Goal: Task Accomplishment & Management: Manage account settings

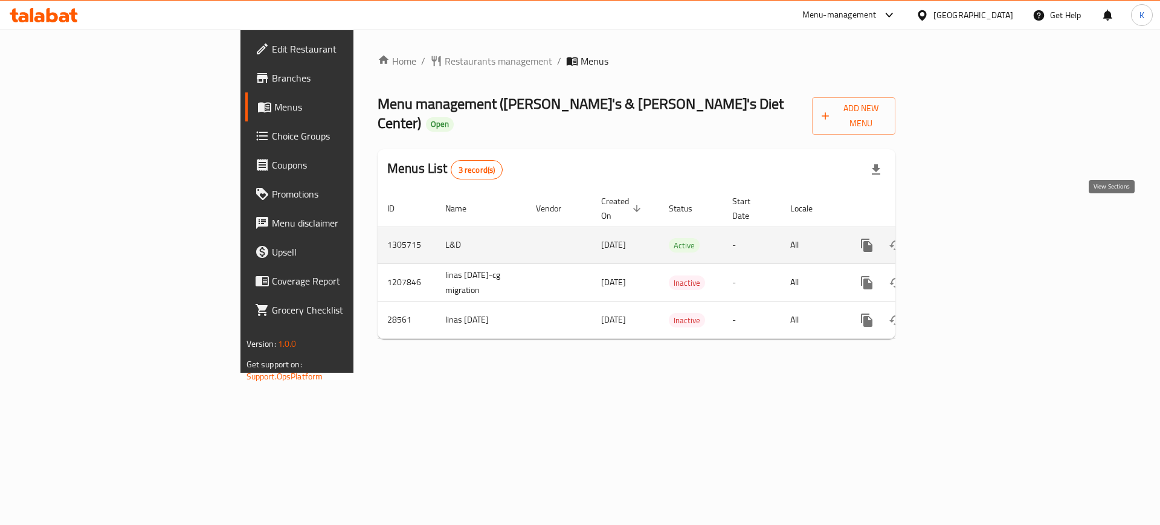
click at [959, 240] on icon "enhanced table" at bounding box center [953, 245] width 11 height 11
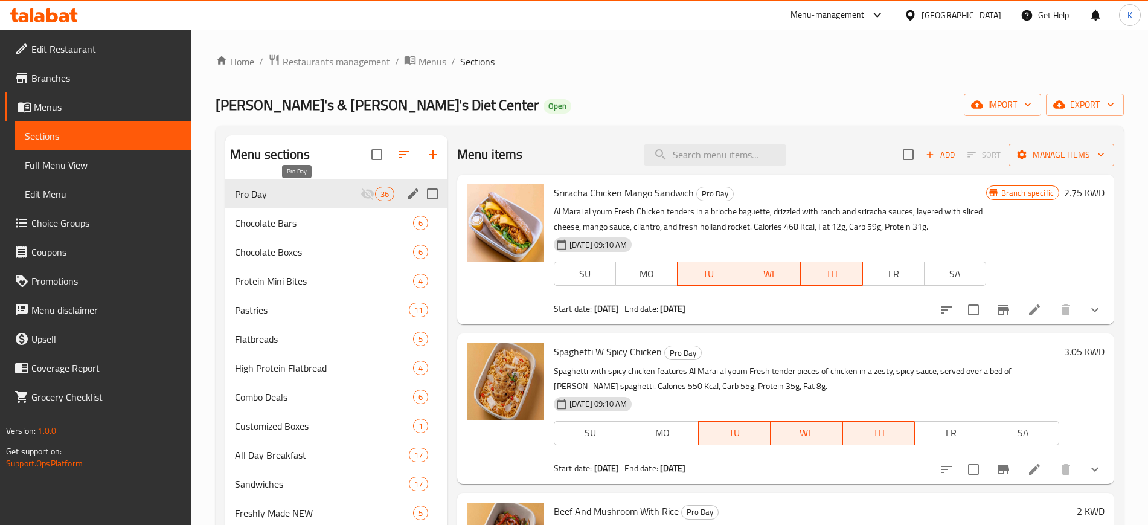
click at [338, 194] on span "Pro Day" at bounding box center [298, 194] width 126 height 14
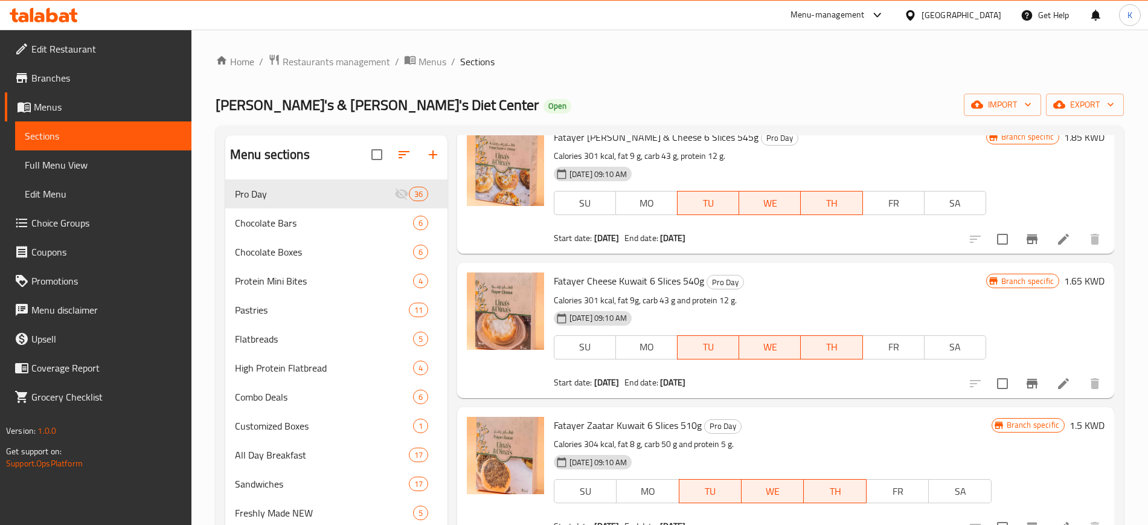
scroll to position [1434, 0]
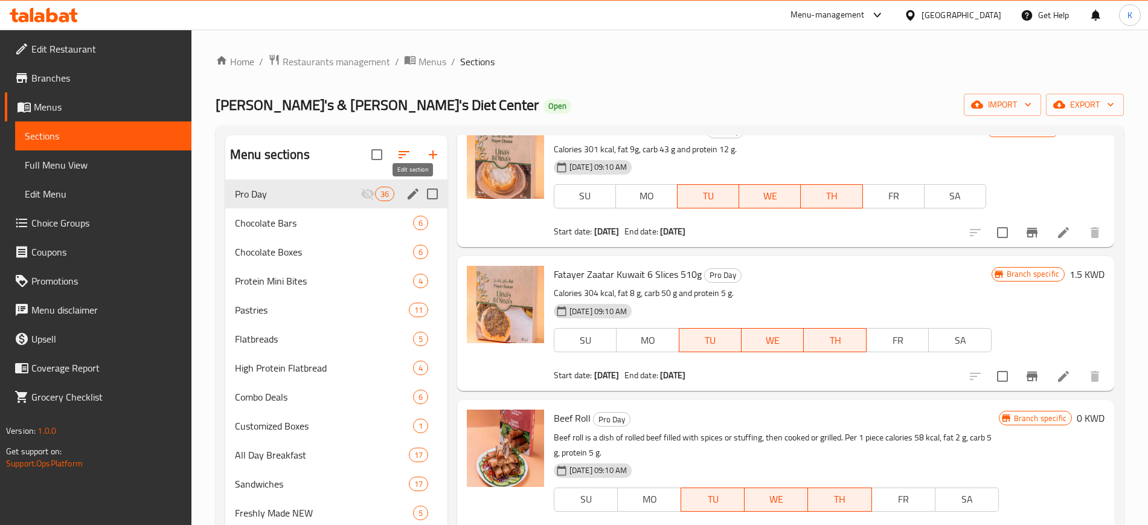
click at [410, 191] on icon "edit" at bounding box center [413, 194] width 14 height 14
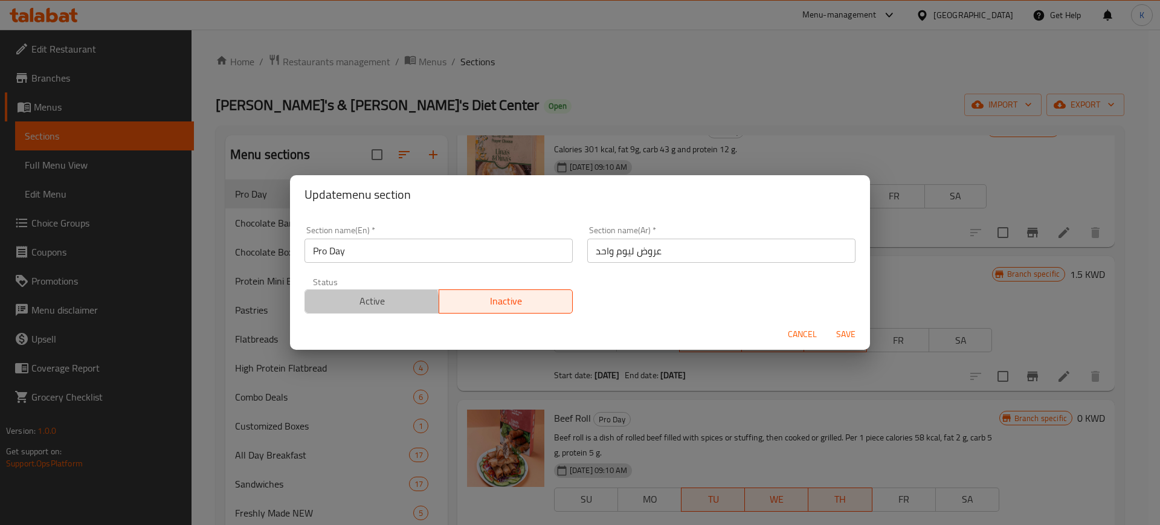
click at [371, 305] on span "Active" at bounding box center [372, 301] width 124 height 18
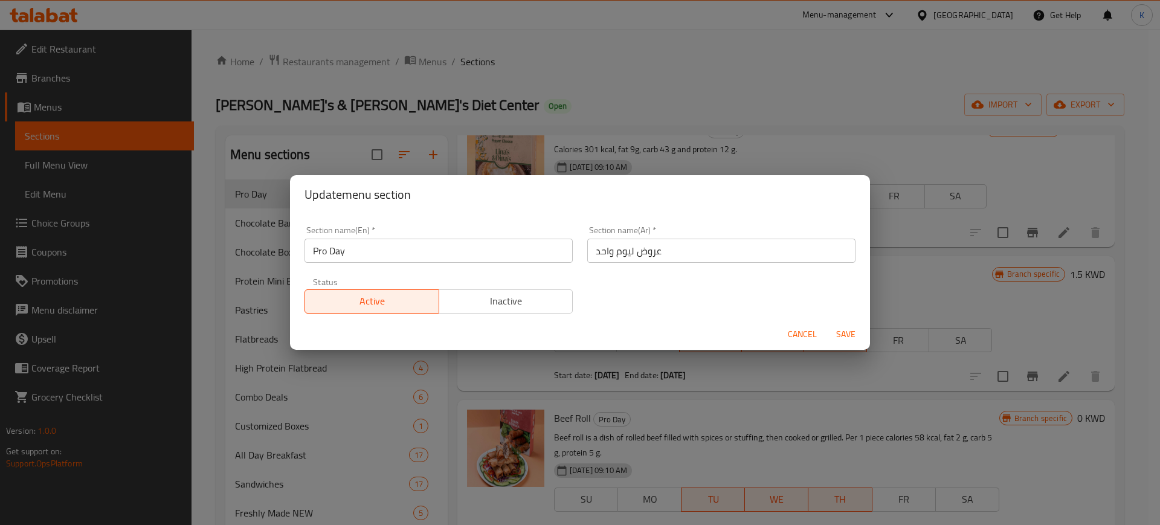
click at [848, 332] on span "Save" at bounding box center [845, 334] width 29 height 15
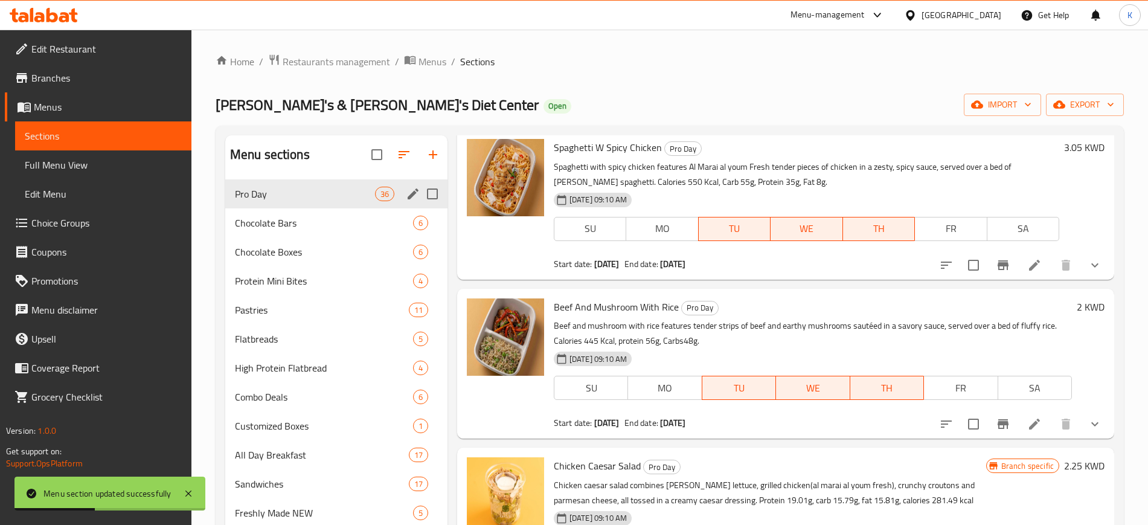
scroll to position [0, 0]
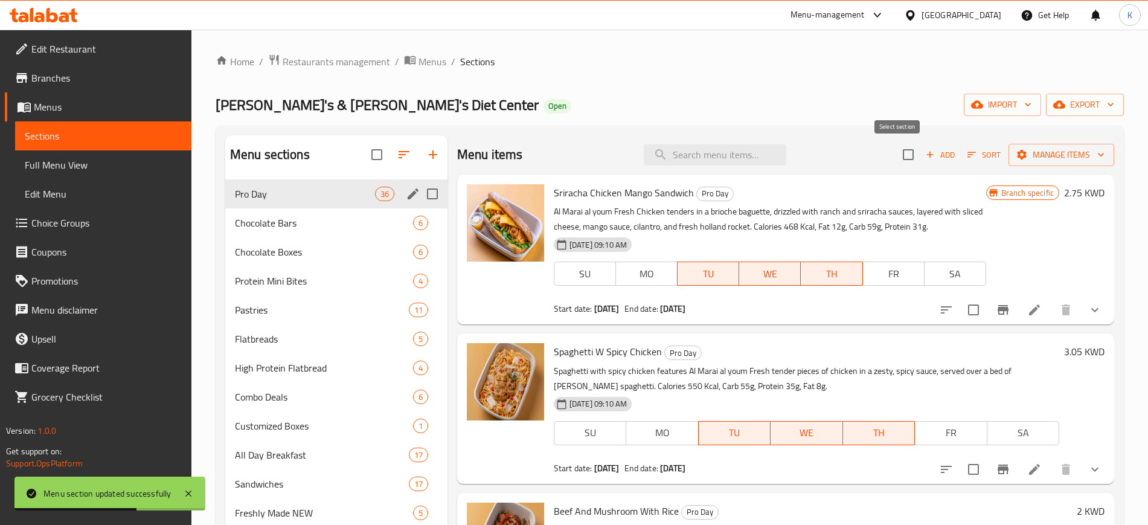
click at [899, 153] on input "checkbox" at bounding box center [908, 154] width 25 height 25
checkbox input "true"
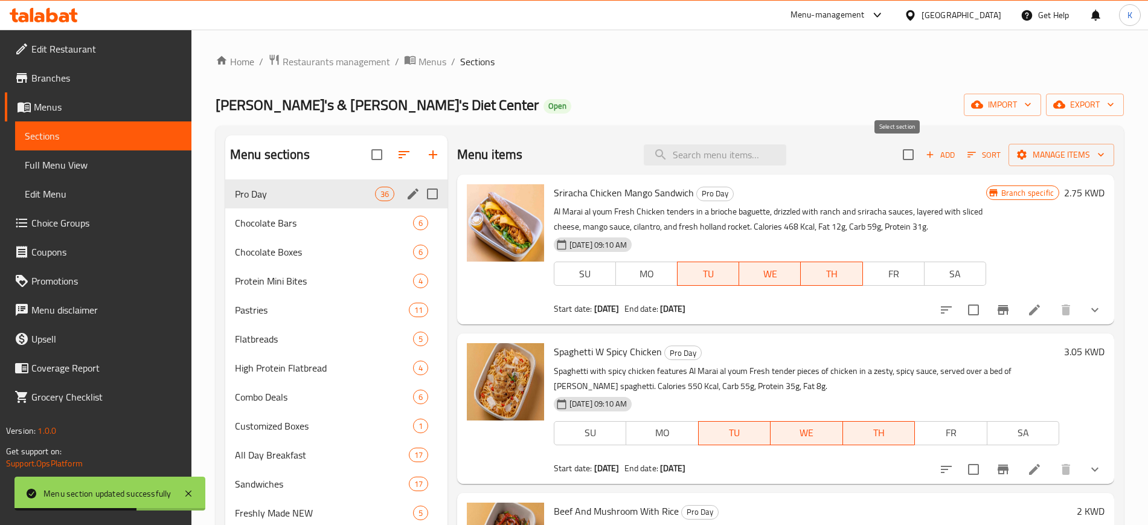
checkbox input "true"
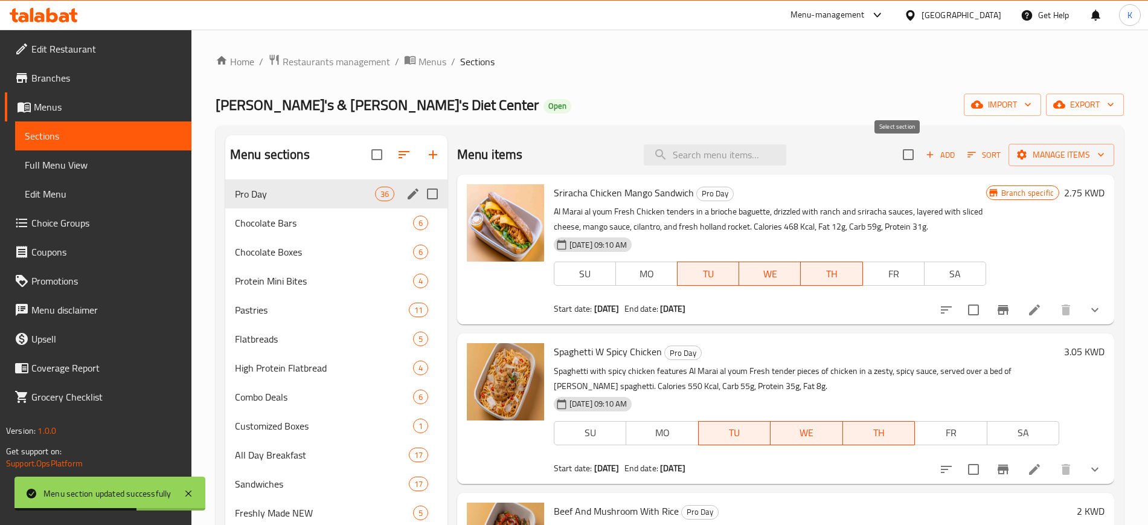
checkbox input "true"
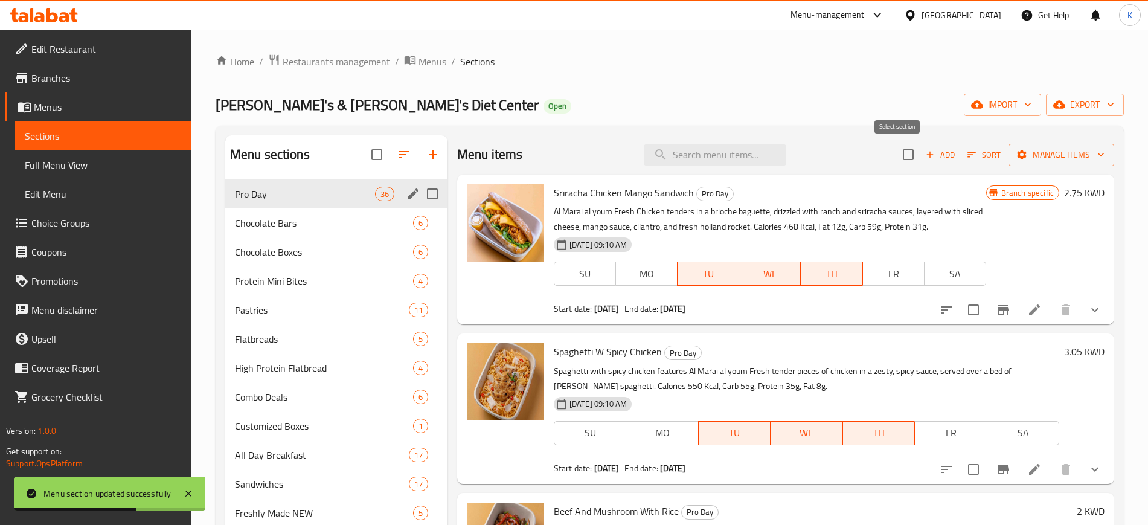
checkbox input "true"
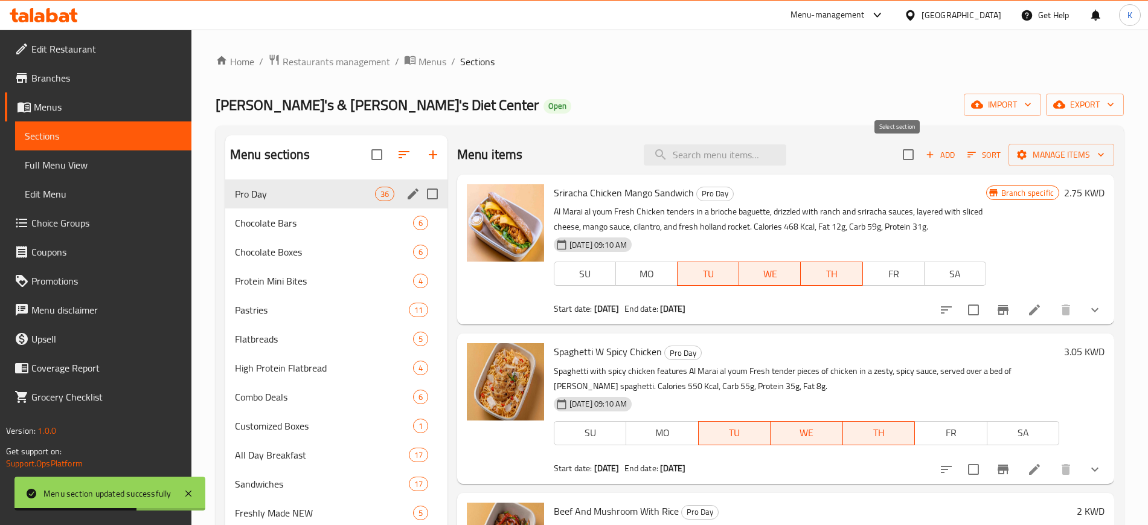
checkbox input "true"
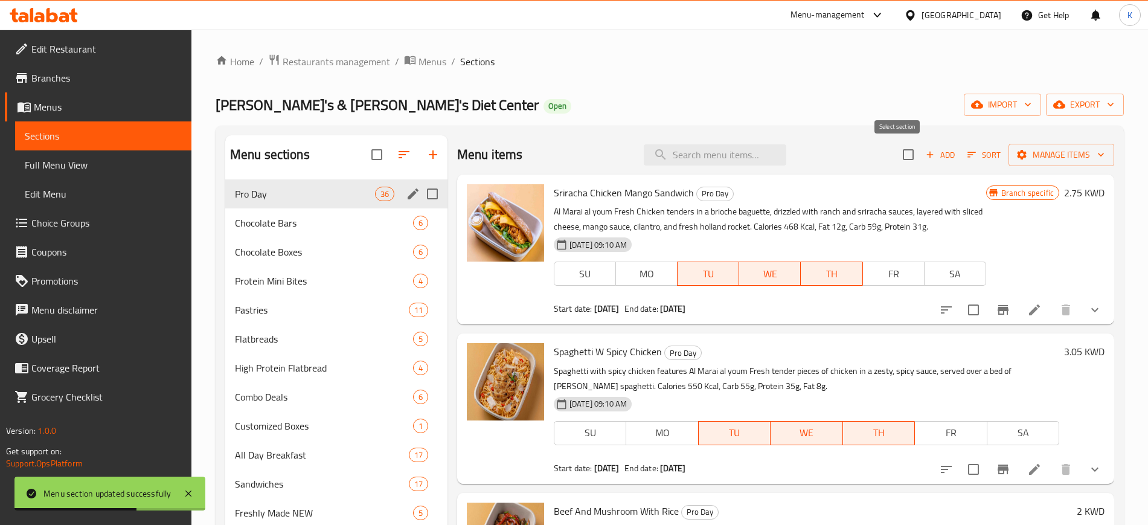
checkbox input "true"
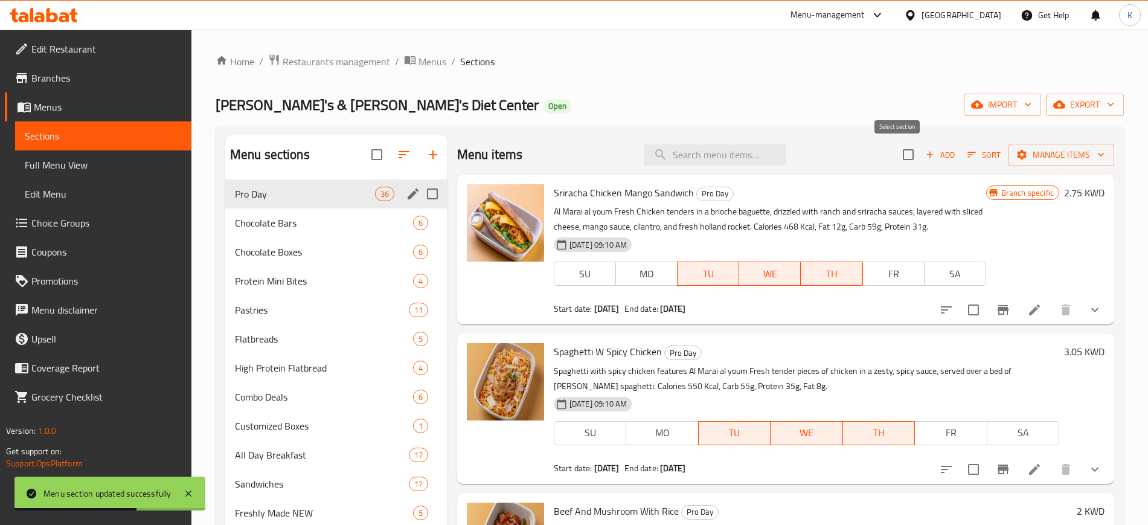
checkbox input "true"
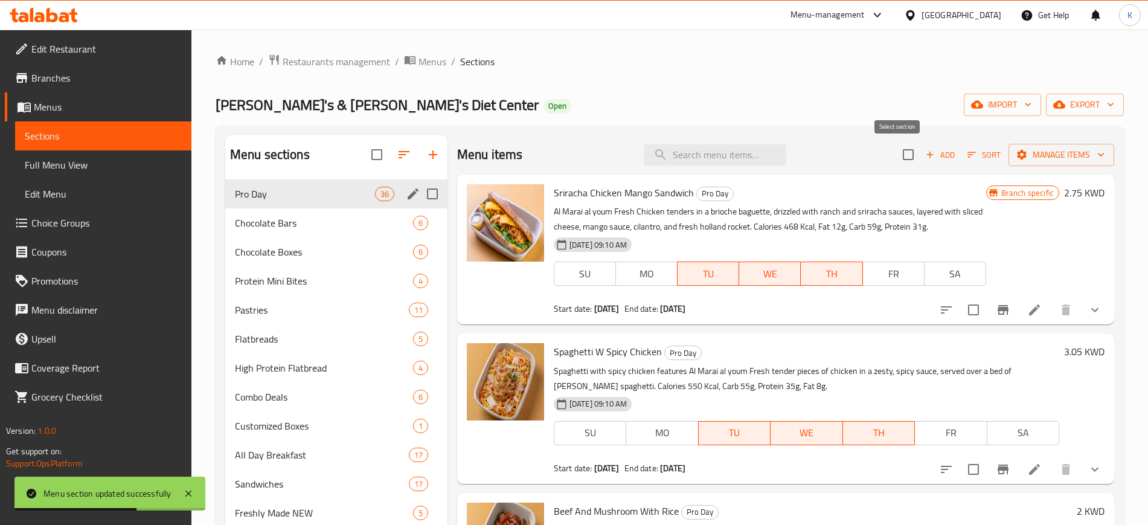
checkbox input "true"
click at [1062, 152] on span "Manage items" at bounding box center [1061, 154] width 86 height 15
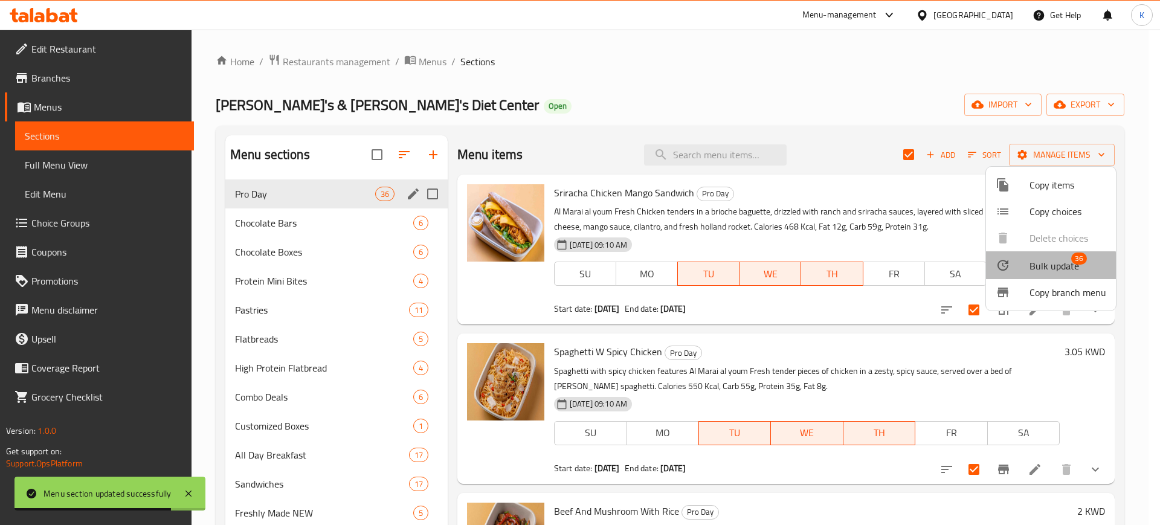
click at [1047, 268] on span "Bulk update" at bounding box center [1054, 266] width 50 height 14
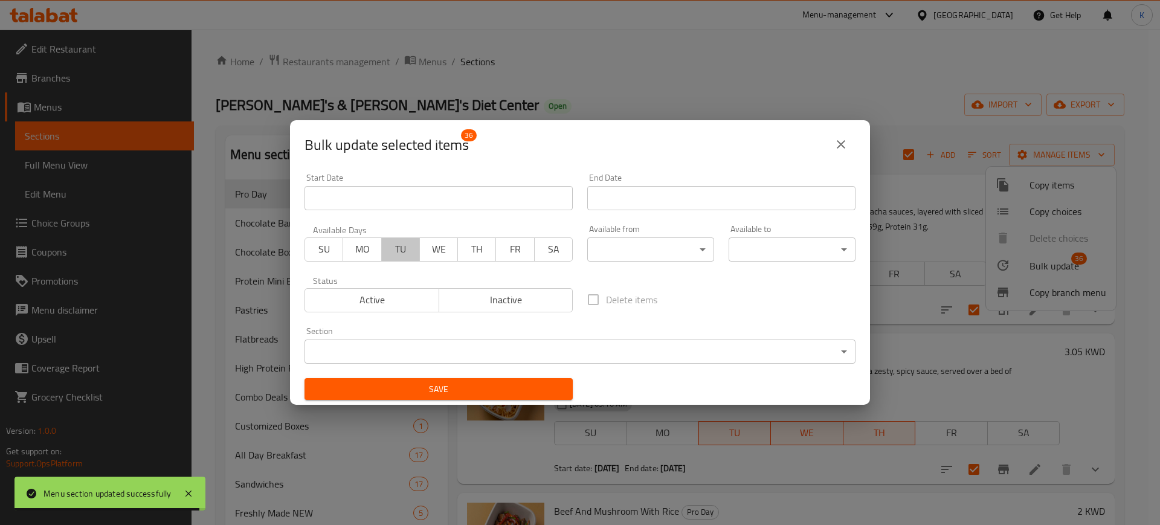
click at [396, 255] on span "TU" at bounding box center [401, 249] width 28 height 18
click at [437, 251] on span "WE" at bounding box center [439, 249] width 28 height 18
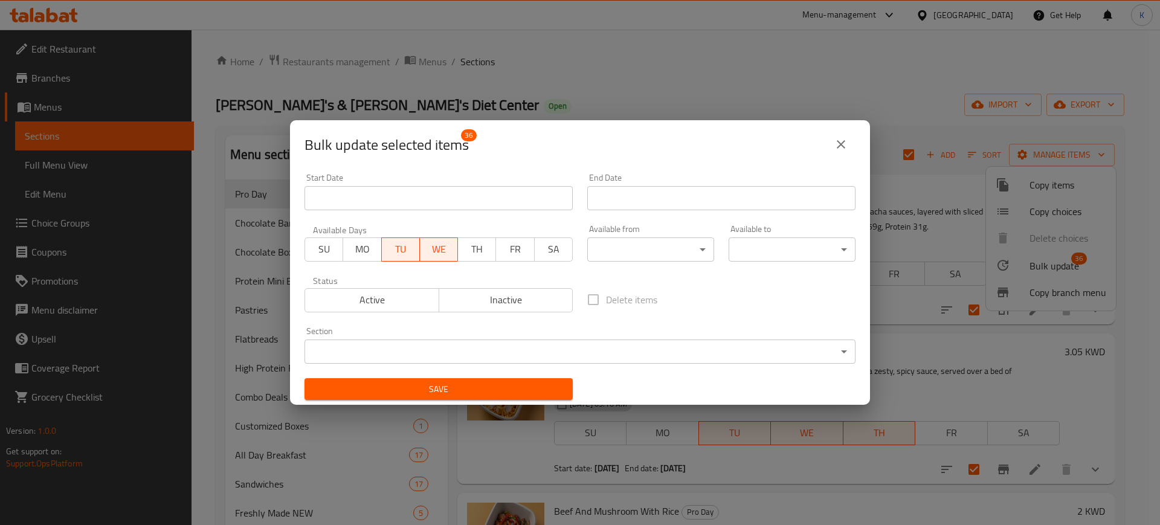
click at [467, 245] on span "TH" at bounding box center [477, 249] width 28 height 18
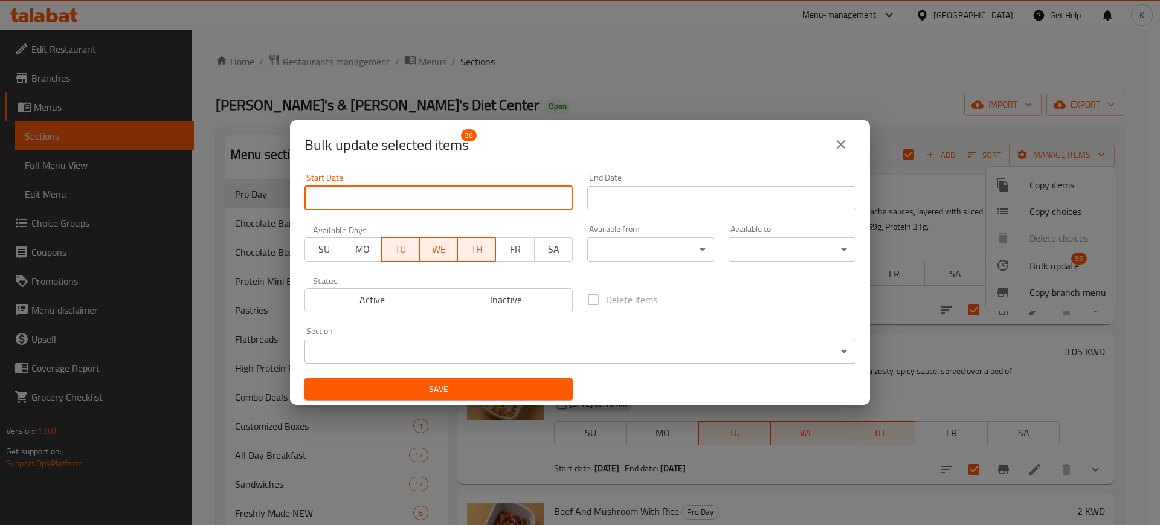
click at [490, 201] on input "Start Date" at bounding box center [438, 198] width 268 height 24
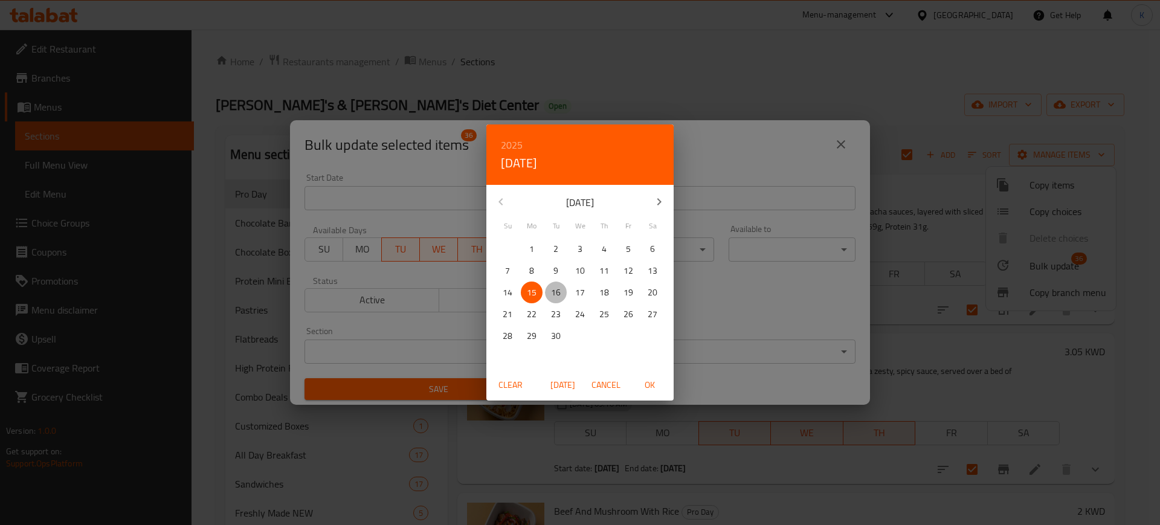
click at [559, 291] on p "16" at bounding box center [556, 292] width 10 height 15
click at [649, 381] on span "OK" at bounding box center [649, 384] width 29 height 15
type input "[DATE]"
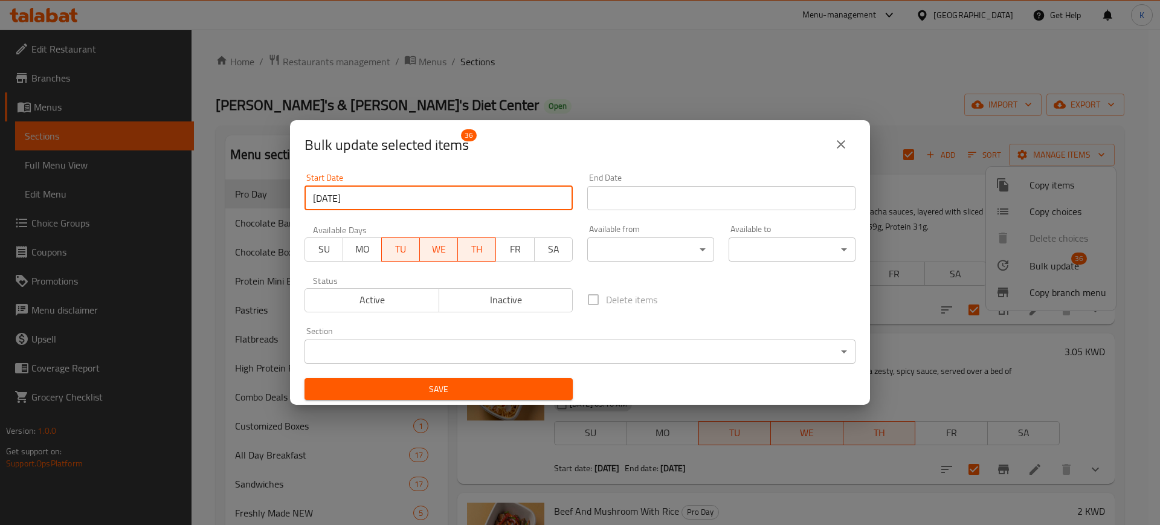
click at [667, 191] on input "Start Date" at bounding box center [721, 198] width 268 height 24
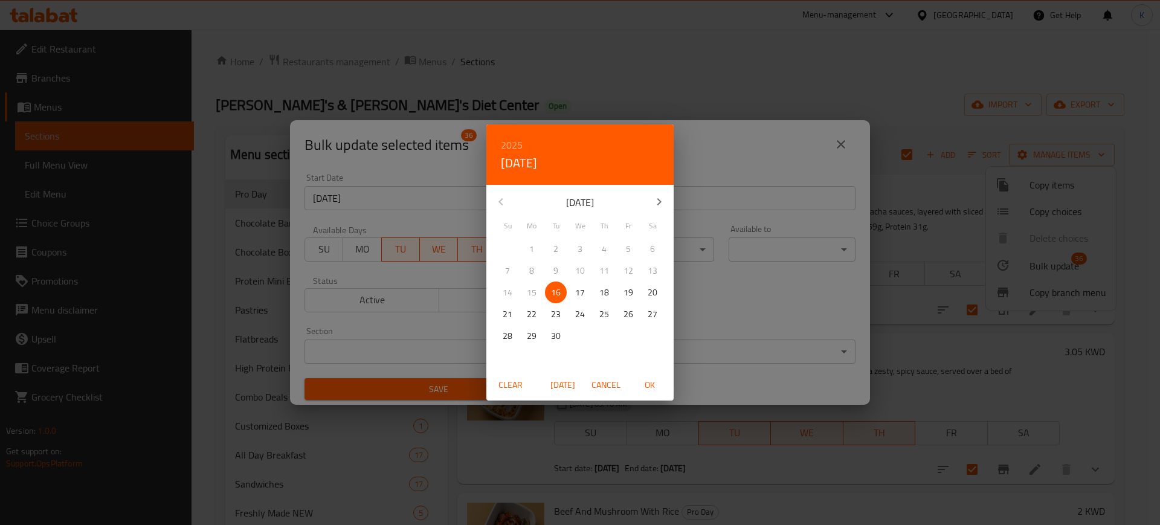
click at [584, 291] on p "17" at bounding box center [580, 292] width 10 height 15
click at [647, 382] on span "OK" at bounding box center [649, 384] width 29 height 15
type input "[DATE]"
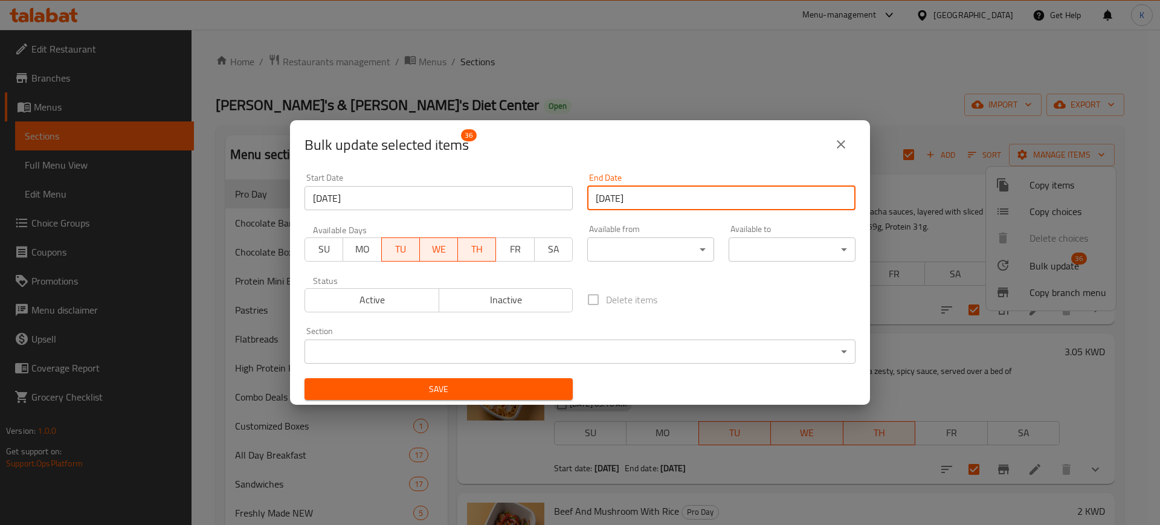
click at [459, 390] on span "Save" at bounding box center [438, 389] width 249 height 15
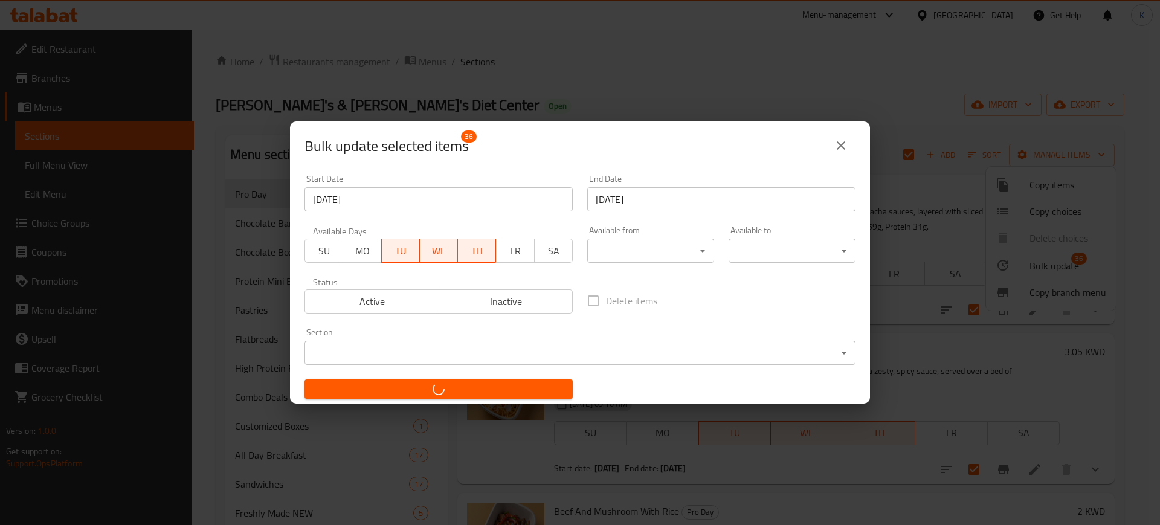
checkbox input "false"
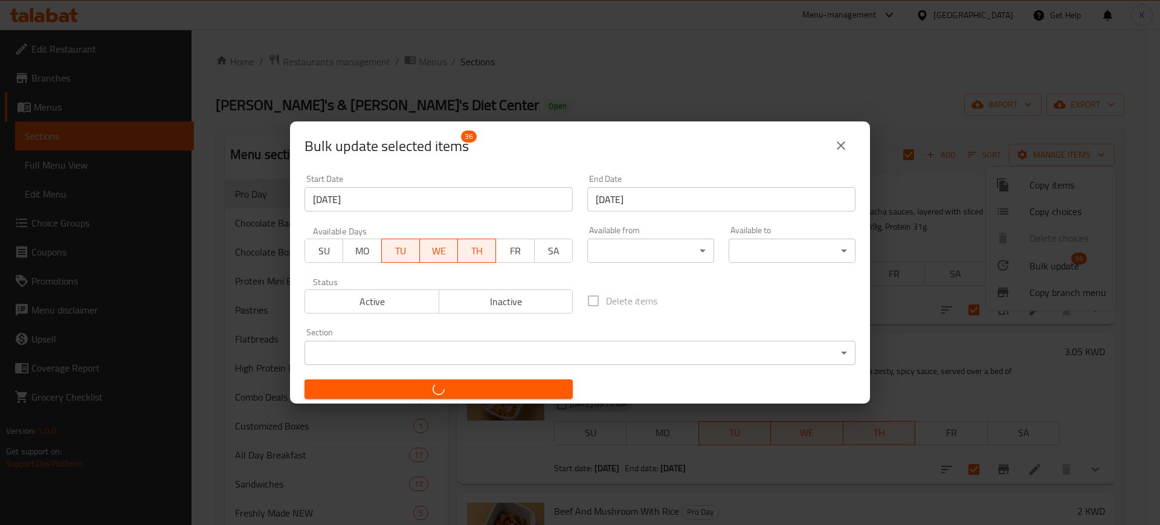
checkbox input "false"
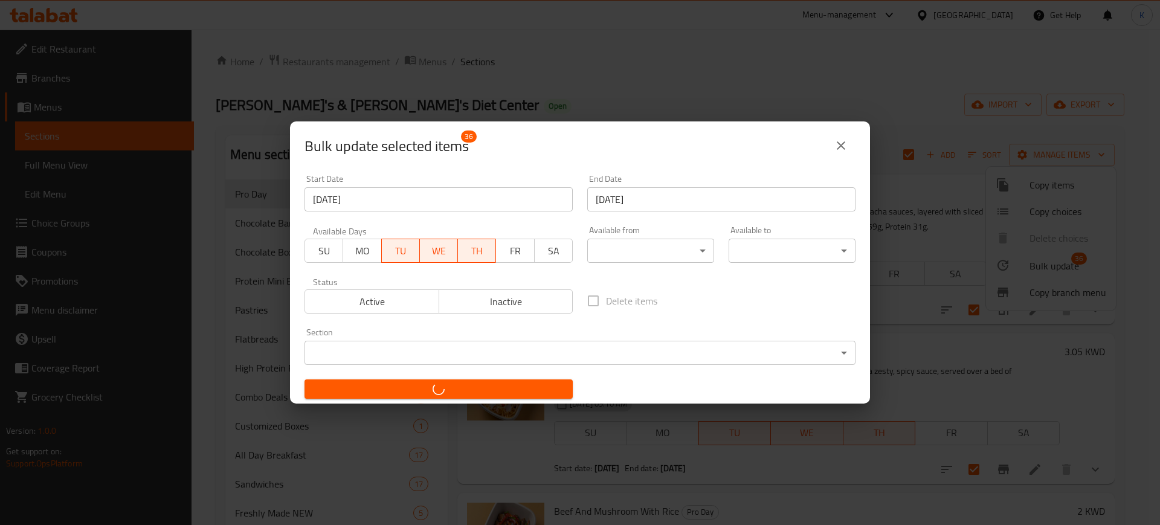
checkbox input "false"
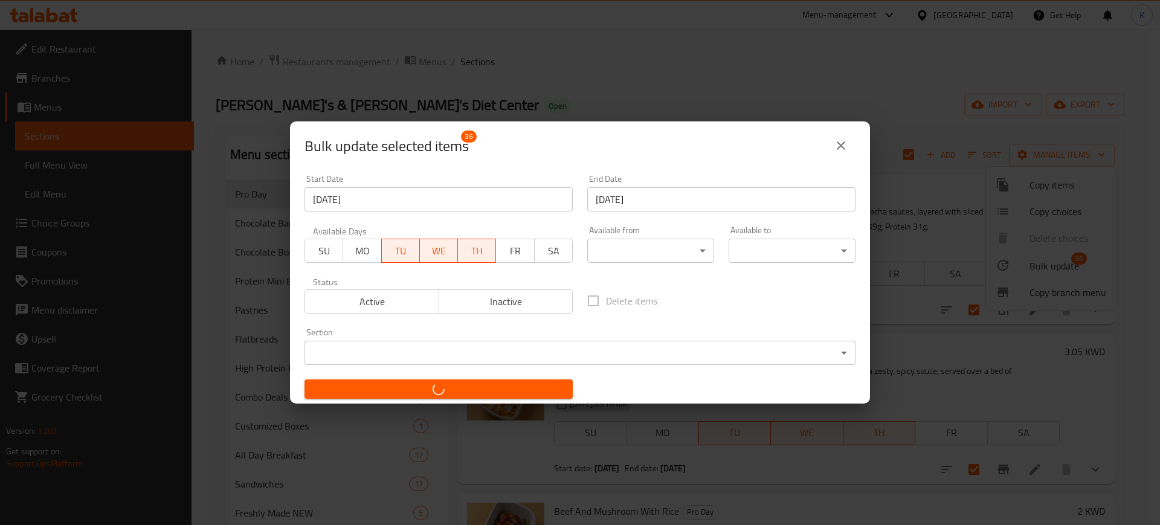
checkbox input "false"
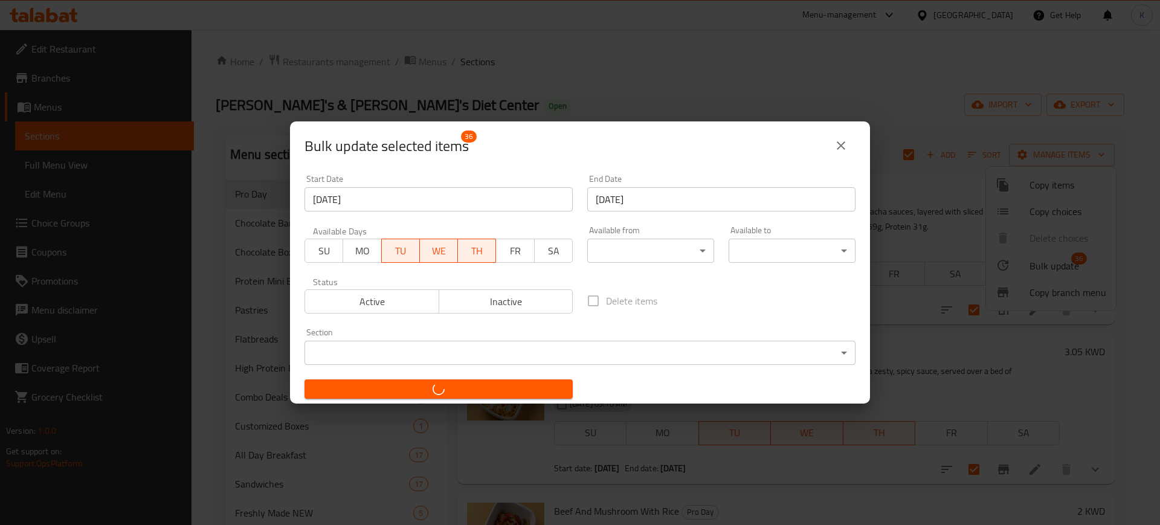
checkbox input "false"
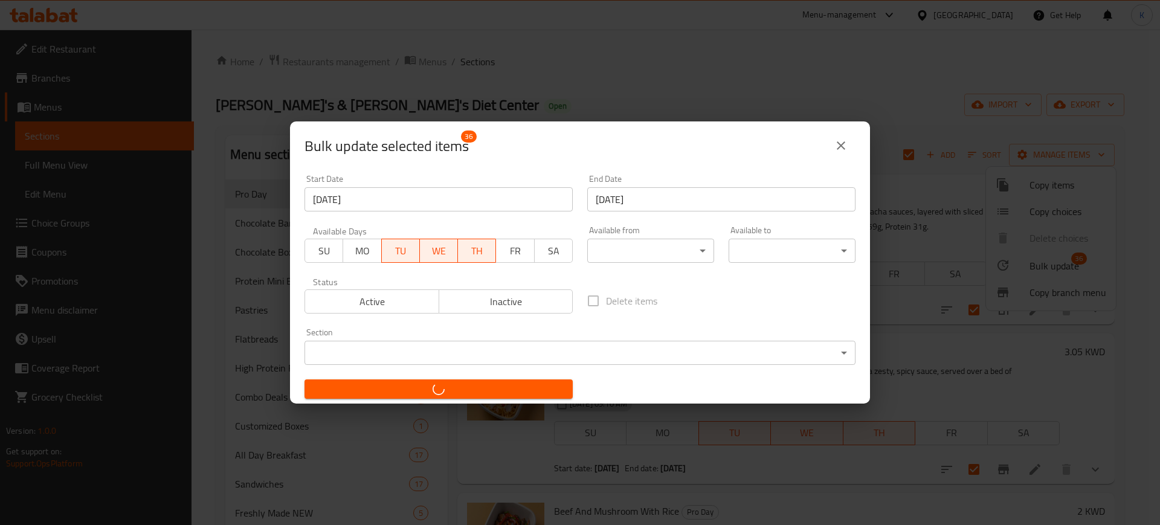
checkbox input "false"
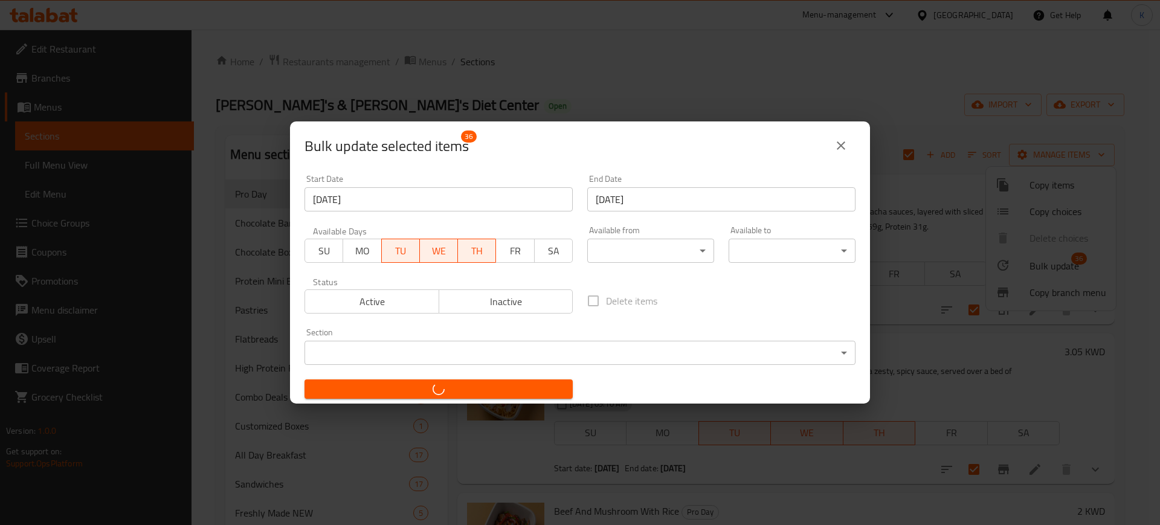
checkbox input "false"
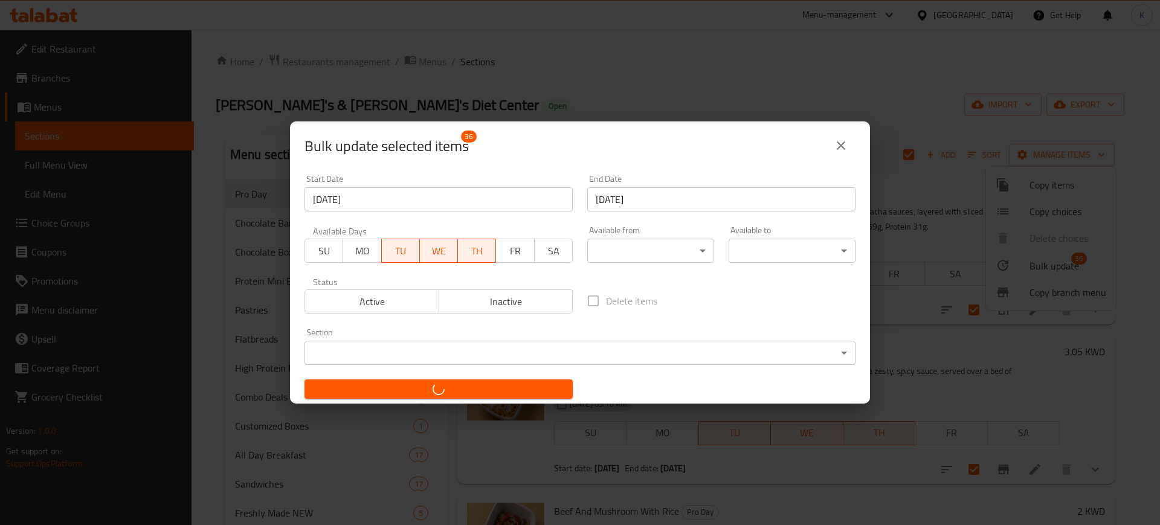
checkbox input "false"
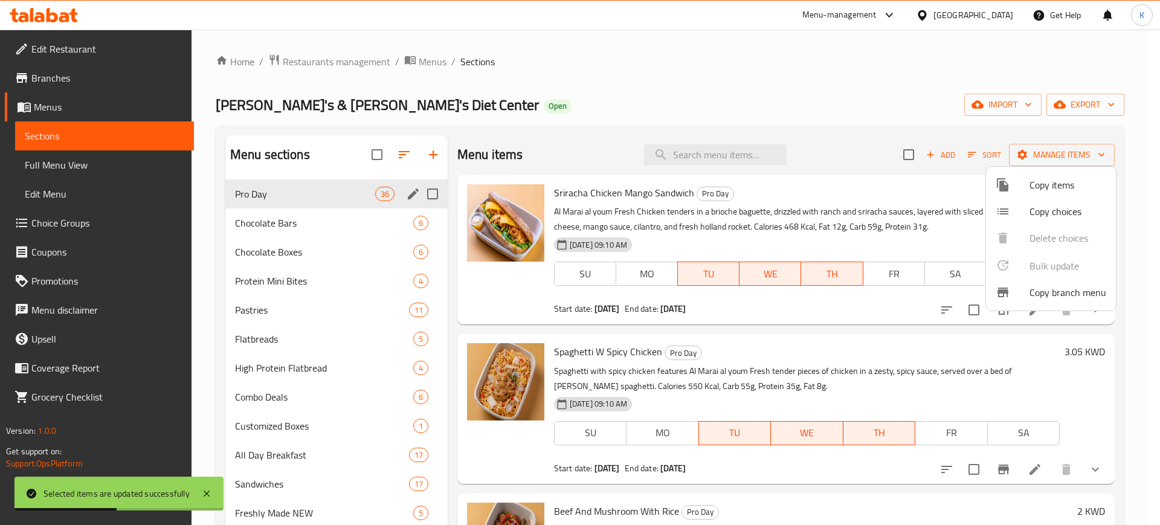
click at [46, 75] on div at bounding box center [580, 262] width 1160 height 525
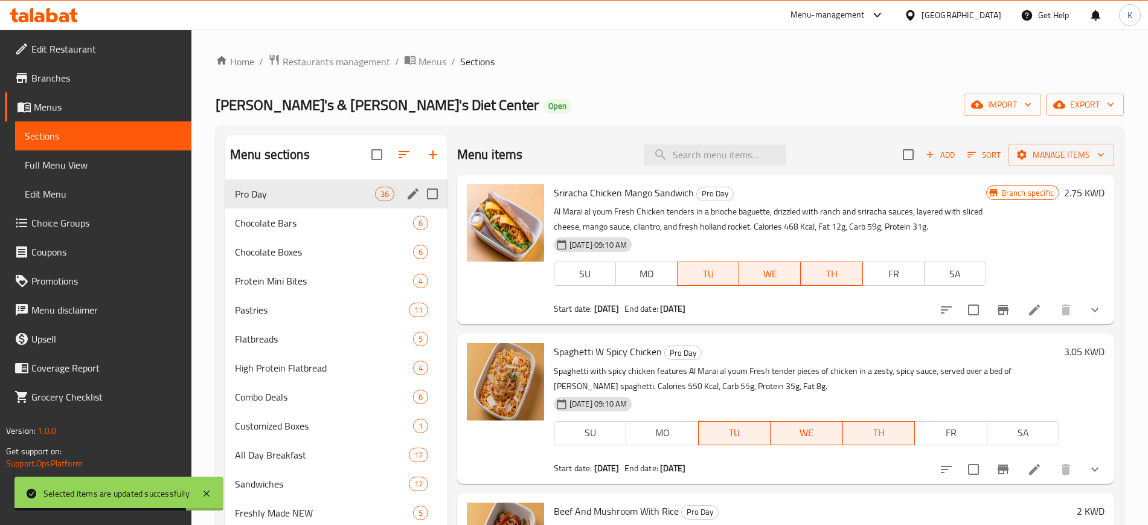
click at [65, 71] on span "Branches" at bounding box center [106, 78] width 150 height 14
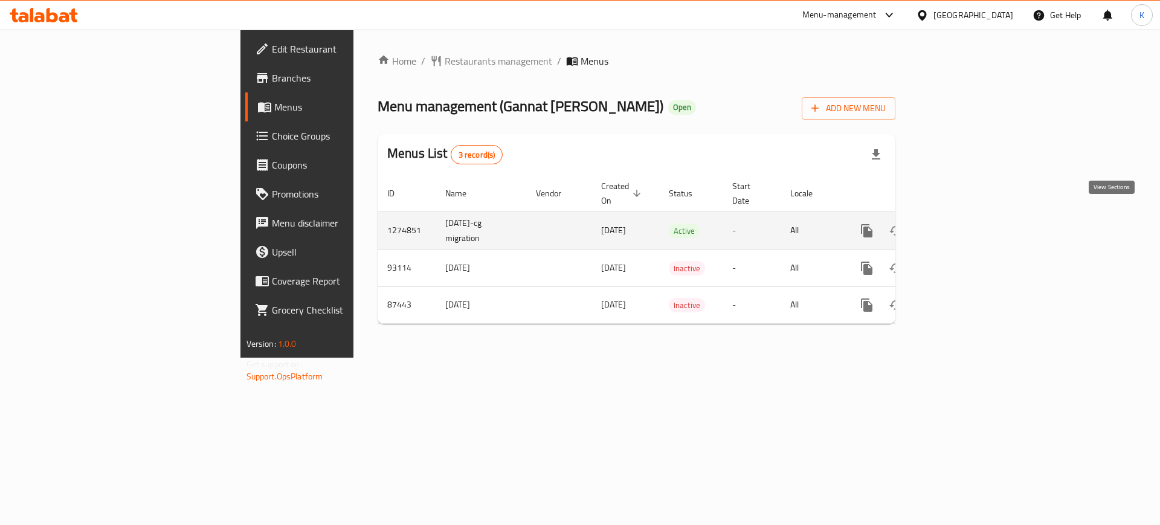
click at [959, 225] on icon "enhanced table" at bounding box center [953, 230] width 11 height 11
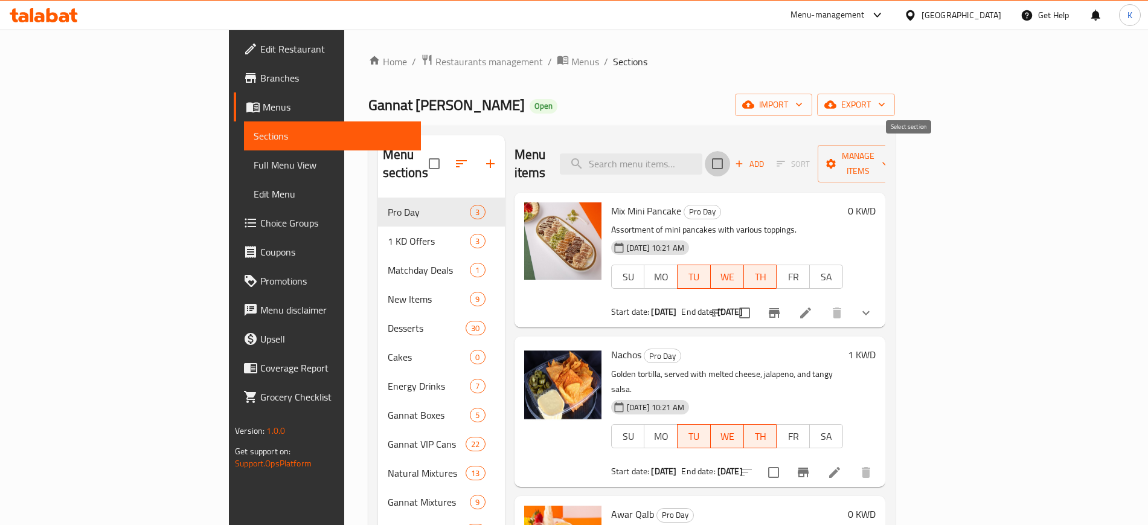
click at [730, 154] on input "checkbox" at bounding box center [717, 163] width 25 height 25
checkbox input "true"
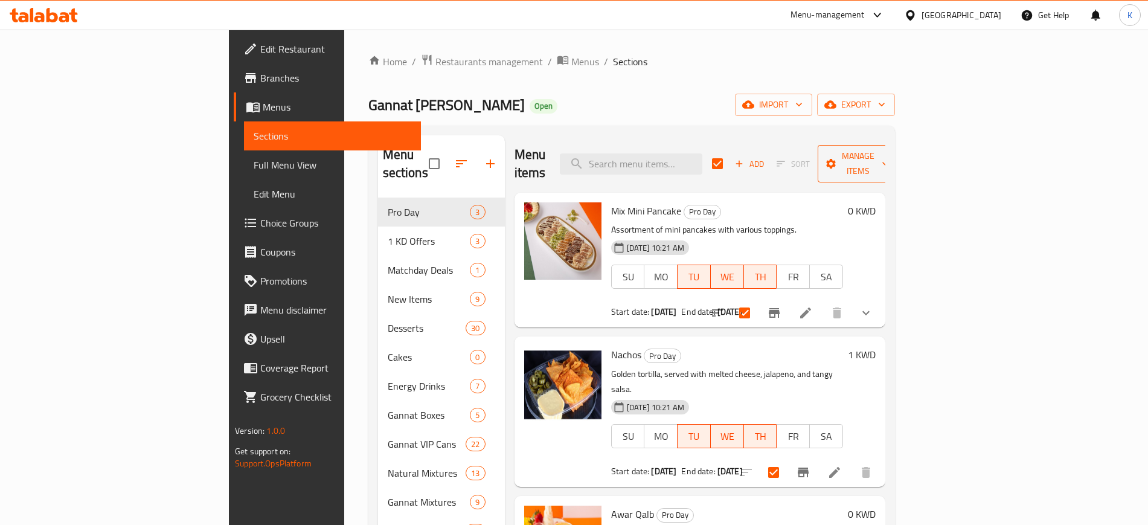
click at [889, 153] on span "Manage items" at bounding box center [858, 164] width 62 height 30
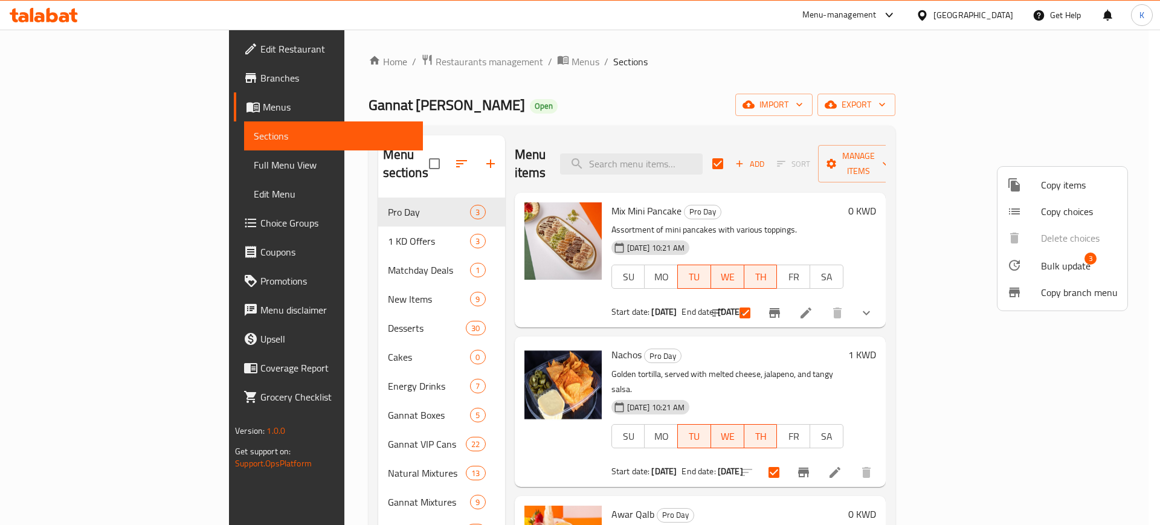
click at [1072, 270] on span "Bulk update" at bounding box center [1066, 266] width 50 height 14
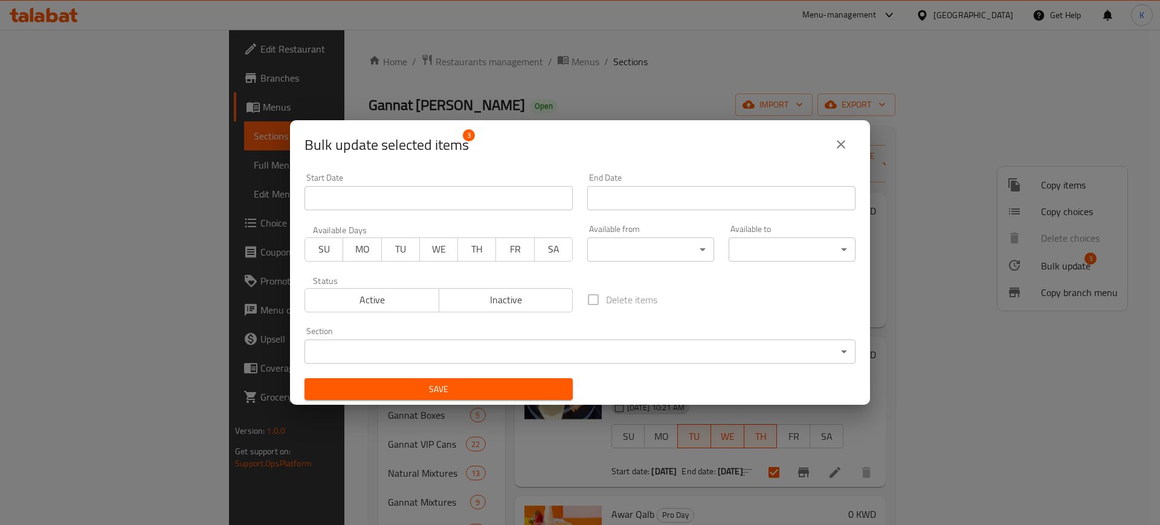
drag, startPoint x: 405, startPoint y: 250, endPoint x: 422, endPoint y: 251, distance: 16.9
click at [405, 249] on span "TU" at bounding box center [401, 249] width 28 height 18
drag, startPoint x: 433, startPoint y: 248, endPoint x: 438, endPoint y: 252, distance: 7.3
click at [434, 248] on span "WE" at bounding box center [439, 249] width 28 height 18
click at [471, 248] on span "TH" at bounding box center [477, 249] width 28 height 18
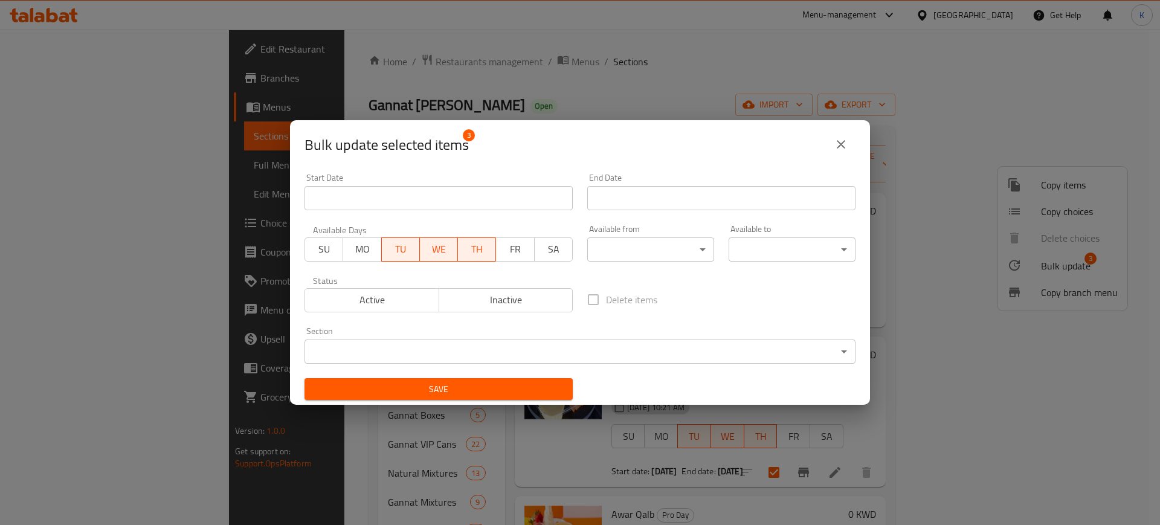
click at [445, 198] on input "Start Date" at bounding box center [438, 198] width 268 height 24
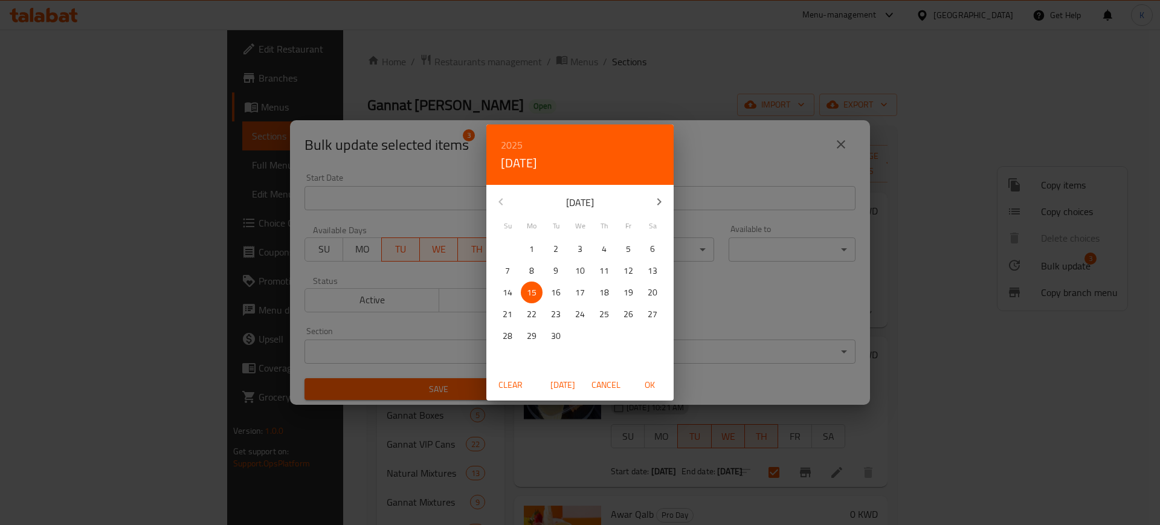
click at [553, 292] on p "16" at bounding box center [556, 292] width 10 height 15
click at [643, 384] on span "OK" at bounding box center [649, 384] width 29 height 15
type input "16-09-2025"
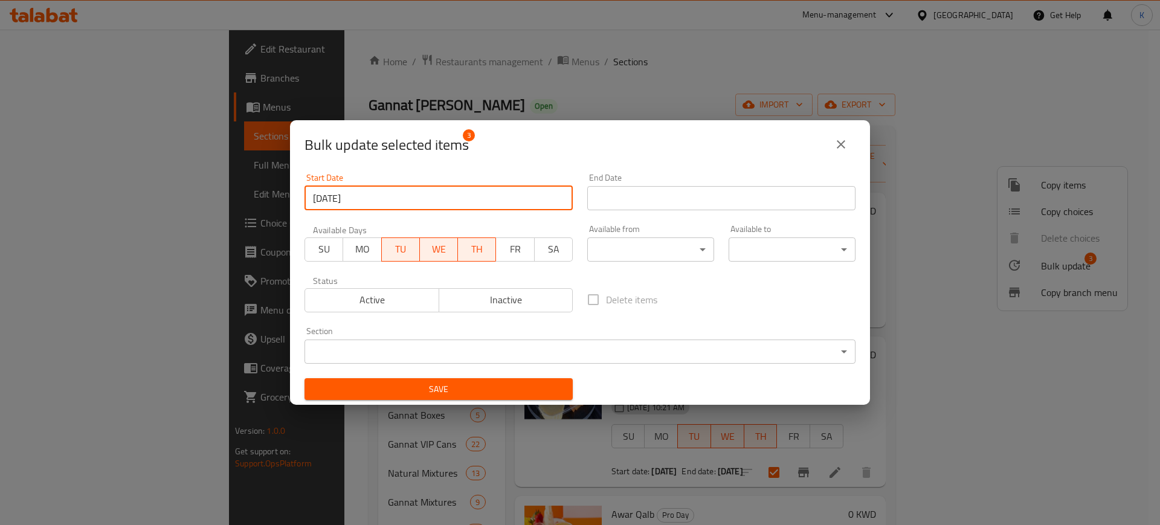
click at [673, 204] on input "Start Date" at bounding box center [721, 198] width 268 height 24
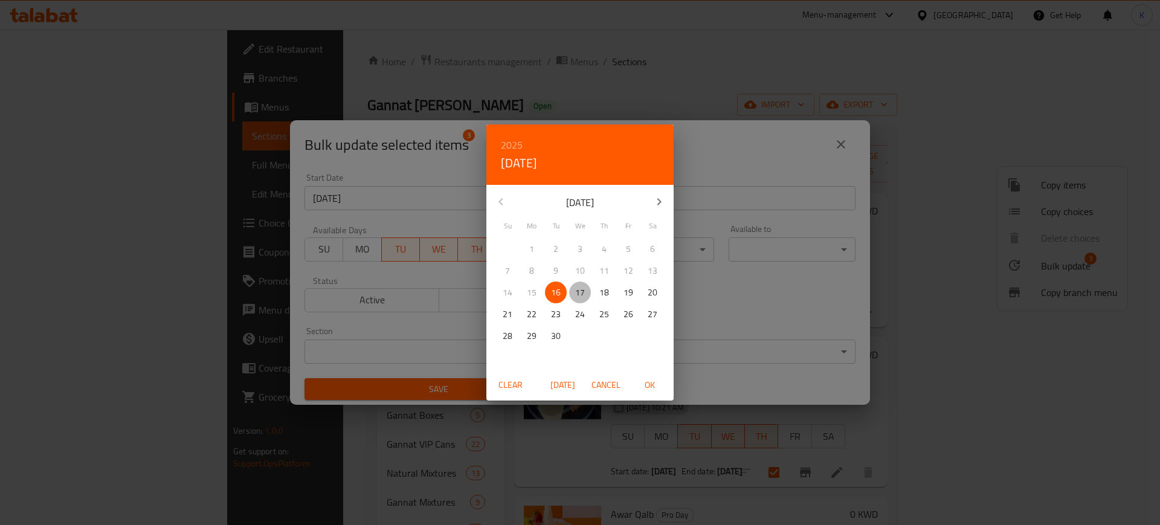
click at [582, 294] on p "17" at bounding box center [580, 292] width 10 height 15
click at [649, 386] on span "OK" at bounding box center [649, 384] width 29 height 15
type input "[DATE]"
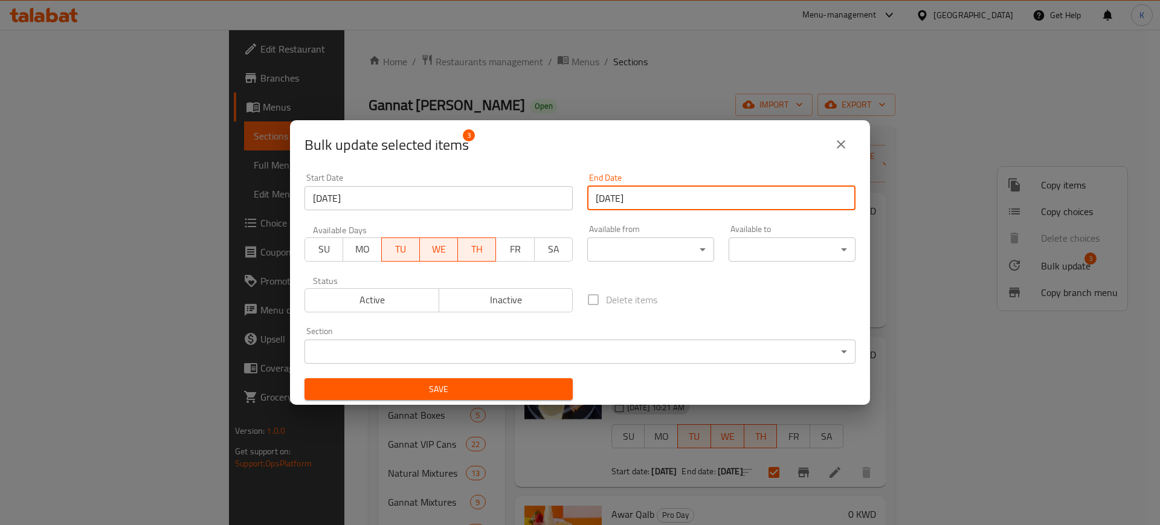
click at [442, 398] on button "Save" at bounding box center [438, 389] width 268 height 22
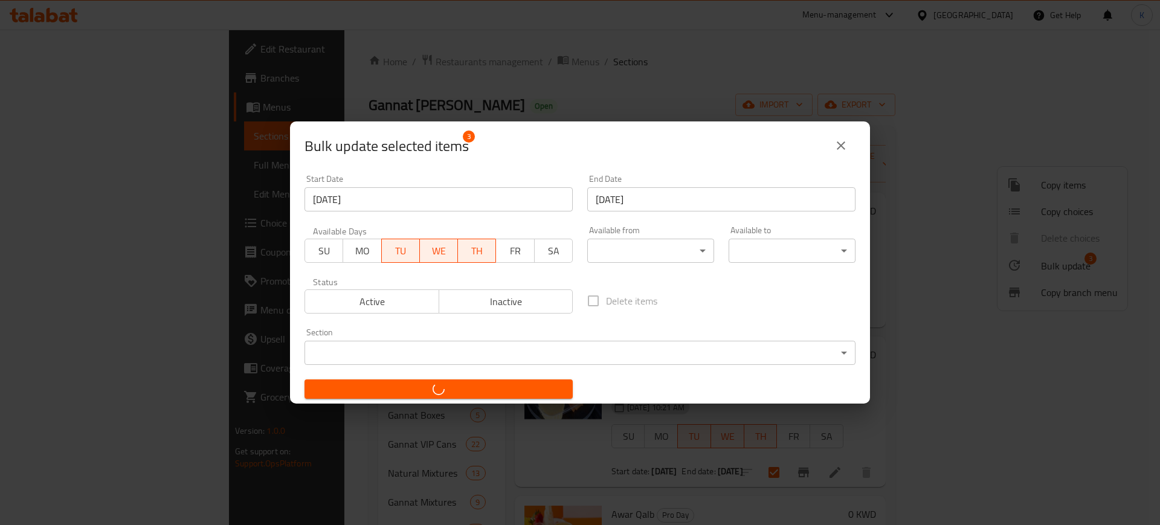
checkbox input "false"
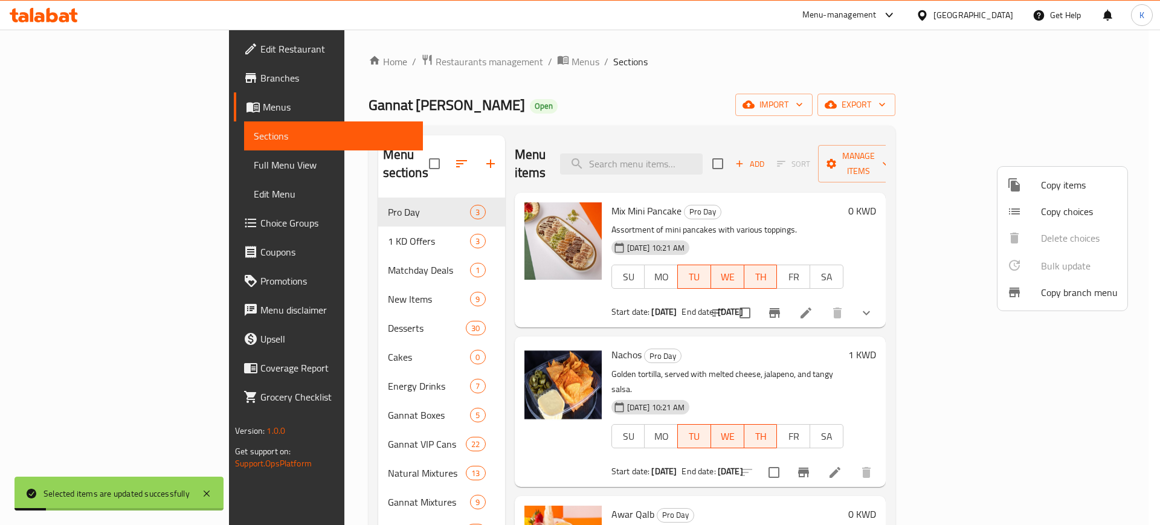
click at [55, 75] on div at bounding box center [580, 262] width 1160 height 525
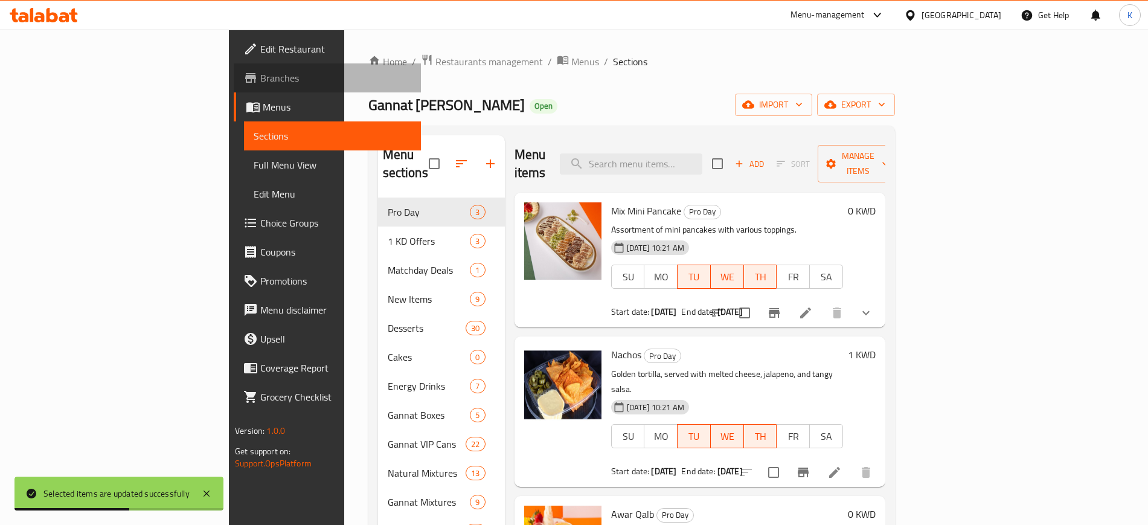
click at [260, 77] on span "Branches" at bounding box center [335, 78] width 150 height 14
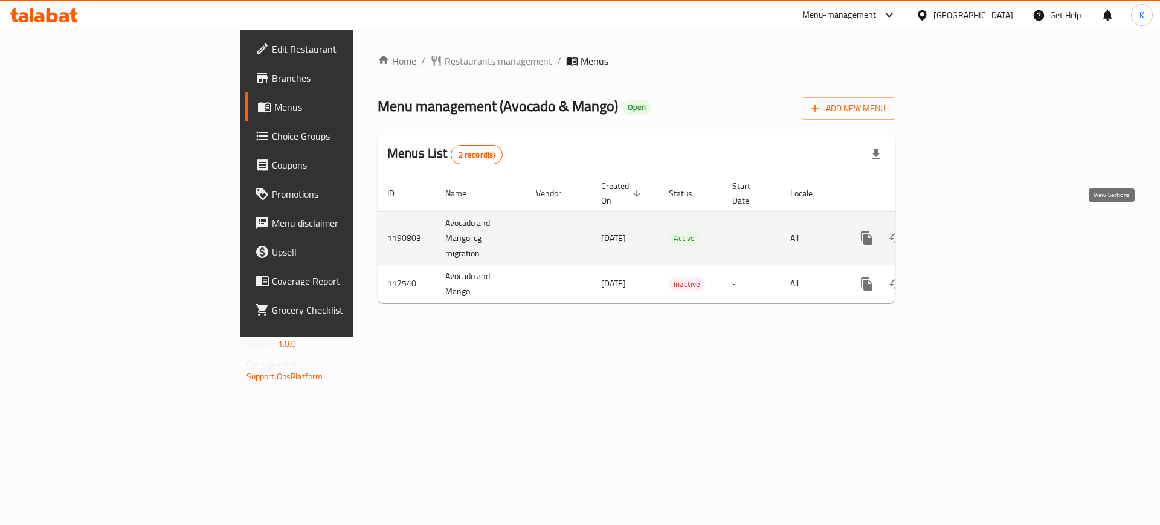
click at [961, 231] on icon "enhanced table" at bounding box center [953, 238] width 14 height 14
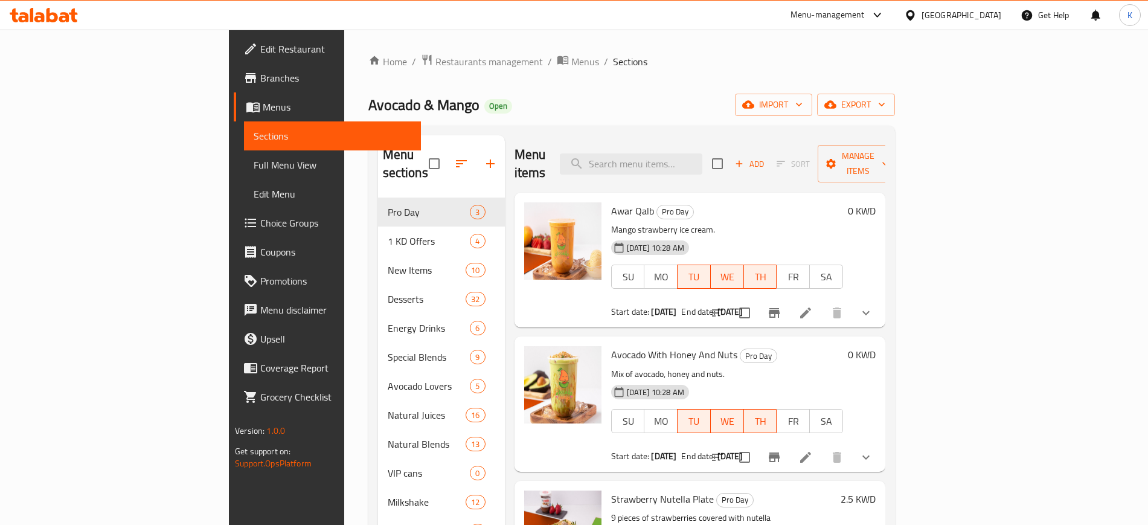
click at [730, 156] on input "checkbox" at bounding box center [717, 163] width 25 height 25
checkbox input "true"
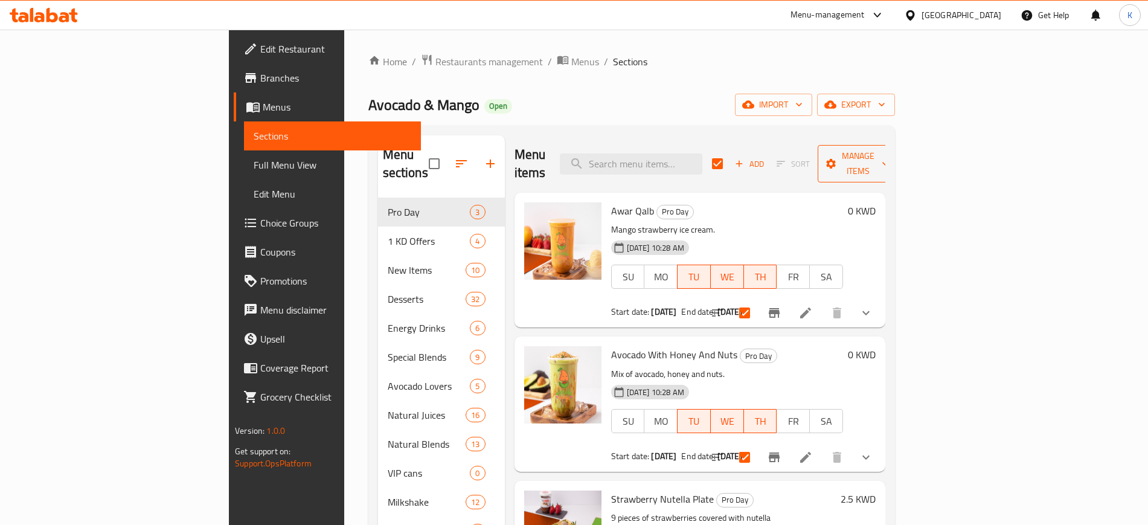
click at [889, 150] on span "Manage items" at bounding box center [858, 164] width 62 height 30
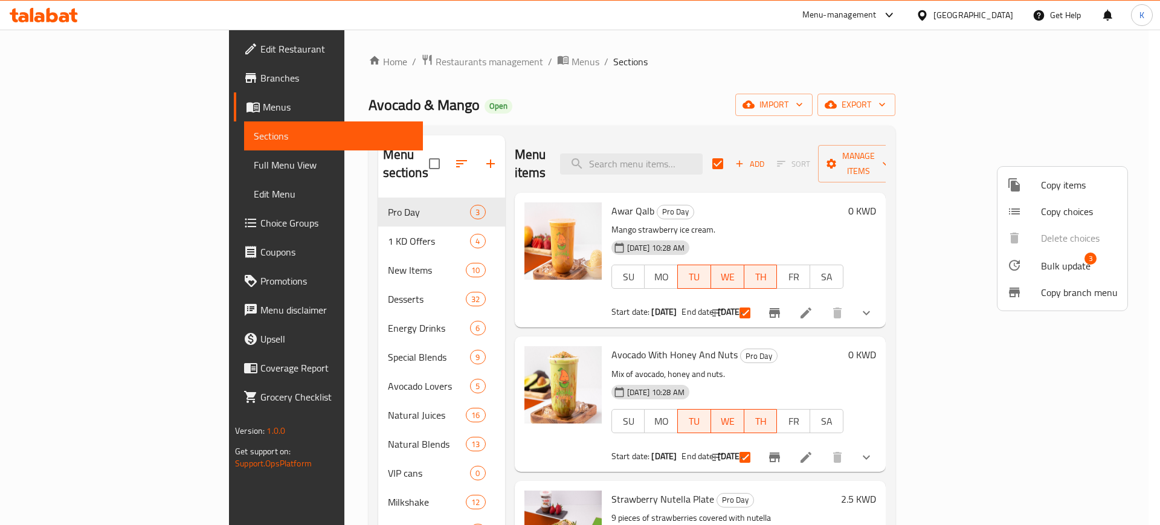
click at [1064, 260] on span "Bulk update" at bounding box center [1066, 266] width 50 height 14
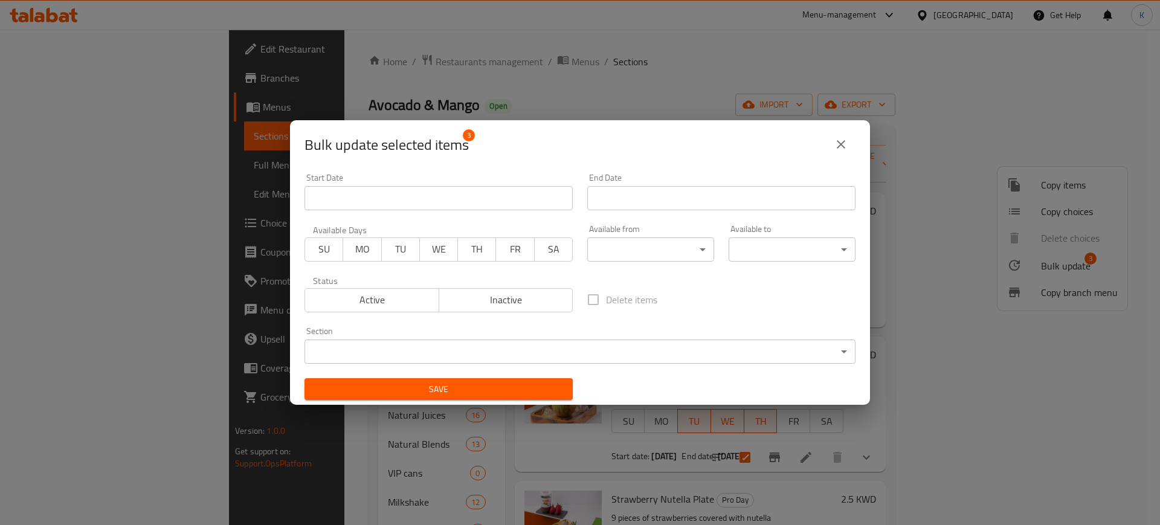
click at [391, 247] on span "TU" at bounding box center [401, 249] width 28 height 18
click at [440, 244] on span "WE" at bounding box center [439, 249] width 28 height 18
click at [465, 248] on span "TH" at bounding box center [477, 249] width 28 height 18
click at [458, 194] on input "Start Date" at bounding box center [438, 198] width 268 height 24
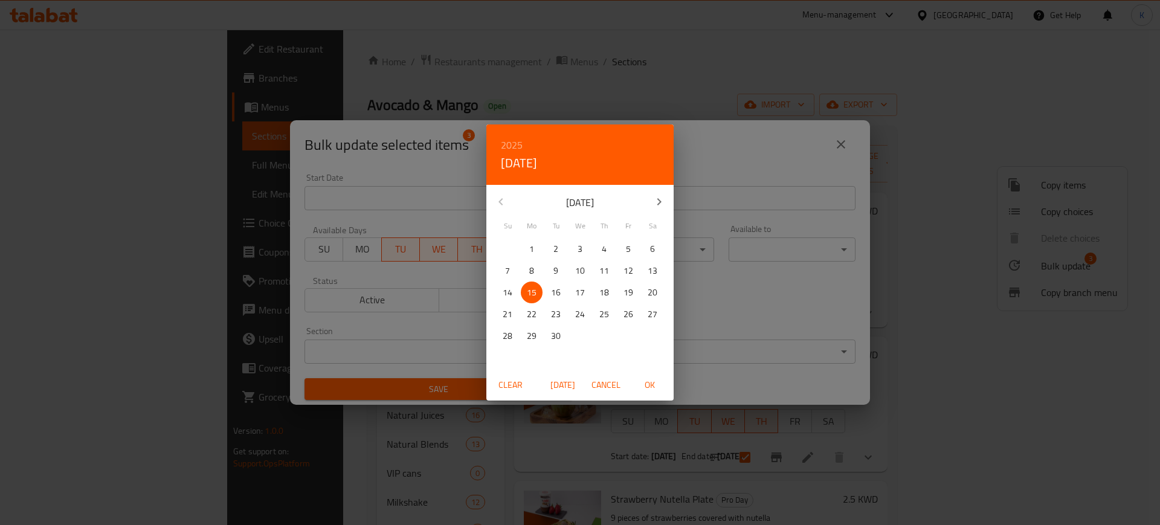
click at [552, 291] on p "16" at bounding box center [556, 292] width 10 height 15
click at [650, 388] on span "OK" at bounding box center [649, 384] width 29 height 15
type input "[DATE]"
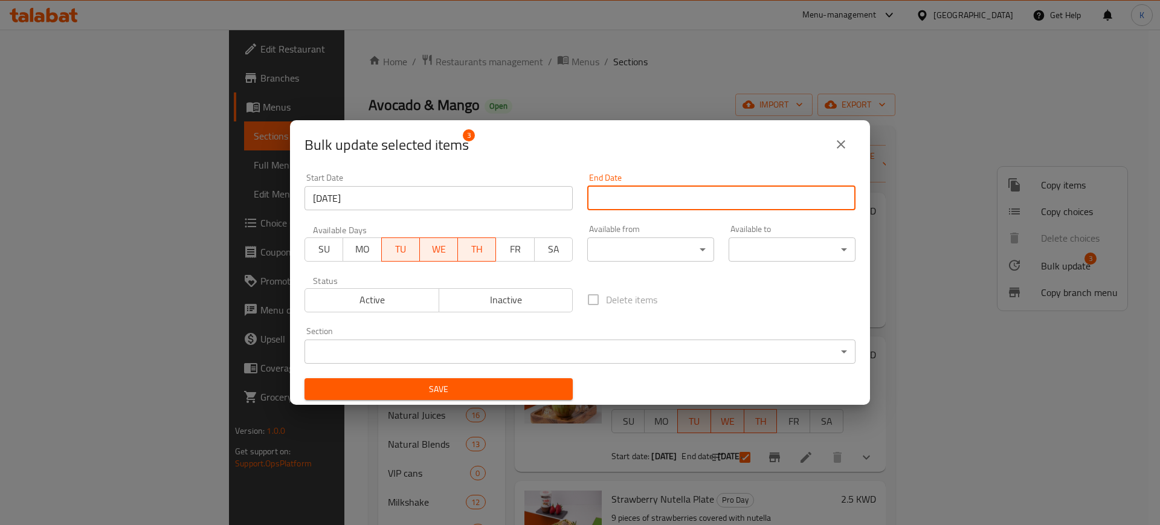
click at [675, 191] on input "Start Date" at bounding box center [721, 198] width 268 height 24
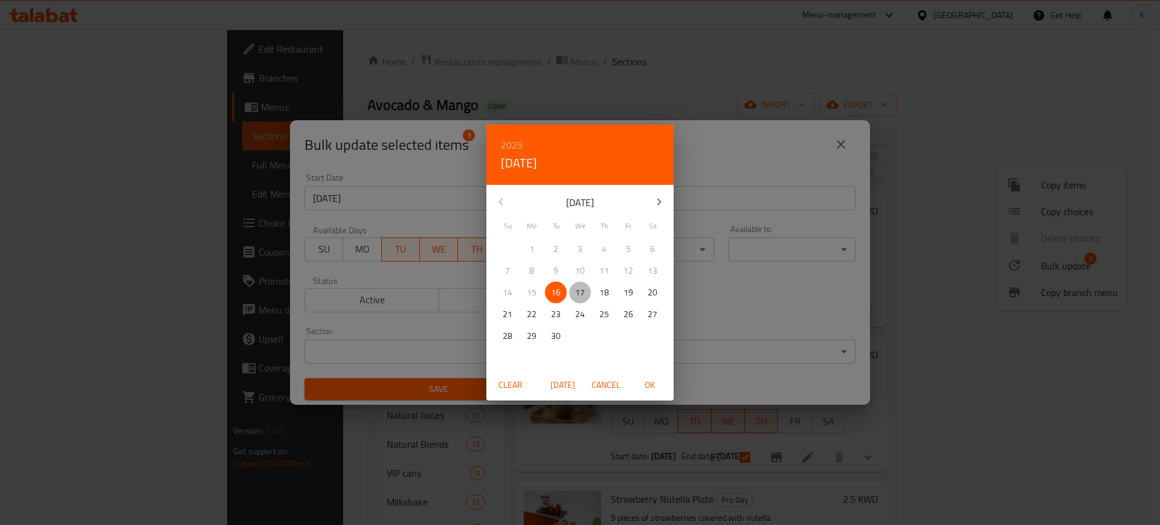
click at [579, 296] on p "17" at bounding box center [580, 292] width 10 height 15
click at [650, 385] on span "OK" at bounding box center [649, 384] width 29 height 15
type input "[DATE]"
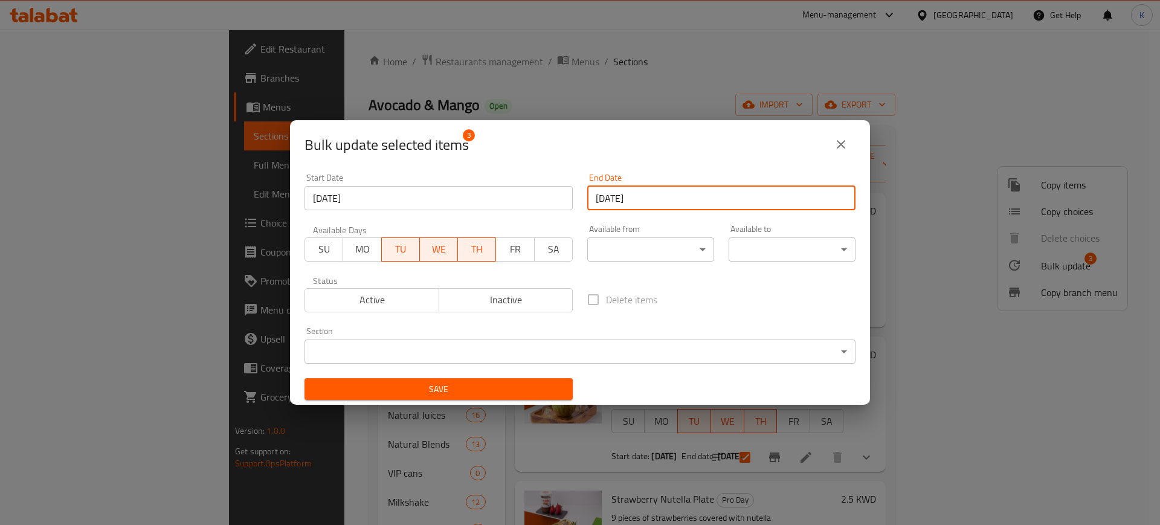
click at [464, 384] on span "Save" at bounding box center [438, 389] width 249 height 15
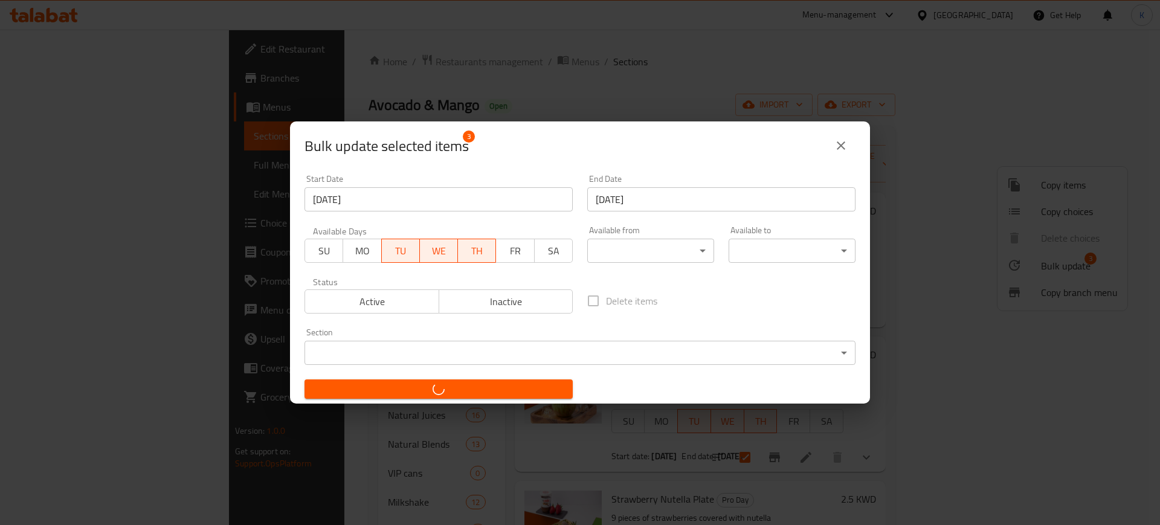
checkbox input "false"
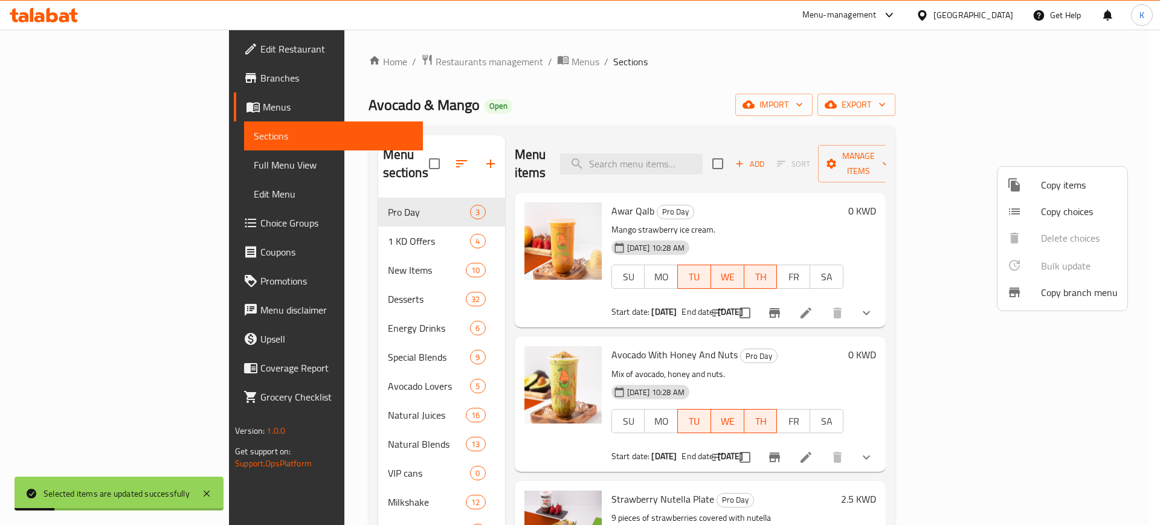
click at [68, 79] on div at bounding box center [580, 262] width 1160 height 525
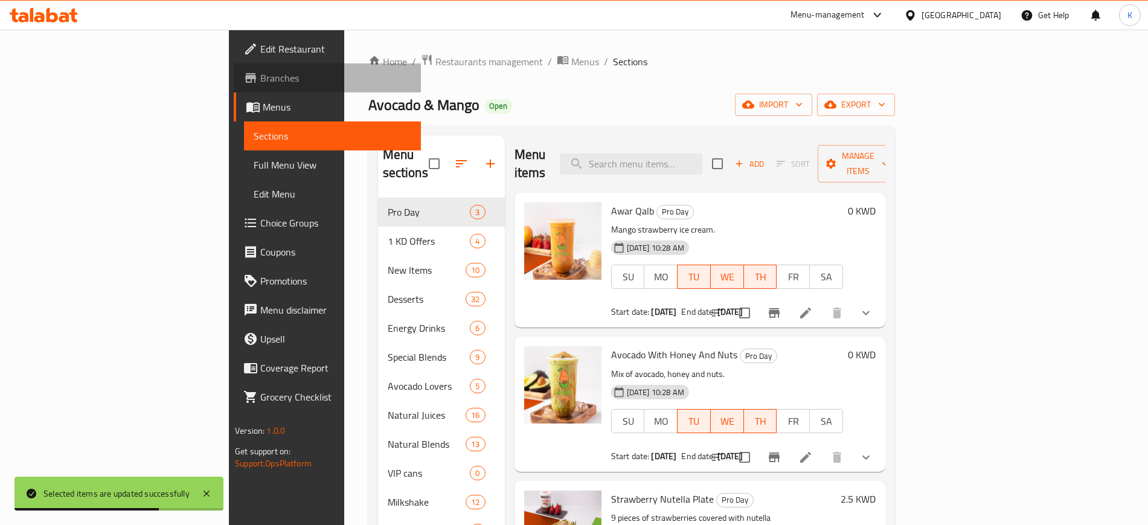
click at [260, 77] on span "Branches" at bounding box center [335, 78] width 150 height 14
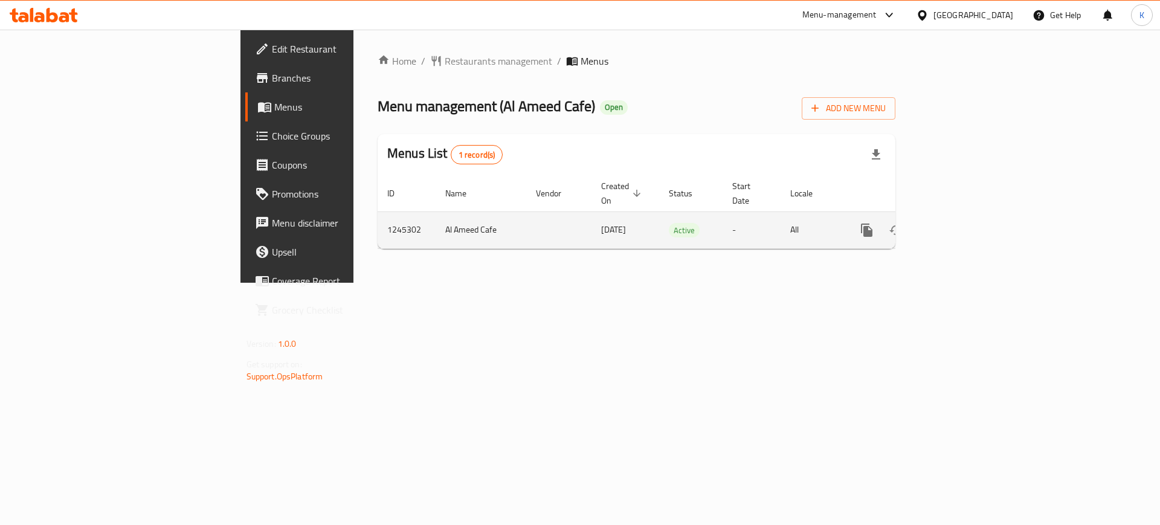
click at [961, 223] on icon "enhanced table" at bounding box center [953, 230] width 14 height 14
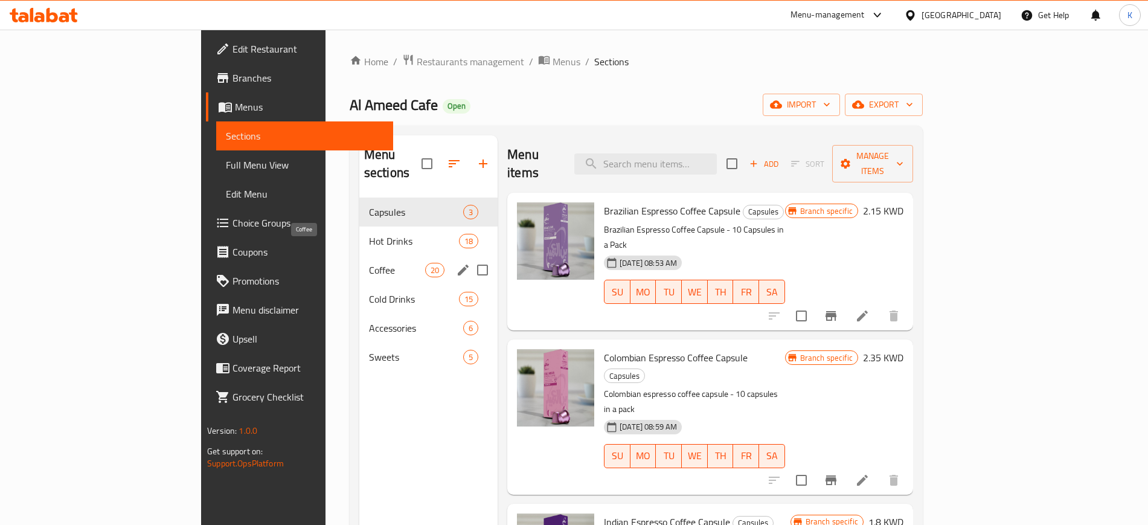
click at [369, 263] on span "Coffee" at bounding box center [397, 270] width 56 height 14
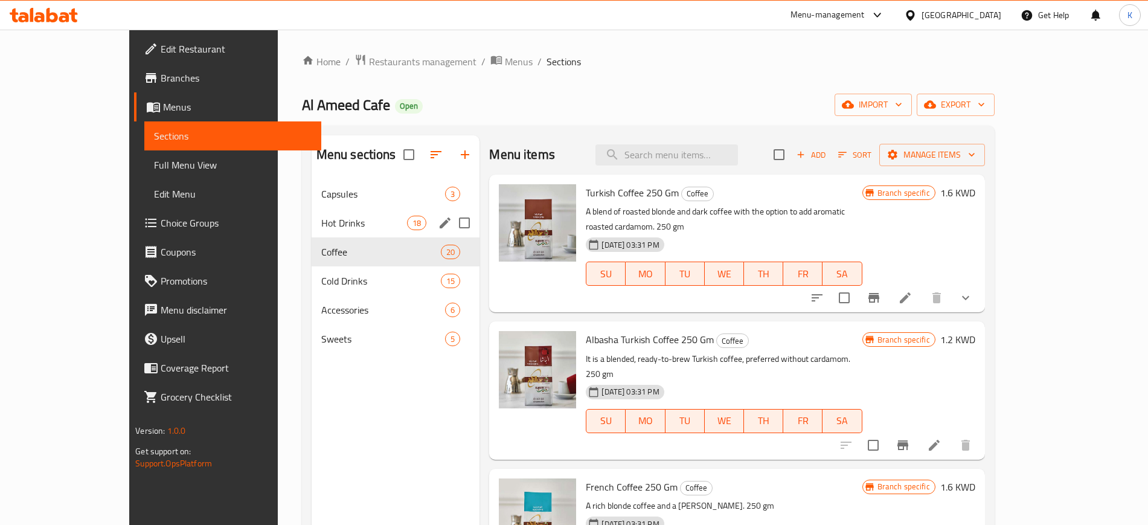
click at [321, 225] on span "Hot Drinks" at bounding box center [364, 223] width 86 height 14
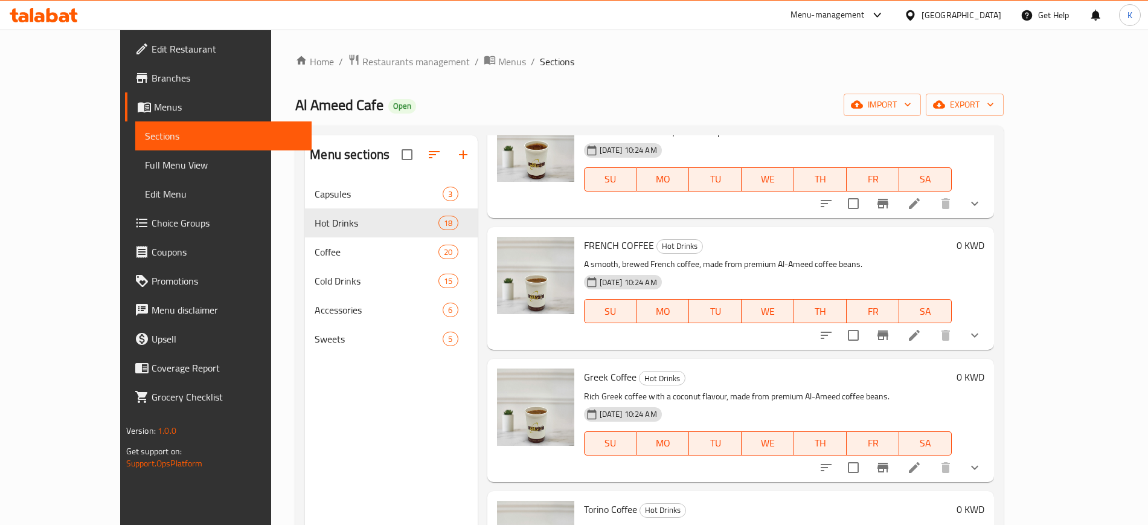
scroll to position [151, 0]
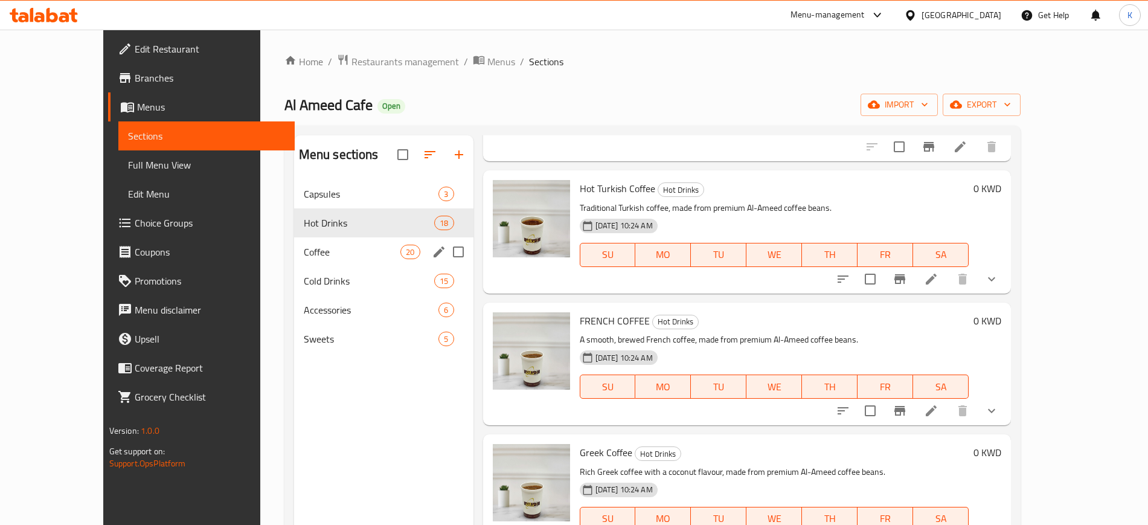
click at [304, 250] on span "Coffee" at bounding box center [352, 252] width 97 height 14
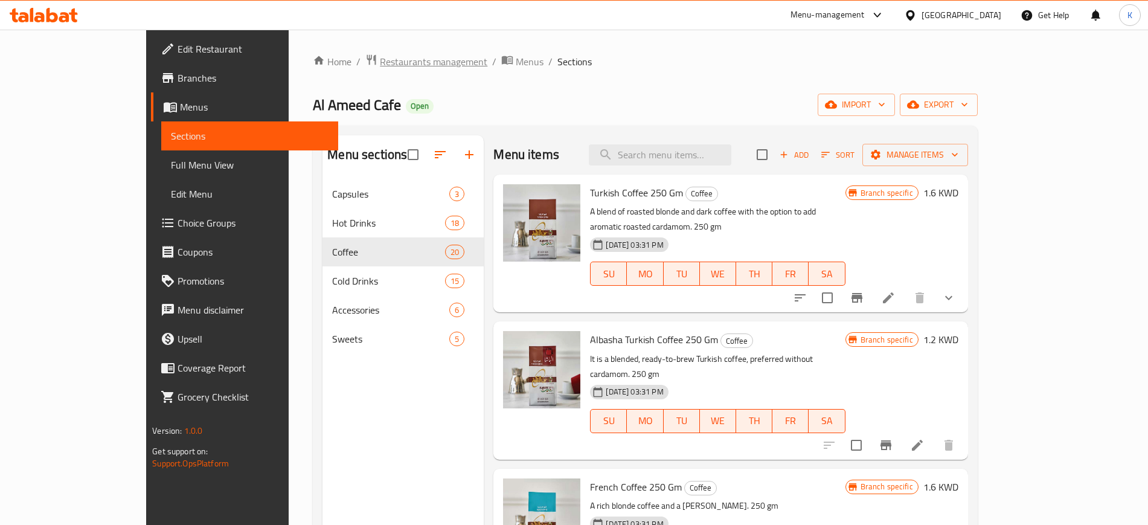
click at [380, 62] on span "Restaurants management" at bounding box center [434, 61] width 108 height 14
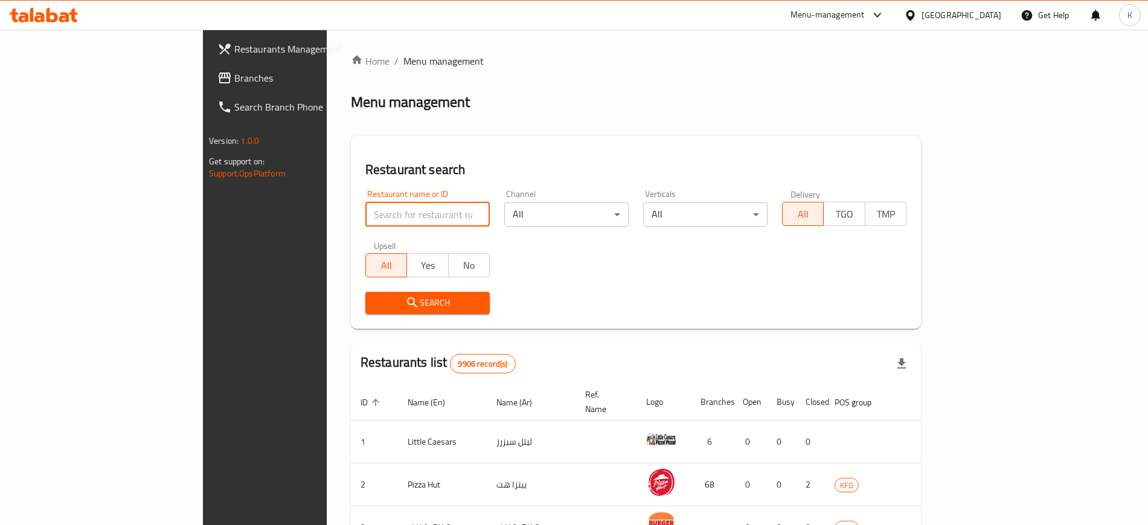
click at [365, 220] on input "search" at bounding box center [427, 214] width 124 height 24
paste input "604880"
type input "604880"
click button "Search" at bounding box center [427, 303] width 124 height 22
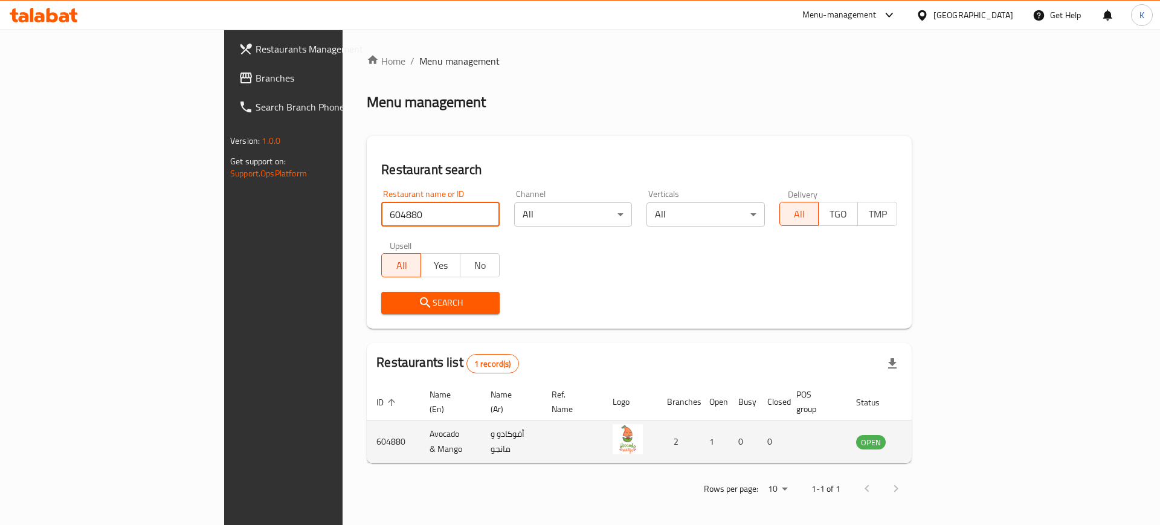
click at [933, 437] on icon "enhanced table" at bounding box center [926, 442] width 13 height 10
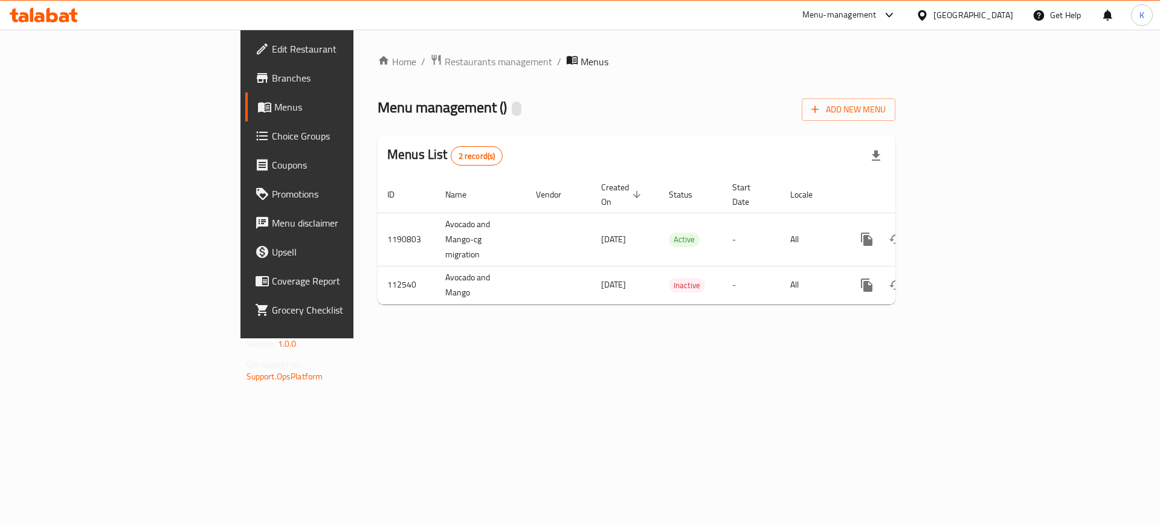
click at [272, 79] on span "Branches" at bounding box center [348, 78] width 153 height 14
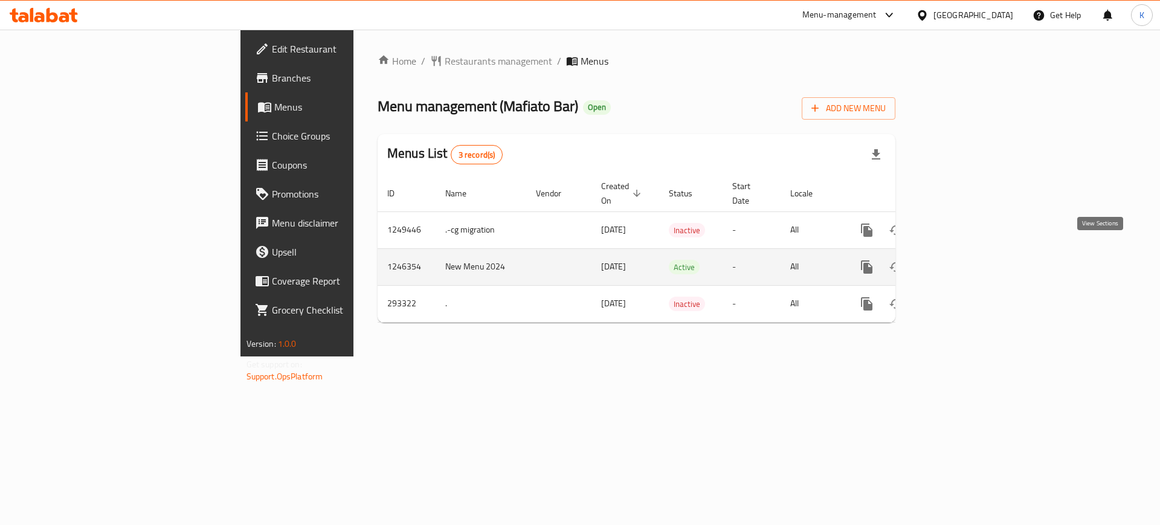
click at [961, 260] on icon "enhanced table" at bounding box center [953, 267] width 14 height 14
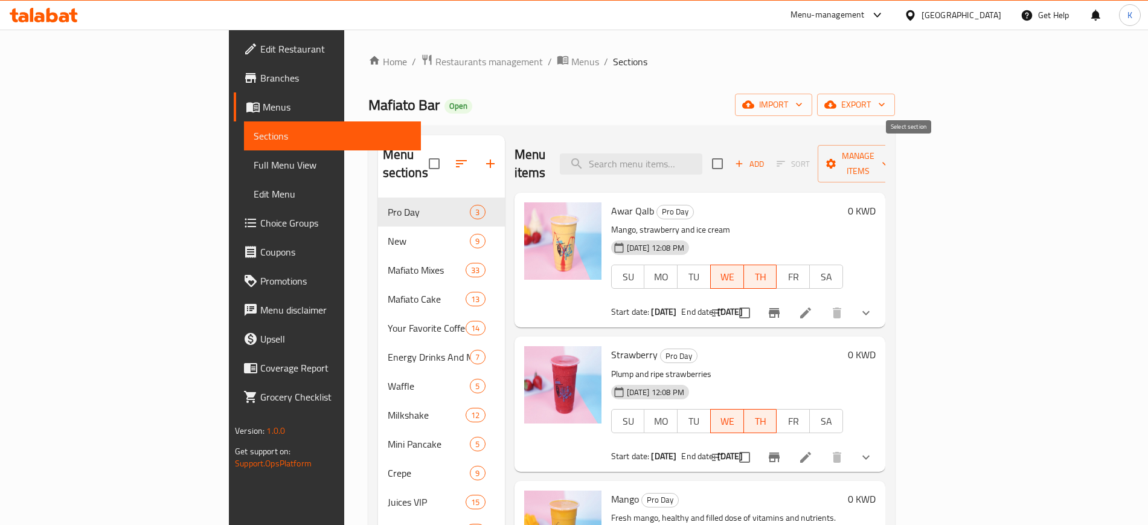
click at [730, 153] on input "checkbox" at bounding box center [717, 163] width 25 height 25
checkbox input "true"
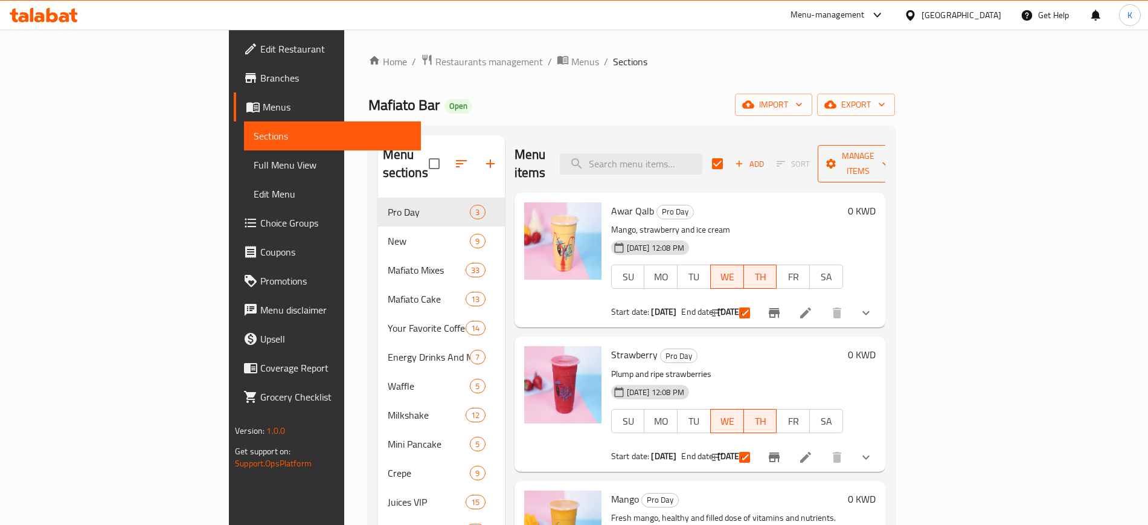
click at [889, 149] on span "Manage items" at bounding box center [858, 164] width 62 height 30
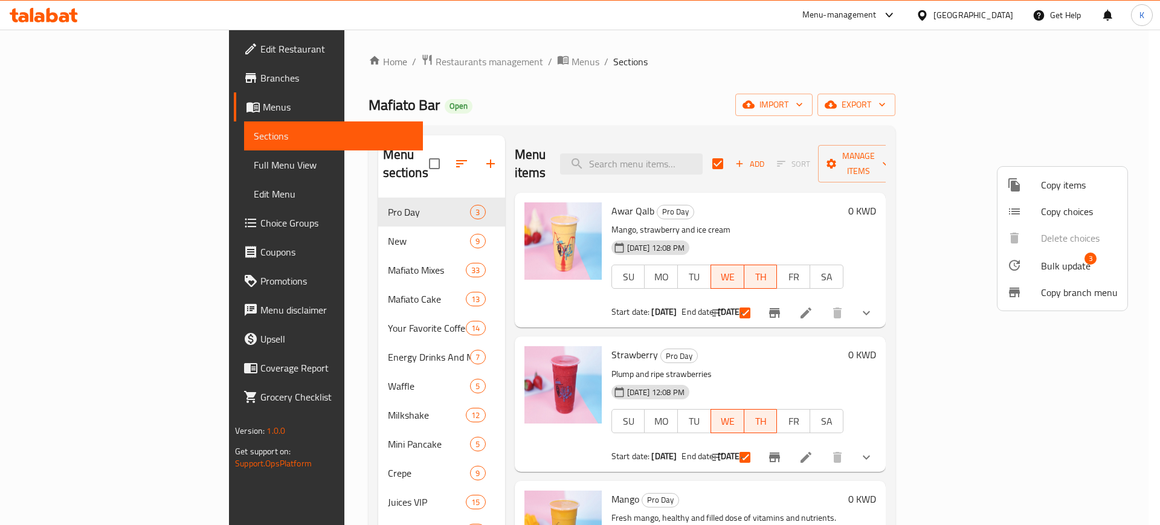
click at [1073, 265] on span "Bulk update" at bounding box center [1066, 266] width 50 height 14
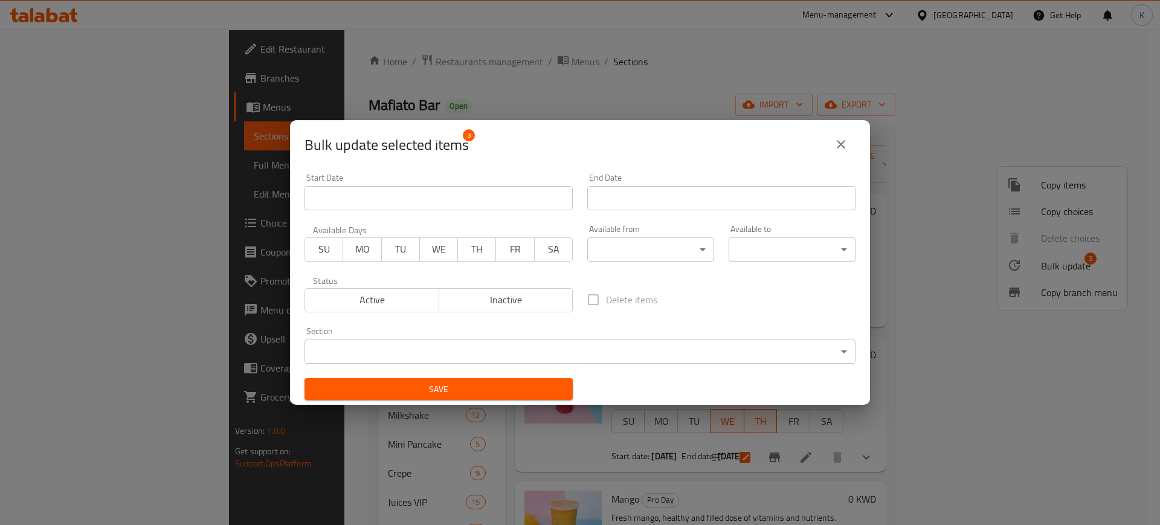
click at [397, 251] on span "TU" at bounding box center [401, 249] width 28 height 18
click at [441, 248] on span "WE" at bounding box center [439, 249] width 28 height 18
click at [478, 250] on span "TH" at bounding box center [477, 249] width 28 height 18
click at [507, 202] on input "Start Date" at bounding box center [438, 198] width 268 height 24
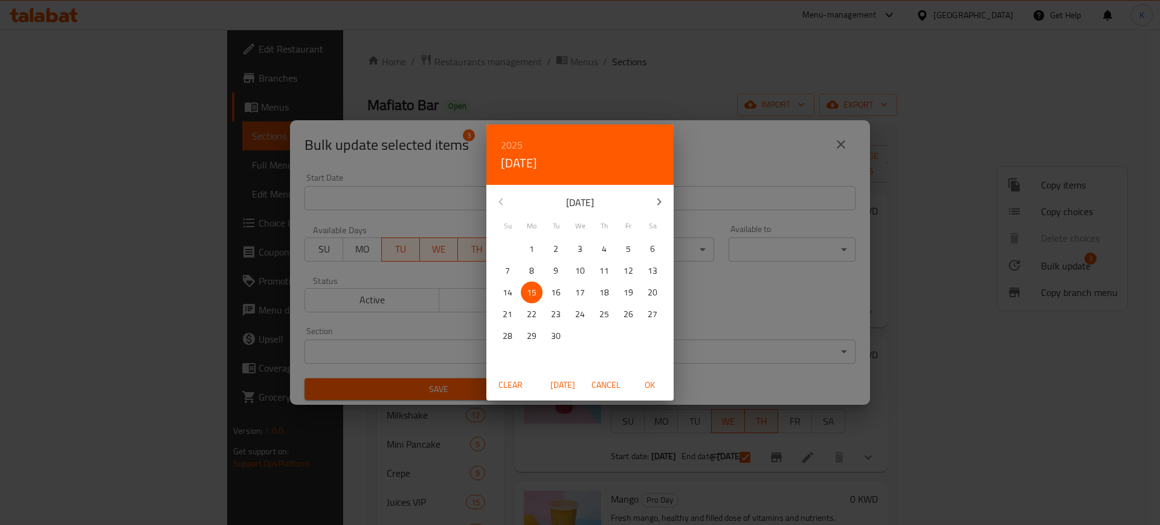
click at [557, 297] on p "16" at bounding box center [556, 292] width 10 height 15
drag, startPoint x: 649, startPoint y: 386, endPoint x: 654, endPoint y: 370, distance: 17.0
click at [649, 385] on span "OK" at bounding box center [649, 384] width 29 height 15
type input "[DATE]"
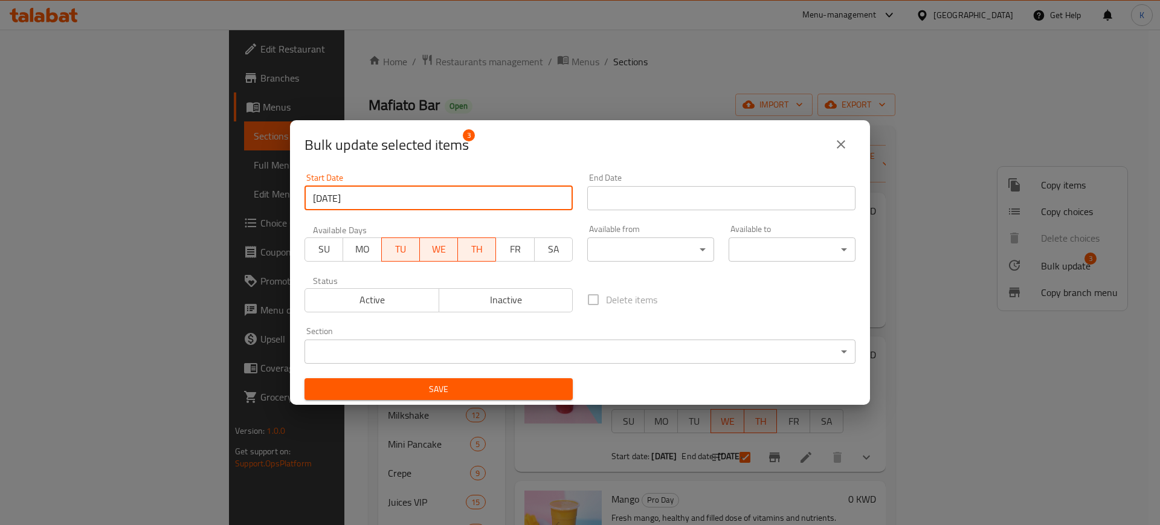
click at [627, 206] on input "Start Date" at bounding box center [721, 198] width 268 height 24
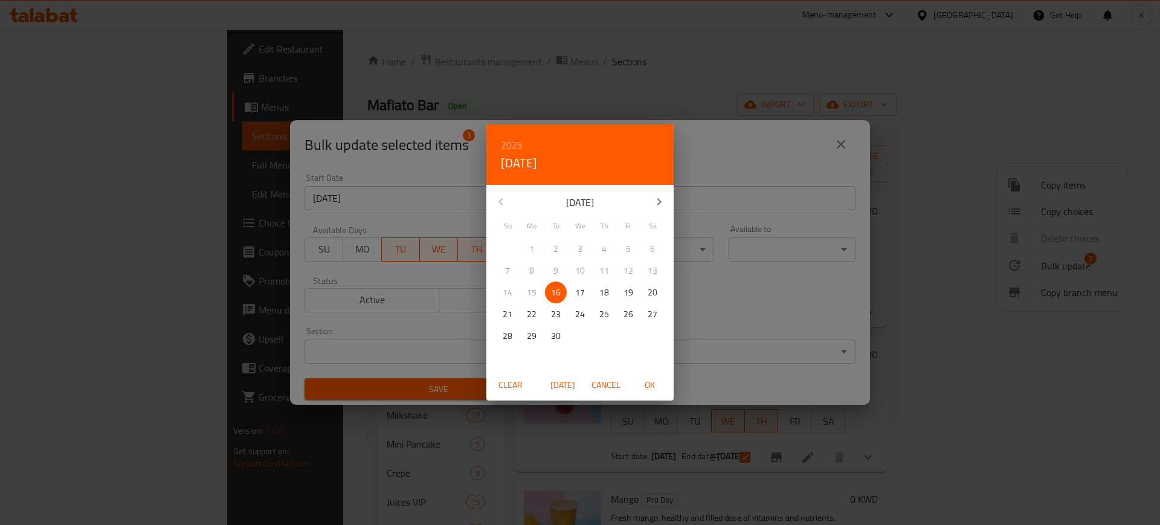
click at [580, 295] on p "17" at bounding box center [580, 292] width 10 height 15
click at [653, 388] on span "OK" at bounding box center [649, 384] width 29 height 15
type input "[DATE]"
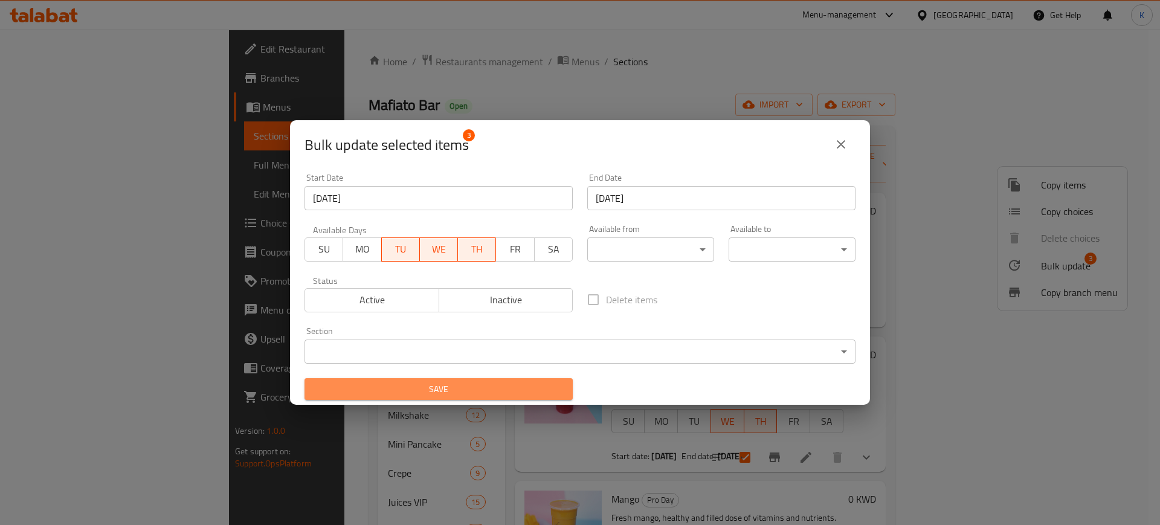
click at [481, 385] on span "Save" at bounding box center [438, 389] width 249 height 15
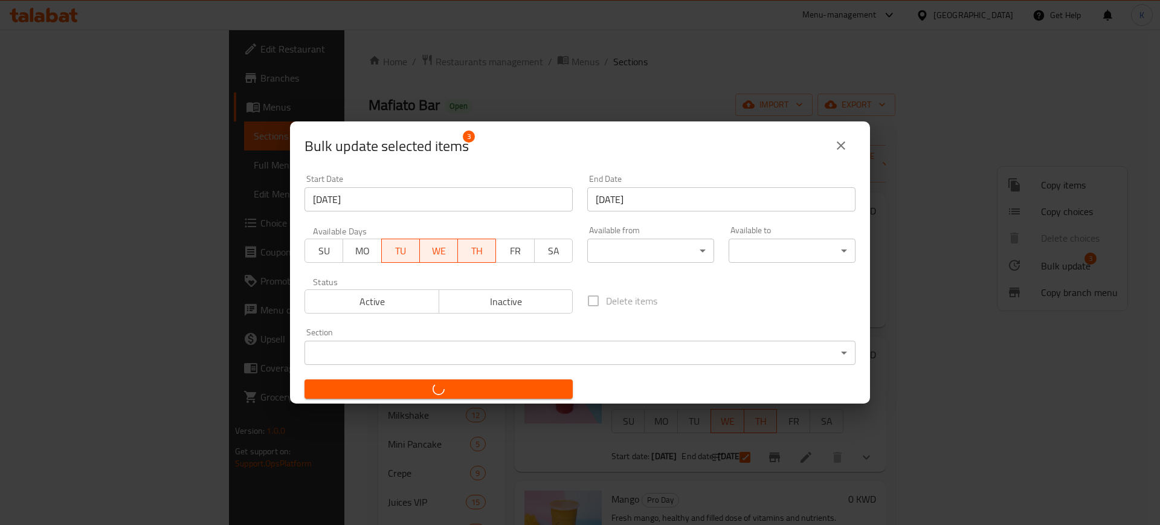
checkbox input "false"
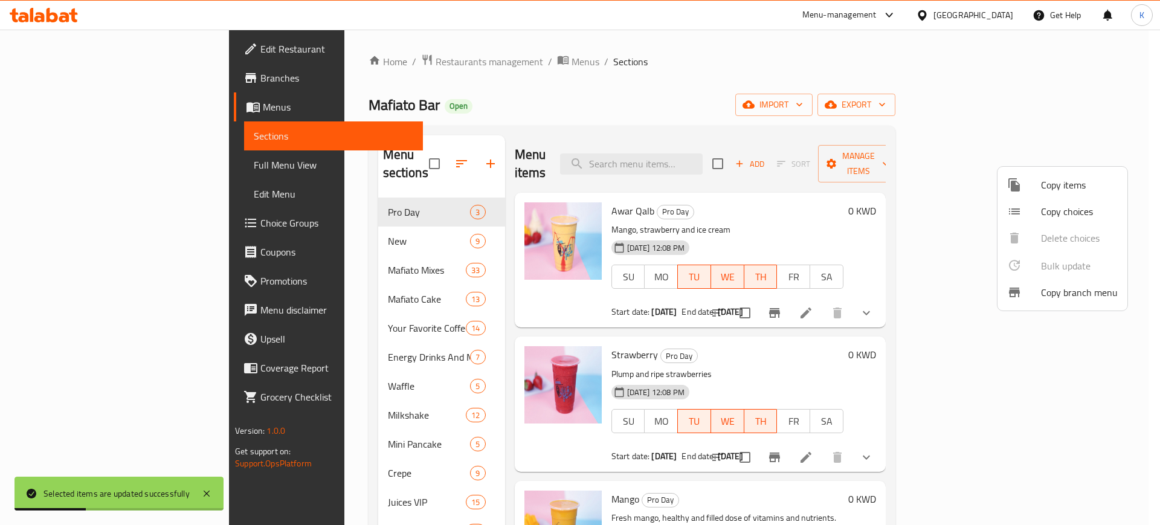
click at [57, 79] on div at bounding box center [580, 262] width 1160 height 525
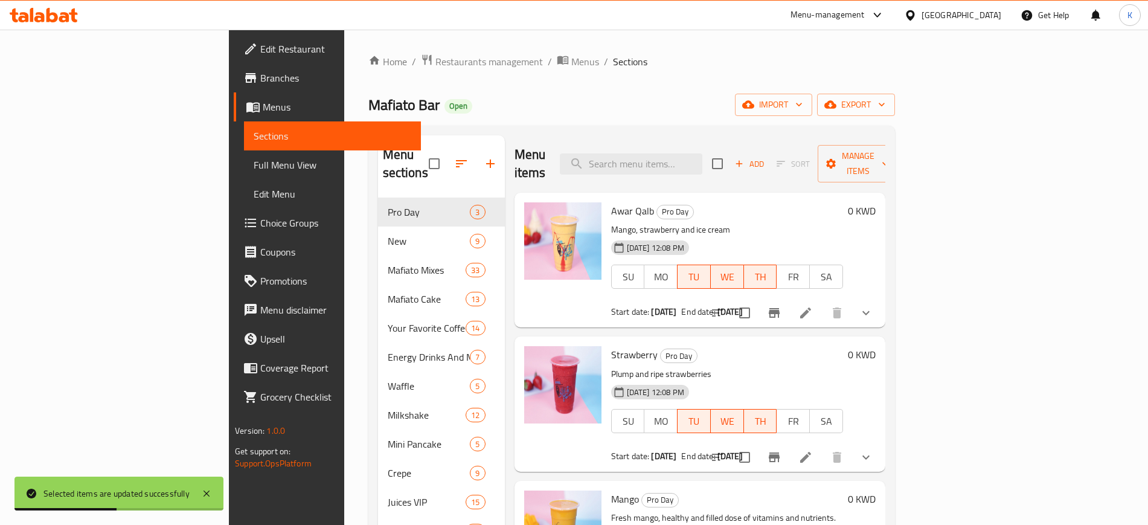
click at [260, 78] on span "Branches" at bounding box center [335, 78] width 150 height 14
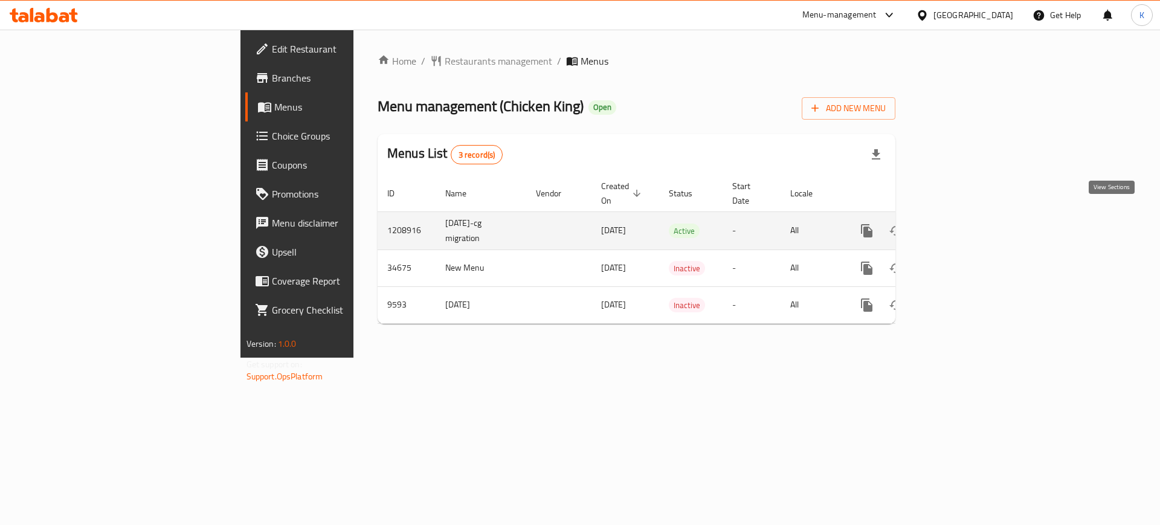
click at [961, 223] on icon "enhanced table" at bounding box center [953, 230] width 14 height 14
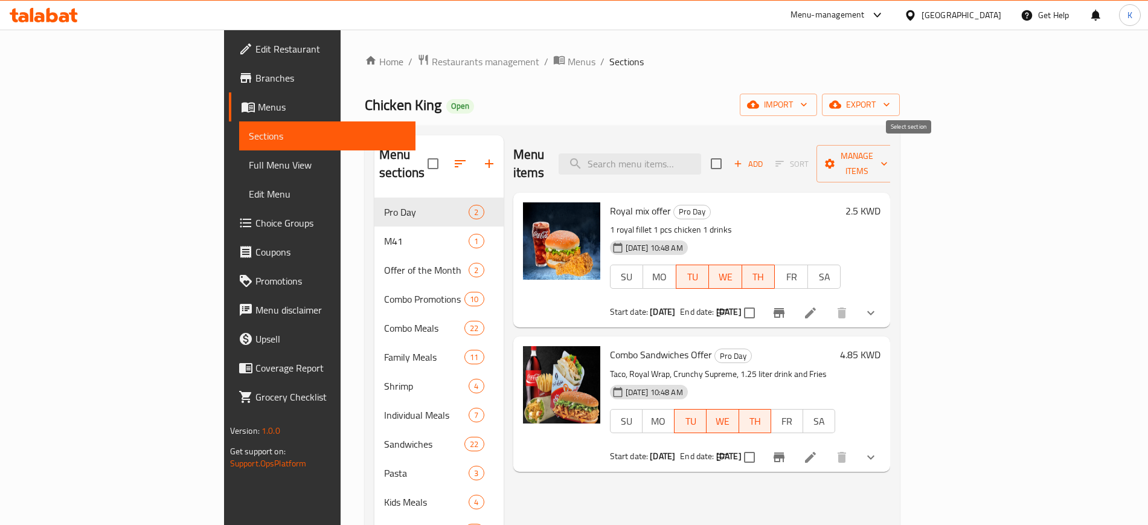
click at [729, 151] on input "checkbox" at bounding box center [716, 163] width 25 height 25
checkbox input "true"
click at [888, 150] on span "Manage items" at bounding box center [857, 164] width 62 height 30
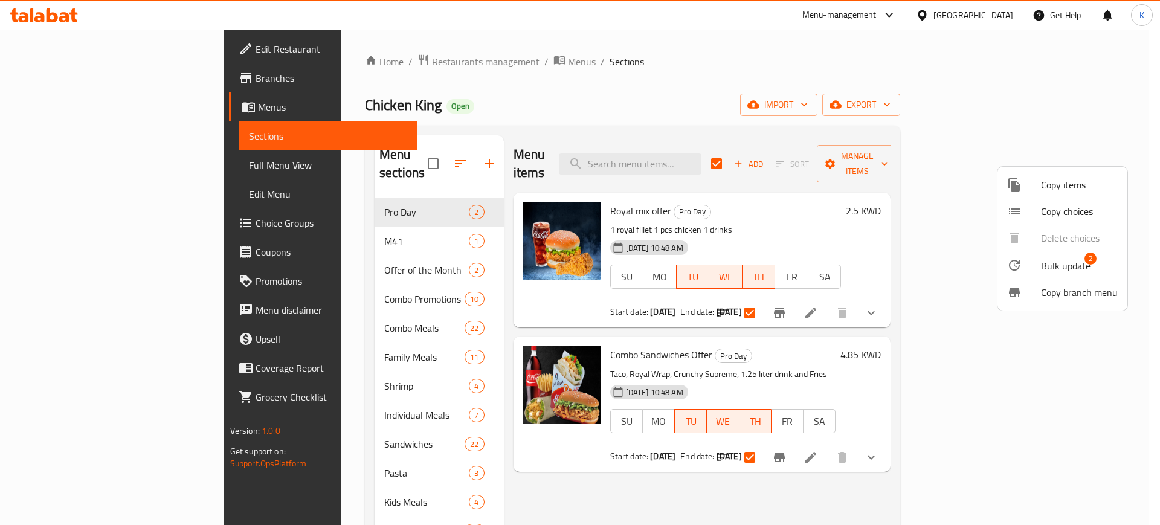
click at [1066, 267] on span "Bulk update" at bounding box center [1066, 266] width 50 height 14
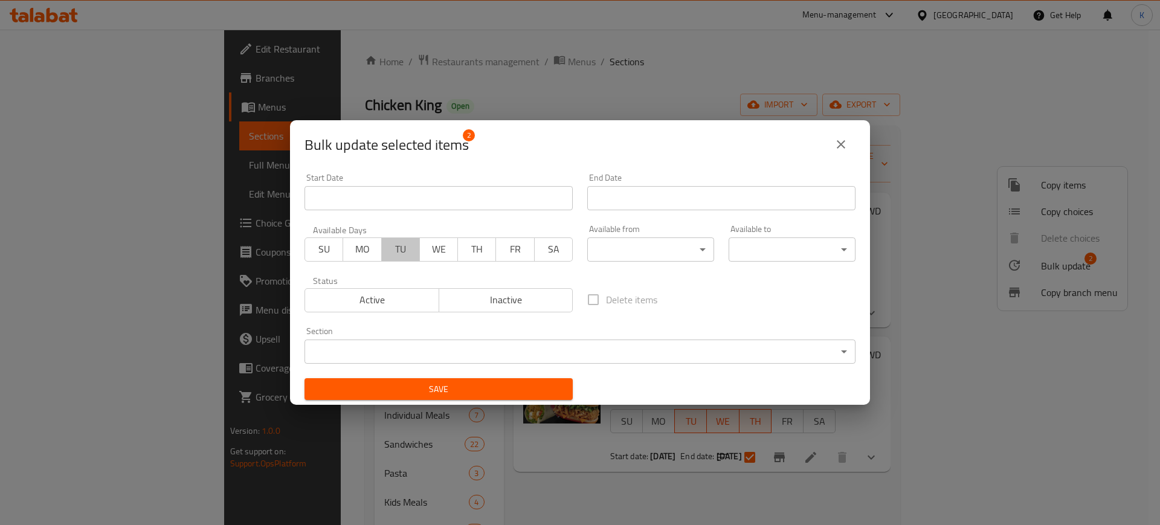
click at [402, 249] on span "TU" at bounding box center [401, 249] width 28 height 18
click at [443, 240] on span "WE" at bounding box center [439, 249] width 28 height 18
drag, startPoint x: 475, startPoint y: 246, endPoint x: 481, endPoint y: 222, distance: 25.6
click at [475, 246] on span "TH" at bounding box center [477, 249] width 28 height 18
click at [484, 201] on input "Start Date" at bounding box center [438, 198] width 268 height 24
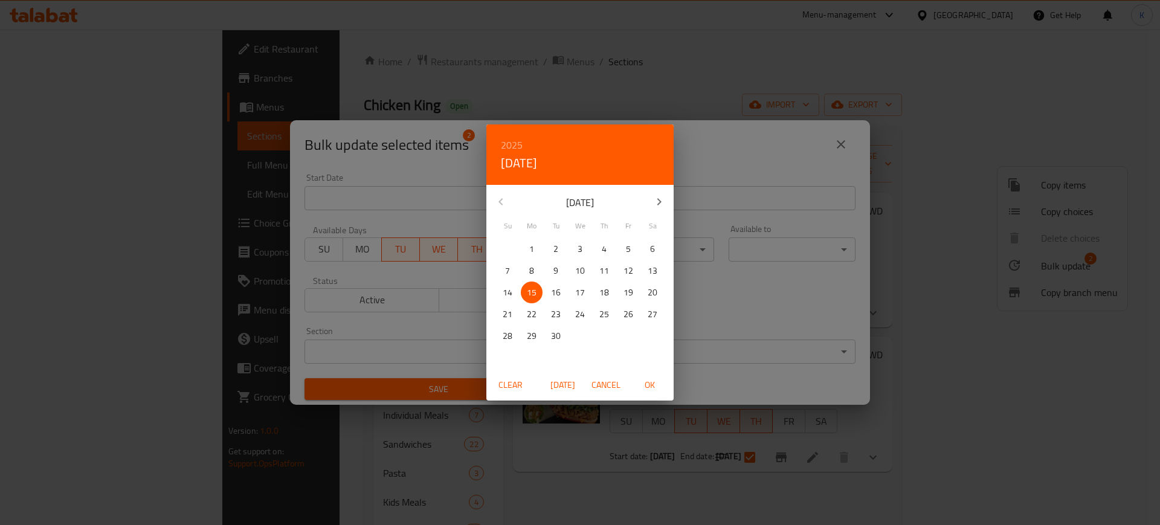
click at [558, 291] on p "16" at bounding box center [556, 292] width 10 height 15
click at [643, 385] on span "OK" at bounding box center [649, 384] width 29 height 15
type input "[DATE]"
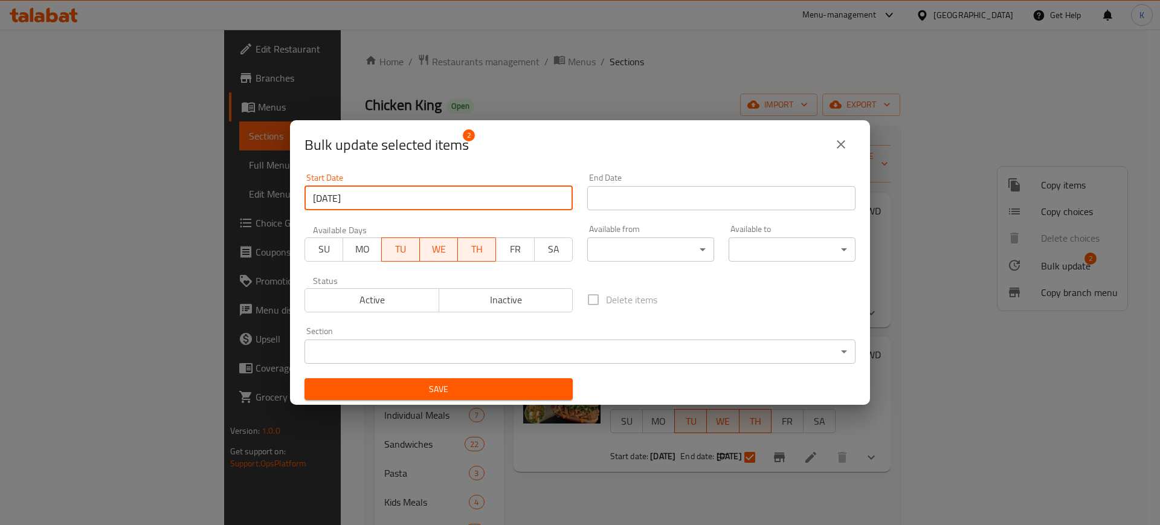
click at [681, 205] on input "Start Date" at bounding box center [721, 198] width 268 height 24
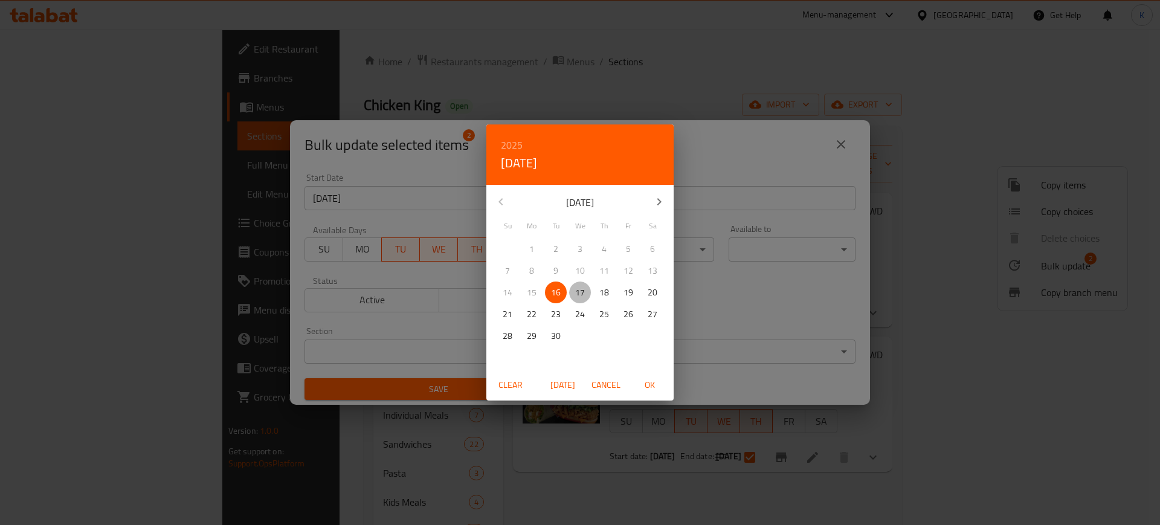
click at [583, 292] on p "17" at bounding box center [580, 292] width 10 height 15
click at [645, 385] on span "OK" at bounding box center [649, 384] width 29 height 15
type input "[DATE]"
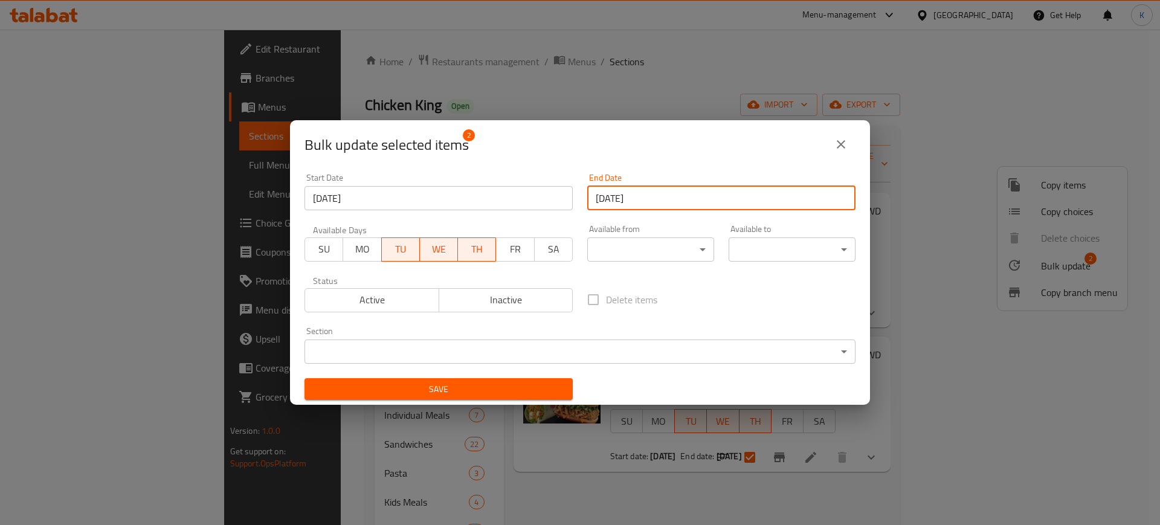
click at [472, 388] on span "Save" at bounding box center [438, 389] width 249 height 15
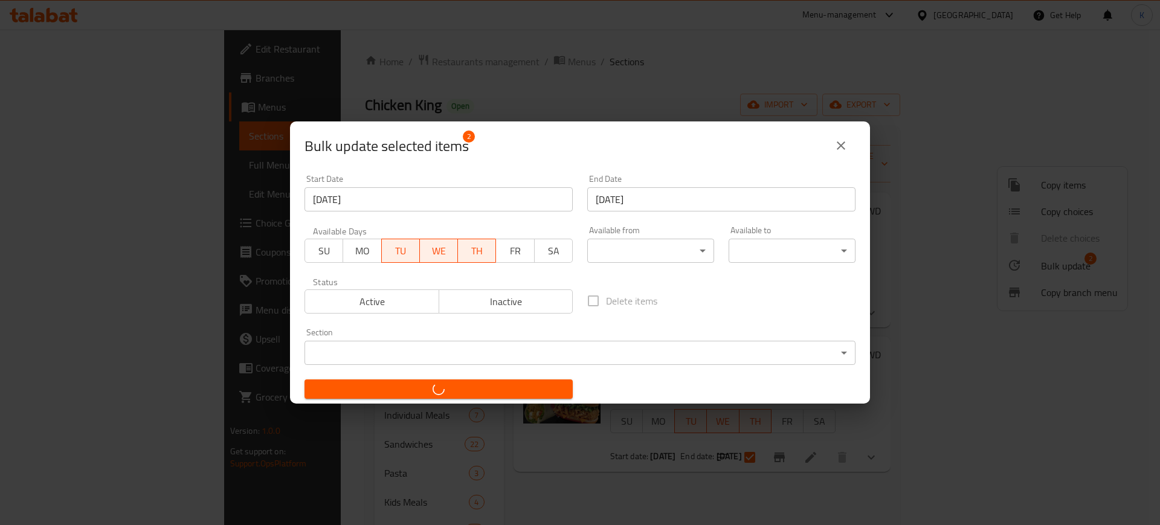
checkbox input "false"
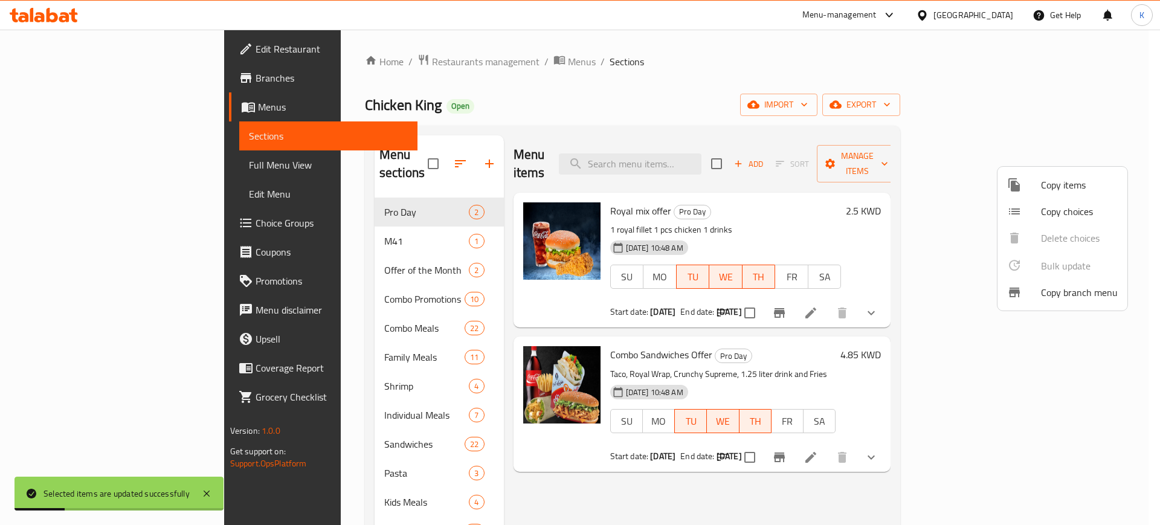
click at [51, 78] on div at bounding box center [580, 262] width 1160 height 525
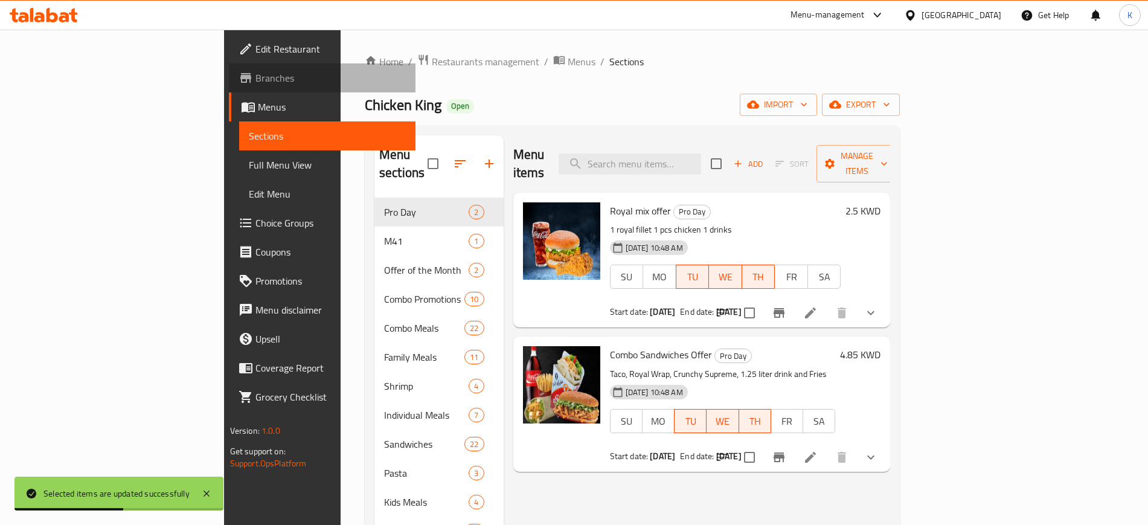
click at [255, 75] on span "Branches" at bounding box center [330, 78] width 150 height 14
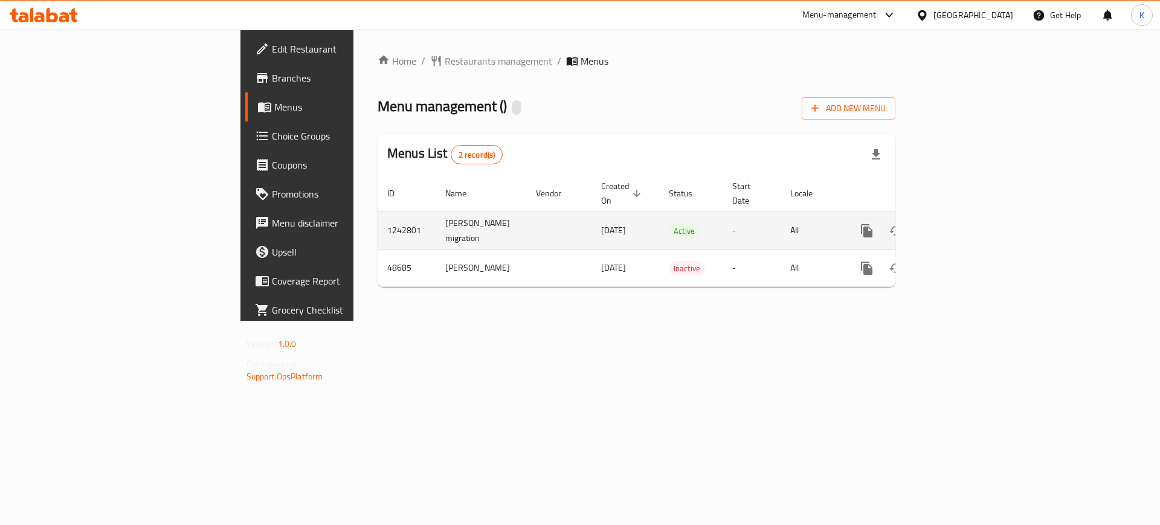
click at [961, 223] on icon "enhanced table" at bounding box center [953, 230] width 14 height 14
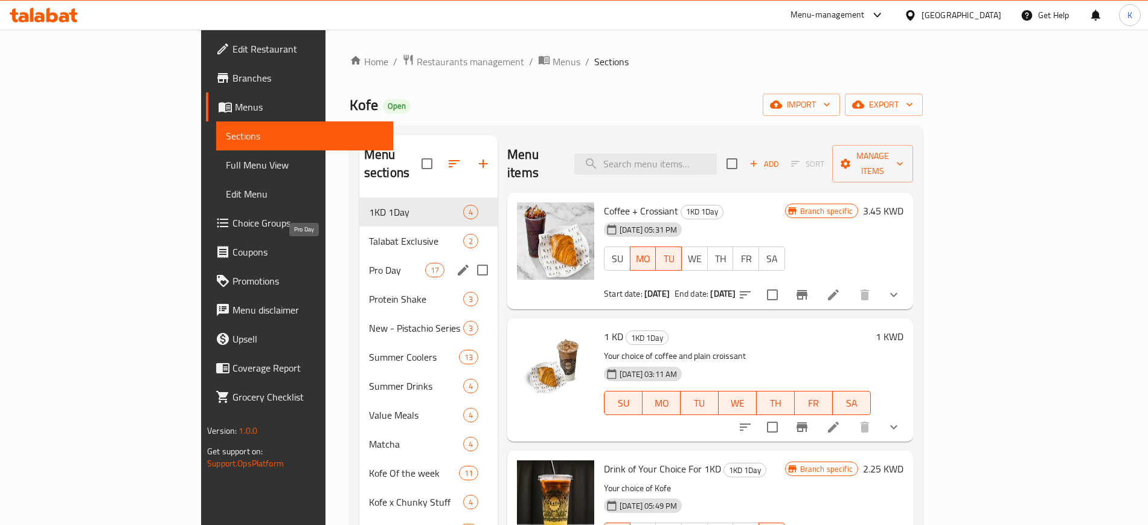
click at [369, 263] on span "Pro Day" at bounding box center [397, 270] width 56 height 14
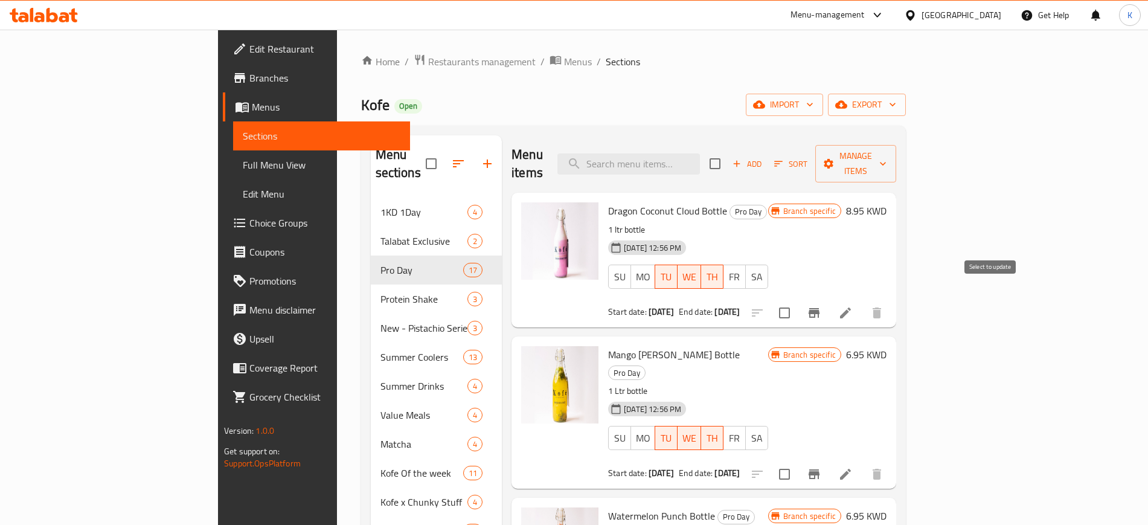
click at [797, 300] on input "checkbox" at bounding box center [784, 312] width 25 height 25
checkbox input "true"
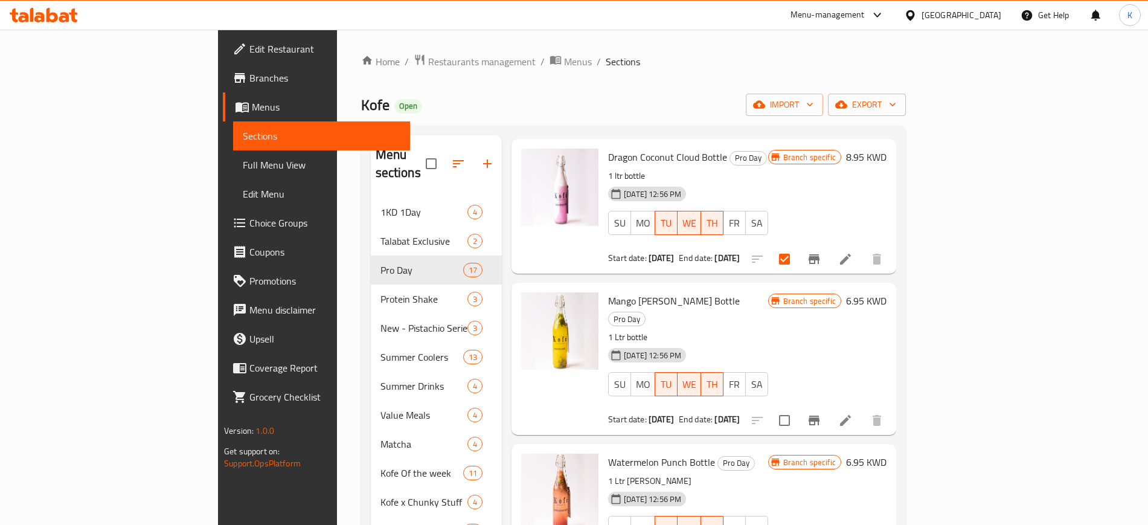
scroll to position [75, 0]
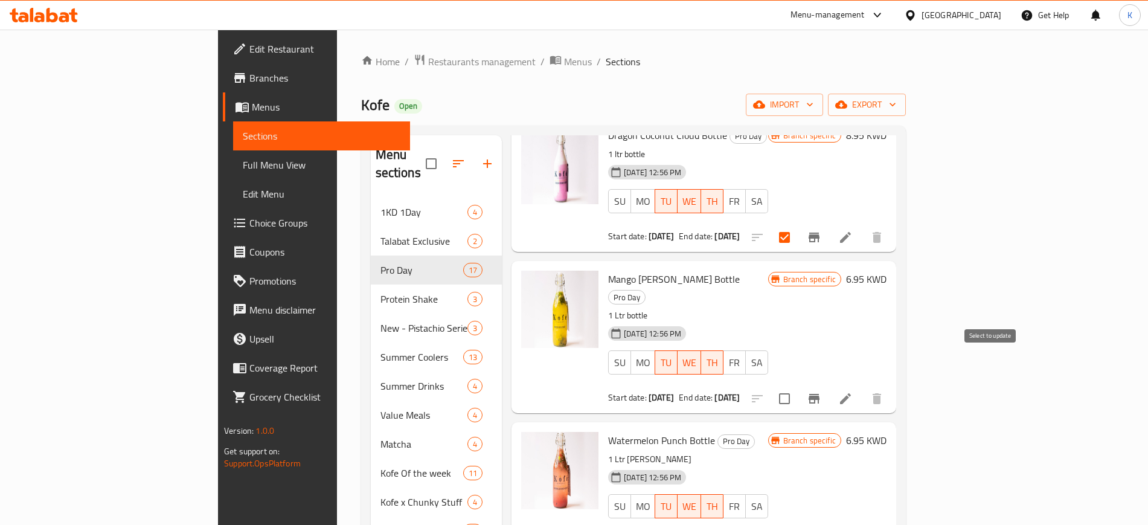
click at [797, 386] on input "checkbox" at bounding box center [784, 398] width 25 height 25
checkbox input "true"
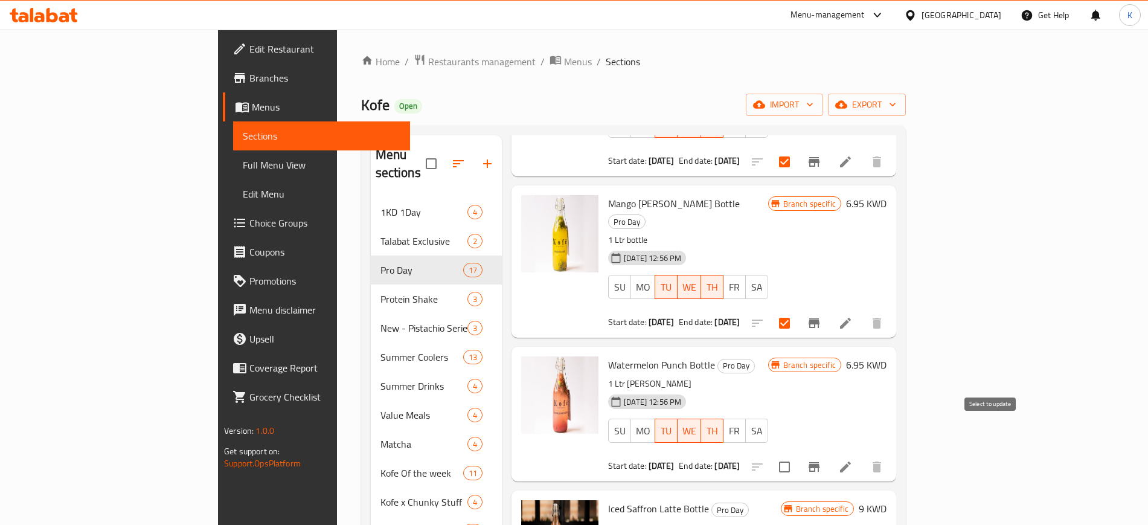
click at [797, 454] on input "checkbox" at bounding box center [784, 466] width 25 height 25
checkbox input "true"
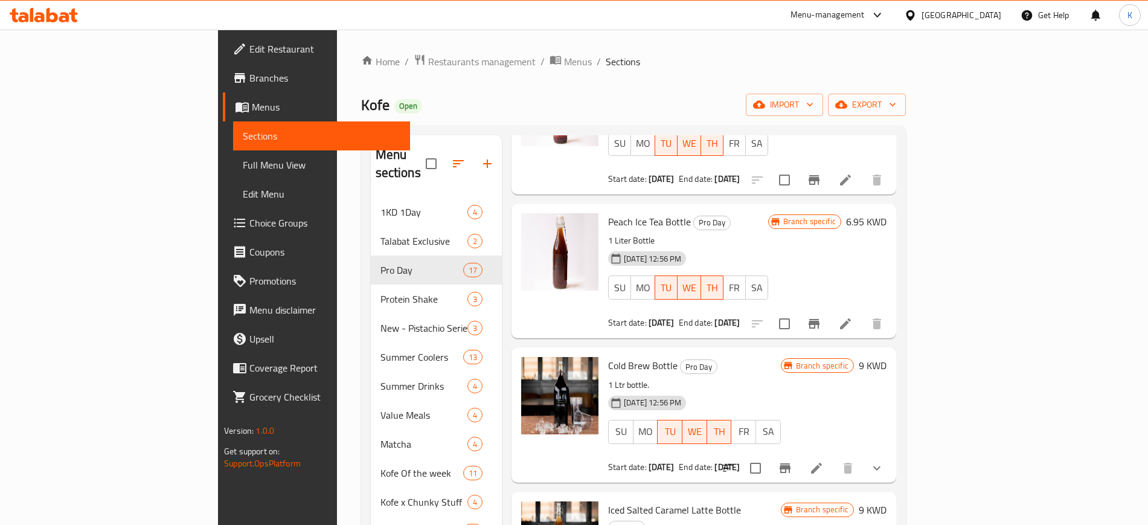
scroll to position [1736, 0]
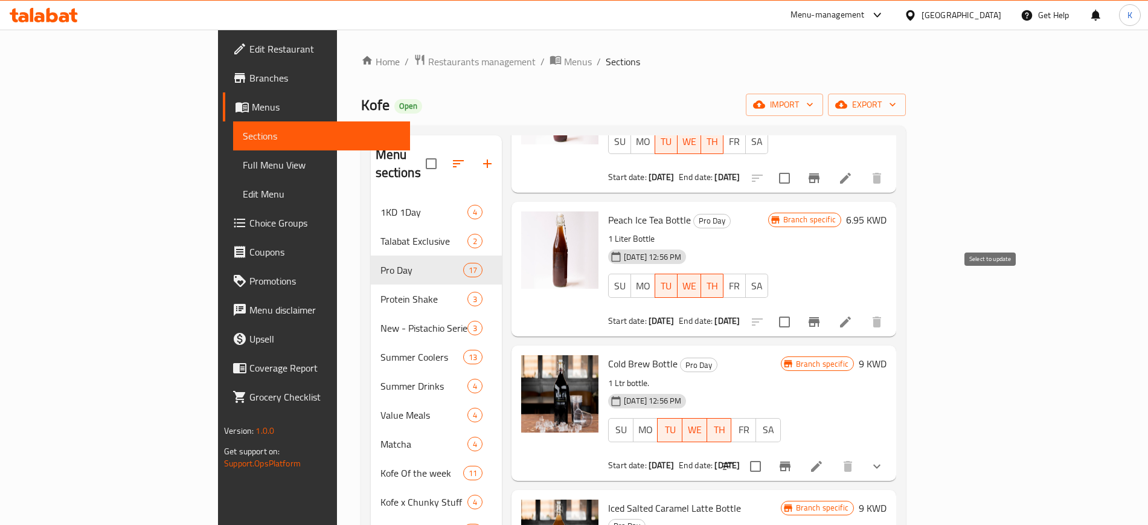
click at [797, 309] on input "checkbox" at bounding box center [784, 321] width 25 height 25
checkbox input "true"
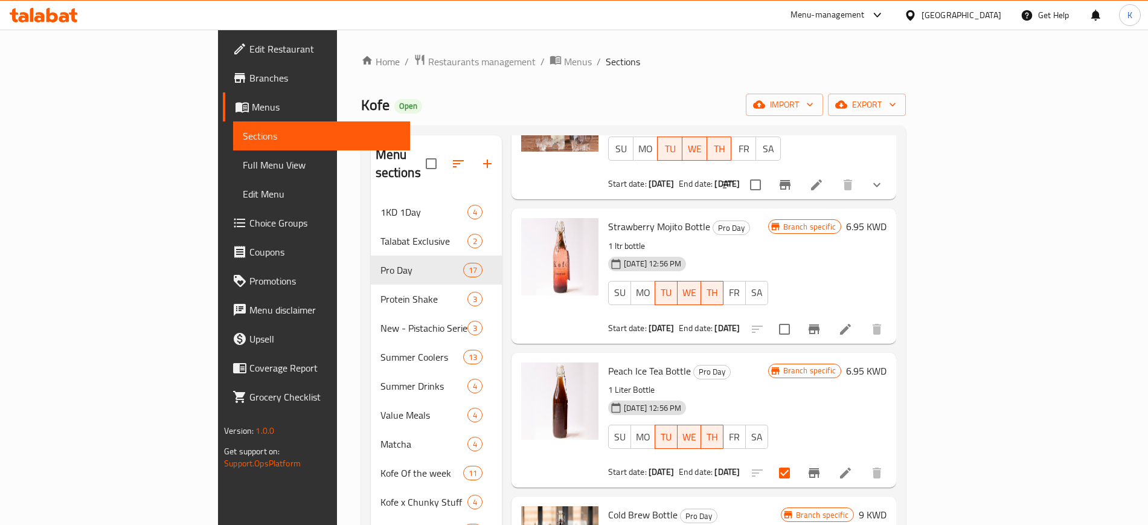
scroll to position [1434, 0]
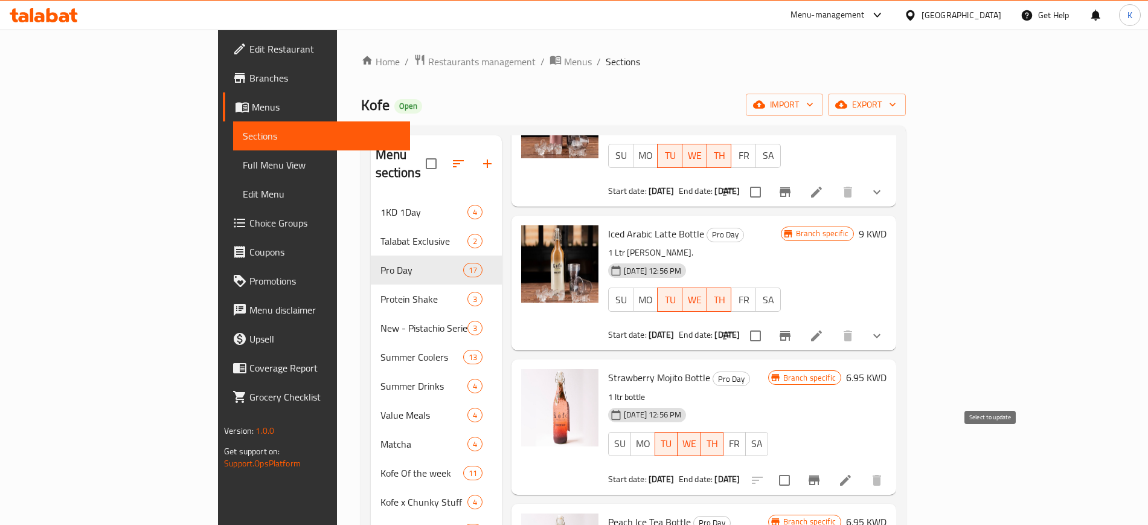
click at [797, 467] on input "checkbox" at bounding box center [784, 479] width 25 height 25
checkbox input "true"
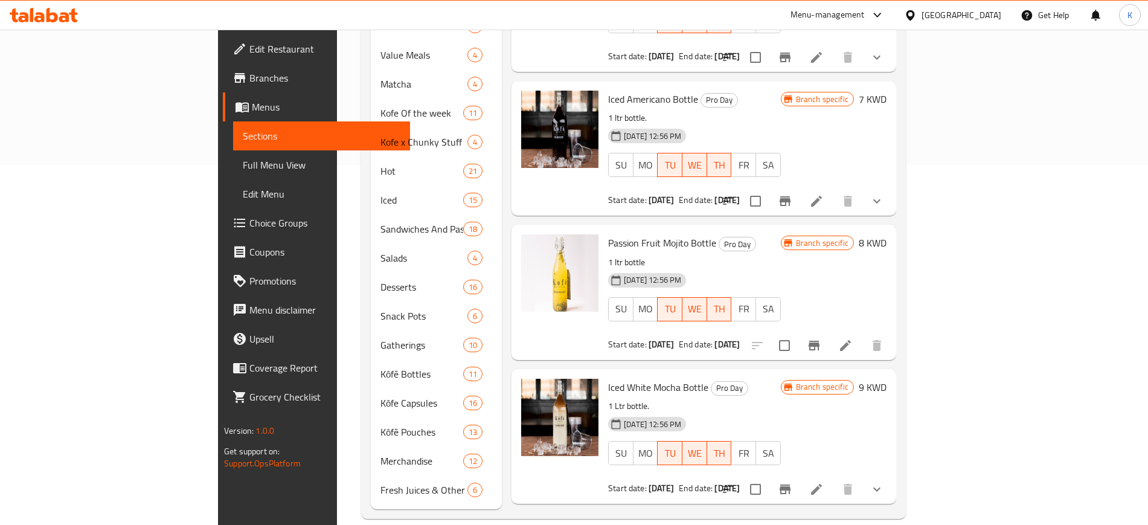
scroll to position [253, 0]
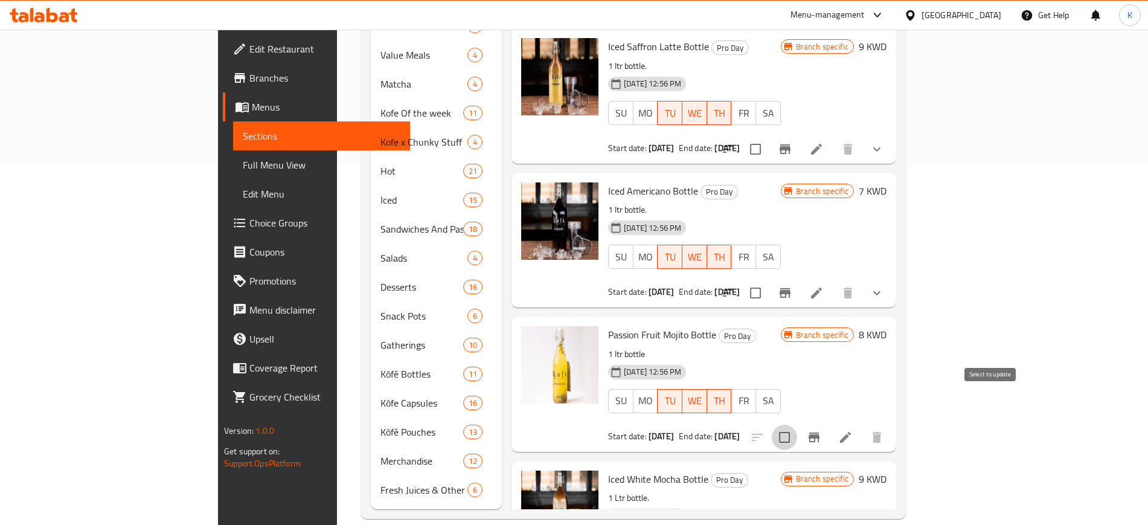
click at [797, 425] on input "checkbox" at bounding box center [784, 437] width 25 height 25
checkbox input "true"
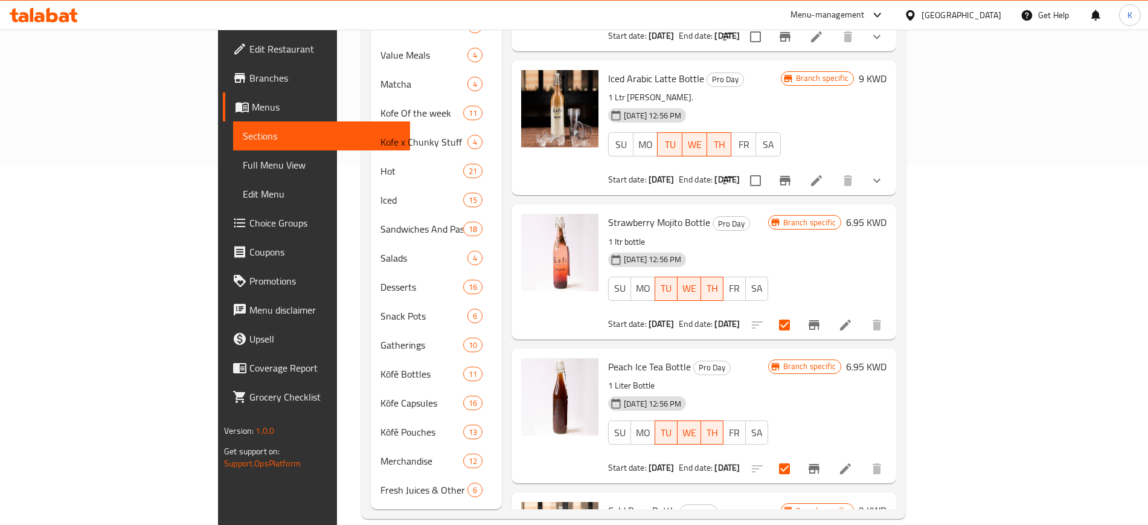
scroll to position [1434, 0]
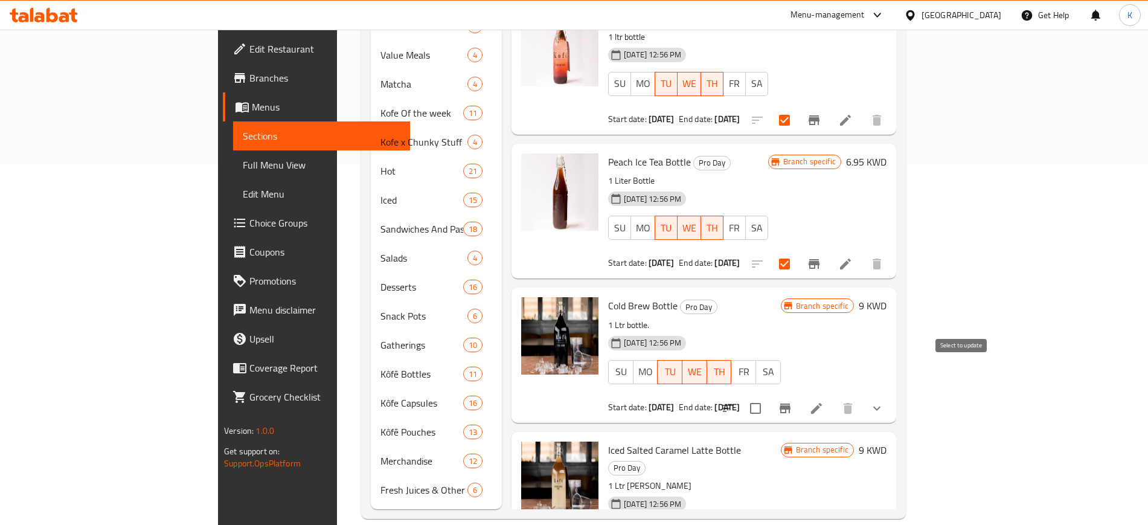
click at [768, 396] on input "checkbox" at bounding box center [755, 408] width 25 height 25
checkbox input "true"
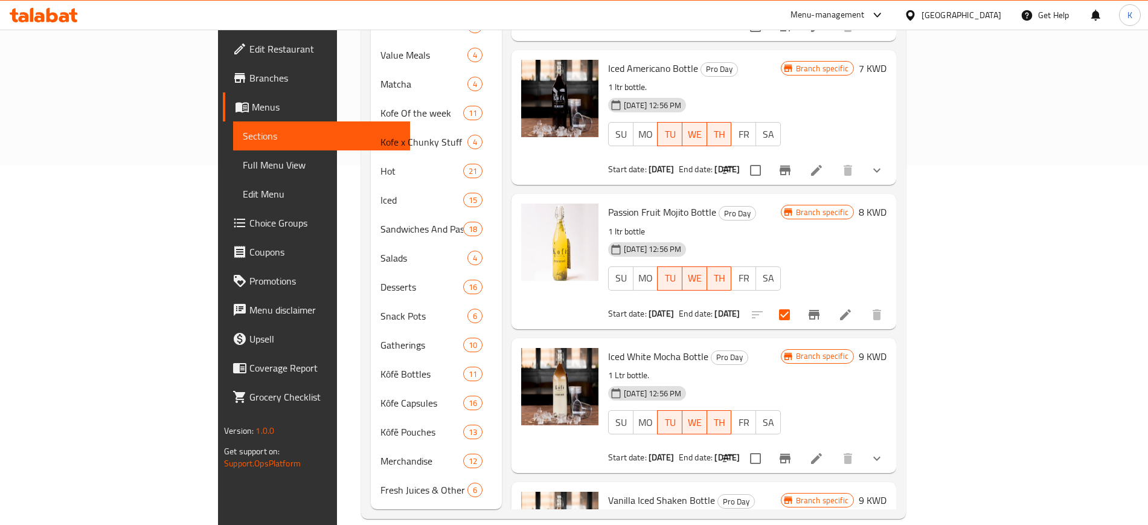
scroll to position [151, 0]
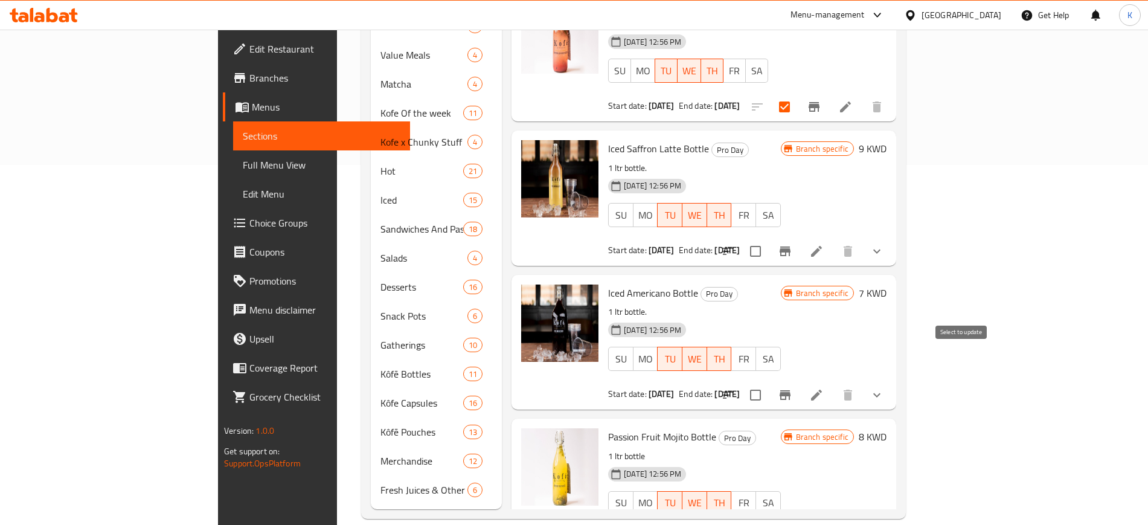
click at [768, 382] on input "checkbox" at bounding box center [755, 394] width 25 height 25
checkbox input "true"
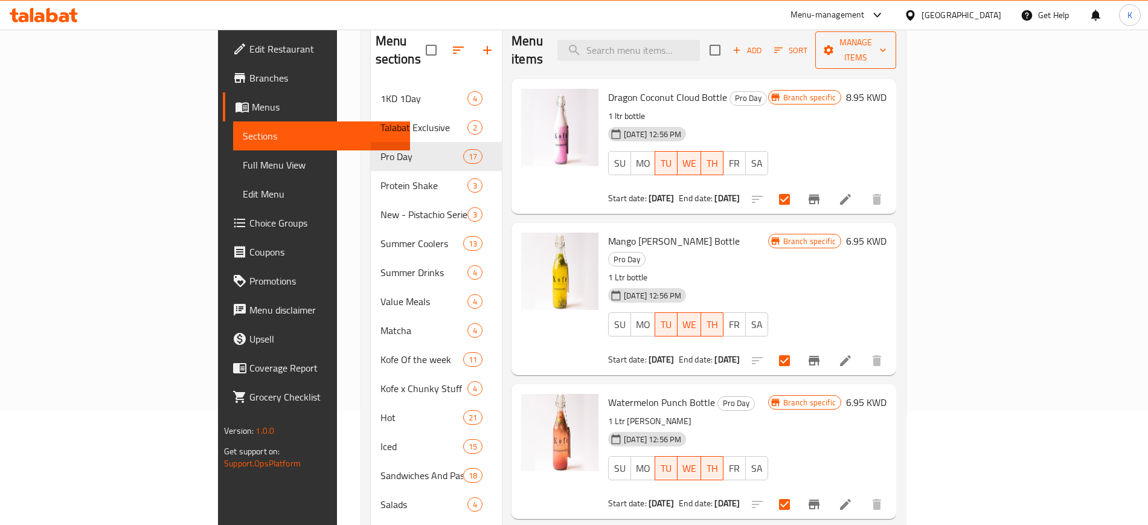
scroll to position [0, 0]
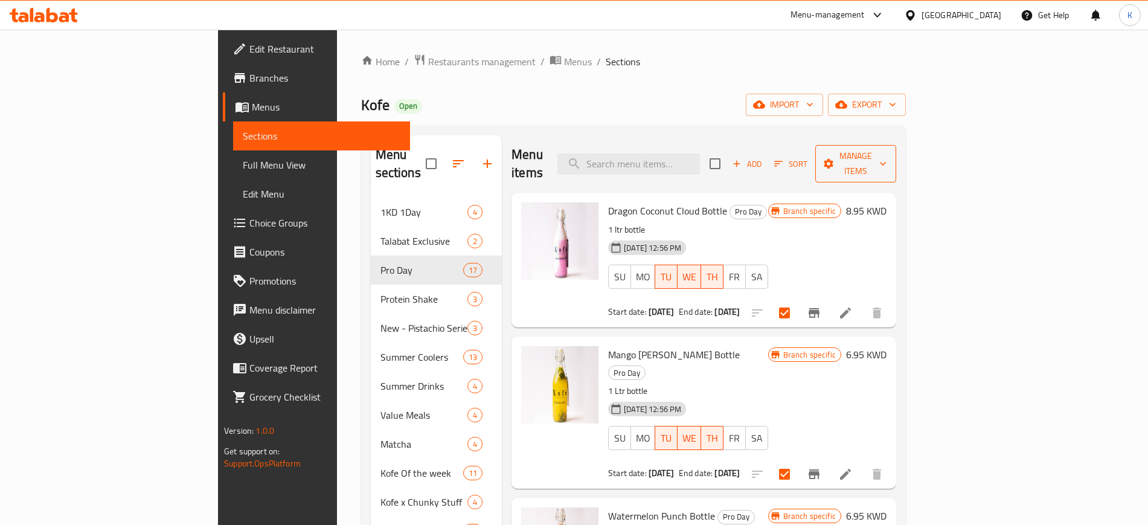
click at [887, 152] on span "Manage items" at bounding box center [856, 164] width 62 height 30
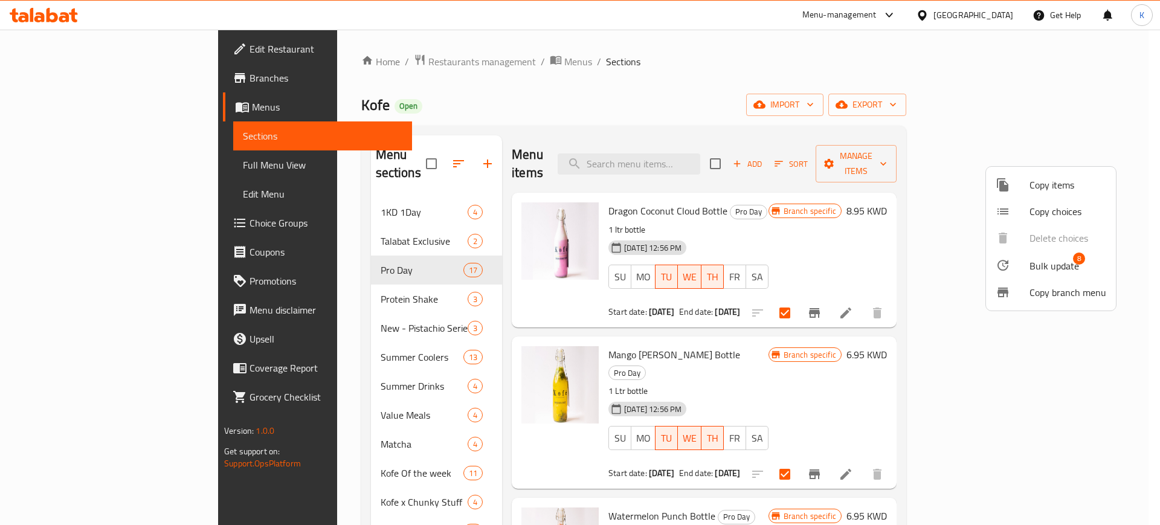
click at [1047, 262] on span "Bulk update" at bounding box center [1054, 266] width 50 height 14
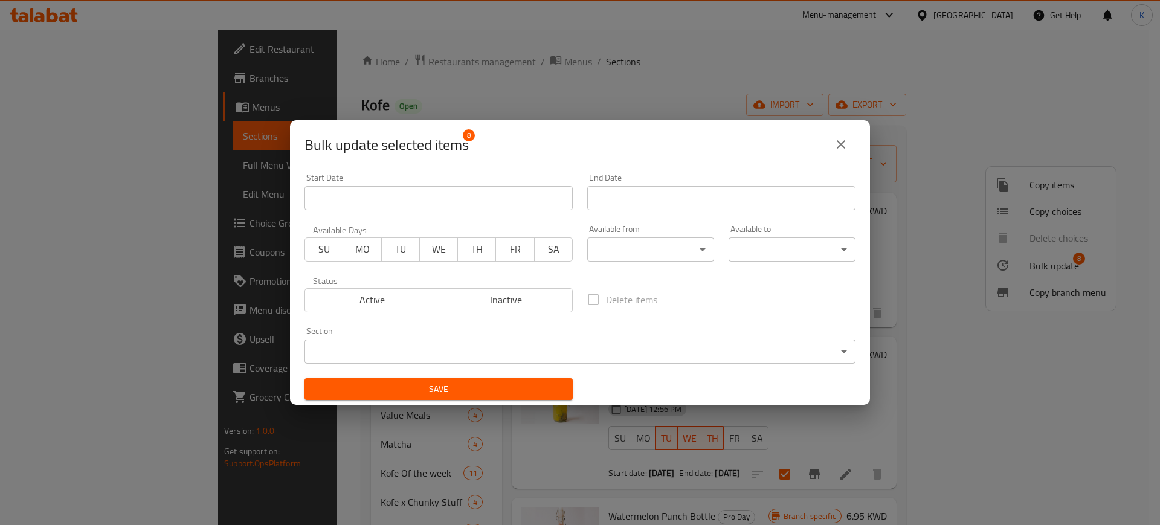
click at [403, 254] on span "TU" at bounding box center [401, 249] width 28 height 18
drag, startPoint x: 426, startPoint y: 248, endPoint x: 454, endPoint y: 254, distance: 28.6
click at [428, 250] on span "WE" at bounding box center [439, 249] width 28 height 18
click at [474, 246] on span "TH" at bounding box center [477, 249] width 28 height 18
click at [454, 189] on input "Start Date" at bounding box center [438, 198] width 268 height 24
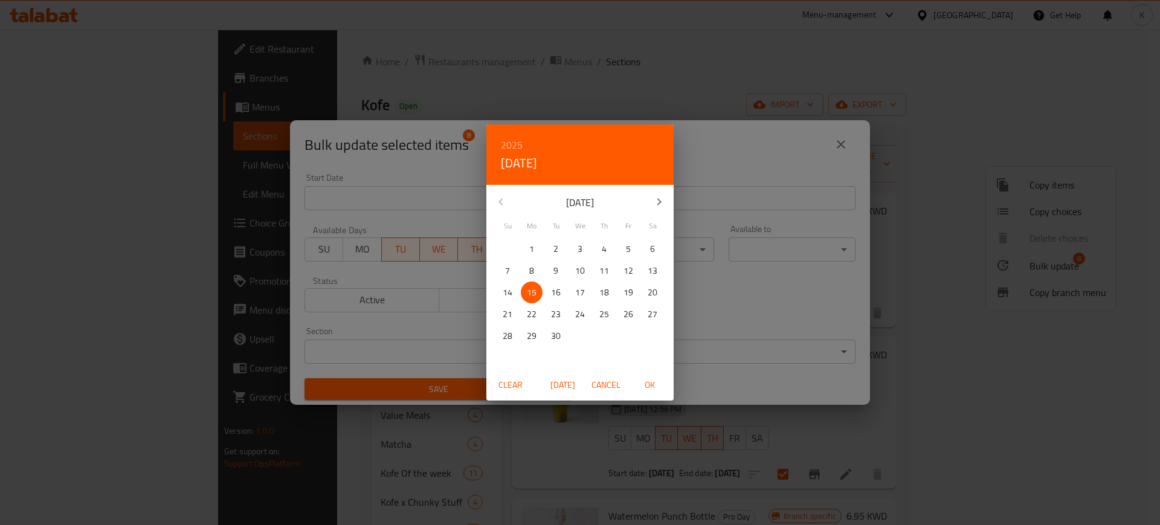
click at [558, 294] on p "16" at bounding box center [556, 292] width 10 height 15
click at [644, 386] on span "OK" at bounding box center [649, 384] width 29 height 15
type input "[DATE]"
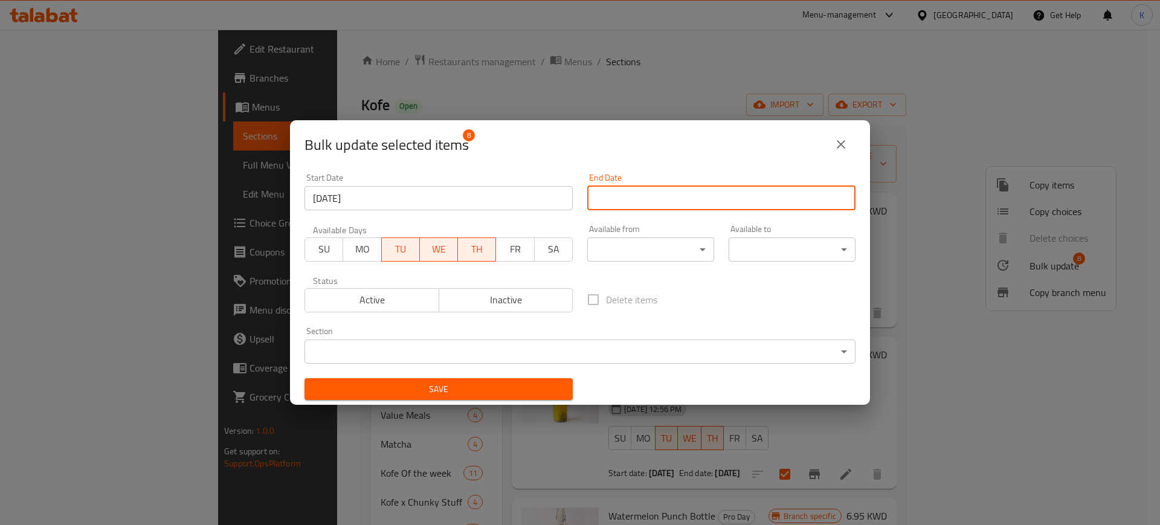
click at [620, 202] on input "Start Date" at bounding box center [721, 198] width 268 height 24
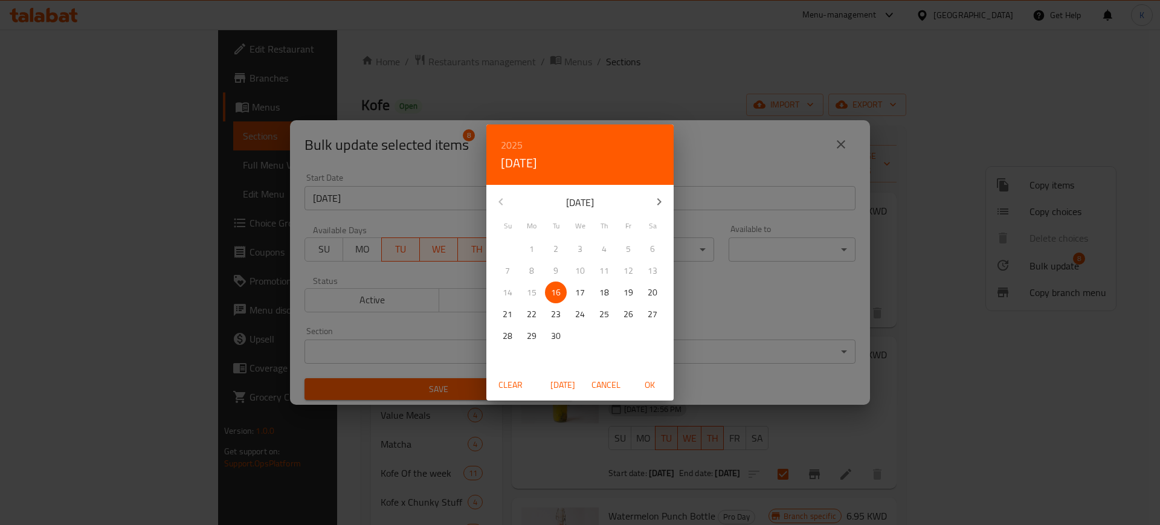
click at [658, 204] on icon "button" at bounding box center [659, 201] width 4 height 7
click at [496, 198] on icon "button" at bounding box center [500, 201] width 14 height 14
click at [586, 294] on span "17" at bounding box center [580, 292] width 22 height 15
click at [649, 386] on span "OK" at bounding box center [649, 384] width 29 height 15
type input "[DATE]"
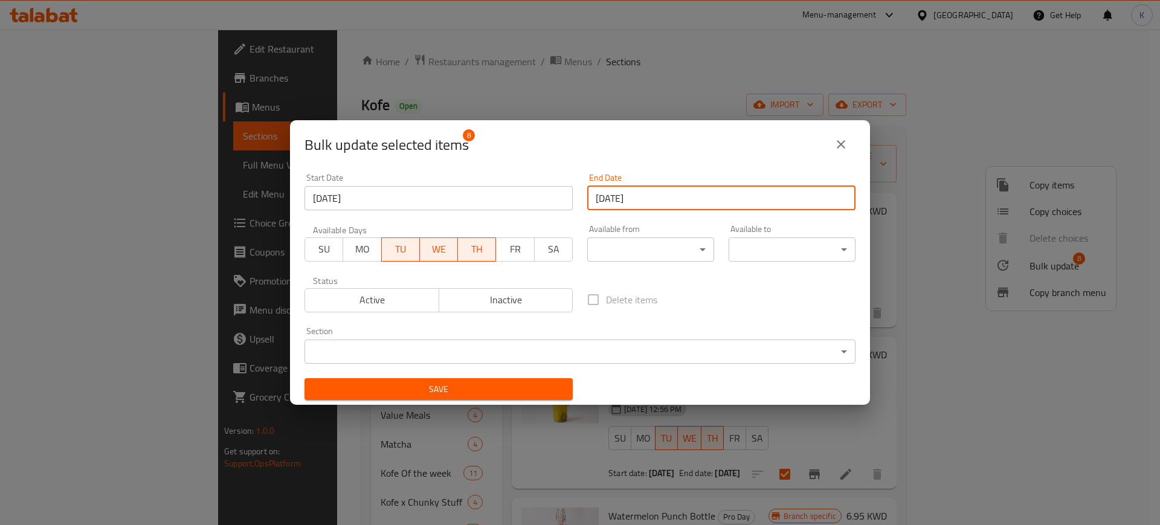
click at [506, 388] on span "Save" at bounding box center [438, 389] width 249 height 15
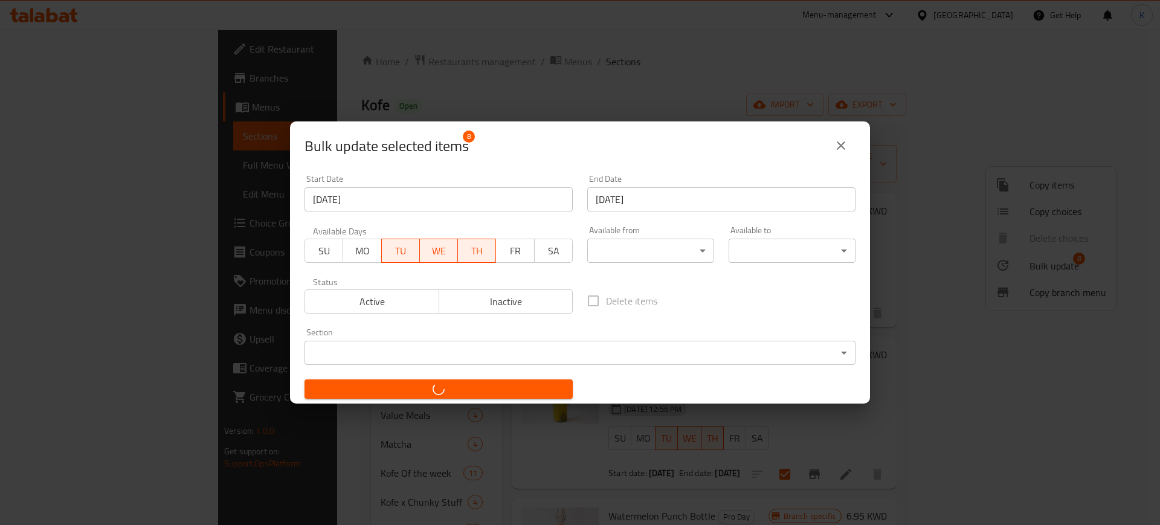
checkbox input "false"
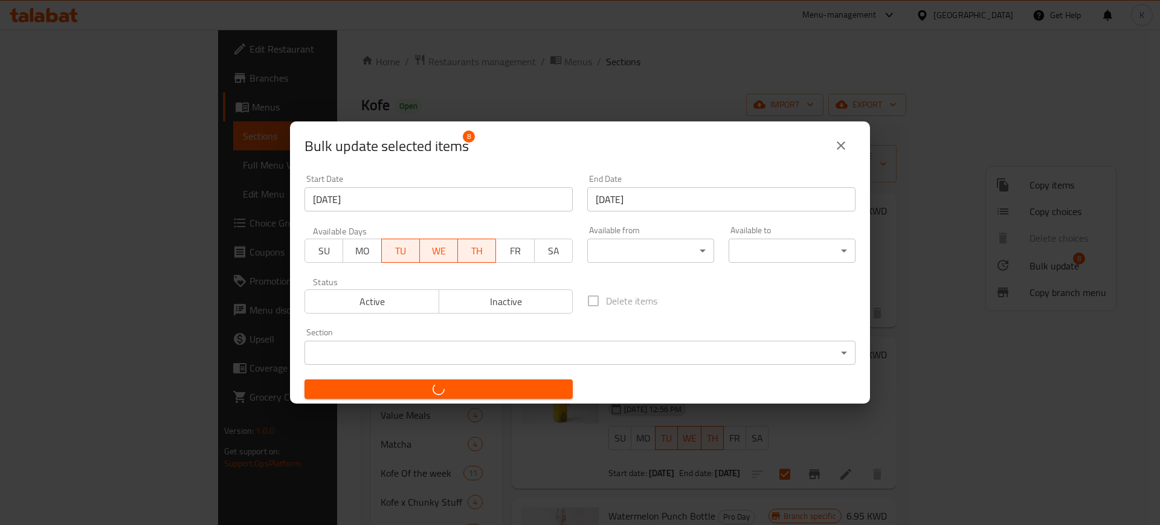
checkbox input "false"
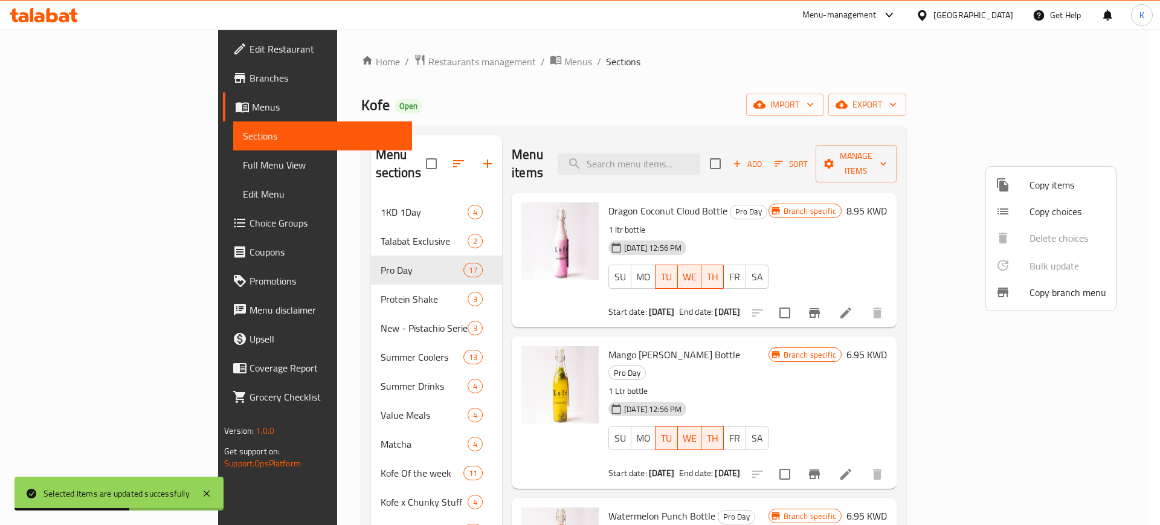
click at [64, 75] on div at bounding box center [580, 262] width 1160 height 525
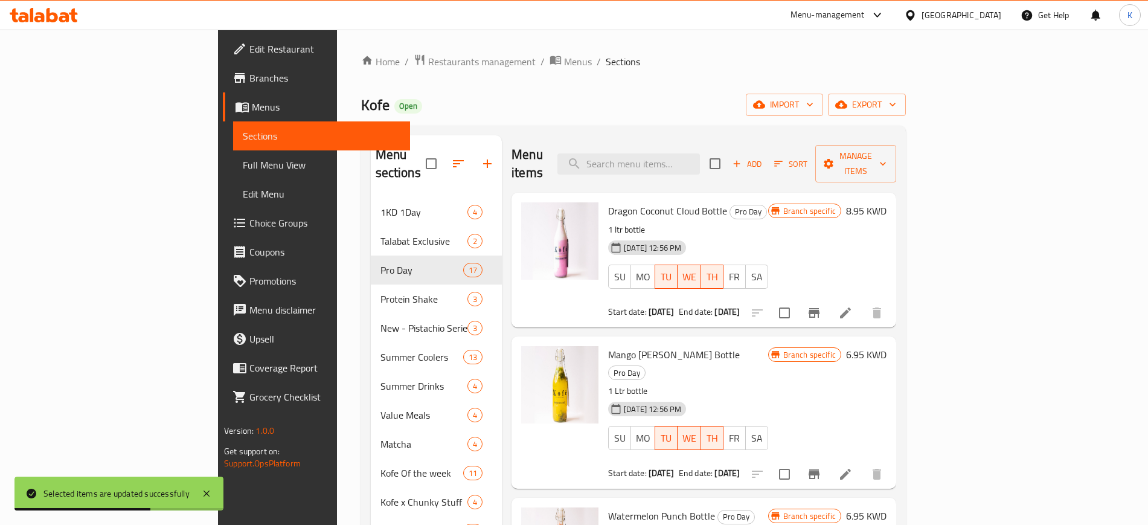
click at [249, 75] on span "Branches" at bounding box center [324, 78] width 150 height 14
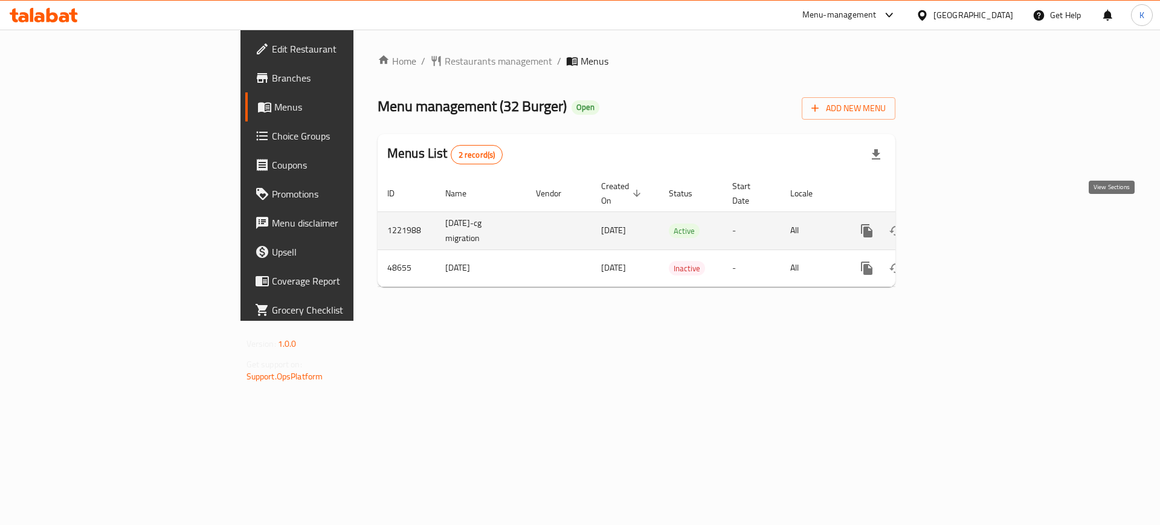
click at [961, 223] on icon "enhanced table" at bounding box center [953, 230] width 14 height 14
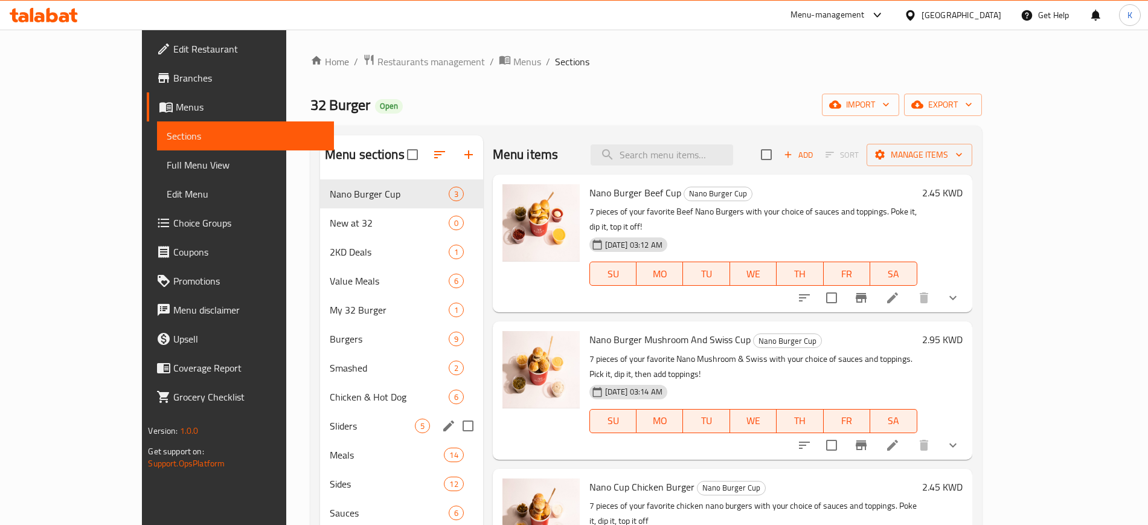
scroll to position [244, 0]
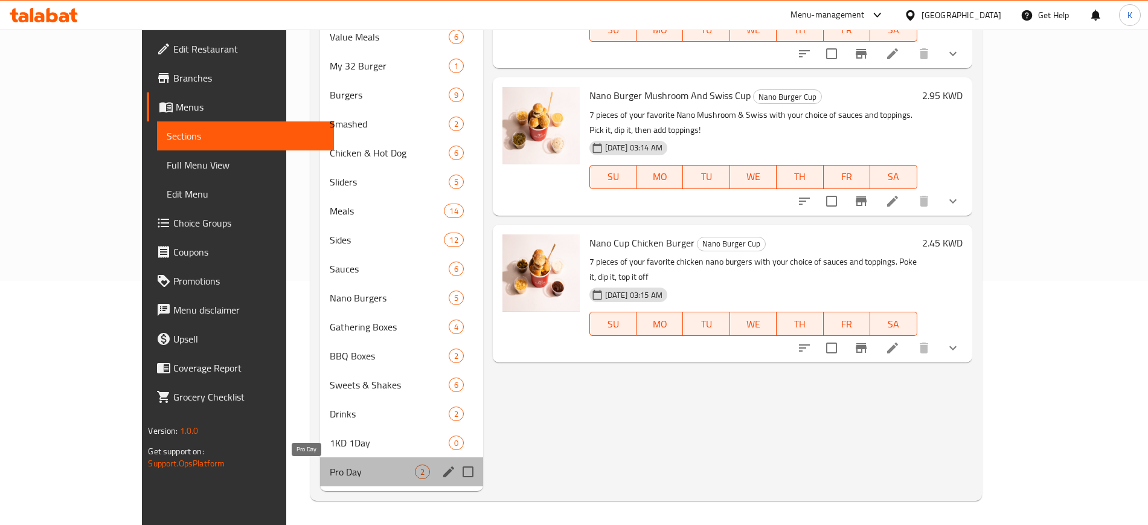
click at [330, 475] on span "Pro Day" at bounding box center [372, 471] width 85 height 14
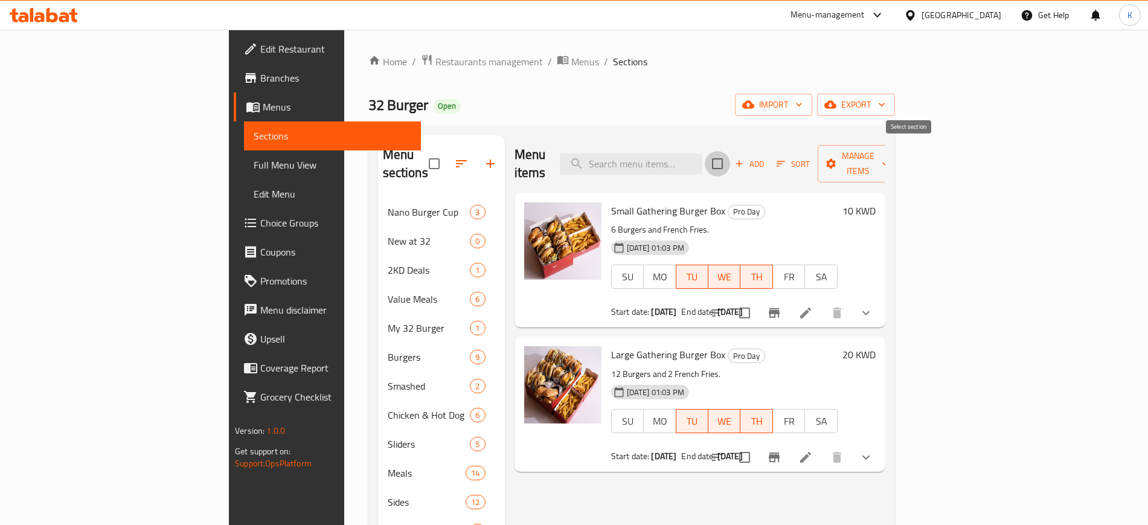
click at [730, 151] on input "checkbox" at bounding box center [717, 163] width 25 height 25
checkbox input "true"
click at [889, 156] on span "Manage items" at bounding box center [858, 164] width 62 height 30
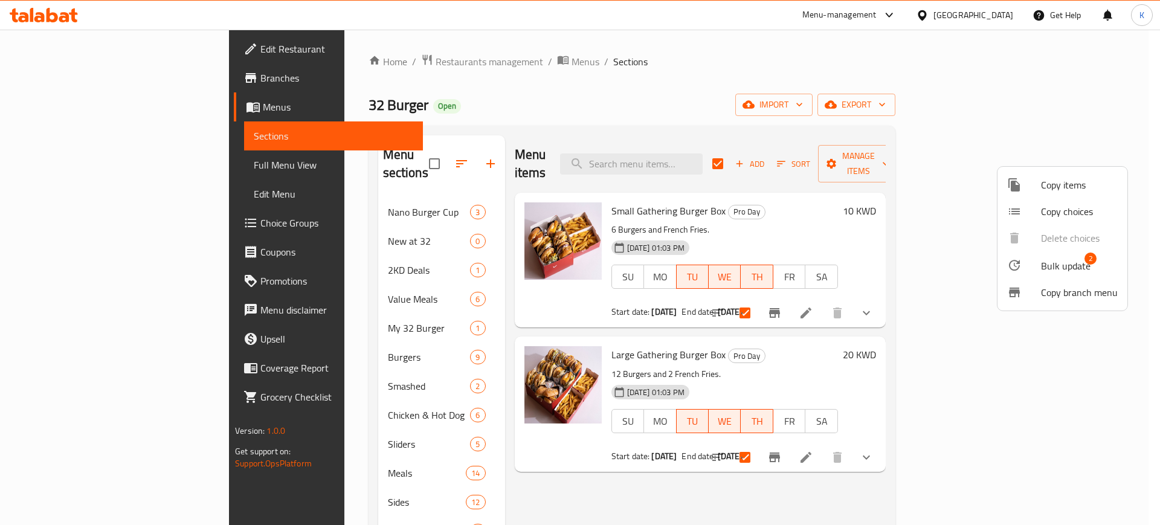
click at [1076, 263] on span "Bulk update" at bounding box center [1066, 266] width 50 height 14
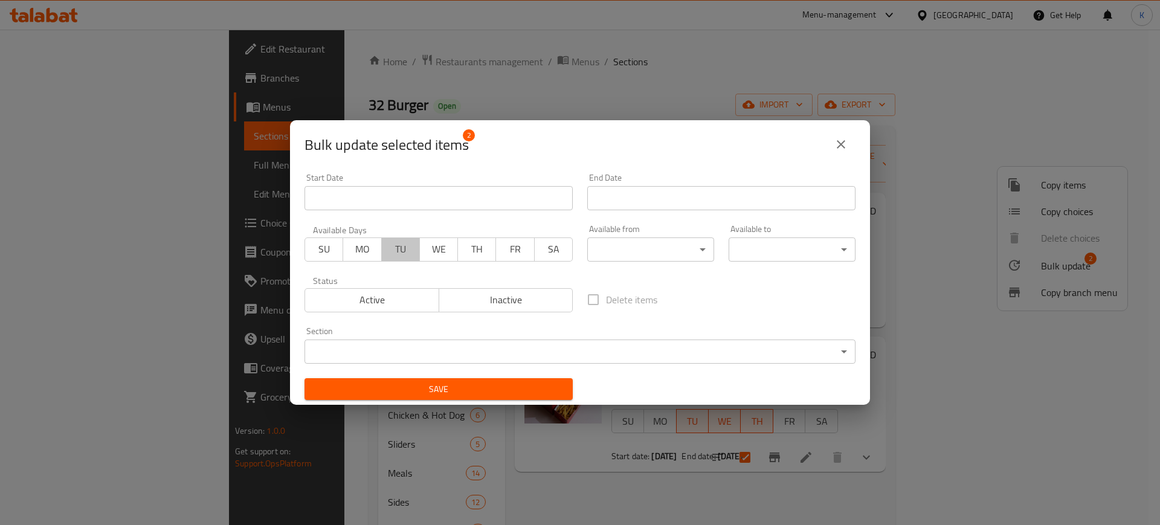
drag, startPoint x: 406, startPoint y: 246, endPoint x: 423, endPoint y: 246, distance: 16.3
click at [408, 246] on span "TU" at bounding box center [401, 249] width 28 height 18
click at [425, 246] on span "WE" at bounding box center [439, 249] width 28 height 18
click at [474, 249] on span "TH" at bounding box center [477, 249] width 28 height 18
click at [486, 198] on input "Start Date" at bounding box center [438, 198] width 268 height 24
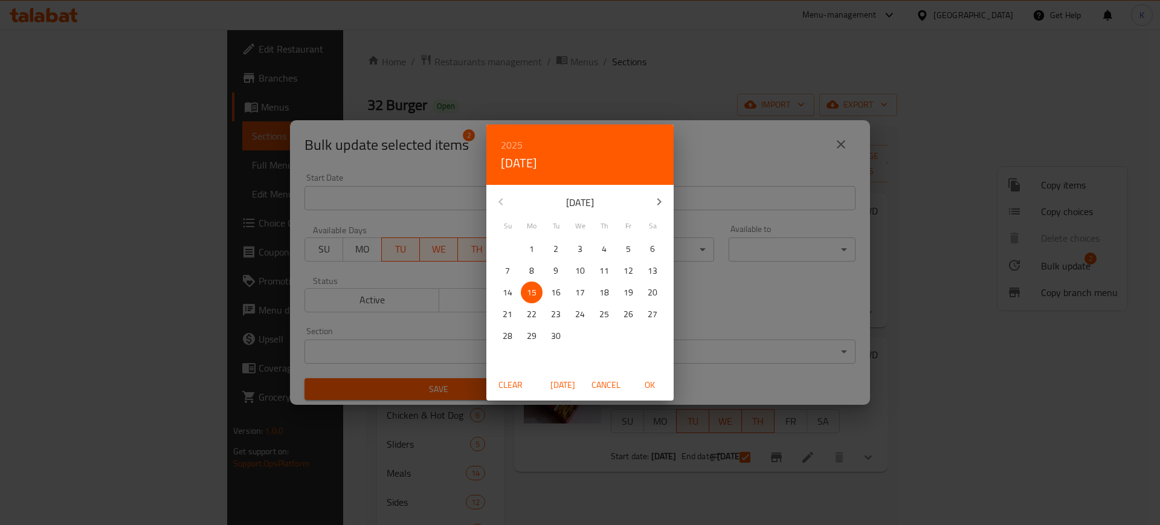
click at [551, 286] on p "16" at bounding box center [556, 292] width 10 height 15
click at [643, 383] on span "OK" at bounding box center [649, 384] width 29 height 15
type input "[DATE]"
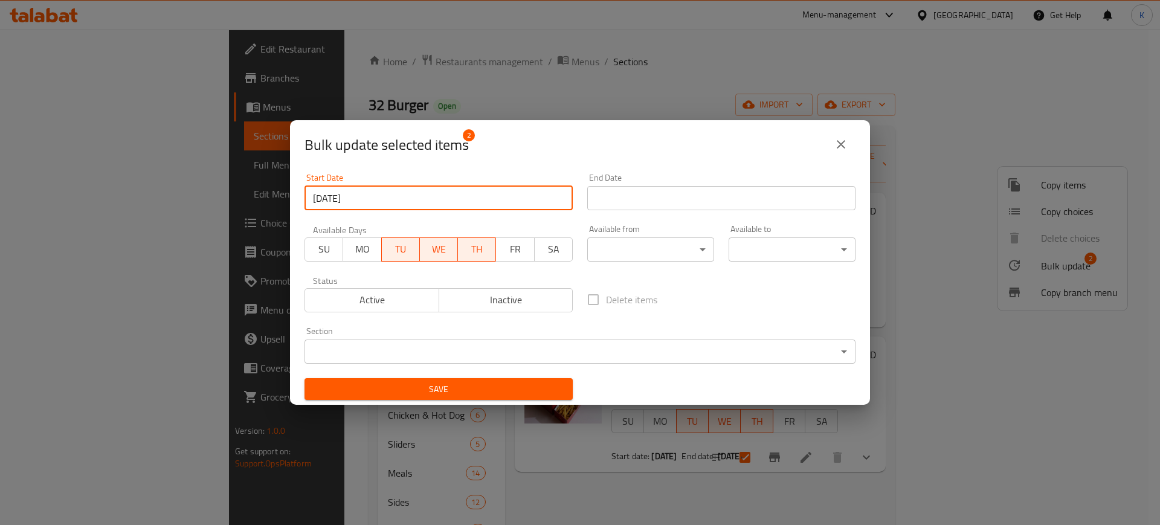
click at [670, 201] on input "Start Date" at bounding box center [721, 198] width 268 height 24
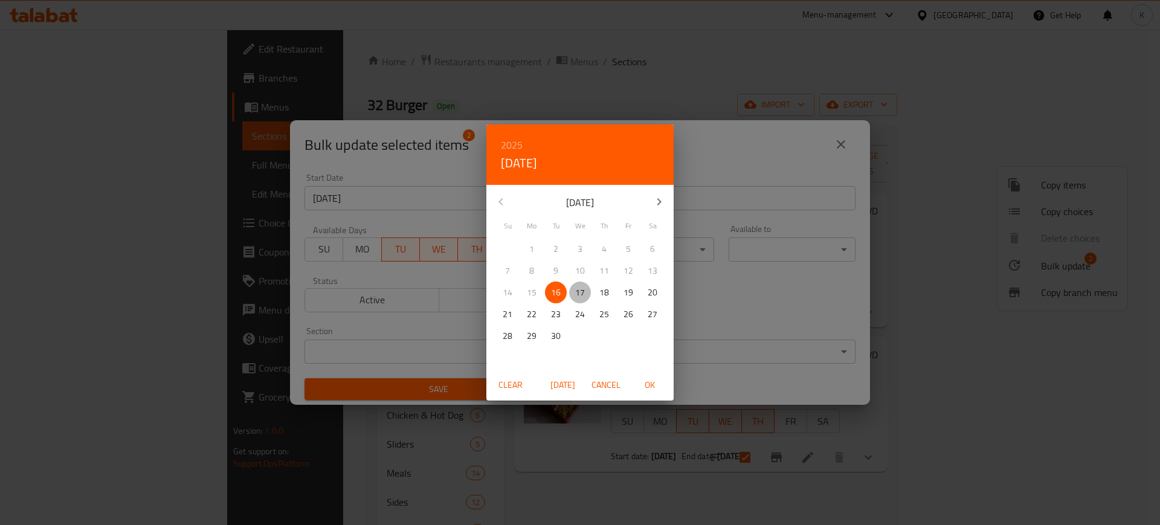
click at [585, 291] on span "17" at bounding box center [580, 292] width 22 height 15
click at [644, 381] on span "OK" at bounding box center [649, 384] width 29 height 15
type input "[DATE]"
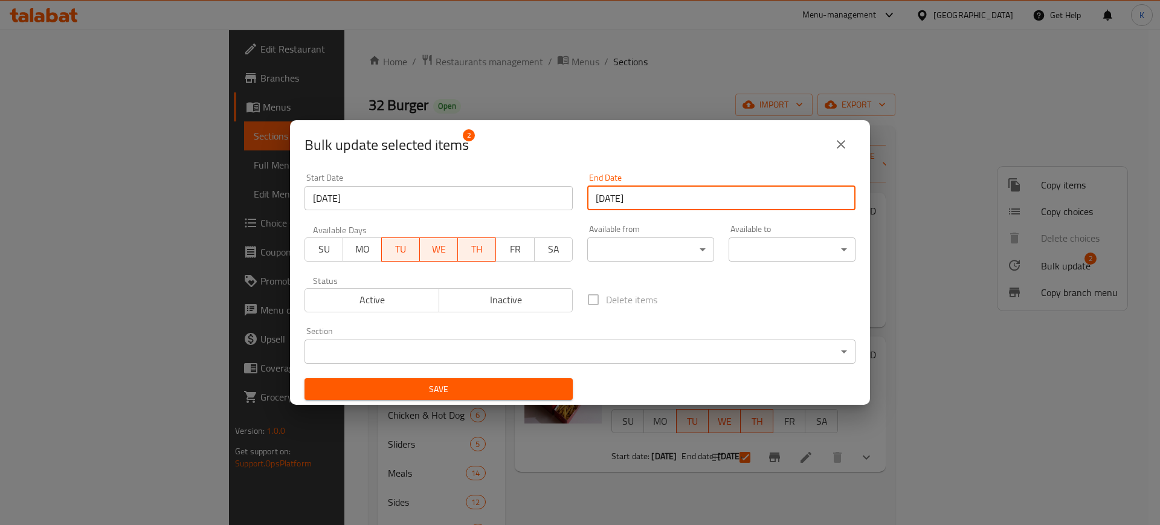
click at [458, 390] on span "Save" at bounding box center [438, 389] width 249 height 15
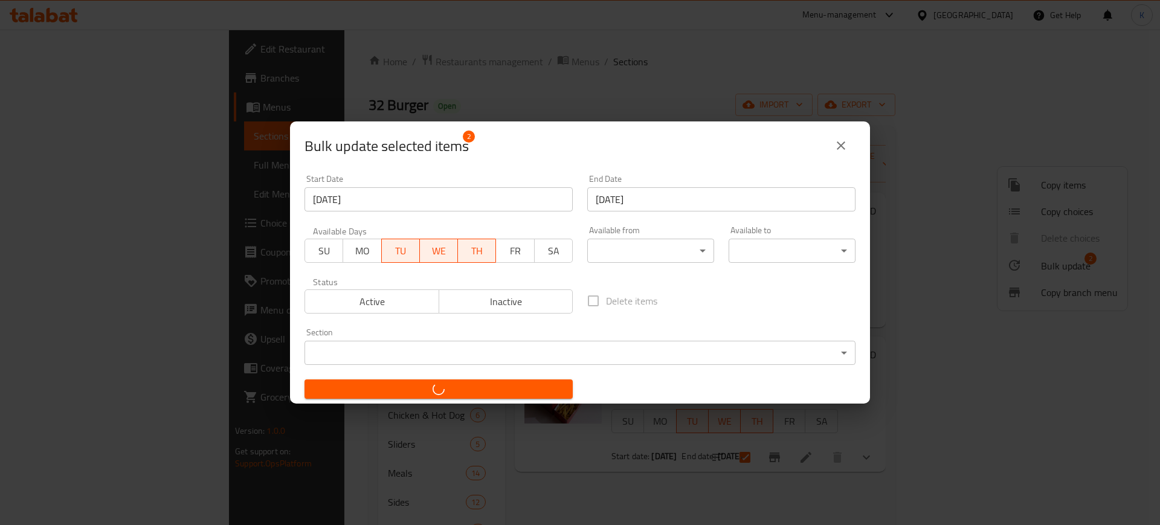
checkbox input "false"
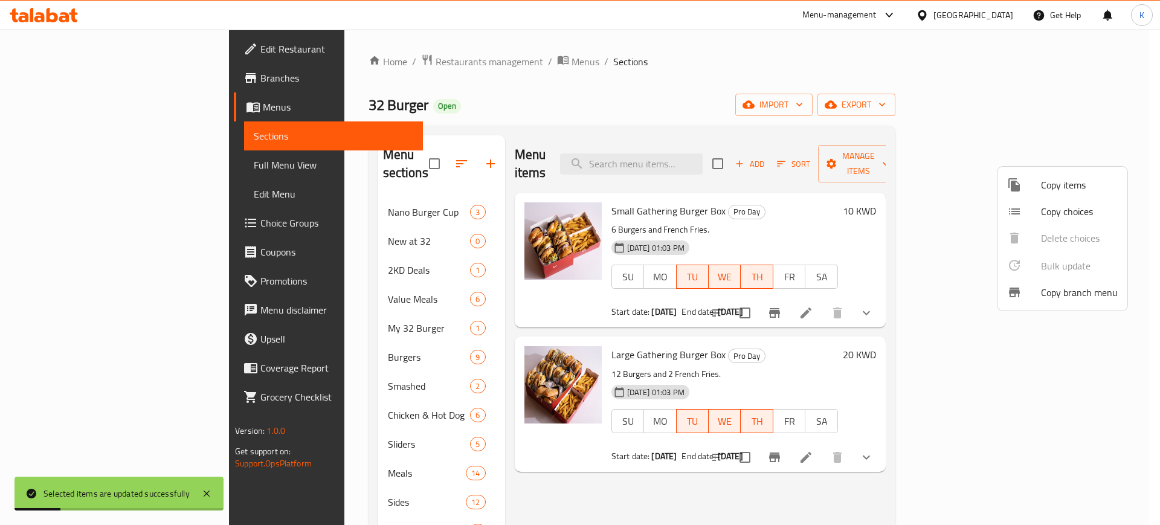
click at [47, 79] on div at bounding box center [580, 262] width 1160 height 525
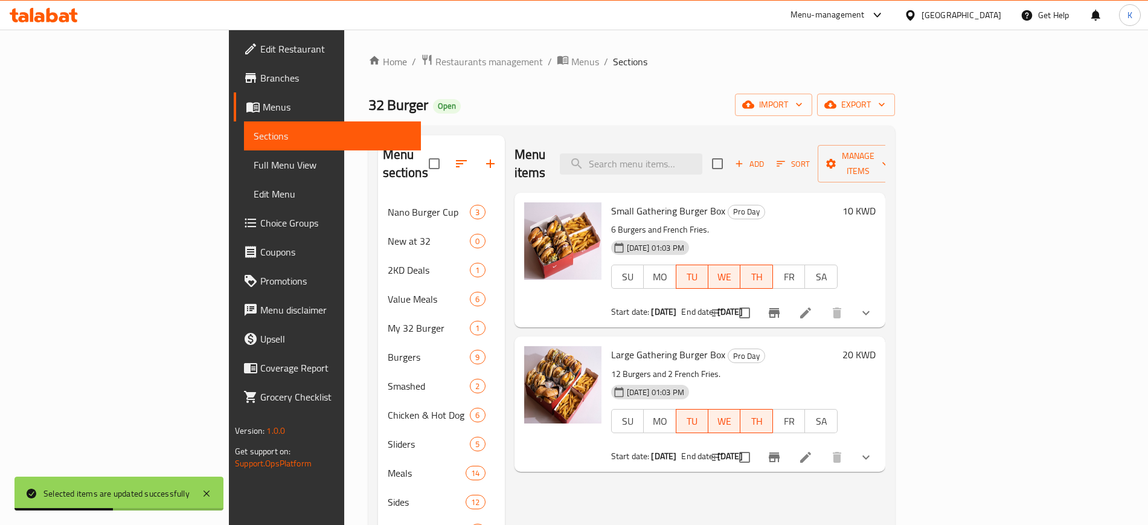
click at [260, 78] on span "Branches" at bounding box center [335, 78] width 150 height 14
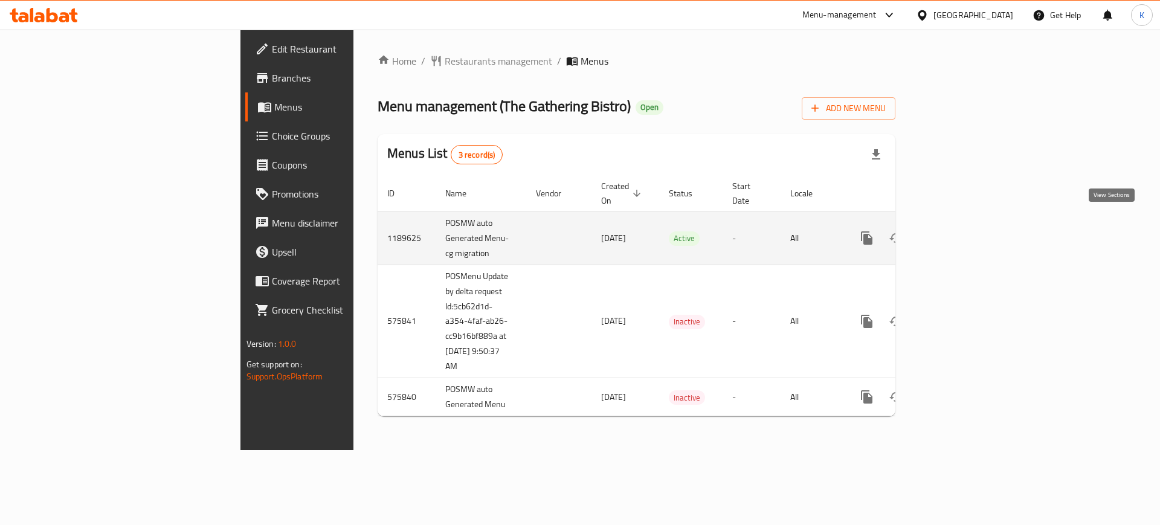
click at [961, 231] on icon "enhanced table" at bounding box center [953, 238] width 14 height 14
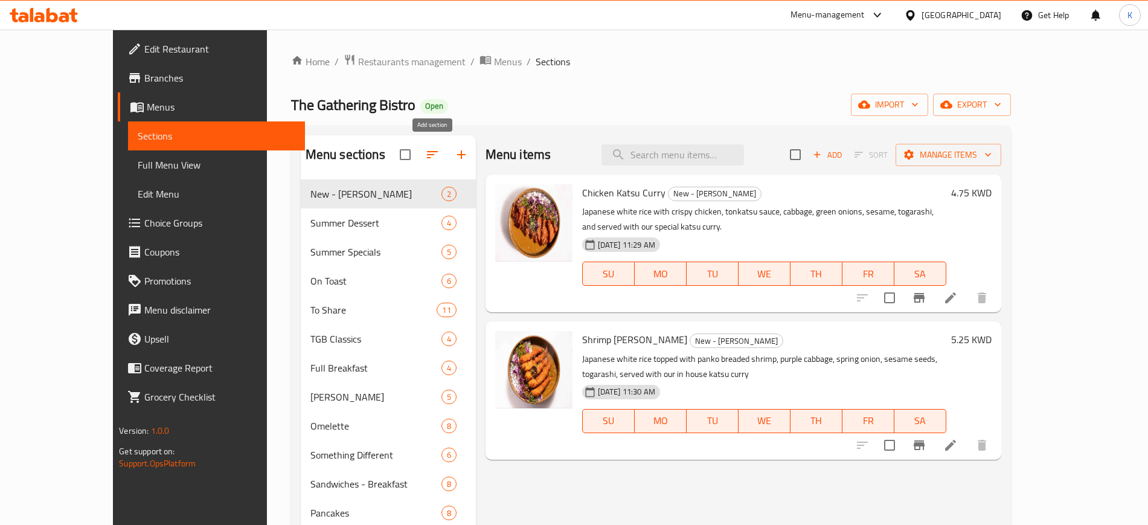
click at [454, 155] on icon "button" at bounding box center [461, 154] width 14 height 14
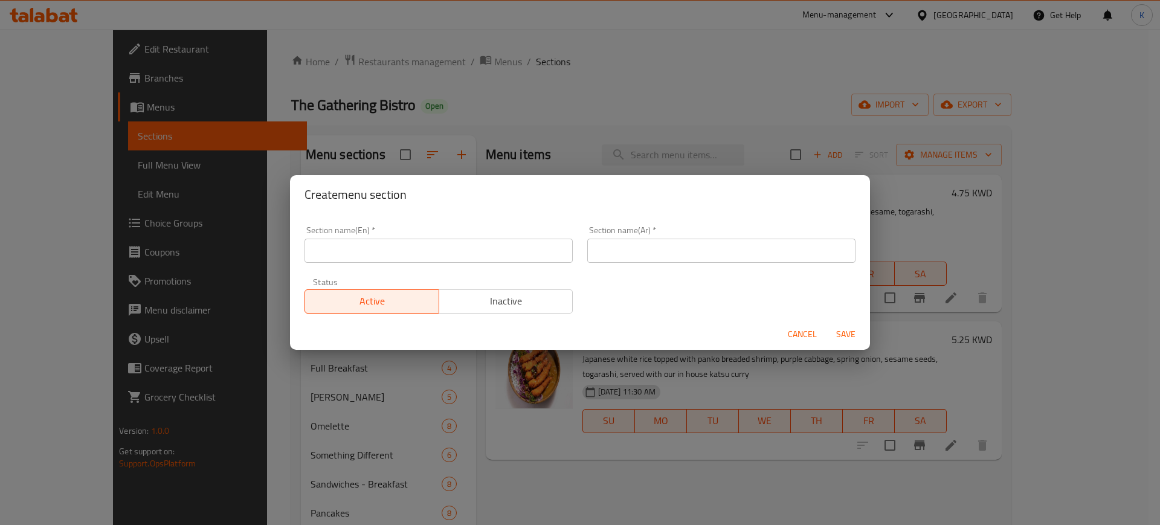
click at [490, 256] on input "text" at bounding box center [438, 251] width 268 height 24
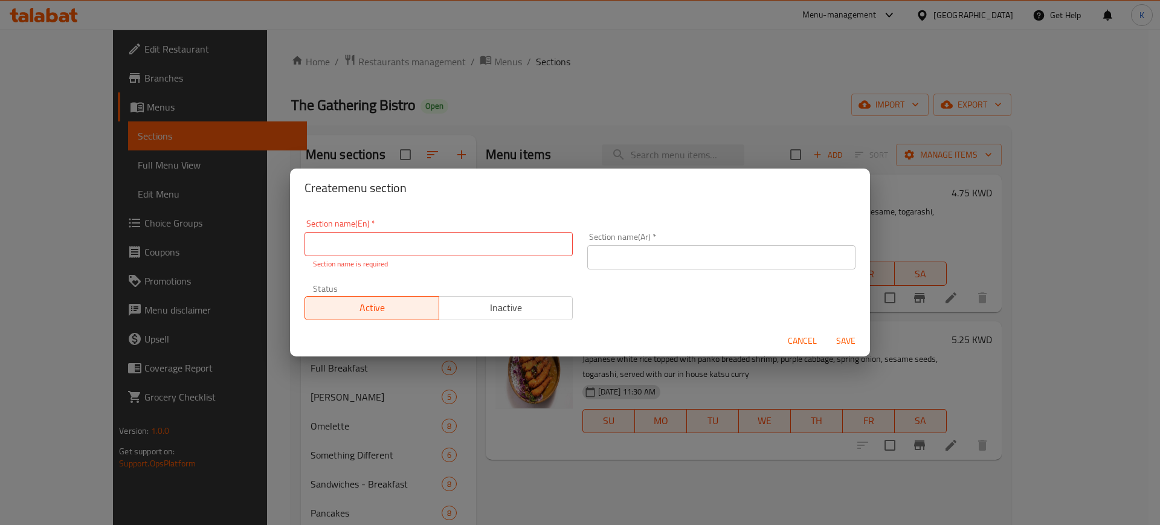
click at [511, 237] on input "text" at bounding box center [438, 244] width 268 height 24
paste input "Pro Day"
type input "Pro Day"
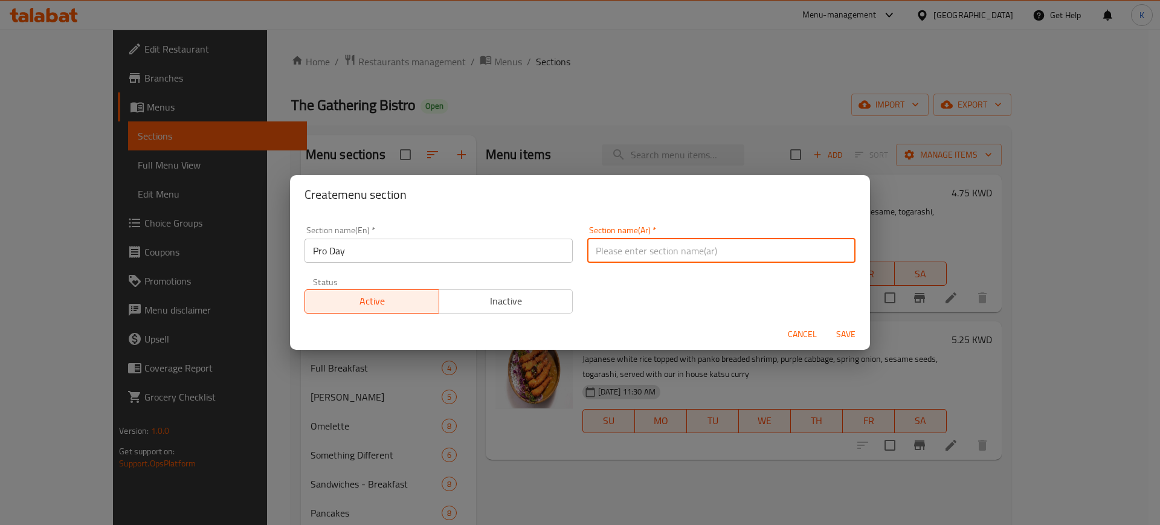
click at [690, 253] on input "text" at bounding box center [721, 251] width 268 height 24
paste input "عروض ليوم واحد"
type input "عروض ليوم واحد"
click at [846, 335] on span "Save" at bounding box center [845, 334] width 29 height 15
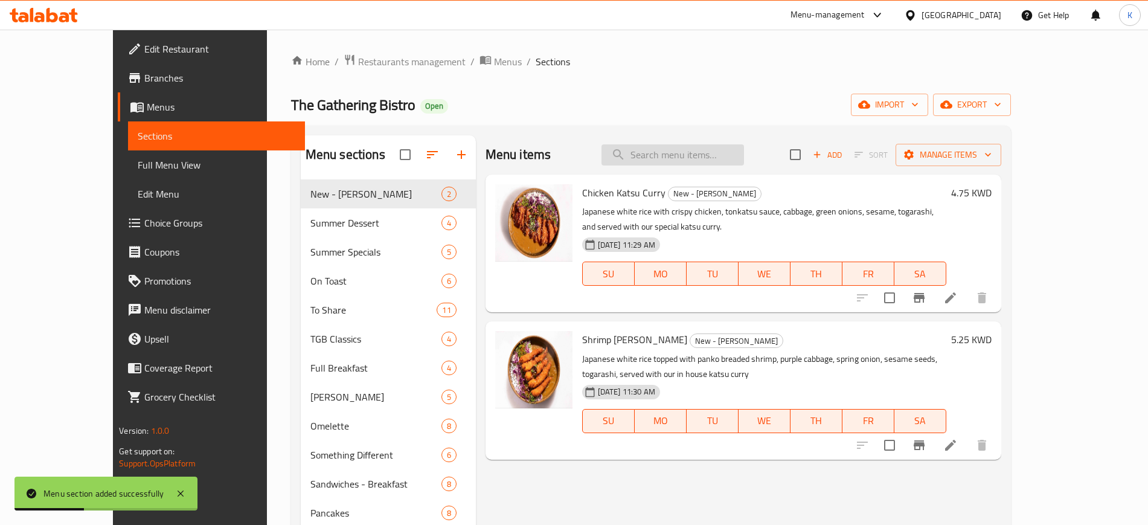
click at [715, 158] on input "search" at bounding box center [673, 154] width 143 height 21
paste input "Large sandwich box"
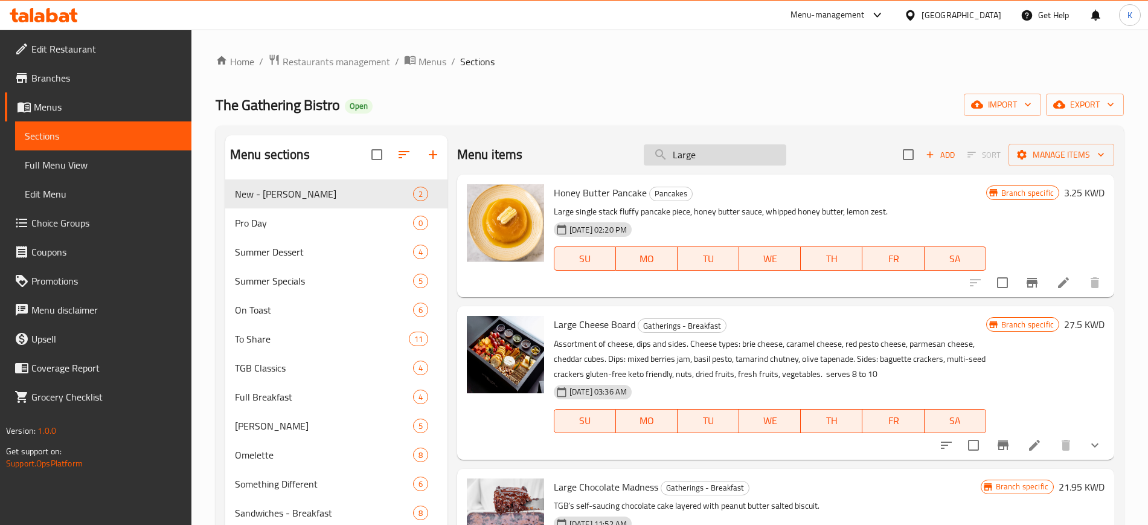
click at [710, 154] on input "Large" at bounding box center [715, 154] width 143 height 21
paste input "sandwich box"
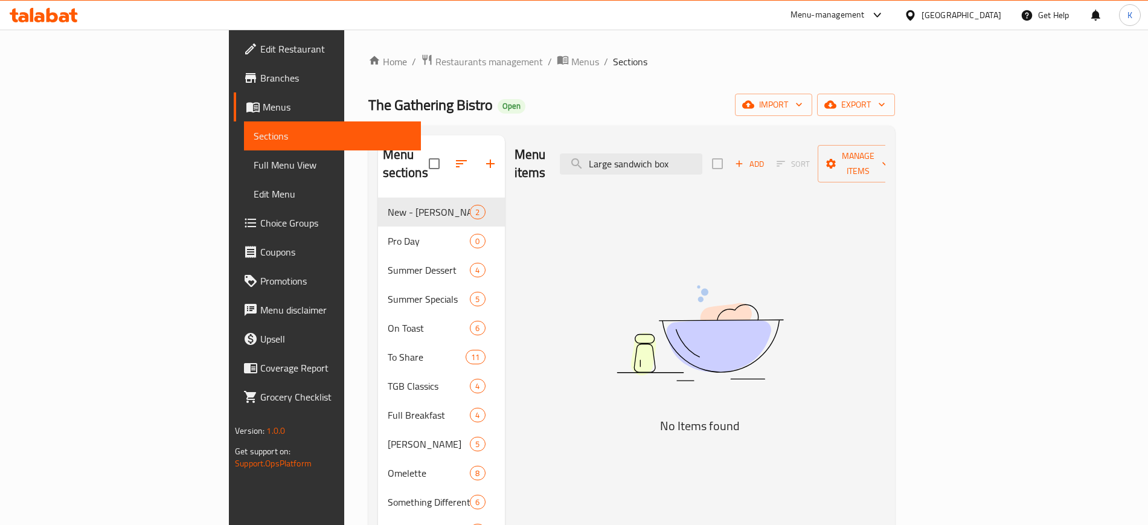
drag, startPoint x: 684, startPoint y: 161, endPoint x: 663, endPoint y: 167, distance: 22.2
click at [663, 167] on div "Menu items Large sandwich box Add Sort Manage items" at bounding box center [700, 163] width 371 height 57
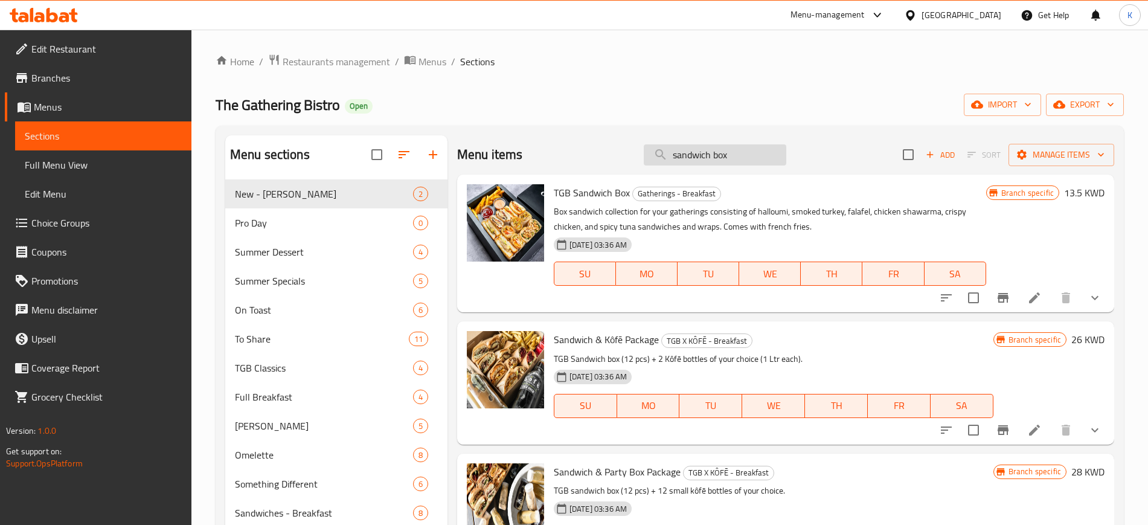
click at [725, 155] on input "sandwich box" at bounding box center [715, 154] width 143 height 21
click at [1088, 303] on icon "show more" at bounding box center [1095, 298] width 14 height 14
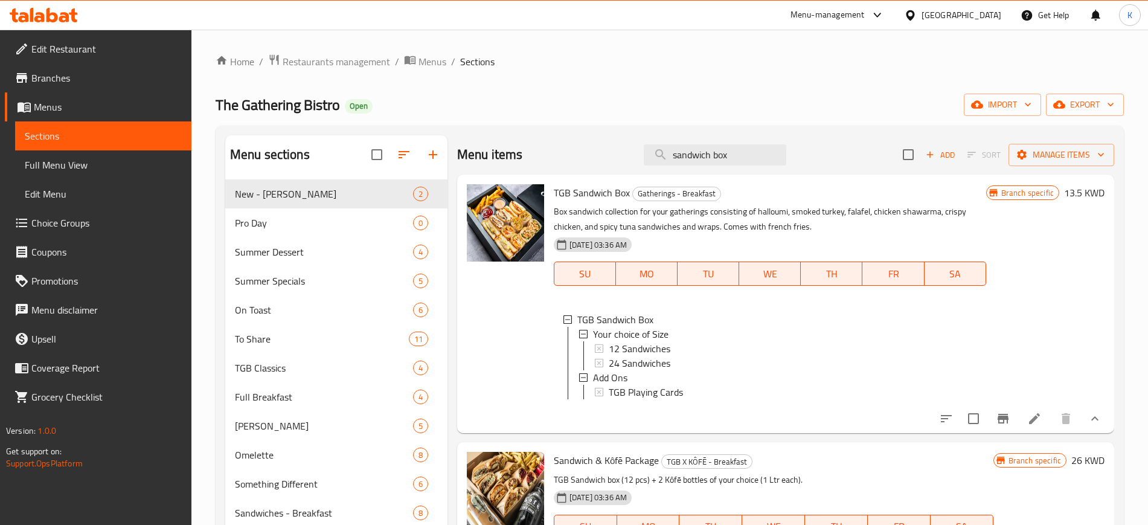
click at [1088, 425] on icon "show more" at bounding box center [1095, 418] width 14 height 14
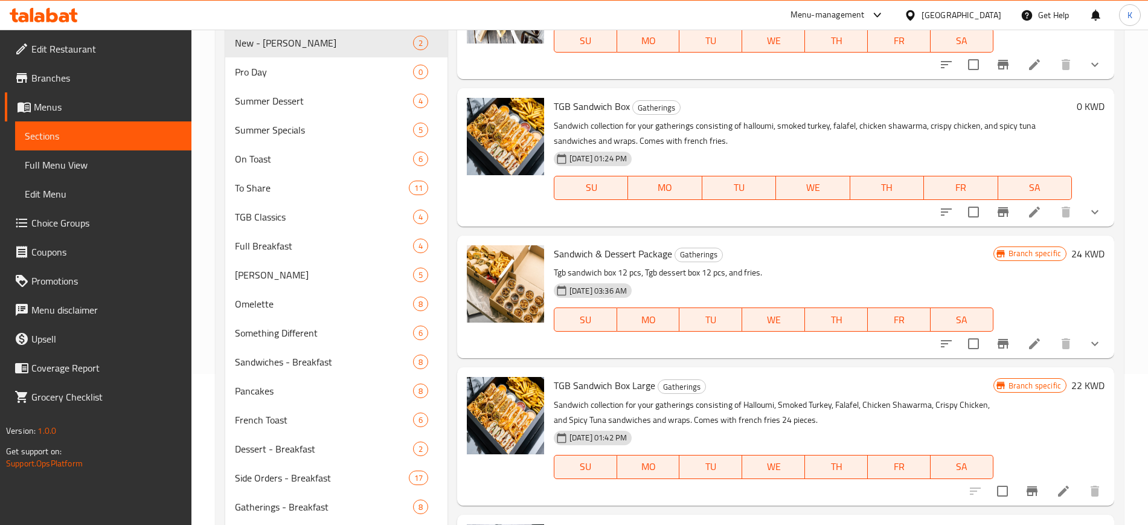
scroll to position [302, 0]
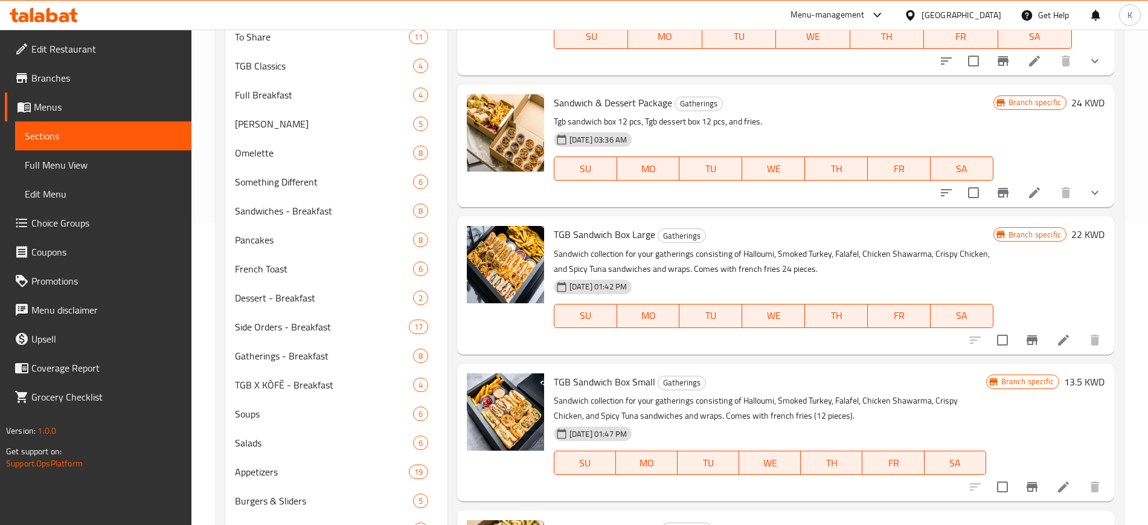
click at [608, 236] on span "TGB Sandwich Box Large" at bounding box center [604, 234] width 101 height 18
copy h6 "TGB Sandwich Box Large"
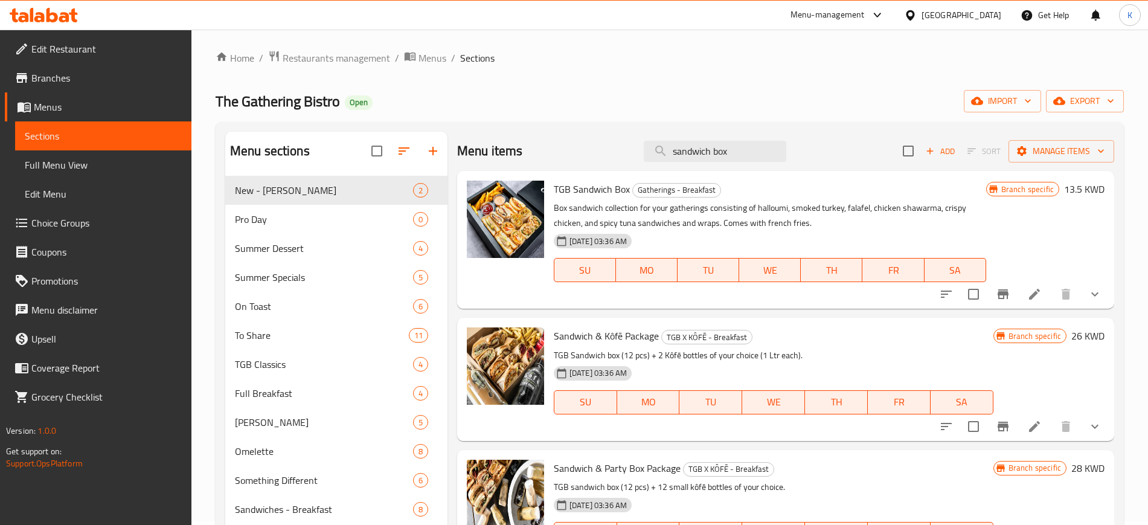
scroll to position [0, 0]
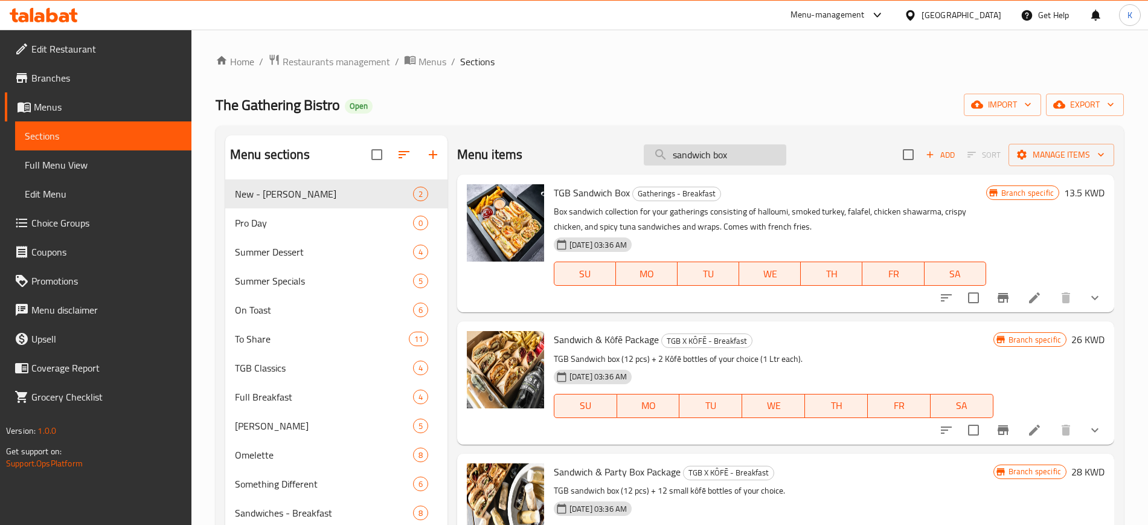
click at [741, 150] on input "sandwich box" at bounding box center [715, 154] width 143 height 21
click at [740, 150] on input "sandwich box" at bounding box center [715, 154] width 143 height 21
paste input "Dessert"
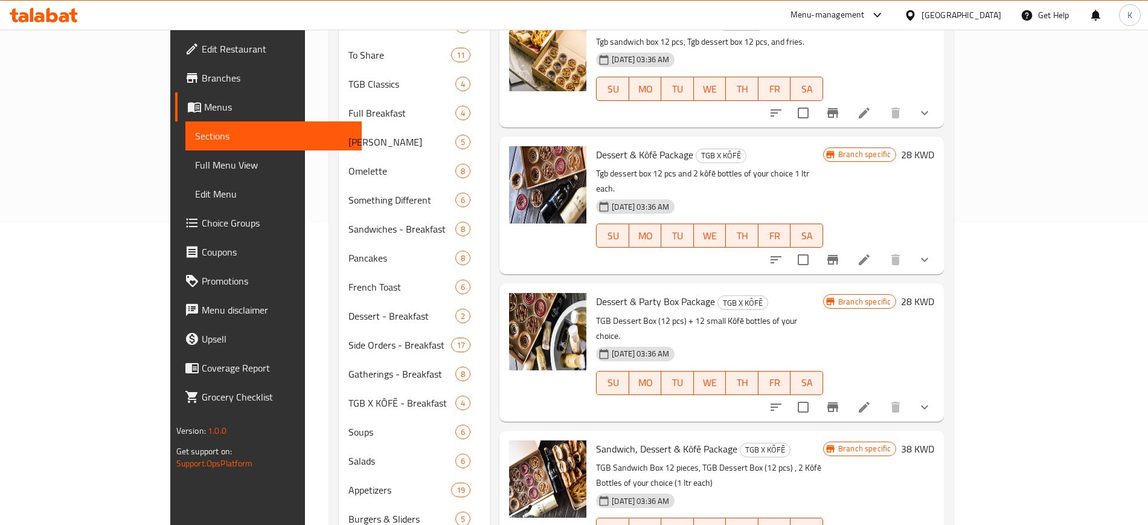
scroll to position [75, 0]
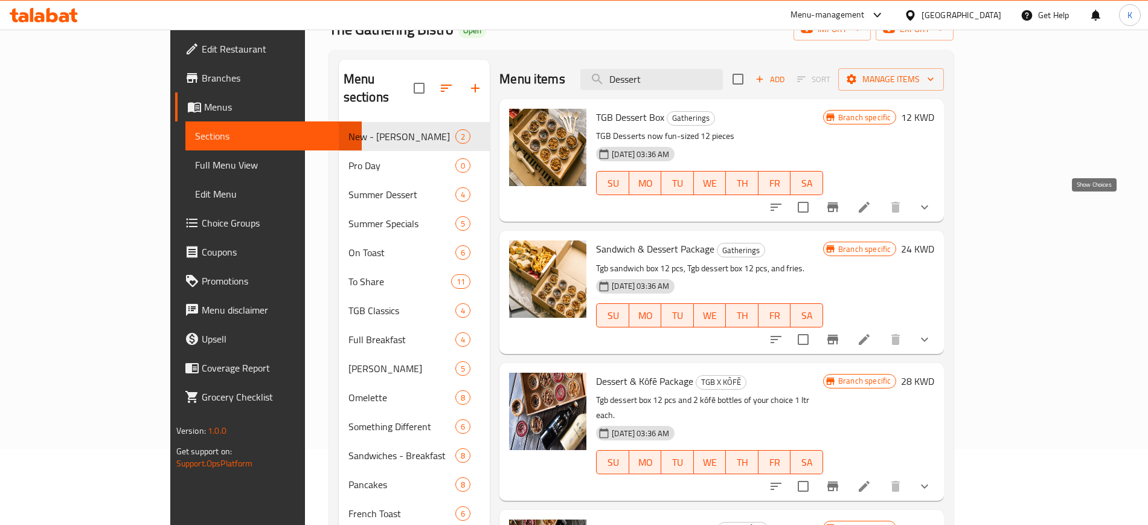
type input "Dessert"
click at [932, 209] on icon "show more" at bounding box center [924, 207] width 14 height 14
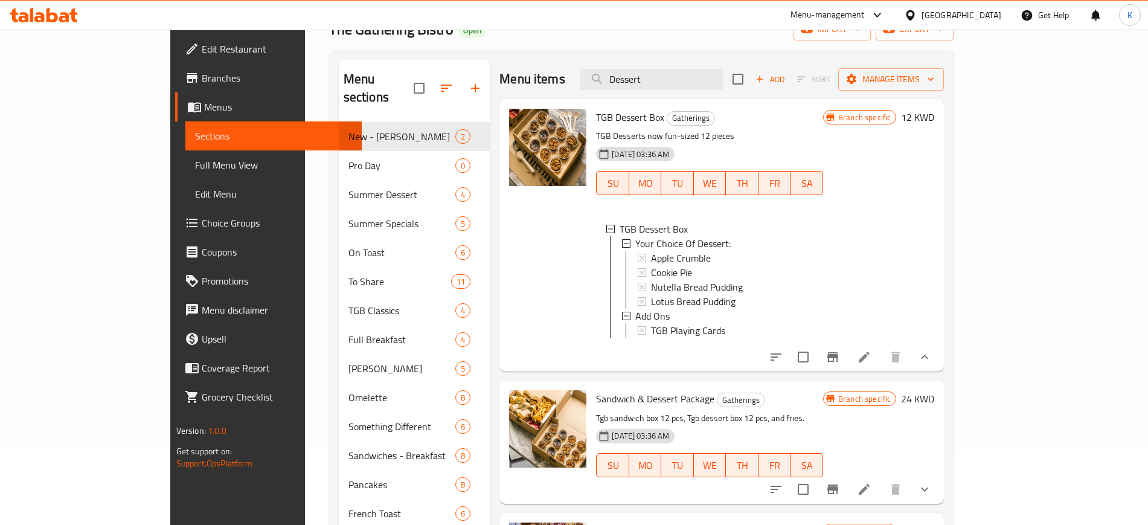
click at [939, 365] on button "show more" at bounding box center [924, 356] width 29 height 29
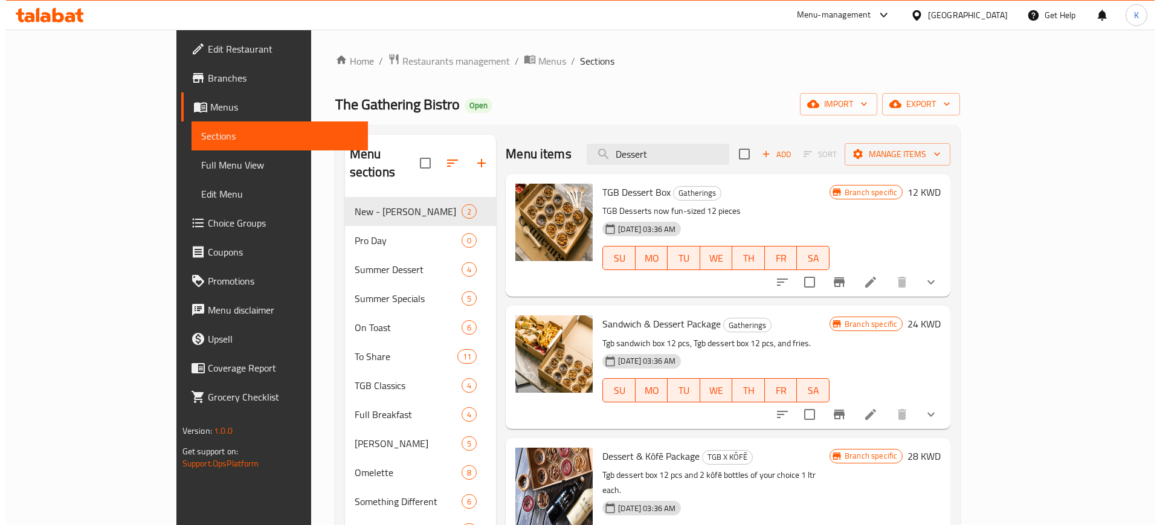
scroll to position [0, 0]
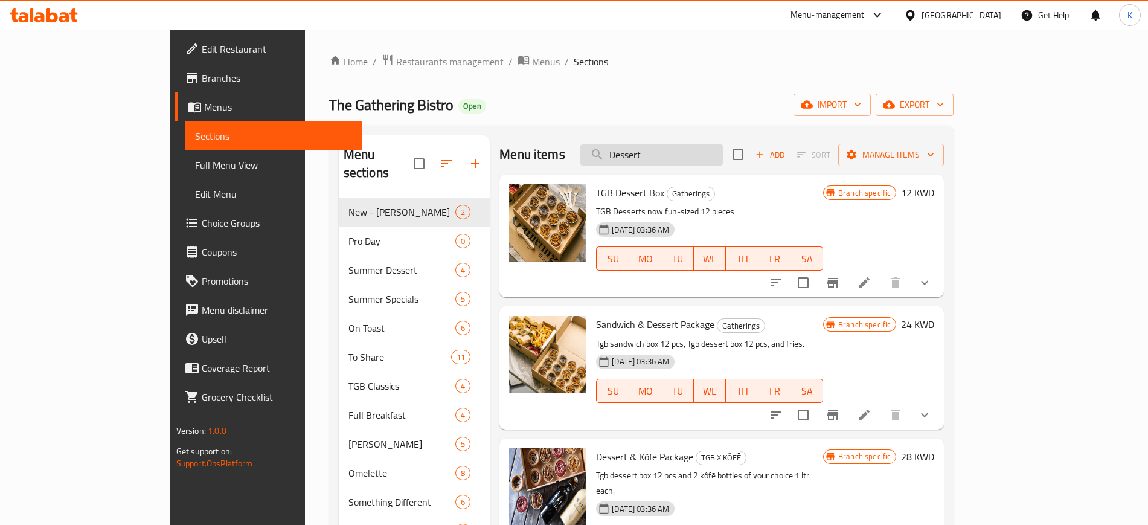
click at [723, 150] on input "Dessert" at bounding box center [651, 154] width 143 height 21
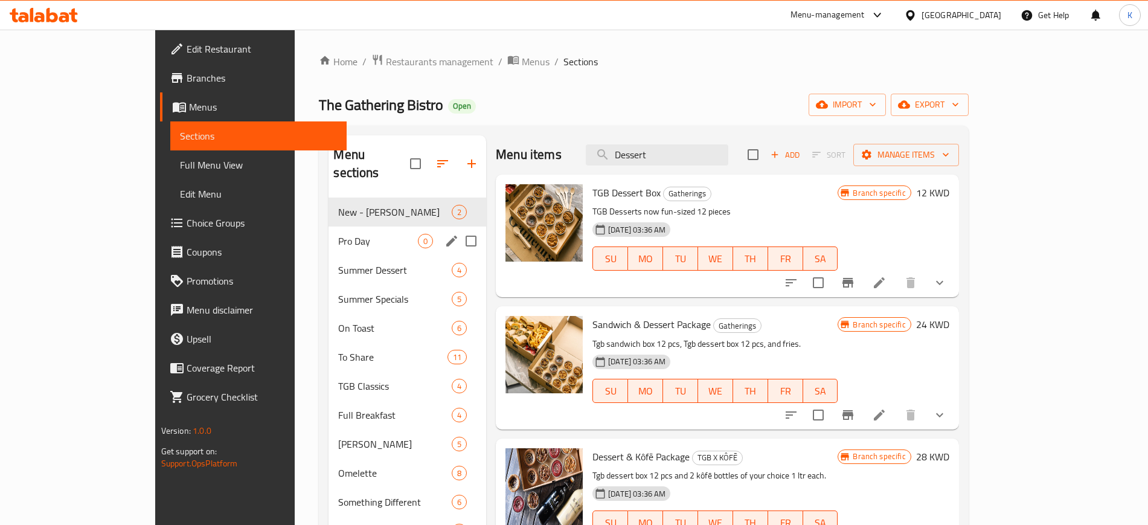
click at [338, 234] on span "Pro Day" at bounding box center [378, 241] width 80 height 14
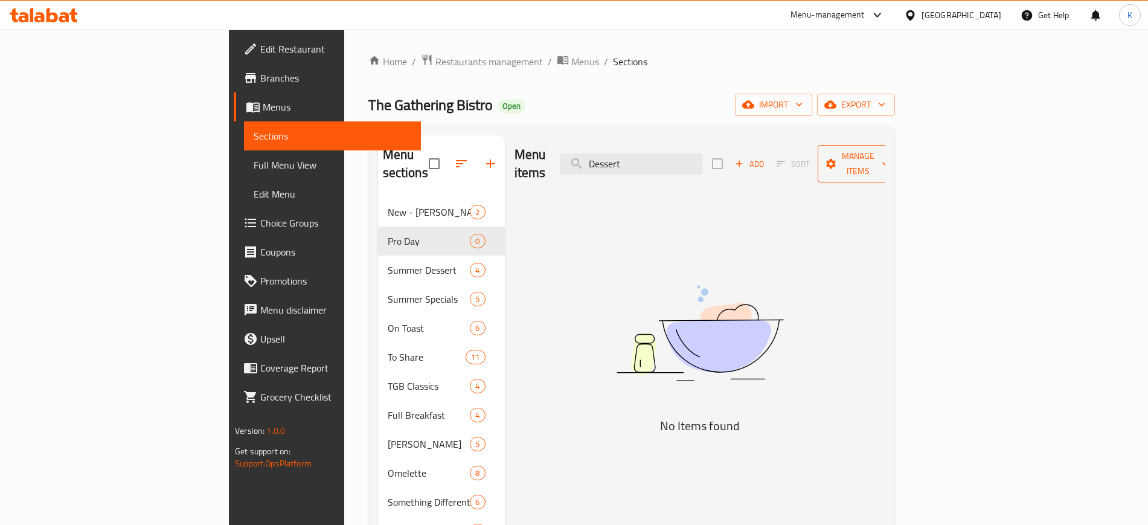
click at [889, 154] on span "Manage items" at bounding box center [858, 164] width 62 height 30
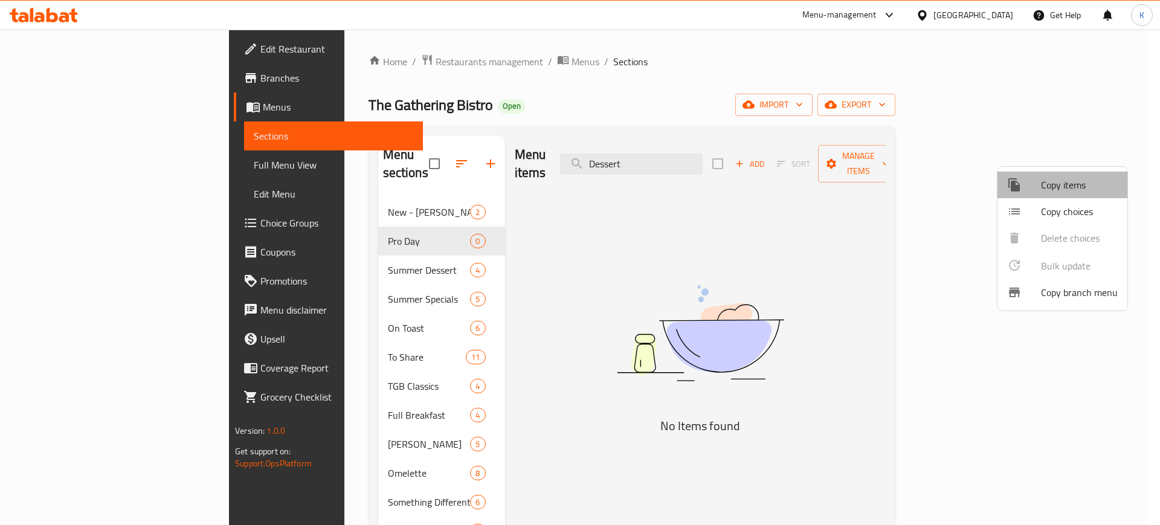
click at [1084, 183] on span "Copy items" at bounding box center [1079, 185] width 77 height 14
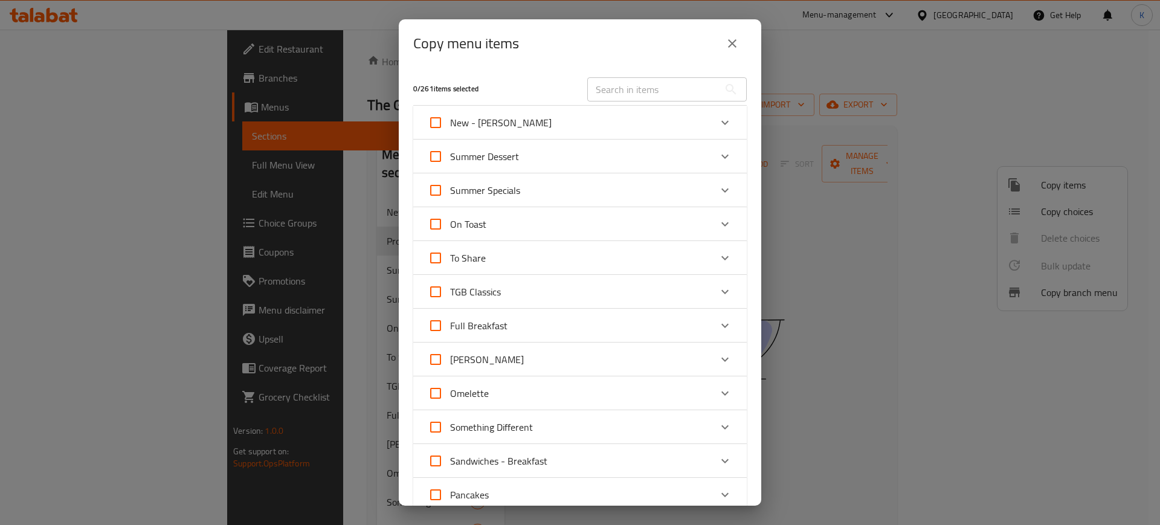
click at [646, 88] on input "text" at bounding box center [653, 89] width 132 height 24
paste input "Dessert"
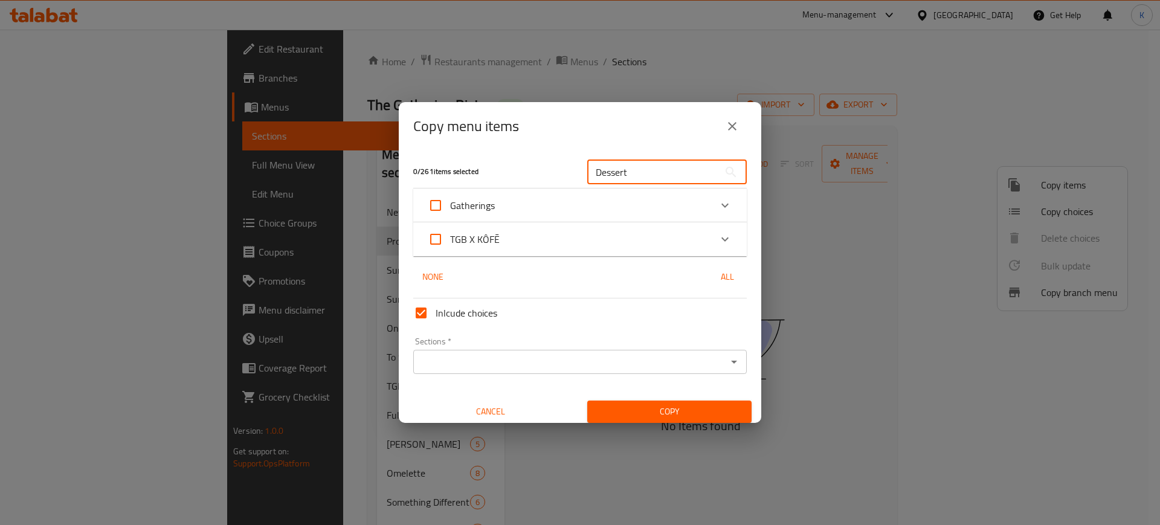
type input "Dessert"
click at [644, 243] on div "TGB X KÔFĒ" at bounding box center [569, 239] width 283 height 29
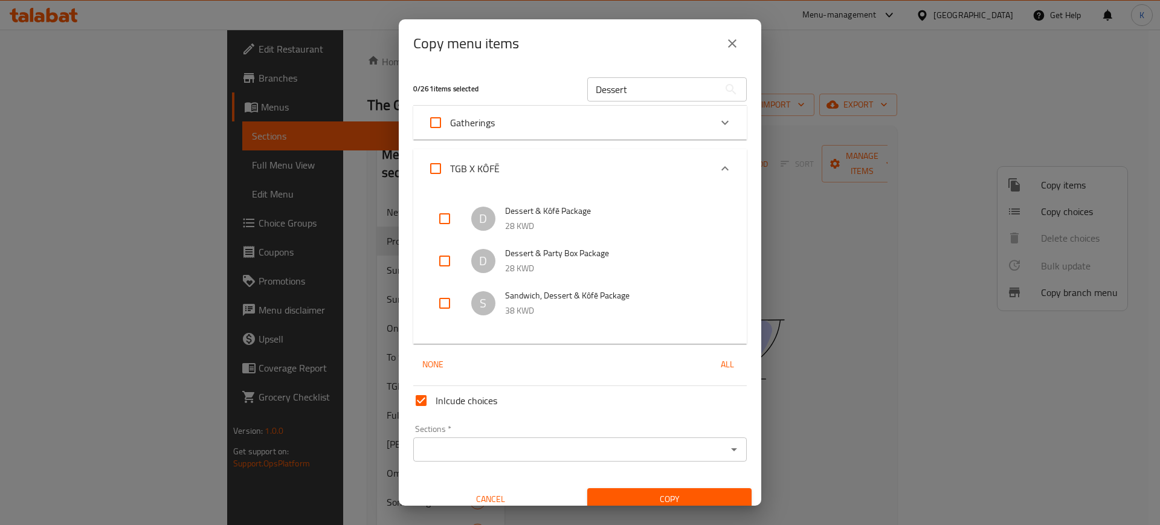
click at [654, 167] on div "TGB X KÔFĒ" at bounding box center [569, 168] width 283 height 29
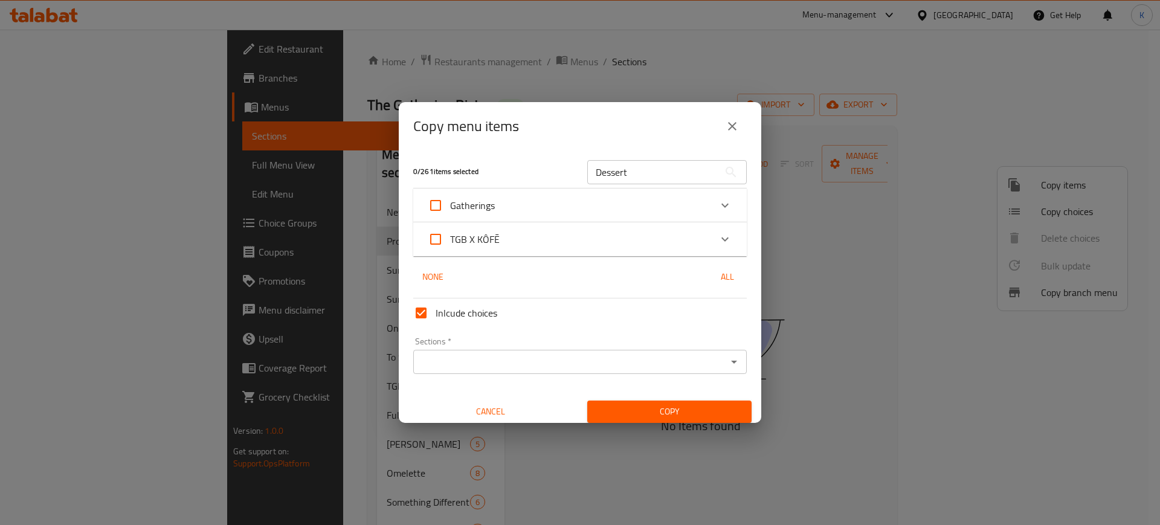
click at [635, 204] on div "Gatherings" at bounding box center [569, 205] width 283 height 29
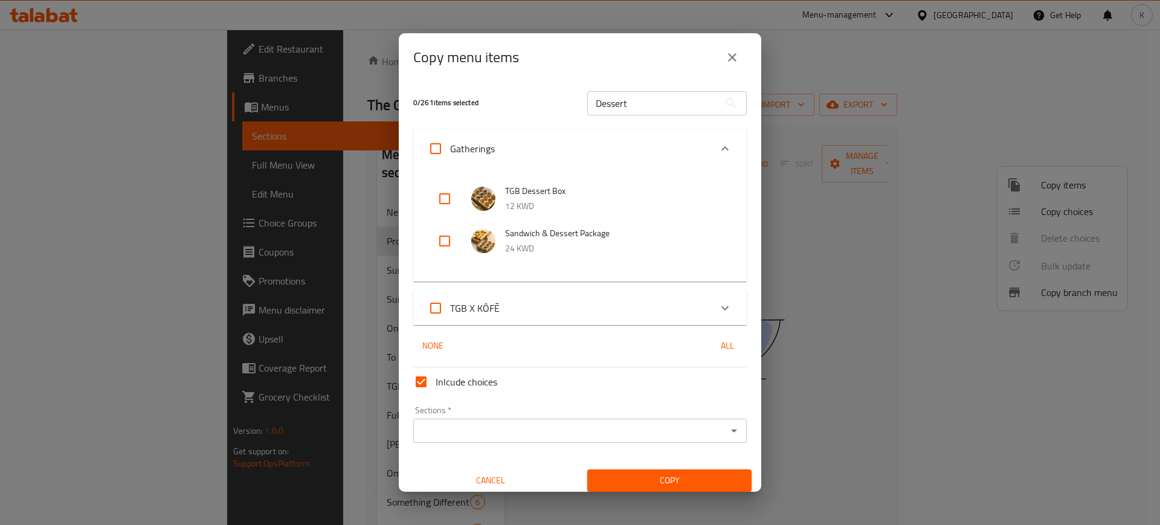
click at [445, 199] on input "checkbox" at bounding box center [444, 198] width 29 height 29
checkbox input "true"
click at [659, 110] on input "Dessert" at bounding box center [653, 103] width 132 height 24
click at [658, 110] on input "Dessert" at bounding box center [653, 103] width 132 height 24
click at [657, 111] on input "Dessert" at bounding box center [653, 103] width 132 height 24
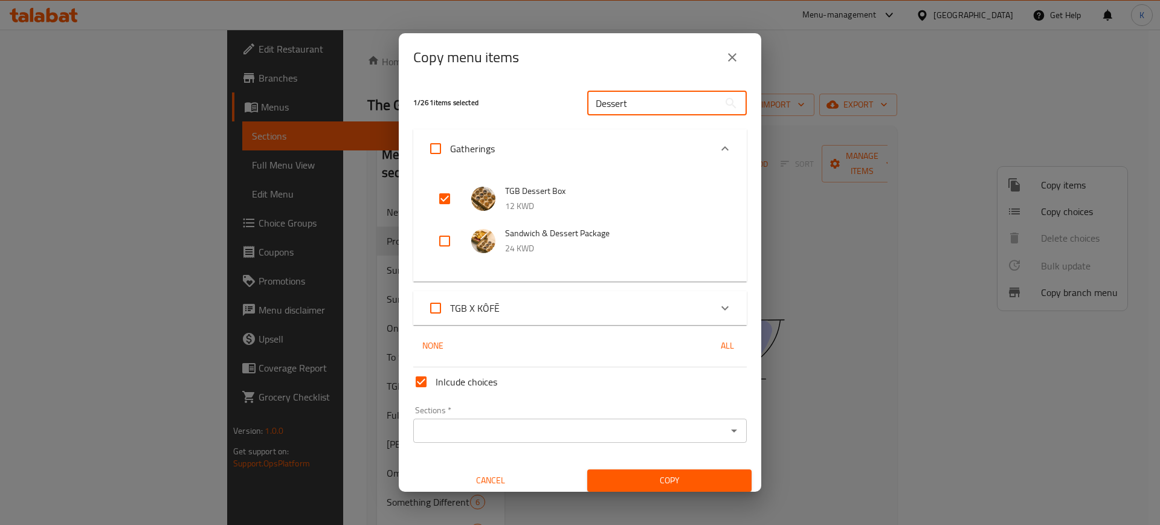
click at [664, 103] on input "Dessert" at bounding box center [653, 103] width 132 height 24
paste input "sandwich"
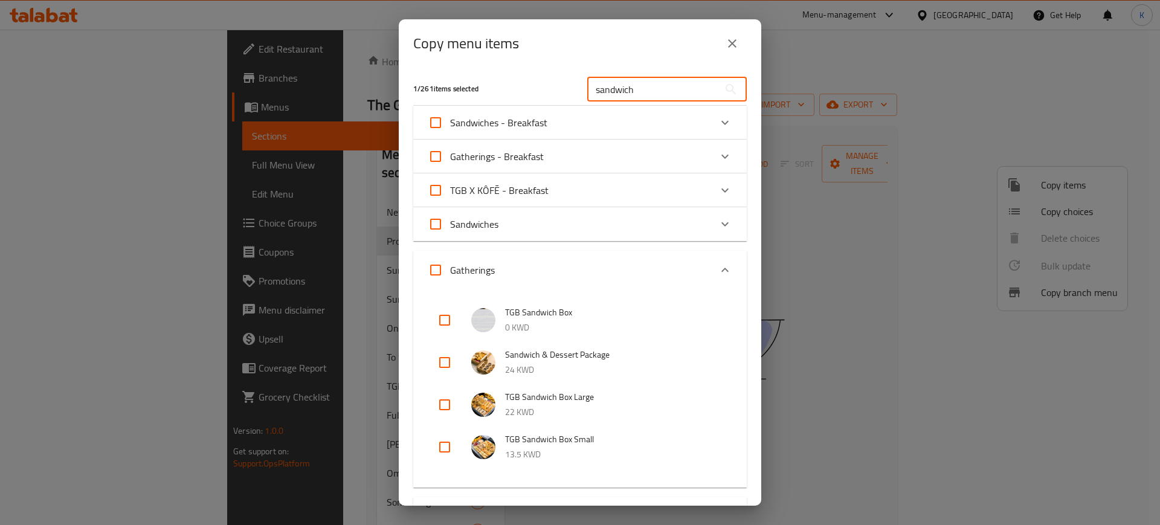
type input "sandwich"
click at [613, 159] on div "Gatherings - Breakfast" at bounding box center [569, 156] width 283 height 29
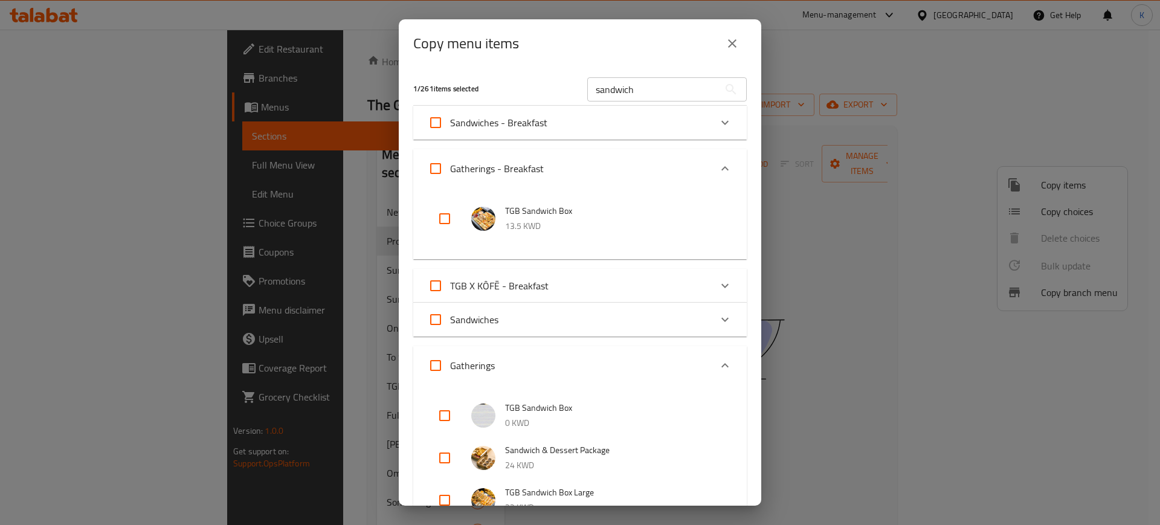
click at [439, 219] on input "checkbox" at bounding box center [444, 218] width 29 height 29
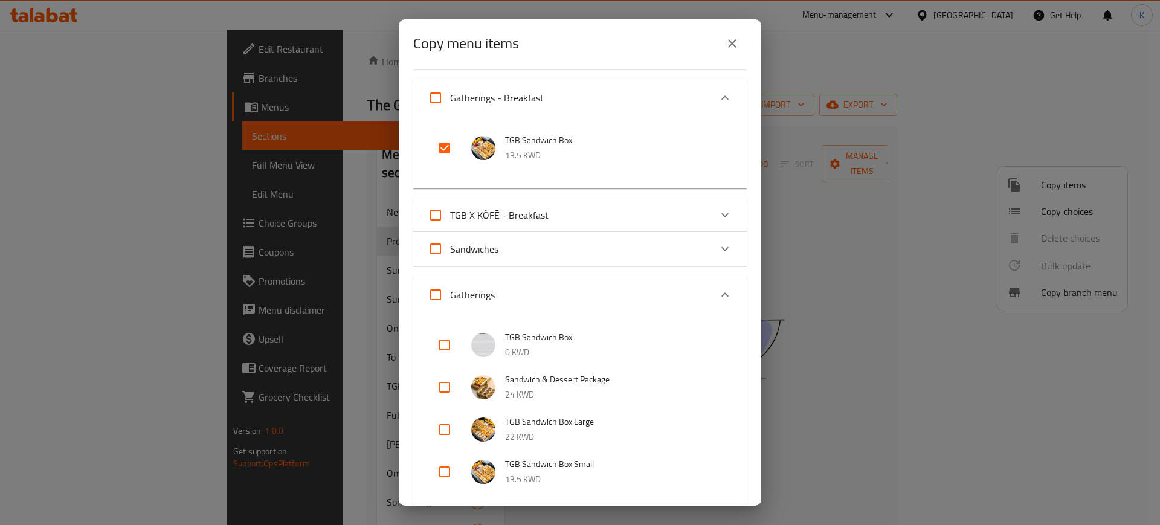
scroll to position [54, 0]
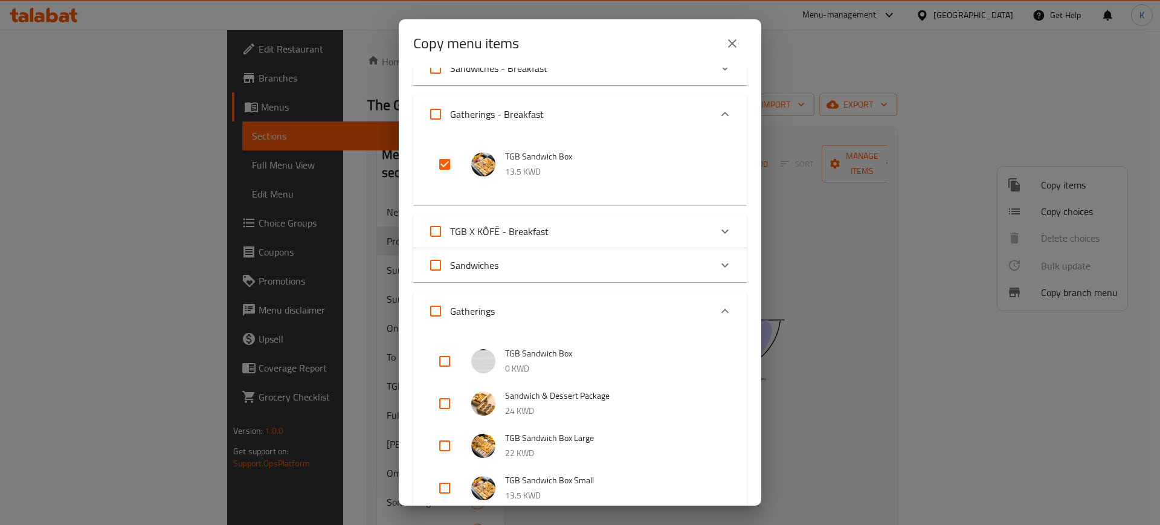
click at [440, 164] on input "checkbox" at bounding box center [444, 164] width 29 height 29
checkbox input "false"
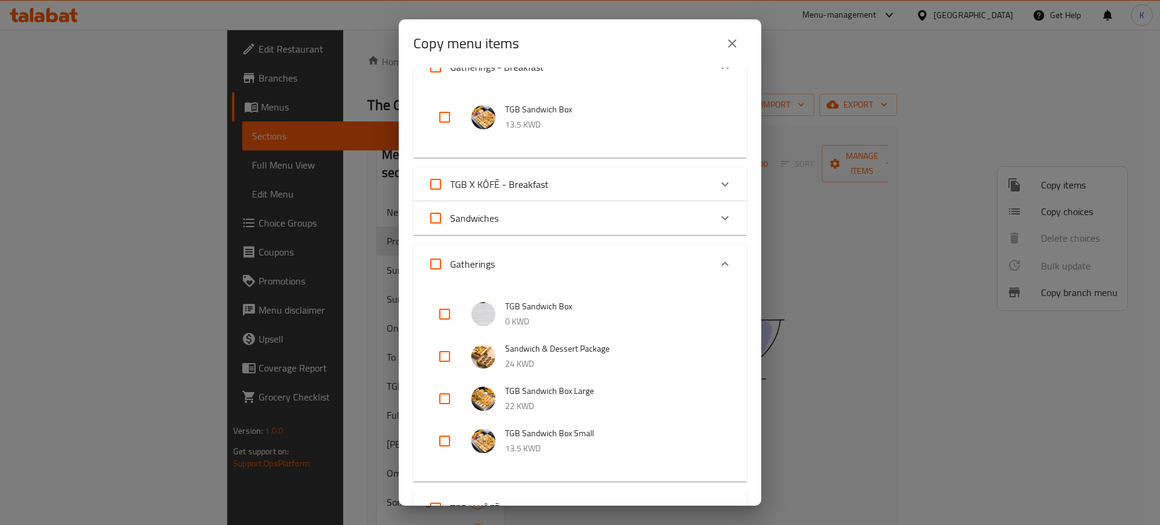
scroll to position [205, 0]
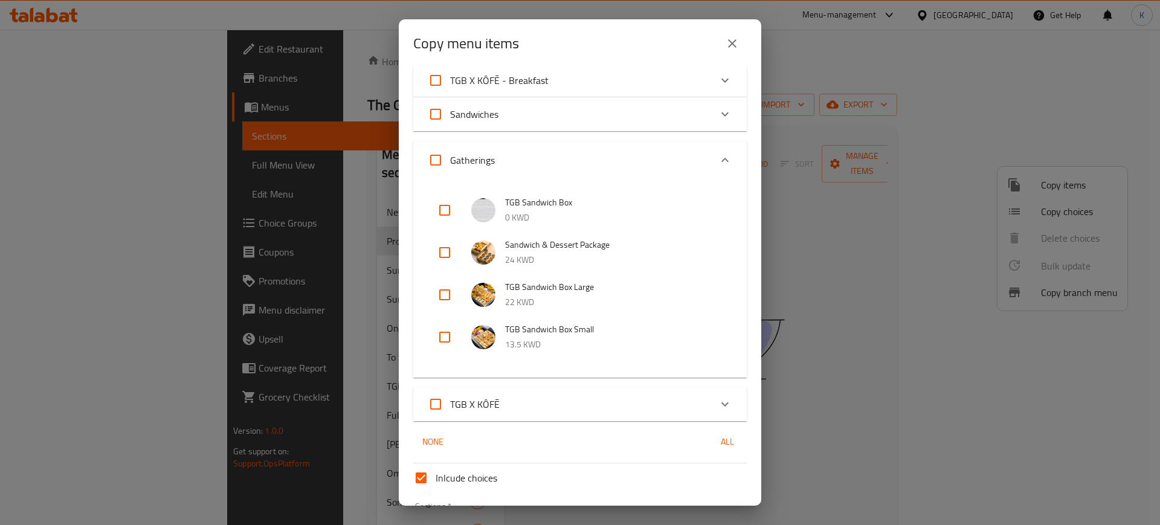
click at [443, 294] on input "checkbox" at bounding box center [444, 294] width 29 height 29
checkbox input "true"
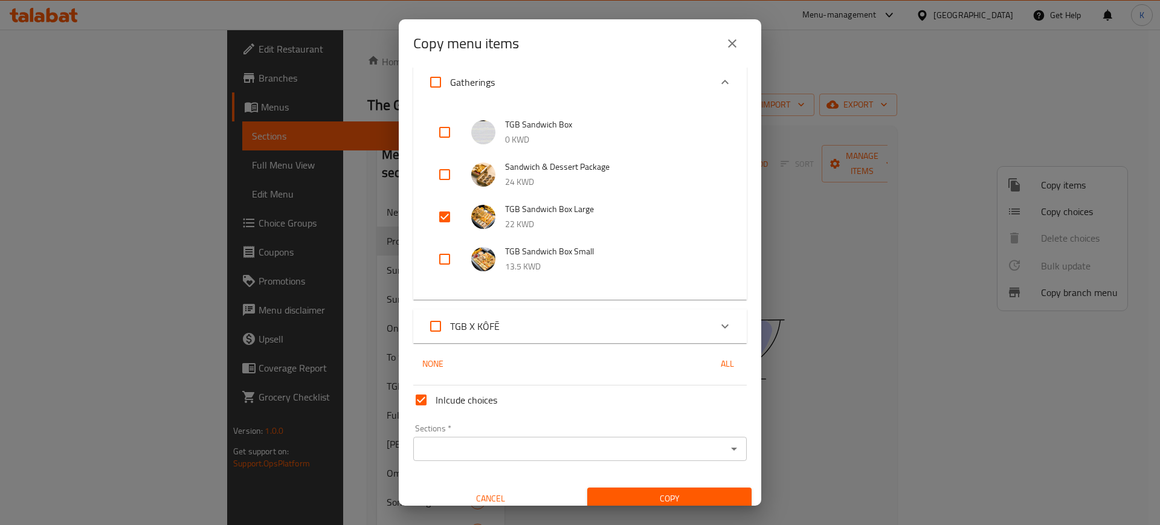
scroll to position [295, 0]
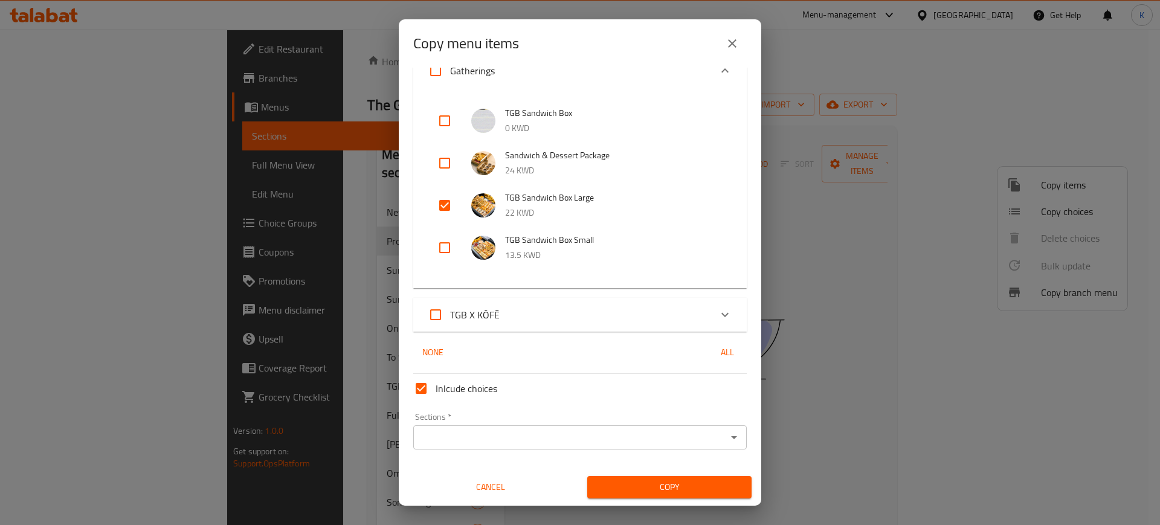
click at [707, 435] on input "Sections   *" at bounding box center [570, 437] width 306 height 17
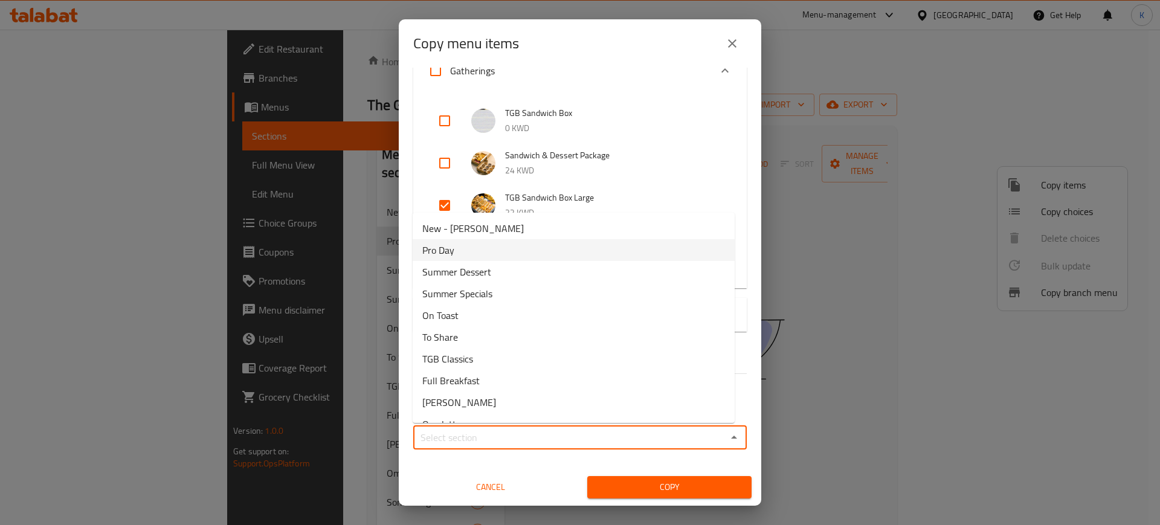
click at [477, 251] on li "Pro Day" at bounding box center [574, 250] width 322 height 22
type input "Pro Day"
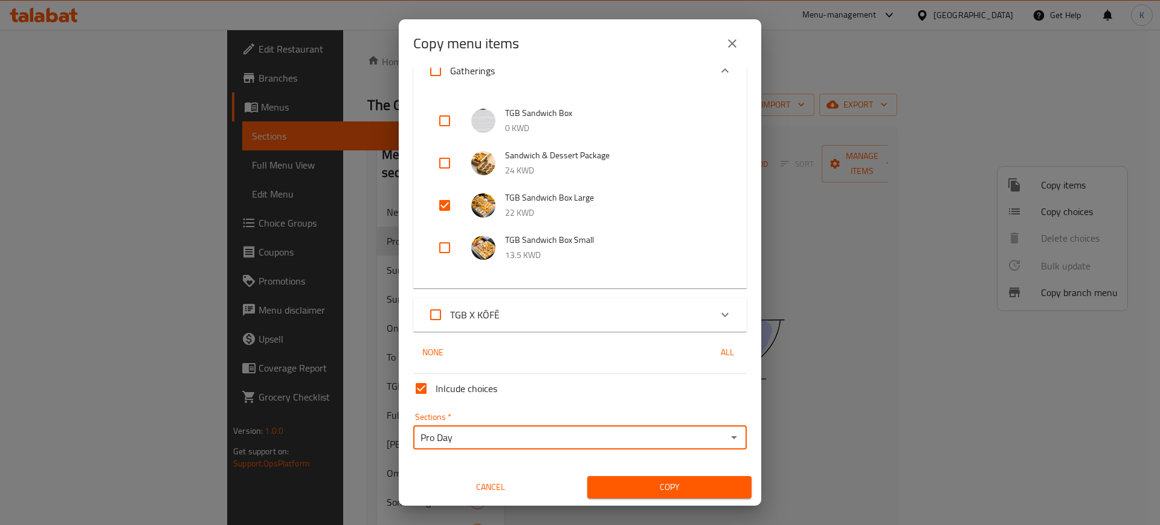
click at [695, 490] on span "Copy" at bounding box center [669, 487] width 145 height 15
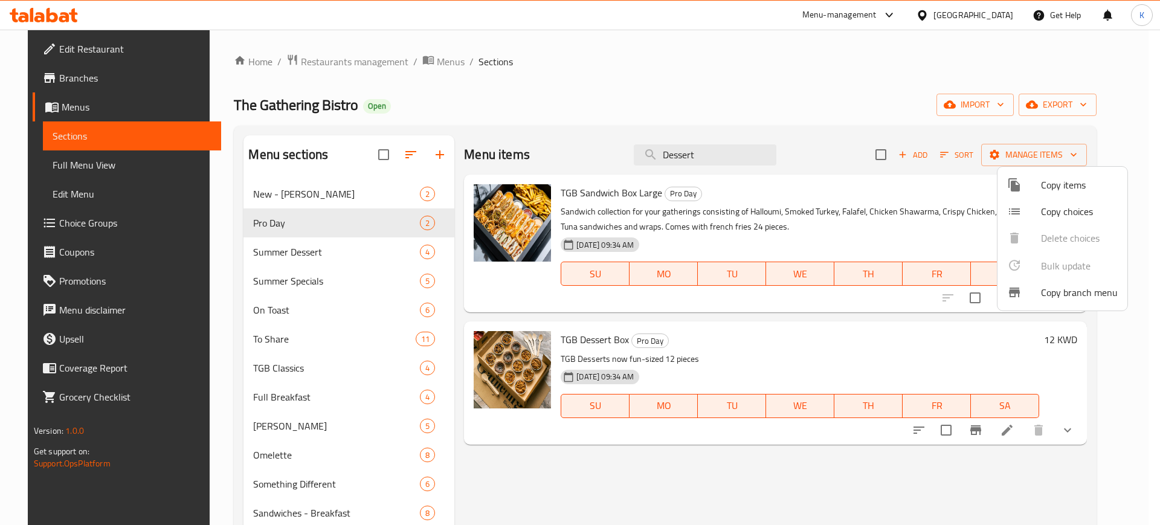
click at [791, 96] on div at bounding box center [580, 262] width 1160 height 525
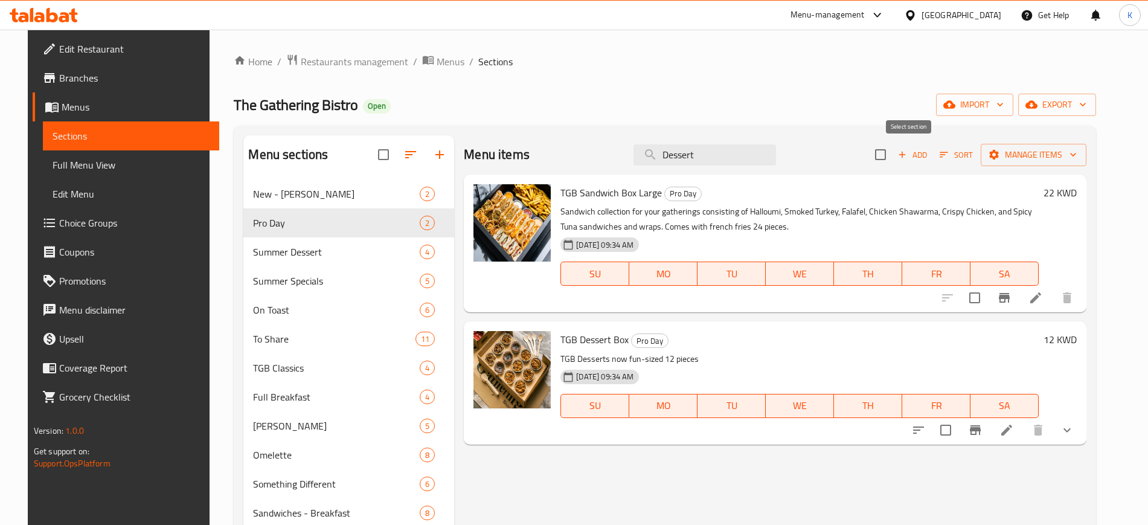
click at [893, 155] on input "checkbox" at bounding box center [880, 154] width 25 height 25
checkbox input "true"
click at [618, 192] on span "TGB Sandwich Box Large" at bounding box center [611, 193] width 101 height 18
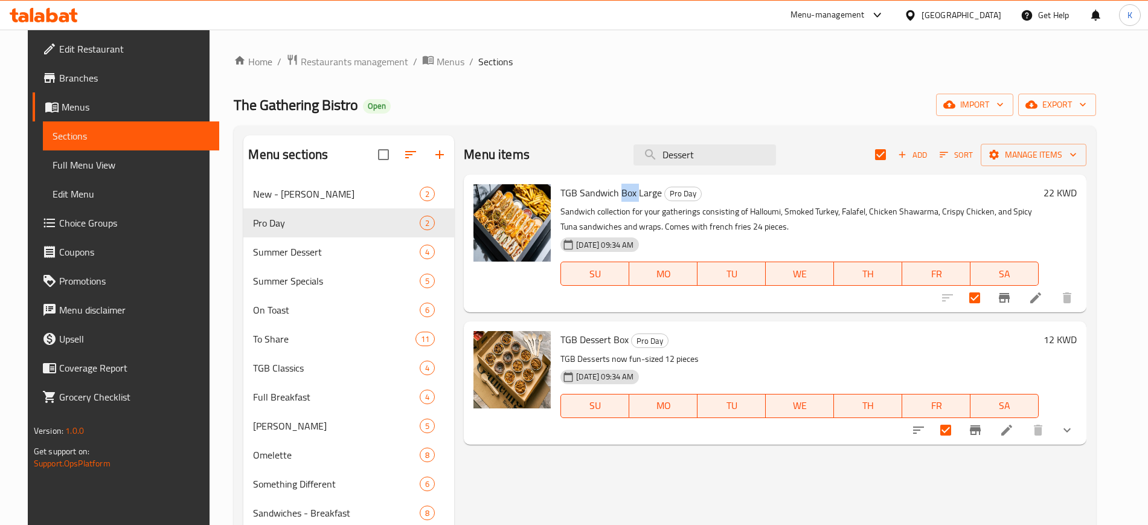
click at [618, 192] on span "TGB Sandwich Box Large" at bounding box center [611, 193] width 101 height 18
copy h6 "TGB Sandwich Box Large"
click at [721, 157] on input "Dessert" at bounding box center [705, 154] width 143 height 21
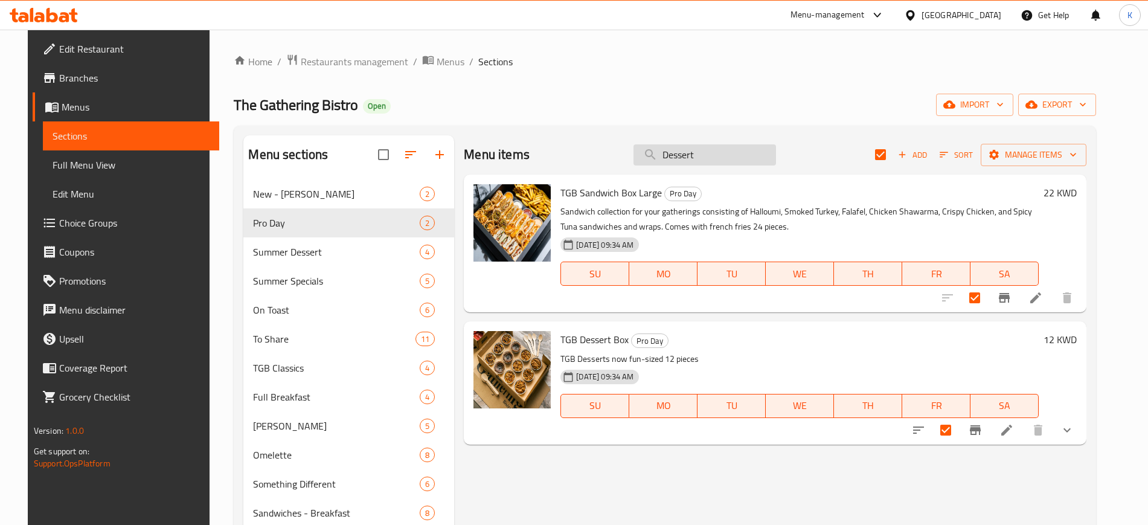
click at [721, 157] on input "Dessert" at bounding box center [705, 154] width 143 height 21
paste input "TGB Sandwich Box Large"
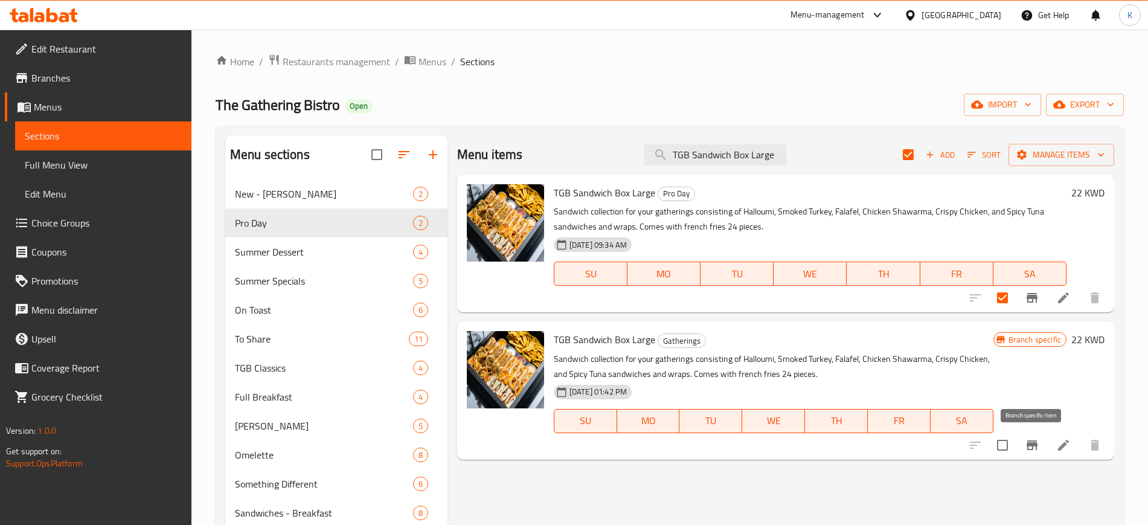
type input "TGB Sandwich Box Large"
click at [1027, 446] on icon "Branch-specific-item" at bounding box center [1032, 445] width 11 height 10
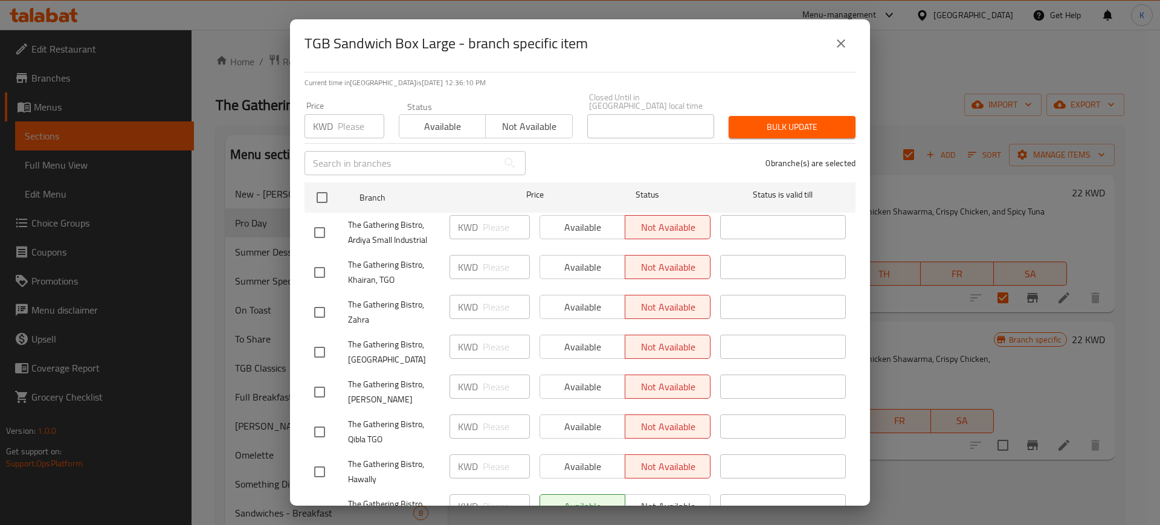
scroll to position [0, 0]
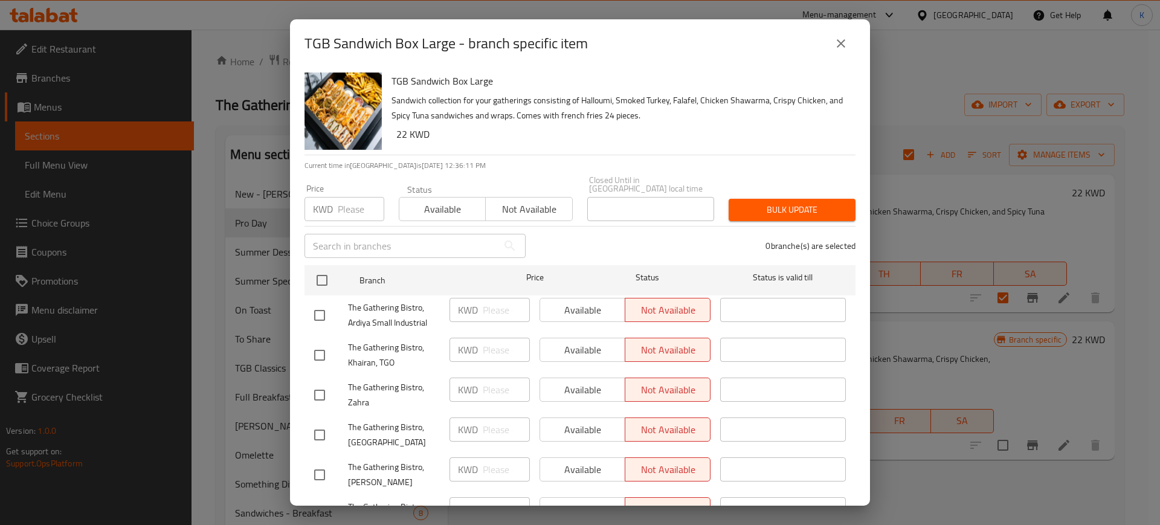
click at [846, 40] on icon "close" at bounding box center [841, 43] width 14 height 14
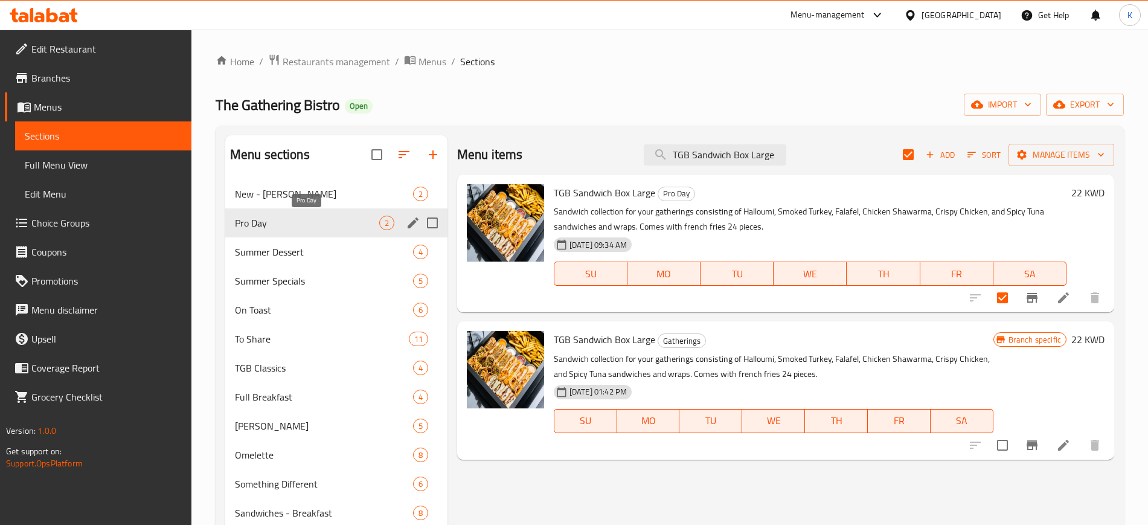
click at [321, 219] on span "Pro Day" at bounding box center [307, 223] width 144 height 14
click at [751, 156] on input "TGB Sandwich Box Large" at bounding box center [715, 154] width 143 height 21
click at [751, 157] on input "TGB Sandwich Box Large" at bounding box center [715, 154] width 143 height 21
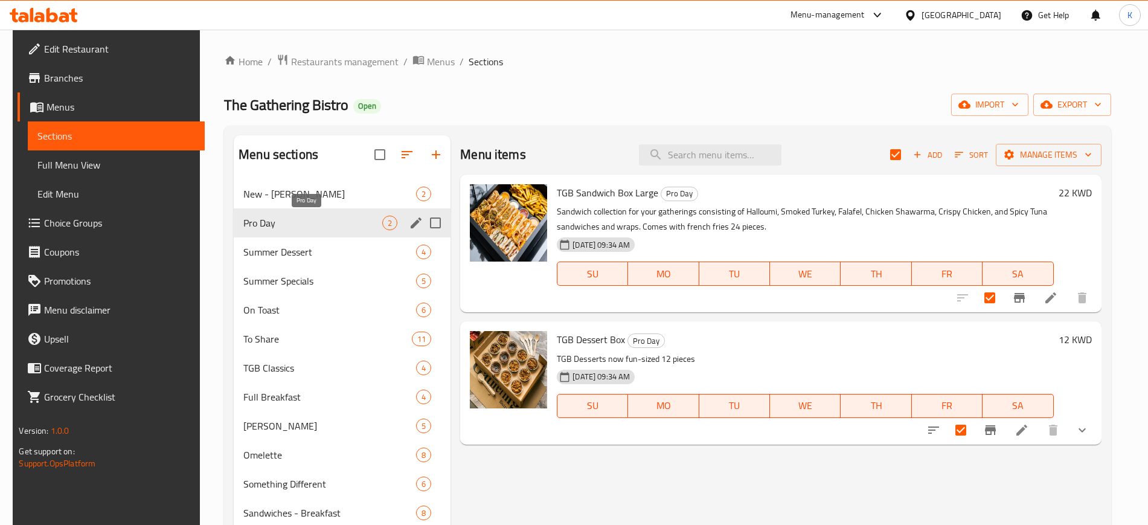
drag, startPoint x: 316, startPoint y: 226, endPoint x: 362, endPoint y: 232, distance: 46.2
click at [316, 226] on span "Pro Day" at bounding box center [312, 223] width 139 height 14
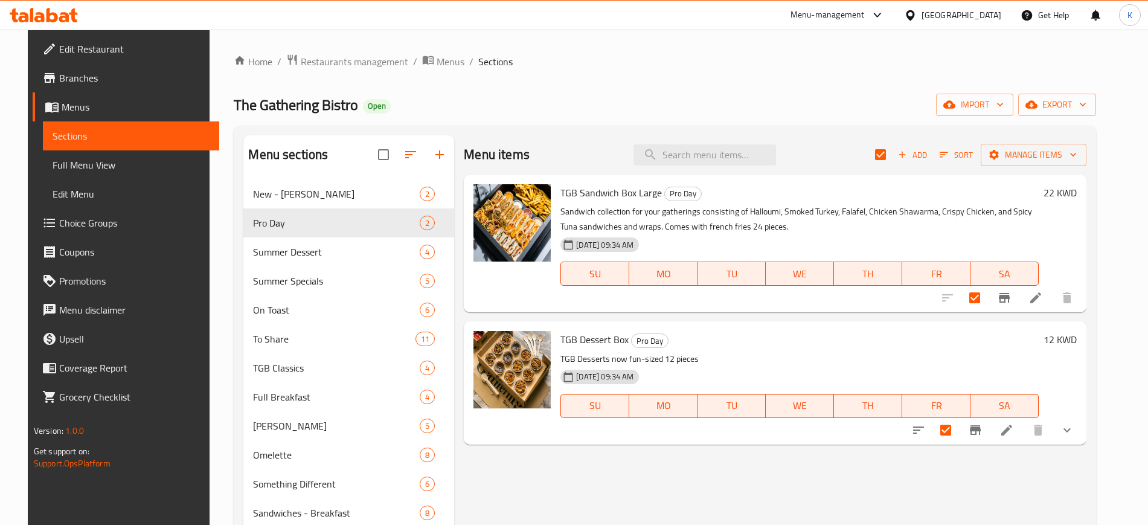
click at [577, 344] on span "TGB Dessert Box" at bounding box center [595, 339] width 68 height 18
click at [577, 343] on span "TGB Dessert Box" at bounding box center [595, 339] width 68 height 18
copy h6 "TGB Dessert Box"
click at [684, 157] on input "search" at bounding box center [705, 154] width 143 height 21
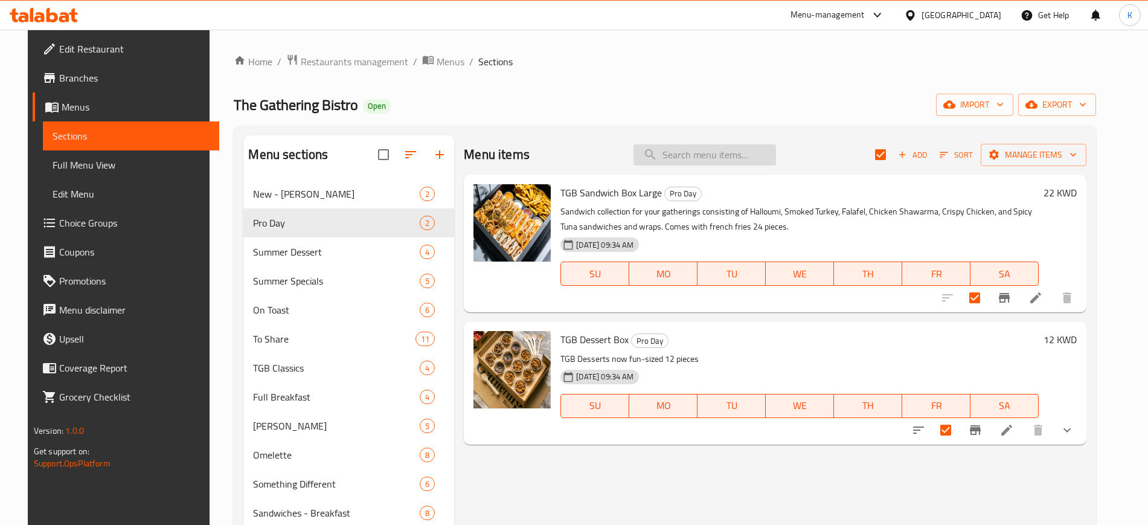
paste input "TGB Dessert Box"
type input "TGB Dessert Box"
checkbox input "false"
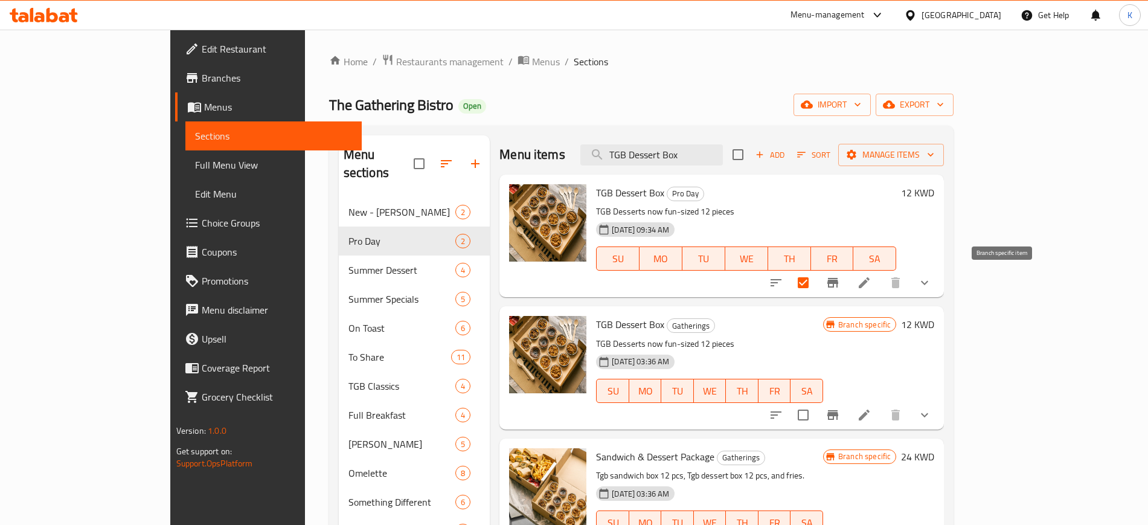
type input "TGB Dessert Box"
click at [838, 286] on icon "Branch-specific-item" at bounding box center [832, 283] width 11 height 10
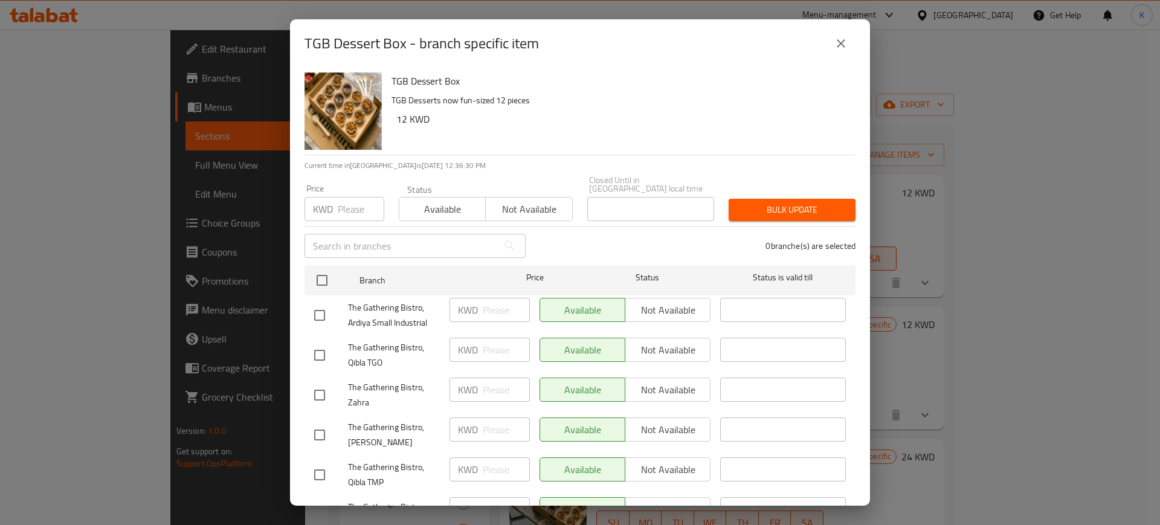
click at [843, 42] on icon "close" at bounding box center [841, 43] width 14 height 14
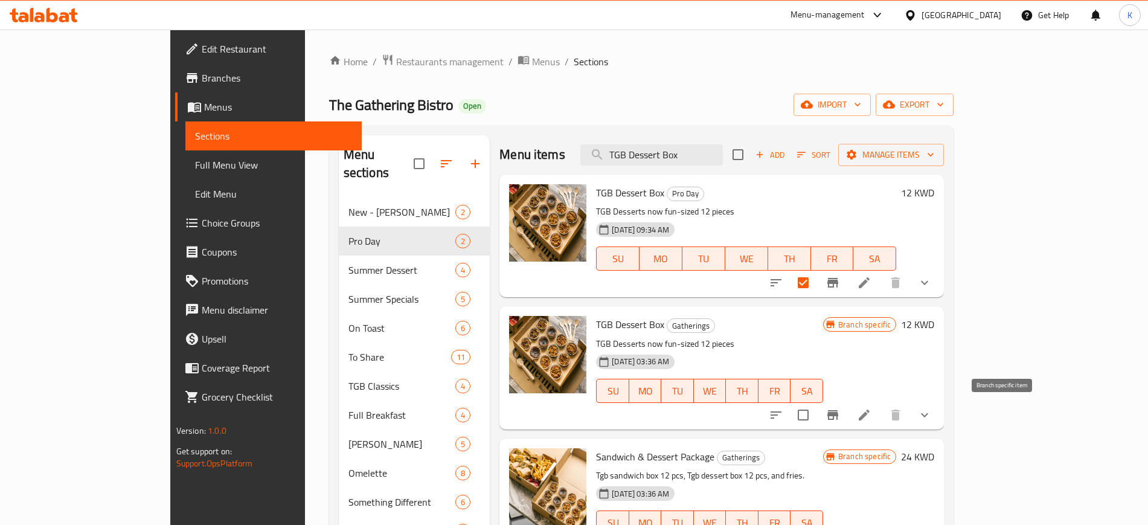
click at [838, 414] on icon "Branch-specific-item" at bounding box center [832, 415] width 11 height 10
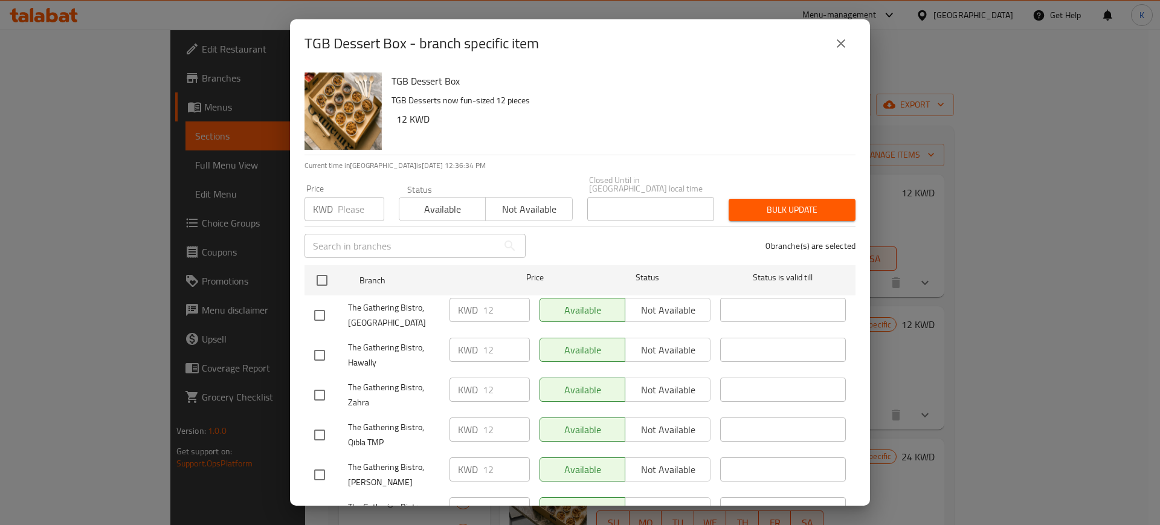
click at [843, 43] on icon "close" at bounding box center [841, 43] width 14 height 14
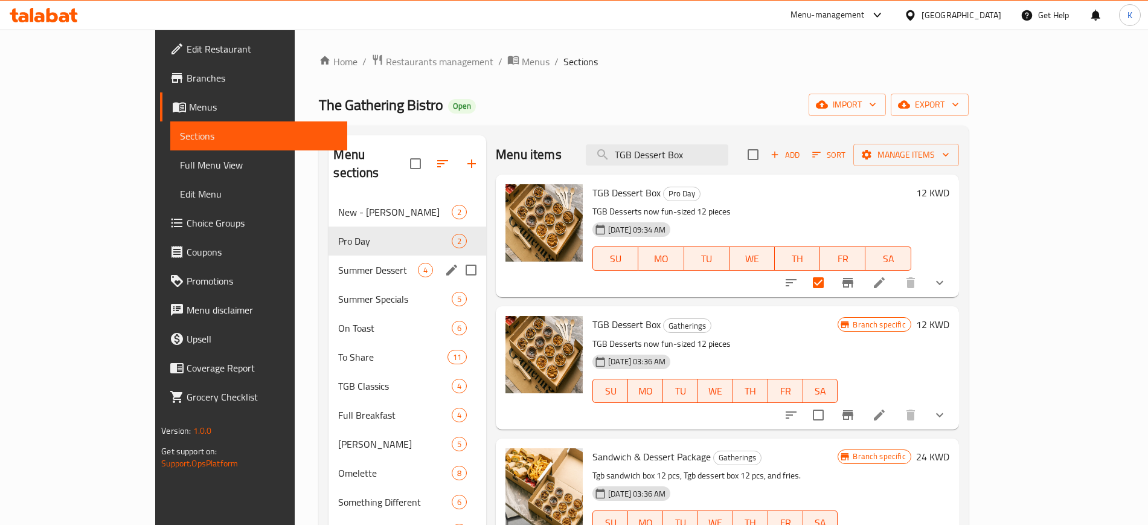
click at [329, 233] on div "Pro Day 2" at bounding box center [408, 240] width 158 height 29
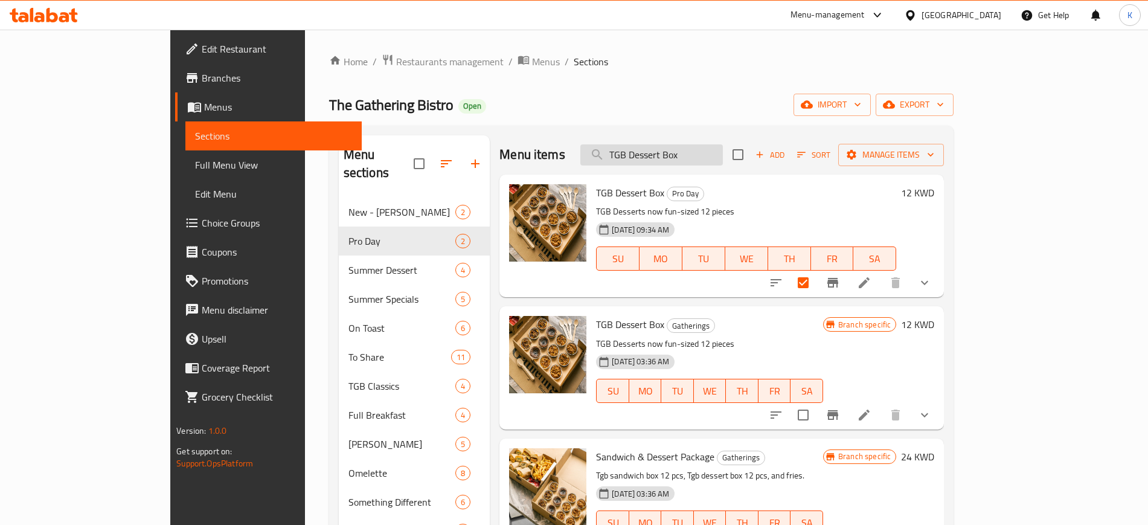
click at [708, 157] on input "TGB Dessert Box" at bounding box center [651, 154] width 143 height 21
click at [705, 157] on input "TGB Dessert Box" at bounding box center [651, 154] width 143 height 21
click at [723, 158] on input "TGB Dessert Box" at bounding box center [651, 154] width 143 height 21
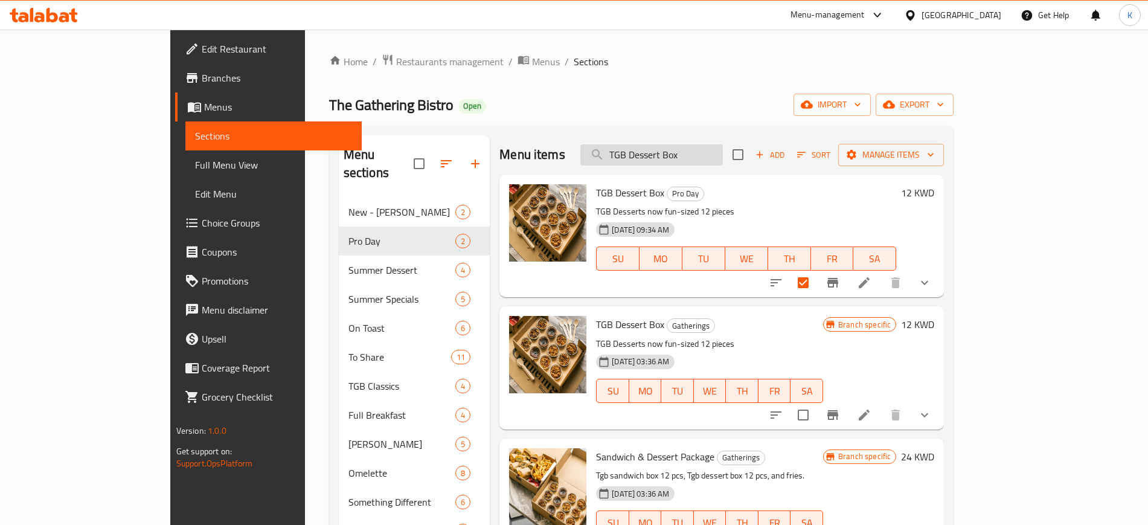
click at [723, 156] on input "TGB Dessert Box" at bounding box center [651, 154] width 143 height 21
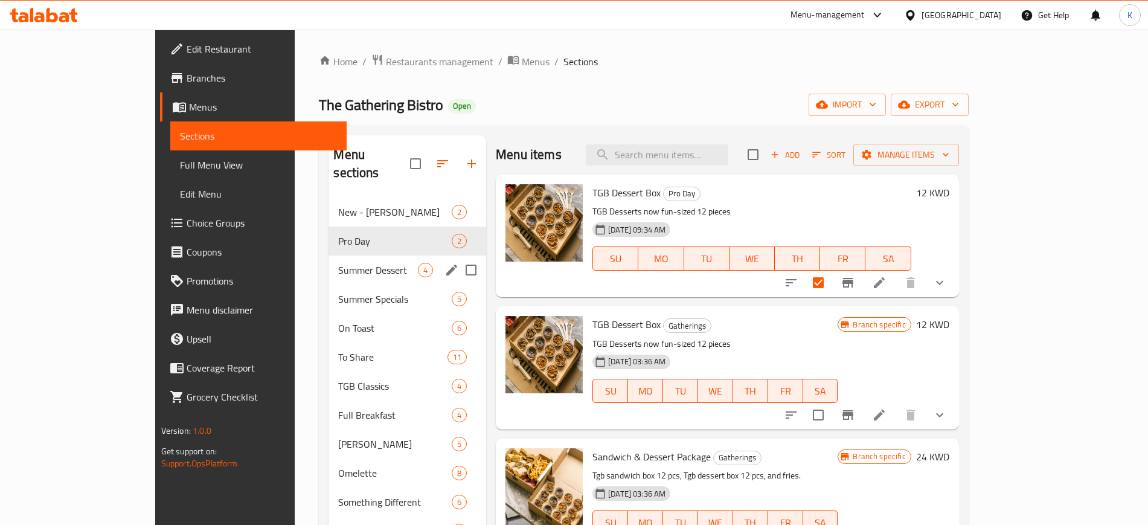
checkbox input "true"
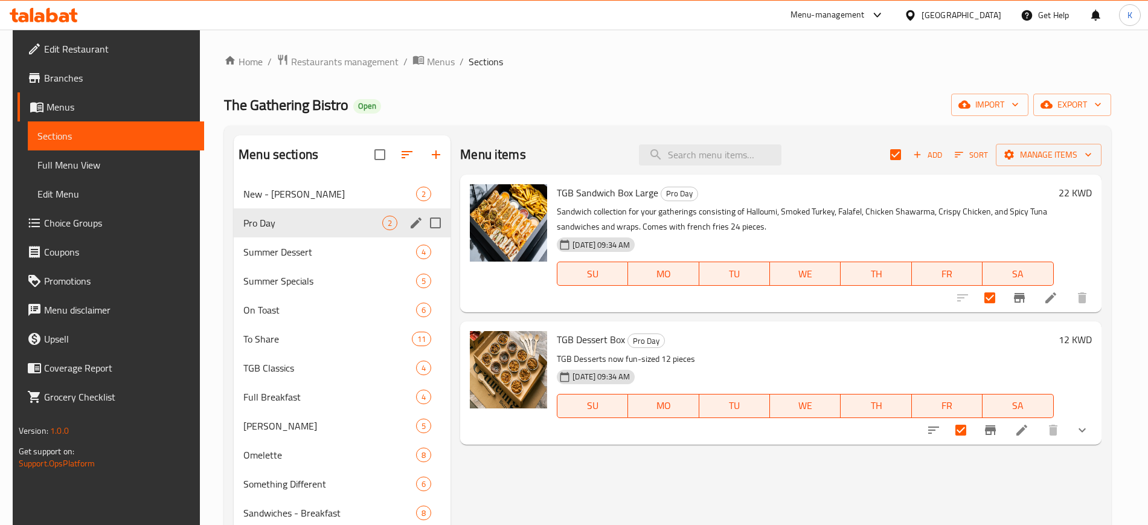
click at [349, 228] on span "Pro Day" at bounding box center [312, 223] width 139 height 14
click at [350, 228] on span "Pro Day" at bounding box center [312, 223] width 139 height 14
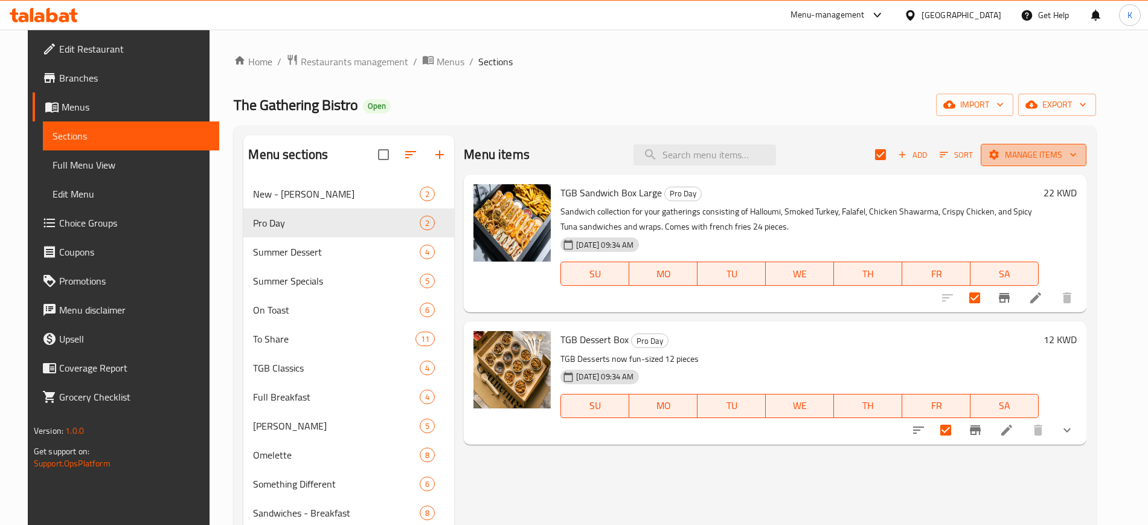
click at [1065, 158] on span "Manage items" at bounding box center [1034, 154] width 86 height 15
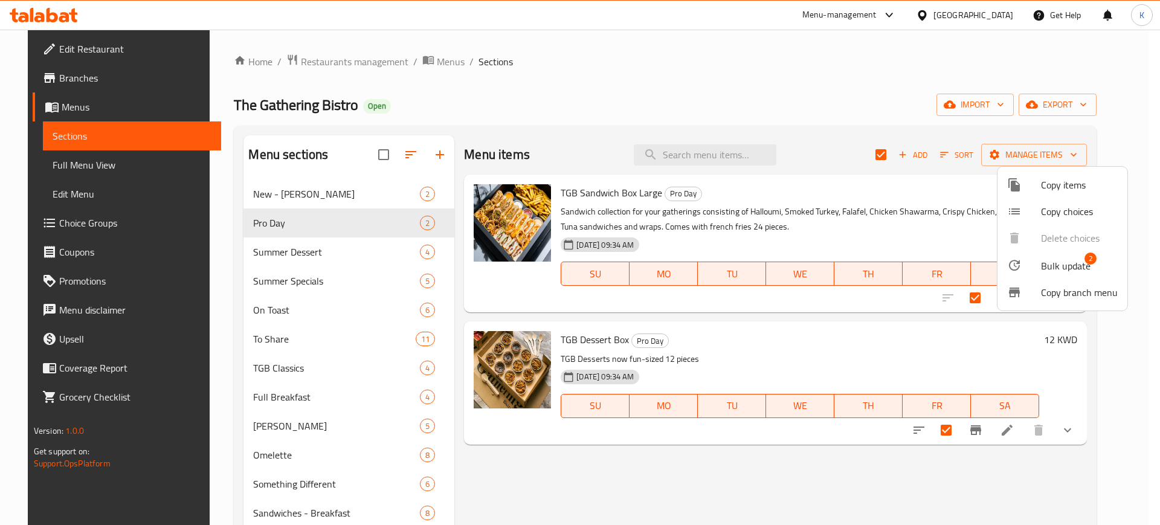
click at [1068, 263] on span "Bulk update" at bounding box center [1066, 266] width 50 height 14
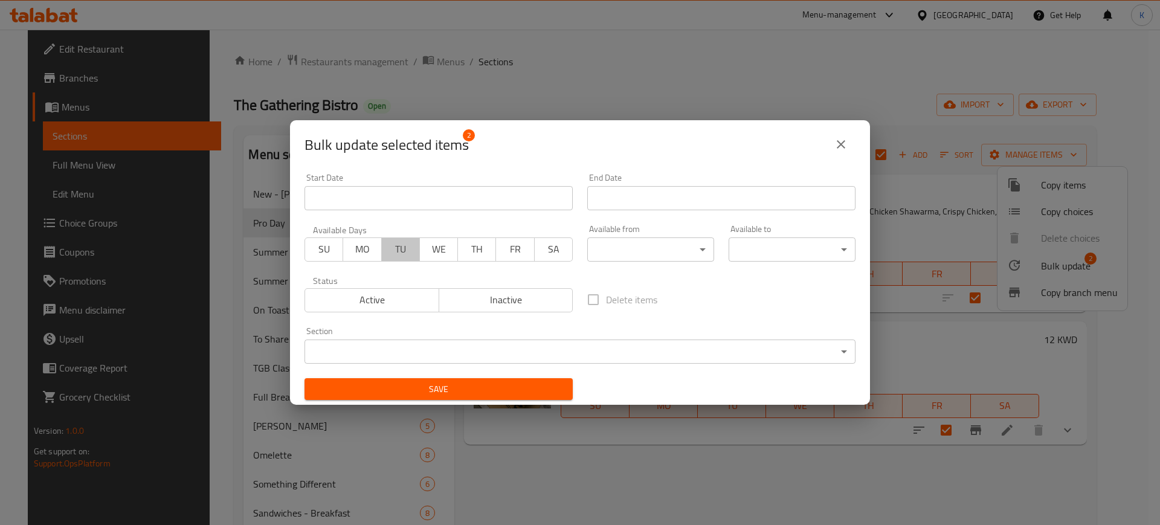
click at [397, 252] on span "TU" at bounding box center [401, 249] width 28 height 18
click at [435, 256] on span "WE" at bounding box center [439, 249] width 28 height 18
click at [469, 252] on span "TH" at bounding box center [477, 249] width 28 height 18
click at [503, 203] on input "Start Date" at bounding box center [438, 198] width 268 height 24
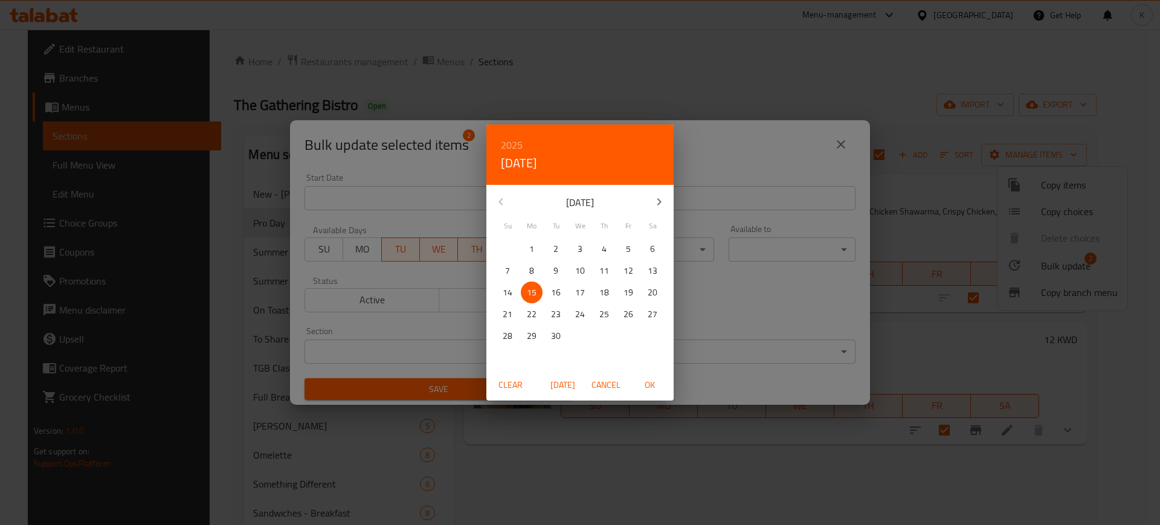
click at [550, 289] on span "16" at bounding box center [556, 292] width 22 height 15
drag, startPoint x: 645, startPoint y: 385, endPoint x: 684, endPoint y: 284, distance: 108.0
click at [646, 385] on span "OK" at bounding box center [649, 384] width 29 height 15
type input "[DATE]"
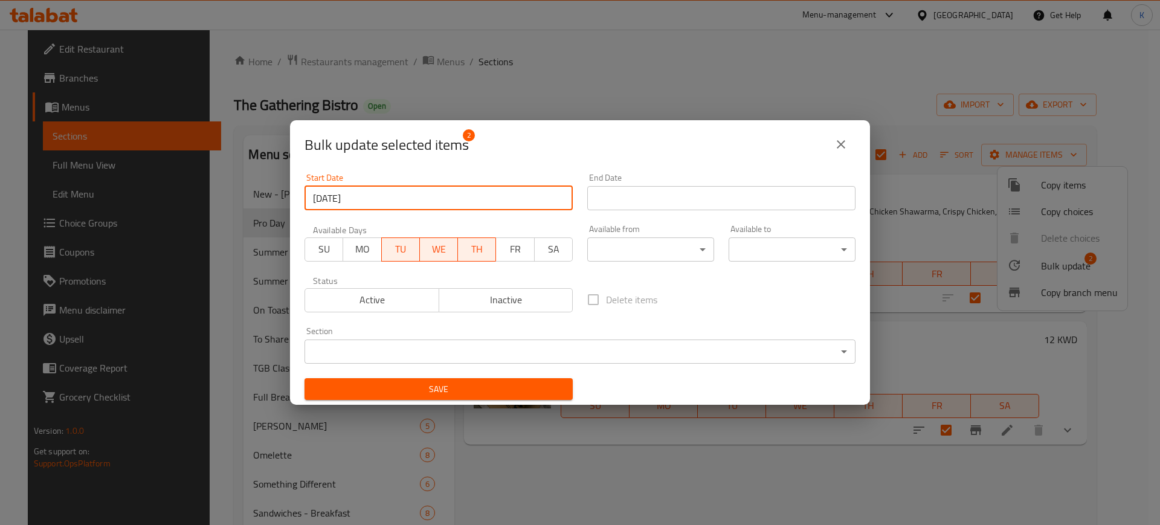
click at [663, 199] on input "Start Date" at bounding box center [721, 198] width 268 height 24
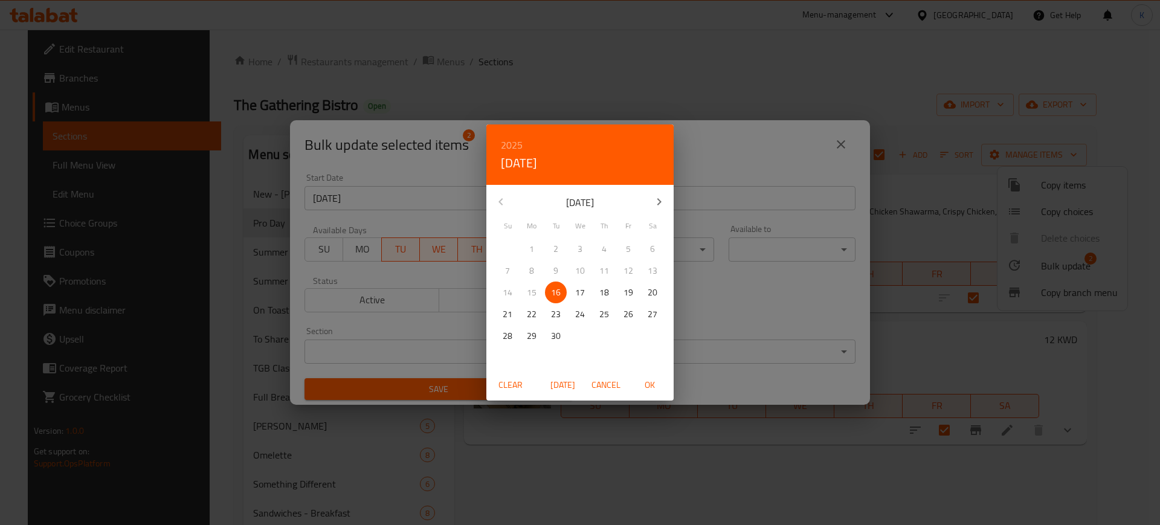
click at [585, 296] on span "17" at bounding box center [580, 292] width 22 height 15
click at [655, 385] on span "OK" at bounding box center [649, 384] width 29 height 15
type input "[DATE]"
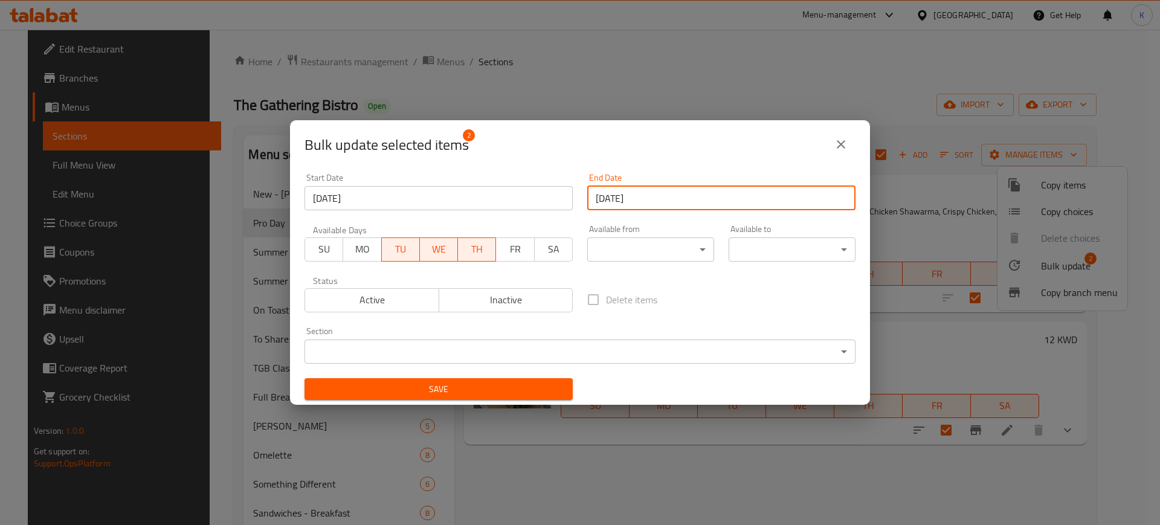
click at [452, 385] on span "Save" at bounding box center [438, 389] width 249 height 15
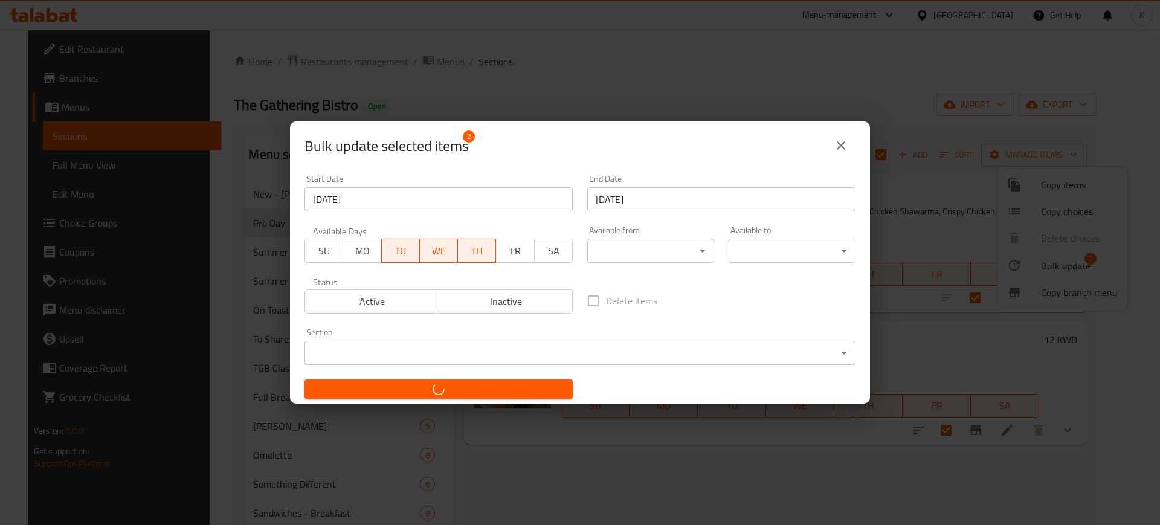
checkbox input "false"
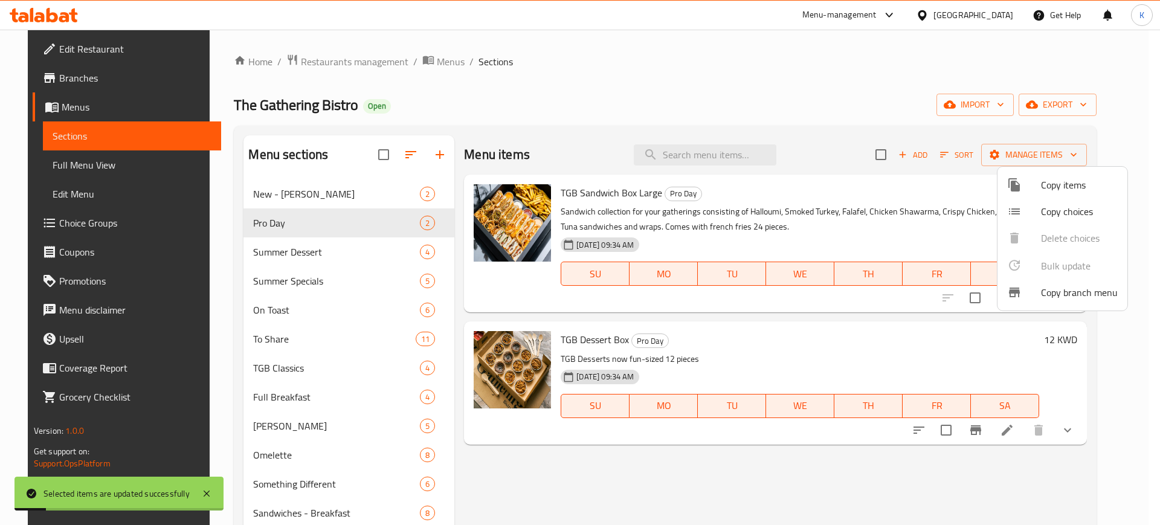
click at [671, 74] on div at bounding box center [580, 262] width 1160 height 525
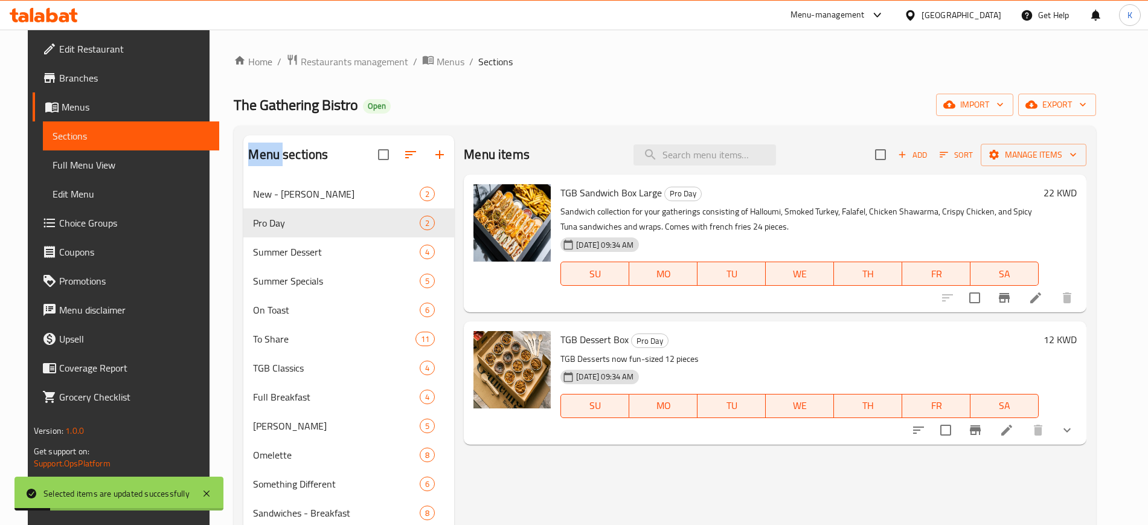
click at [614, 65] on ol "Home / Restaurants management / Menus / Sections" at bounding box center [665, 62] width 862 height 16
drag, startPoint x: 62, startPoint y: 164, endPoint x: 22, endPoint y: 156, distance: 40.0
click at [62, 164] on span "Full Menu View" at bounding box center [131, 165] width 157 height 14
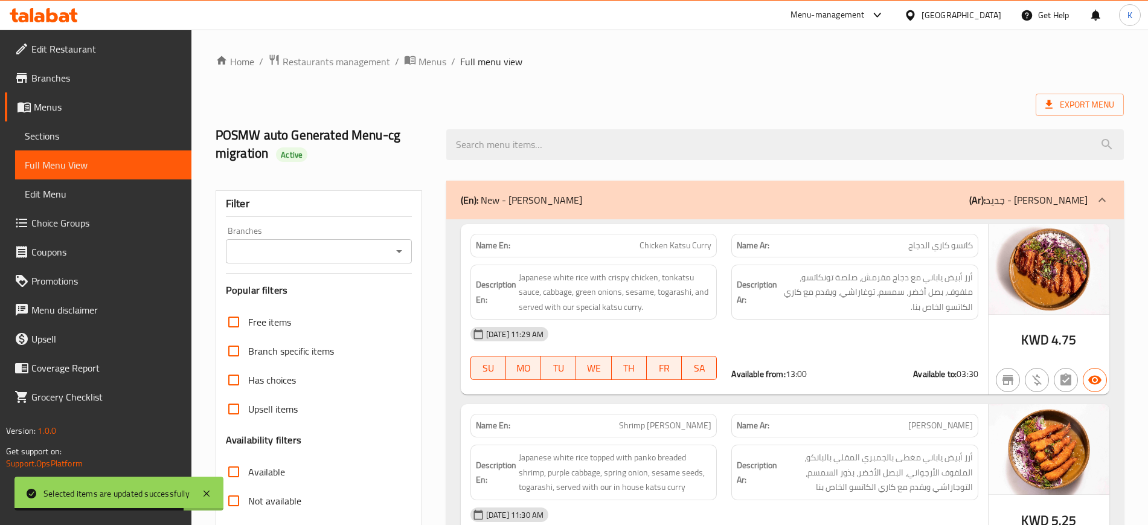
click at [49, 137] on span "Sections" at bounding box center [103, 136] width 157 height 14
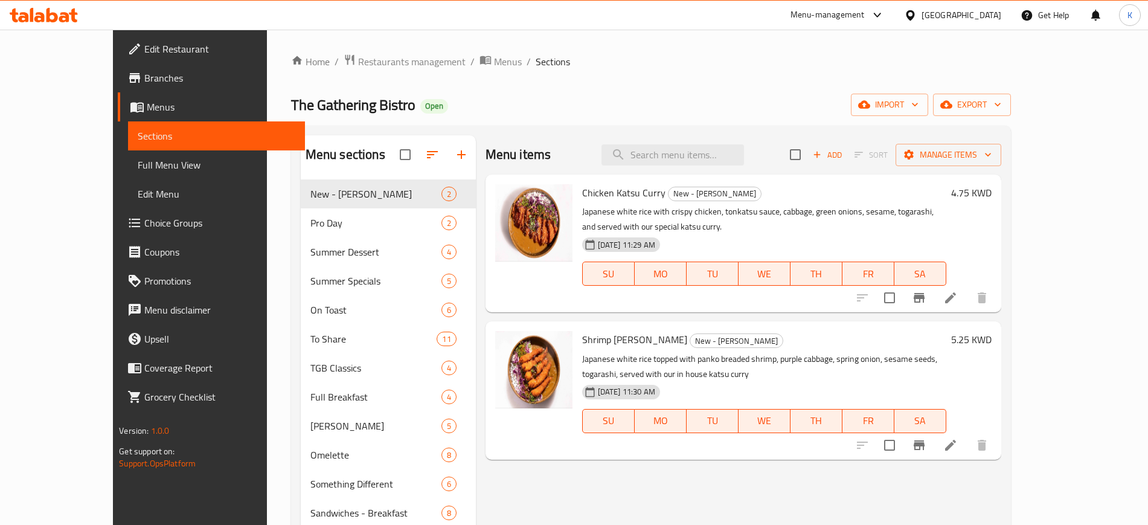
drag, startPoint x: 845, startPoint y: 69, endPoint x: 257, endPoint y: 228, distance: 608.9
click at [310, 228] on span "Pro Day" at bounding box center [375, 223] width 131 height 14
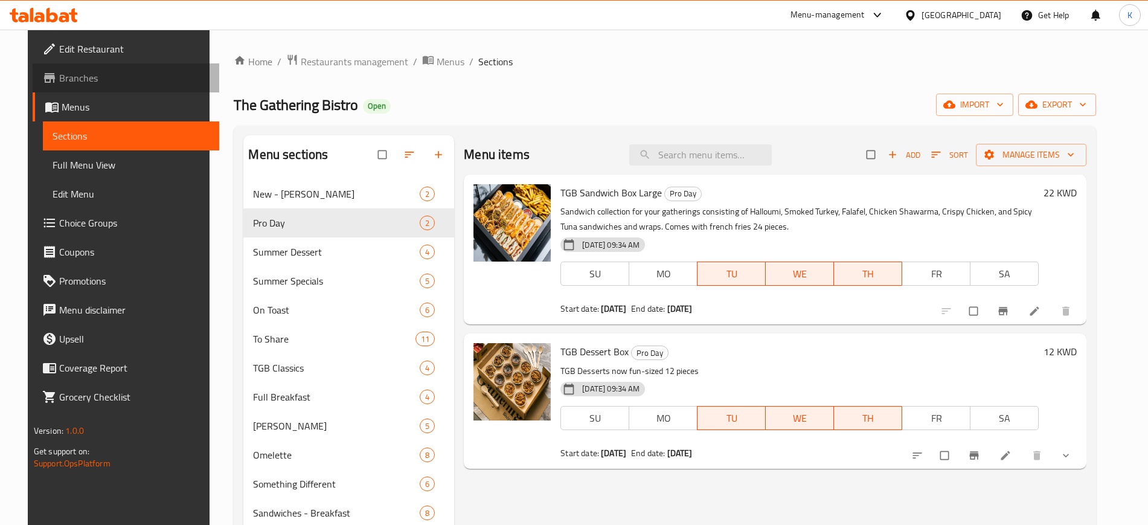
click at [64, 79] on span "Branches" at bounding box center [134, 78] width 150 height 14
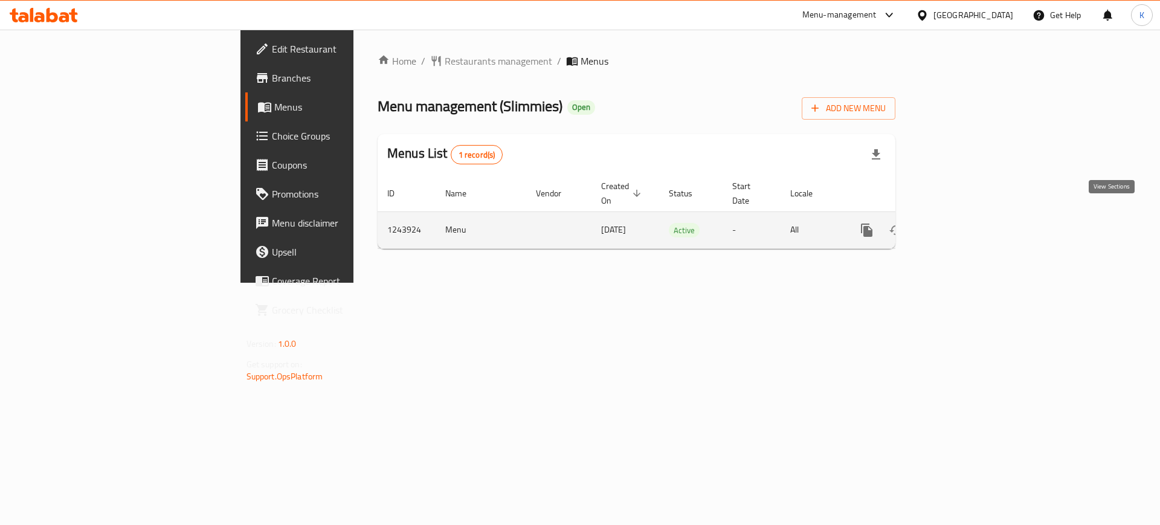
click at [961, 223] on icon "enhanced table" at bounding box center [953, 230] width 14 height 14
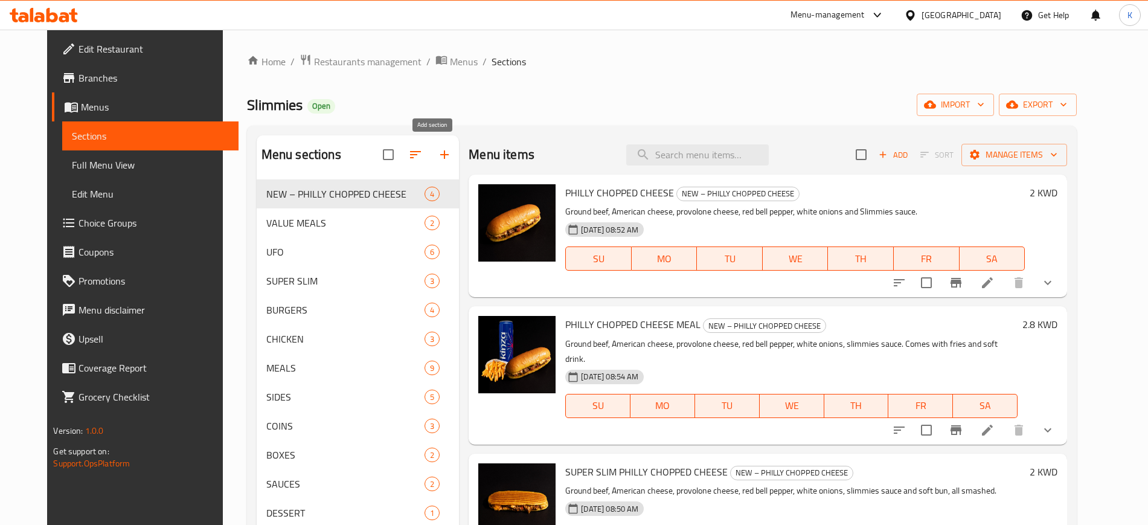
click at [439, 157] on icon "button" at bounding box center [444, 154] width 14 height 14
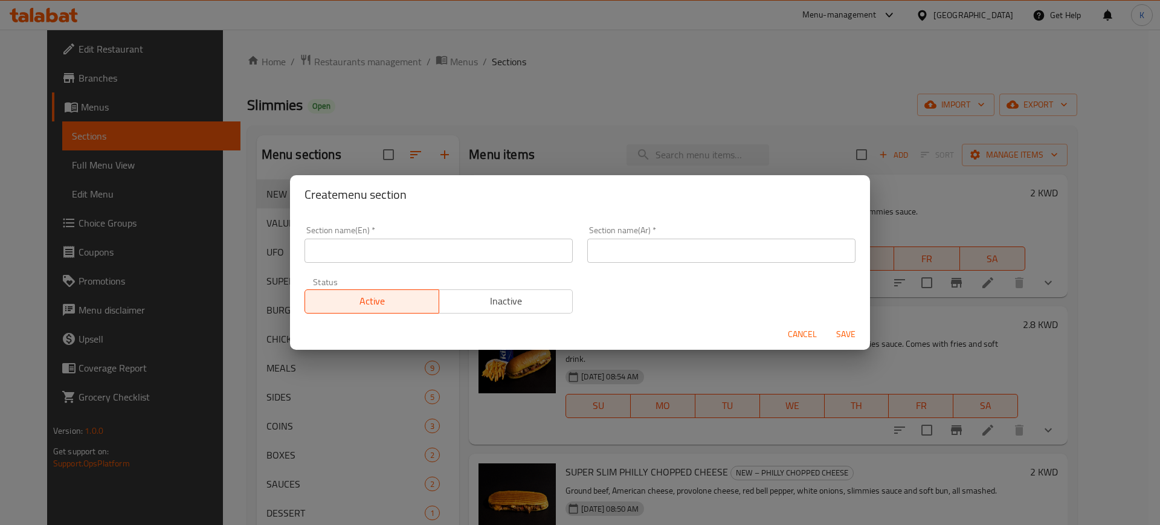
click at [708, 253] on input "text" at bounding box center [721, 251] width 268 height 24
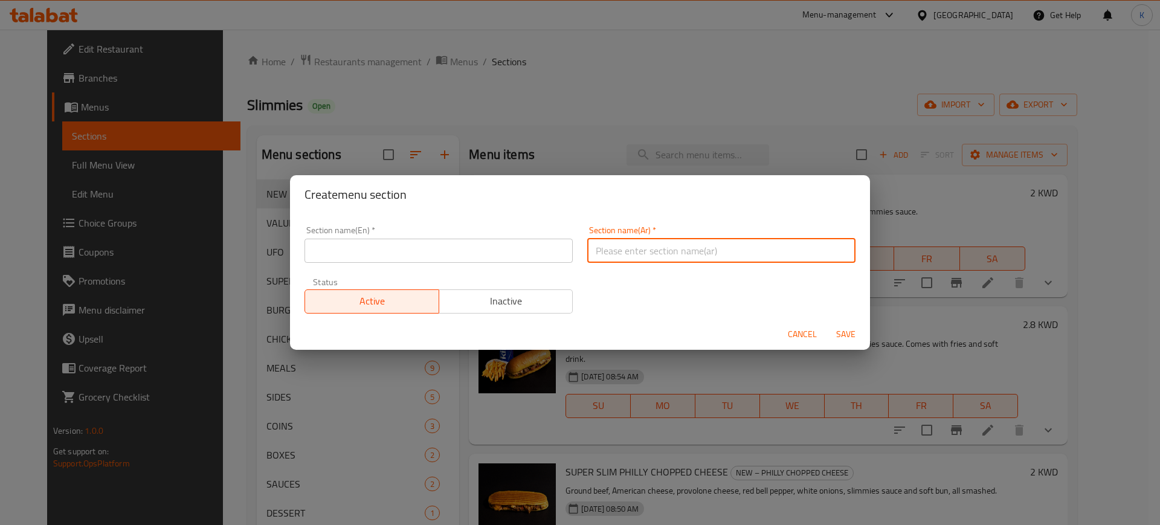
paste input "عروض ليوم واحد"
type input "عروض ليوم واحد"
click at [472, 248] on input "text" at bounding box center [438, 251] width 268 height 24
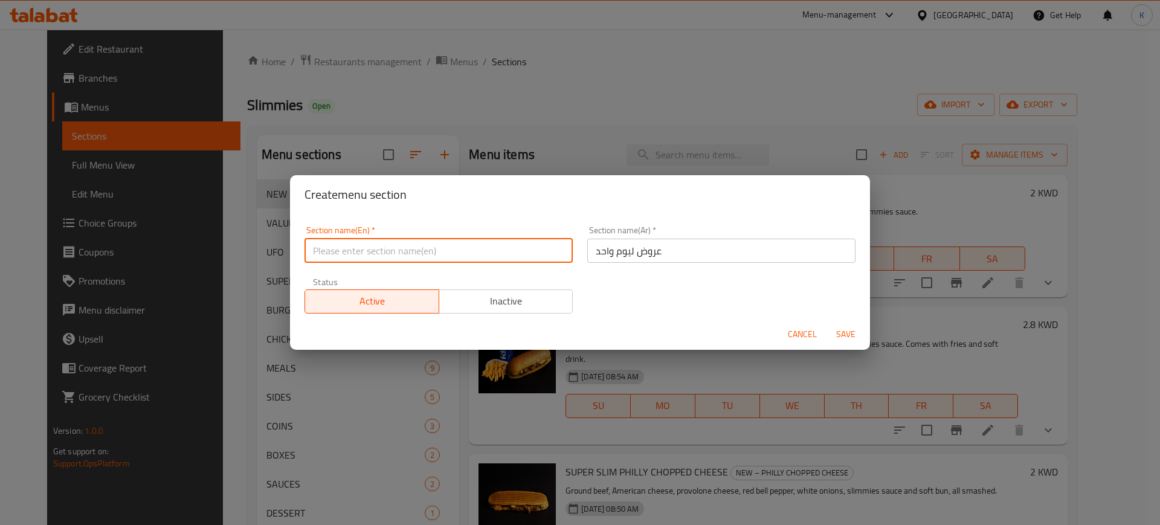
paste input "Pro Day"
type input "Pro Day"
click at [843, 329] on span "Save" at bounding box center [845, 334] width 29 height 15
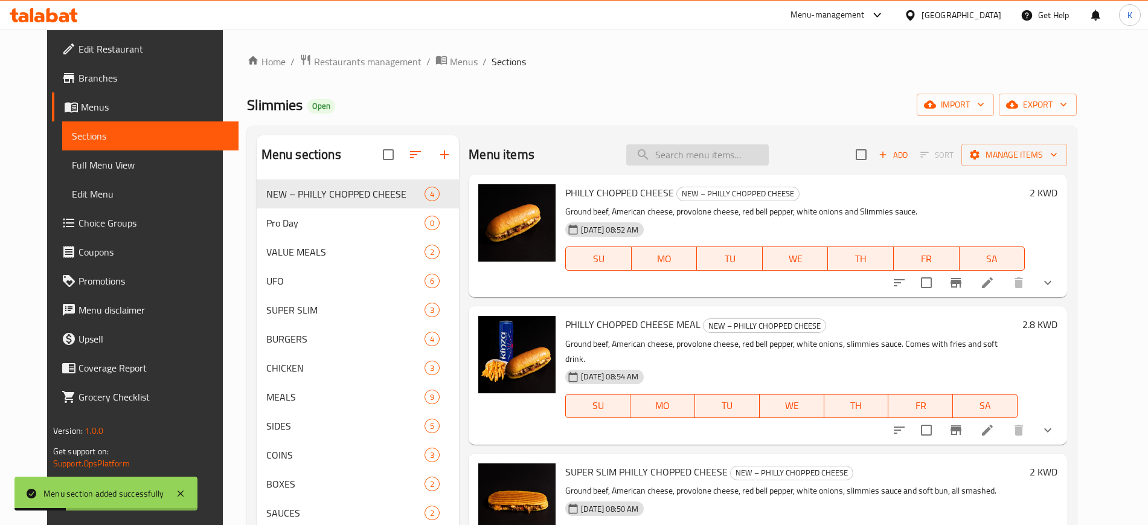
click at [727, 151] on input "search" at bounding box center [697, 154] width 143 height 21
paste input "SLIMMIES BURGER BOX"
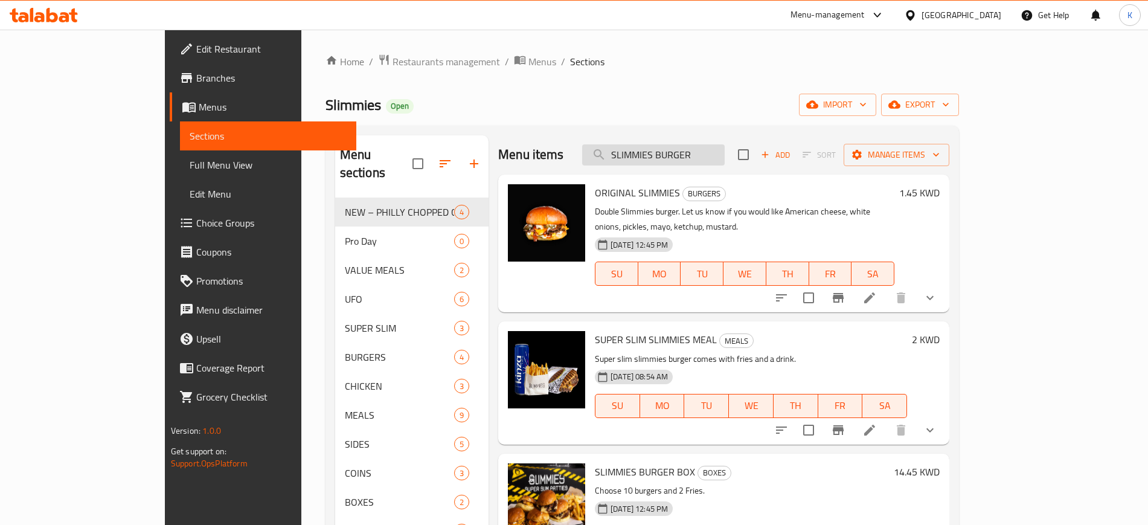
click at [725, 161] on input "SLIMMIES BURGER" at bounding box center [653, 154] width 143 height 21
paste input "UPER SLIM"
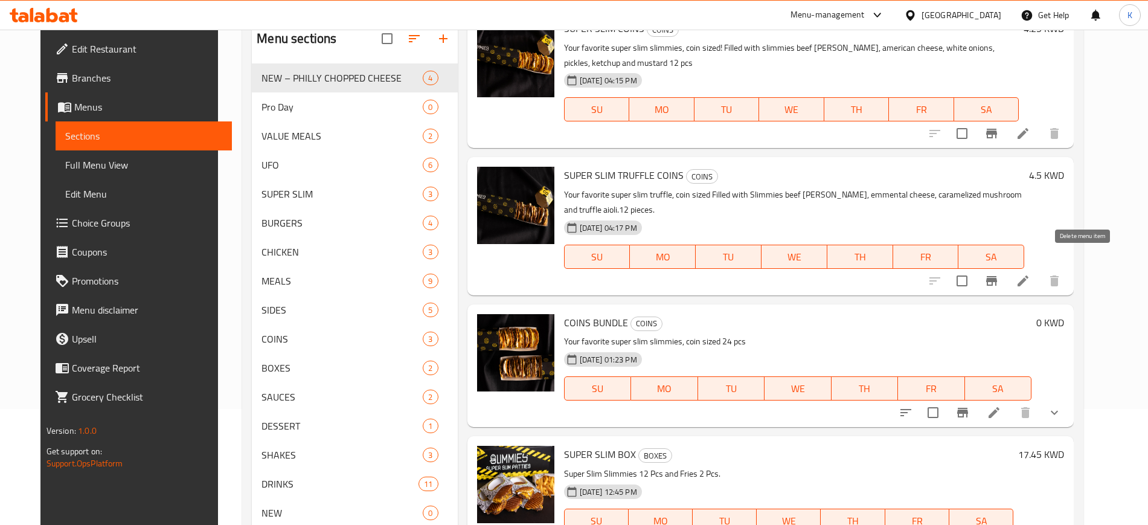
scroll to position [169, 0]
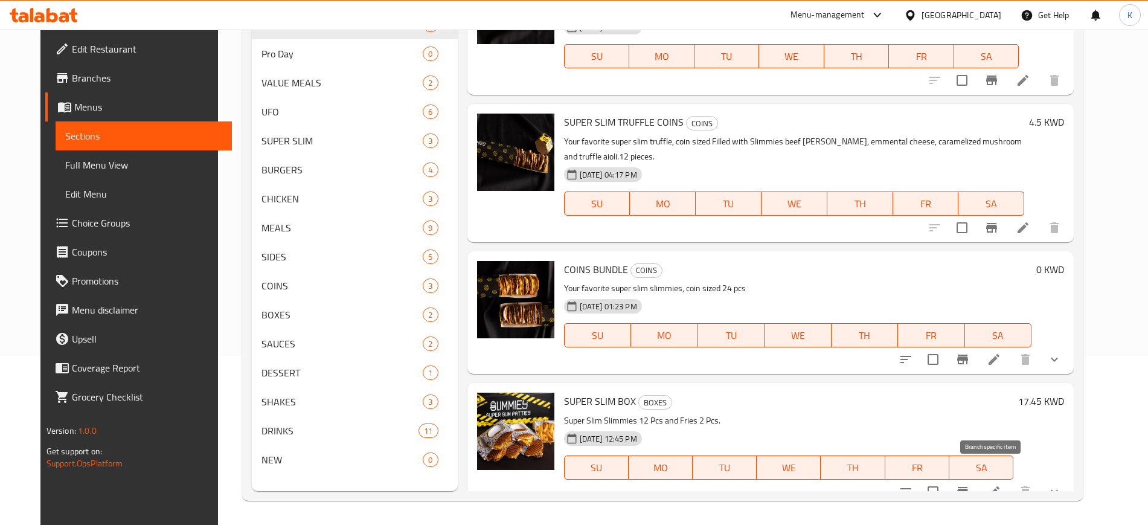
type input "SUPER SLIM"
click at [968, 487] on icon "Branch-specific-item" at bounding box center [962, 492] width 11 height 10
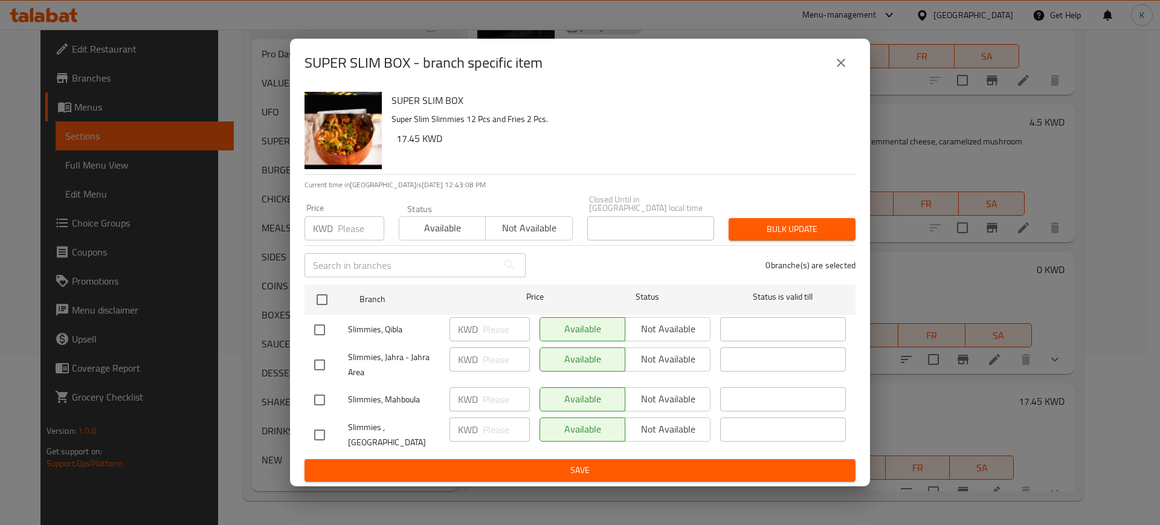
click at [854, 72] on button "close" at bounding box center [840, 62] width 29 height 29
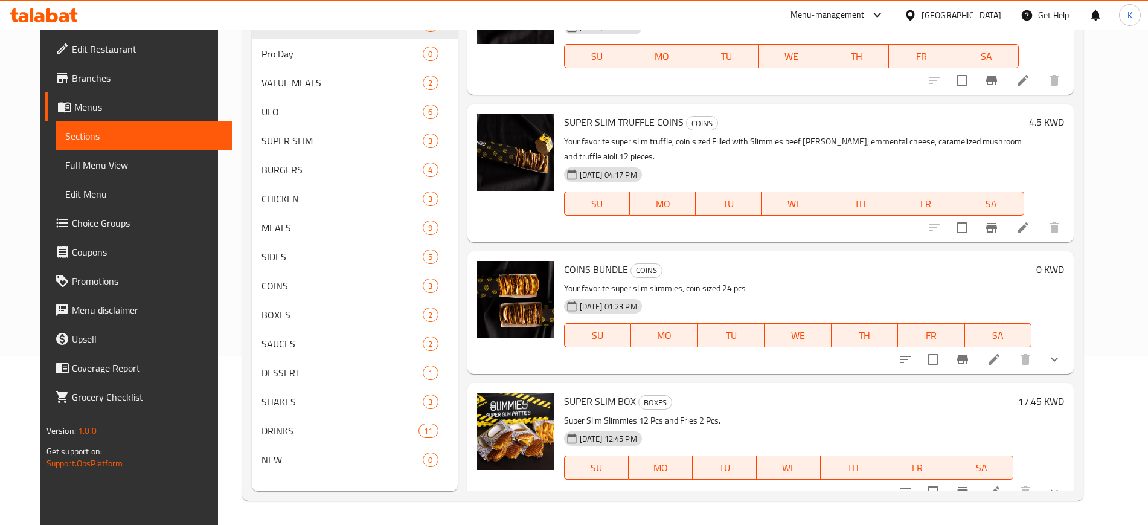
click at [578, 392] on span "SUPER SLIM BOX" at bounding box center [600, 401] width 72 height 18
copy h6 "SUPER SLIM BOX"
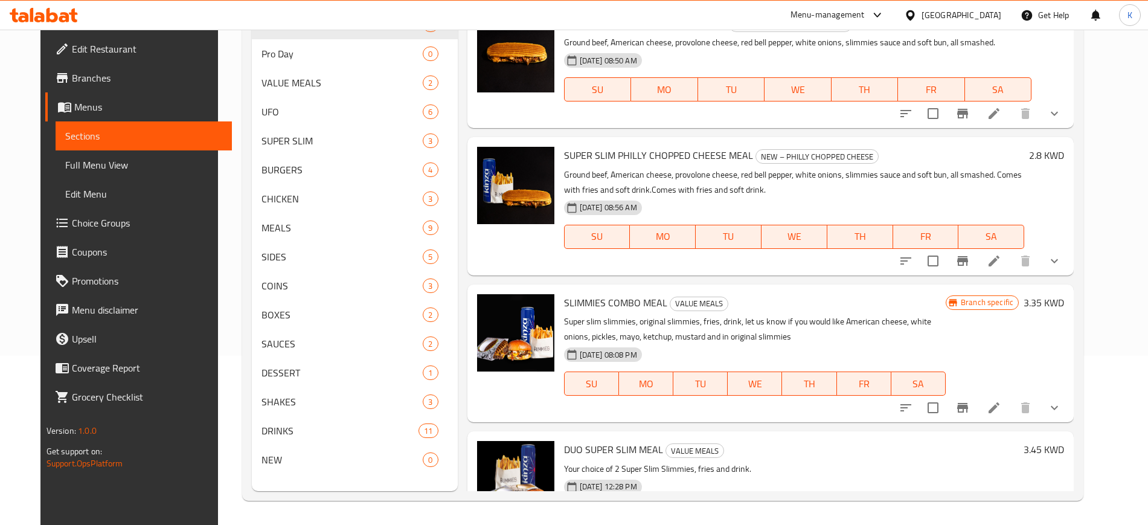
scroll to position [0, 0]
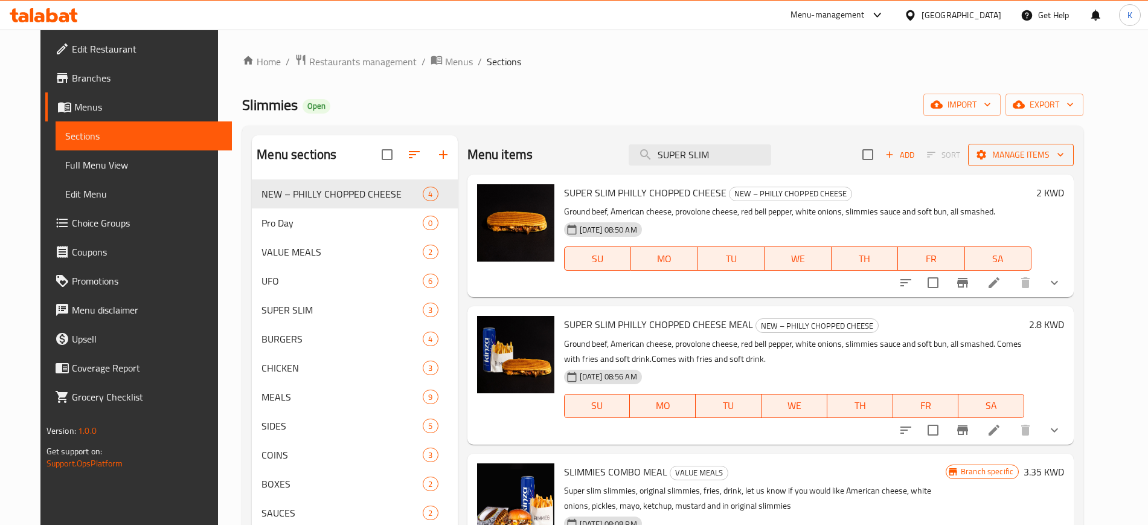
click at [1044, 149] on span "Manage items" at bounding box center [1021, 154] width 86 height 15
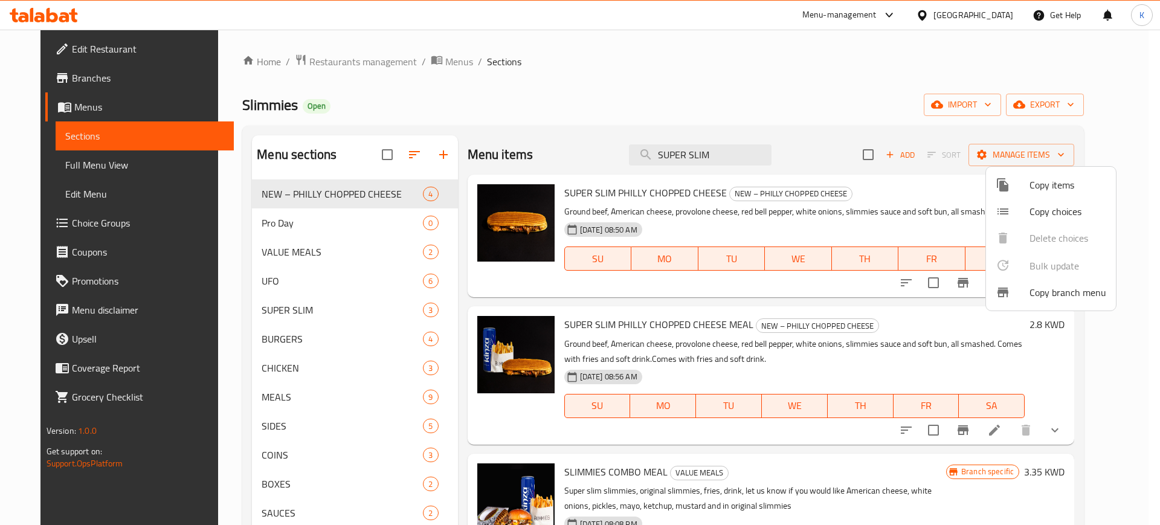
click at [1038, 192] on span "Copy items" at bounding box center [1067, 185] width 77 height 14
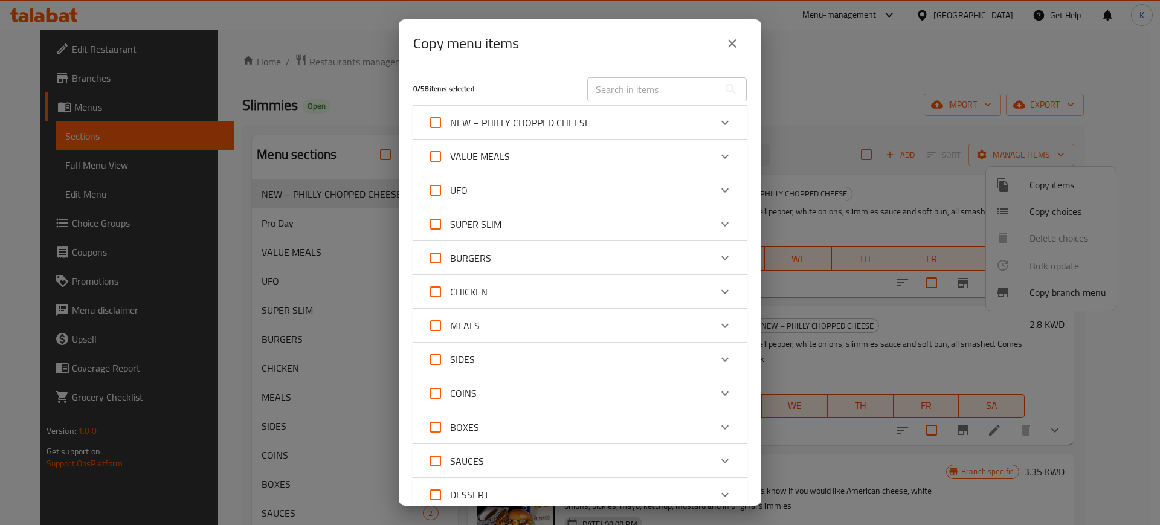
click at [615, 83] on input "text" at bounding box center [653, 89] width 132 height 24
paste input "SUPER SLIM BOX"
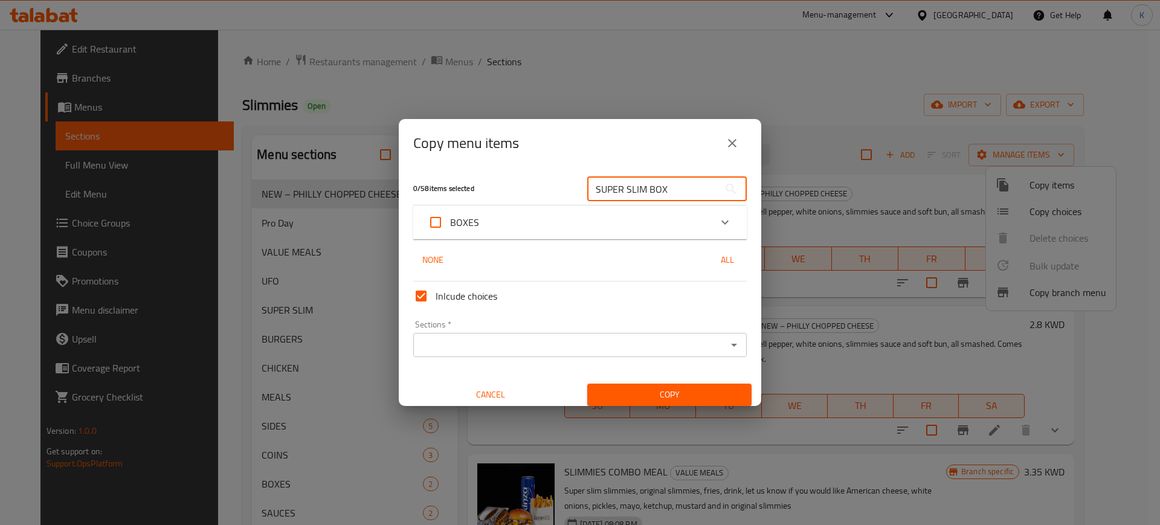
type input "SUPER SLIM BOX"
click at [598, 223] on div "BOXES" at bounding box center [569, 222] width 283 height 29
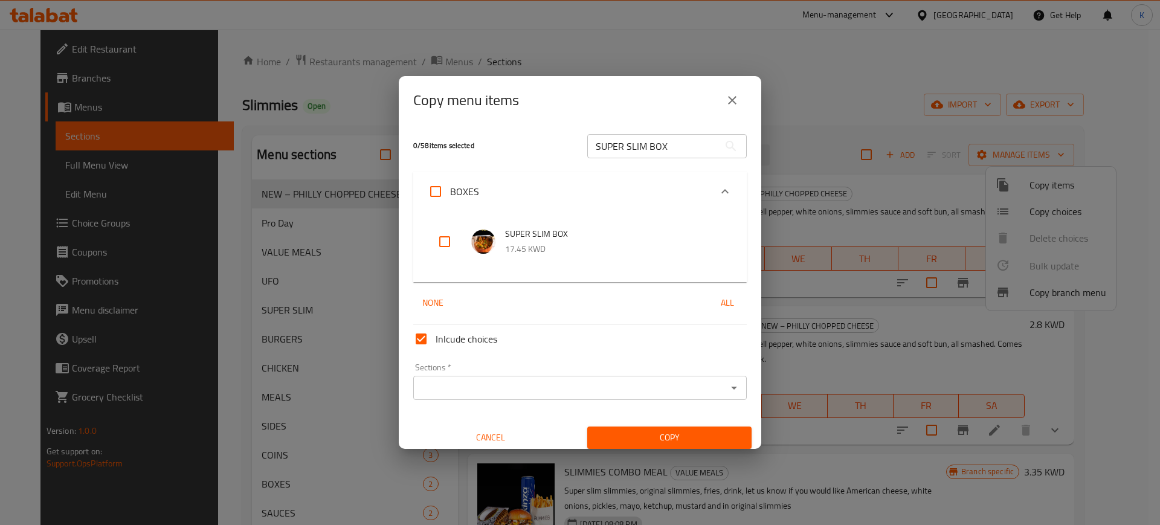
click at [440, 242] on input "checkbox" at bounding box center [444, 241] width 29 height 29
checkbox input "true"
click at [660, 149] on input "SUPER SLIM BOX" at bounding box center [653, 146] width 132 height 24
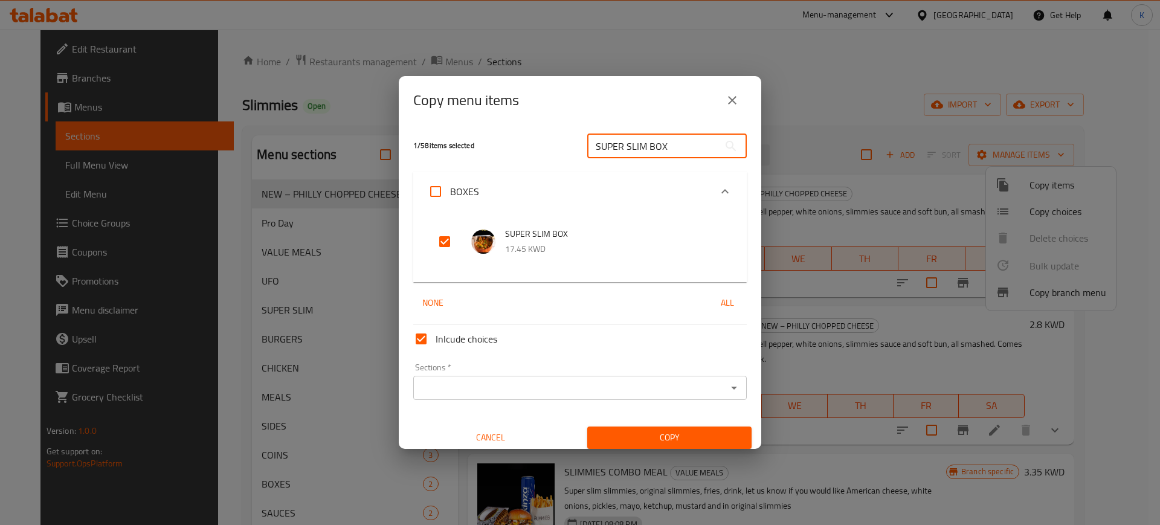
paste input "LIMMIES BURGER"
type input "SLIMMIES BURGER BOX"
click at [445, 242] on input "checkbox" at bounding box center [444, 241] width 29 height 29
checkbox input "true"
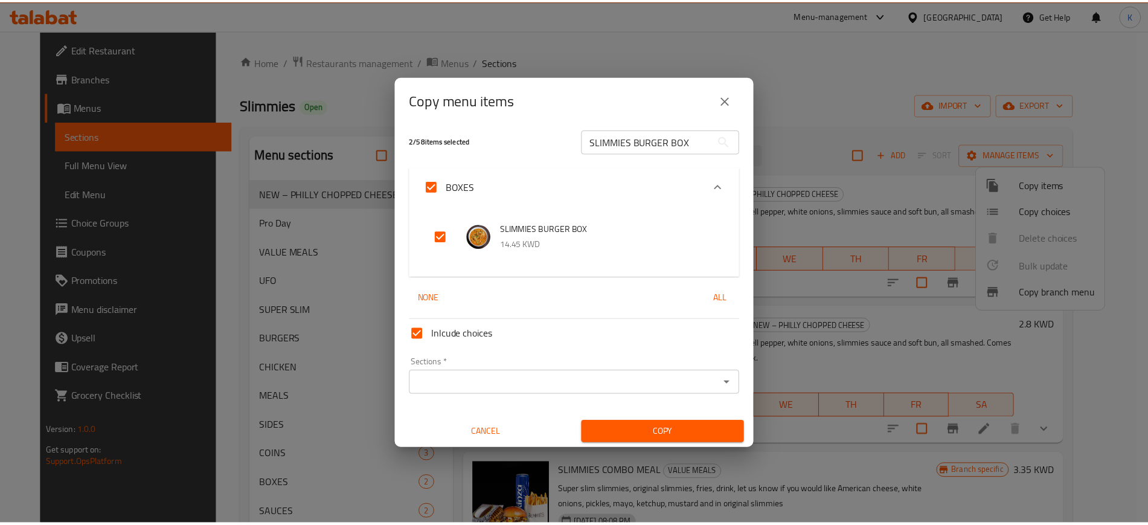
scroll to position [7, 0]
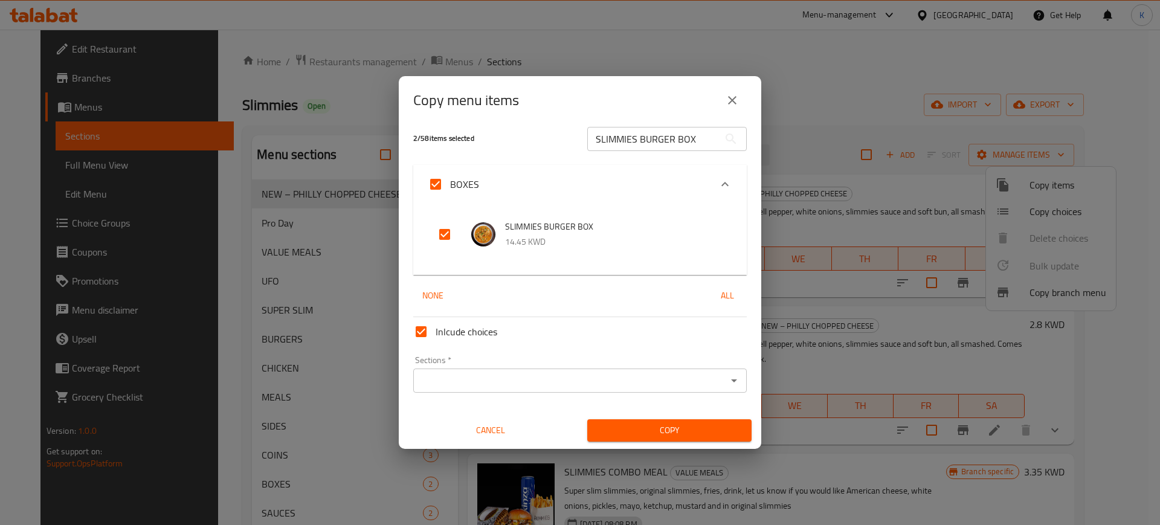
click at [685, 383] on input "Sections   *" at bounding box center [570, 380] width 306 height 17
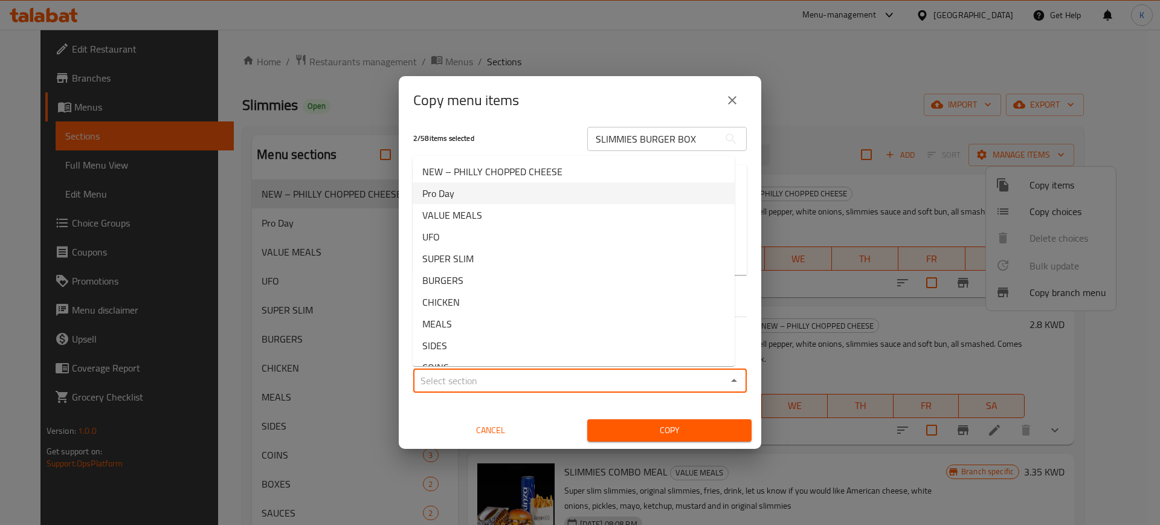
click at [474, 199] on li "Pro Day" at bounding box center [574, 193] width 322 height 22
type input "Pro Day"
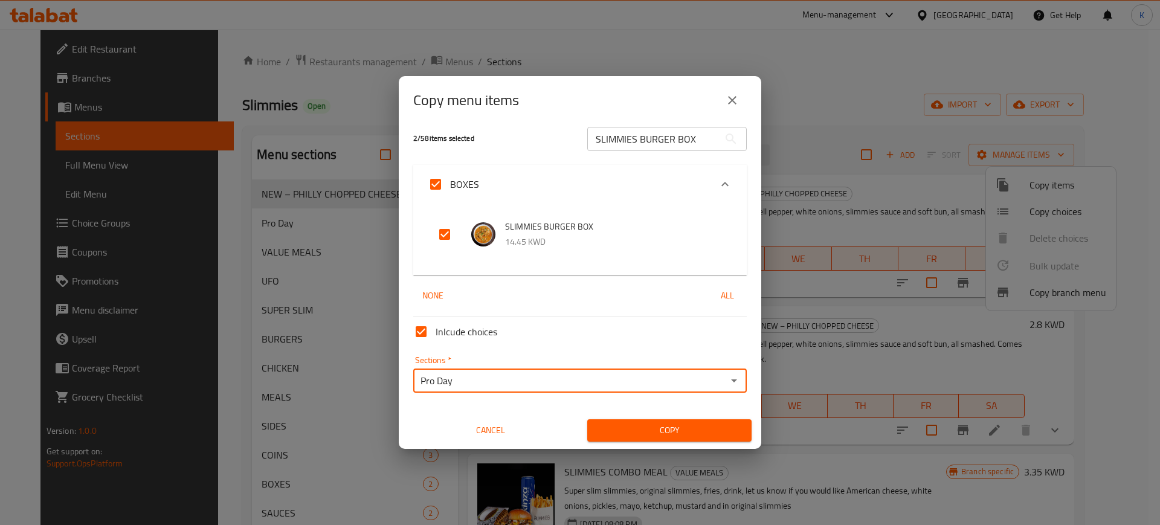
click at [640, 431] on span "Copy" at bounding box center [669, 430] width 145 height 15
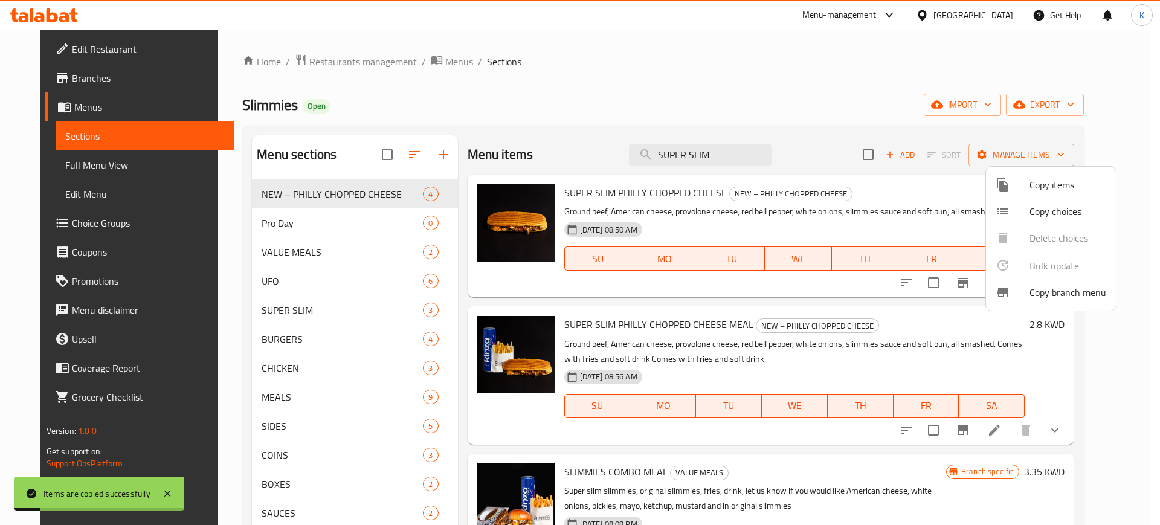
click at [285, 225] on div at bounding box center [580, 262] width 1160 height 525
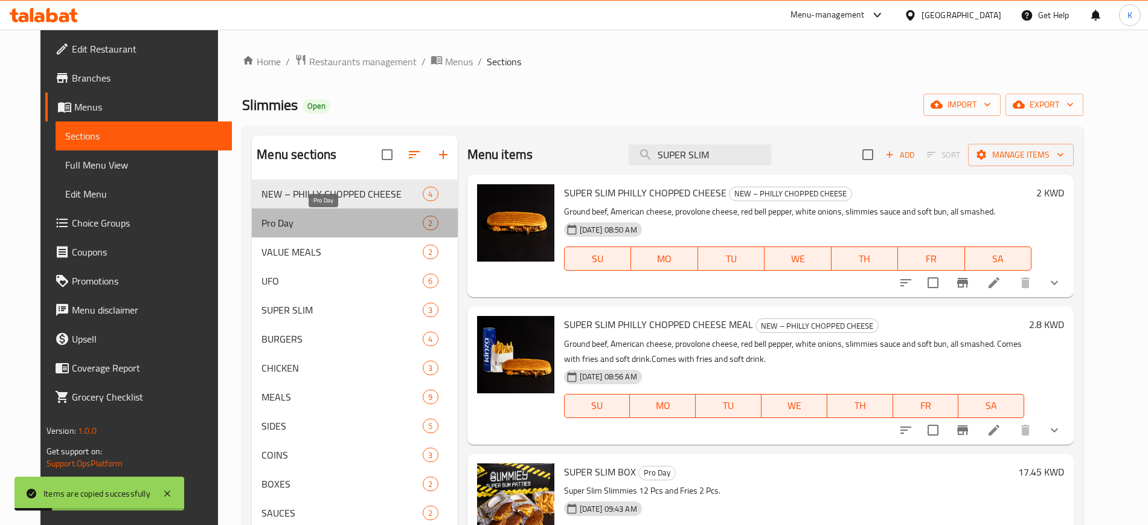
click at [285, 225] on span "Pro Day" at bounding box center [342, 223] width 161 height 14
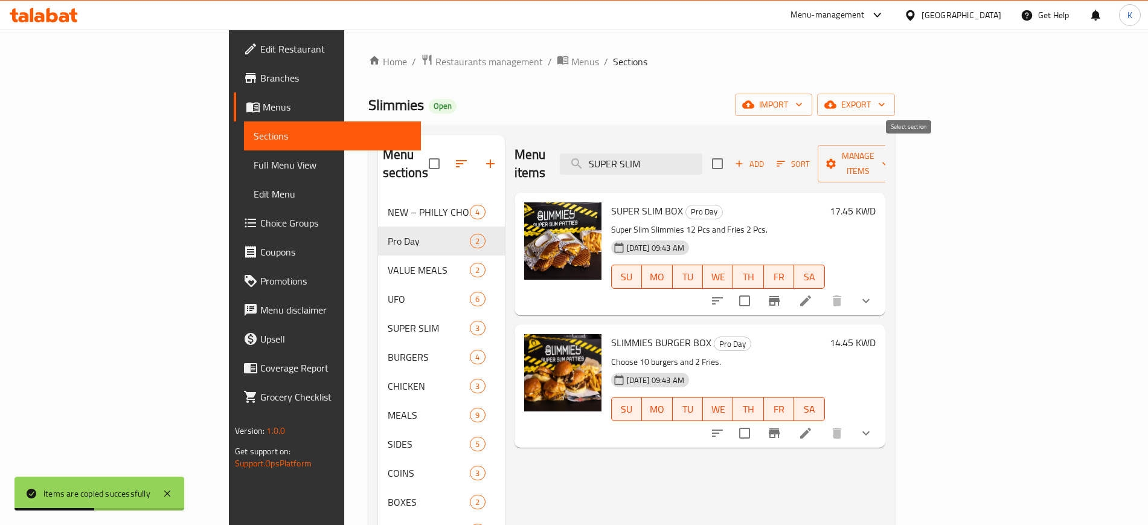
click at [730, 152] on input "checkbox" at bounding box center [717, 163] width 25 height 25
checkbox input "true"
click at [889, 155] on span "Manage items" at bounding box center [858, 164] width 62 height 30
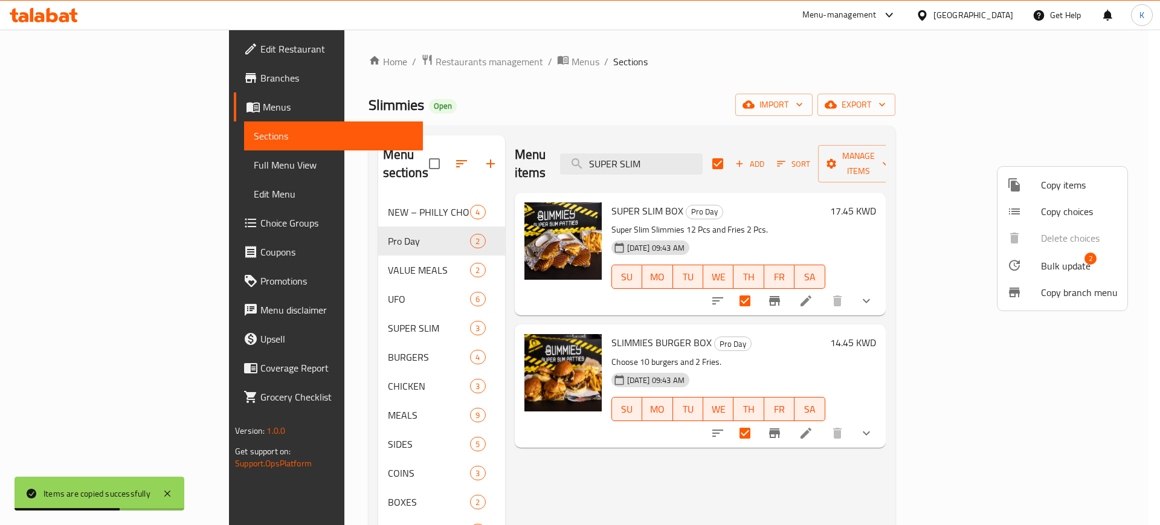
click at [1059, 263] on span "Bulk update" at bounding box center [1066, 266] width 50 height 14
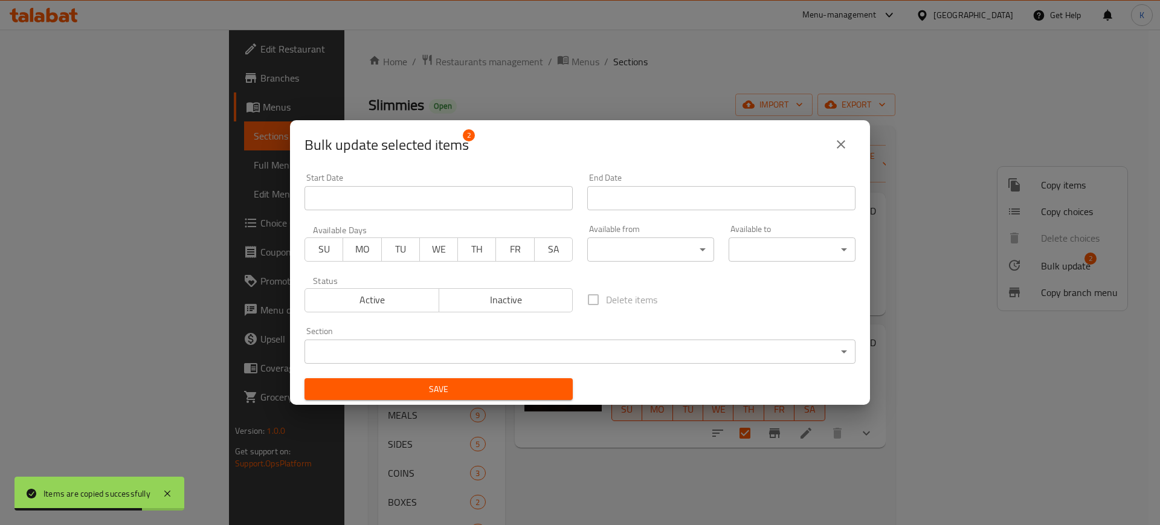
click at [405, 249] on span "TU" at bounding box center [401, 249] width 28 height 18
click at [435, 248] on span "WE" at bounding box center [439, 249] width 28 height 18
click at [480, 247] on span "TH" at bounding box center [477, 249] width 28 height 18
click at [493, 202] on input "Start Date" at bounding box center [438, 198] width 268 height 24
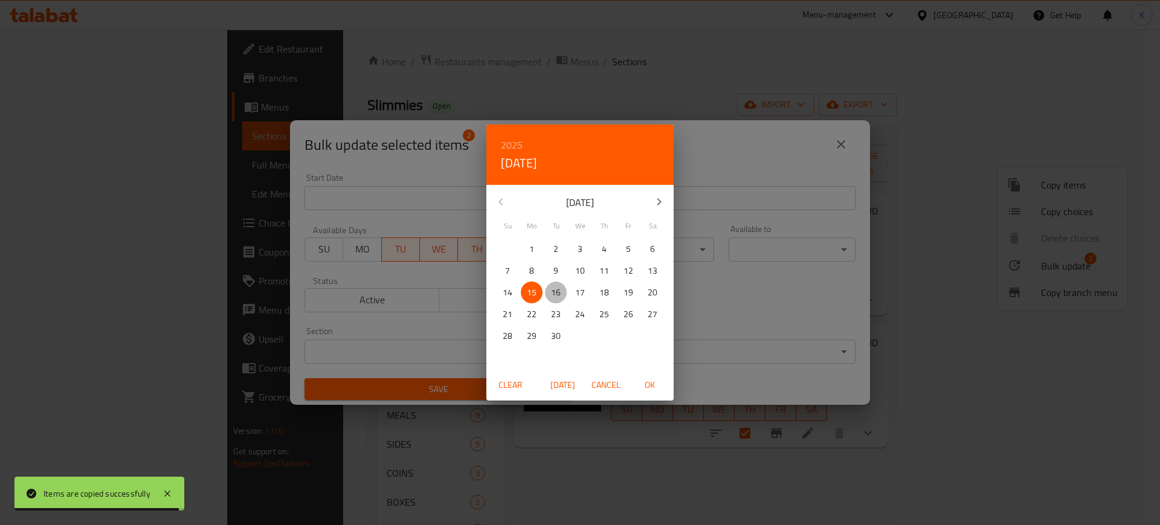
click at [561, 298] on span "16" at bounding box center [556, 292] width 22 height 15
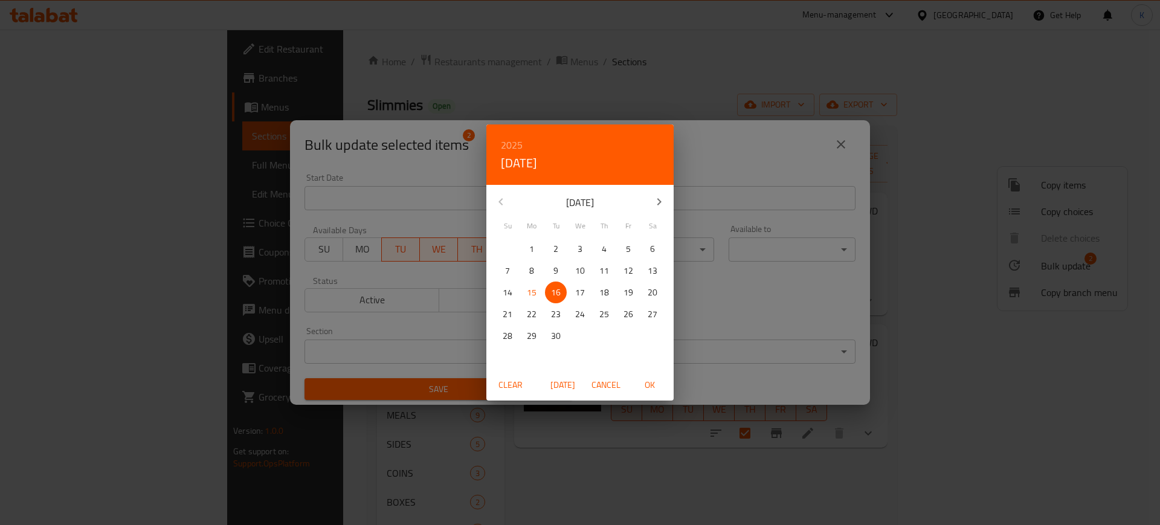
click at [650, 382] on span "OK" at bounding box center [649, 384] width 29 height 15
type input "[DATE]"
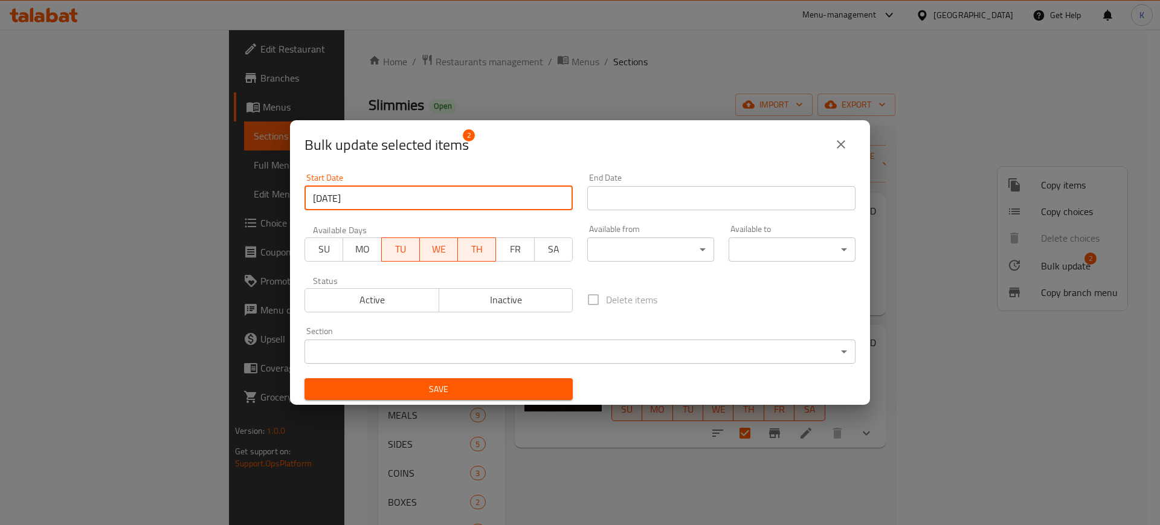
click at [686, 188] on input "Start Date" at bounding box center [721, 198] width 268 height 24
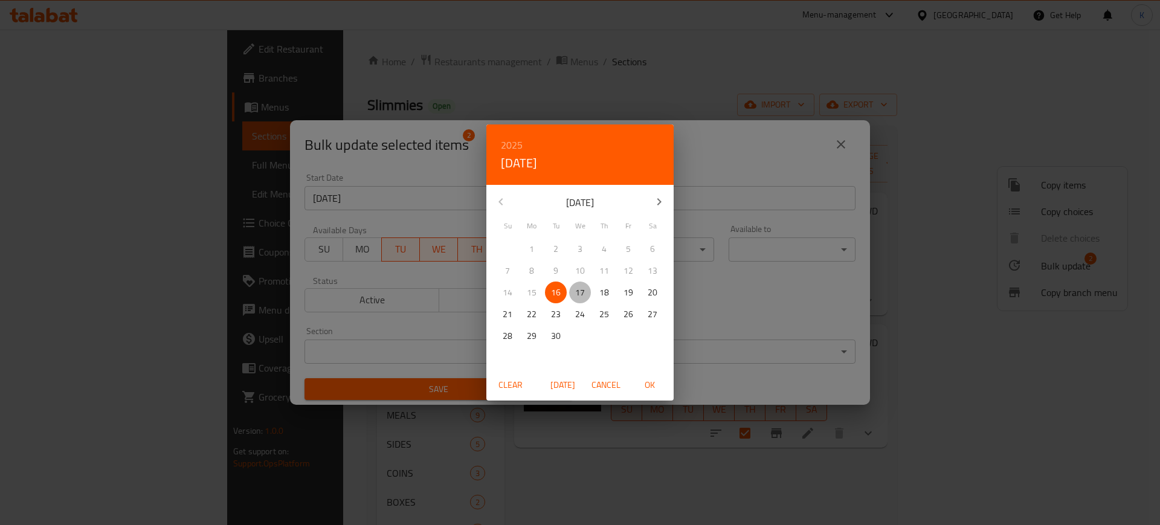
click at [579, 290] on p "17" at bounding box center [580, 292] width 10 height 15
click at [646, 380] on span "OK" at bounding box center [649, 384] width 29 height 15
type input "[DATE]"
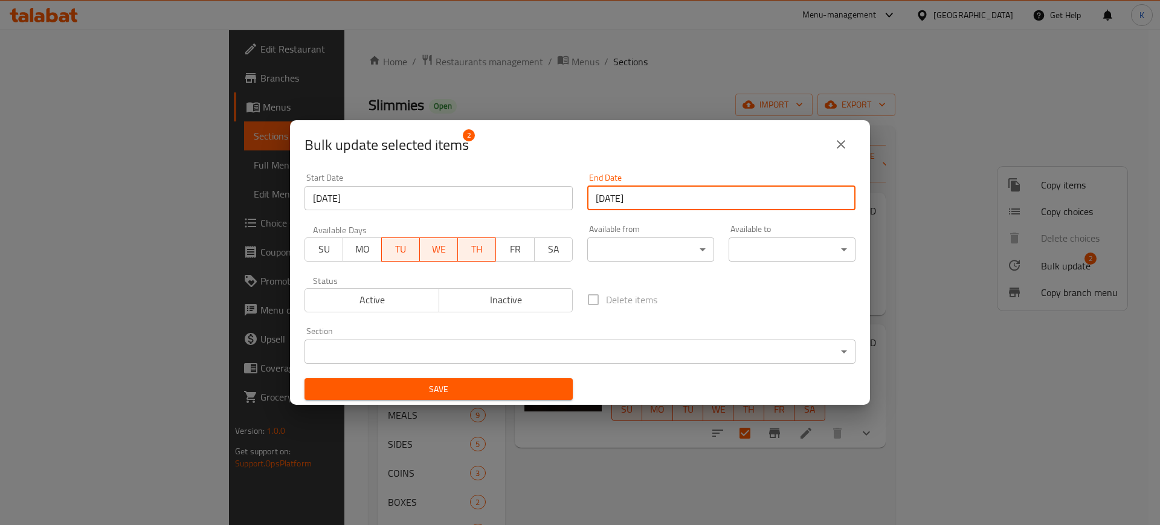
click at [417, 391] on span "Save" at bounding box center [438, 389] width 249 height 15
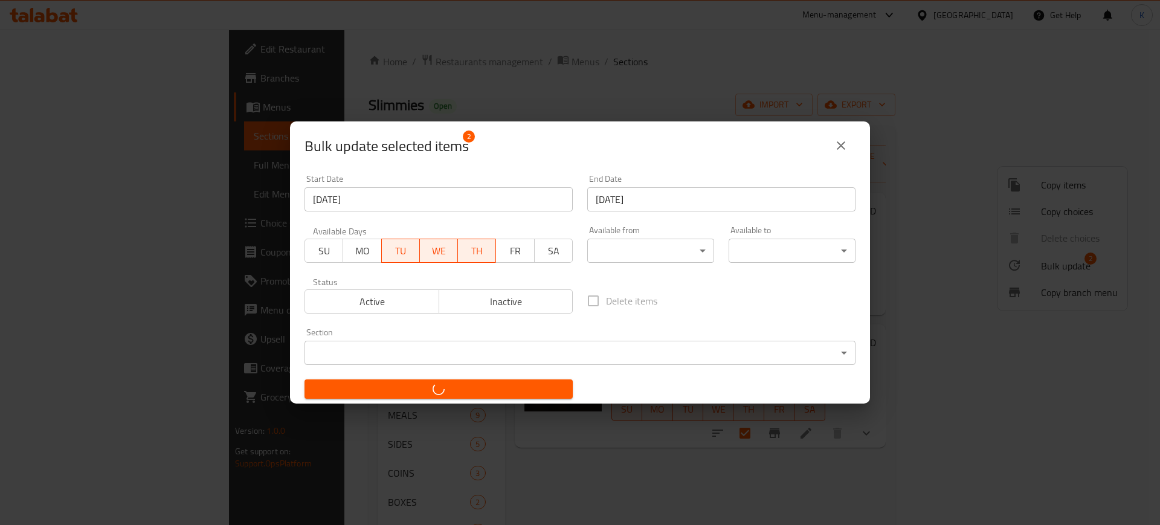
checkbox input "false"
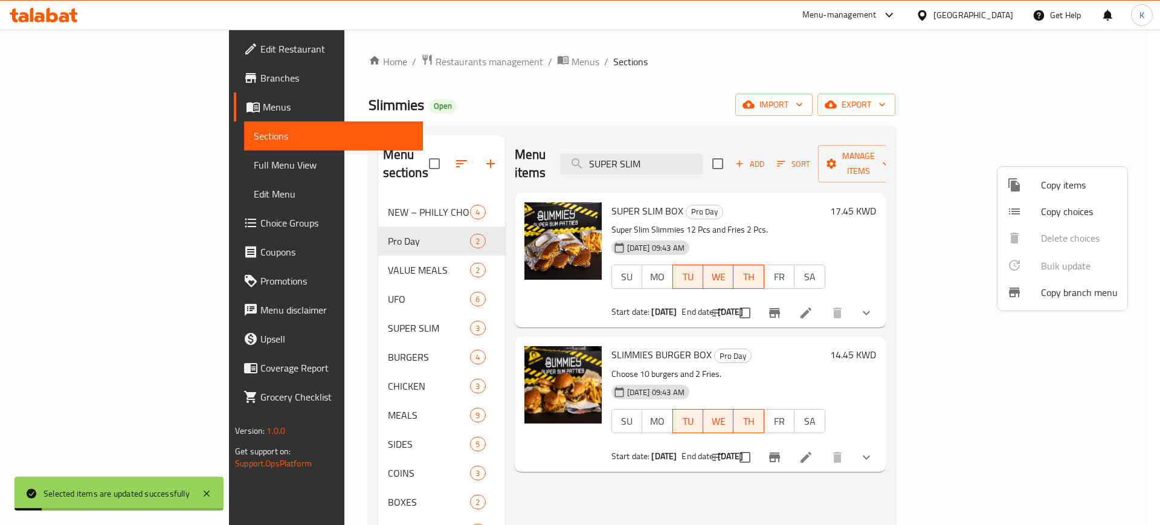
click at [60, 77] on div at bounding box center [580, 262] width 1160 height 525
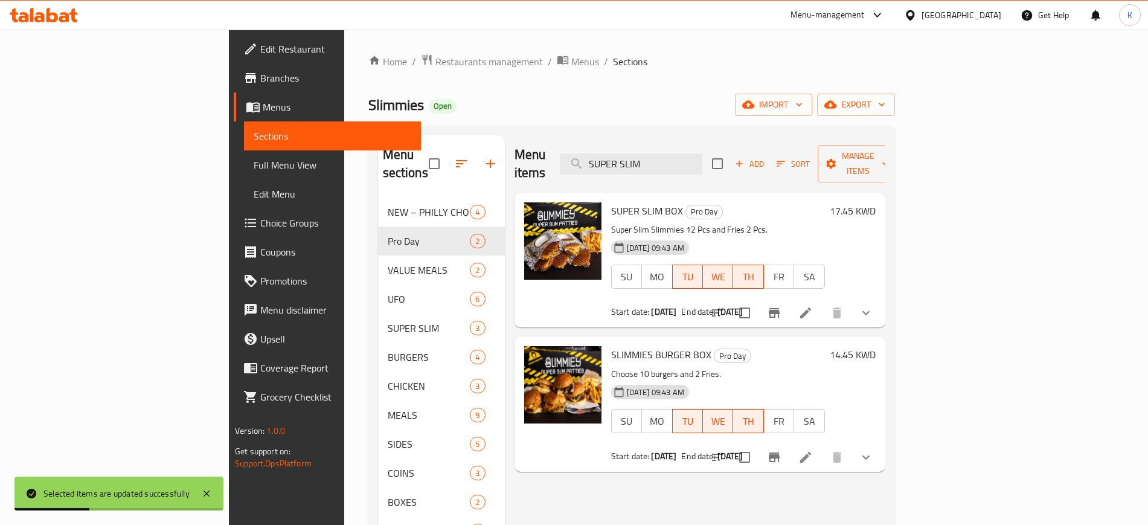
click at [260, 77] on span "Branches" at bounding box center [335, 78] width 150 height 14
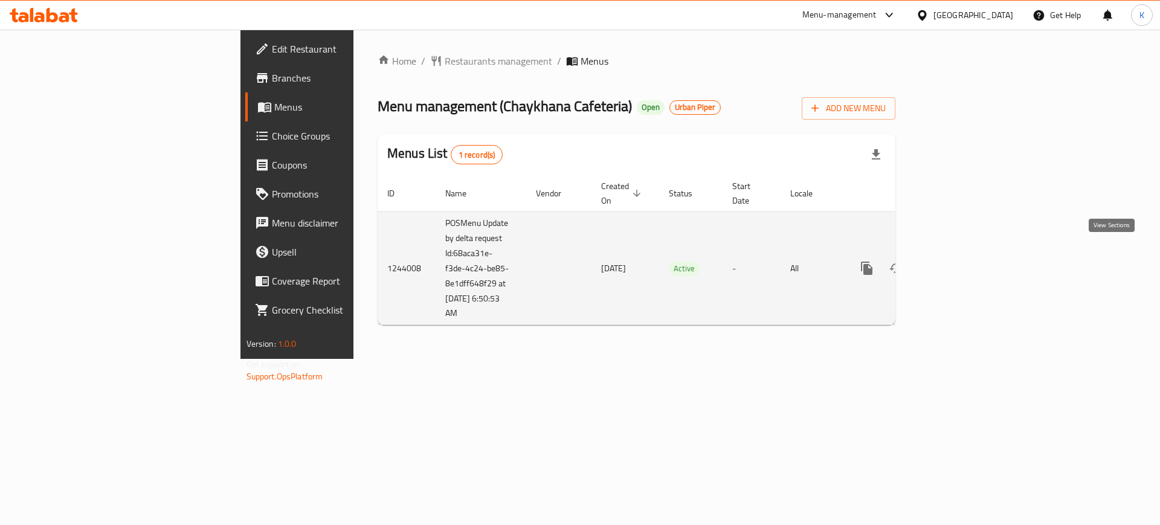
click at [961, 261] on icon "enhanced table" at bounding box center [953, 268] width 14 height 14
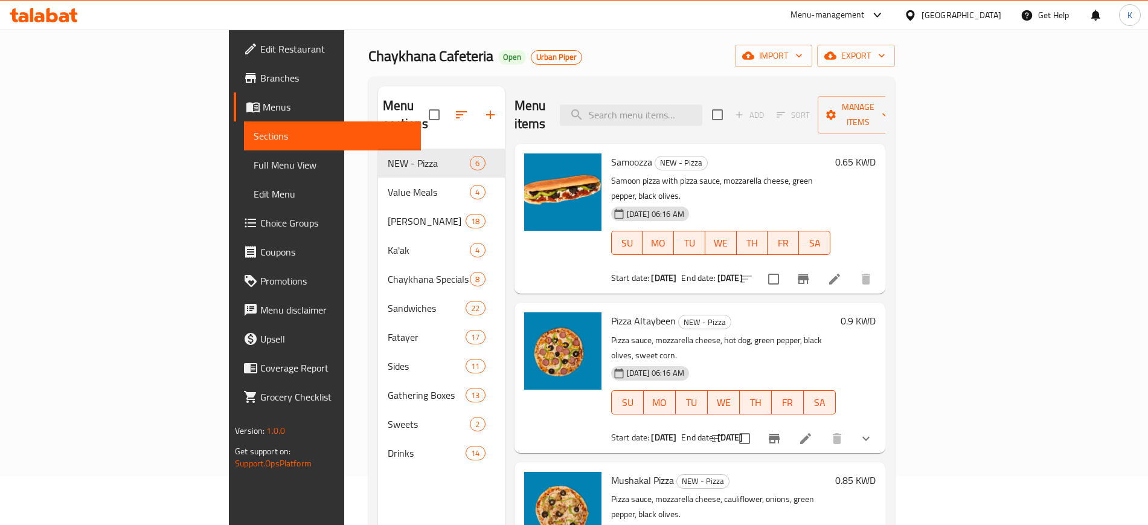
scroll to position [75, 0]
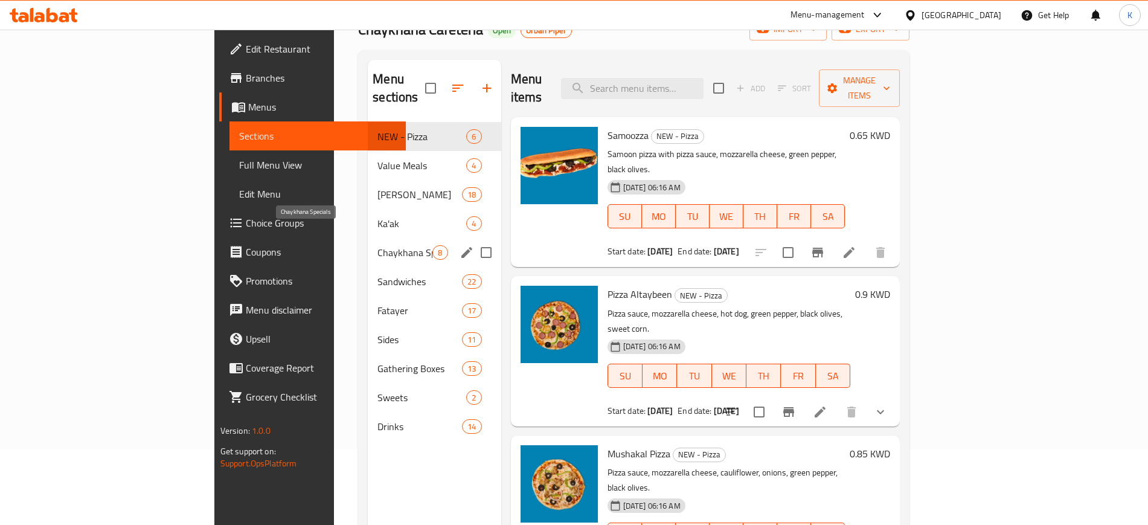
click at [377, 245] on span "Chaykhana Specials" at bounding box center [404, 252] width 55 height 14
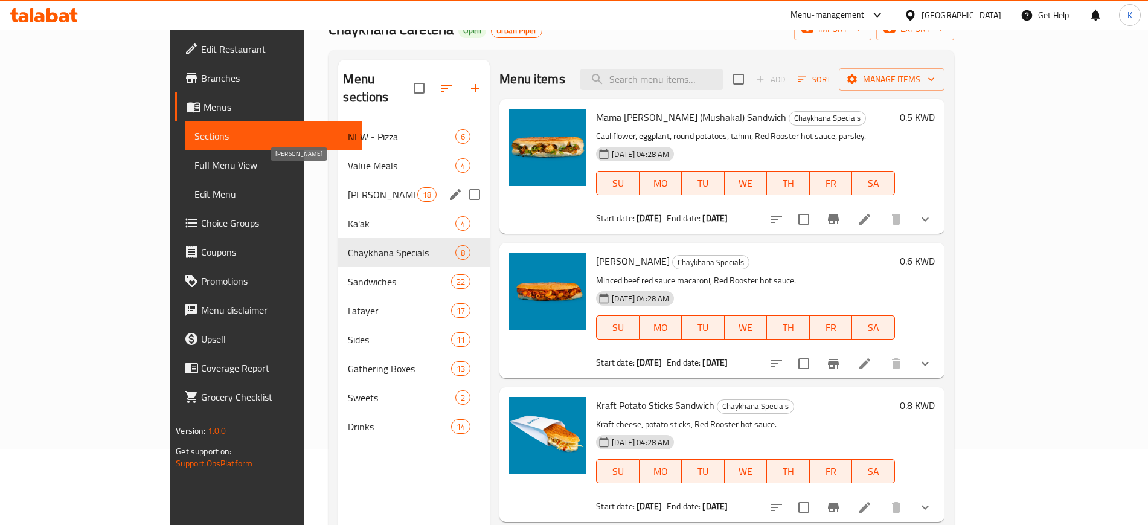
click at [348, 187] on span "[PERSON_NAME]" at bounding box center [382, 194] width 69 height 14
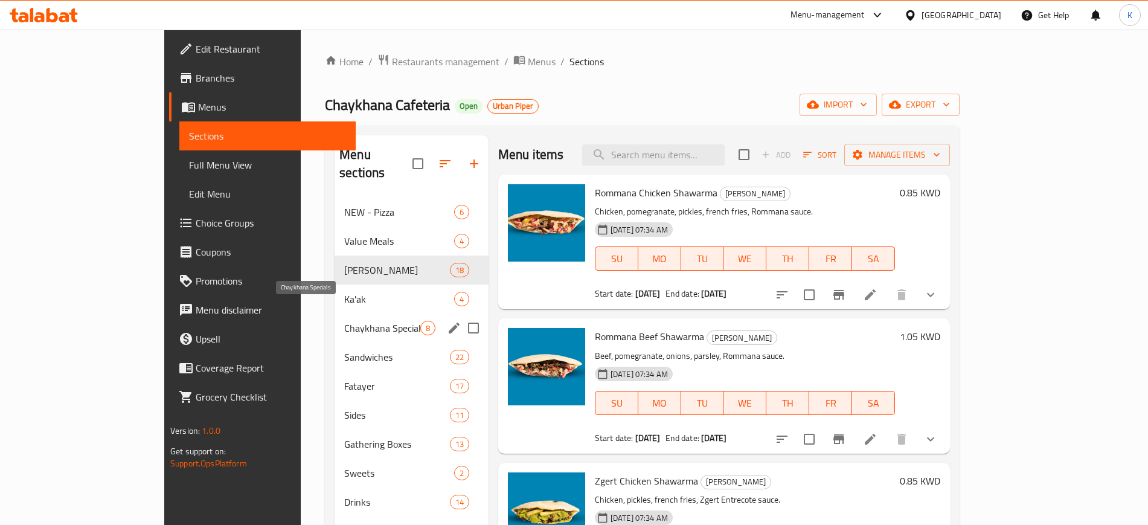
click at [344, 321] on span "Chaykhana Specials" at bounding box center [382, 328] width 76 height 14
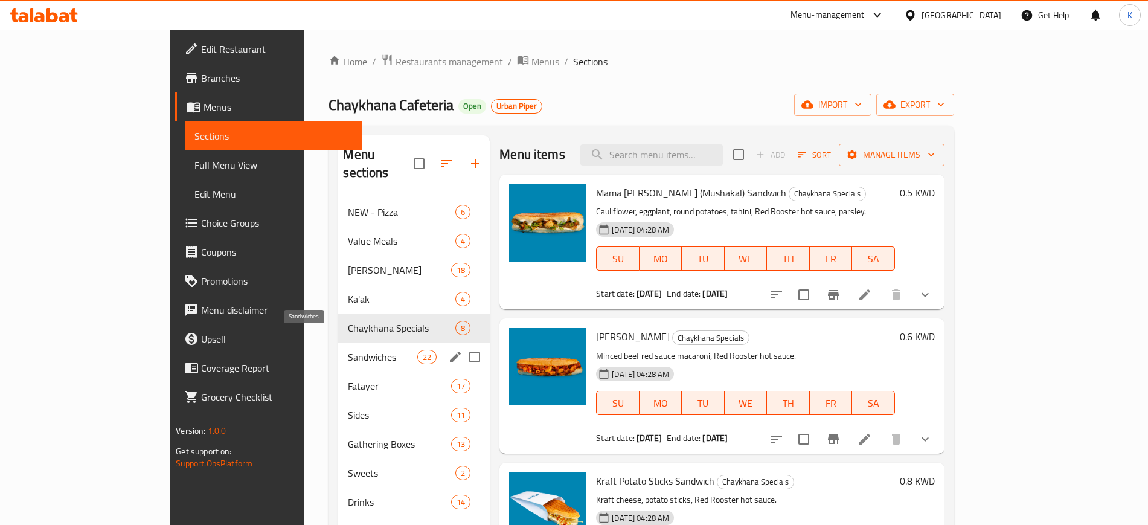
click at [348, 350] on span "Sandwiches" at bounding box center [382, 357] width 69 height 14
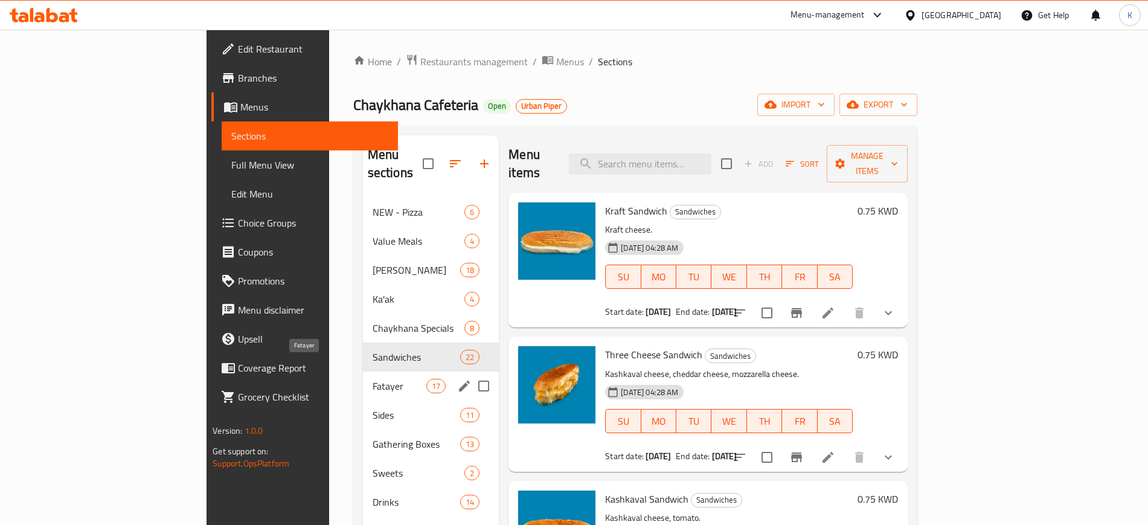
click at [373, 379] on span "Fatayer" at bounding box center [400, 386] width 54 height 14
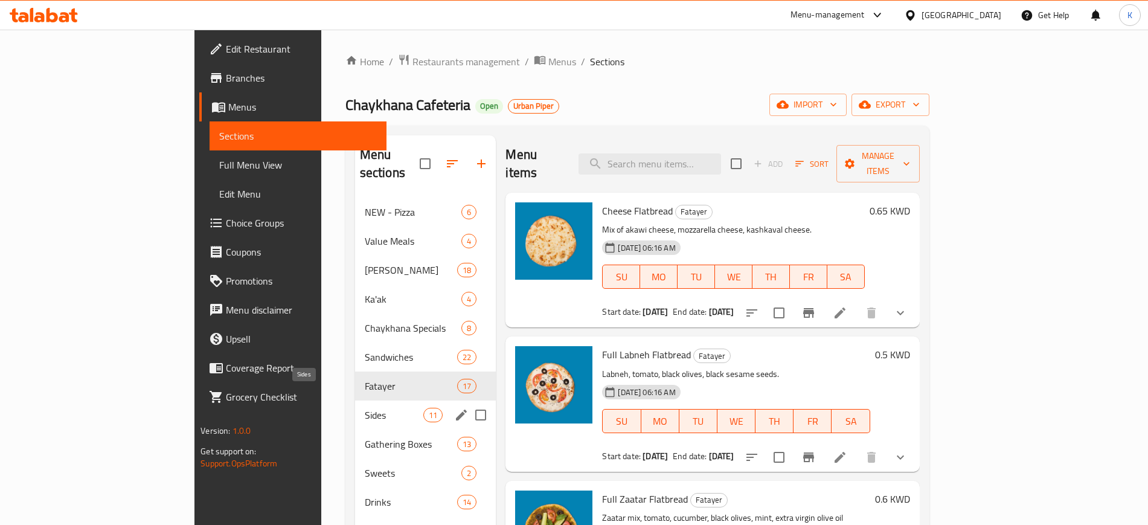
click at [365, 408] on span "Sides" at bounding box center [394, 415] width 59 height 14
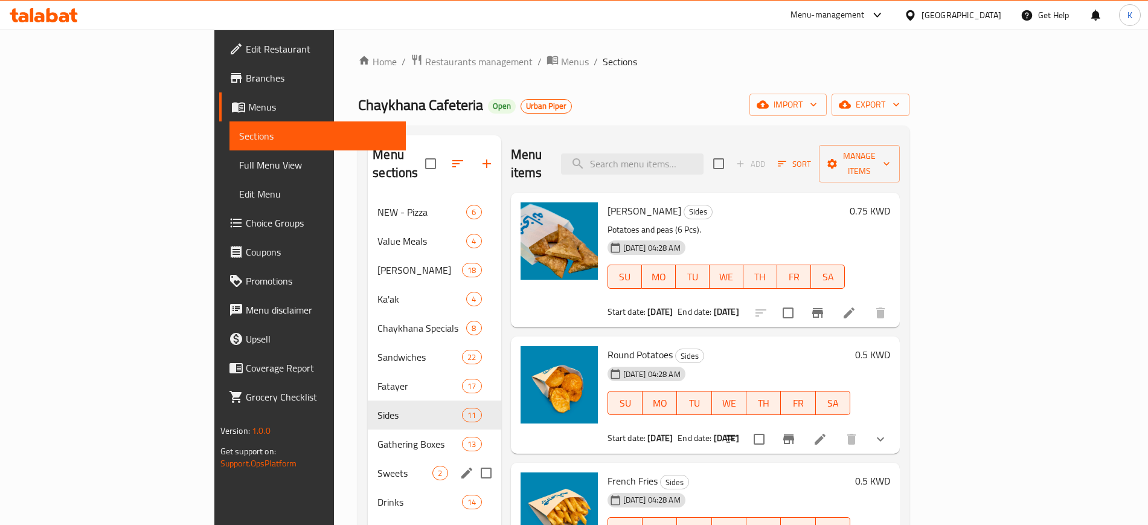
click at [368, 458] on div "Sweets 2" at bounding box center [434, 472] width 133 height 29
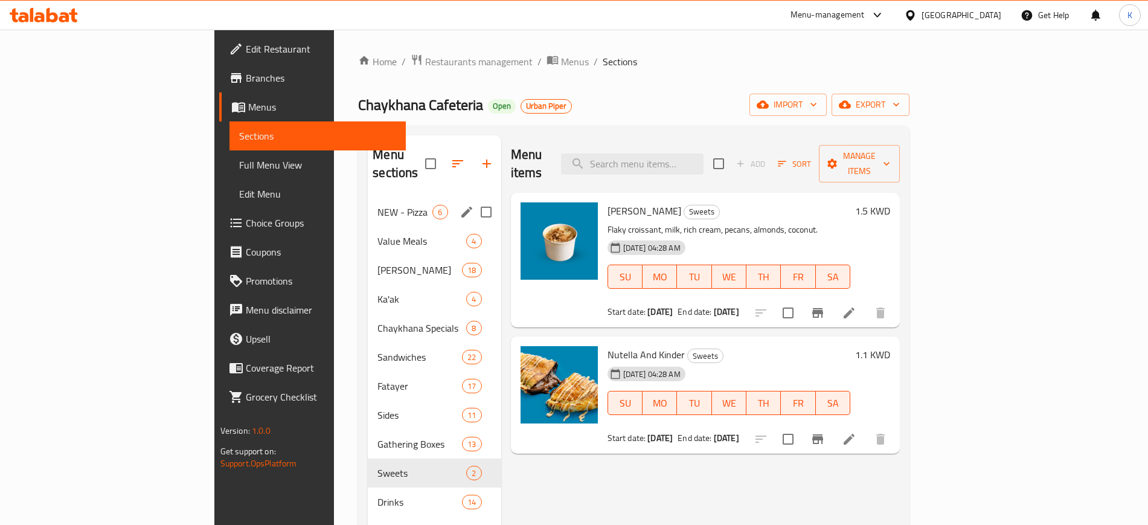
click at [377, 205] on span "NEW - Pizza" at bounding box center [404, 212] width 55 height 14
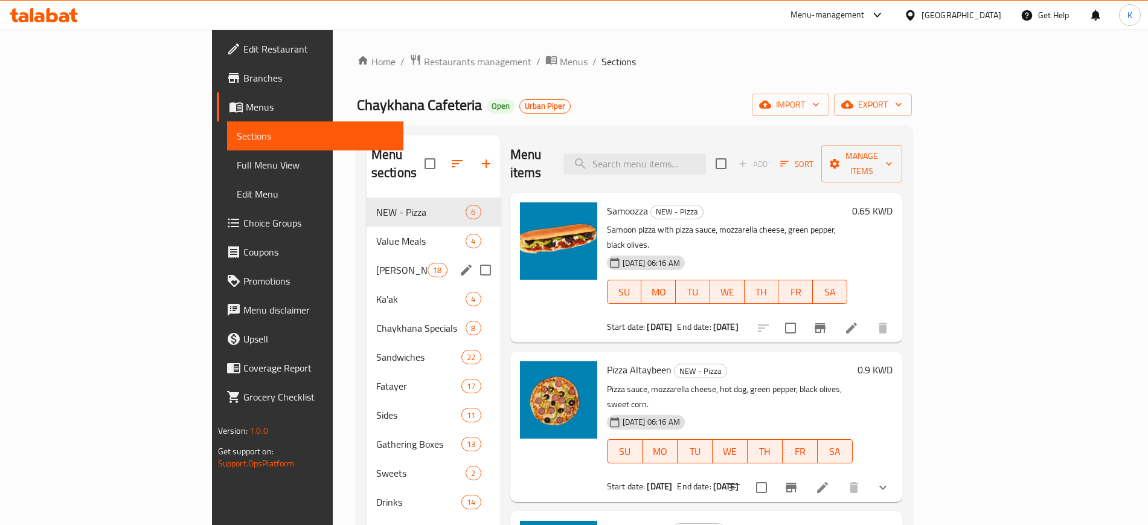
click at [376, 263] on span "[PERSON_NAME]" at bounding box center [401, 270] width 51 height 14
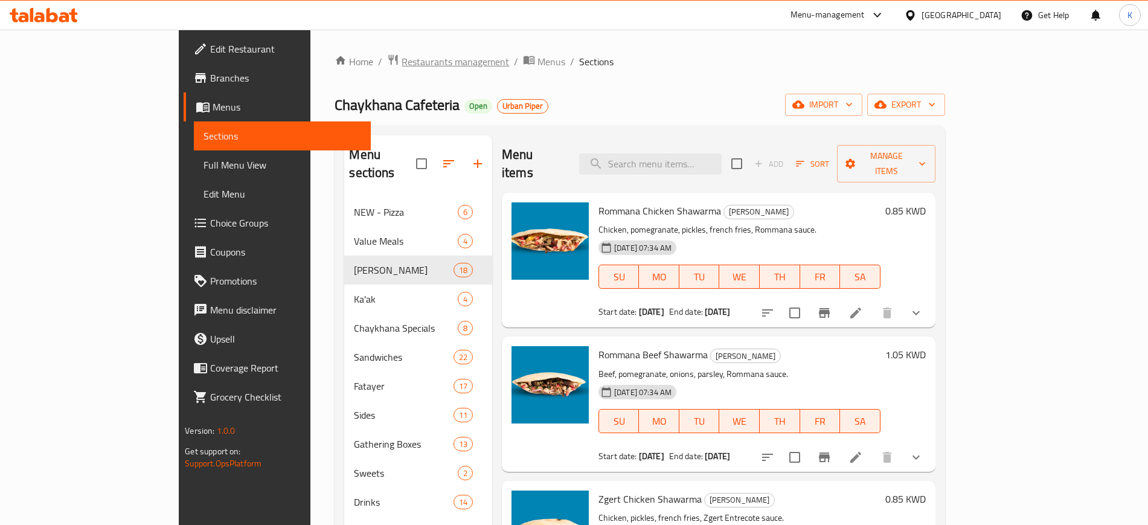
click at [402, 63] on span "Restaurants management" at bounding box center [456, 61] width 108 height 14
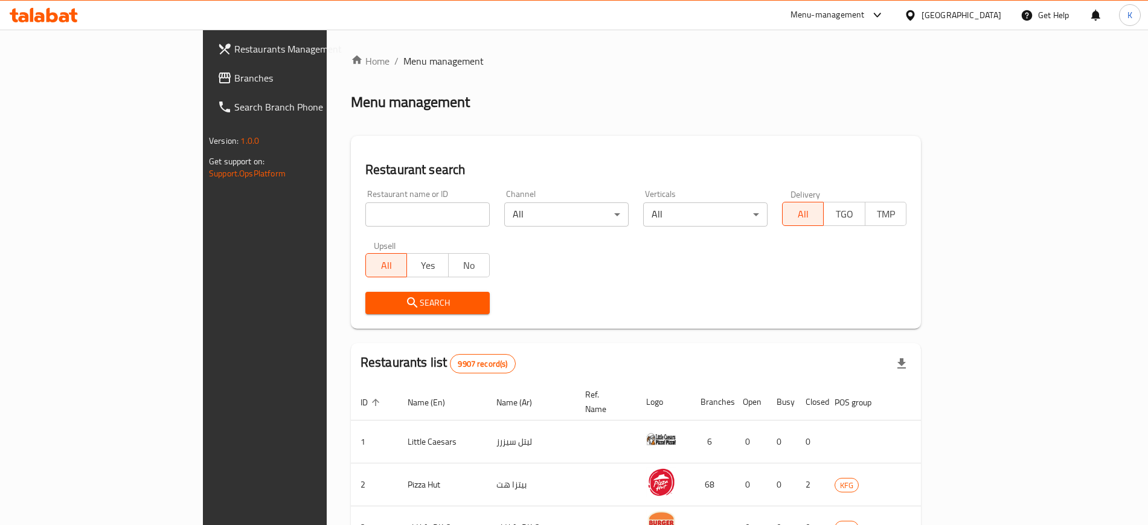
click at [365, 220] on input "search" at bounding box center [427, 214] width 124 height 24
paste input "Eclat"
type input "Eclat"
click button "Search" at bounding box center [427, 303] width 124 height 22
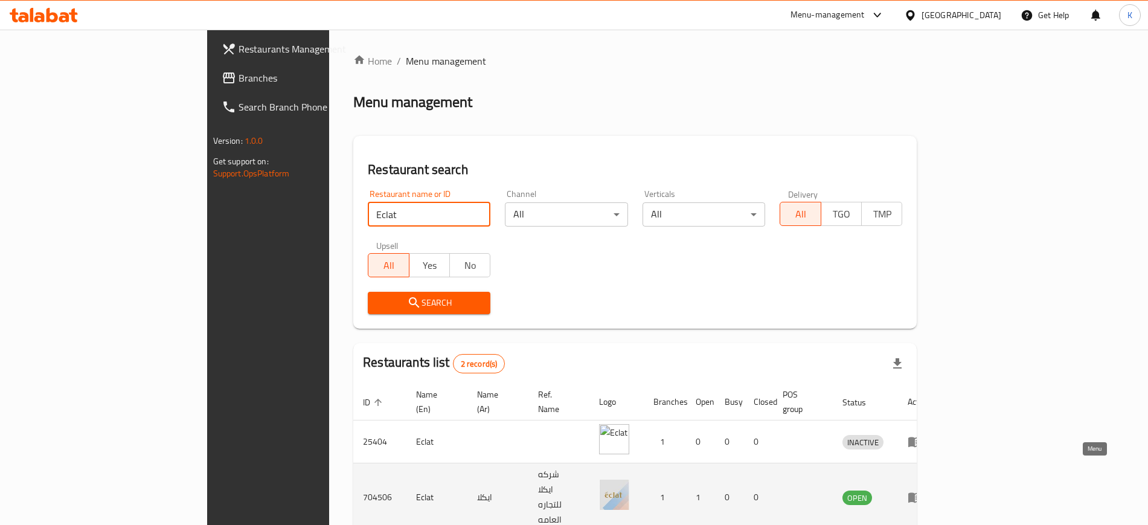
click at [922, 490] on icon "enhanced table" at bounding box center [915, 497] width 14 height 14
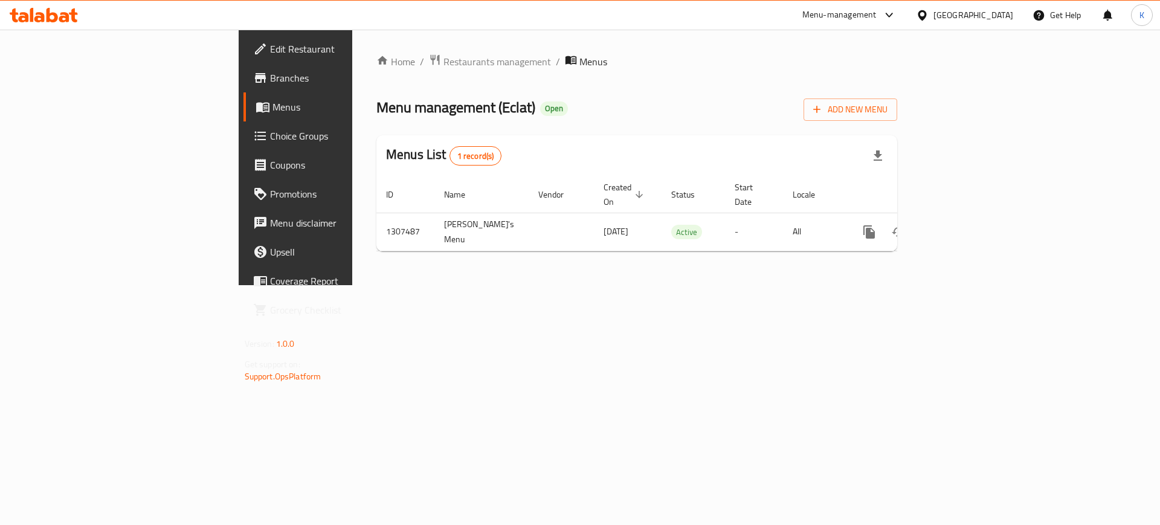
click at [270, 76] on span "Branches" at bounding box center [346, 78] width 153 height 14
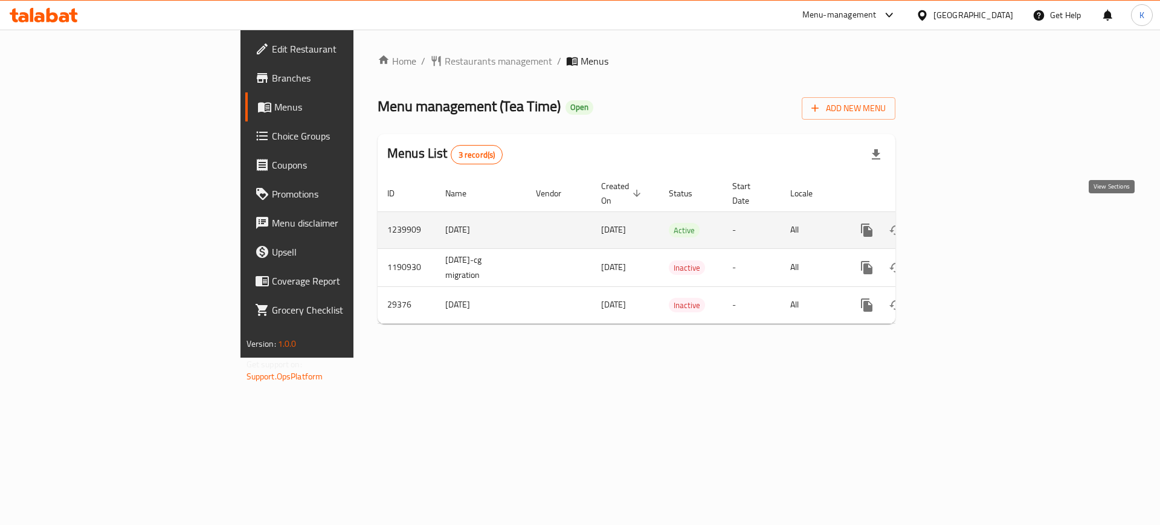
click at [961, 223] on icon "enhanced table" at bounding box center [953, 230] width 14 height 14
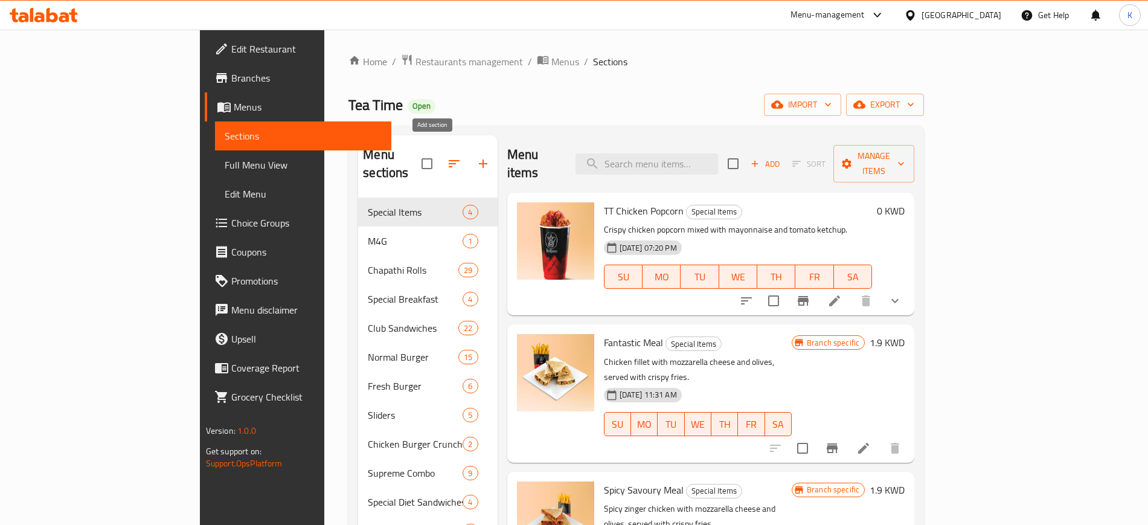
click at [476, 161] on icon "button" at bounding box center [483, 163] width 14 height 14
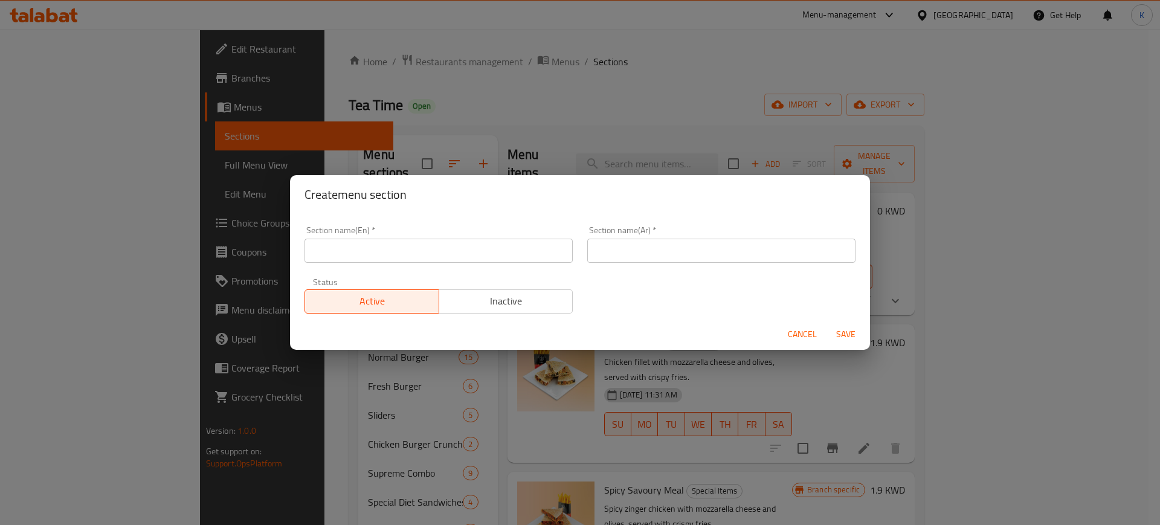
click at [490, 254] on input "text" at bounding box center [438, 251] width 268 height 24
paste input "Pro Day"
type input "Pro Day"
drag, startPoint x: 638, startPoint y: 240, endPoint x: 645, endPoint y: 247, distance: 9.8
click at [638, 240] on input "text" at bounding box center [721, 251] width 268 height 24
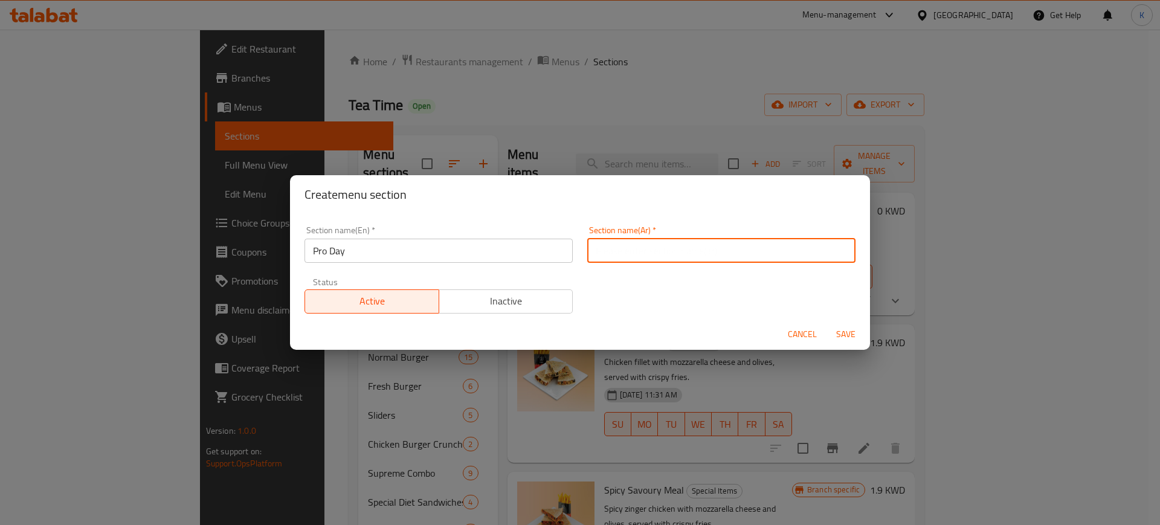
paste input "عروض ليوم واحد"
type input "عروض ليوم واحد"
click at [847, 336] on span "Save" at bounding box center [845, 334] width 29 height 15
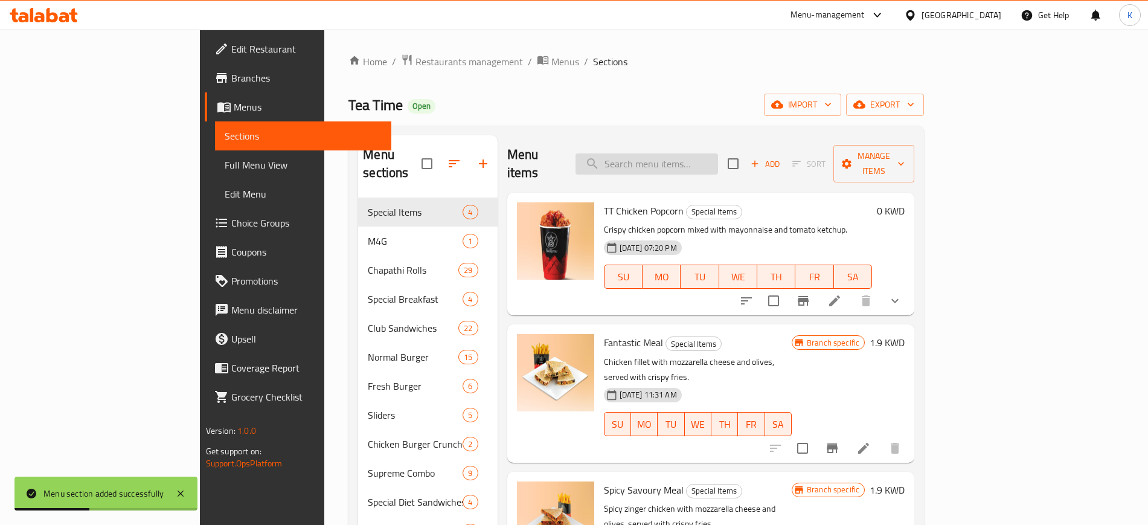
click at [718, 153] on input "search" at bounding box center [647, 163] width 143 height 21
paste input "Chapathi Rolls"
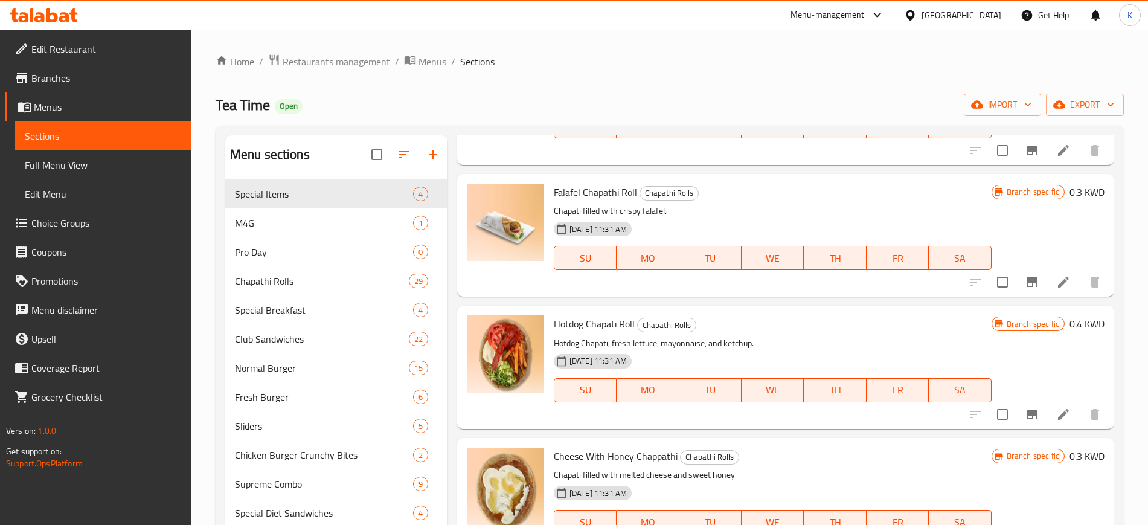
scroll to position [679, 0]
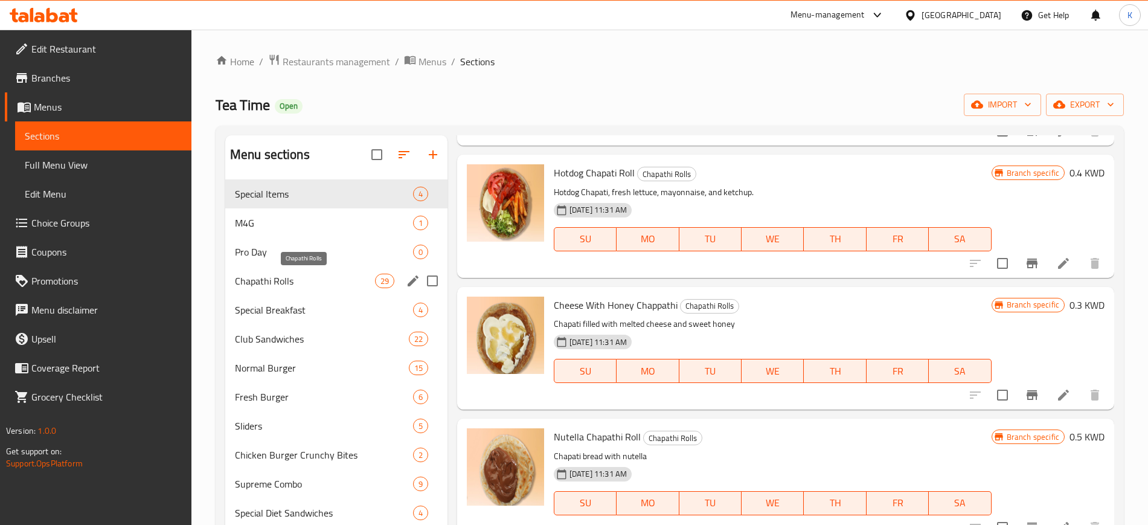
click at [292, 286] on span "Chapathi Rolls" at bounding box center [305, 281] width 140 height 14
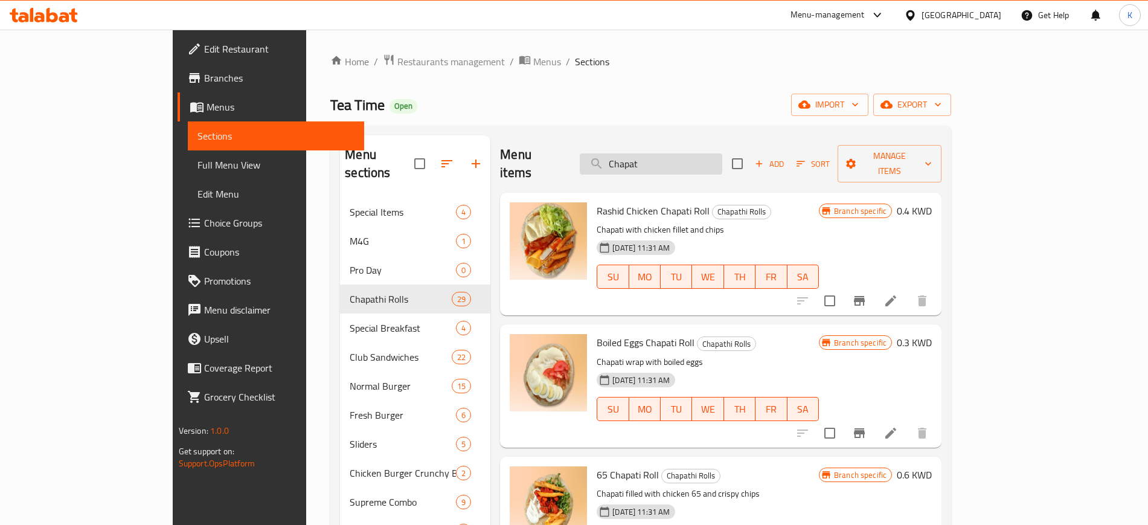
click at [716, 157] on input "Chapat" at bounding box center [651, 163] width 143 height 21
click at [716, 156] on input "Chapat" at bounding box center [651, 163] width 143 height 21
paste input "hi Rolls"
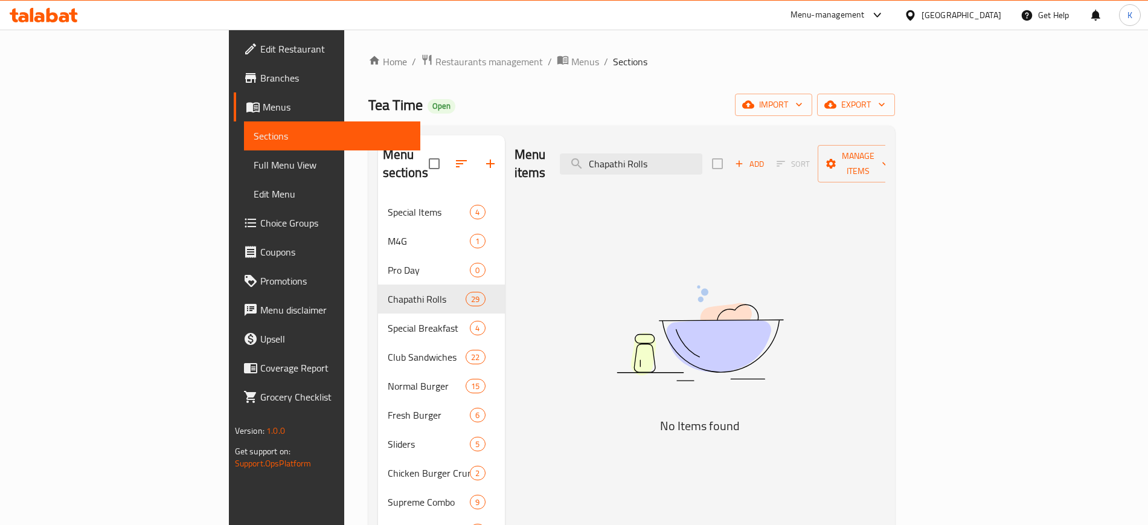
type input "Chapathi Rolls"
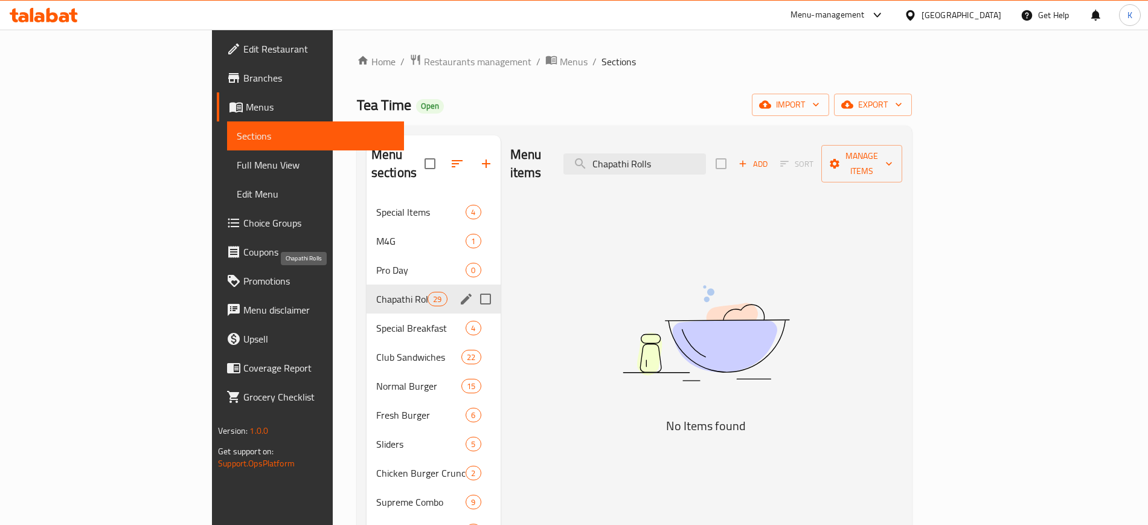
click at [376, 292] on span "Chapathi Rolls" at bounding box center [401, 299] width 51 height 14
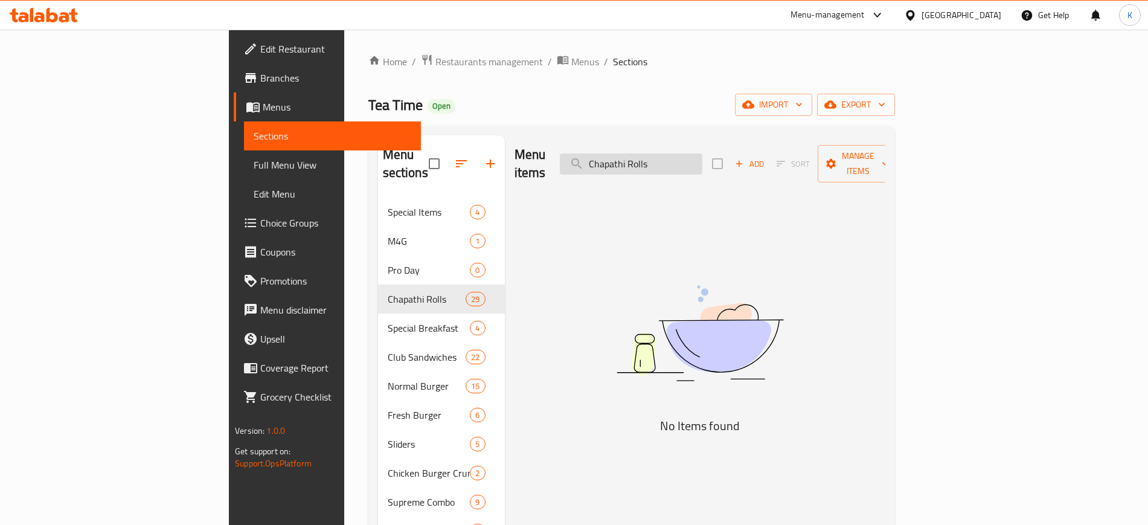
click at [702, 153] on input "Chapathi Rolls" at bounding box center [631, 163] width 143 height 21
click at [388, 292] on span "Chapathi Rolls" at bounding box center [427, 299] width 79 height 14
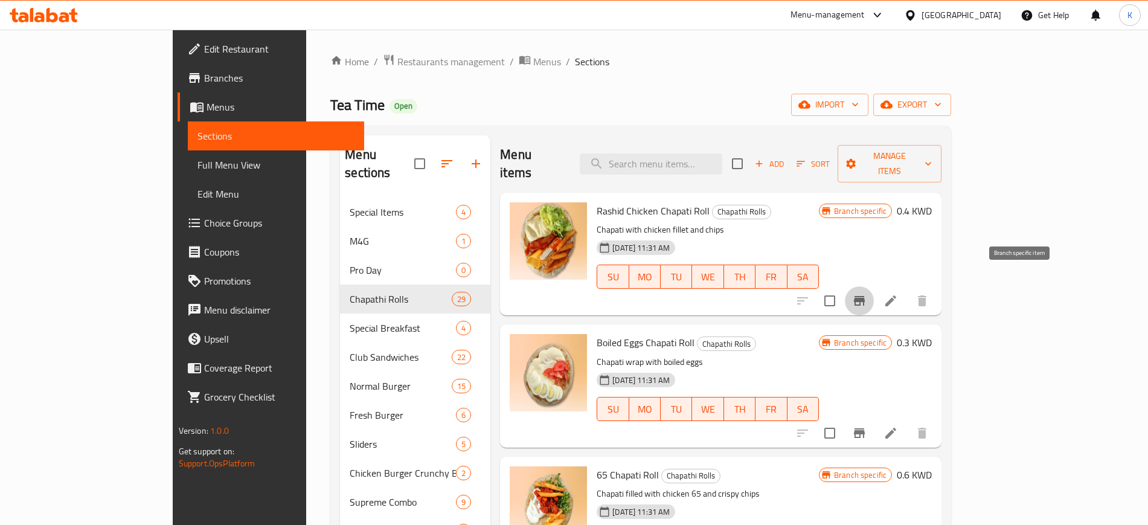
click at [867, 294] on icon "Branch-specific-item" at bounding box center [859, 301] width 14 height 14
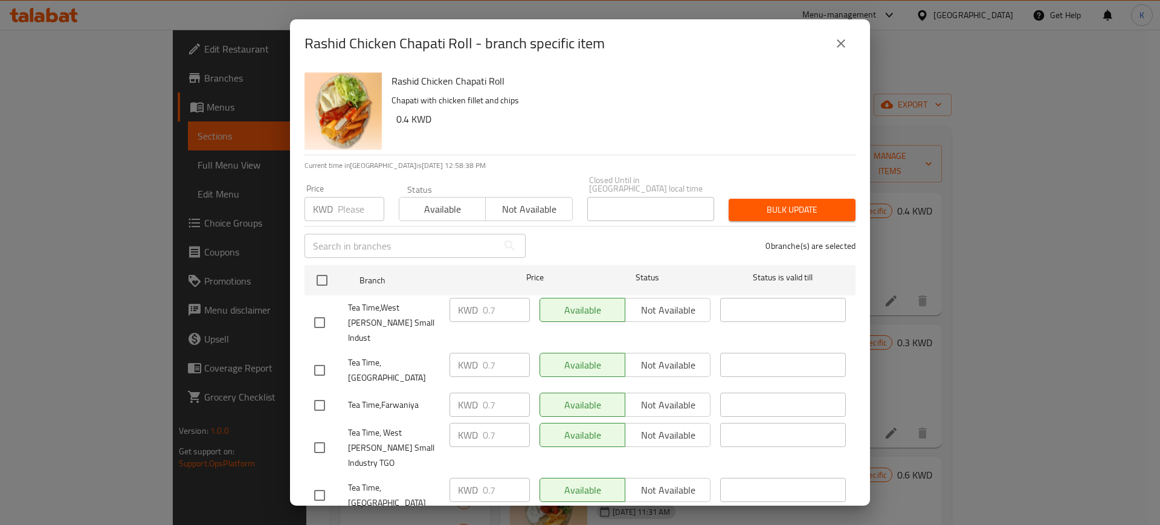
click at [835, 39] on icon "close" at bounding box center [841, 43] width 14 height 14
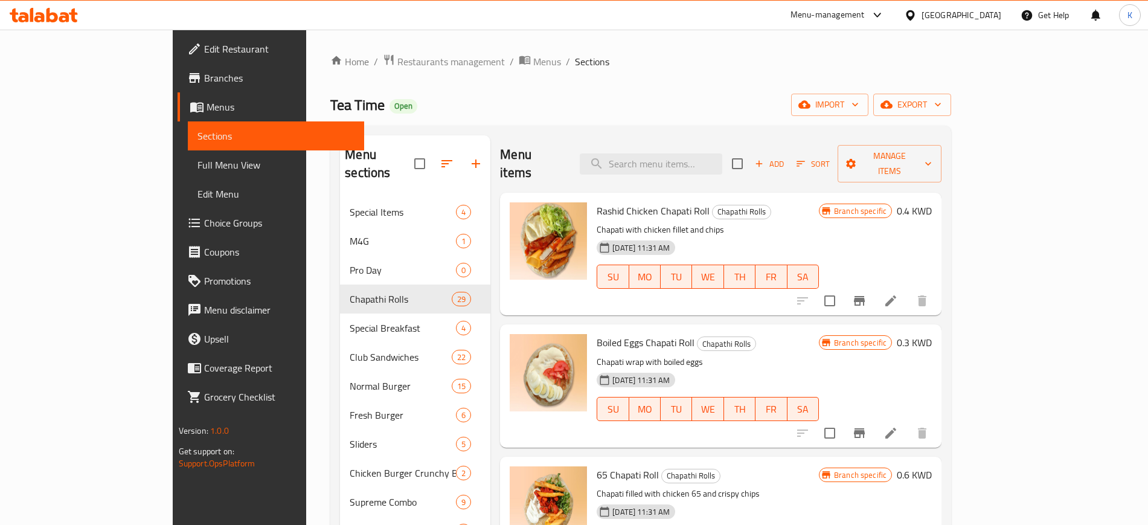
click at [932, 202] on h6 "0.4 KWD" at bounding box center [914, 210] width 35 height 17
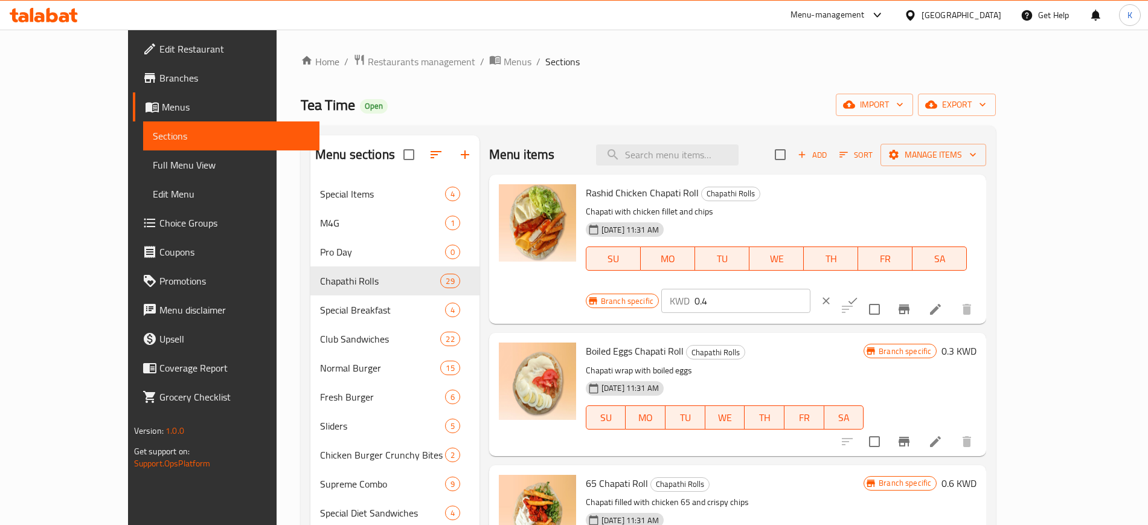
drag, startPoint x: 978, startPoint y: 198, endPoint x: 872, endPoint y: 200, distance: 105.7
click at [872, 287] on div "Branch specific KWD 0.4 ​" at bounding box center [735, 300] width 299 height 27
type input "0.7"
click at [859, 295] on icon "ok" at bounding box center [853, 301] width 12 height 12
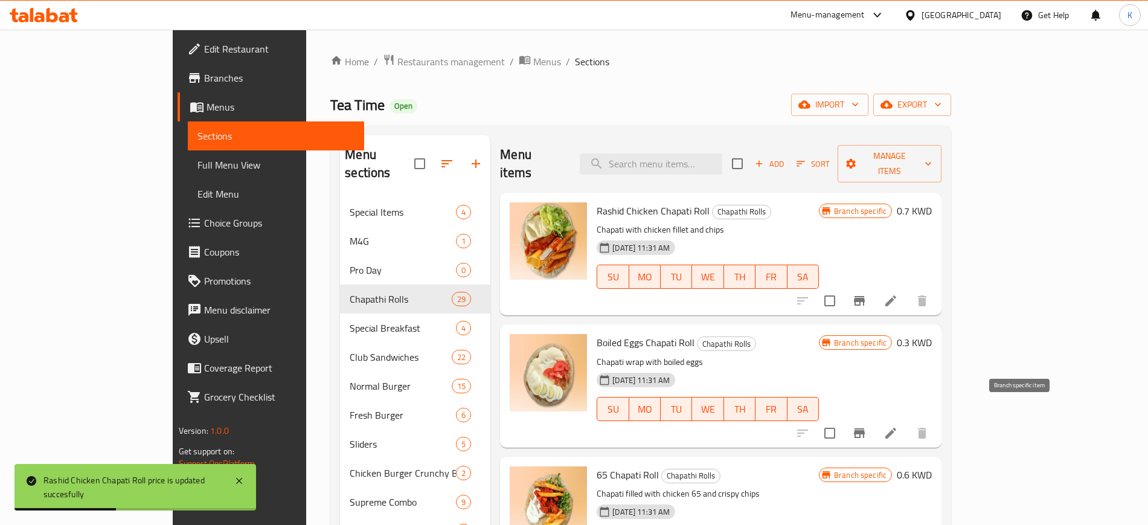
click at [867, 426] on icon "Branch-specific-item" at bounding box center [859, 433] width 14 height 14
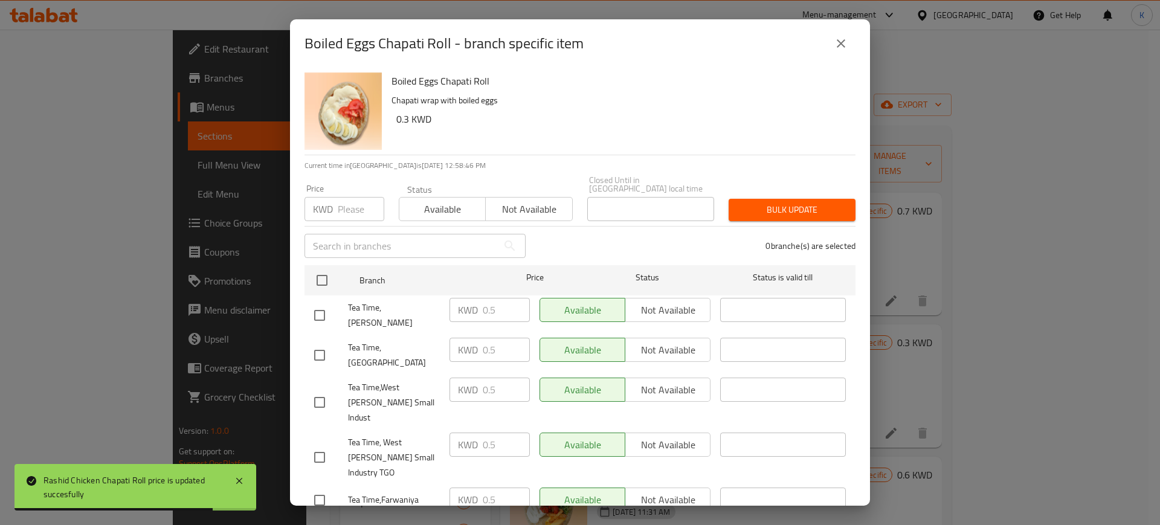
click at [839, 42] on icon "close" at bounding box center [841, 43] width 14 height 14
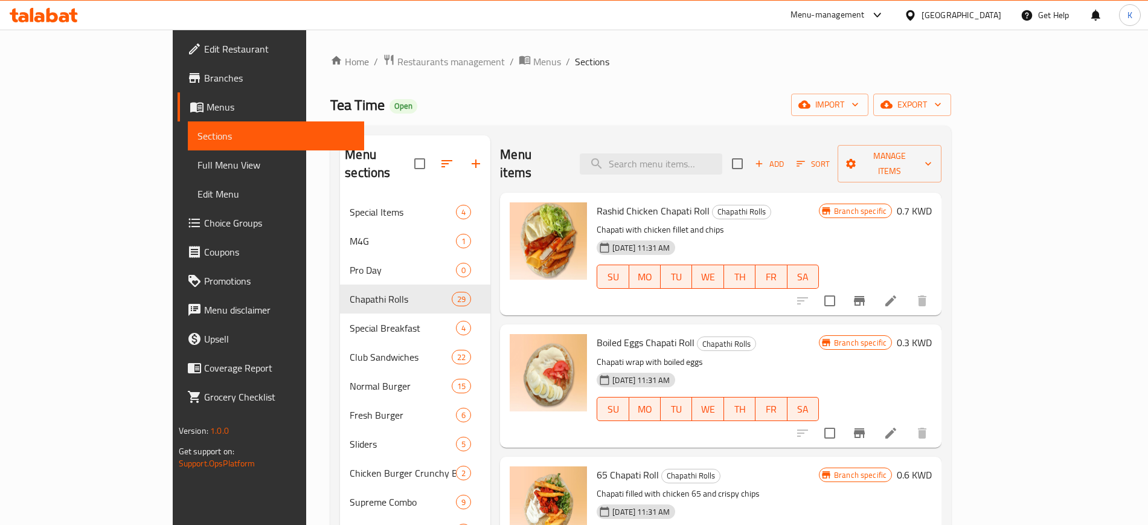
click at [932, 334] on h6 "0.3 KWD" at bounding box center [914, 342] width 35 height 17
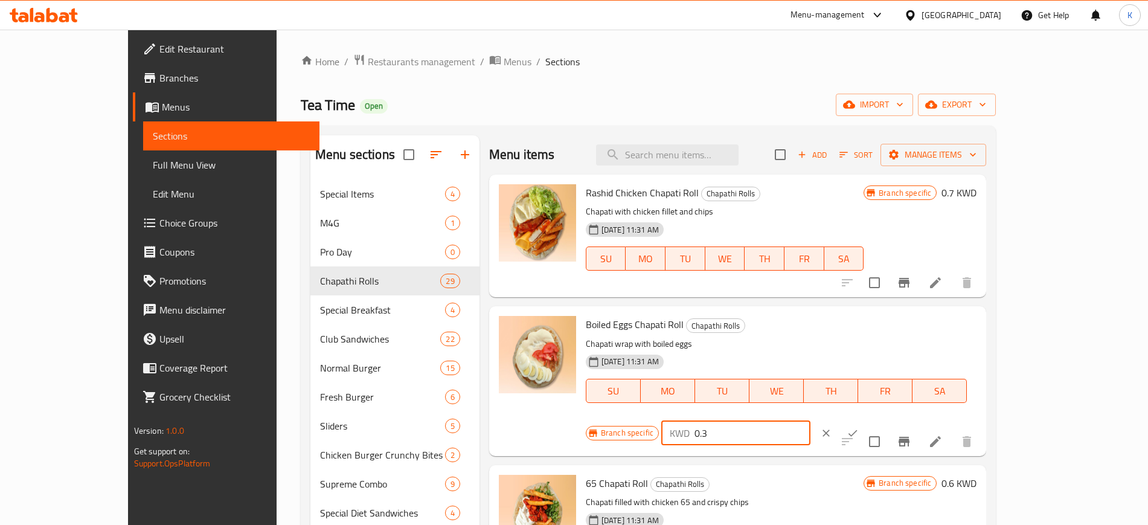
drag, startPoint x: 944, startPoint y: 332, endPoint x: 861, endPoint y: 335, distance: 82.8
click at [861, 420] on div "Branch specific KWD 0.3 ​" at bounding box center [735, 433] width 299 height 27
type input "0.5"
click at [859, 427] on icon "ok" at bounding box center [853, 433] width 12 height 12
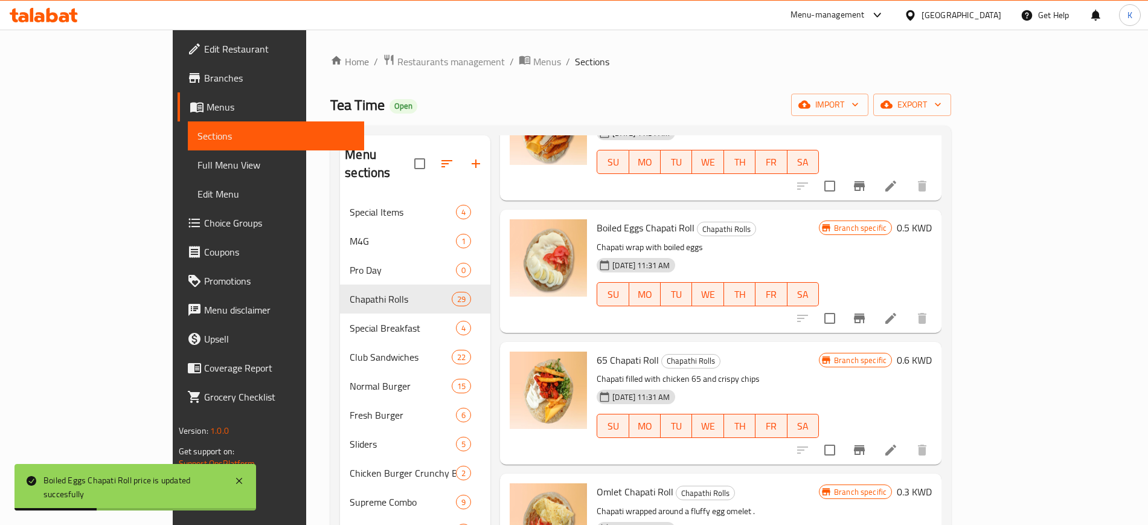
scroll to position [151, 0]
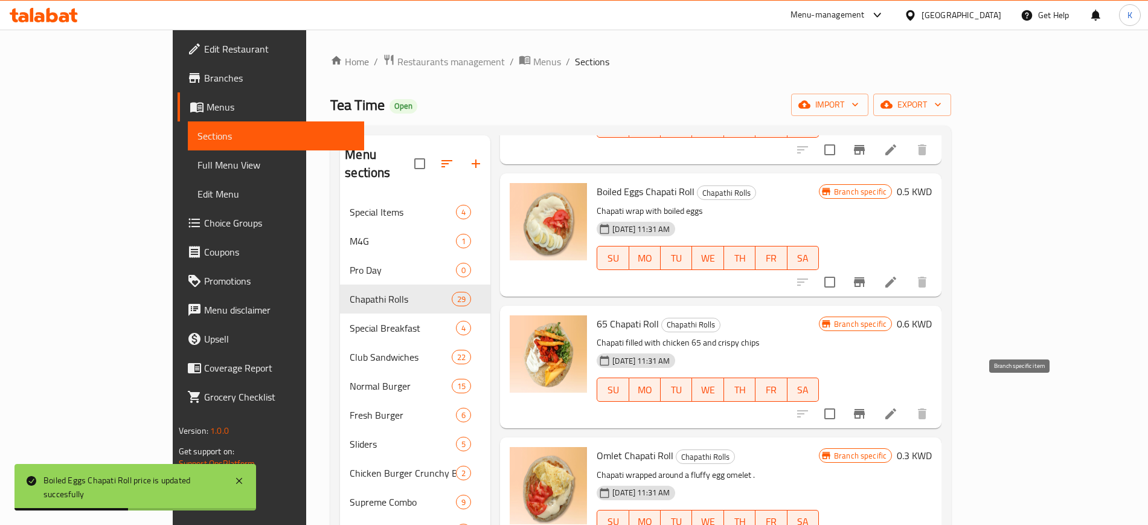
click at [867, 406] on icon "Branch-specific-item" at bounding box center [859, 413] width 14 height 14
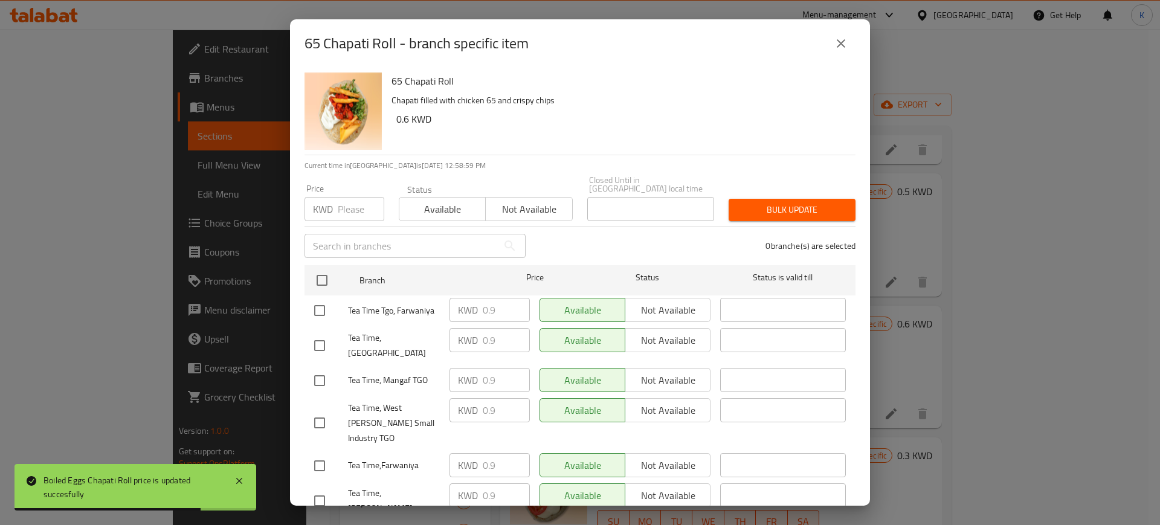
click at [842, 46] on icon "close" at bounding box center [841, 43] width 14 height 14
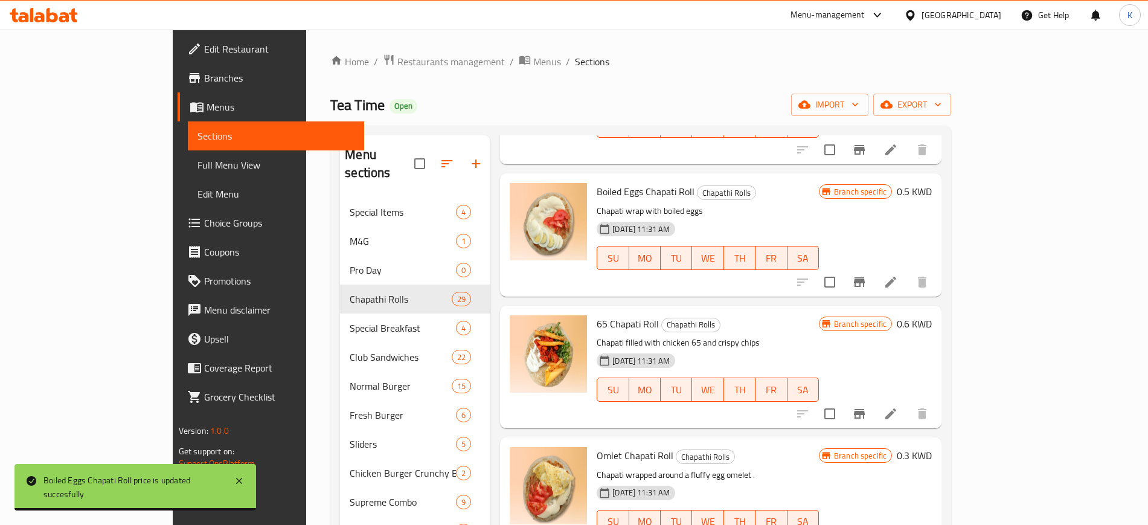
click at [932, 315] on h6 "0.6 KWD" at bounding box center [914, 323] width 35 height 17
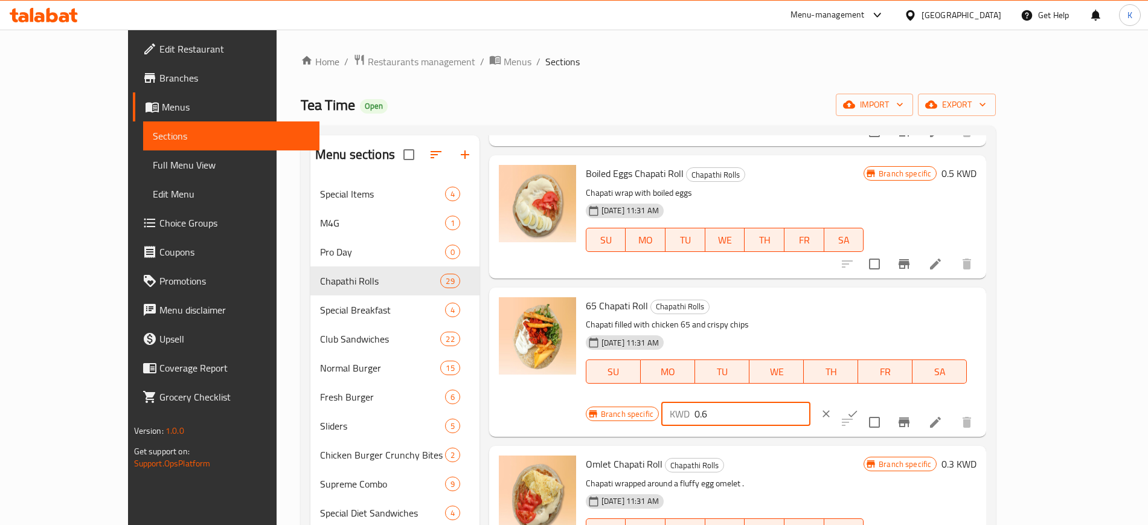
drag, startPoint x: 976, startPoint y: 311, endPoint x: 862, endPoint y: 329, distance: 115.5
click at [857, 400] on div "Branch specific KWD 0.6 ​" at bounding box center [735, 413] width 299 height 27
type input "0.9"
click at [859, 408] on icon "ok" at bounding box center [853, 414] width 12 height 12
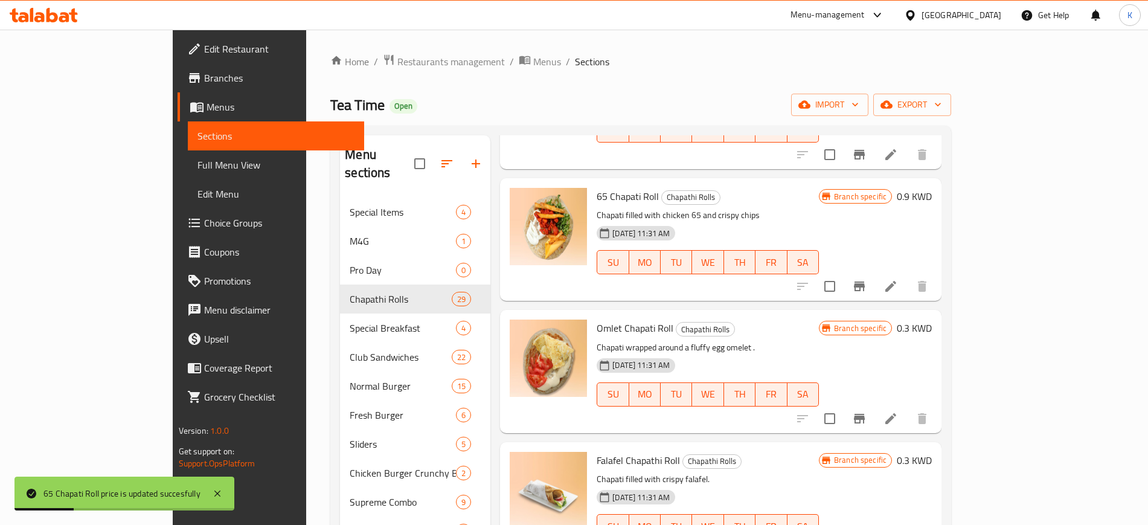
scroll to position [302, 0]
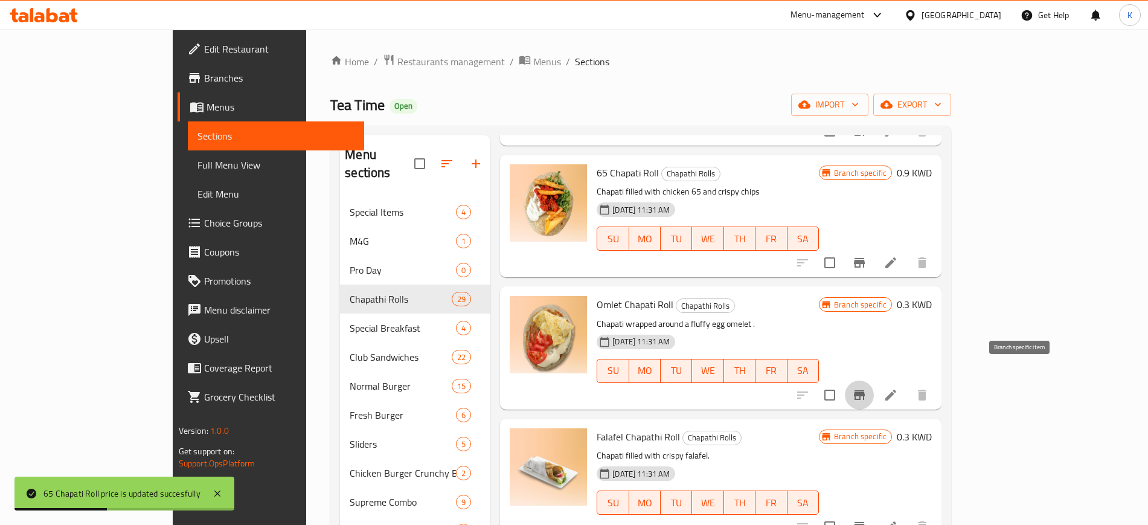
click at [865, 390] on icon "Branch-specific-item" at bounding box center [859, 395] width 11 height 10
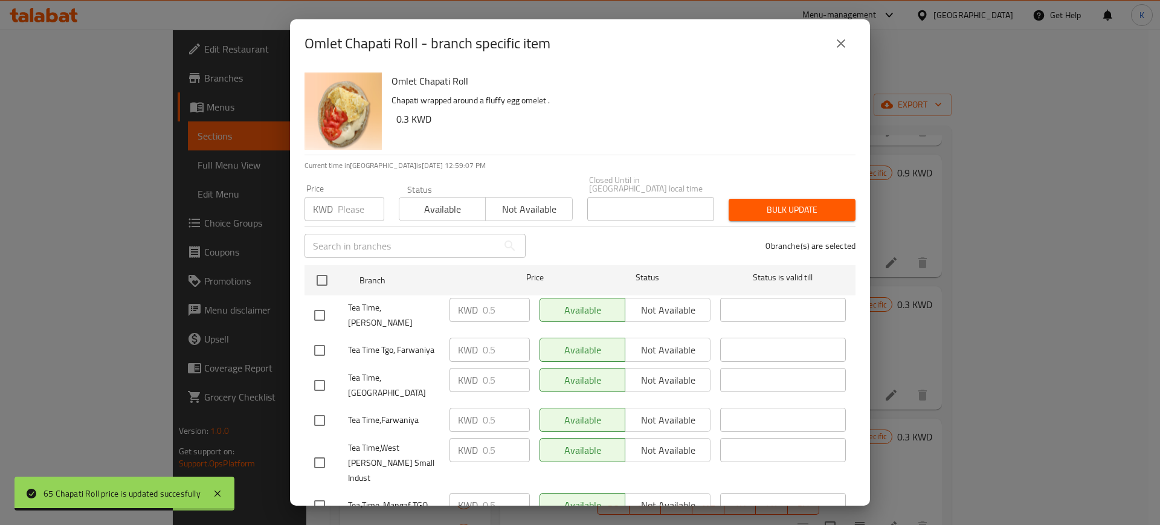
click at [827, 40] on button "close" at bounding box center [840, 43] width 29 height 29
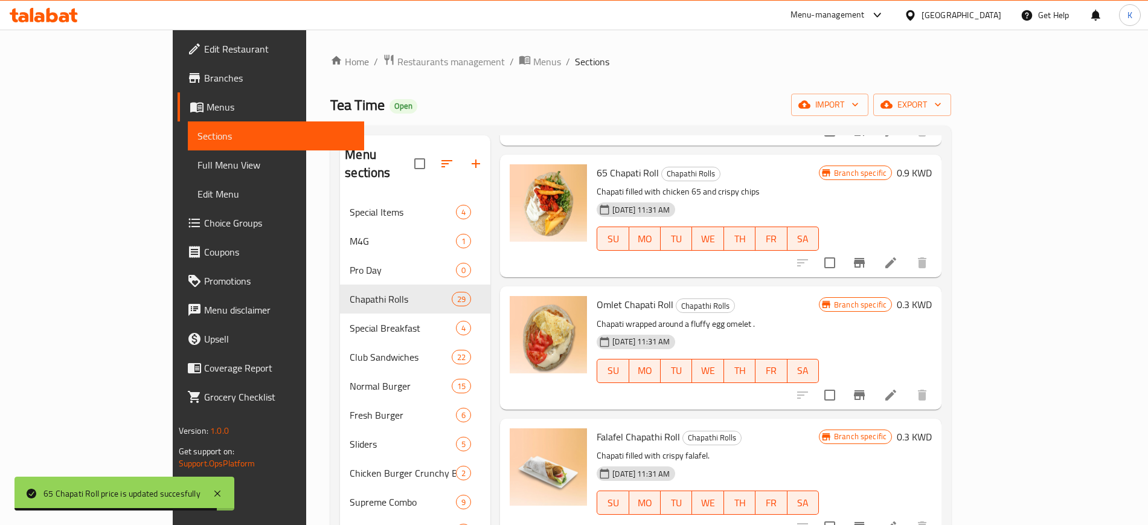
click at [932, 296] on h6 "0.3 KWD" at bounding box center [914, 304] width 35 height 17
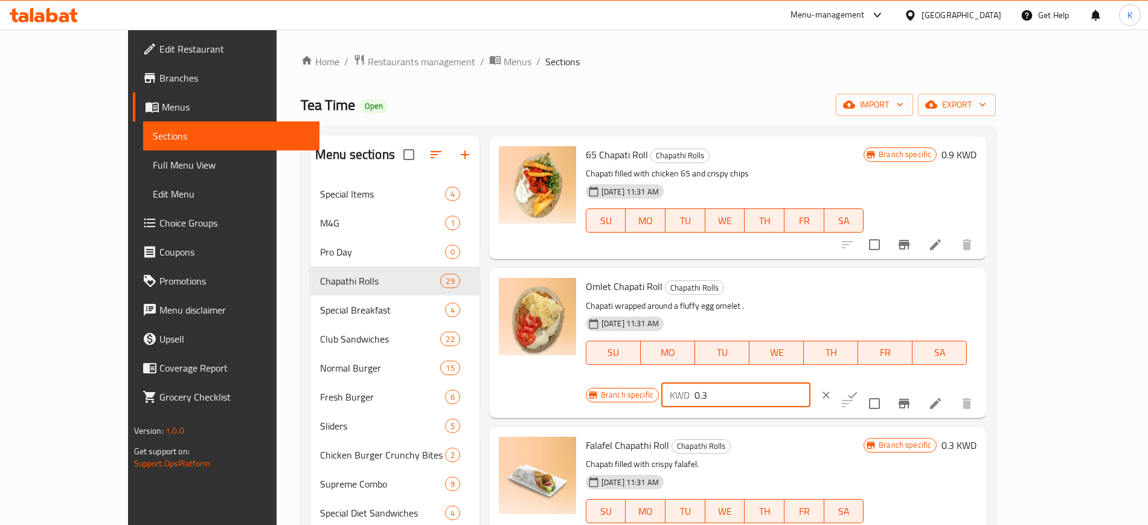
drag, startPoint x: 969, startPoint y: 293, endPoint x: 882, endPoint y: 293, distance: 87.0
click at [884, 382] on div "Branch specific KWD 0.3 ​" at bounding box center [735, 395] width 299 height 27
type input "0.5"
click at [858, 391] on icon "ok" at bounding box center [853, 394] width 9 height 7
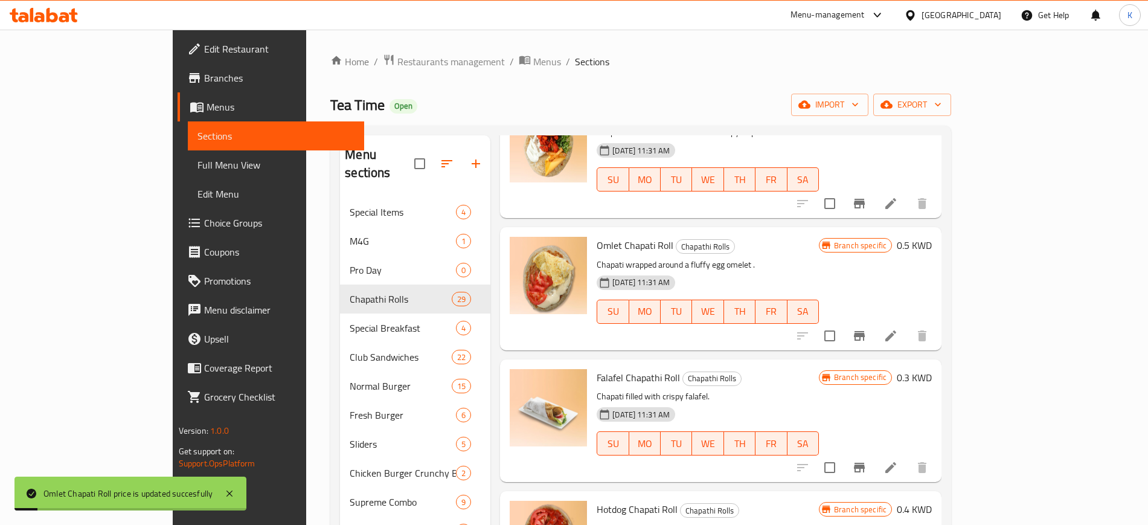
scroll to position [453, 0]
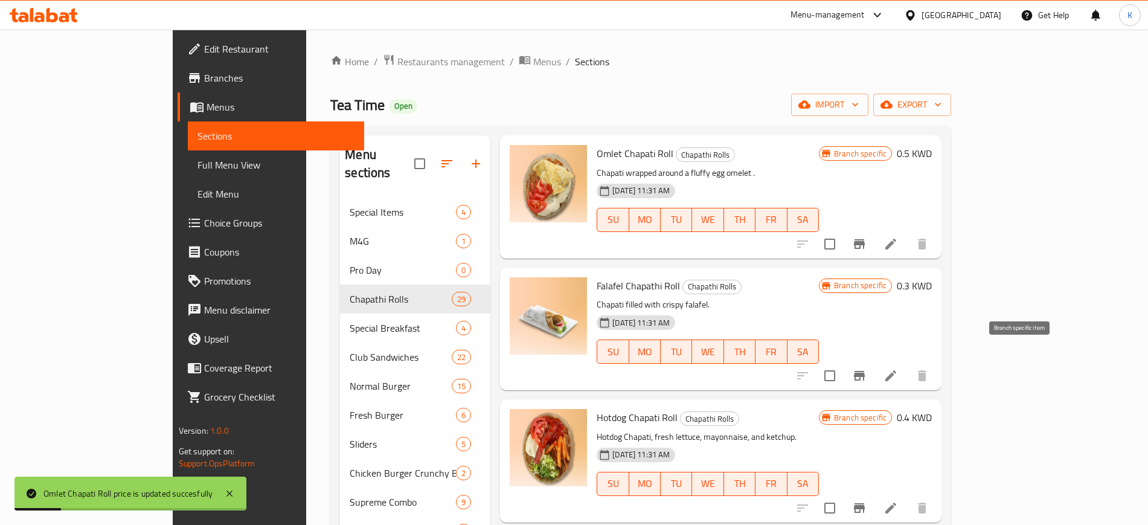
click at [865, 371] on icon "Branch-specific-item" at bounding box center [859, 376] width 11 height 10
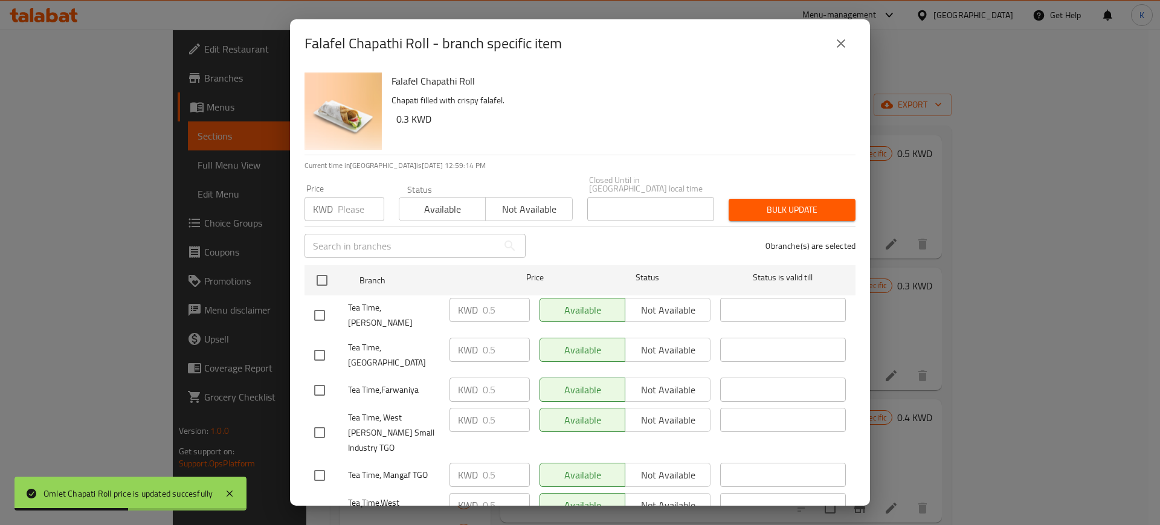
click at [840, 42] on icon "close" at bounding box center [841, 43] width 8 height 8
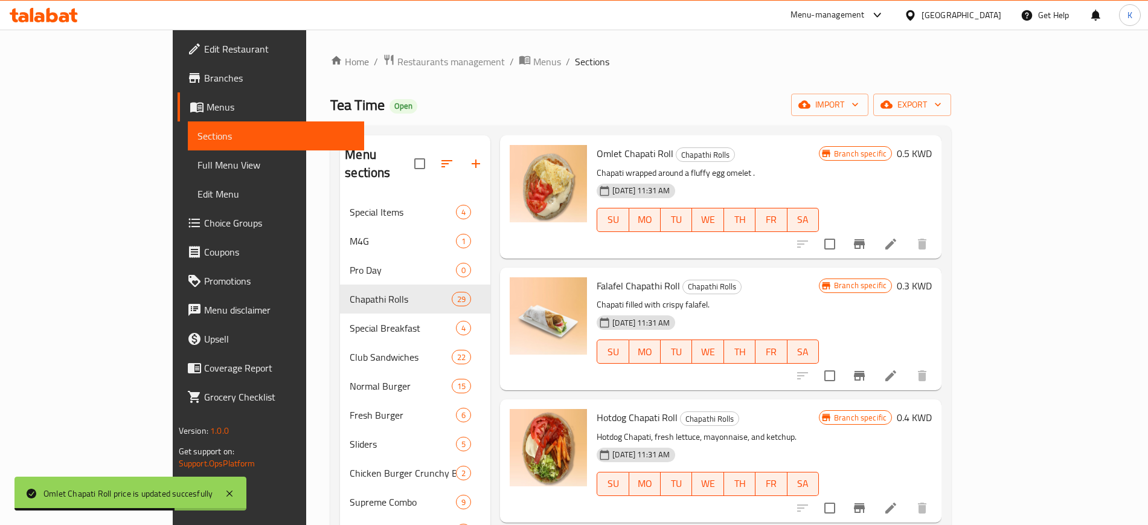
click at [932, 277] on h6 "0.3 KWD" at bounding box center [914, 285] width 35 height 17
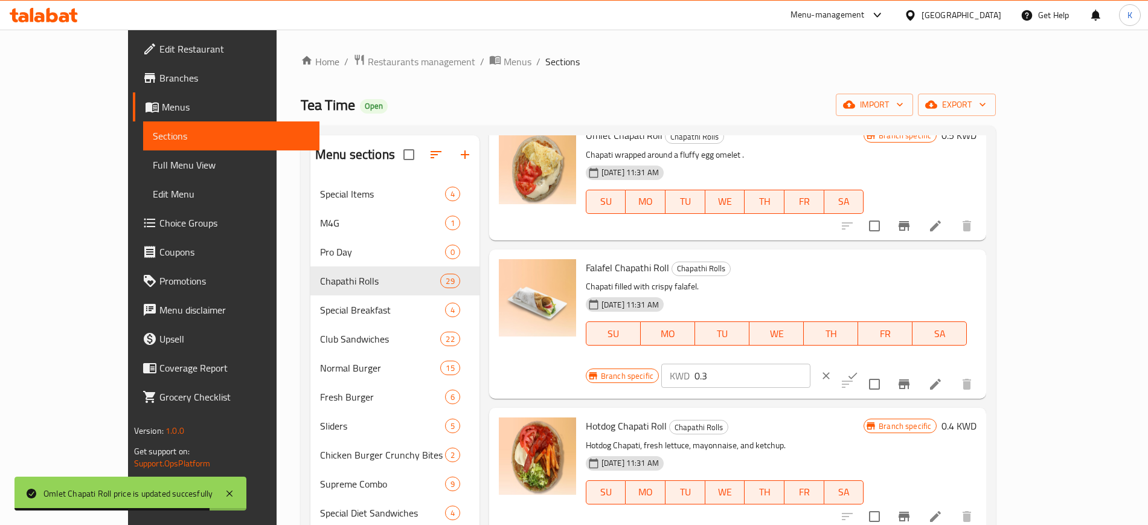
click at [884, 362] on div "Branch specific KWD 0.3 ​" at bounding box center [735, 375] width 299 height 27
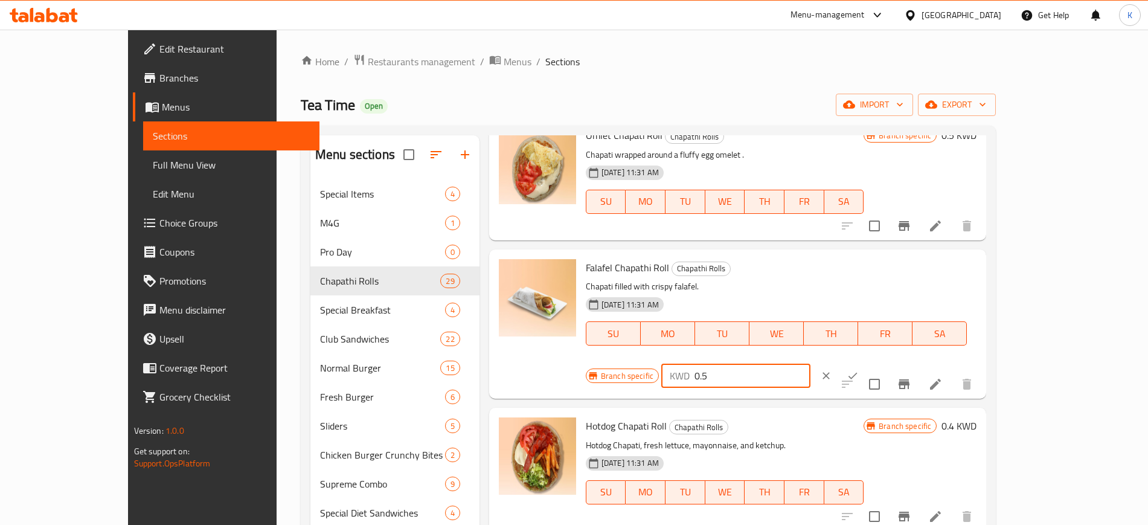
type input "0.5"
click at [859, 370] on icon "ok" at bounding box center [853, 376] width 12 height 12
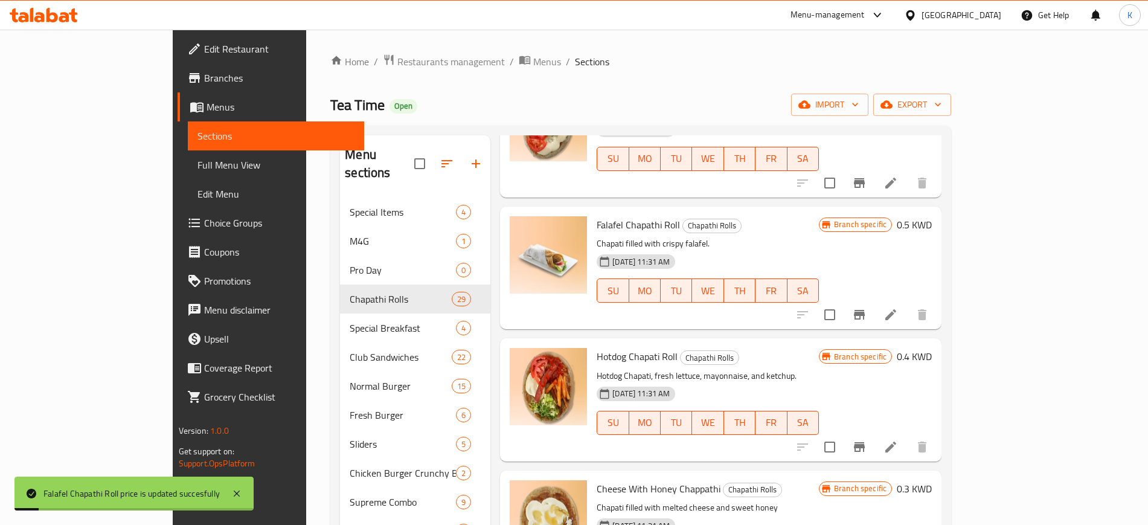
scroll to position [528, 0]
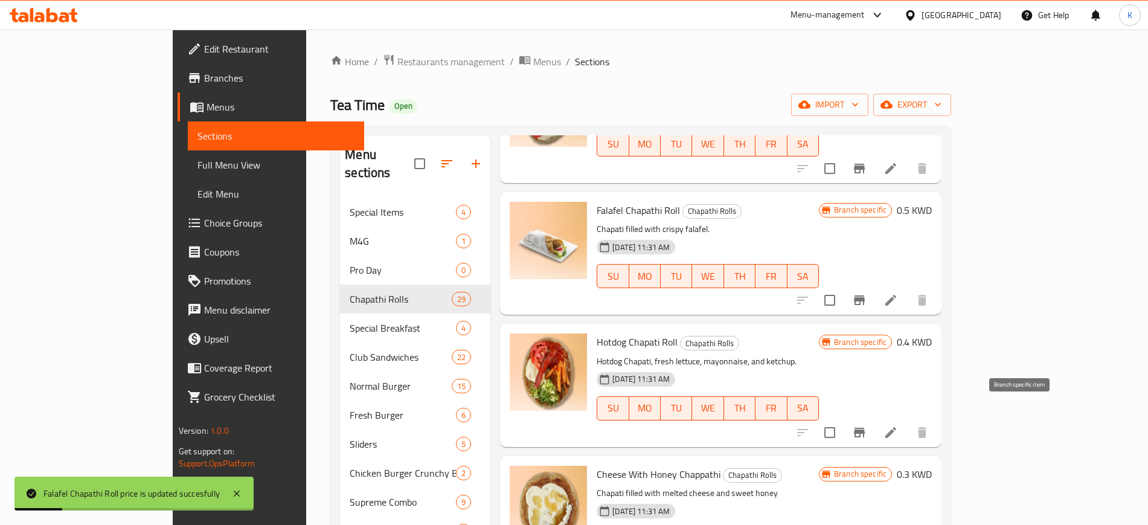
click at [865, 428] on icon "Branch-specific-item" at bounding box center [859, 433] width 11 height 10
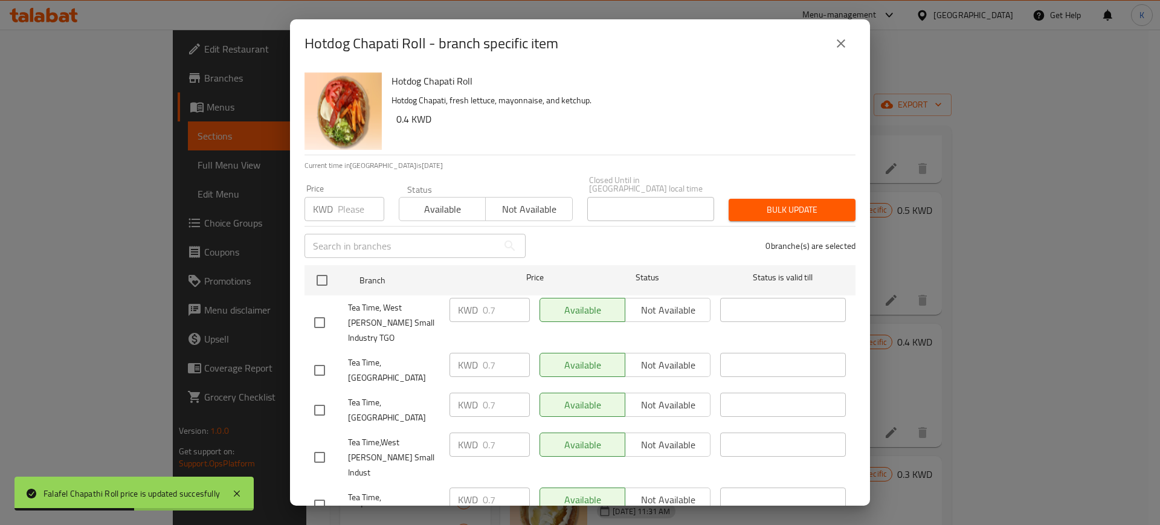
click at [841, 42] on icon "close" at bounding box center [841, 43] width 14 height 14
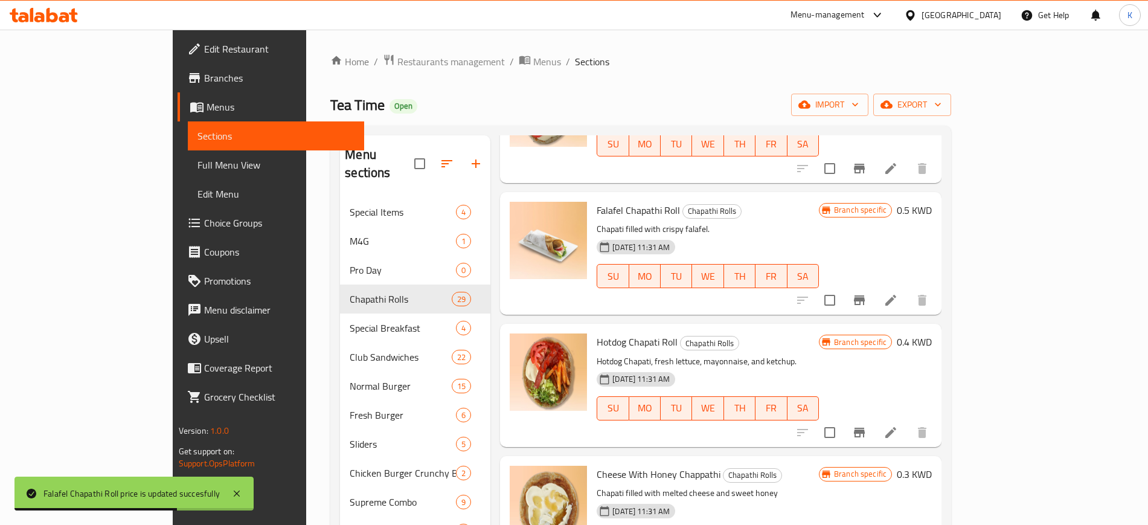
click at [932, 333] on h6 "0.4 KWD" at bounding box center [914, 341] width 35 height 17
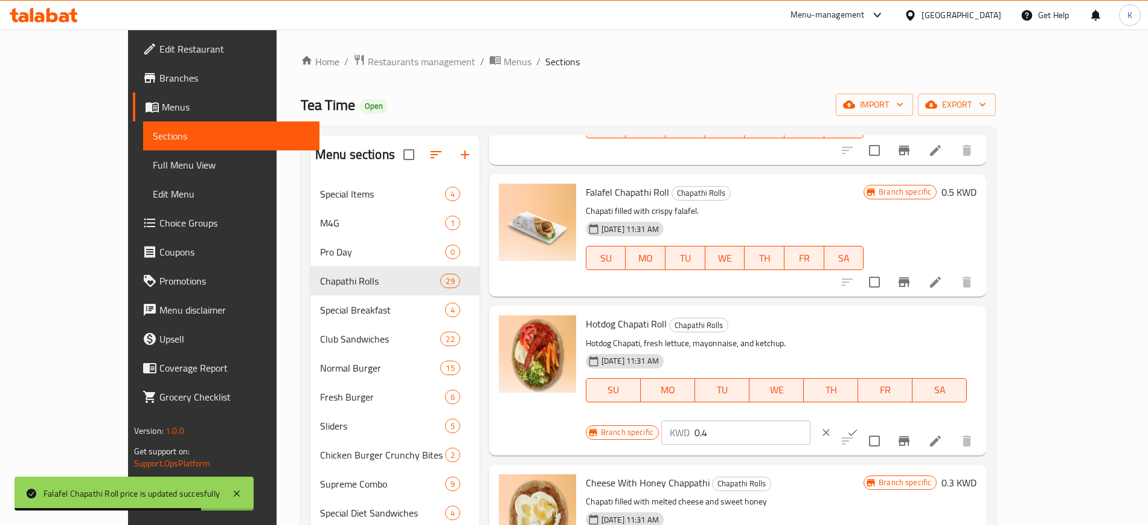
drag, startPoint x: 982, startPoint y: 326, endPoint x: 828, endPoint y: 343, distance: 154.9
click at [828, 419] on div "Branch specific KWD 0.4 ​" at bounding box center [735, 432] width 299 height 27
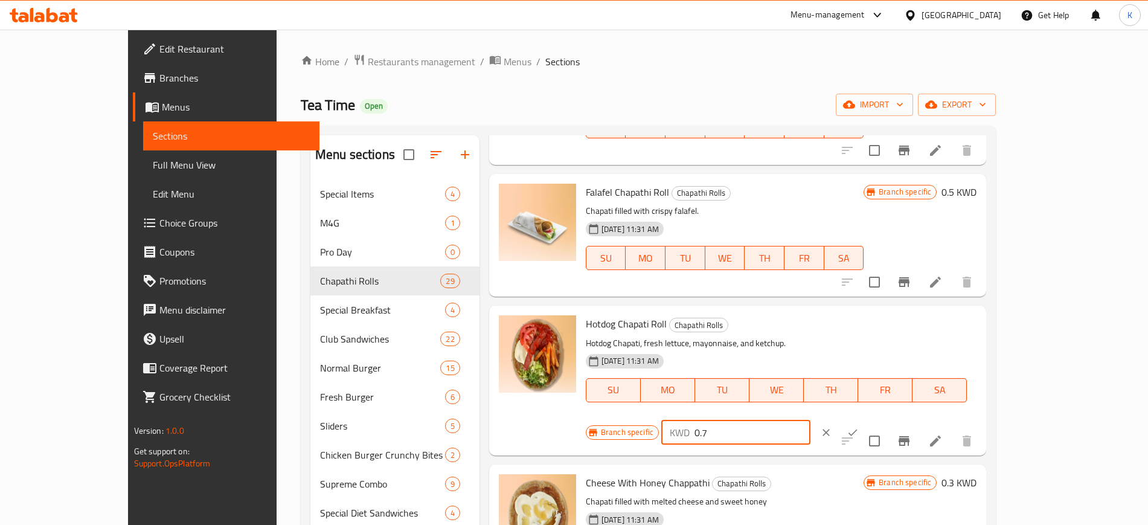
type input "0.7"
click at [866, 419] on button "ok" at bounding box center [853, 432] width 27 height 27
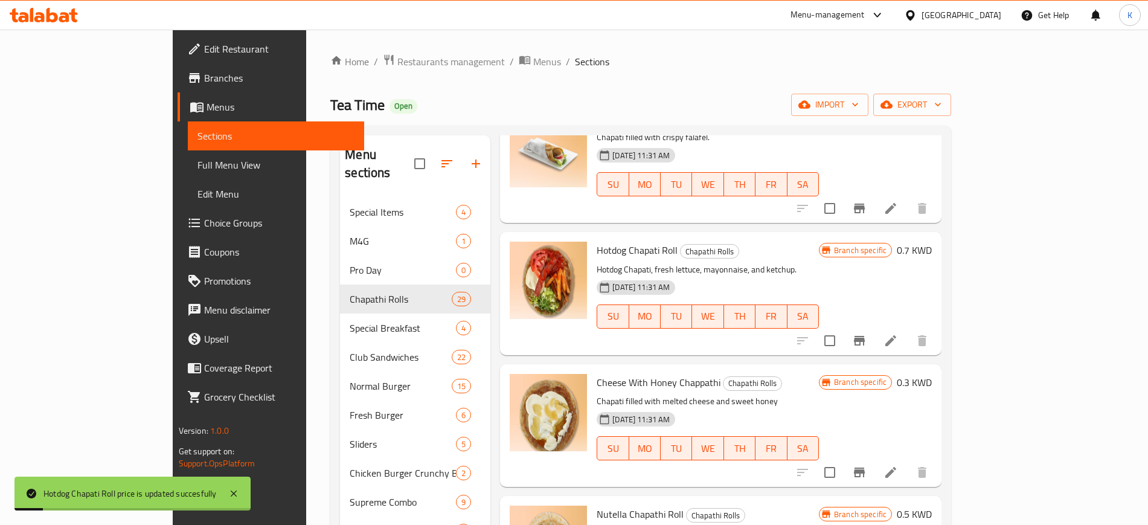
scroll to position [679, 0]
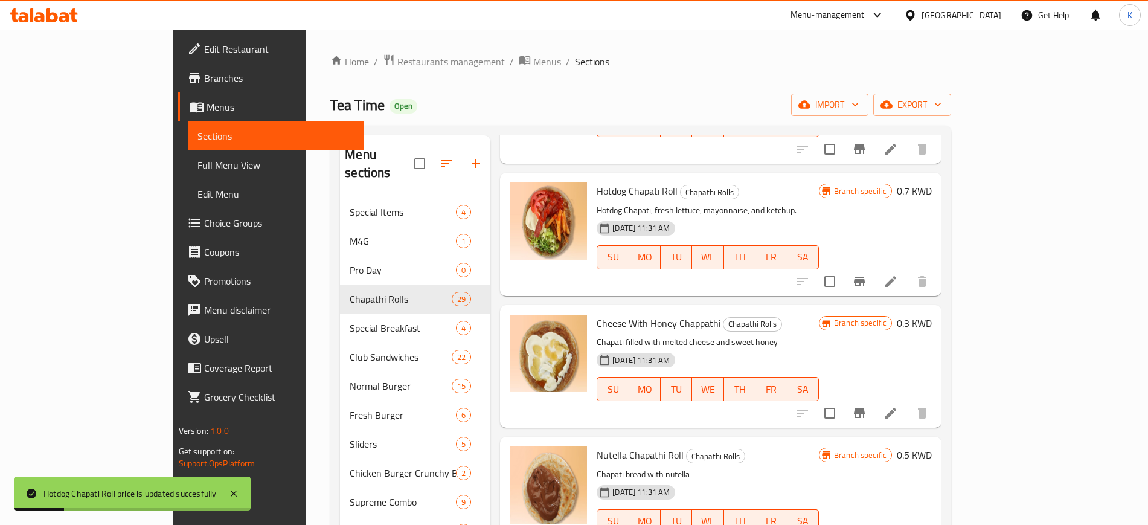
click at [865, 408] on icon "Branch-specific-item" at bounding box center [859, 413] width 11 height 10
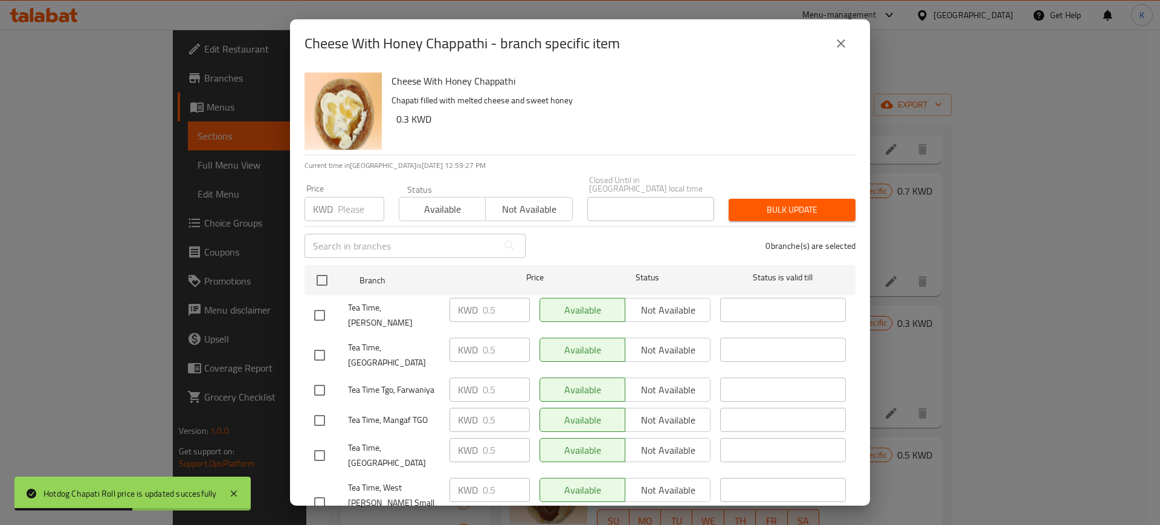
click at [837, 44] on icon "close" at bounding box center [841, 43] width 14 height 14
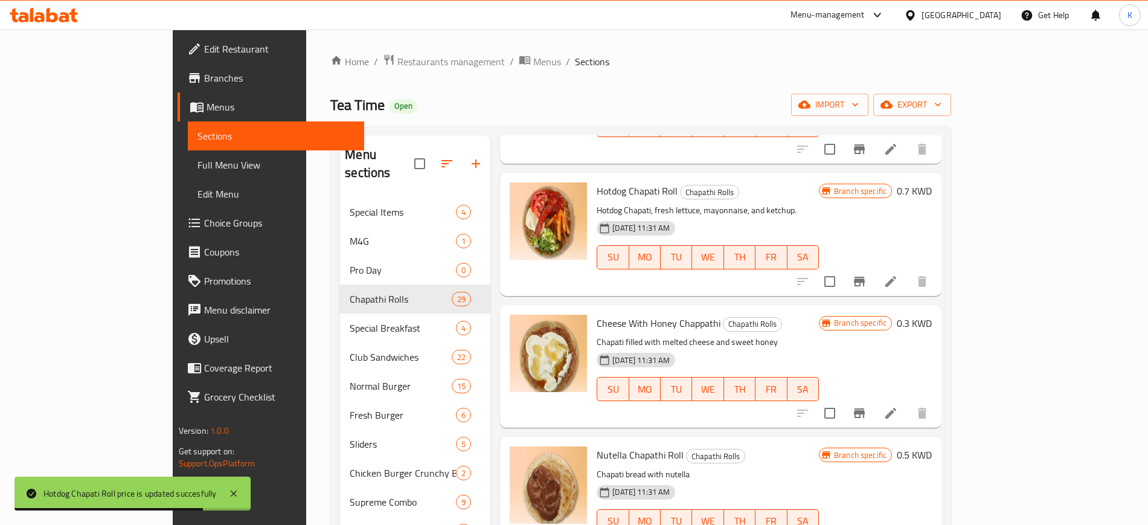
click at [865, 408] on icon "Branch-specific-item" at bounding box center [859, 413] width 11 height 10
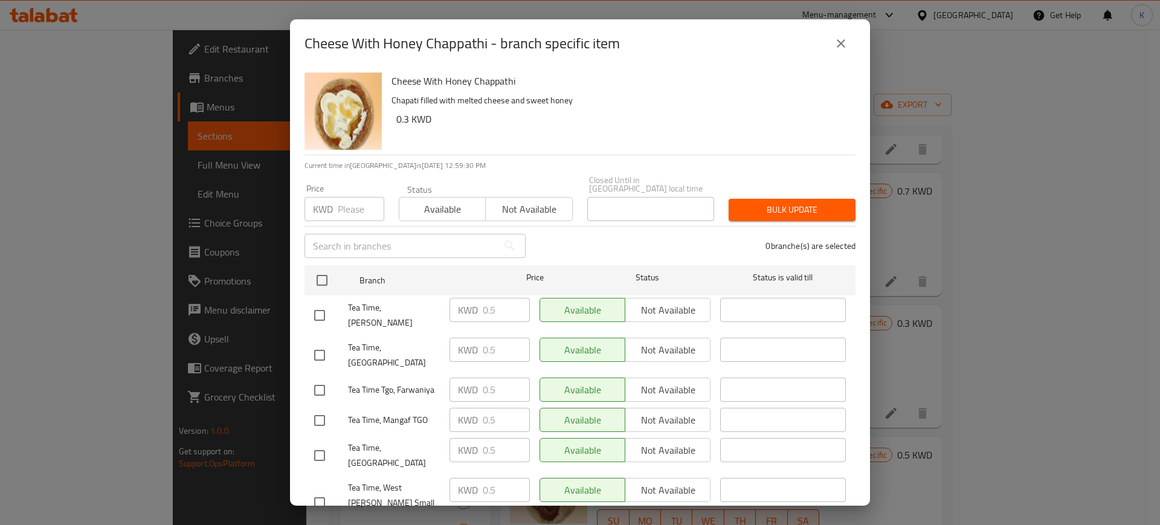
click at [844, 46] on icon "close" at bounding box center [841, 43] width 8 height 8
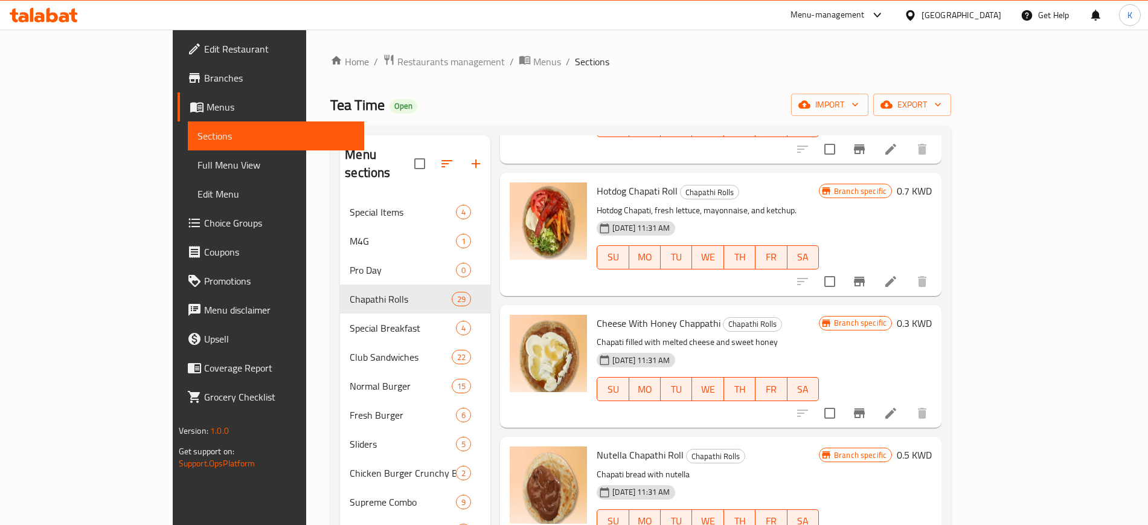
click at [932, 315] on div "Branch specific 0.3 KWD" at bounding box center [875, 323] width 113 height 17
click at [932, 315] on h6 "0.3 KWD" at bounding box center [914, 323] width 35 height 17
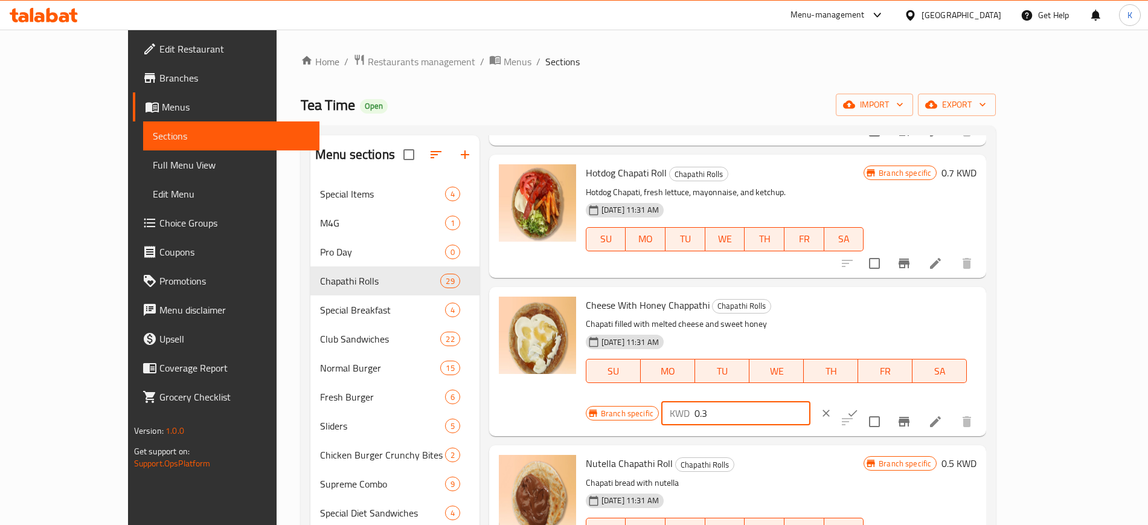
drag, startPoint x: 991, startPoint y: 313, endPoint x: 881, endPoint y: 318, distance: 109.5
click at [881, 400] on div "Branch specific KWD 0.3 ​" at bounding box center [735, 413] width 299 height 27
type input "0.5"
click at [859, 407] on icon "ok" at bounding box center [853, 413] width 12 height 12
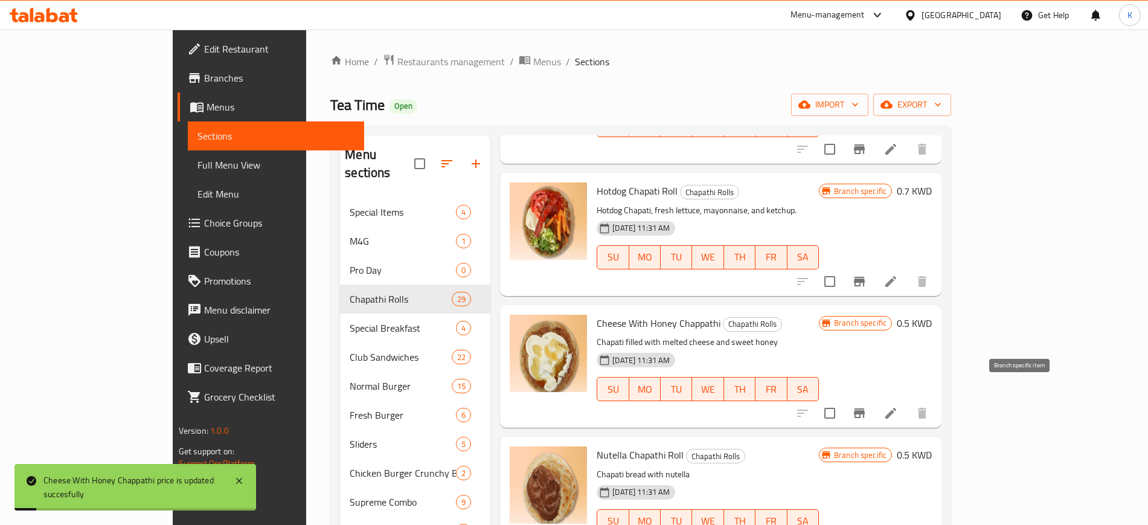
click at [867, 406] on icon "Branch-specific-item" at bounding box center [859, 413] width 14 height 14
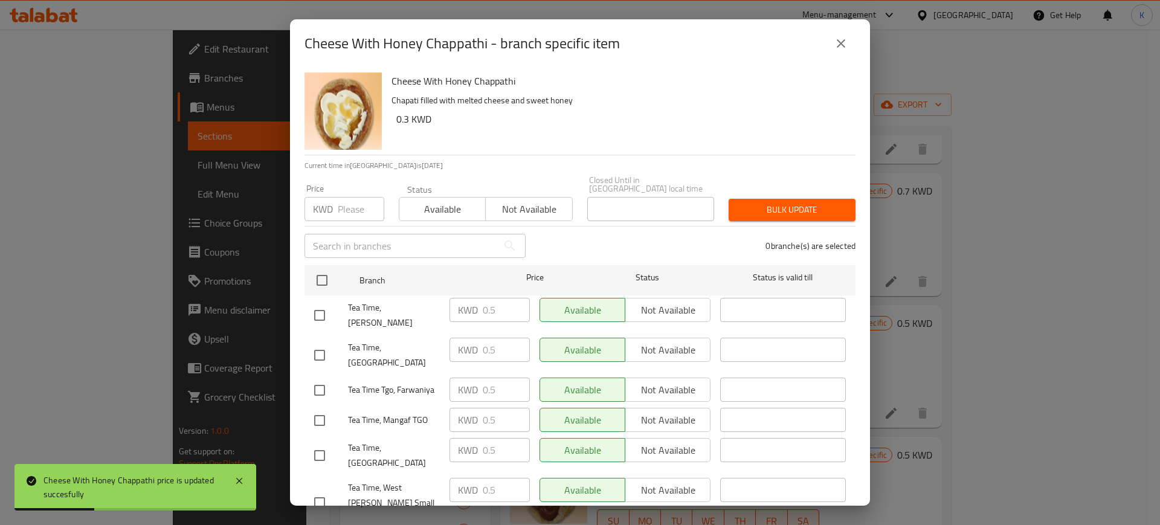
click at [844, 41] on icon "close" at bounding box center [841, 43] width 14 height 14
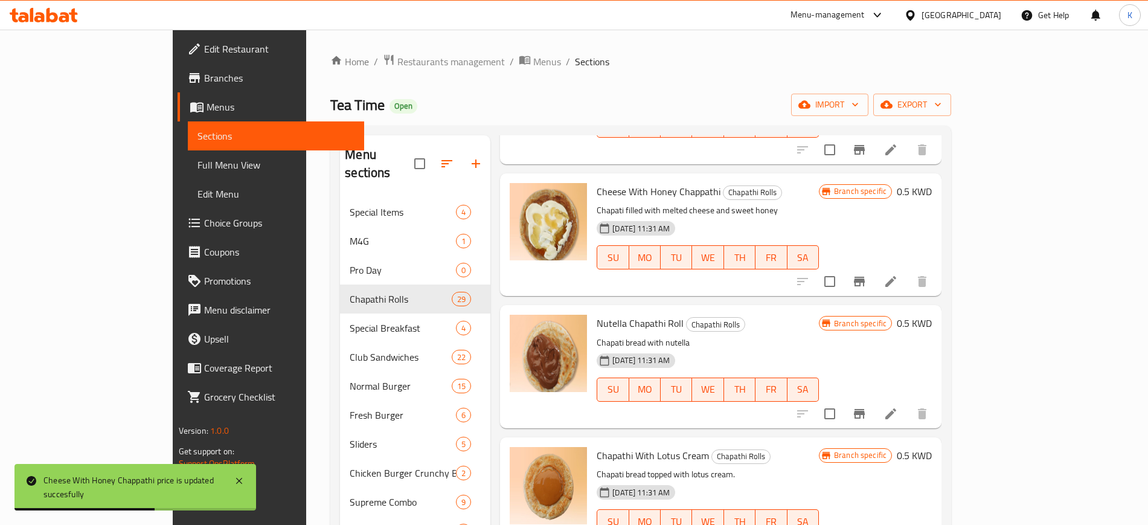
scroll to position [830, 0]
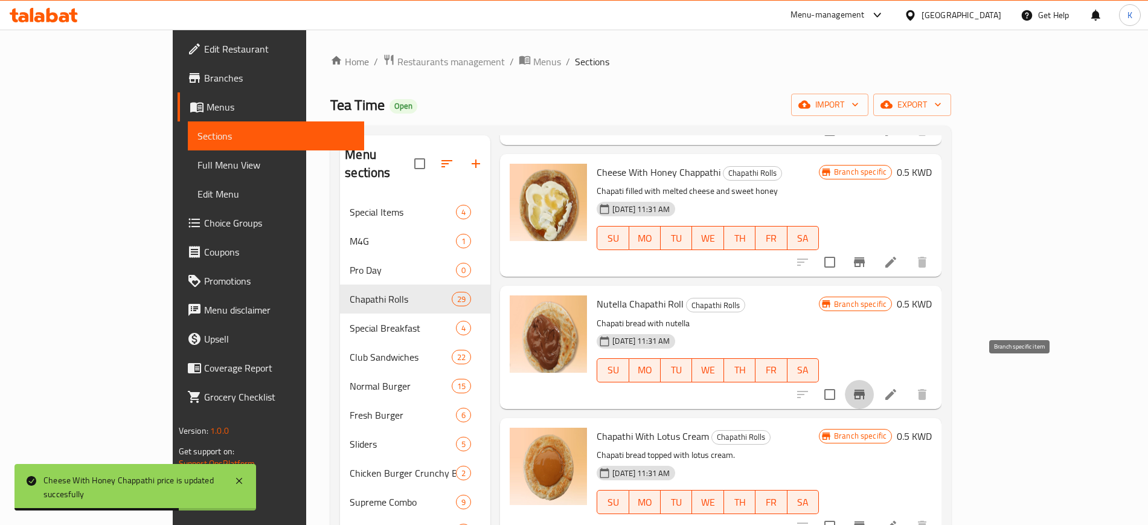
click at [867, 387] on icon "Branch-specific-item" at bounding box center [859, 394] width 14 height 14
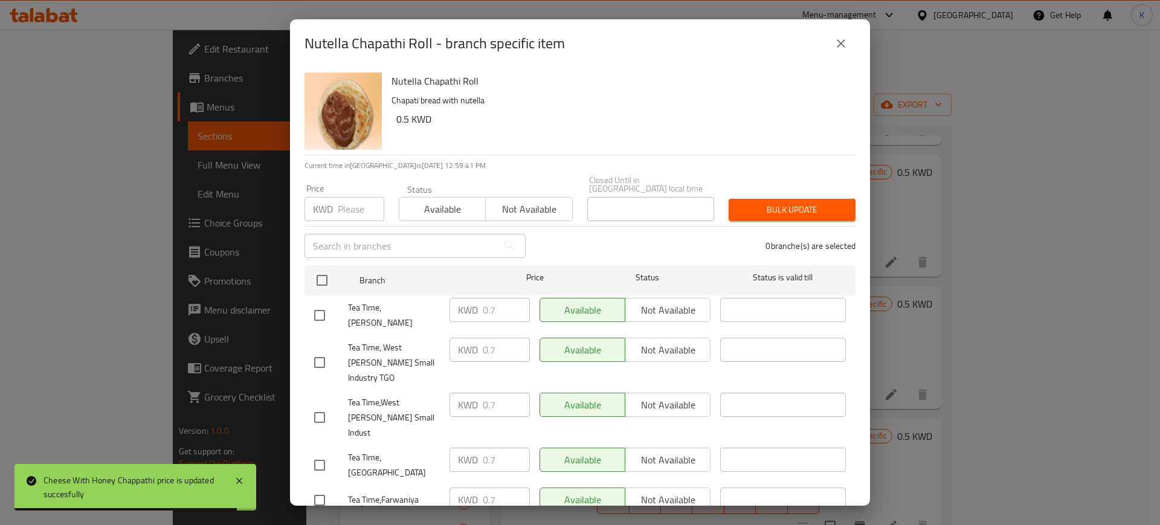
click at [838, 40] on icon "close" at bounding box center [841, 43] width 8 height 8
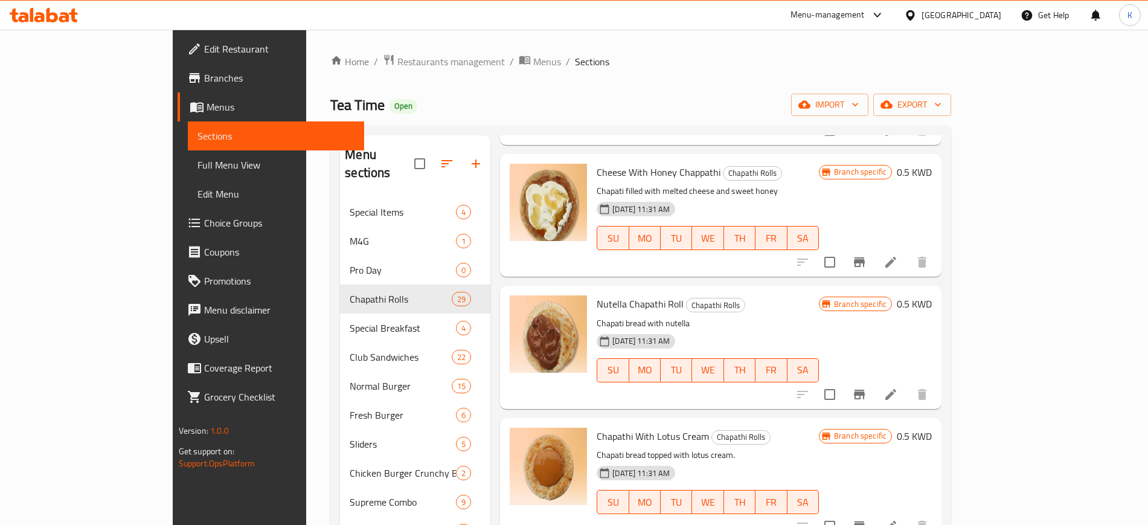
click at [932, 295] on h6 "0.5 KWD" at bounding box center [914, 303] width 35 height 17
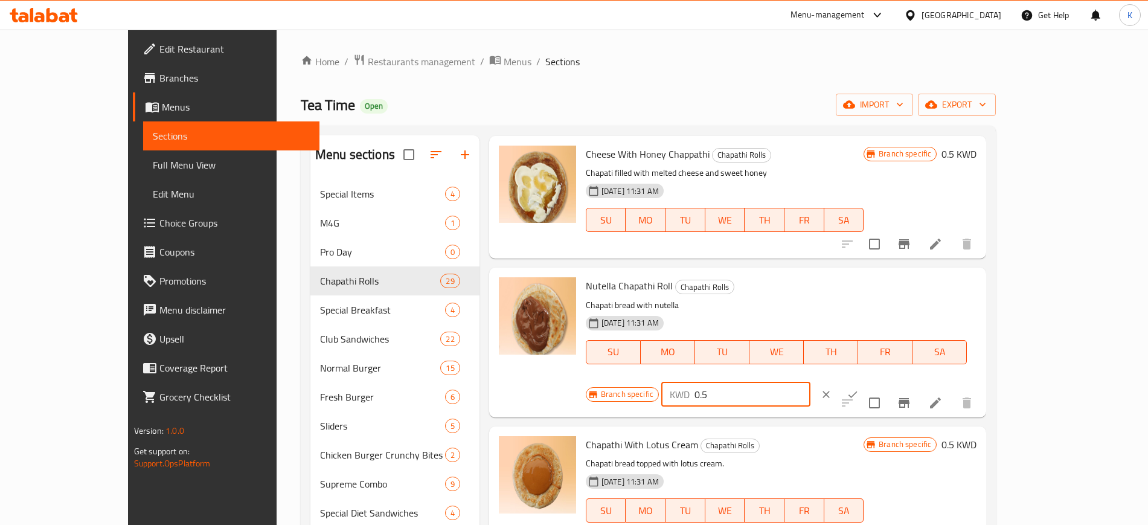
drag, startPoint x: 976, startPoint y: 291, endPoint x: 885, endPoint y: 294, distance: 91.3
click at [885, 381] on div "Branch specific KWD 0.5 ​" at bounding box center [735, 394] width 299 height 27
type input "0.7"
click at [866, 381] on button "ok" at bounding box center [853, 394] width 27 height 27
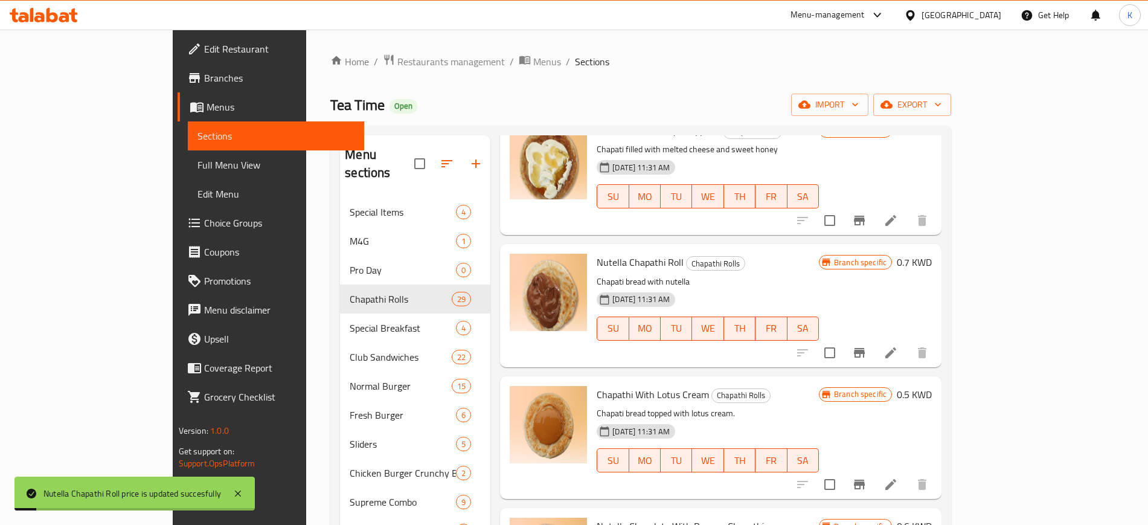
scroll to position [906, 0]
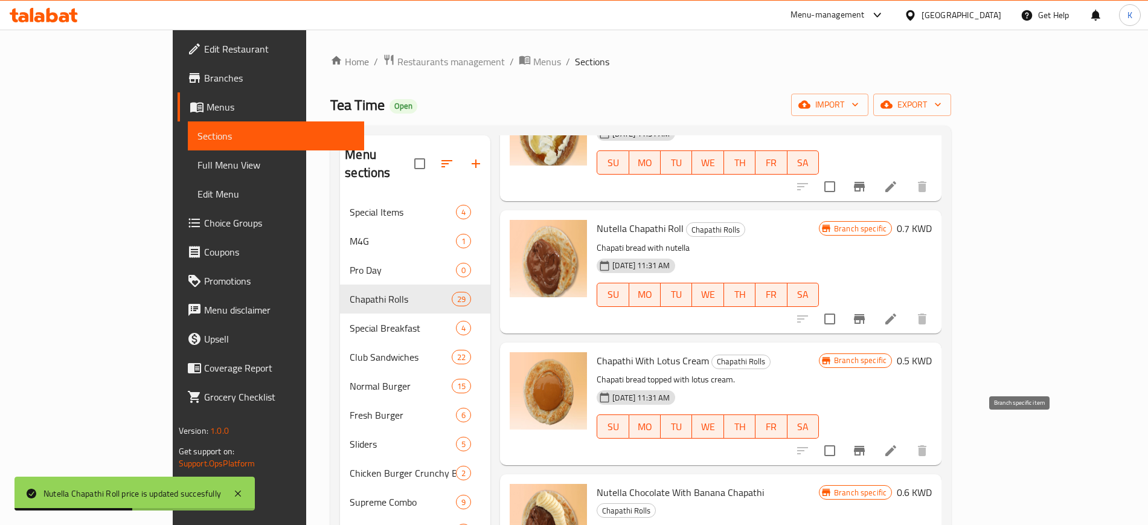
click at [874, 440] on button "Branch-specific-item" at bounding box center [859, 450] width 29 height 29
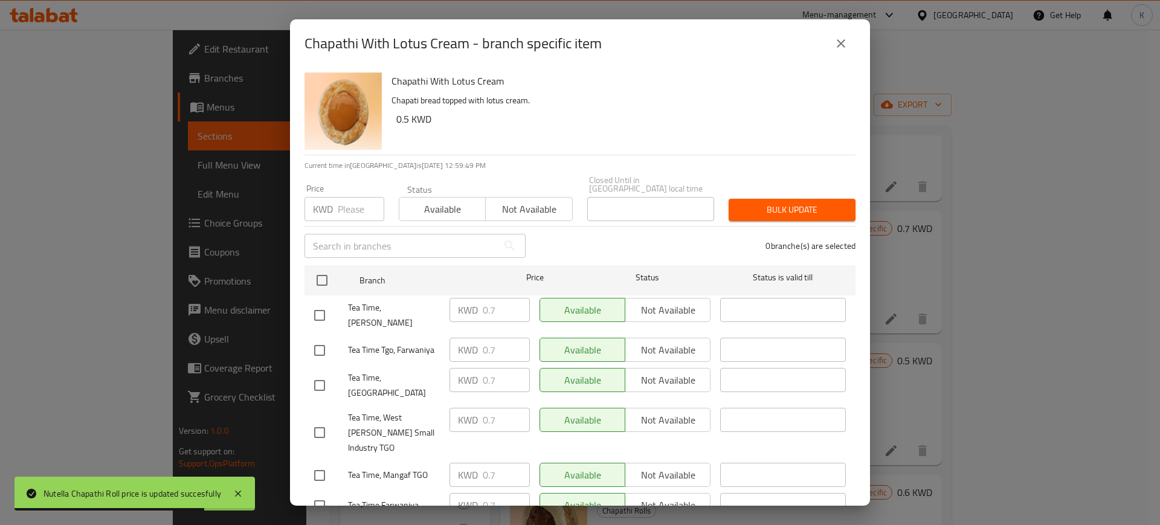
click at [837, 38] on icon "close" at bounding box center [841, 43] width 14 height 14
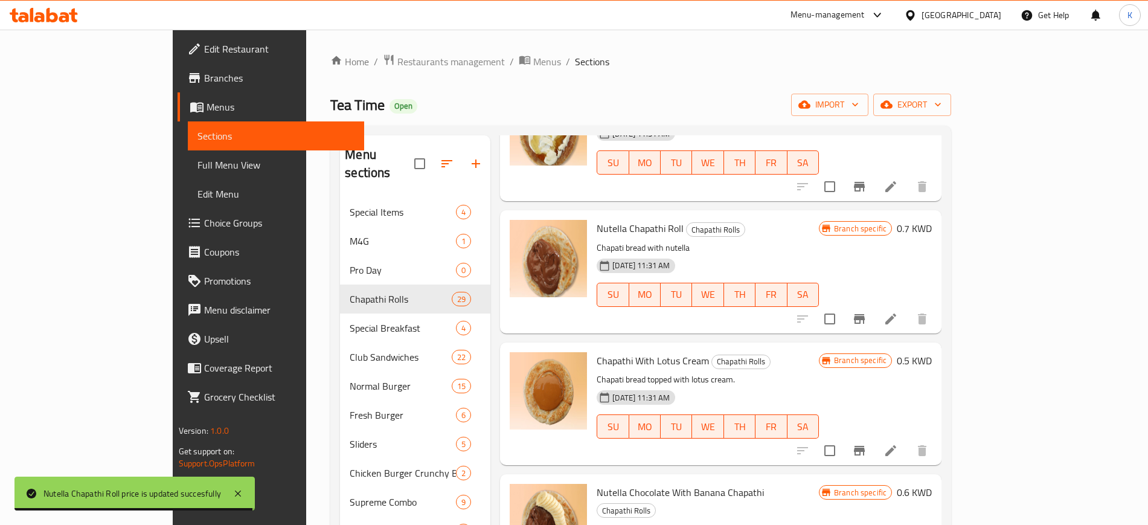
click at [932, 352] on h6 "0.5 KWD" at bounding box center [914, 360] width 35 height 17
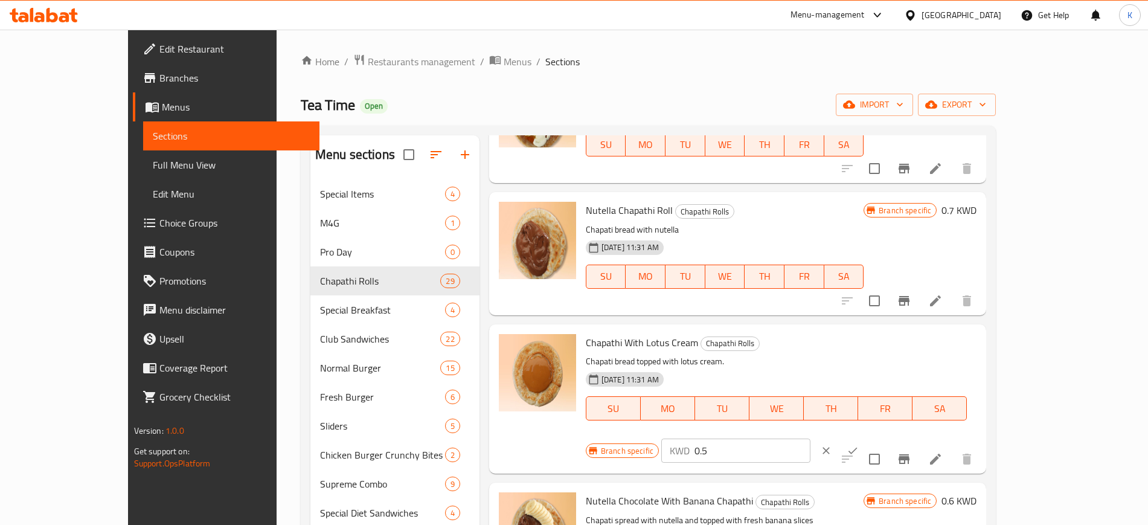
drag, startPoint x: 972, startPoint y: 345, endPoint x: 966, endPoint y: 347, distance: 6.3
click at [811, 438] on input "0.5" at bounding box center [753, 450] width 116 height 24
drag, startPoint x: 974, startPoint y: 347, endPoint x: 894, endPoint y: 347, distance: 80.3
click at [885, 437] on div "Branch specific KWD 0.5 ​" at bounding box center [735, 450] width 299 height 27
type input "0.7"
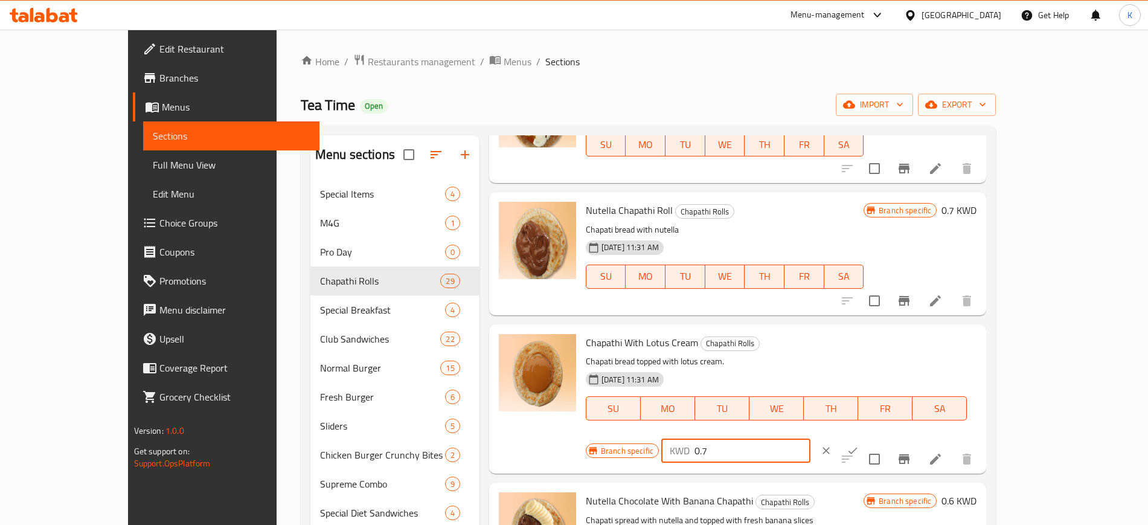
click at [859, 445] on icon "ok" at bounding box center [853, 451] width 12 height 12
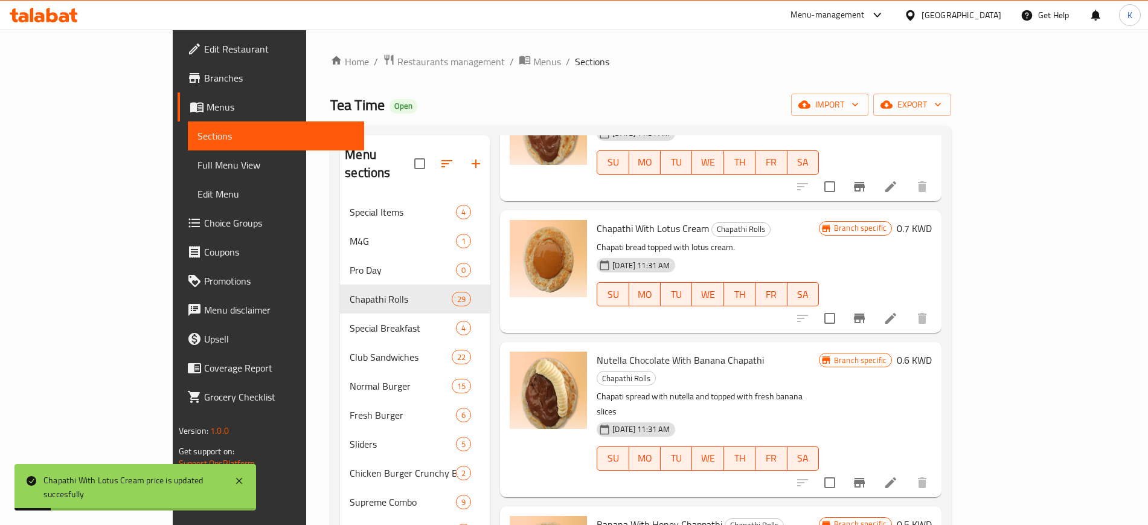
scroll to position [1057, 0]
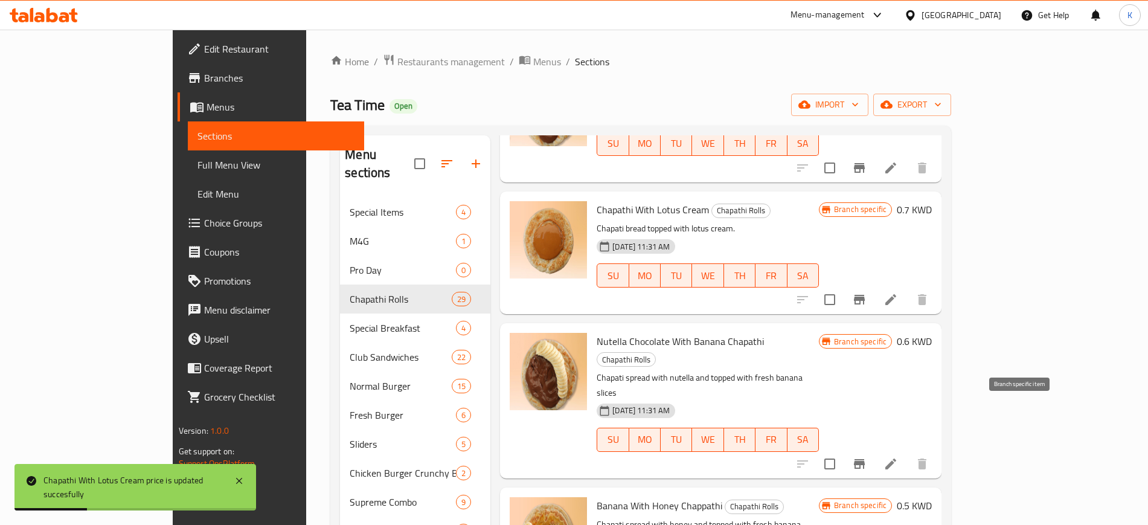
click at [865, 459] on icon "Branch-specific-item" at bounding box center [859, 464] width 11 height 10
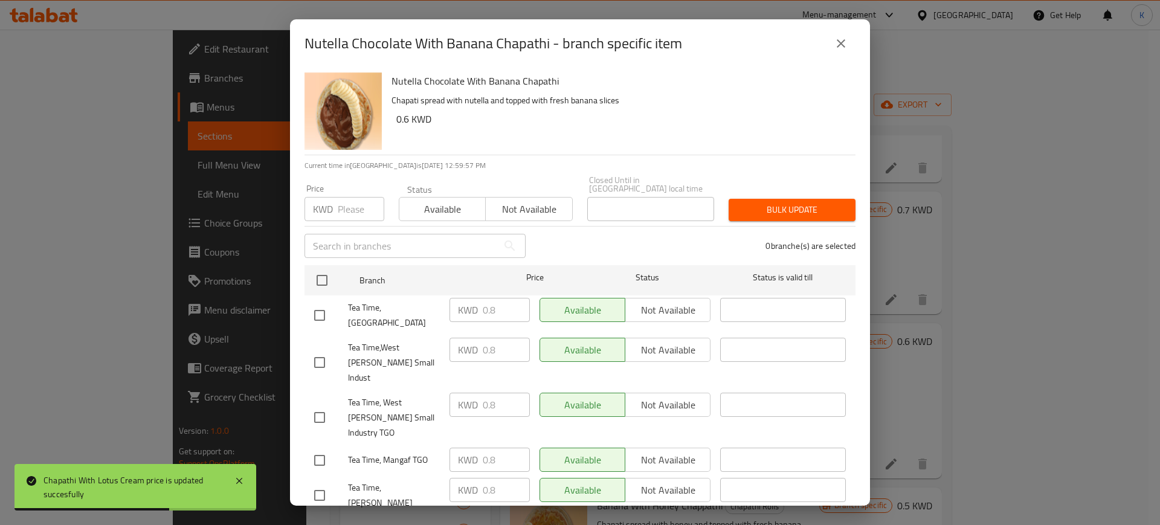
drag, startPoint x: 838, startPoint y: 45, endPoint x: 878, endPoint y: 117, distance: 82.2
click at [838, 44] on icon "close" at bounding box center [841, 43] width 14 height 14
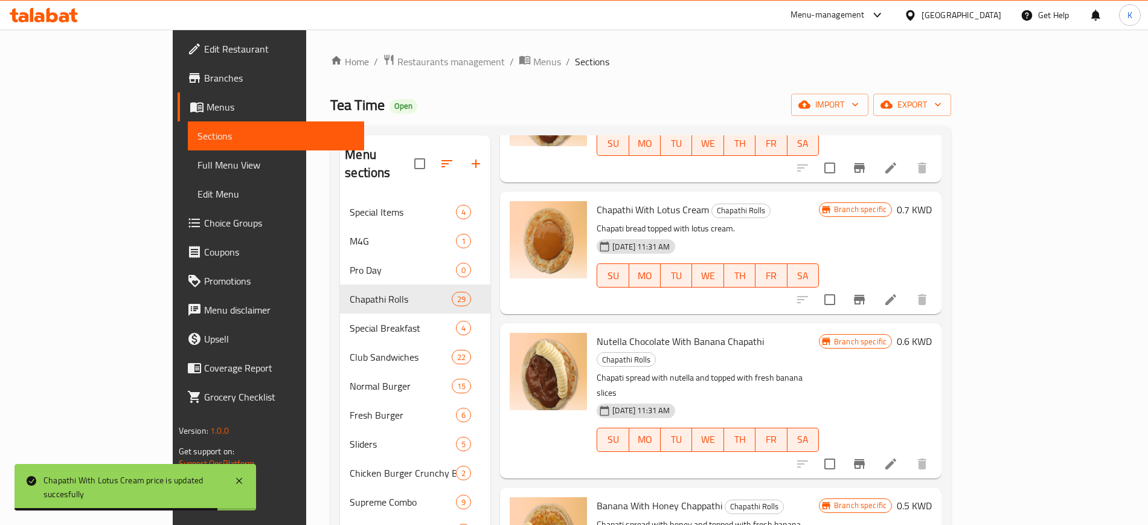
click at [932, 333] on h6 "0.6 KWD" at bounding box center [914, 341] width 35 height 17
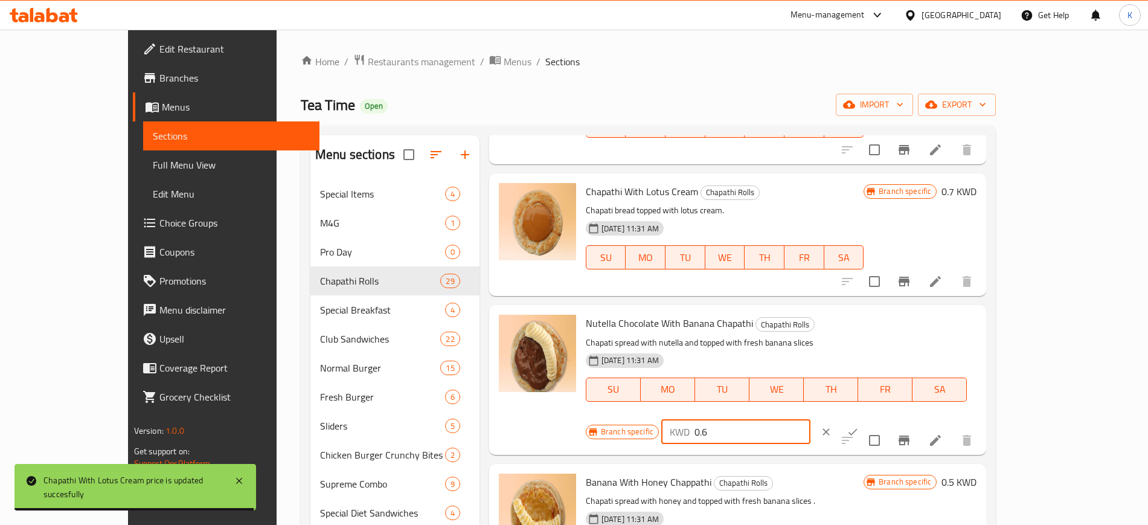
drag, startPoint x: 980, startPoint y: 329, endPoint x: 855, endPoint y: 327, distance: 124.4
click at [855, 419] on div "Branch specific KWD 0.6 ​" at bounding box center [735, 432] width 299 height 27
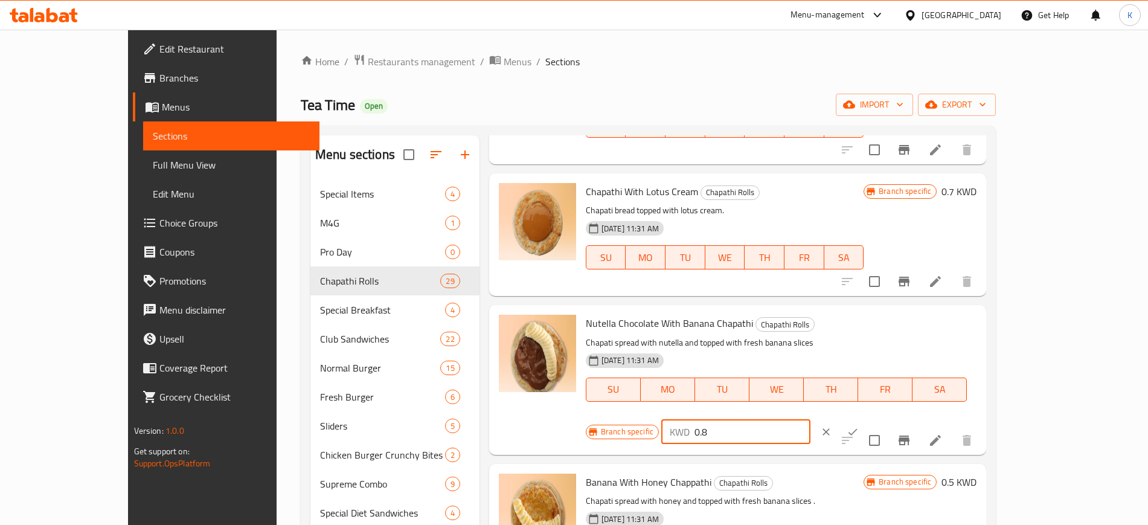
type input "0.8"
click at [859, 426] on icon "ok" at bounding box center [853, 432] width 12 height 12
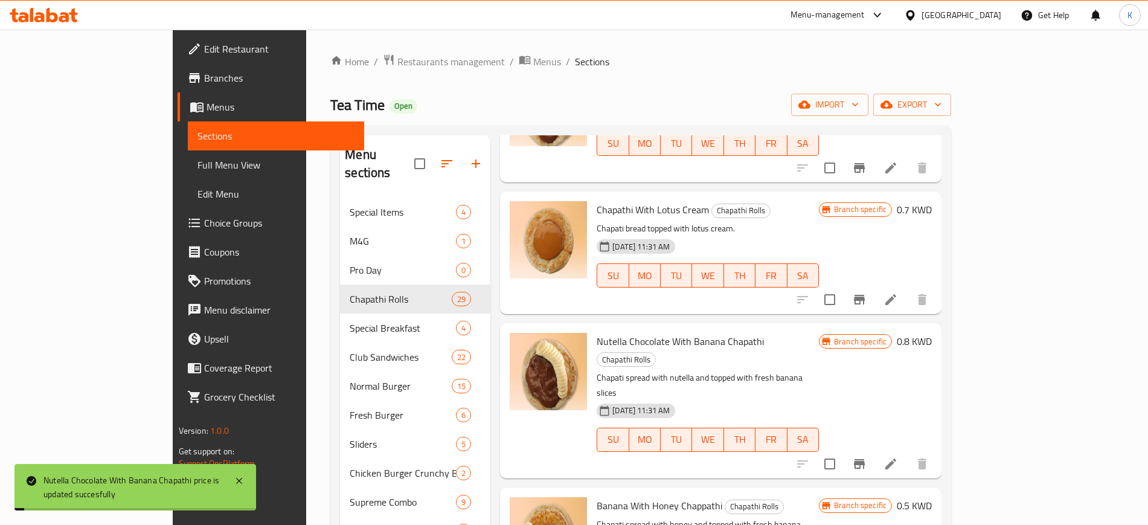
scroll to position [1132, 0]
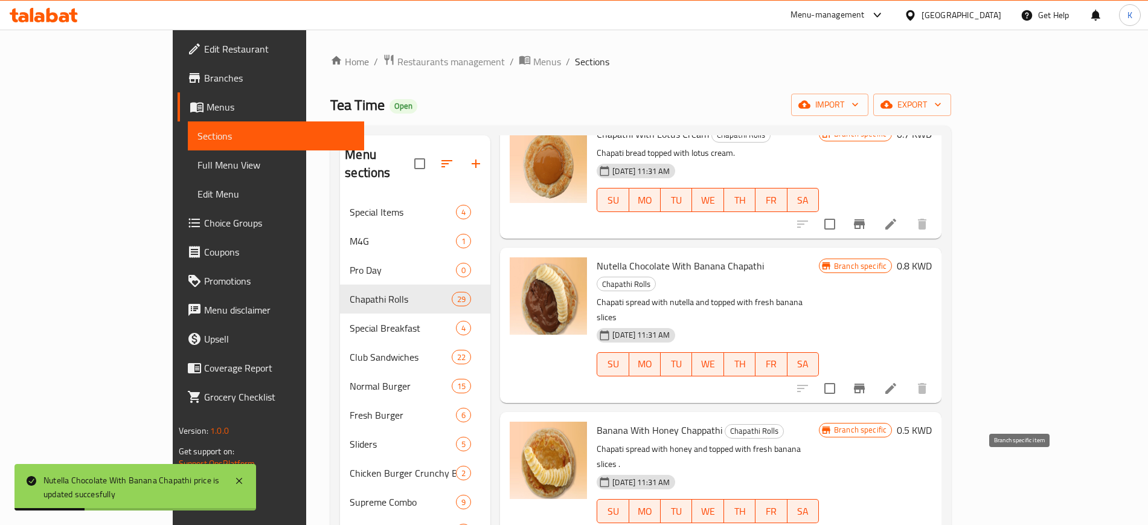
click at [867, 524] on icon "Branch-specific-item" at bounding box center [859, 535] width 14 height 14
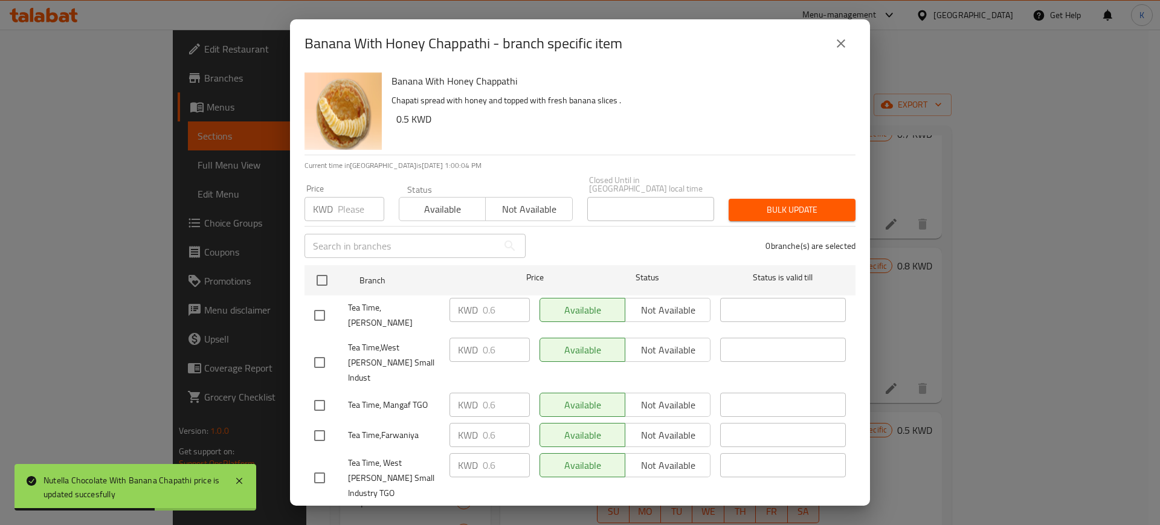
drag, startPoint x: 835, startPoint y: 42, endPoint x: 875, endPoint y: 135, distance: 101.4
click at [834, 42] on icon "close" at bounding box center [841, 43] width 14 height 14
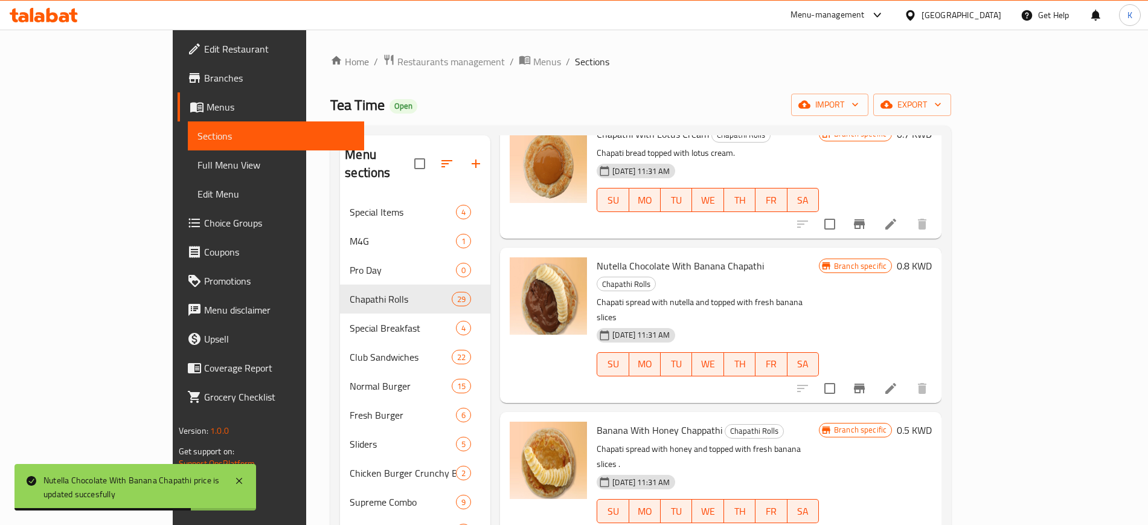
click at [932, 422] on h6 "0.5 KWD" at bounding box center [914, 430] width 35 height 17
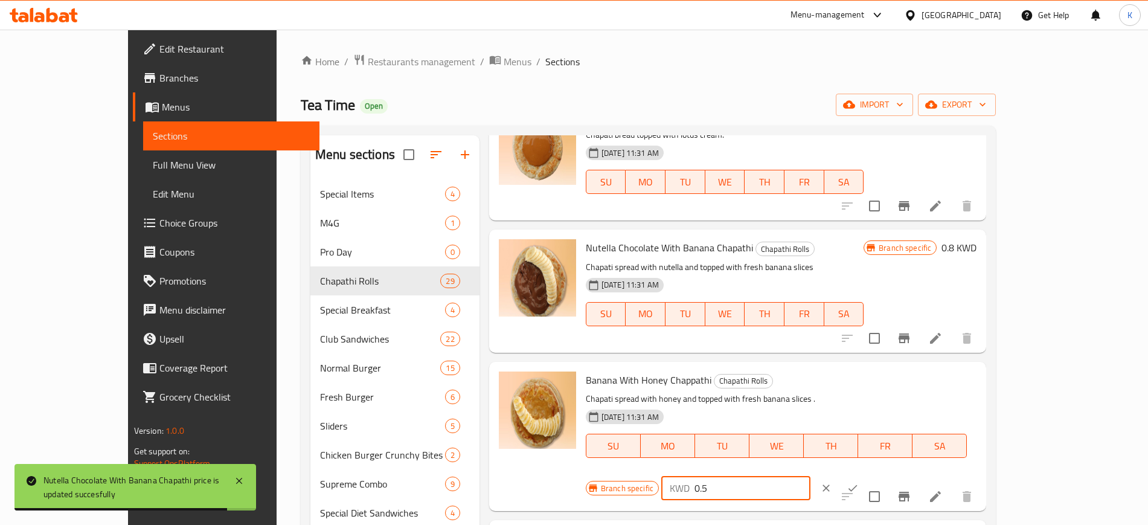
drag, startPoint x: 949, startPoint y: 382, endPoint x: 865, endPoint y: 386, distance: 84.0
click at [865, 475] on div "Branch specific KWD 0.5 ​" at bounding box center [735, 488] width 299 height 27
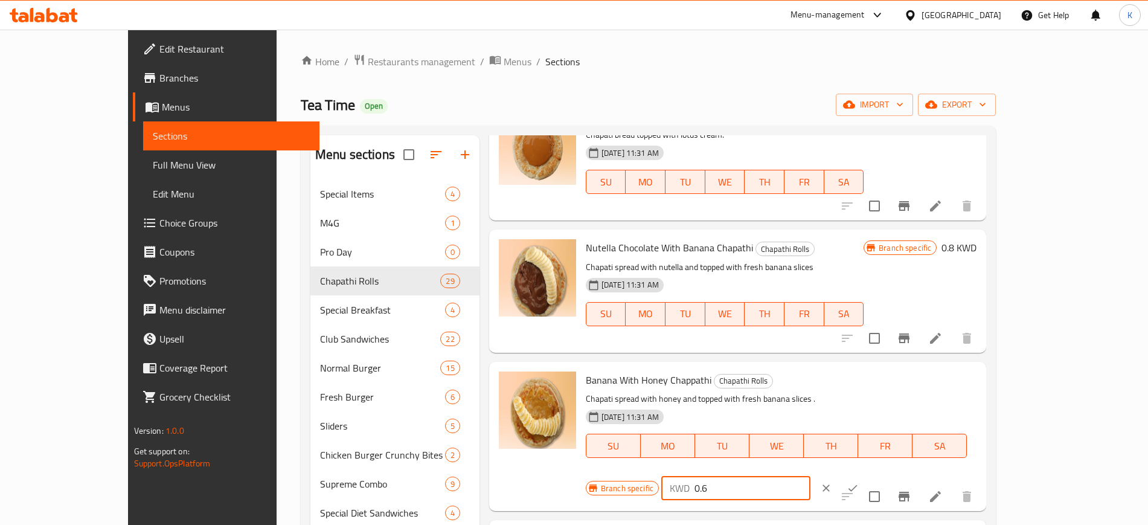
type input "0.6"
click at [859, 482] on icon "ok" at bounding box center [853, 488] width 12 height 12
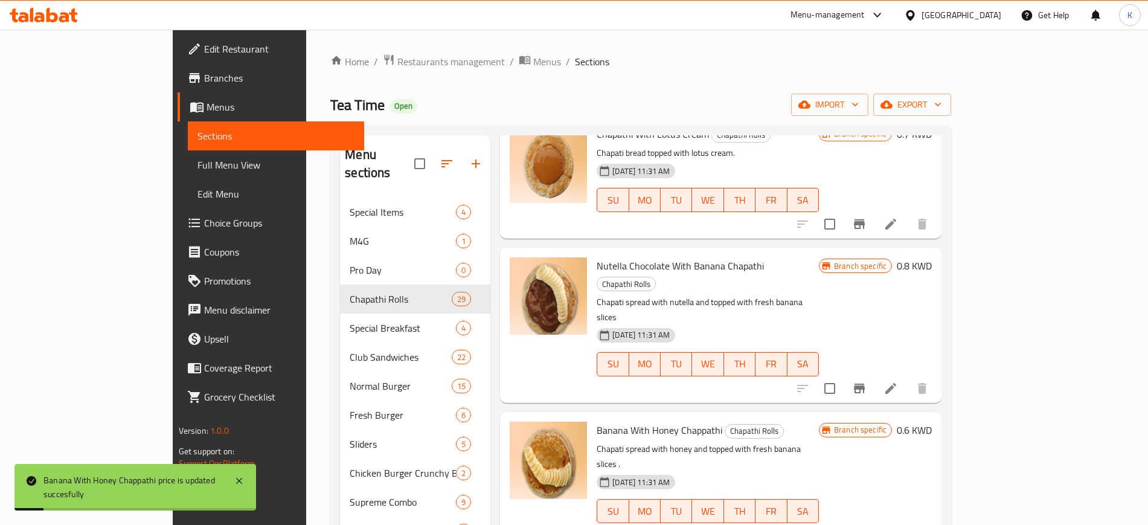
scroll to position [1208, 0]
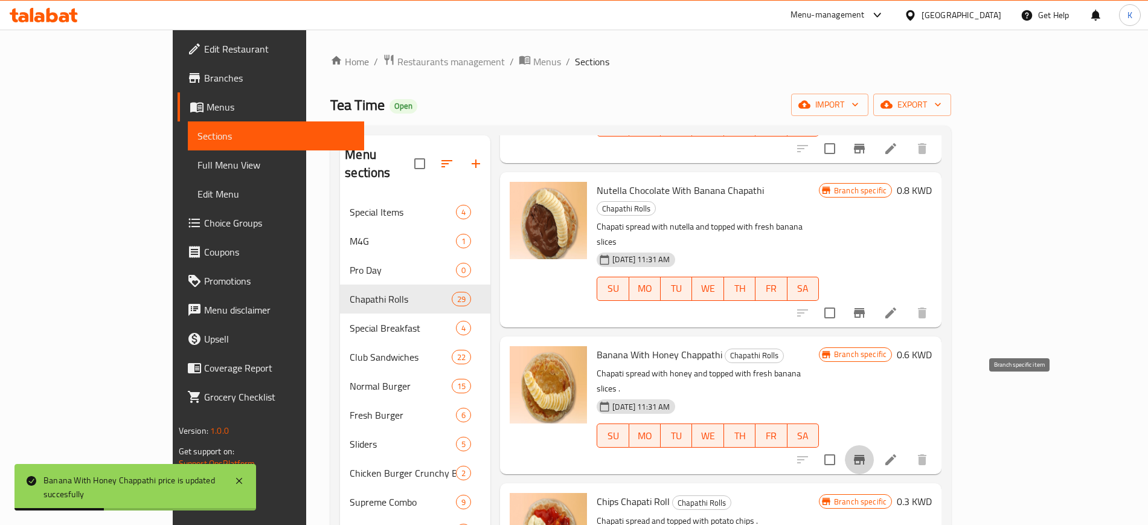
click at [867, 452] on icon "Branch-specific-item" at bounding box center [859, 459] width 14 height 14
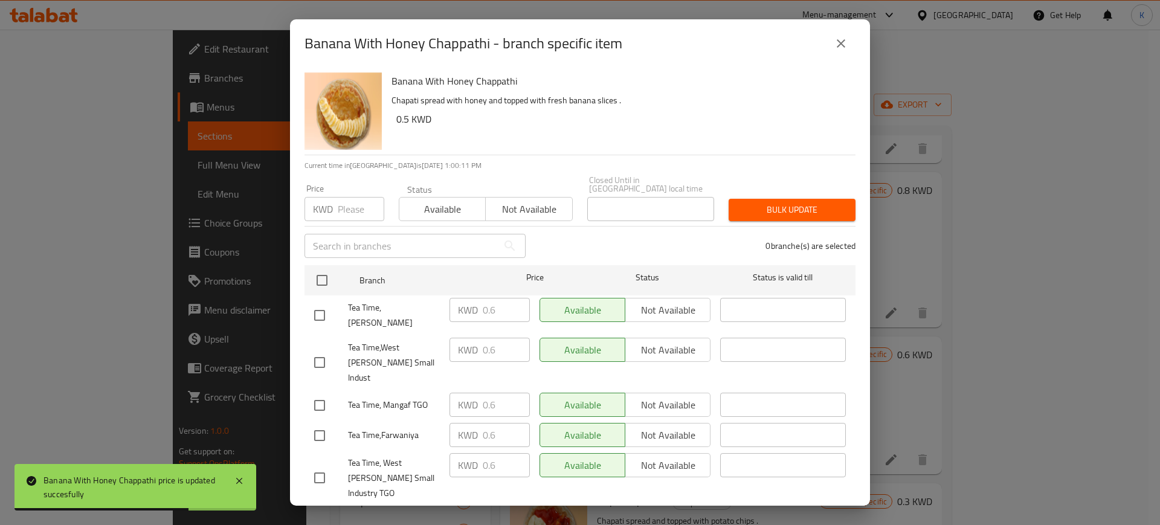
click at [839, 43] on icon "close" at bounding box center [841, 43] width 14 height 14
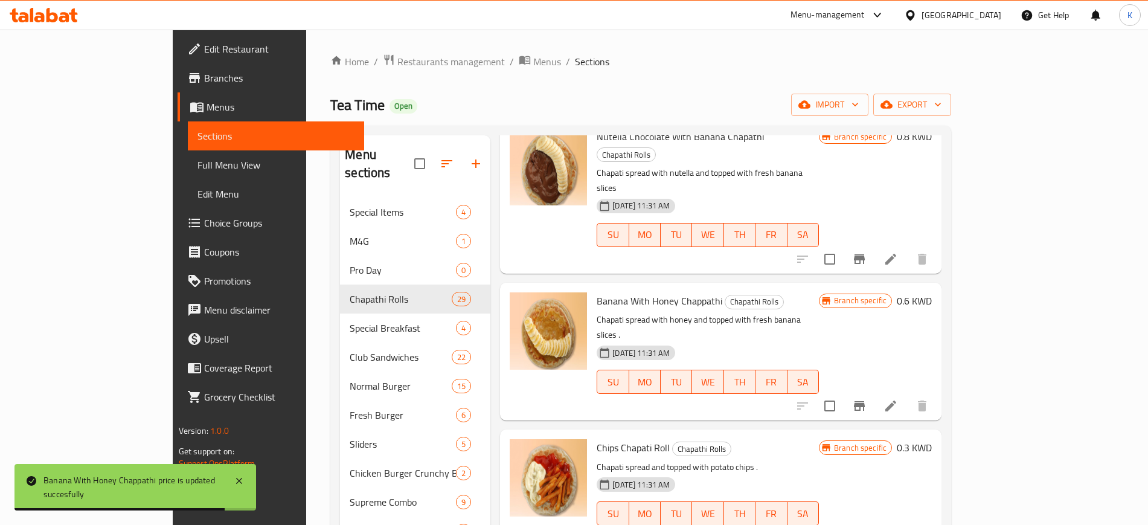
scroll to position [1283, 0]
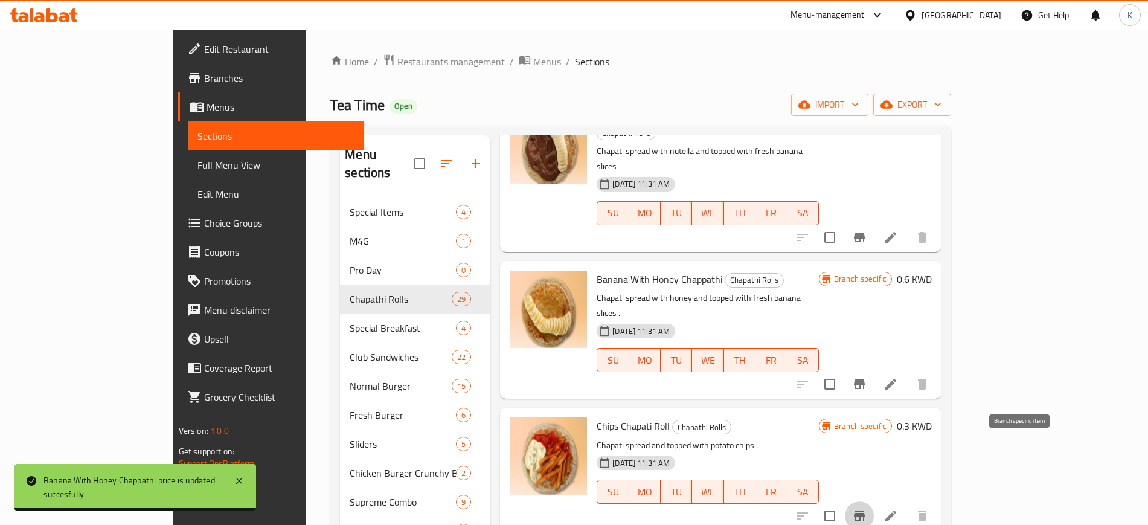
click at [865, 511] on icon "Branch-specific-item" at bounding box center [859, 516] width 11 height 10
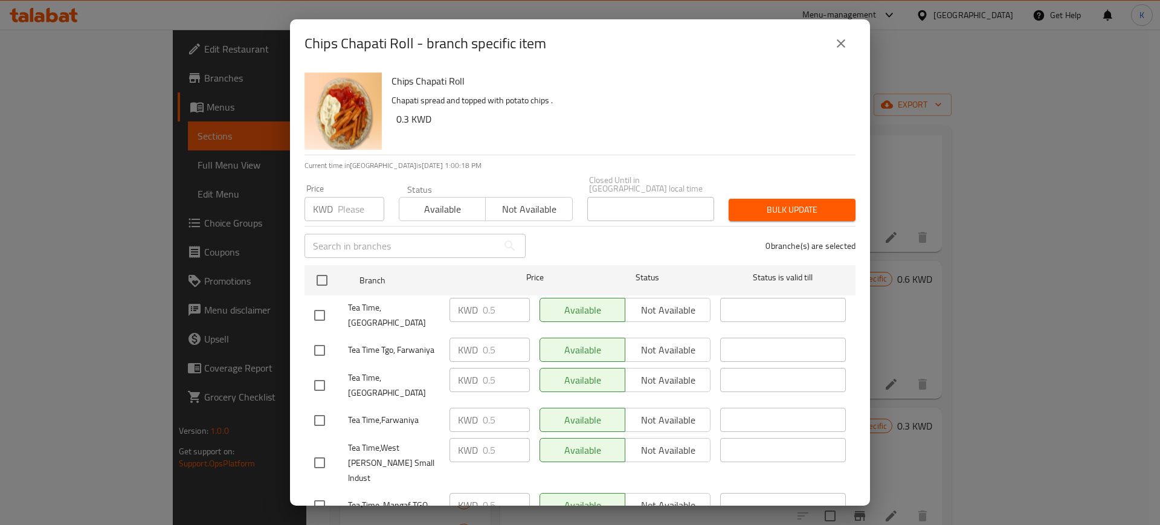
click at [842, 39] on icon "close" at bounding box center [841, 43] width 14 height 14
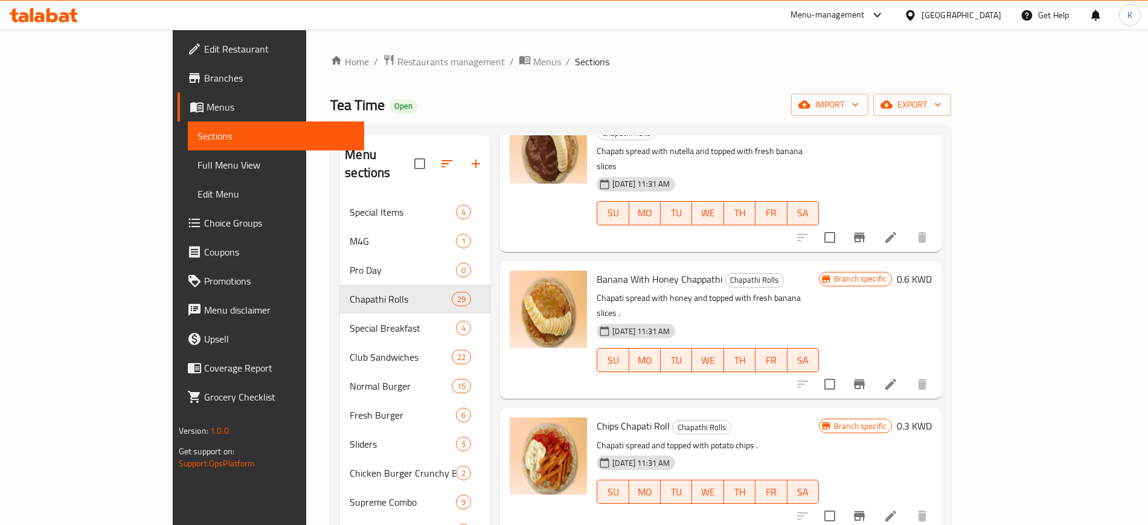
click at [932, 417] on h6 "0.3 KWD" at bounding box center [914, 425] width 35 height 17
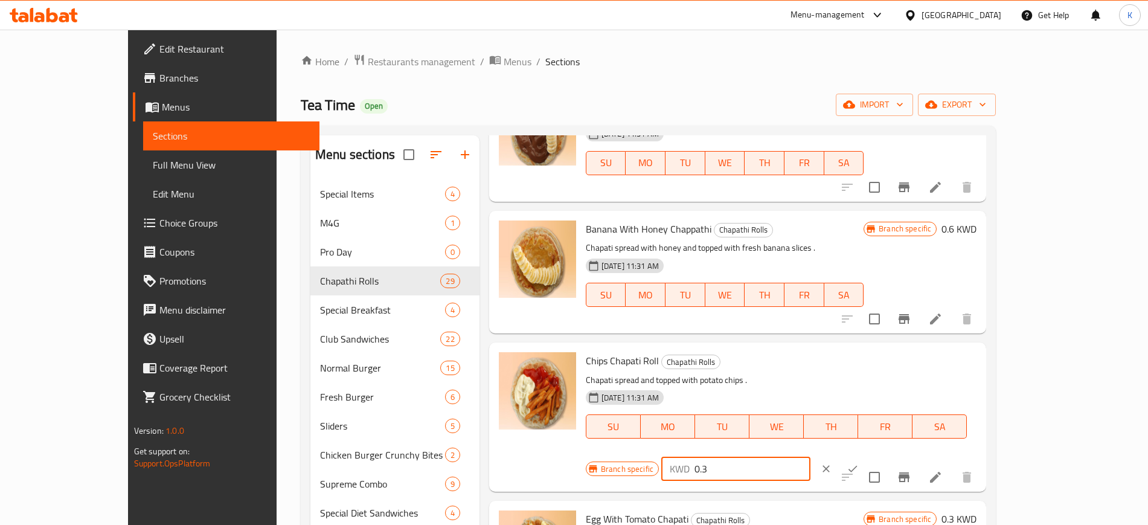
click at [824, 455] on div "Branch specific KWD 0.3 ​" at bounding box center [735, 468] width 299 height 27
type input "0.5"
click at [859, 463] on icon "ok" at bounding box center [853, 469] width 12 height 12
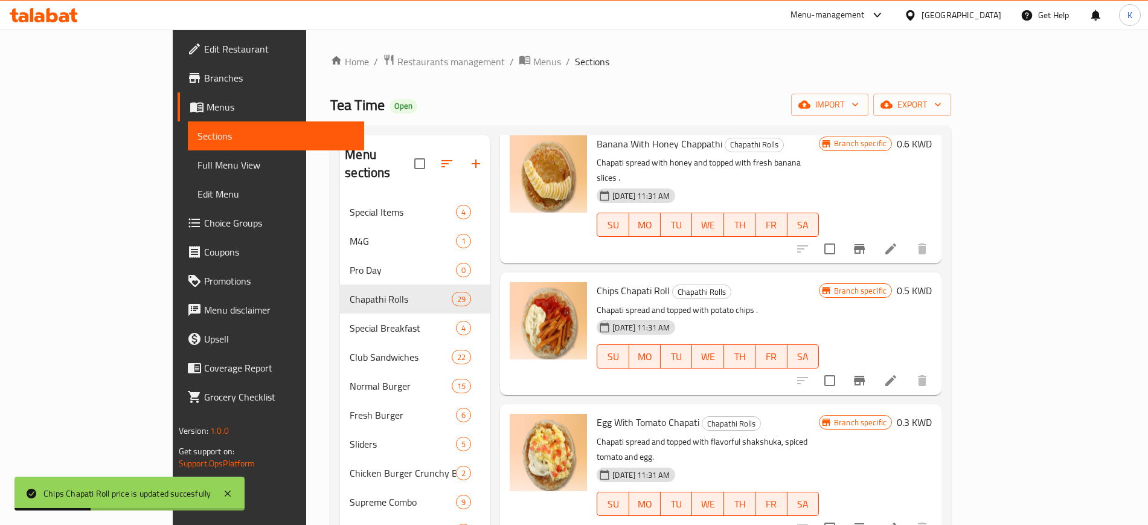
scroll to position [1434, 0]
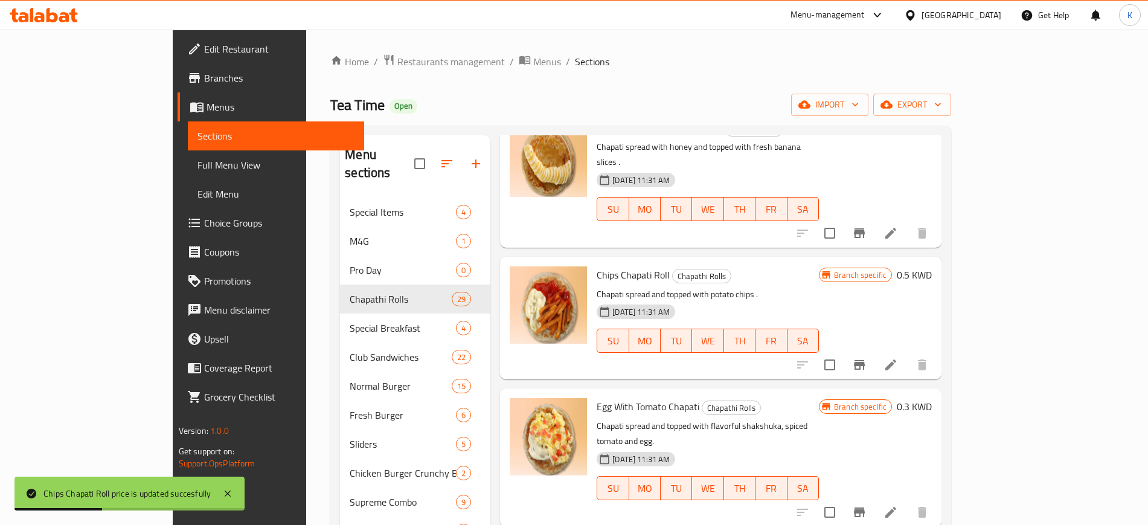
click at [867, 505] on icon "Branch-specific-item" at bounding box center [859, 512] width 14 height 14
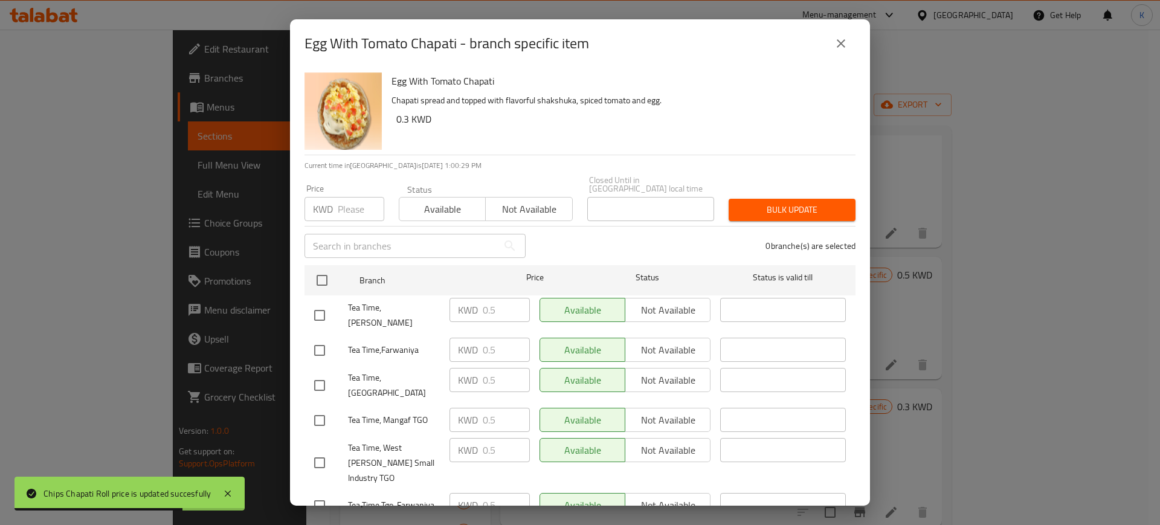
click at [840, 45] on icon "close" at bounding box center [841, 43] width 14 height 14
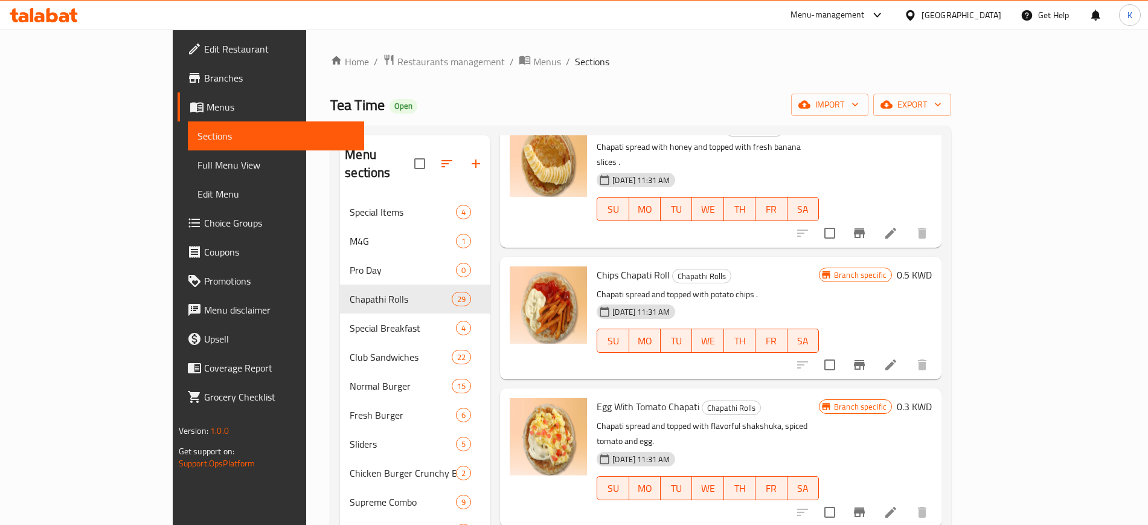
click at [932, 398] on h6 "0.3 KWD" at bounding box center [914, 406] width 35 height 17
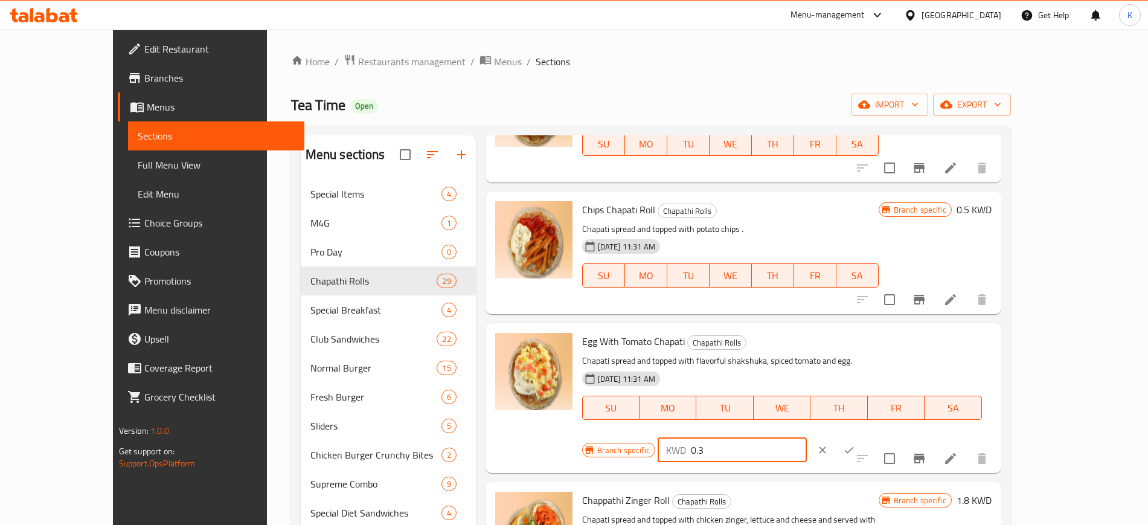
click at [807, 438] on div "KWD 0.3 ​" at bounding box center [732, 450] width 149 height 24
type input "0.5"
click at [855, 444] on icon "ok" at bounding box center [849, 450] width 12 height 12
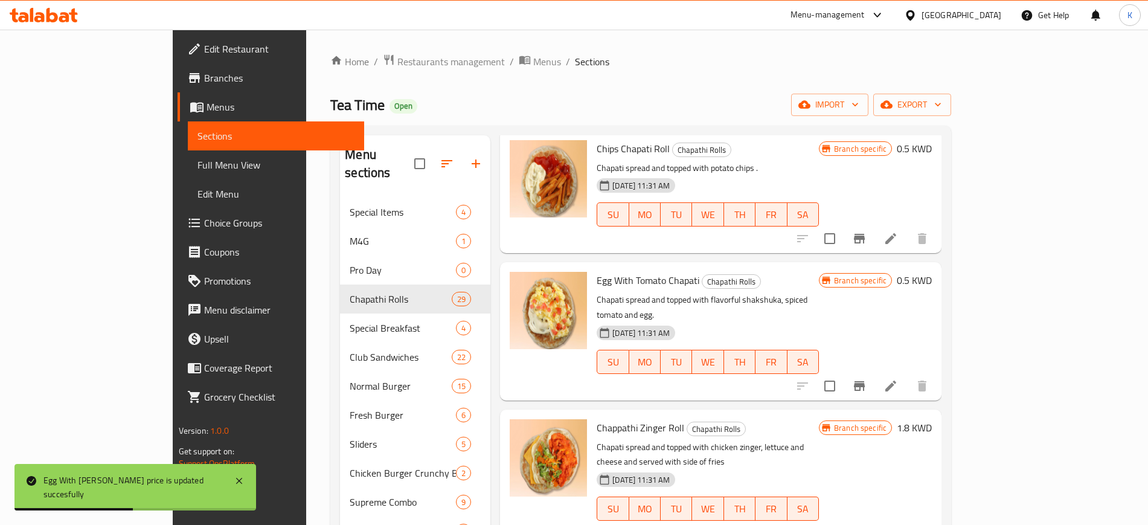
scroll to position [1585, 0]
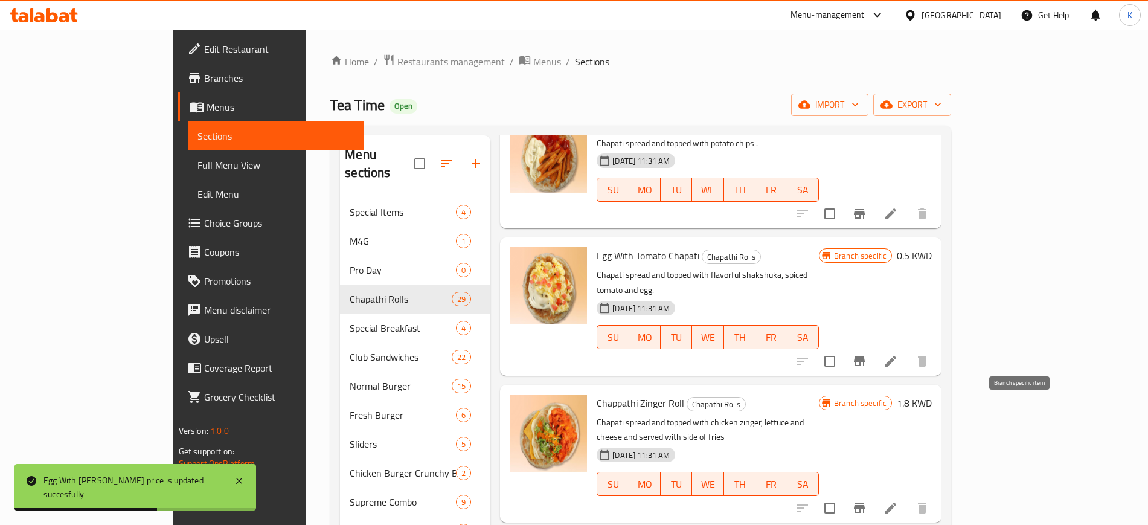
click at [867, 501] on icon "Branch-specific-item" at bounding box center [859, 508] width 14 height 14
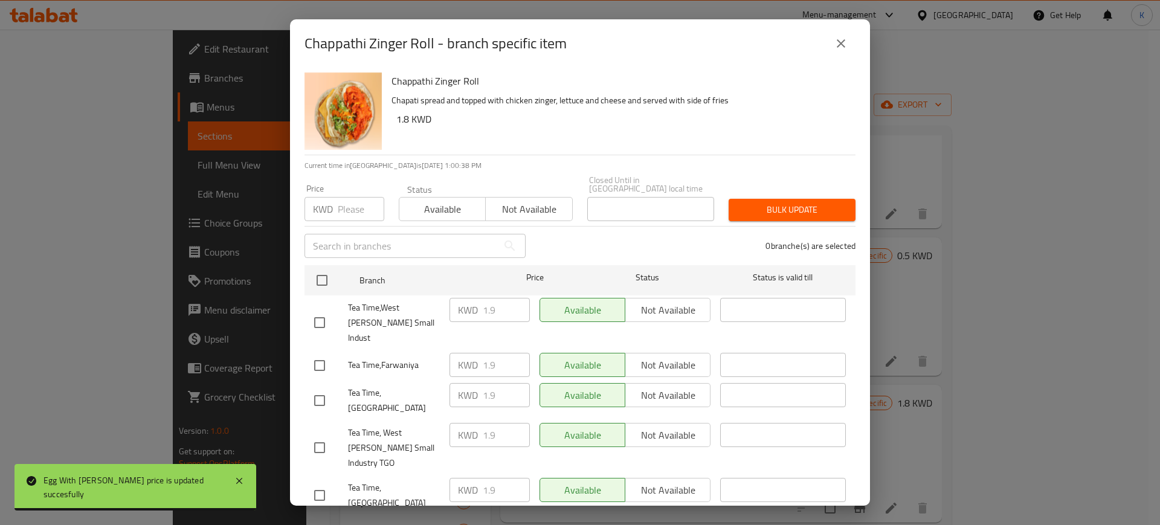
click at [839, 50] on icon "close" at bounding box center [841, 43] width 14 height 14
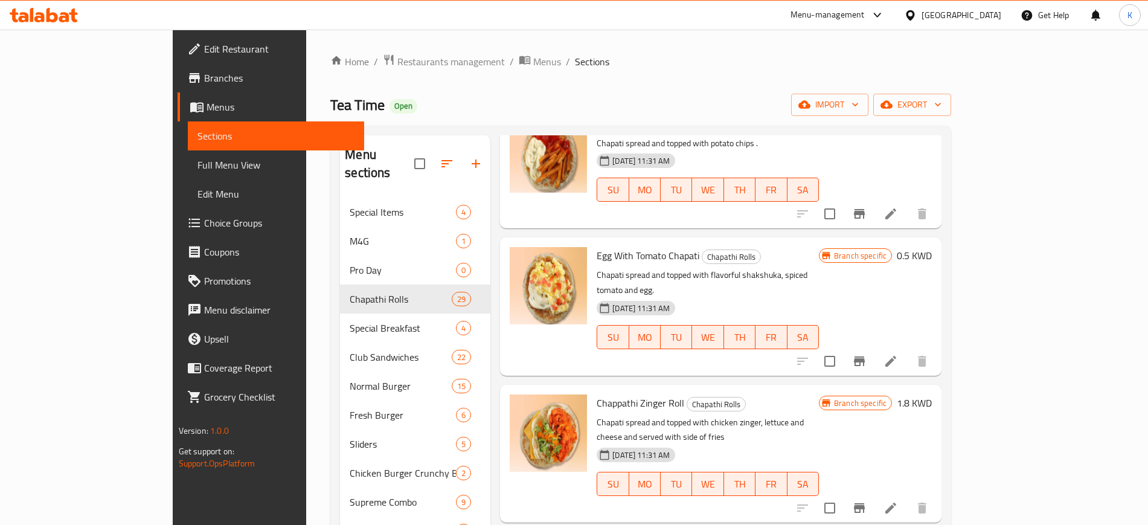
click at [932, 394] on h6 "1.8 KWD" at bounding box center [914, 402] width 35 height 17
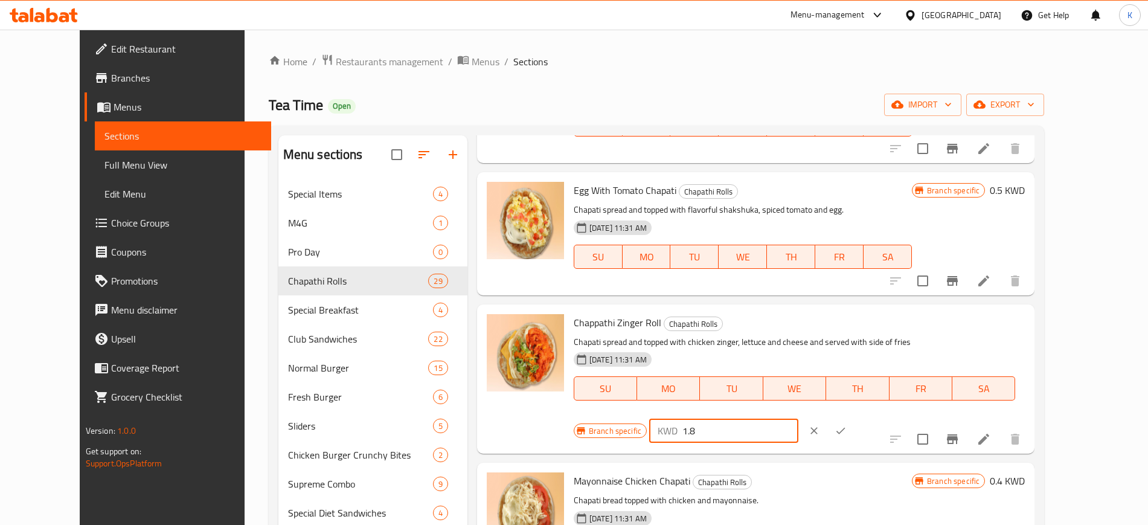
drag, startPoint x: 950, startPoint y: 324, endPoint x: 881, endPoint y: 330, distance: 69.8
click at [873, 417] on div "Branch specific KWD 1.8 ​" at bounding box center [723, 430] width 299 height 27
type input "1.9"
click at [847, 425] on icon "ok" at bounding box center [841, 431] width 12 height 12
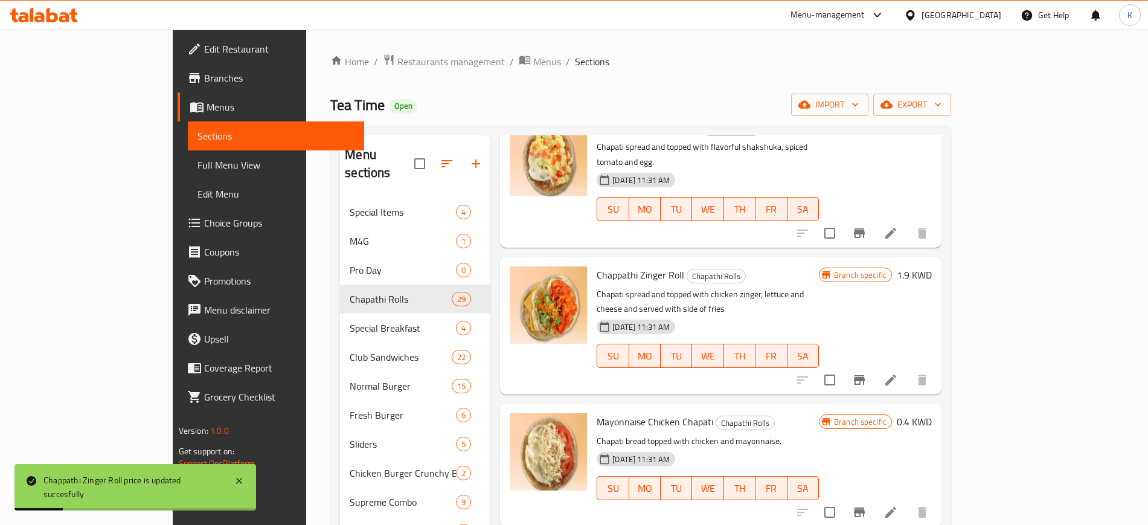
scroll to position [1736, 0]
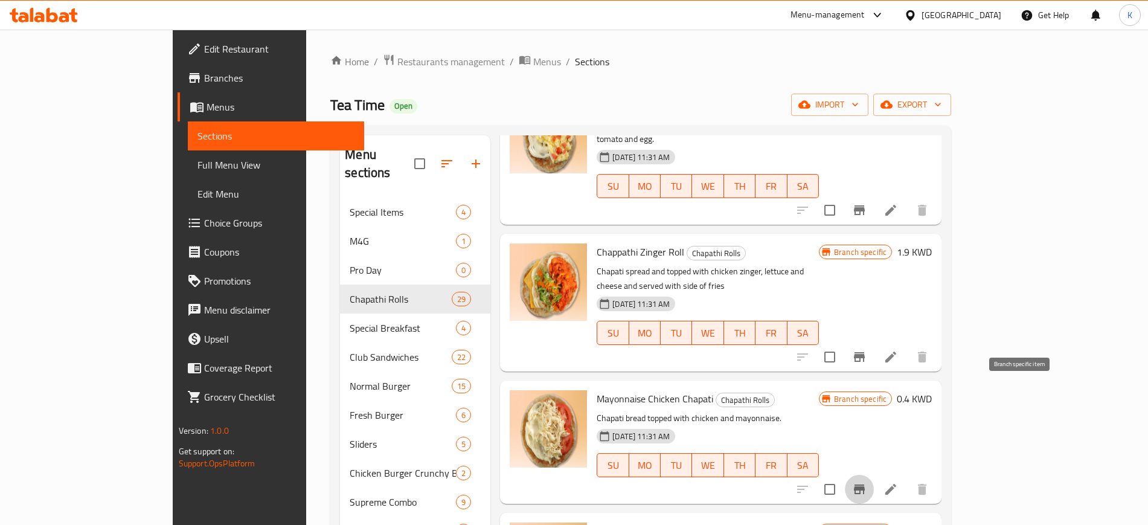
click at [865, 484] on icon "Branch-specific-item" at bounding box center [859, 489] width 11 height 10
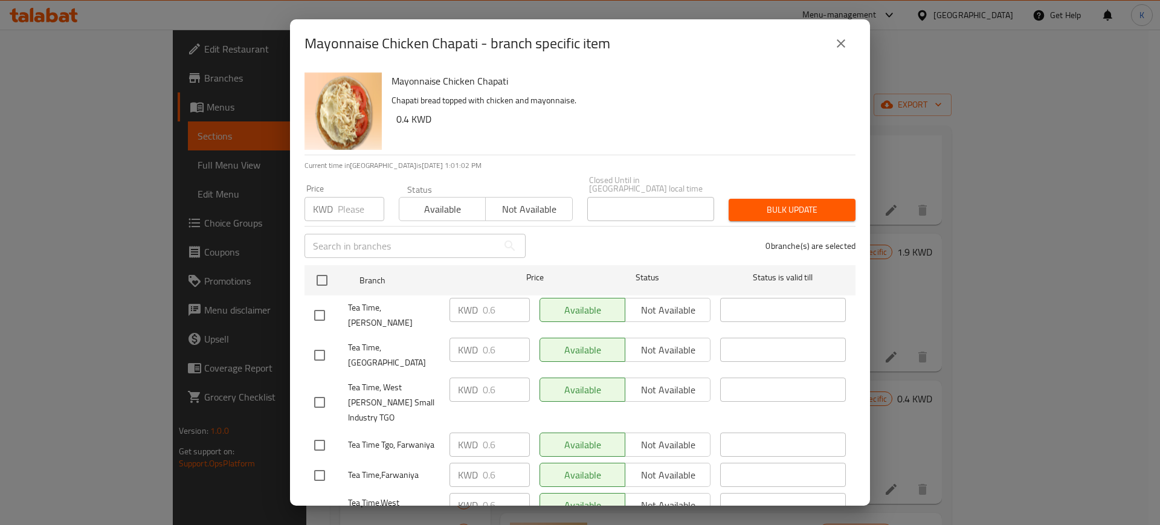
click at [843, 44] on icon "close" at bounding box center [841, 43] width 14 height 14
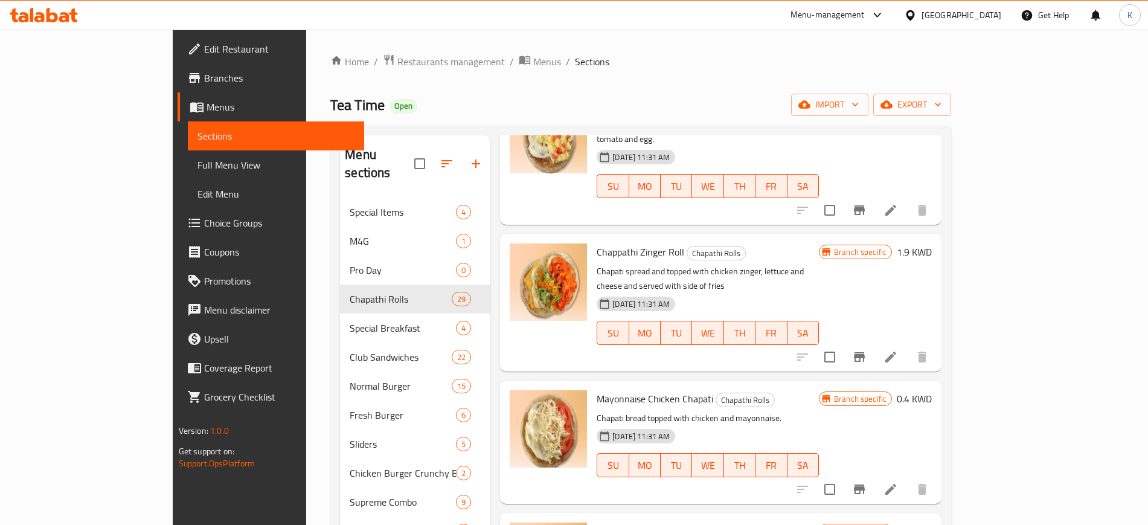
click at [932, 390] on h6 "0.4 KWD" at bounding box center [914, 398] width 35 height 17
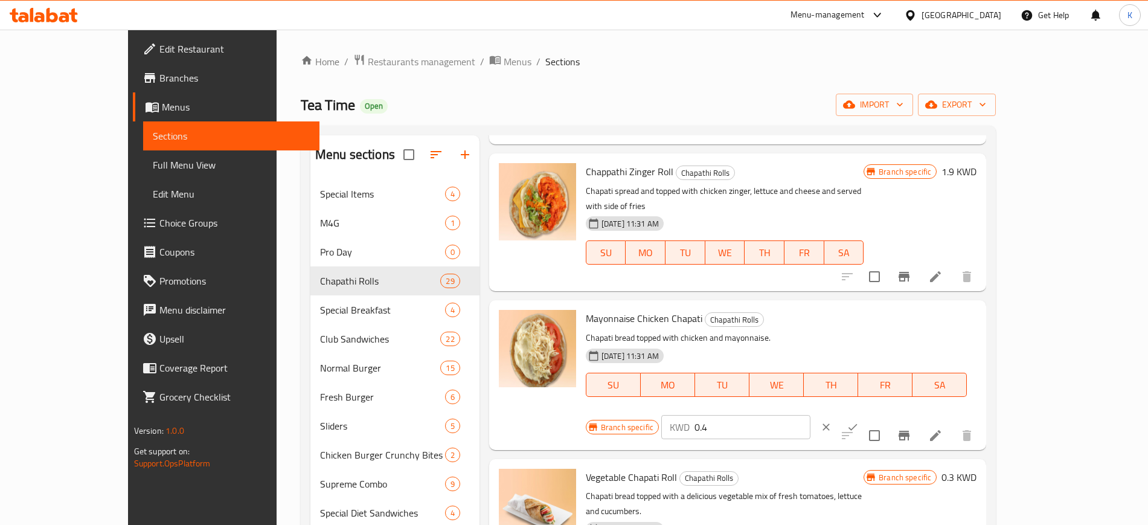
drag, startPoint x: 950, startPoint y: 304, endPoint x: 862, endPoint y: 308, distance: 87.7
click at [862, 414] on div "Branch specific KWD 0.4 ​" at bounding box center [735, 427] width 299 height 27
type input "0.6"
click at [858, 424] on icon "ok" at bounding box center [853, 427] width 9 height 7
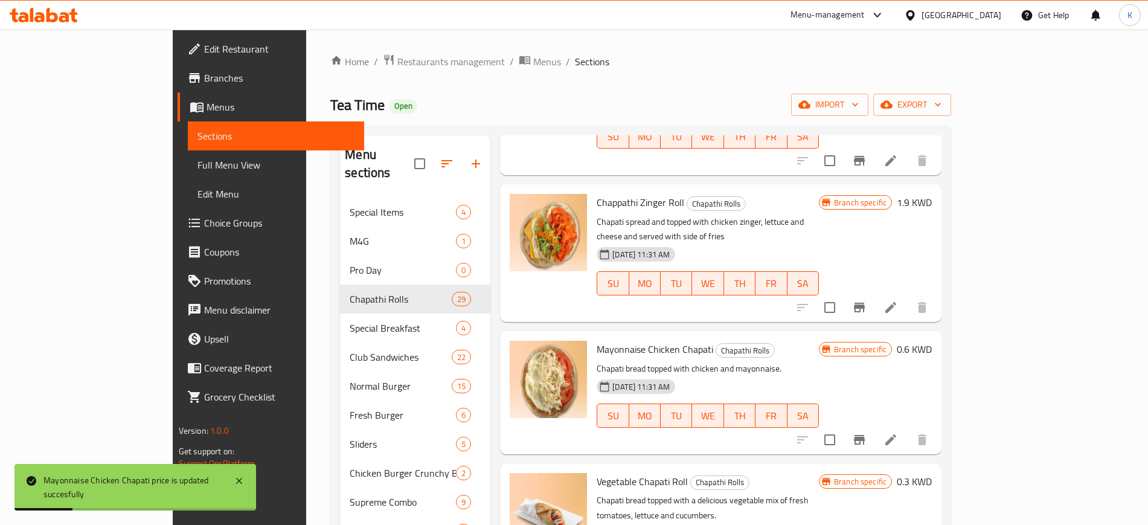
scroll to position [1812, 0]
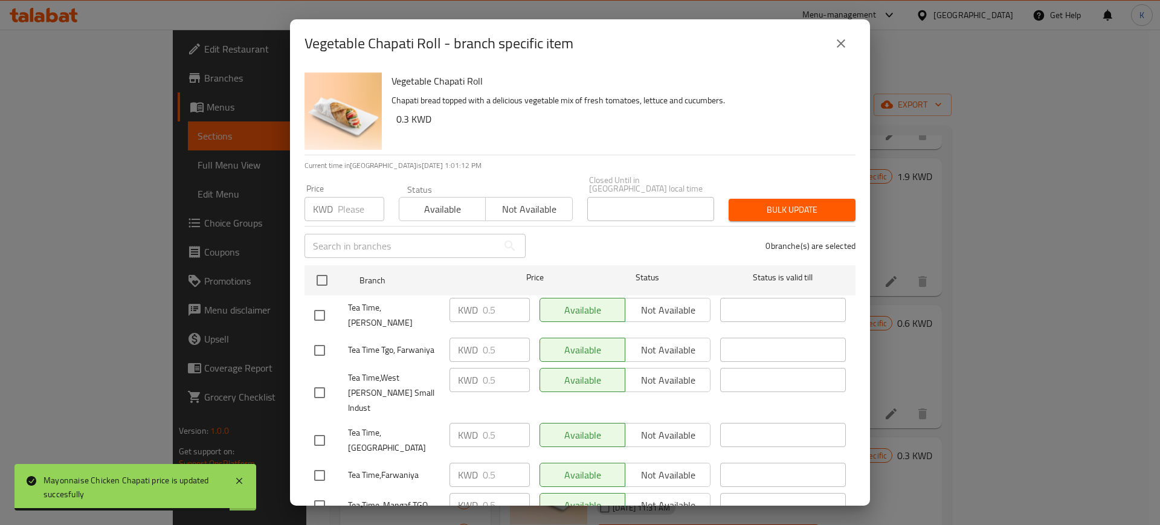
click at [837, 40] on icon "close" at bounding box center [841, 43] width 14 height 14
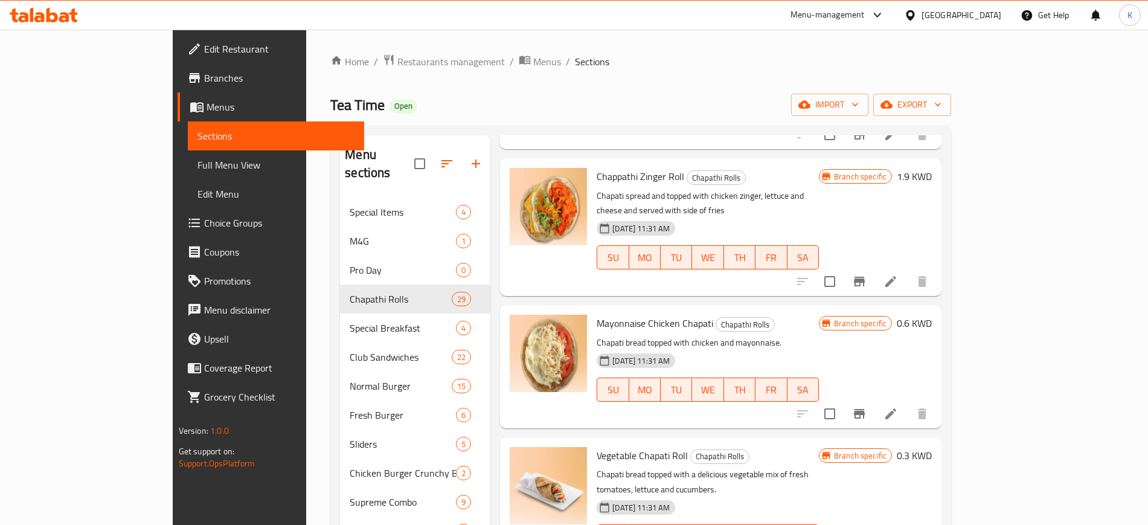
click at [932, 447] on h6 "0.3 KWD" at bounding box center [914, 455] width 35 height 17
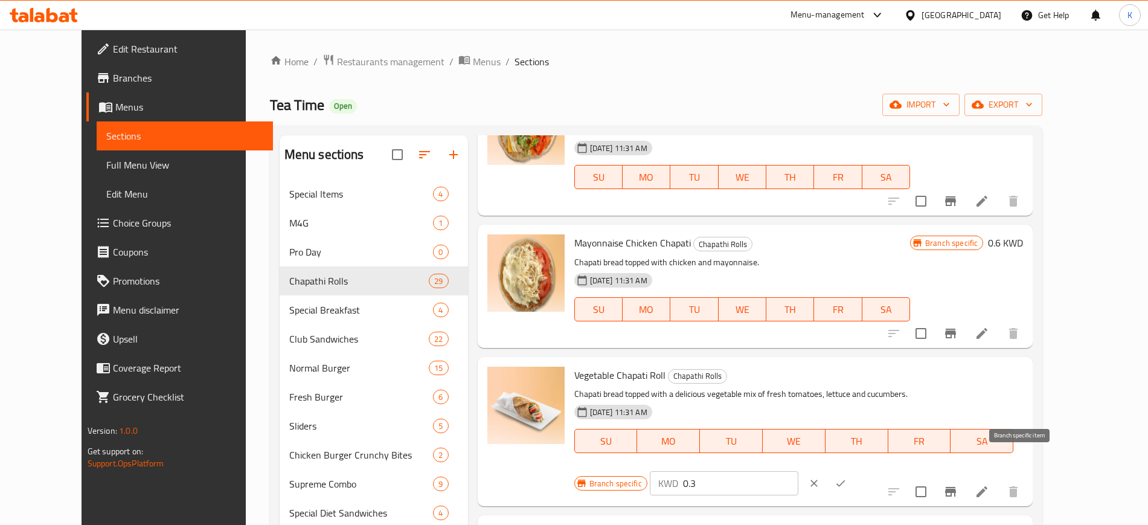
click at [958, 484] on icon "Branch-specific-item" at bounding box center [950, 491] width 14 height 14
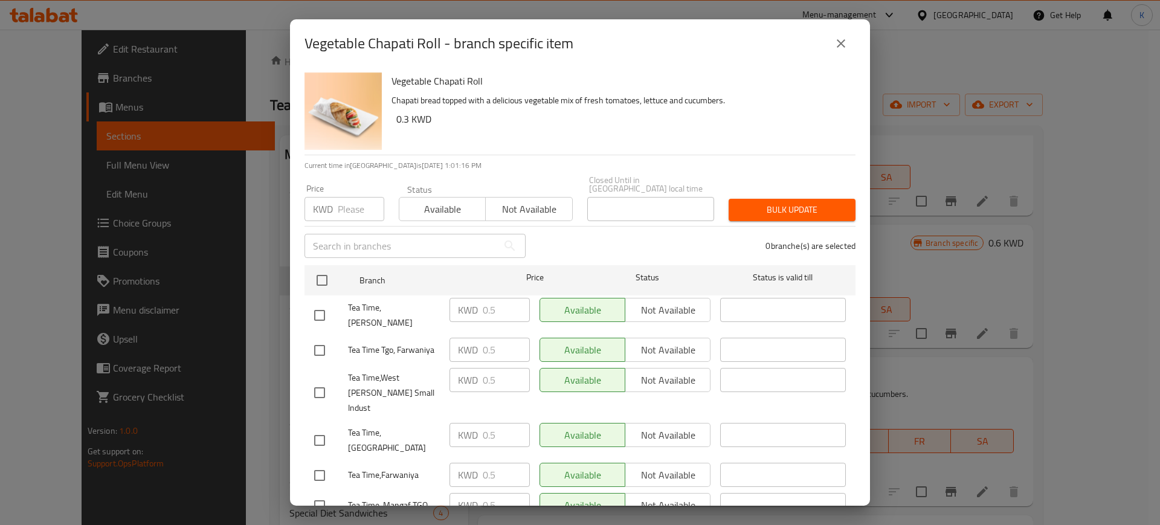
click at [833, 45] on button "close" at bounding box center [840, 43] width 29 height 29
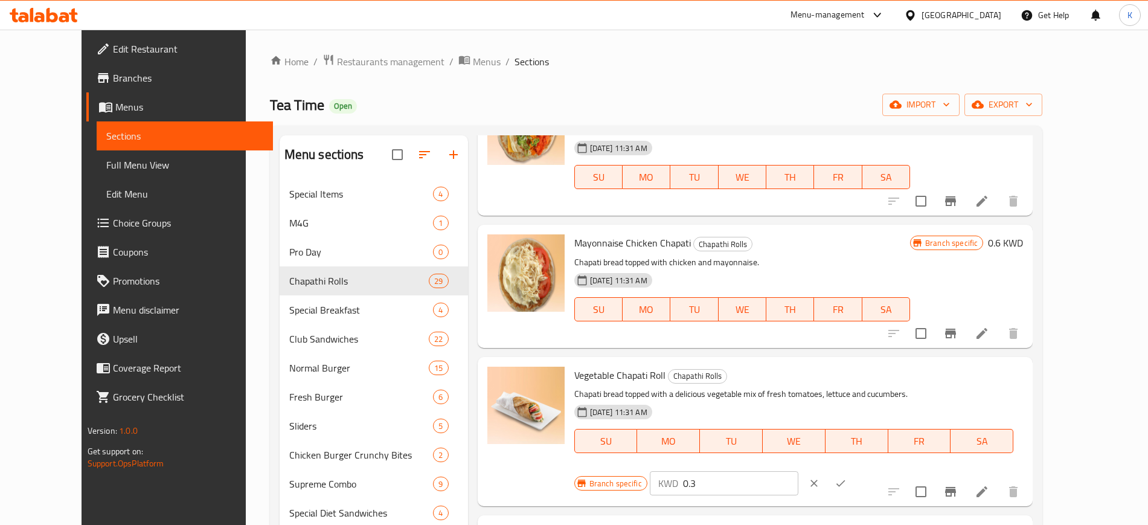
drag, startPoint x: 942, startPoint y: 370, endPoint x: 891, endPoint y: 372, distance: 50.8
click at [873, 470] on div "Branch specific KWD 0.3 ​" at bounding box center [723, 483] width 299 height 27
type input "0.5"
click at [847, 477] on icon "ok" at bounding box center [841, 483] width 12 height 12
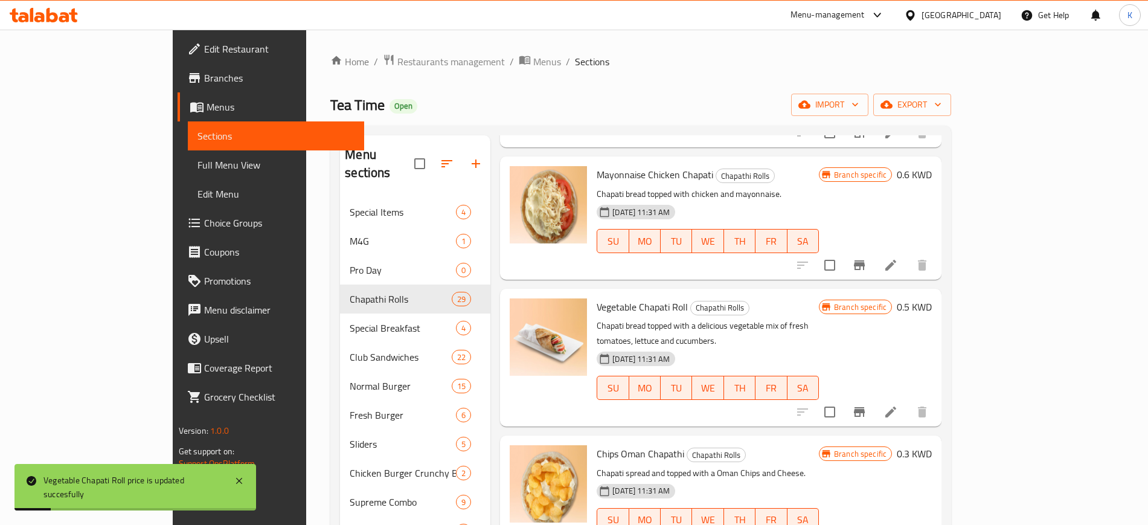
scroll to position [1963, 0]
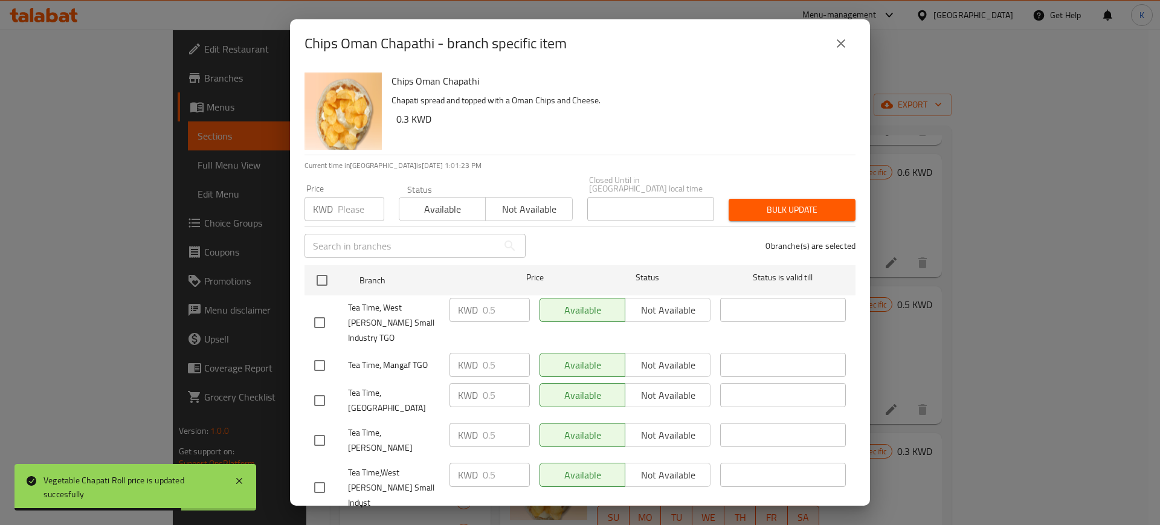
click at [839, 40] on icon "close" at bounding box center [841, 43] width 14 height 14
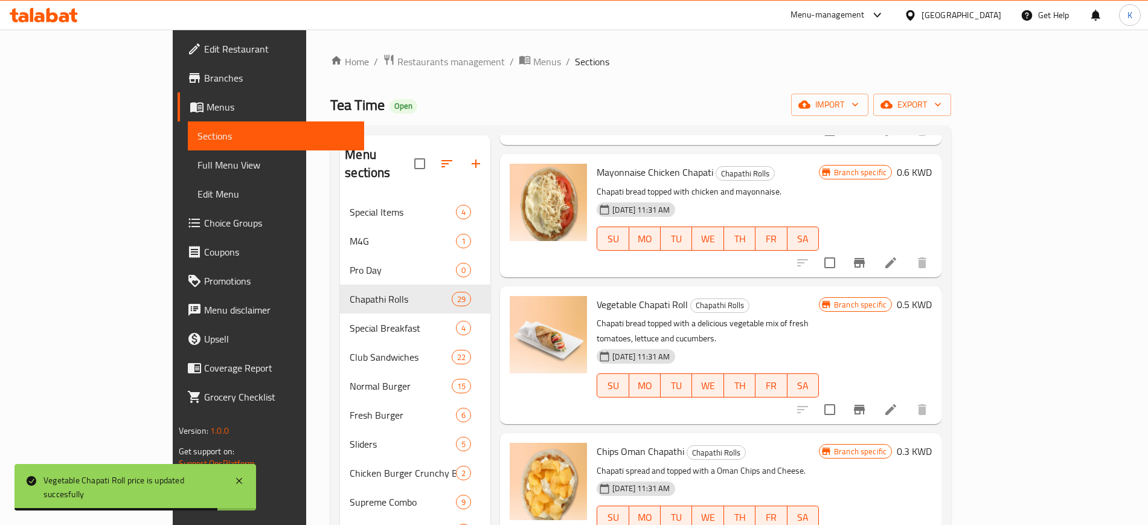
click at [932, 443] on h6 "0.3 KWD" at bounding box center [914, 451] width 35 height 17
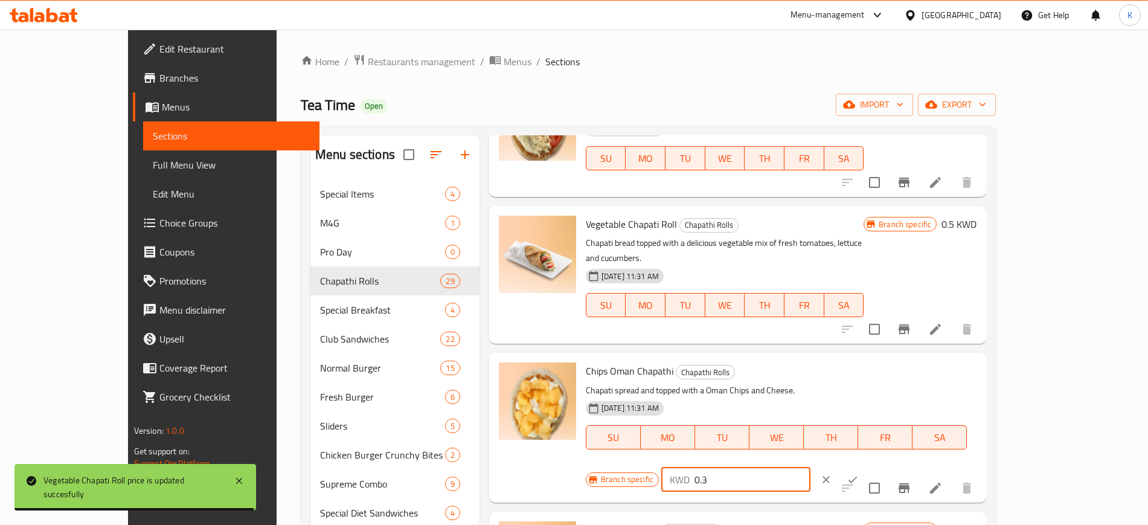
drag, startPoint x: 969, startPoint y: 345, endPoint x: 827, endPoint y: 350, distance: 142.6
click at [827, 466] on div "Branch specific KWD 0.3 ​" at bounding box center [735, 479] width 299 height 27
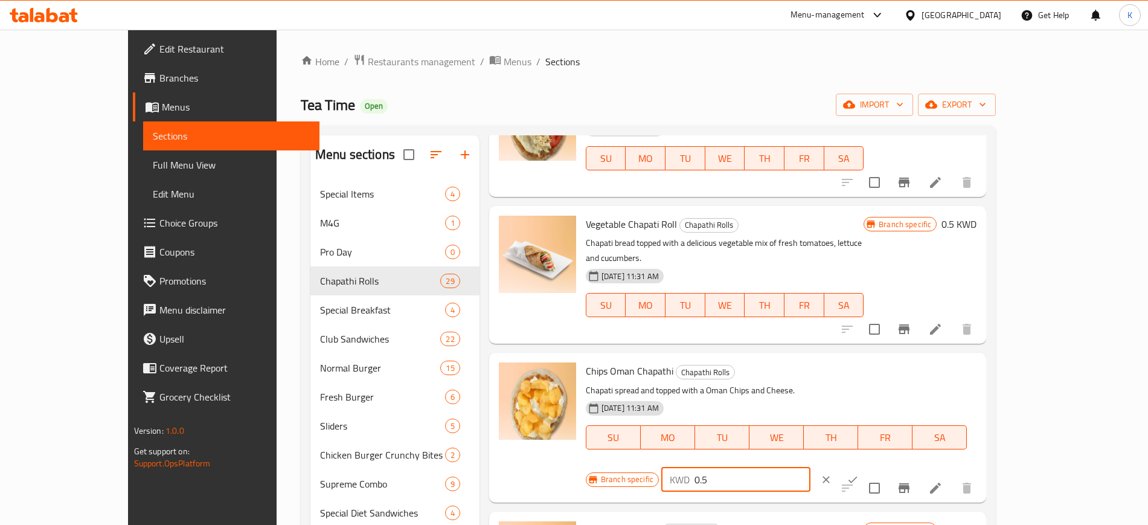
type input "0.5"
click at [859, 474] on icon "ok" at bounding box center [853, 480] width 12 height 12
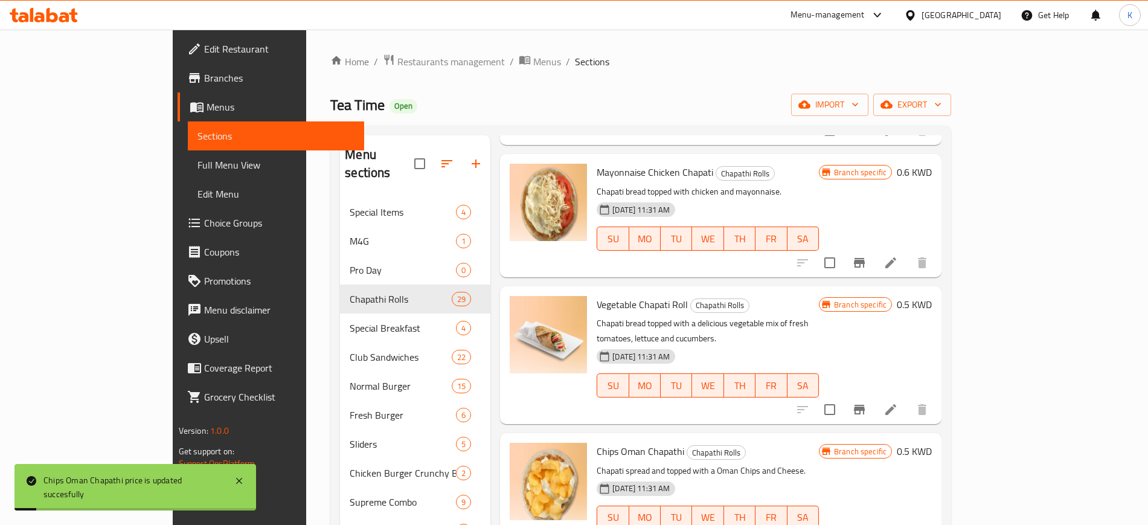
scroll to position [2114, 0]
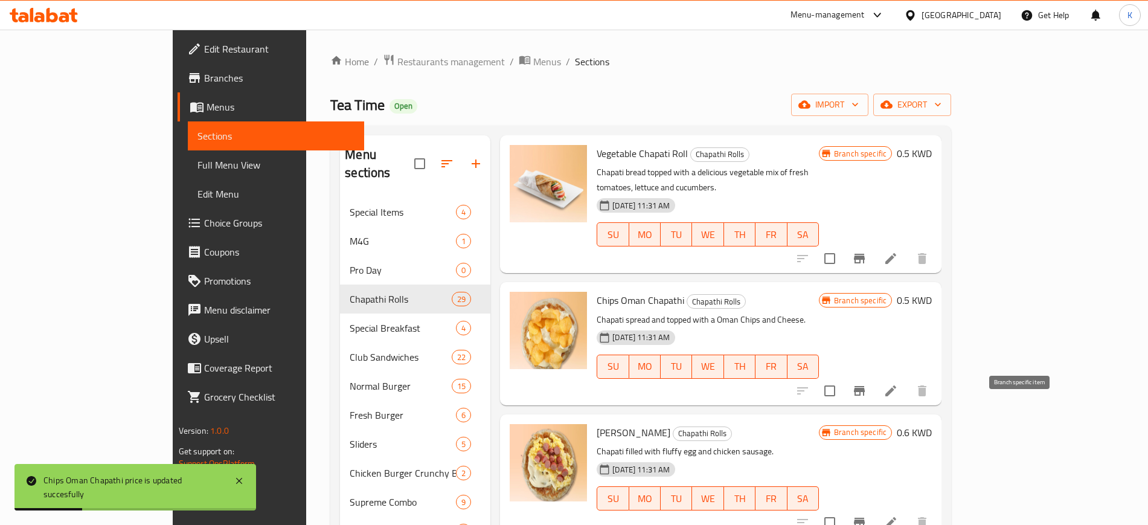
click at [867, 515] on icon "Branch-specific-item" at bounding box center [859, 522] width 14 height 14
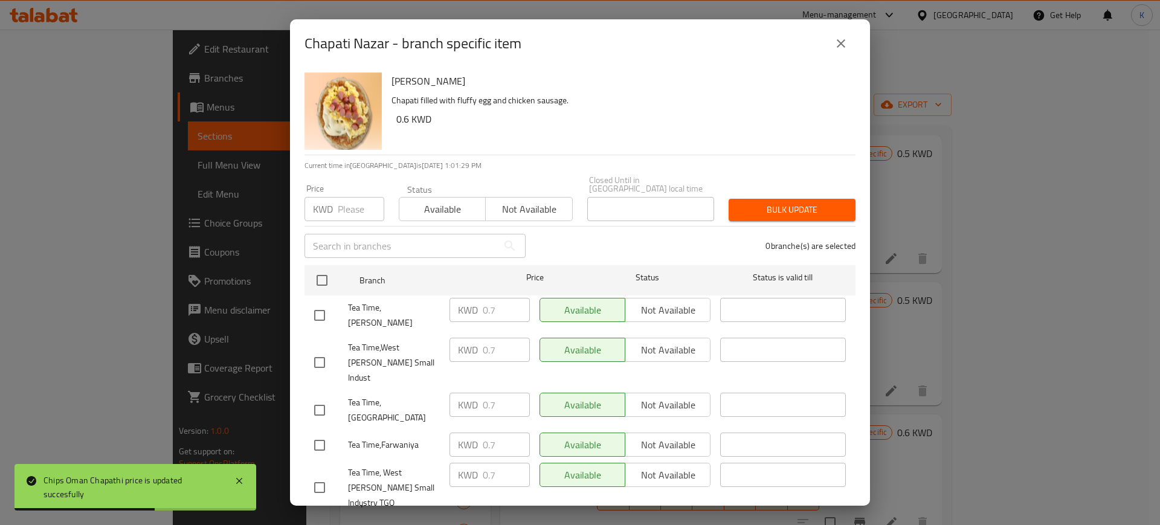
click at [840, 43] on icon "close" at bounding box center [841, 43] width 8 height 8
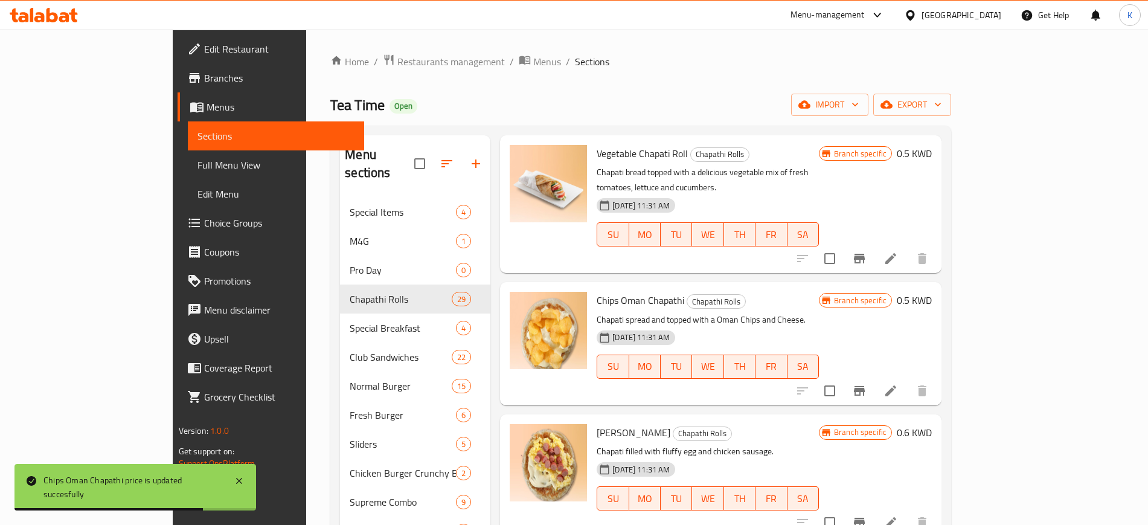
click at [932, 424] on h6 "0.6 KWD" at bounding box center [914, 432] width 35 height 17
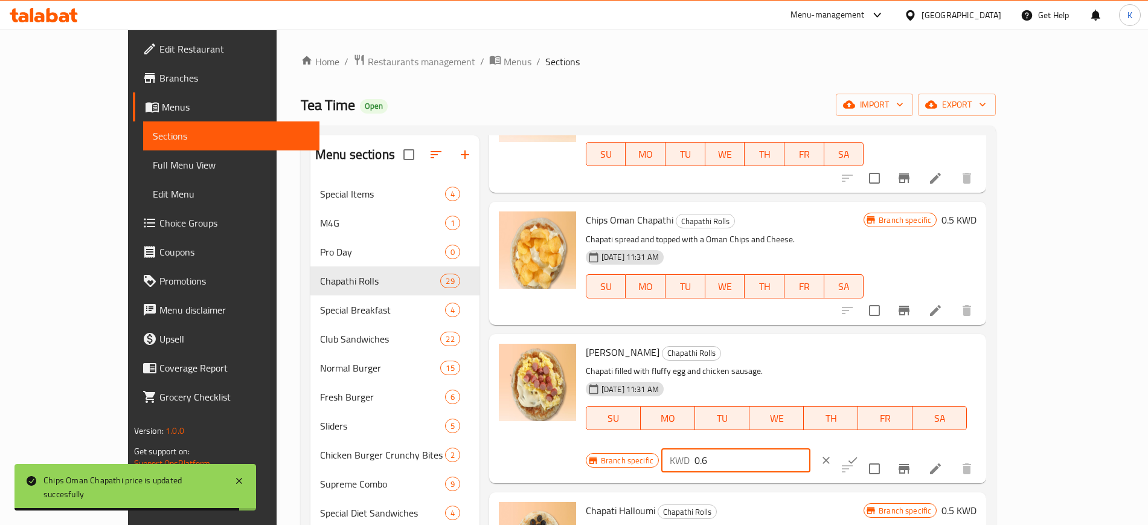
drag, startPoint x: 897, startPoint y: 329, endPoint x: 875, endPoint y: 332, distance: 22.0
click at [875, 447] on div "Branch specific KWD 0.6 ​" at bounding box center [735, 460] width 299 height 27
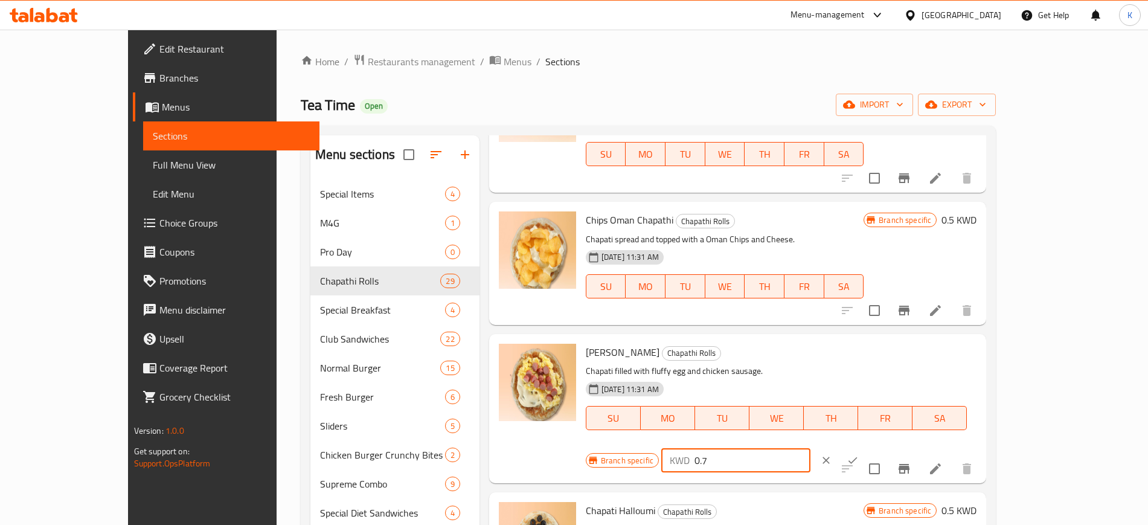
type input "0.7"
click at [859, 454] on icon "ok" at bounding box center [853, 460] width 12 height 12
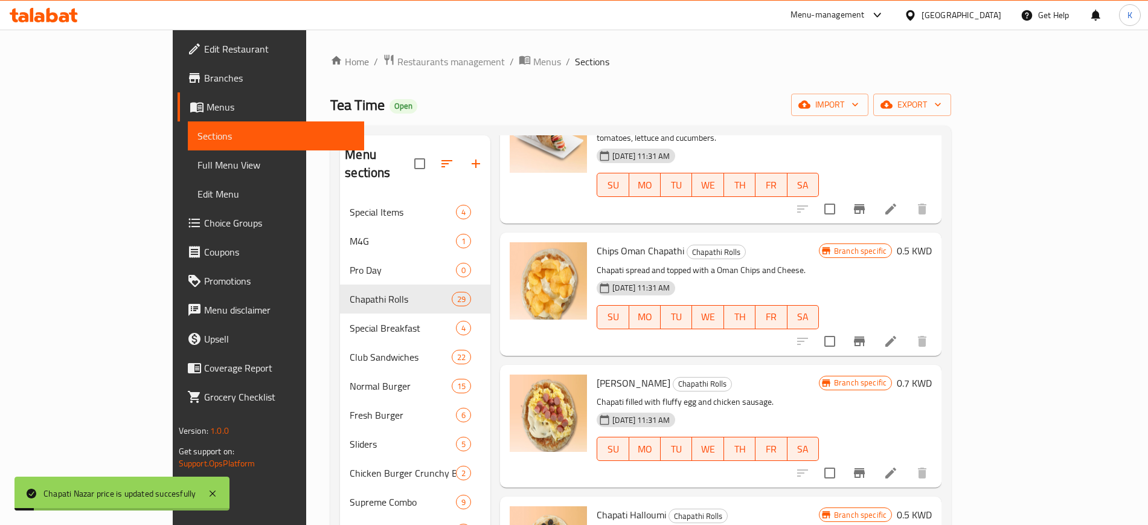
scroll to position [2189, 0]
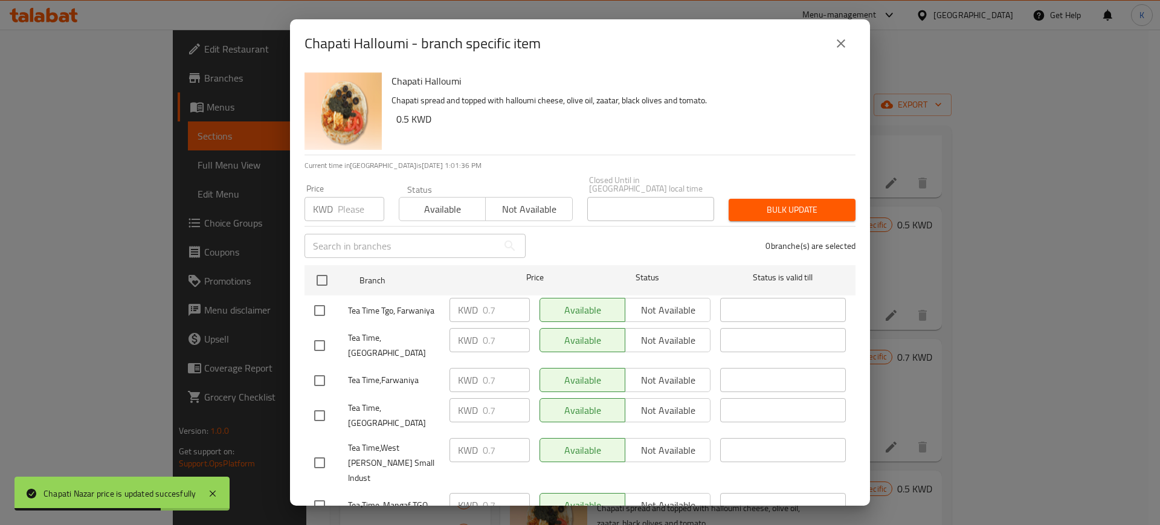
click at [838, 45] on icon "close" at bounding box center [841, 43] width 8 height 8
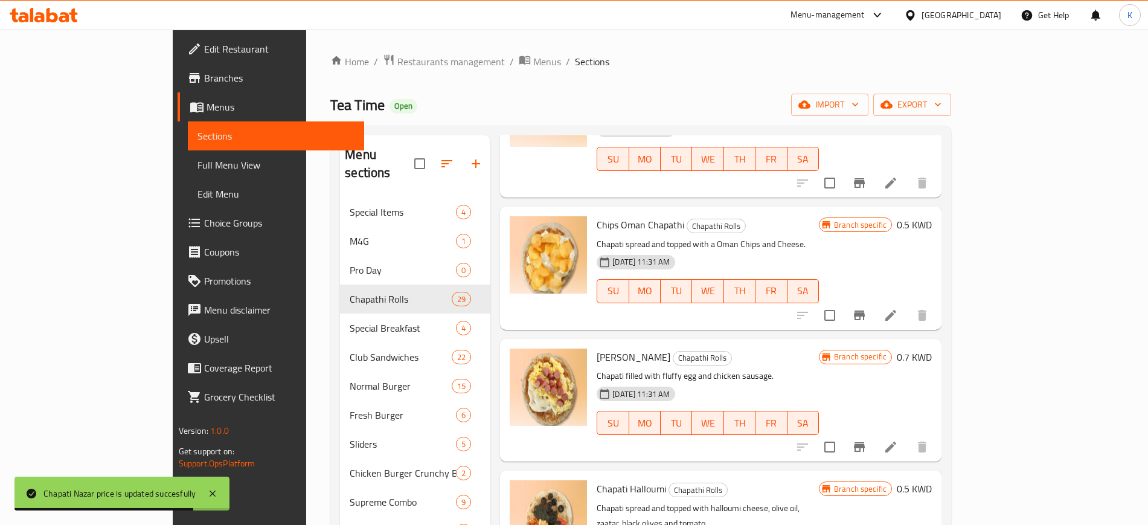
click at [932, 480] on div "Branch specific 0.5 KWD" at bounding box center [875, 488] width 113 height 17
click at [932, 480] on h6 "0.5 KWD" at bounding box center [914, 488] width 35 height 17
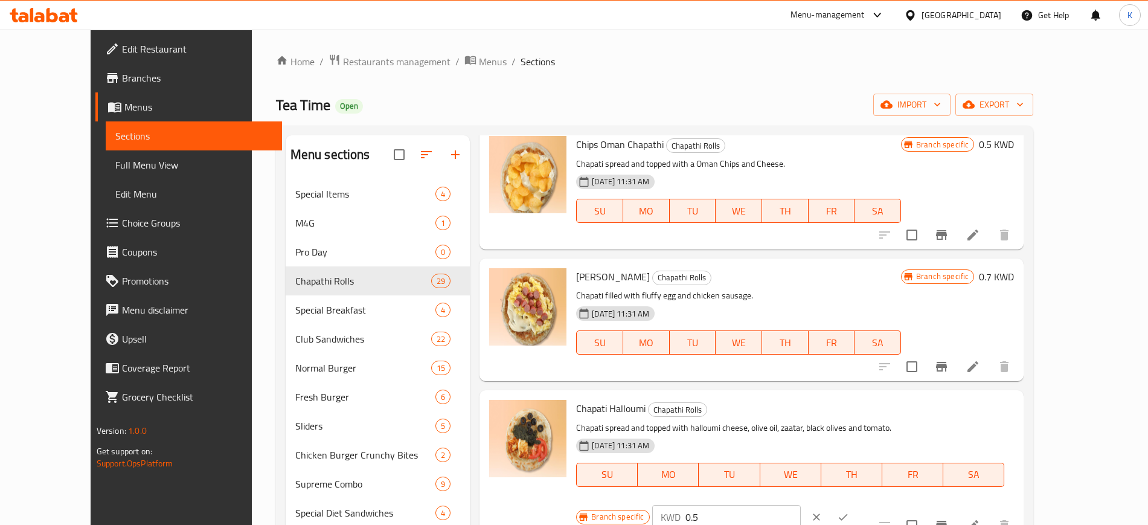
click at [843, 504] on div "Branch specific KWD 0.5 ​" at bounding box center [725, 517] width 299 height 27
type input "0.7"
click at [849, 511] on icon "ok" at bounding box center [843, 517] width 12 height 12
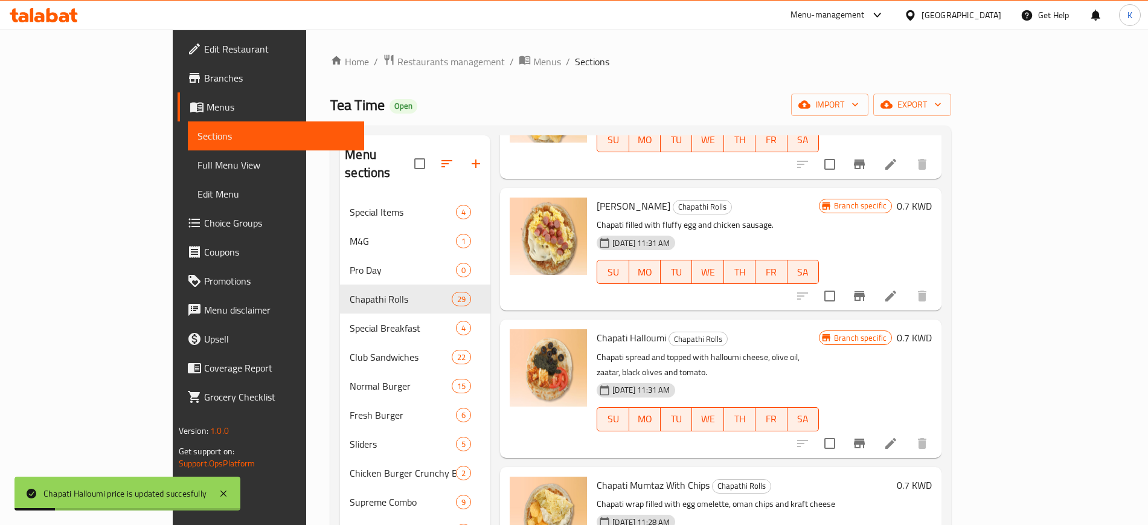
scroll to position [2416, 0]
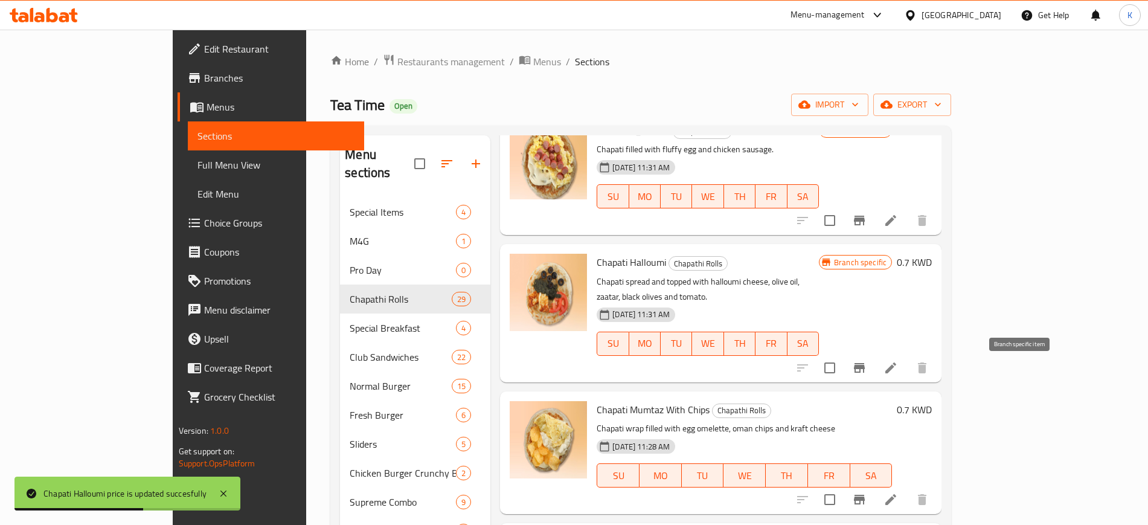
click at [865, 495] on icon "Branch-specific-item" at bounding box center [859, 500] width 11 height 10
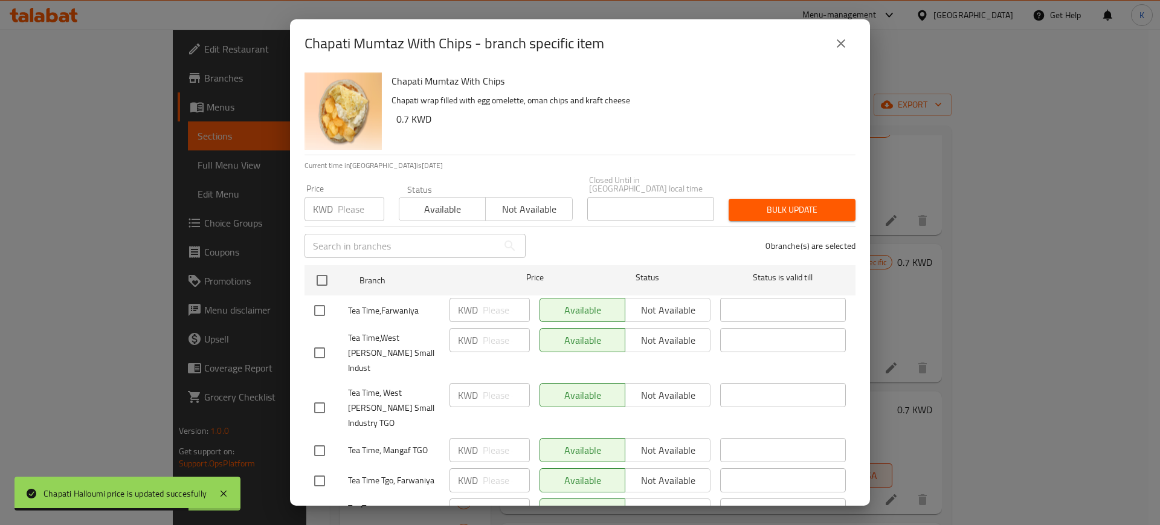
click at [835, 44] on icon "close" at bounding box center [841, 43] width 14 height 14
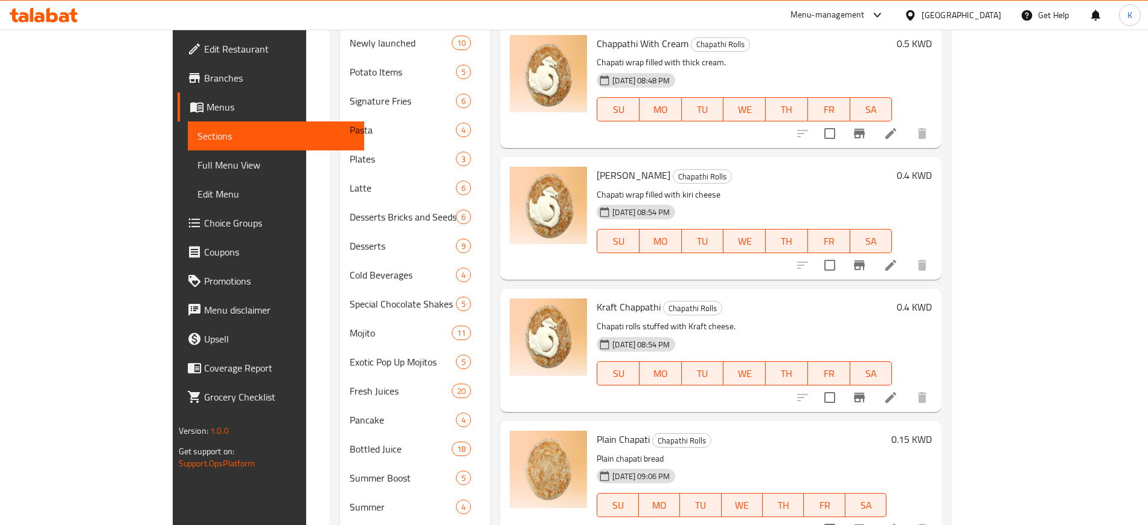
scroll to position [679, 0]
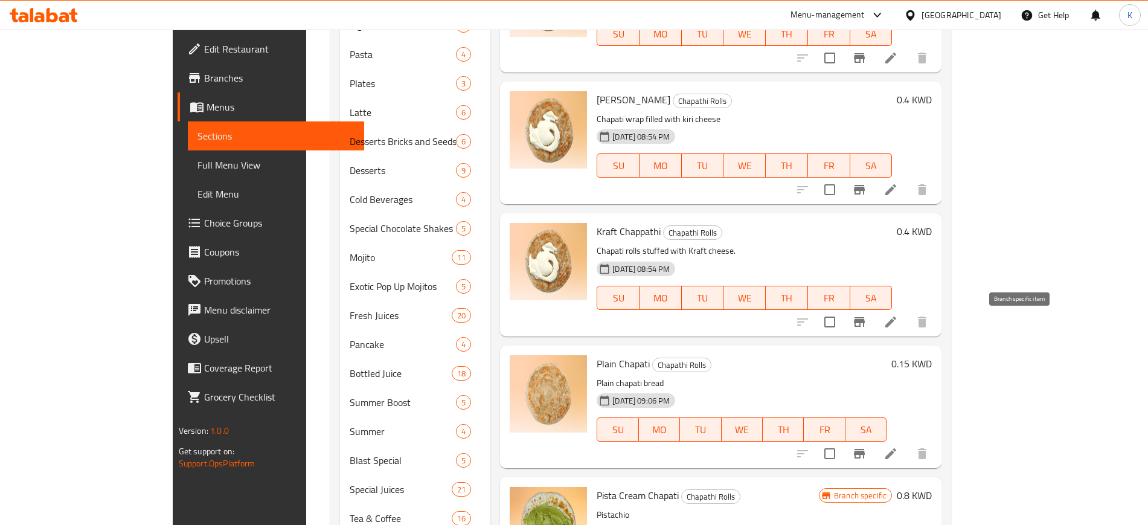
click at [865, 449] on icon "Branch-specific-item" at bounding box center [859, 454] width 11 height 10
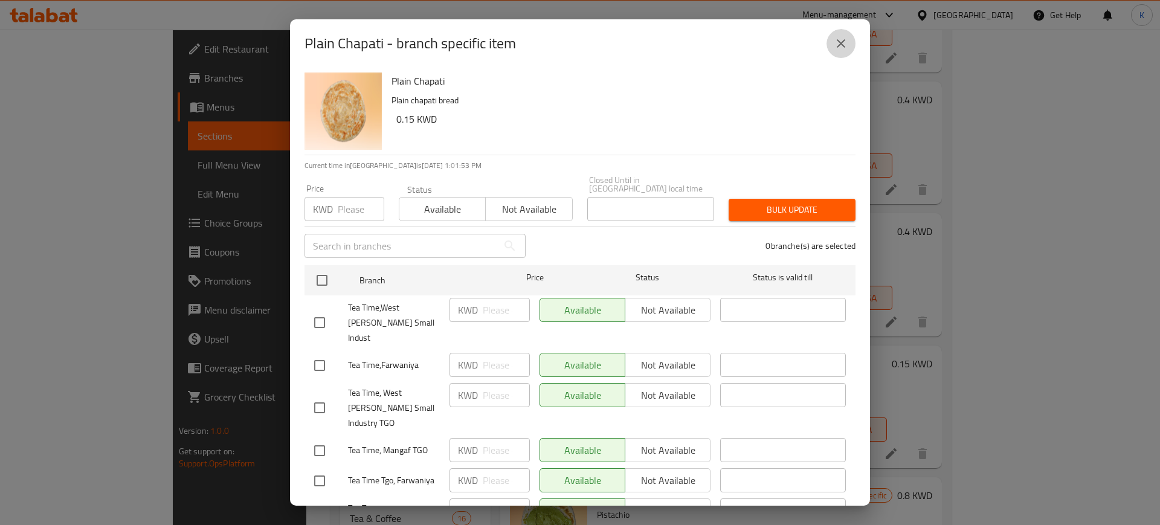
click at [849, 43] on button "close" at bounding box center [840, 43] width 29 height 29
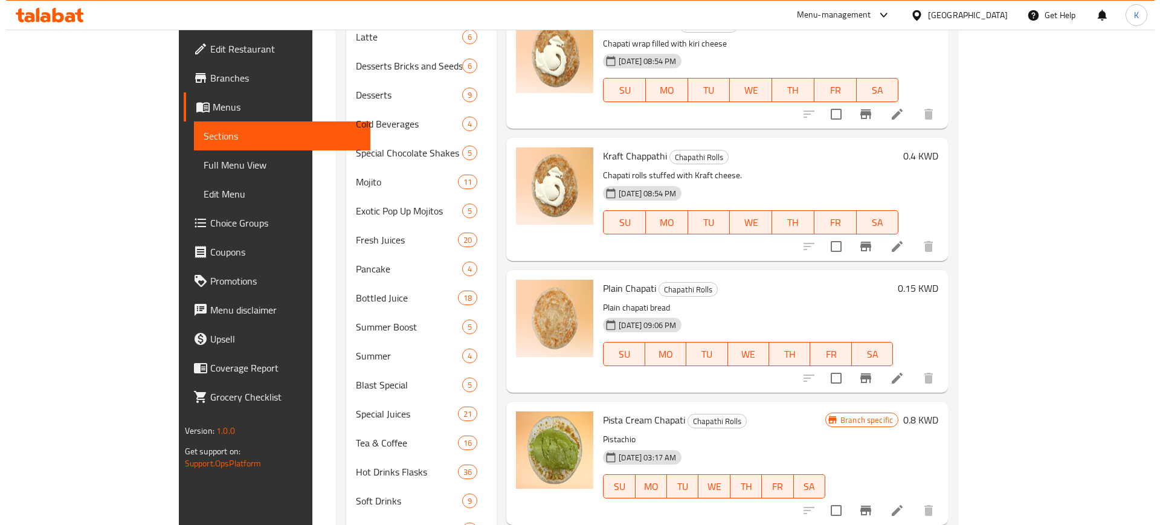
scroll to position [795, 0]
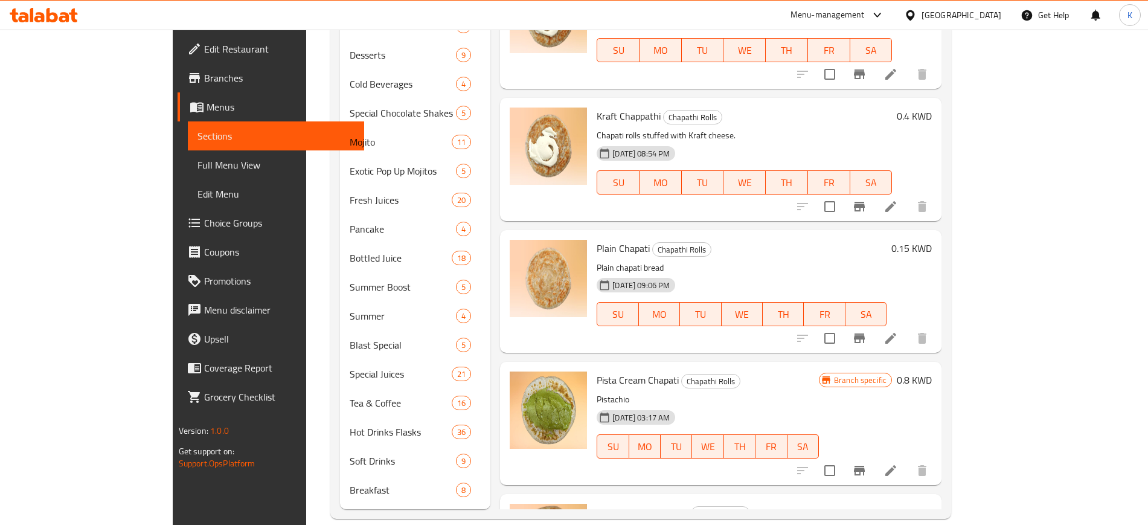
click at [865, 466] on icon "Branch-specific-item" at bounding box center [859, 471] width 11 height 10
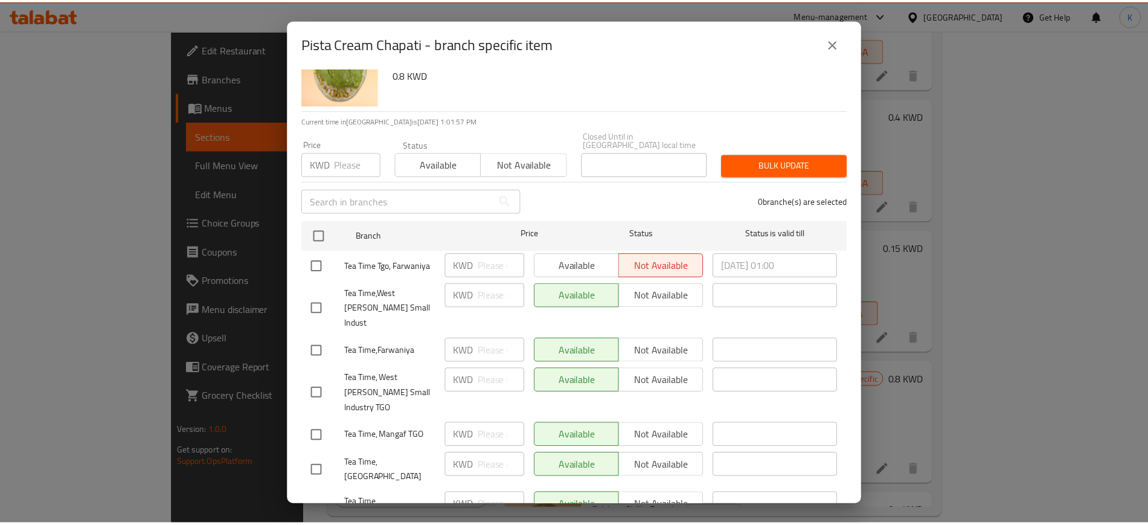
scroll to position [0, 0]
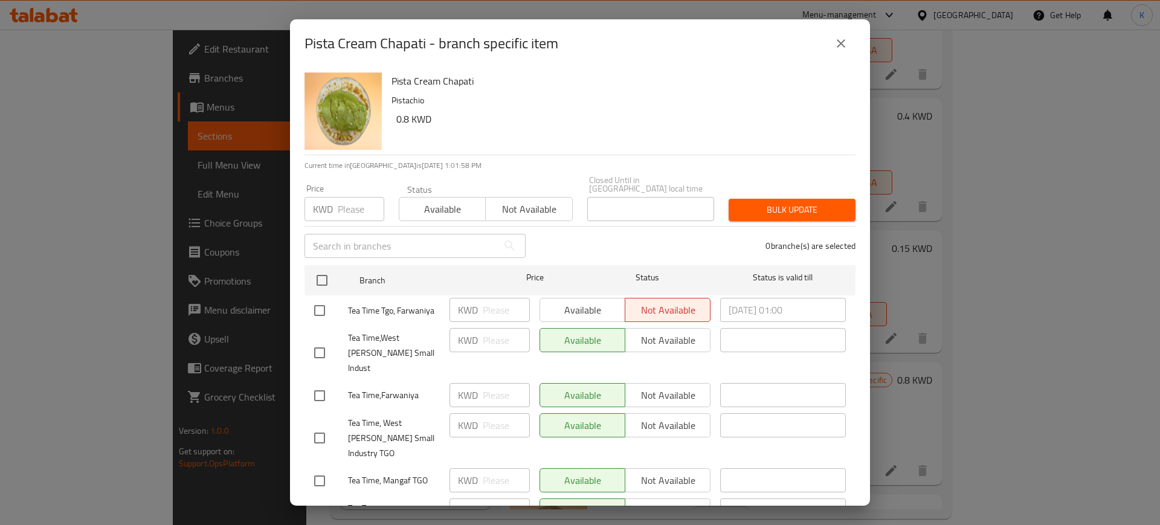
click at [837, 39] on icon "close" at bounding box center [841, 43] width 8 height 8
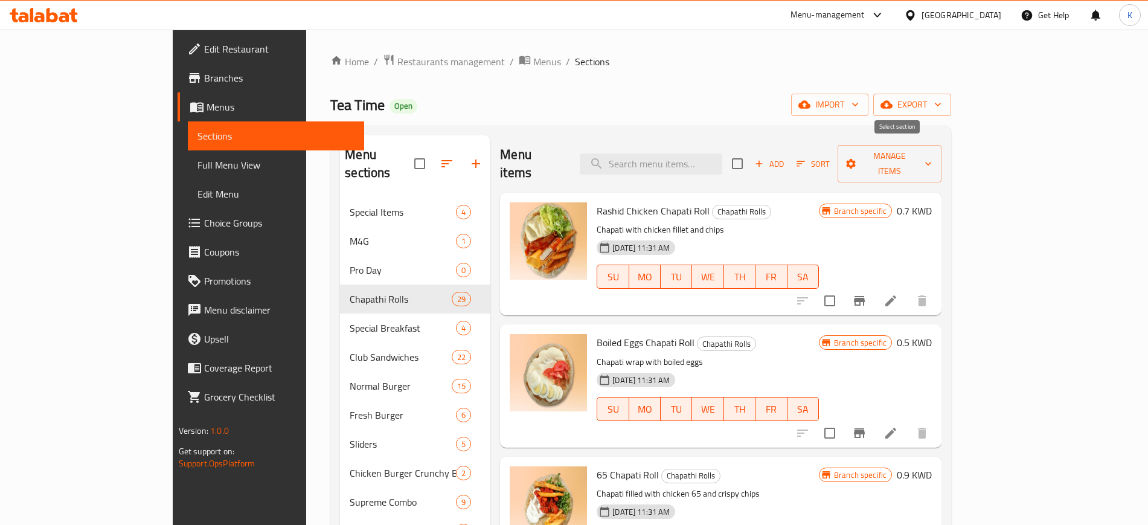
click at [750, 158] on input "checkbox" at bounding box center [737, 163] width 25 height 25
checkbox input "true"
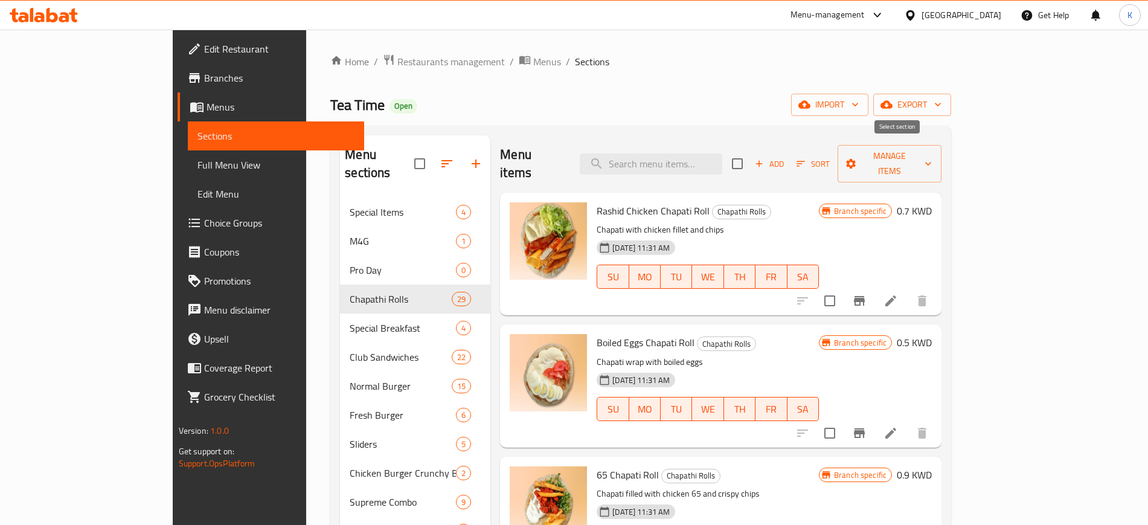
checkbox input "true"
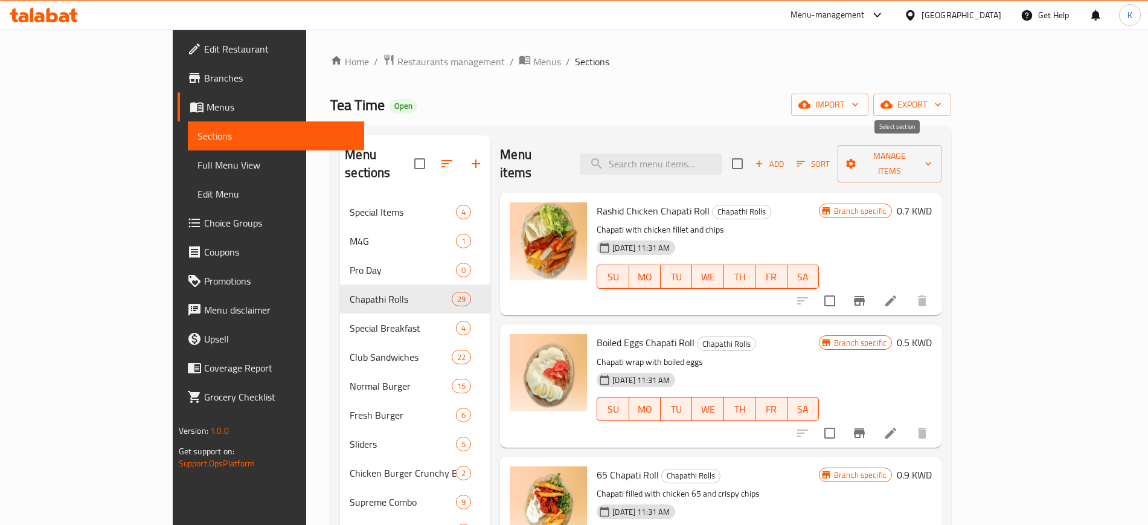
checkbox input "true"
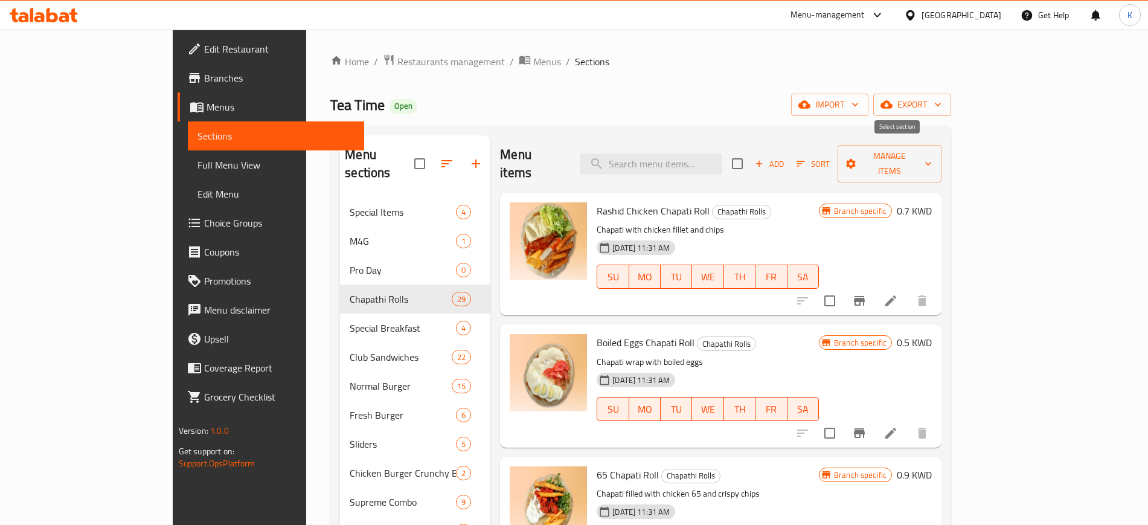
checkbox input "true"
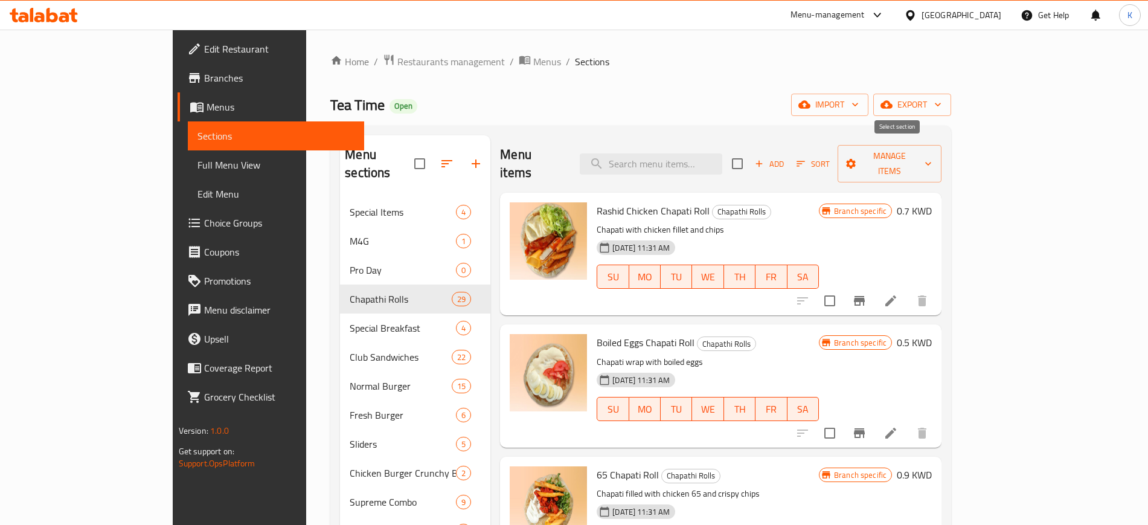
checkbox input "true"
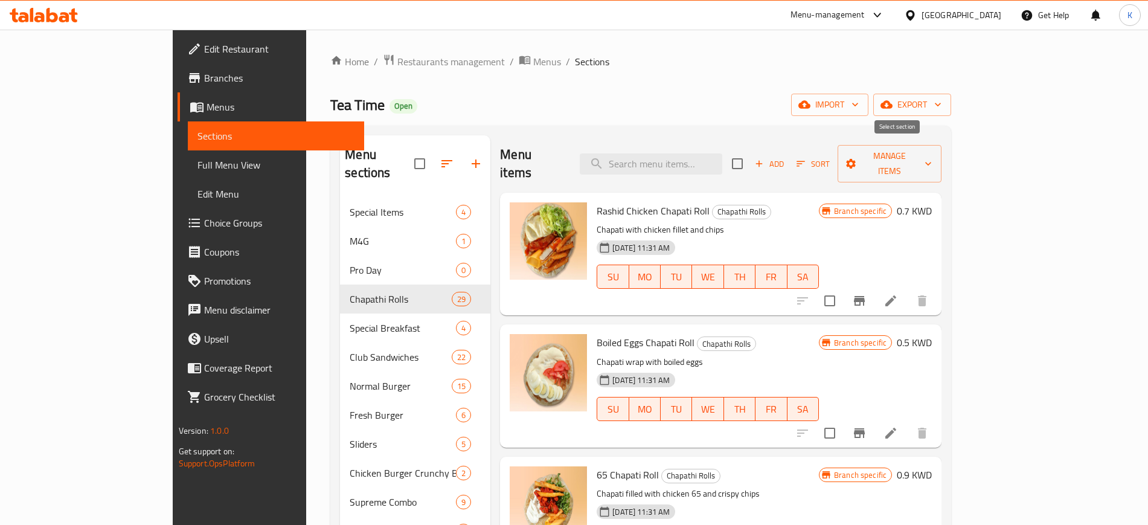
checkbox input "true"
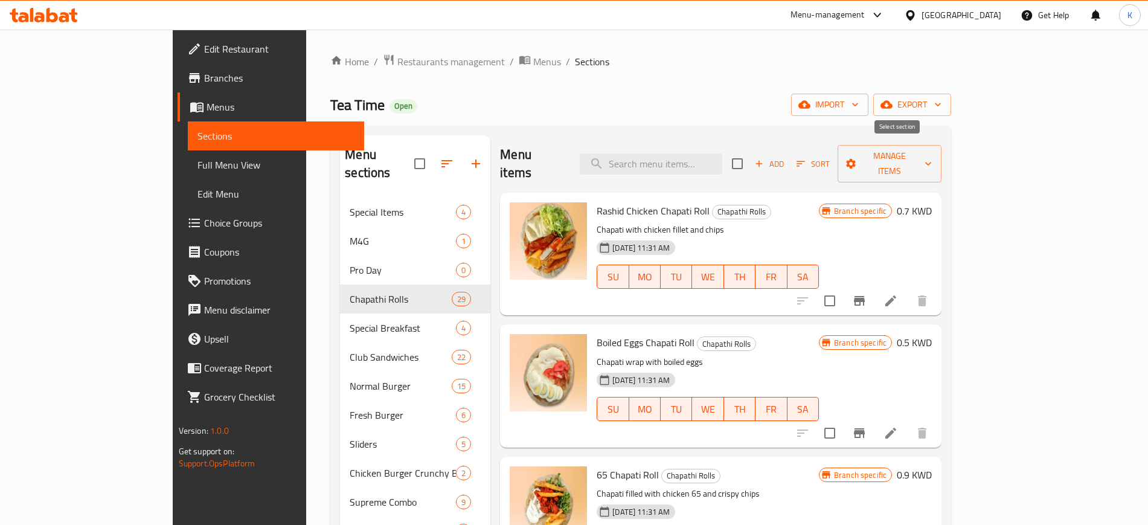
checkbox input "true"
click at [932, 153] on span "Manage items" at bounding box center [889, 164] width 85 height 30
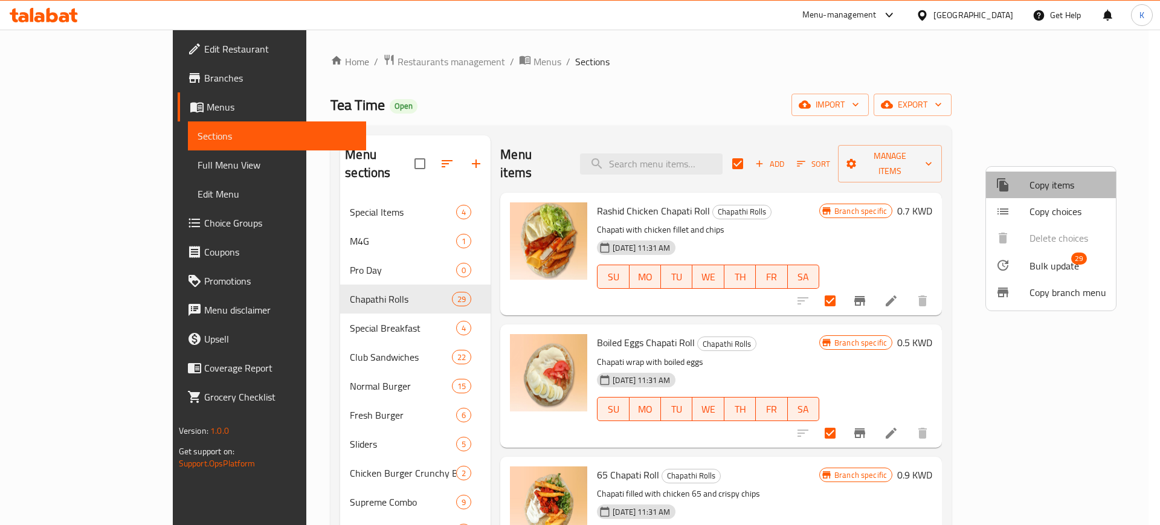
click at [1065, 187] on span "Copy items" at bounding box center [1067, 185] width 77 height 14
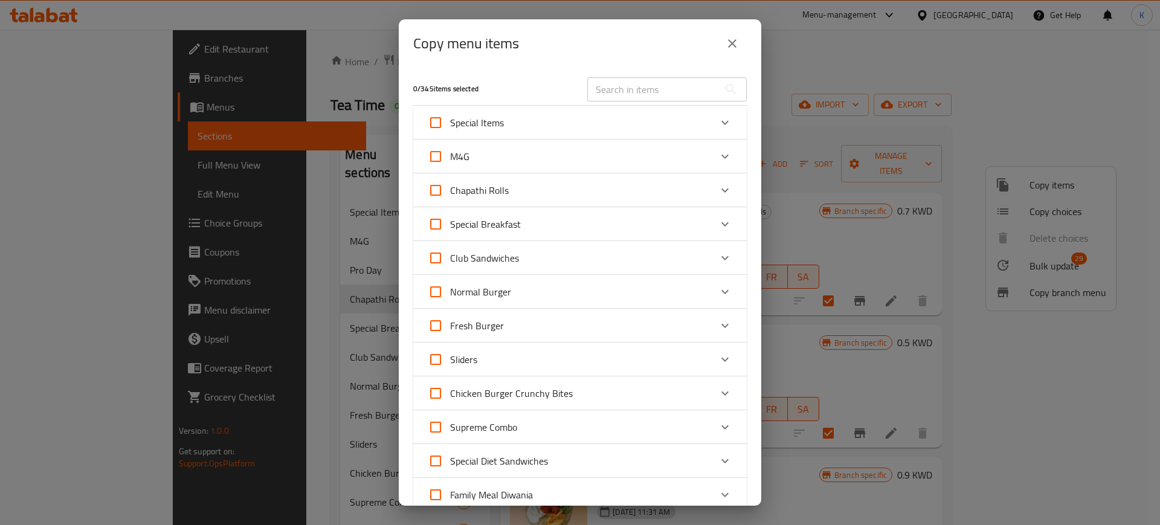
drag, startPoint x: 883, startPoint y: 104, endPoint x: 878, endPoint y: 109, distance: 6.4
click at [883, 104] on div "Copy menu items 0 / 345 items selected ​ Special Items TT Chicken Popcorn 0 KWD…" at bounding box center [580, 262] width 1160 height 525
click at [835, 228] on div "Copy menu items 0 / 345 items selected ​ Special Items TT Chicken Popcorn 0 KWD…" at bounding box center [580, 262] width 1160 height 525
click at [615, 193] on div "Chapathi Rolls" at bounding box center [569, 190] width 283 height 29
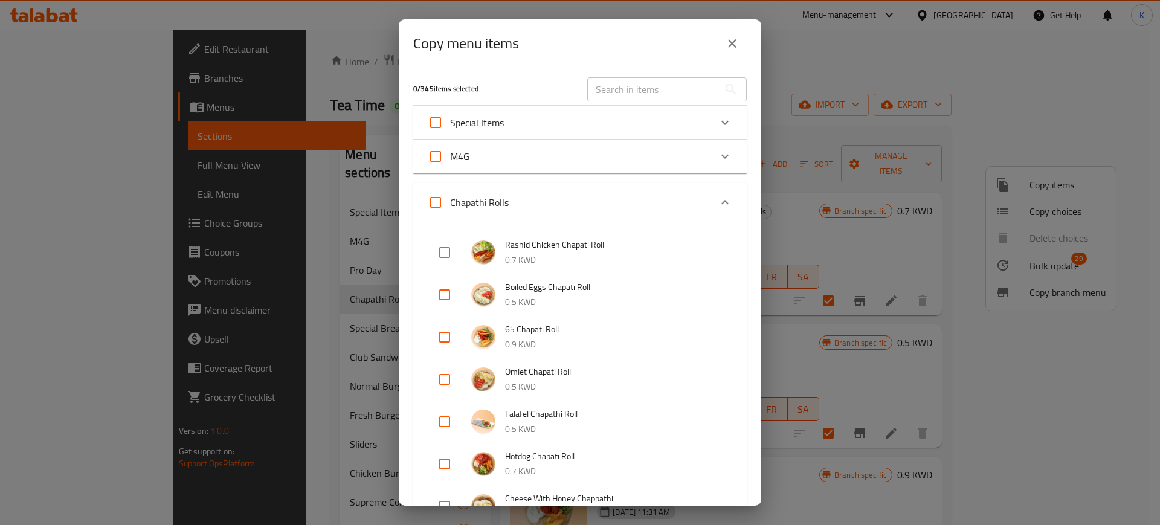
click at [431, 199] on input "Chapathi Rolls" at bounding box center [435, 202] width 29 height 29
checkbox input "true"
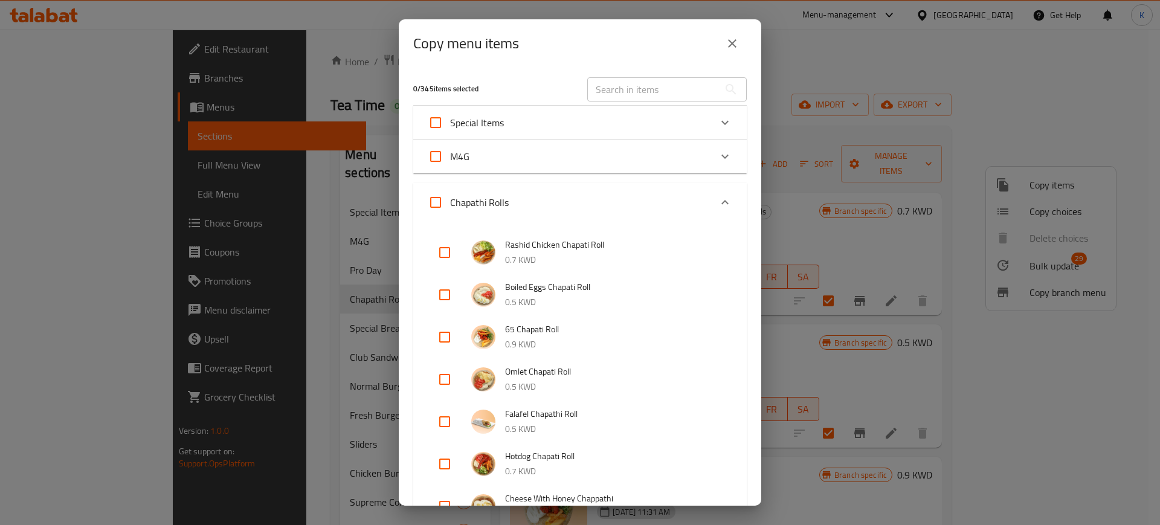
checkbox input "true"
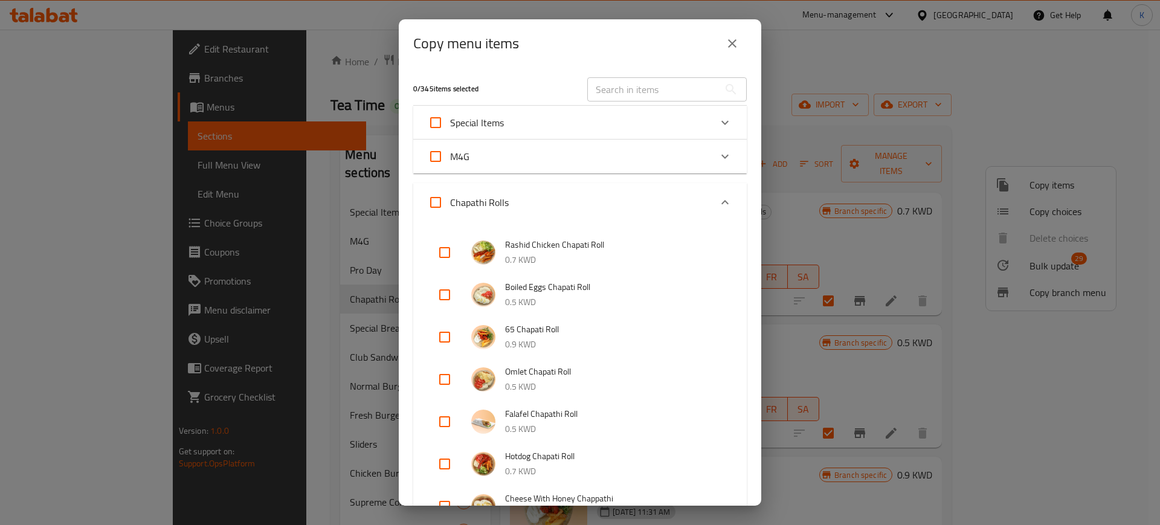
checkbox input "true"
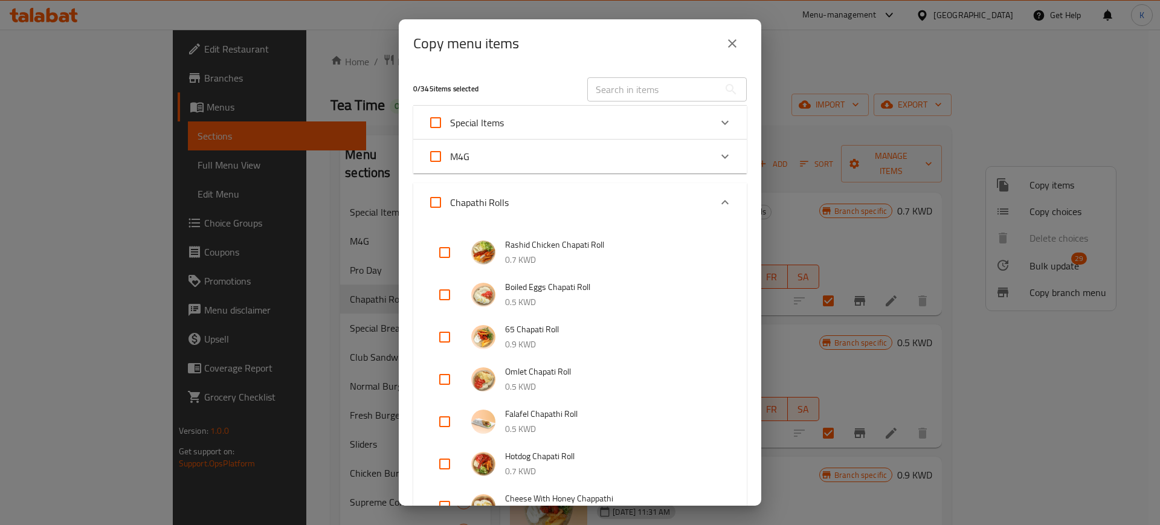
checkbox input "true"
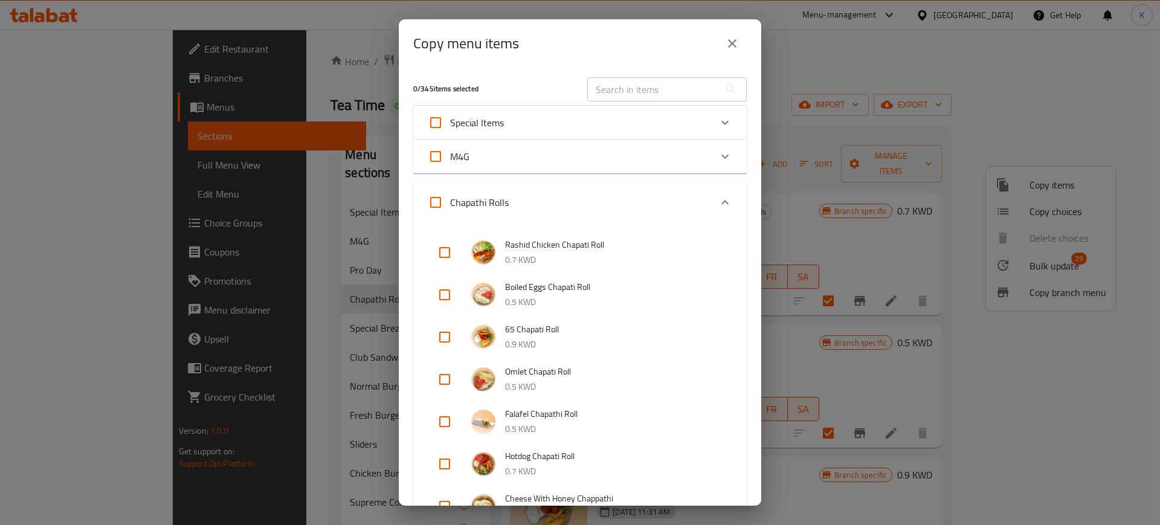
checkbox input "true"
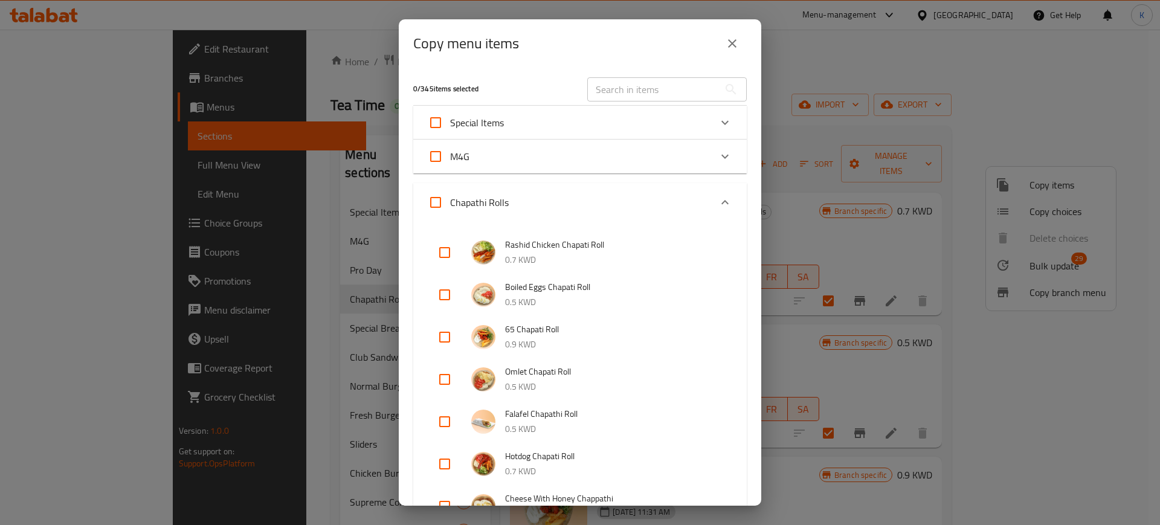
checkbox input "true"
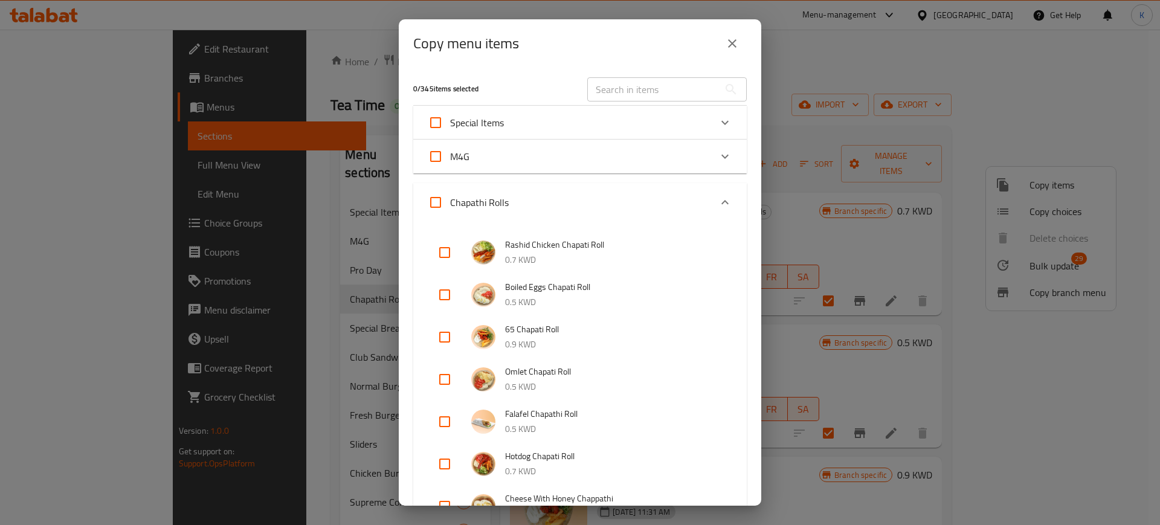
checkbox input "true"
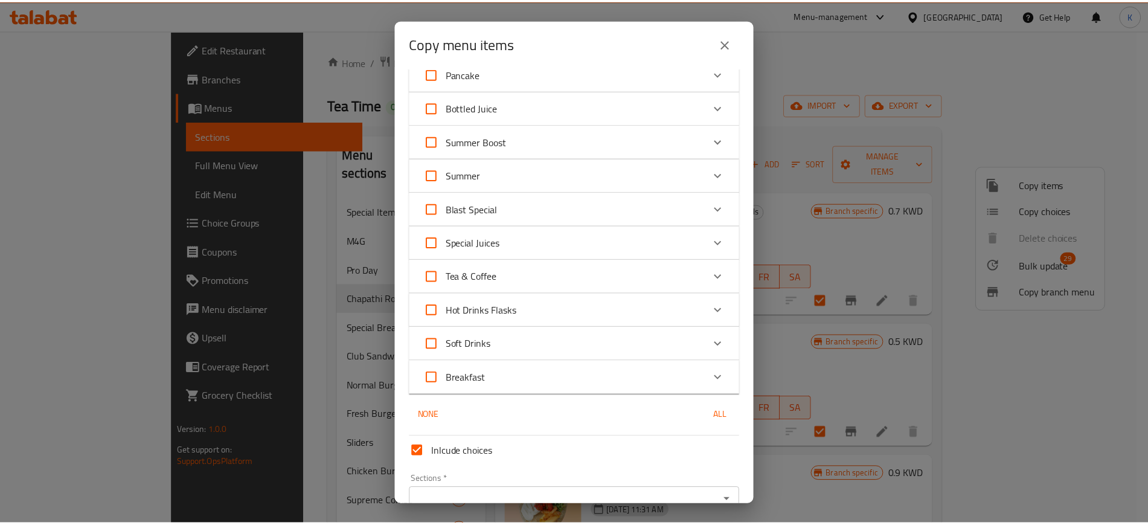
scroll to position [2304, 0]
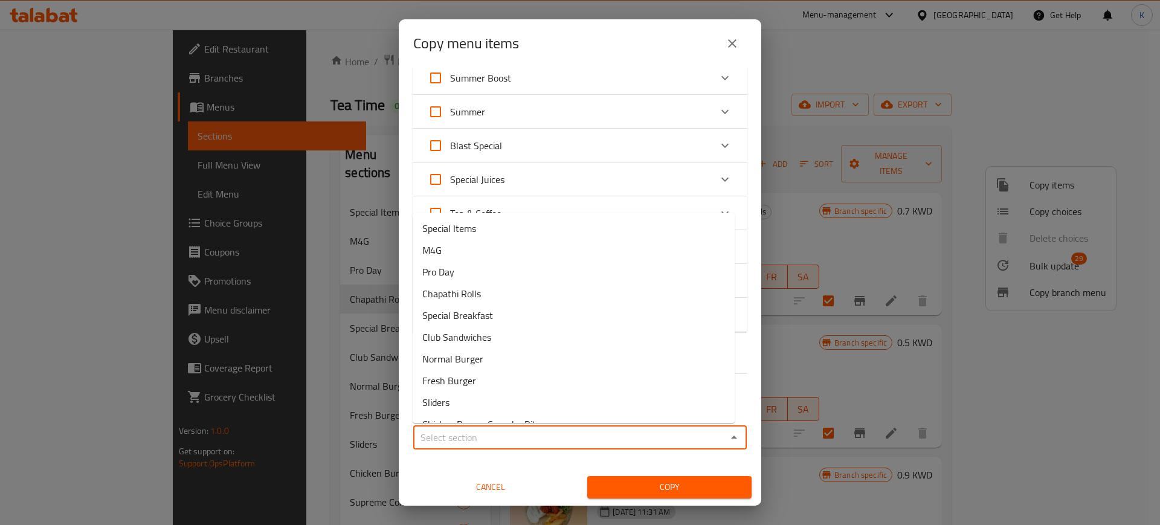
click at [657, 437] on input "Sections   *" at bounding box center [570, 437] width 306 height 17
click at [475, 280] on li "Pro Day" at bounding box center [574, 272] width 322 height 22
type input "Pro Day"
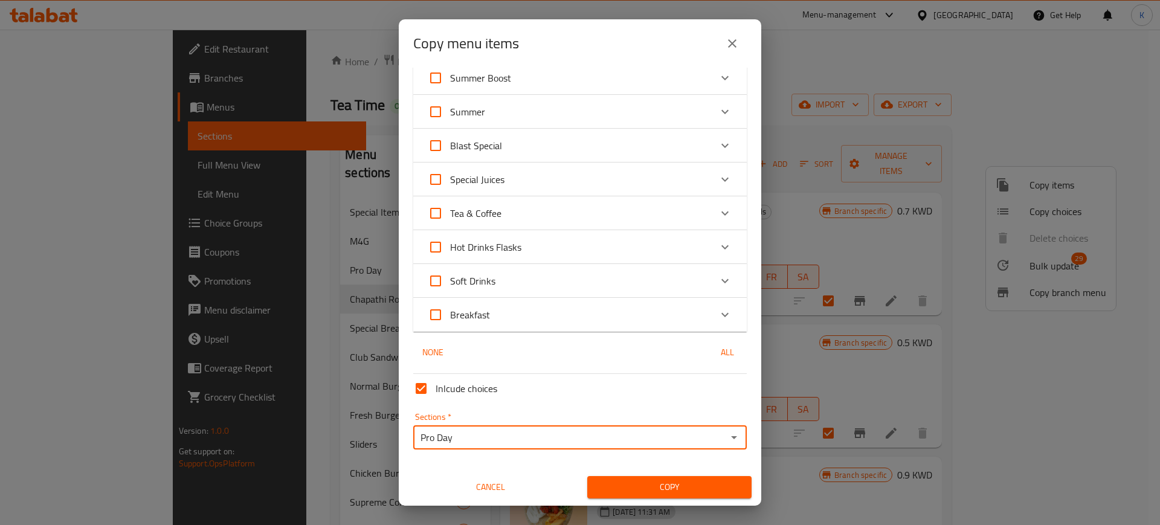
click at [683, 486] on span "Copy" at bounding box center [669, 487] width 145 height 15
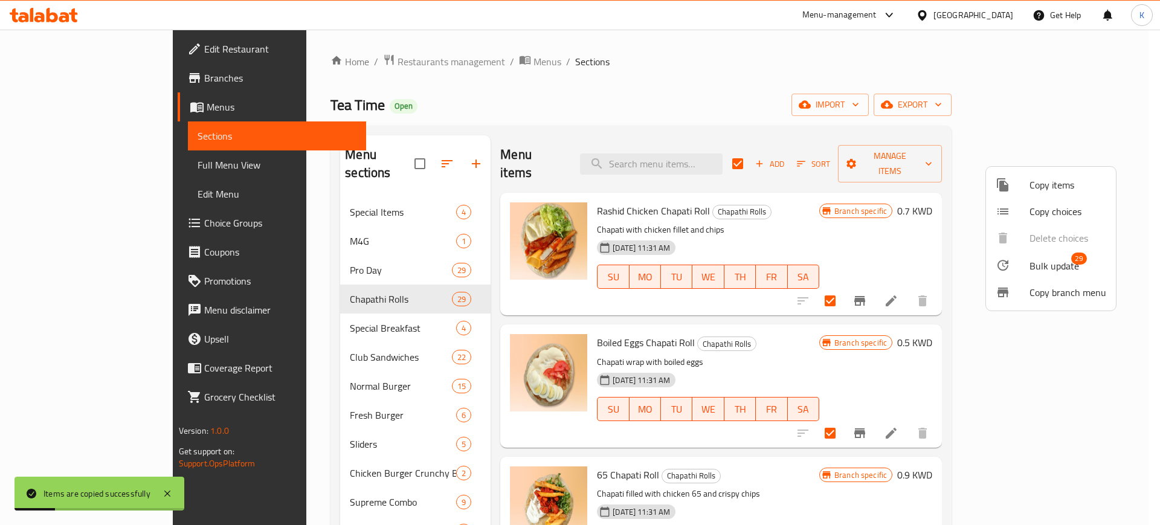
click at [283, 250] on div at bounding box center [580, 262] width 1160 height 525
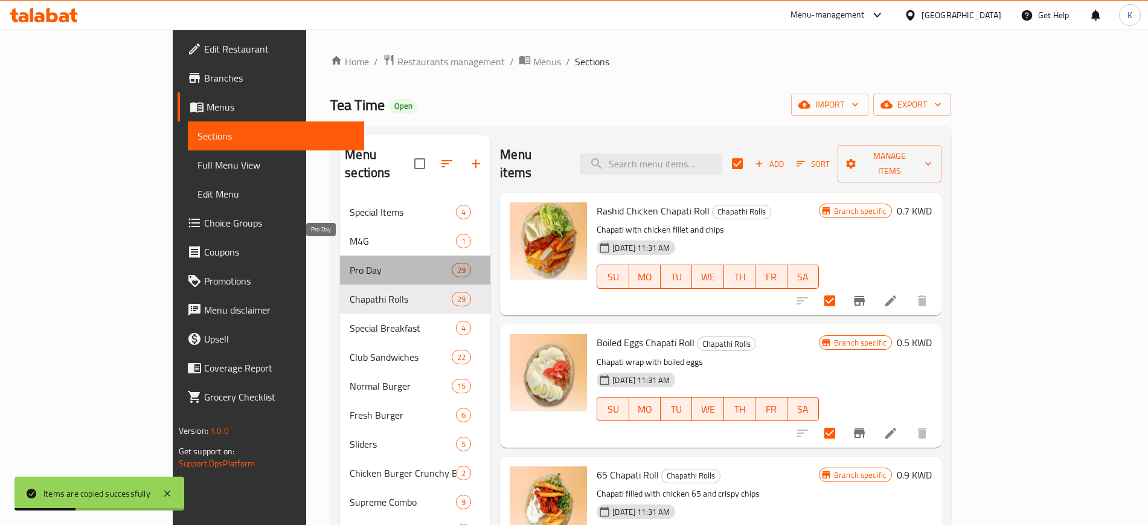
click at [350, 263] on span "Pro Day" at bounding box center [401, 270] width 102 height 14
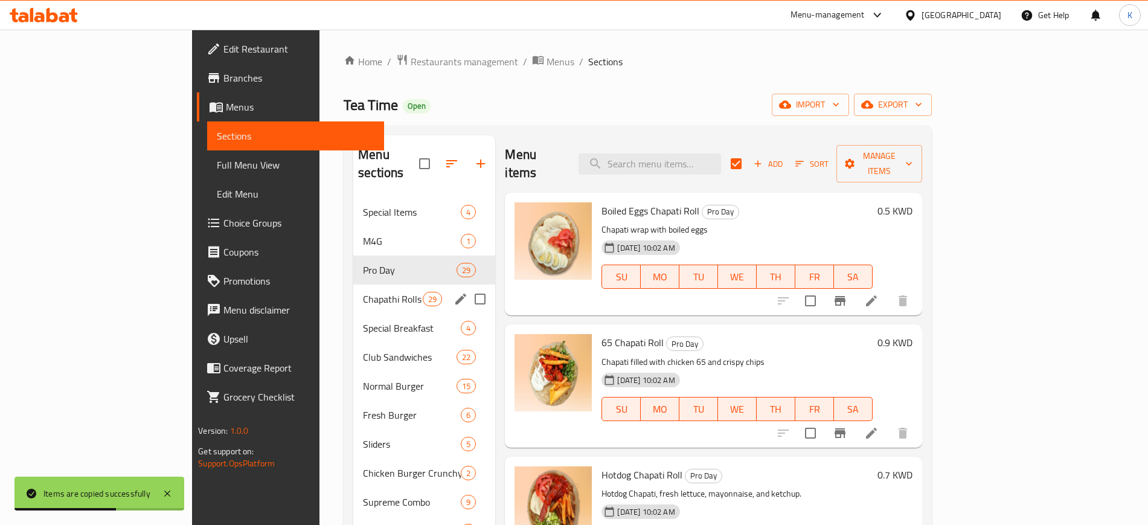
click at [363, 292] on span "Chapathi Rolls" at bounding box center [393, 299] width 60 height 14
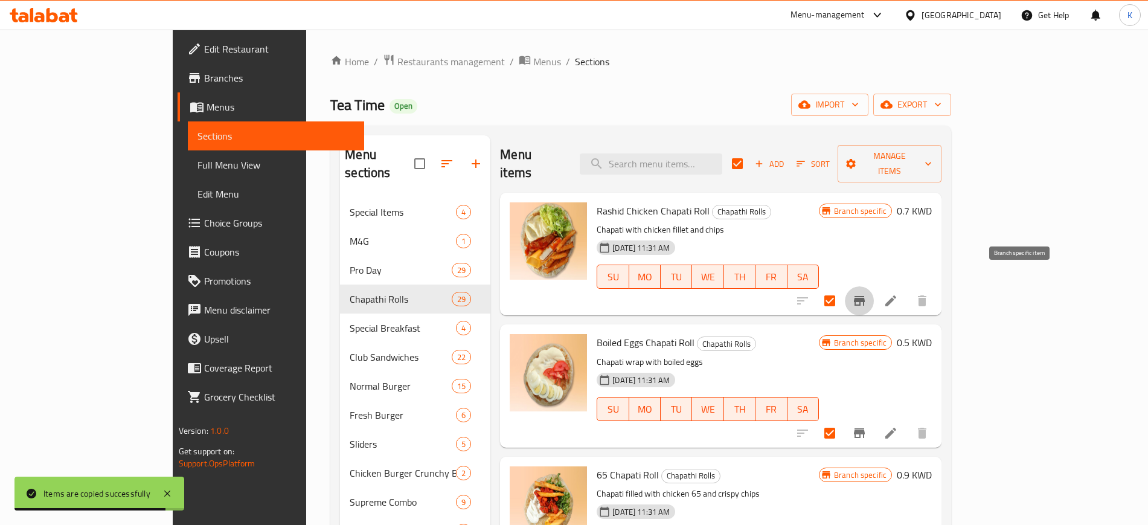
click at [865, 296] on icon "Branch-specific-item" at bounding box center [859, 301] width 11 height 10
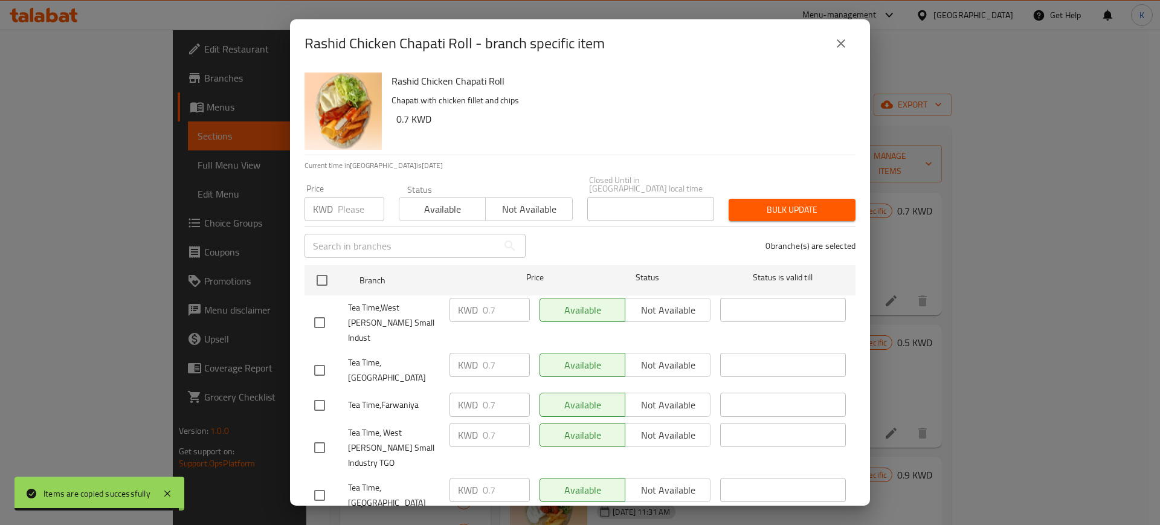
click at [1020, 284] on div "Rashid Chicken Chapati Roll - branch specific item Rashid Chicken Chapati Roll …" at bounding box center [580, 262] width 1160 height 525
click at [842, 47] on icon "close" at bounding box center [841, 43] width 14 height 14
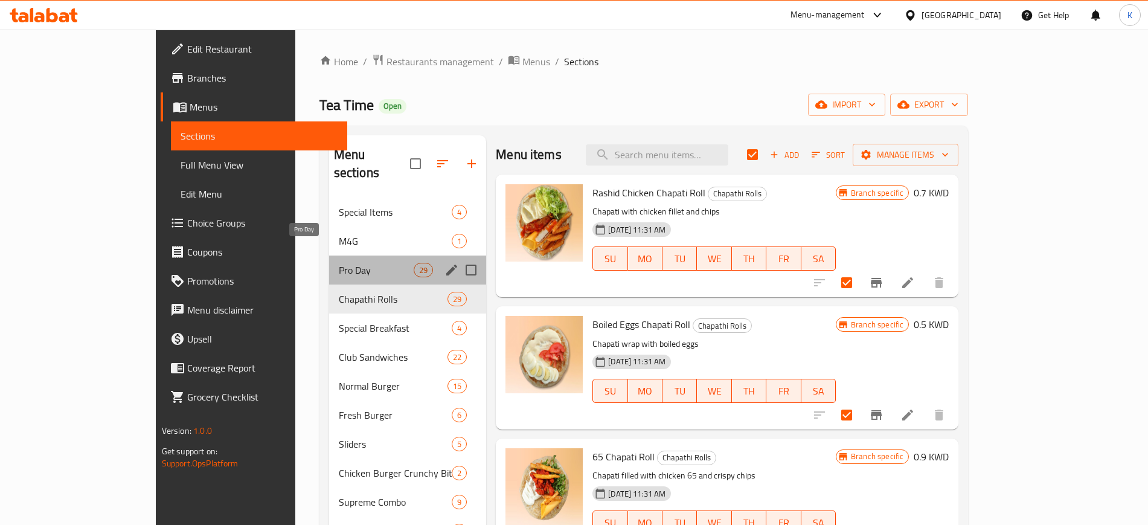
click at [339, 263] on span "Pro Day" at bounding box center [376, 270] width 75 height 14
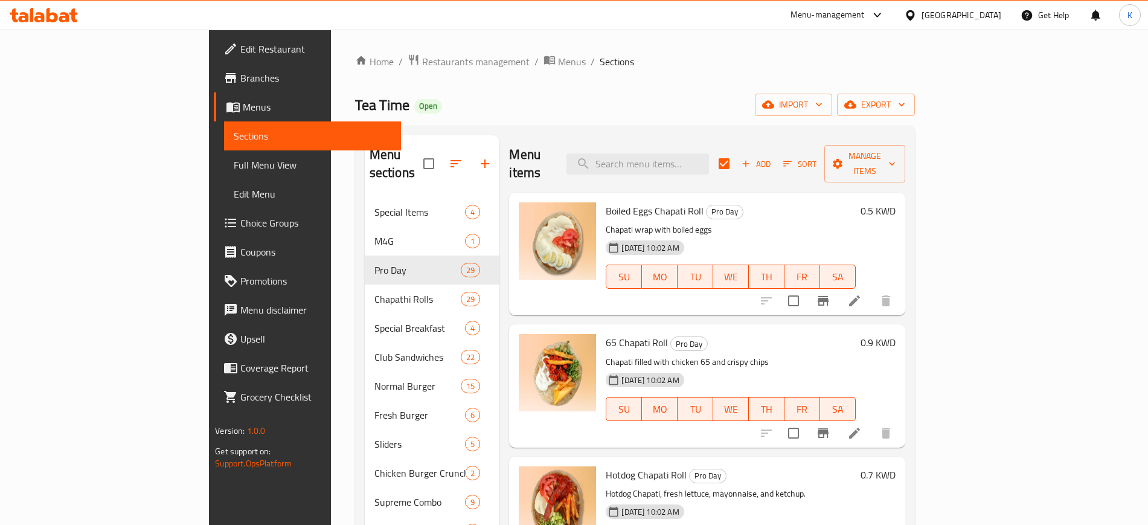
click at [240, 74] on span "Branches" at bounding box center [315, 78] width 150 height 14
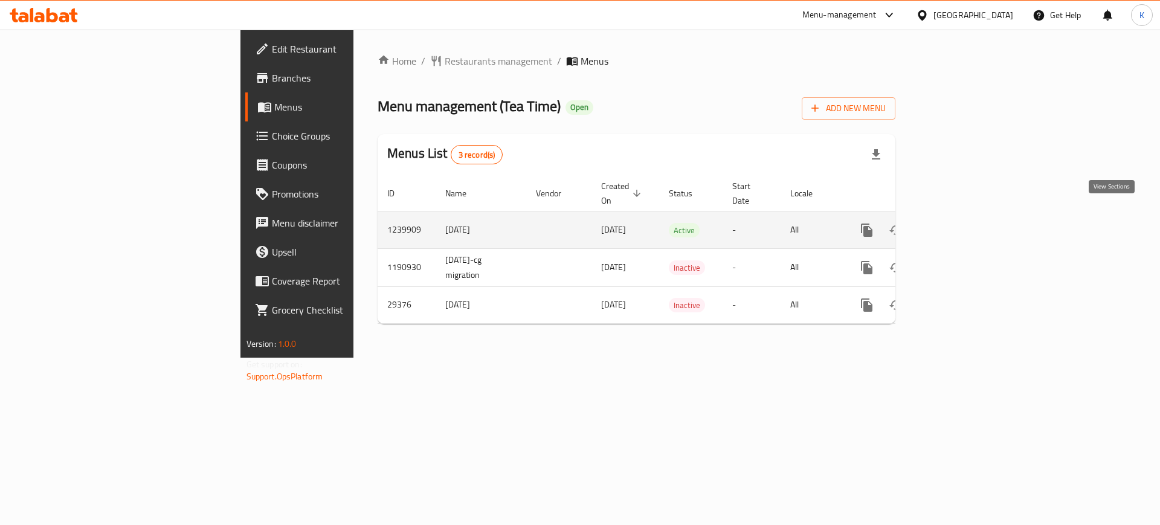
click at [959, 225] on icon "enhanced table" at bounding box center [953, 230] width 11 height 11
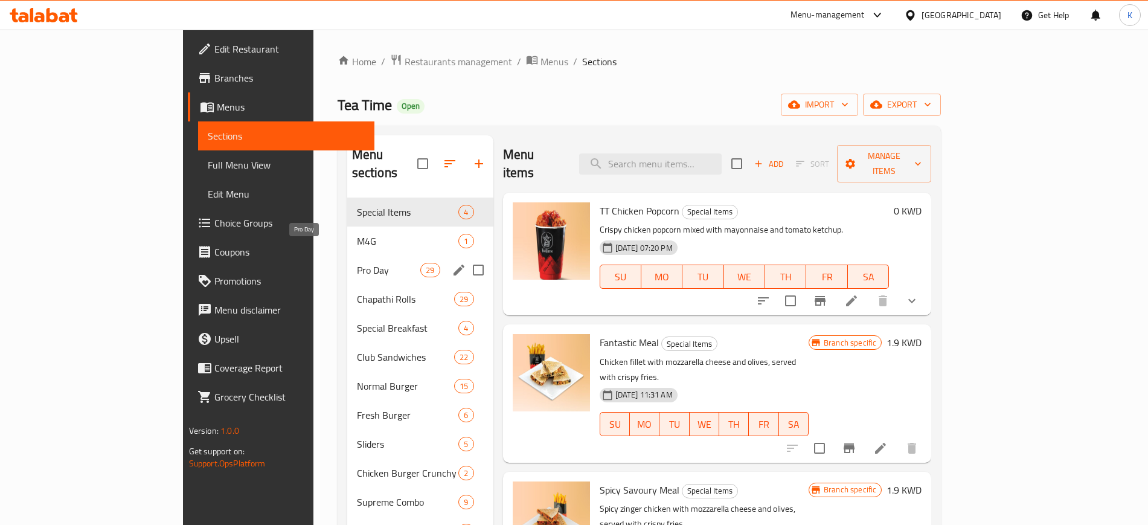
click at [357, 263] on span "Pro Day" at bounding box center [389, 270] width 64 height 14
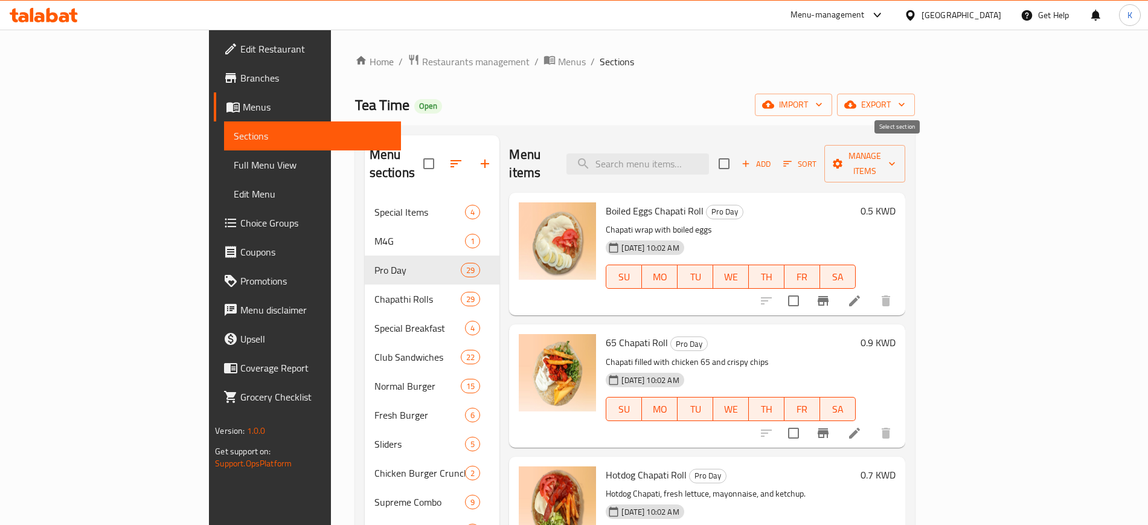
click at [737, 152] on input "checkbox" at bounding box center [723, 163] width 25 height 25
checkbox input "true"
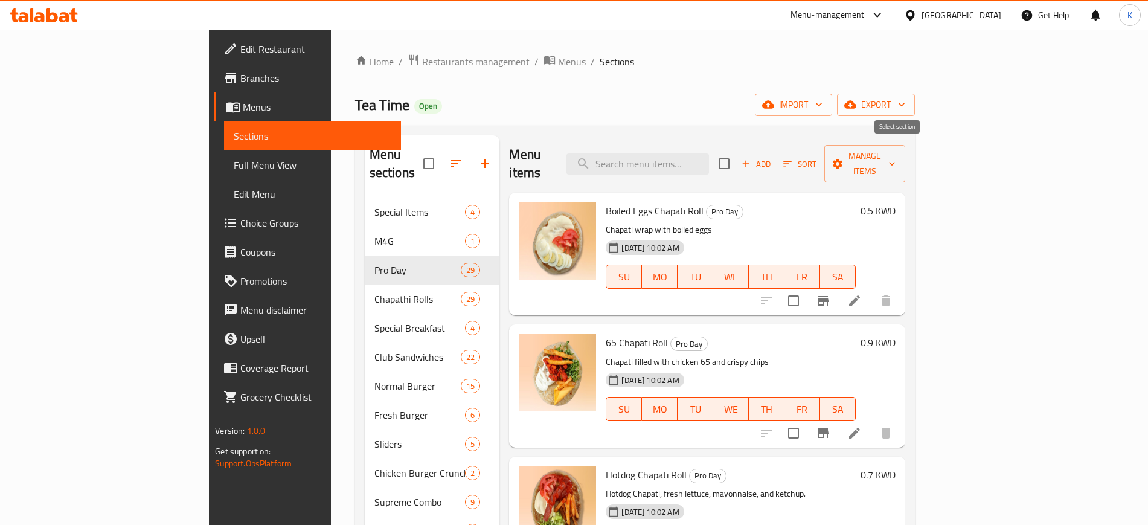
checkbox input "true"
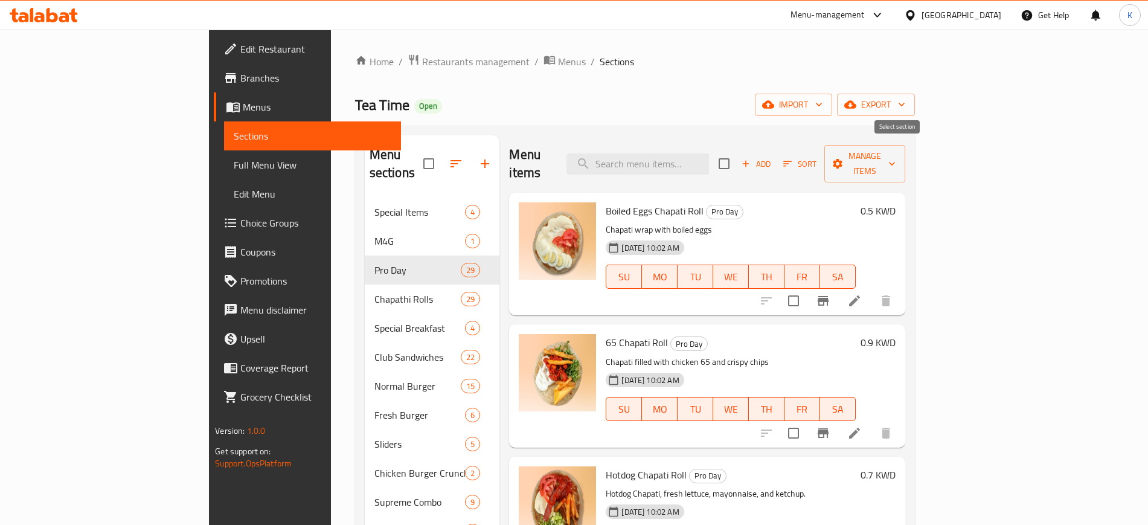
checkbox input "true"
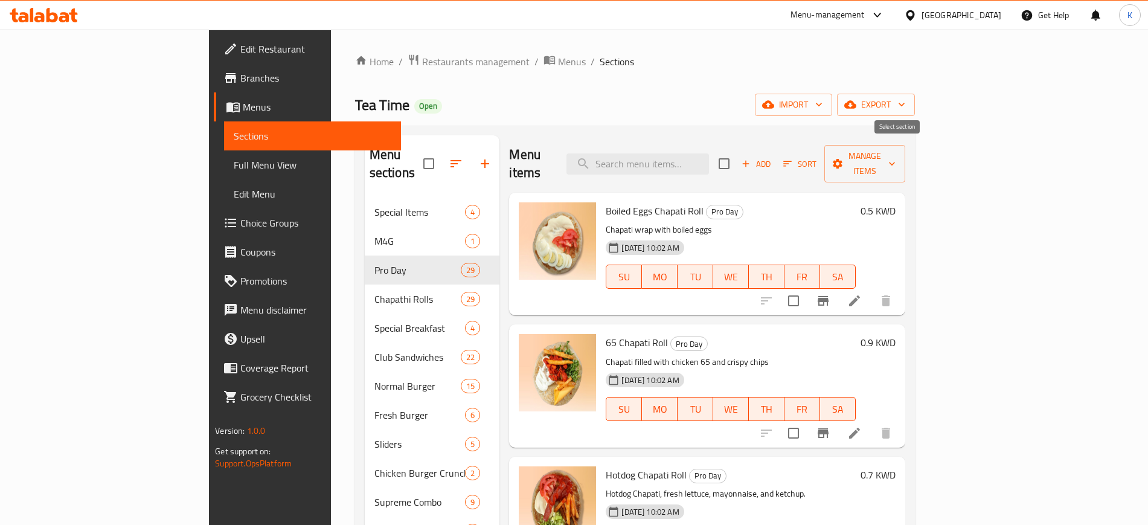
checkbox input "true"
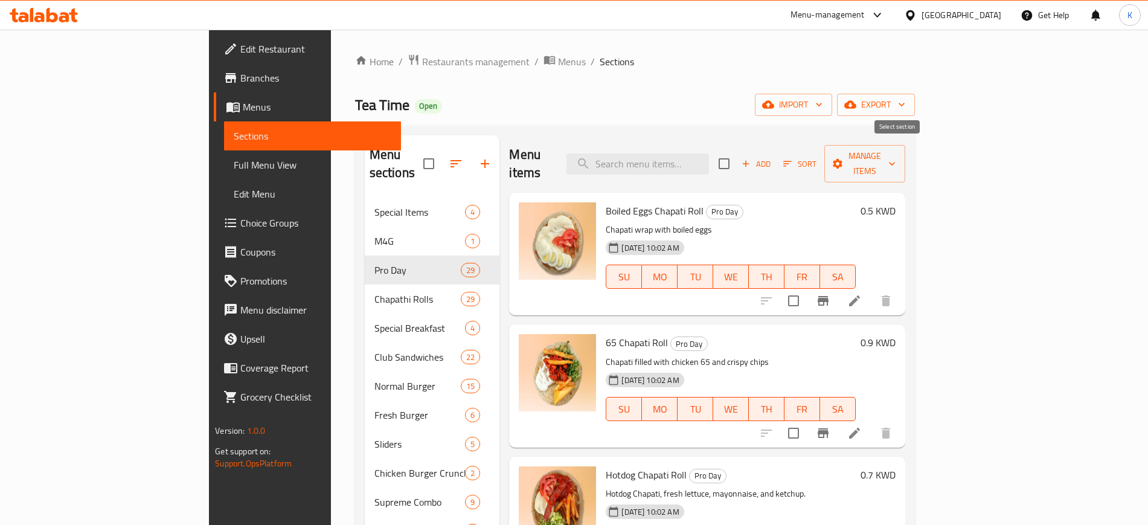
checkbox input "true"
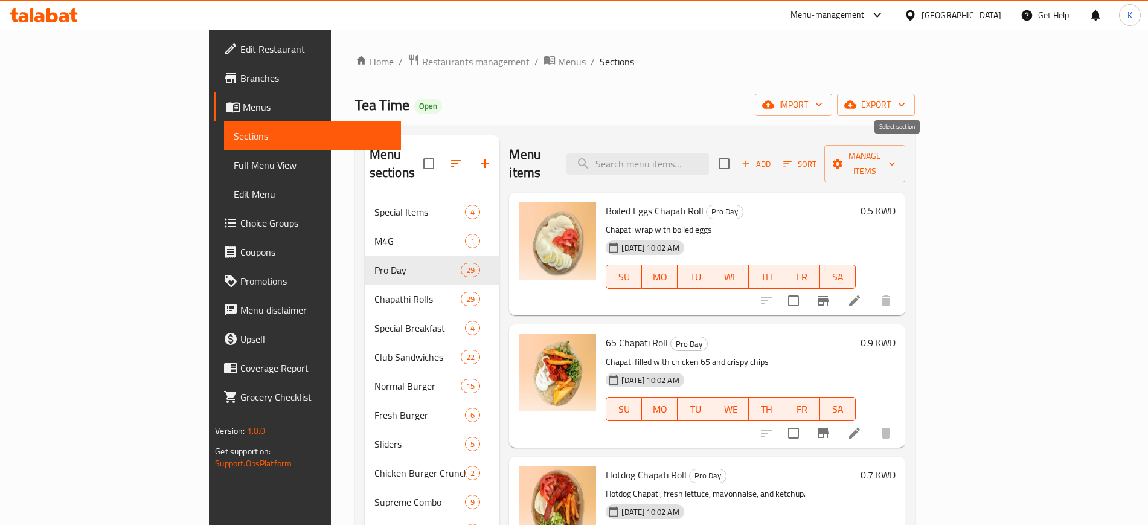
checkbox input "true"
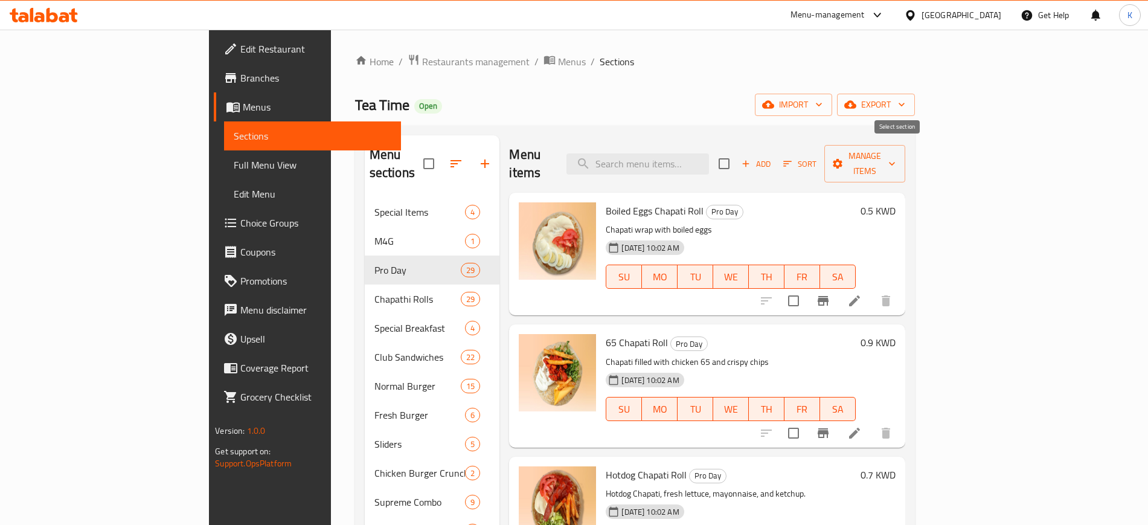
checkbox input "true"
click at [905, 145] on button "Manage items" at bounding box center [864, 163] width 81 height 37
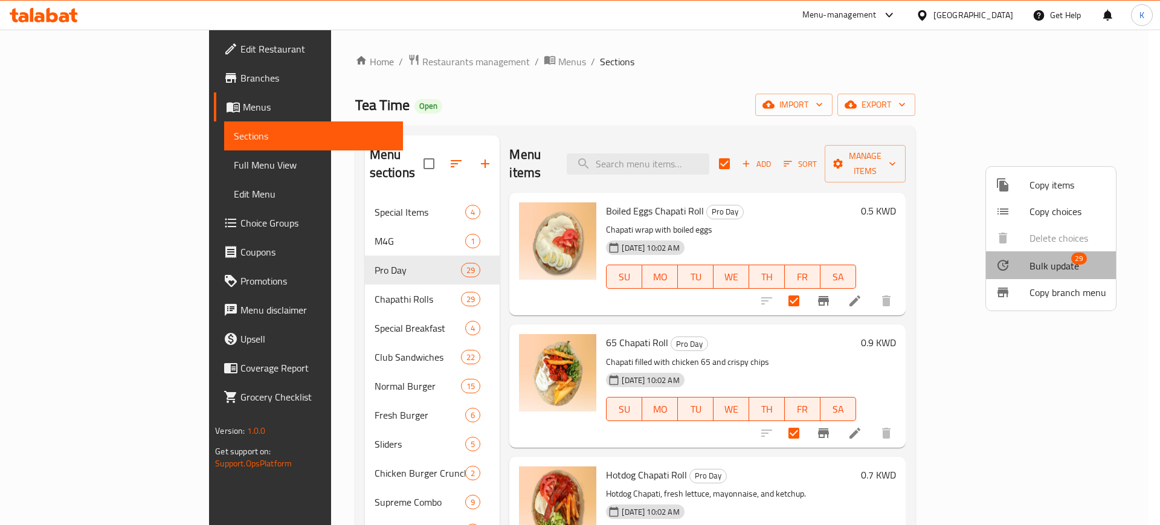
click at [1053, 260] on span "Bulk update" at bounding box center [1054, 266] width 50 height 14
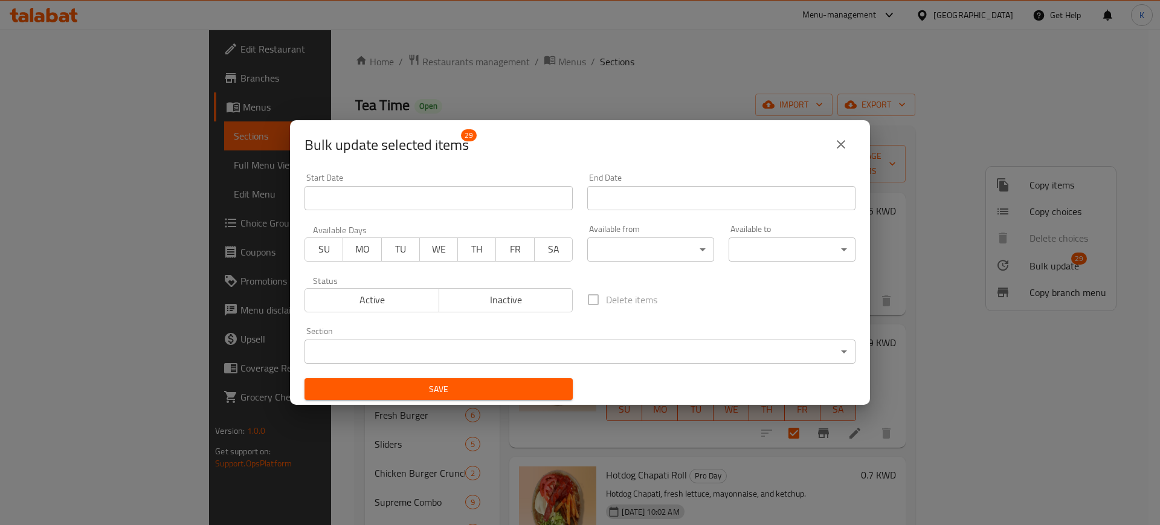
click at [401, 251] on span "TU" at bounding box center [401, 249] width 28 height 18
click at [441, 247] on span "WE" at bounding box center [439, 249] width 28 height 18
drag, startPoint x: 467, startPoint y: 249, endPoint x: 459, endPoint y: 222, distance: 28.5
click at [467, 250] on span "TH" at bounding box center [477, 249] width 28 height 18
click at [460, 193] on input "Start Date" at bounding box center [438, 198] width 268 height 24
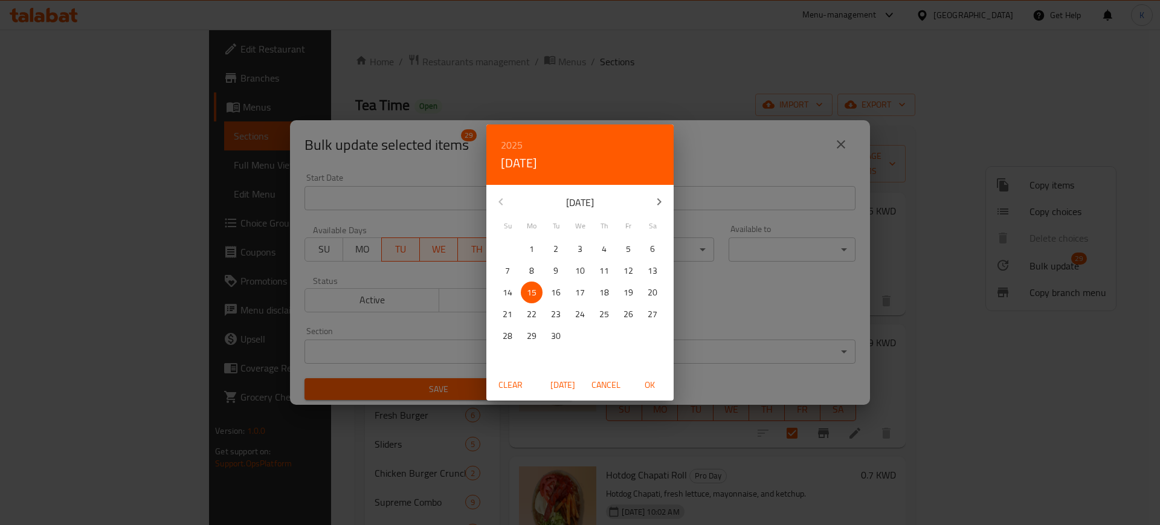
click at [555, 294] on p "16" at bounding box center [556, 292] width 10 height 15
click at [647, 383] on span "OK" at bounding box center [649, 384] width 29 height 15
type input "[DATE]"
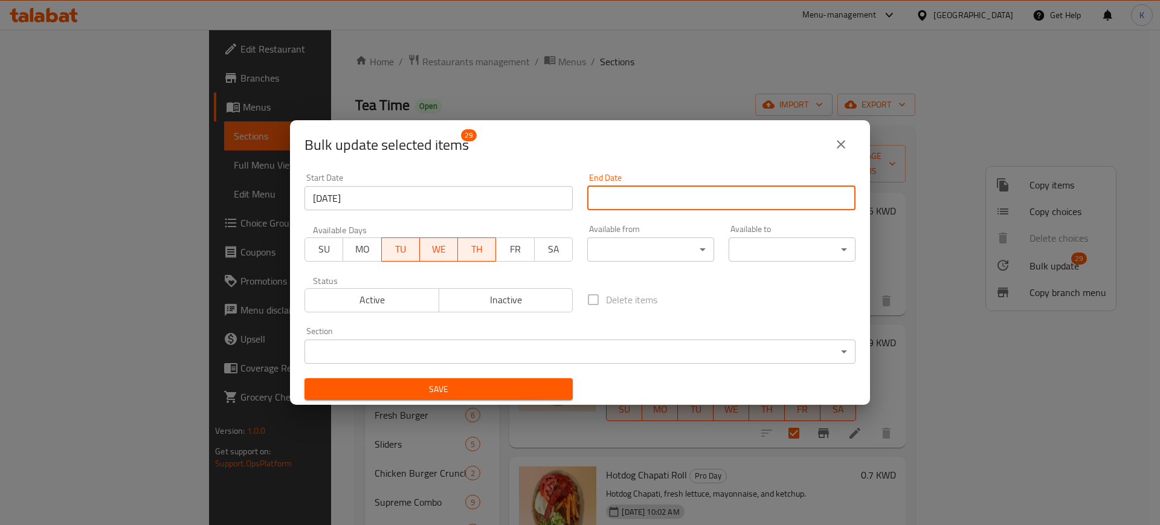
click at [670, 194] on input "Start Date" at bounding box center [721, 198] width 268 height 24
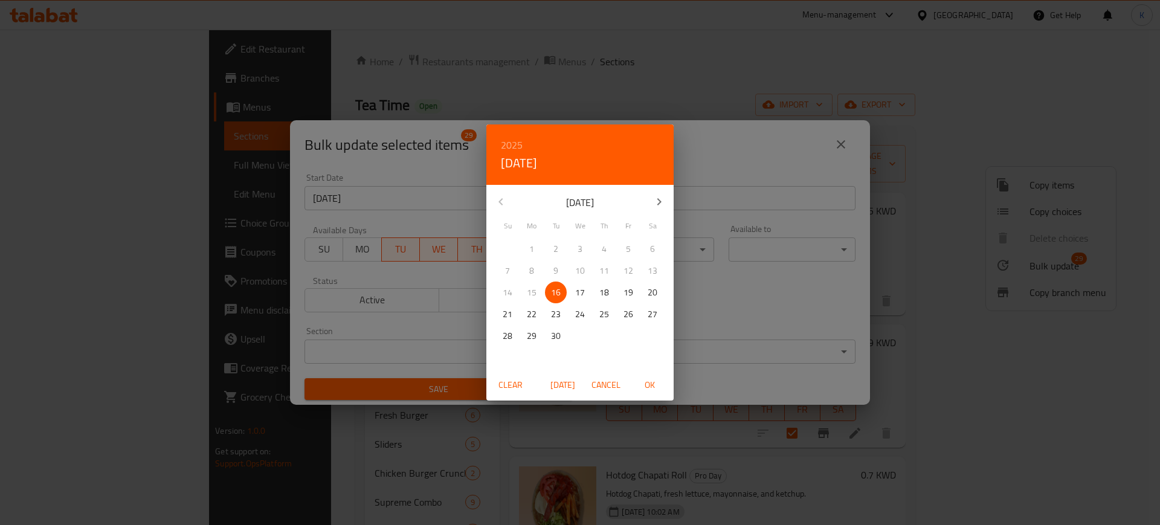
click at [586, 289] on span "17" at bounding box center [580, 292] width 22 height 15
drag, startPoint x: 650, startPoint y: 377, endPoint x: 645, endPoint y: 386, distance: 9.7
click at [649, 379] on span "OK" at bounding box center [649, 384] width 29 height 15
type input "[DATE]"
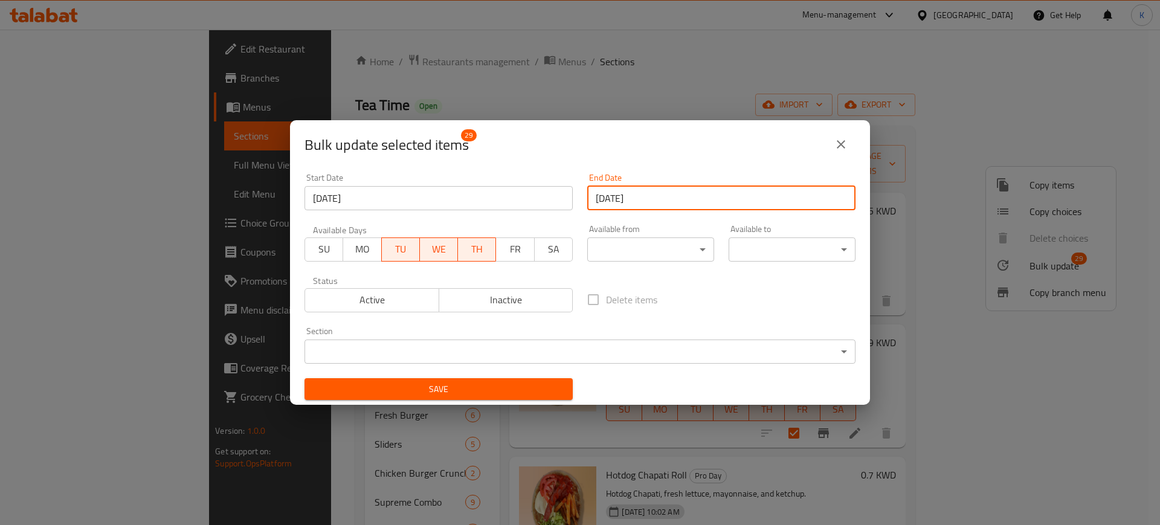
click at [469, 385] on span "Save" at bounding box center [438, 389] width 249 height 15
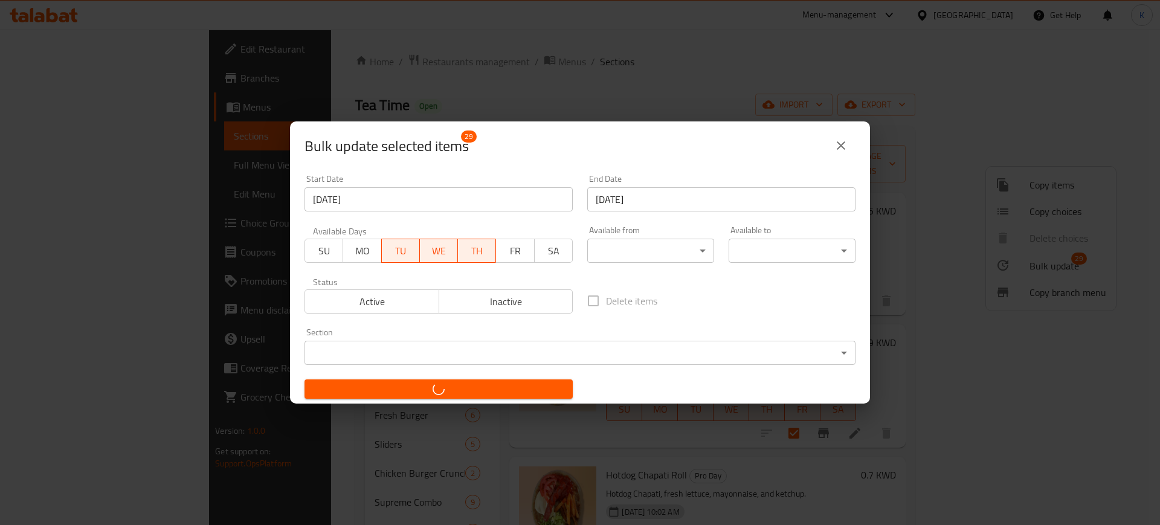
checkbox input "false"
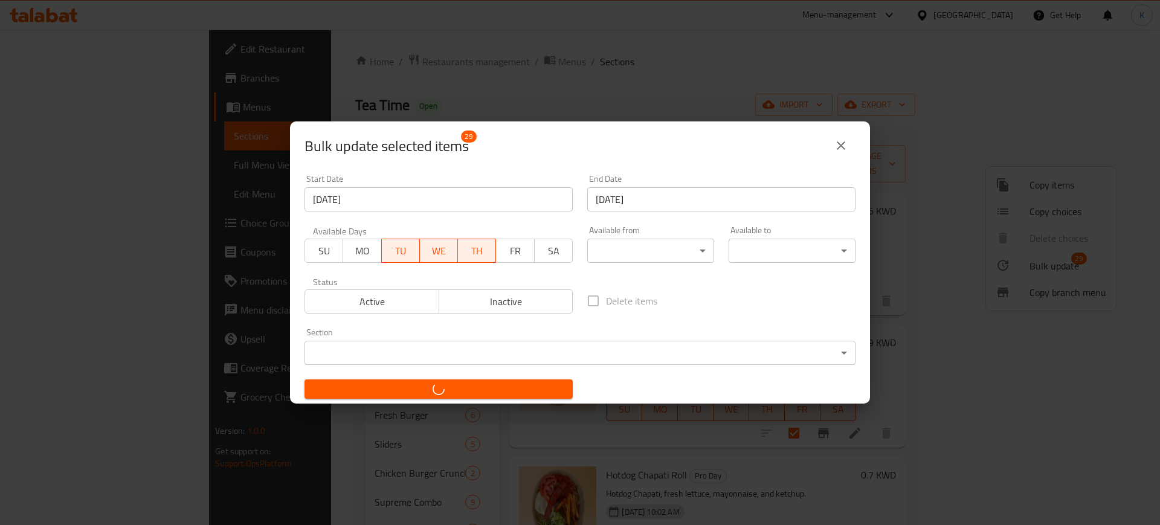
checkbox input "false"
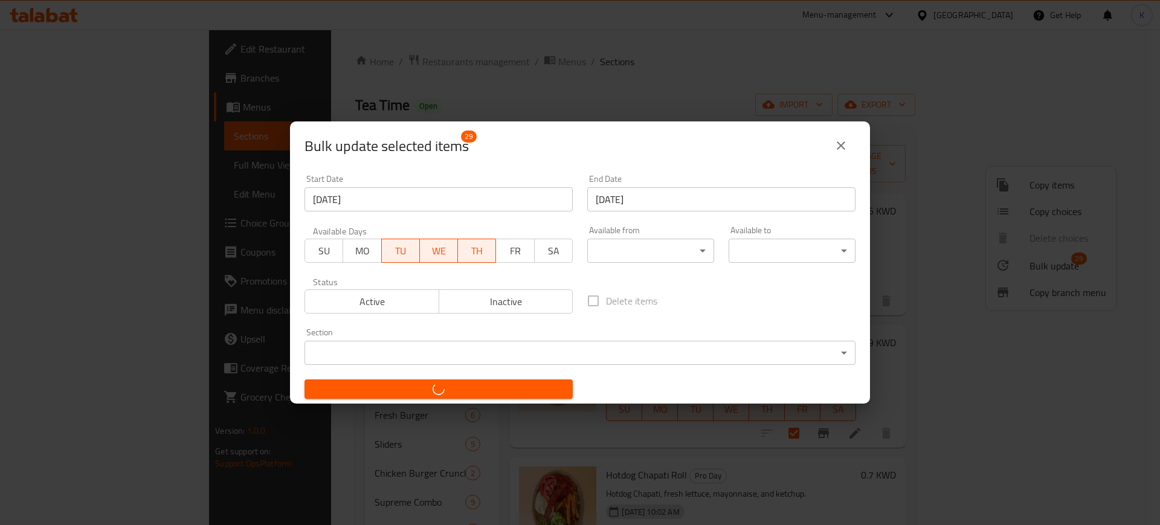
checkbox input "false"
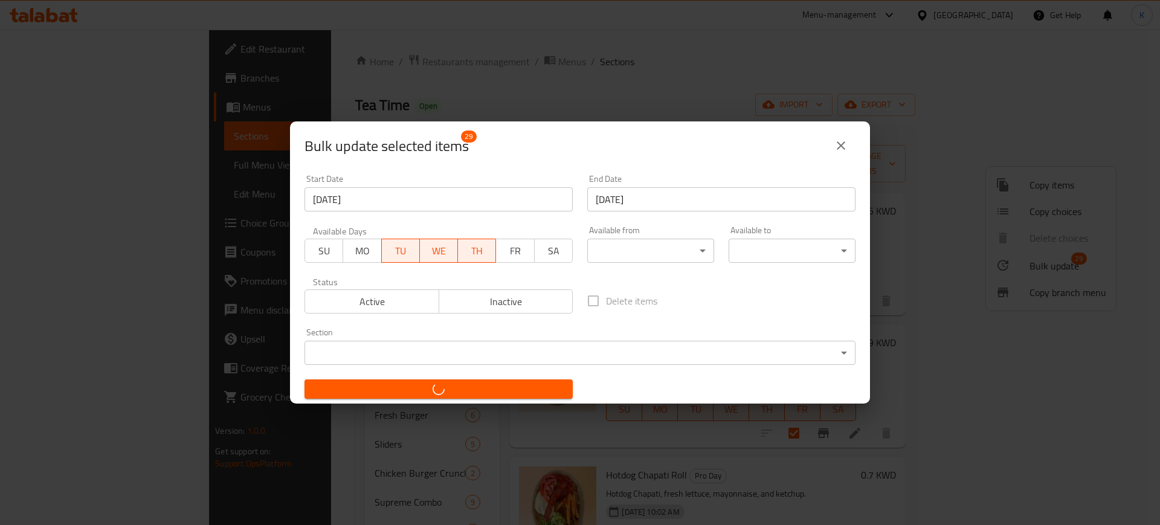
checkbox input "false"
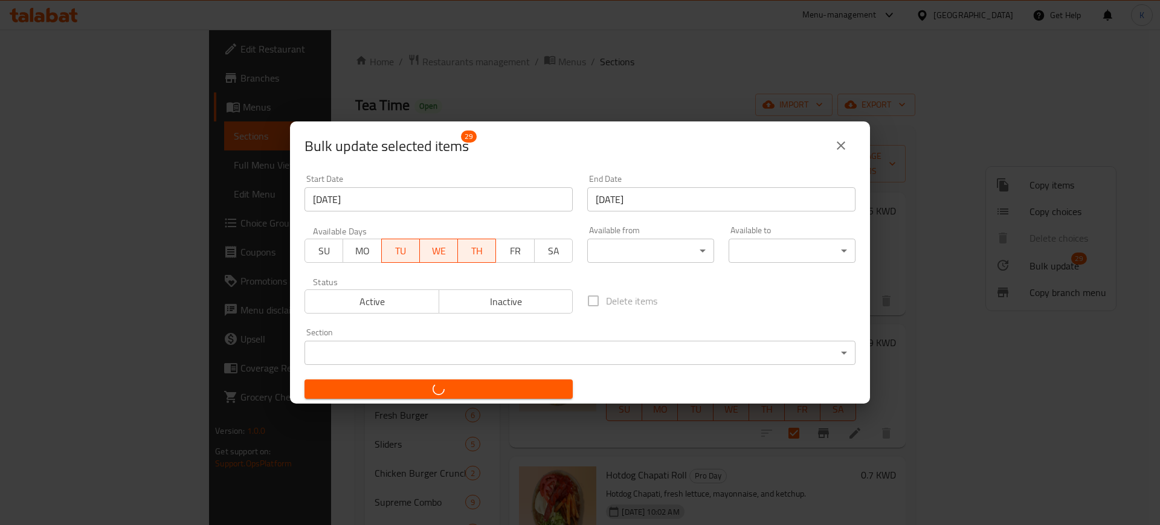
checkbox input "false"
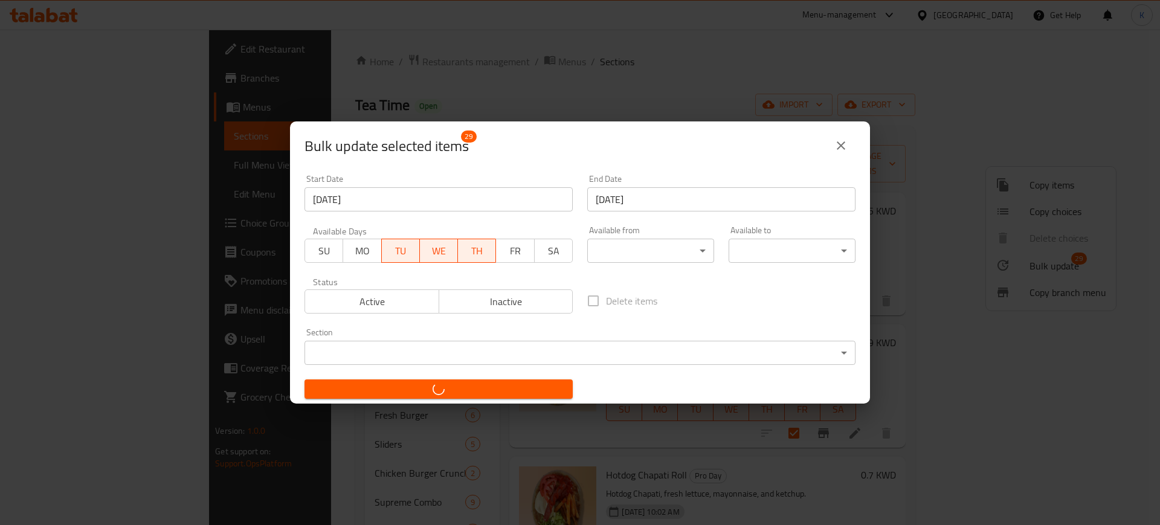
checkbox input "false"
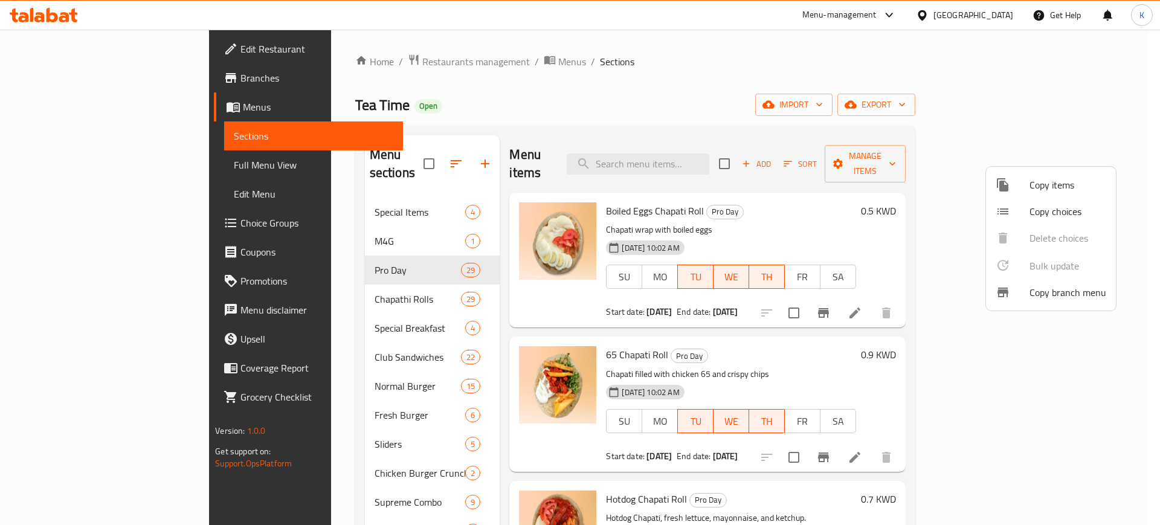
click at [347, 64] on div at bounding box center [580, 262] width 1160 height 525
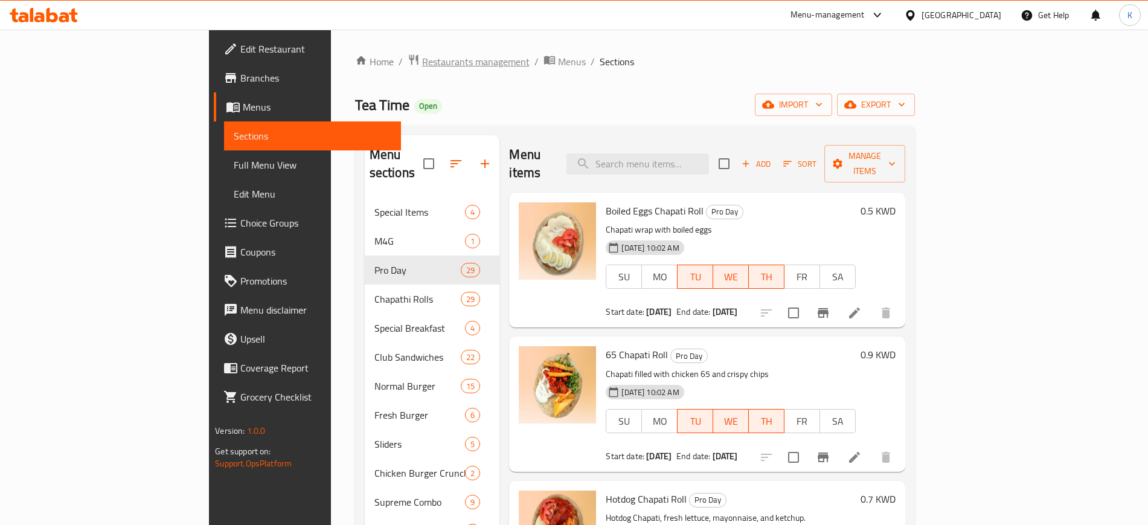
click at [422, 60] on span "Restaurants management" at bounding box center [476, 61] width 108 height 14
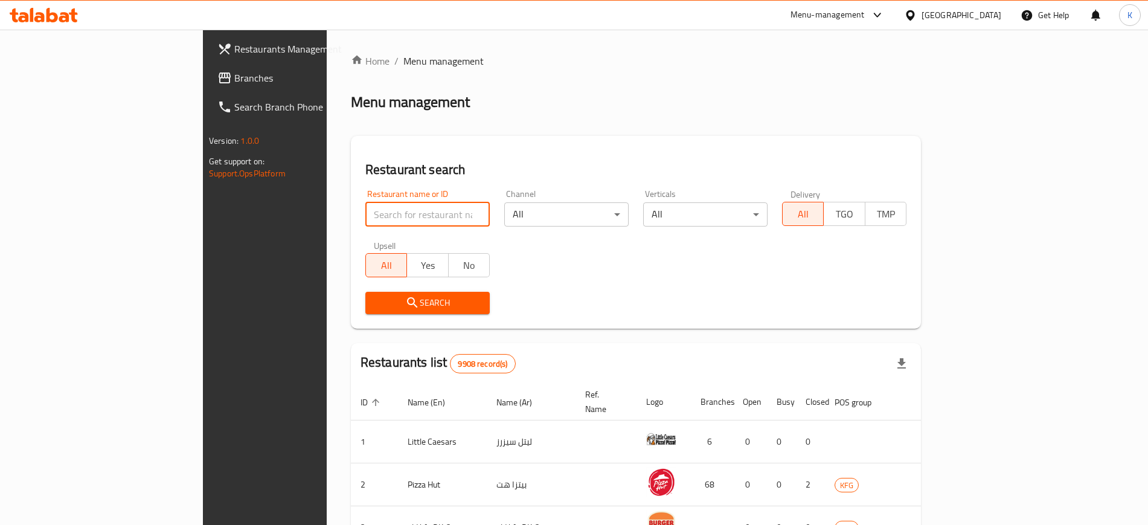
click at [365, 207] on input "search" at bounding box center [427, 214] width 124 height 24
paste input "Hekayh Pastries"
type input "Hekayh Pastries"
click button "Search" at bounding box center [427, 303] width 124 height 22
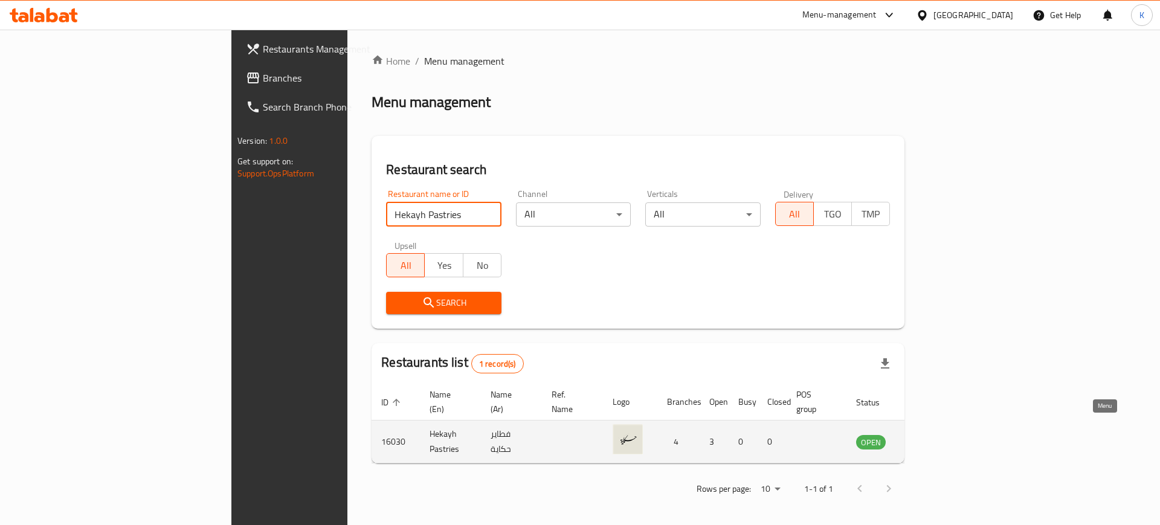
click at [934, 434] on icon "enhanced table" at bounding box center [926, 441] width 14 height 14
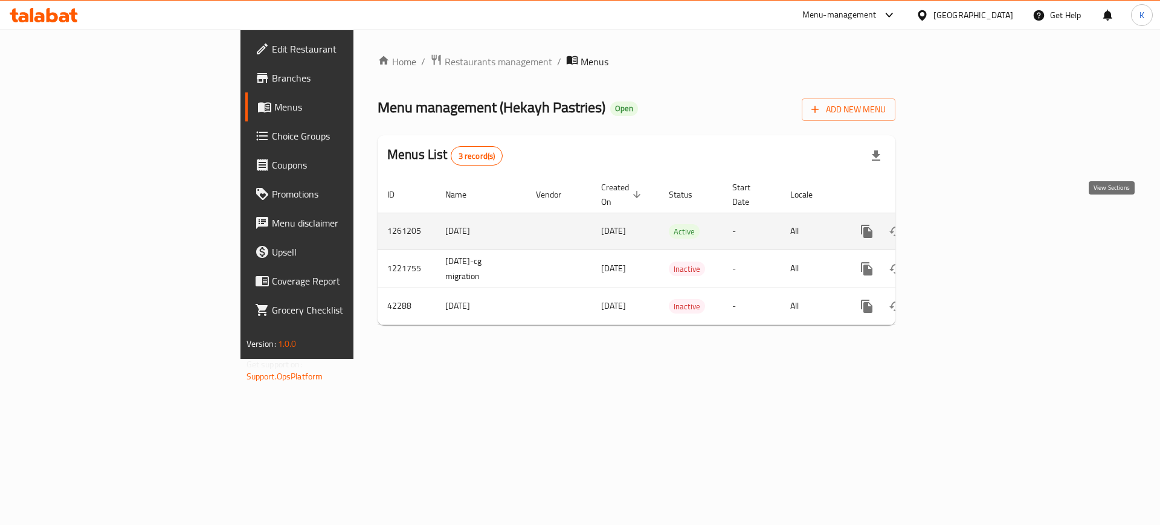
click at [961, 224] on icon "enhanced table" at bounding box center [953, 231] width 14 height 14
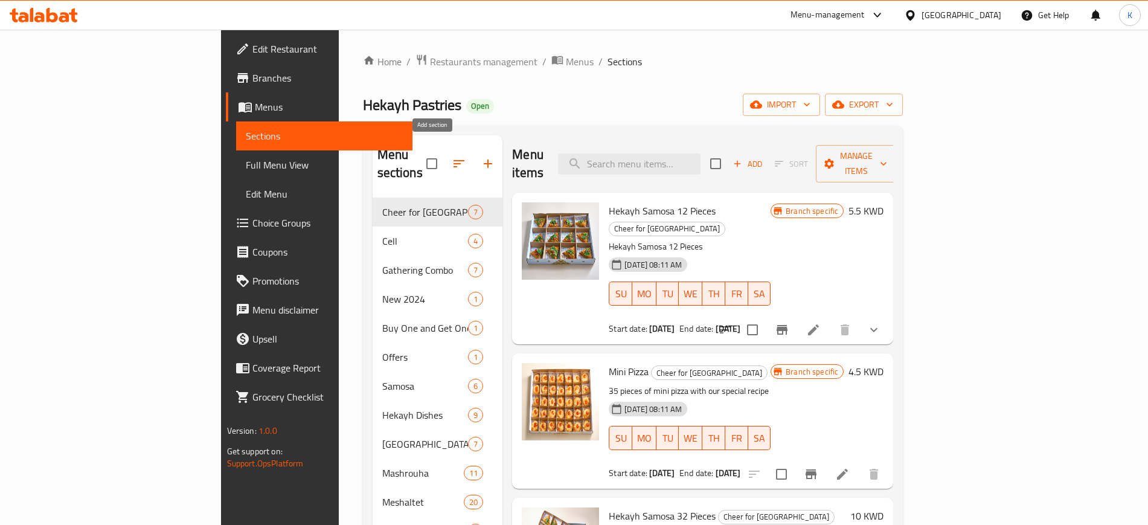
click at [481, 156] on icon "button" at bounding box center [488, 163] width 14 height 14
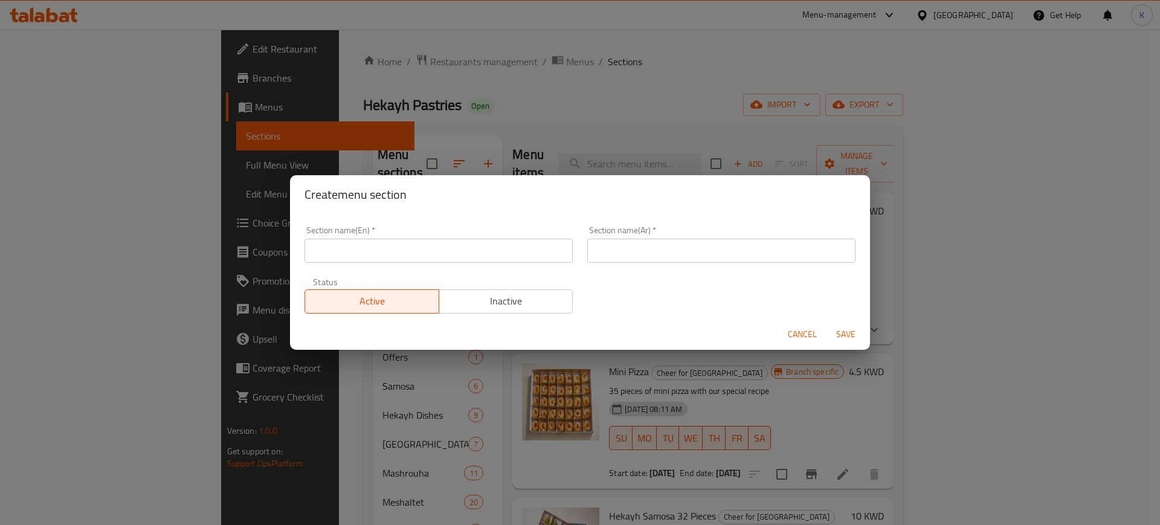
click at [747, 245] on input "text" at bounding box center [721, 251] width 268 height 24
paste input "عروض ليوم واحد"
type input "عروض ليوم واحد"
click at [513, 245] on input "text" at bounding box center [438, 251] width 268 height 24
paste input "Pro Day"
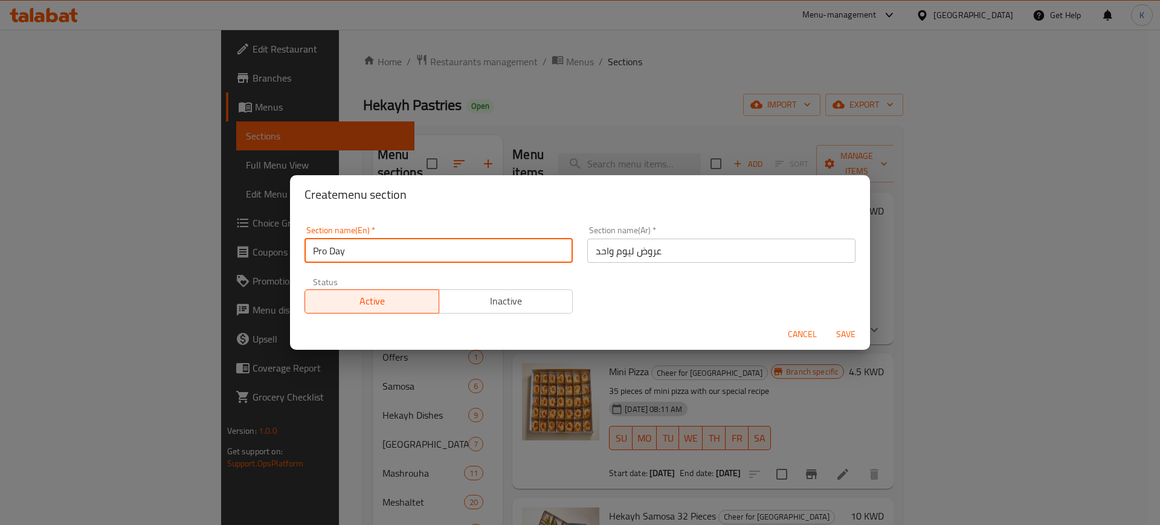
type input "Pro Day"
click at [845, 338] on span "Save" at bounding box center [845, 334] width 29 height 15
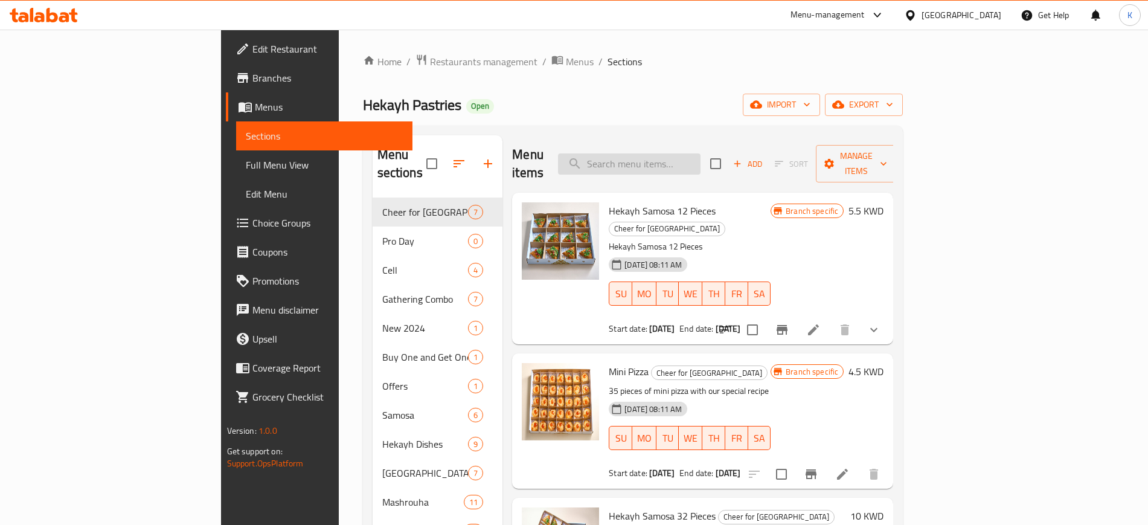
click at [701, 155] on input "search" at bounding box center [629, 163] width 143 height 21
paste input "Meshaltet"
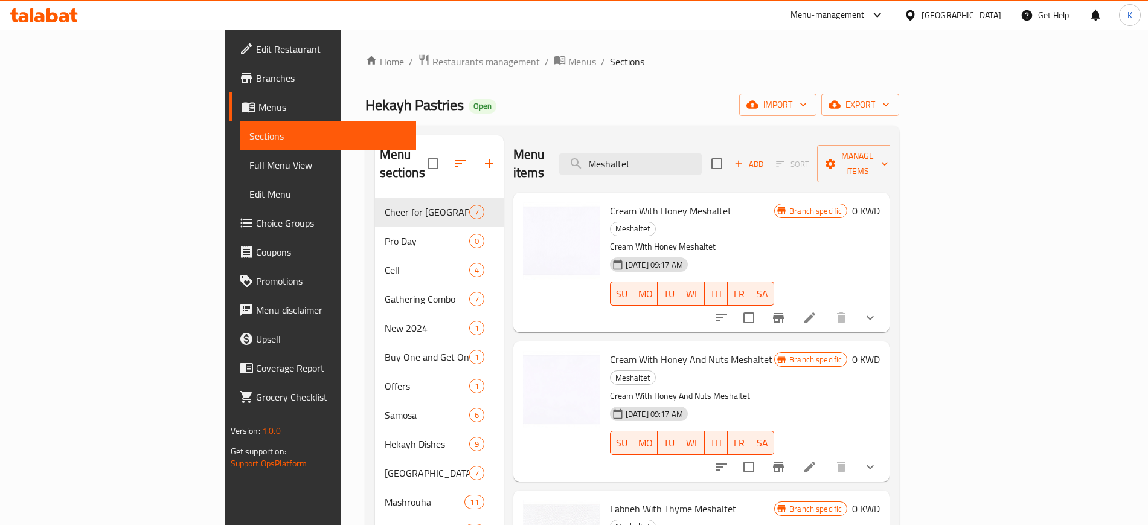
type input "Meshaltet"
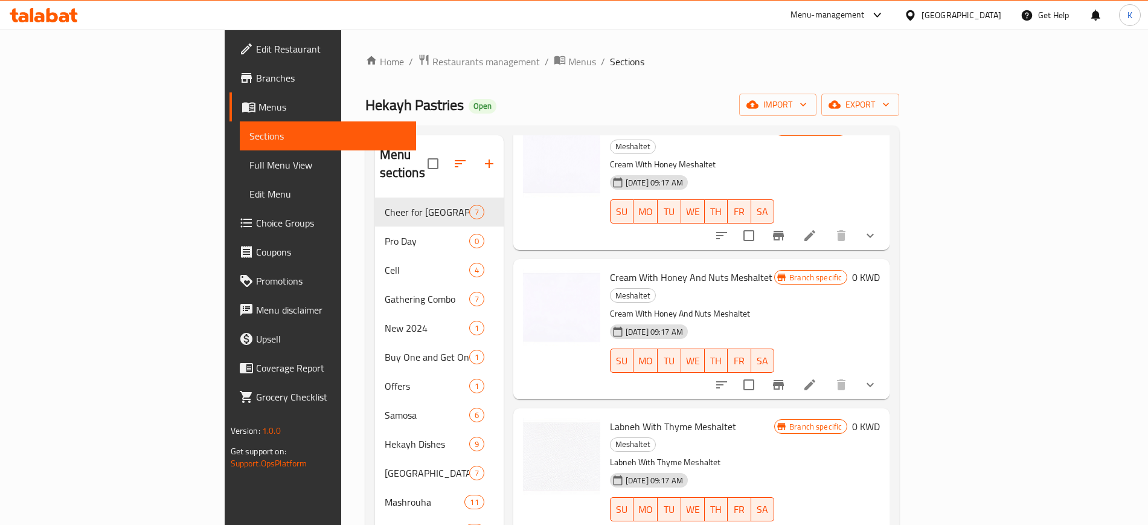
scroll to position [151, 0]
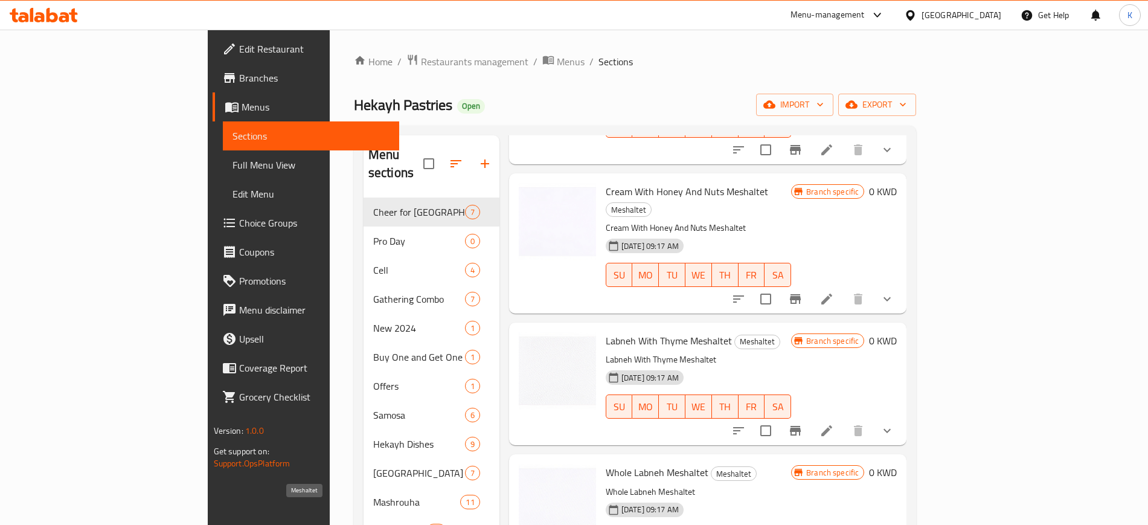
click at [373, 524] on span "Meshaltet" at bounding box center [400, 531] width 54 height 14
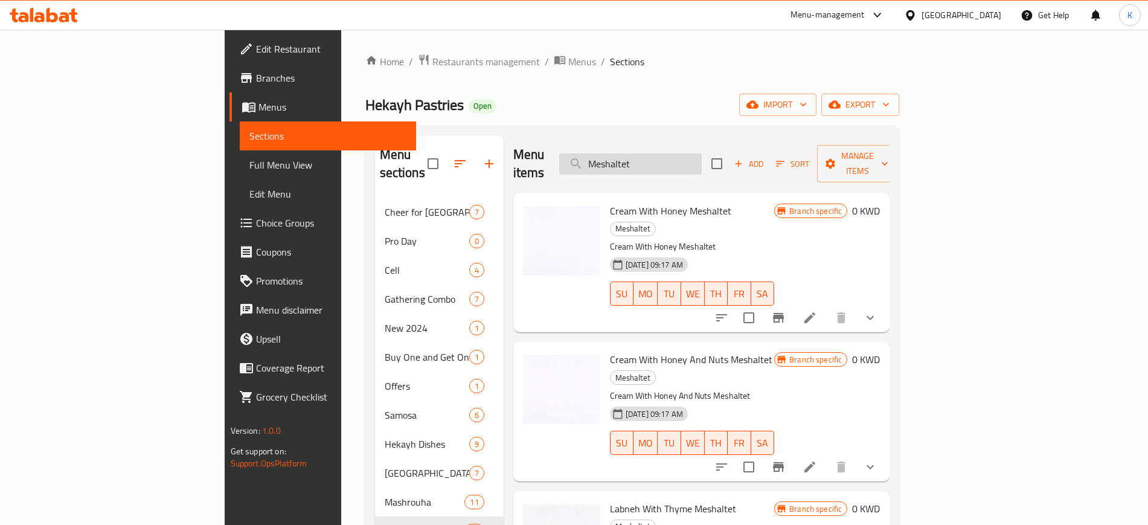
click at [702, 153] on input "Meshaltet" at bounding box center [630, 163] width 143 height 21
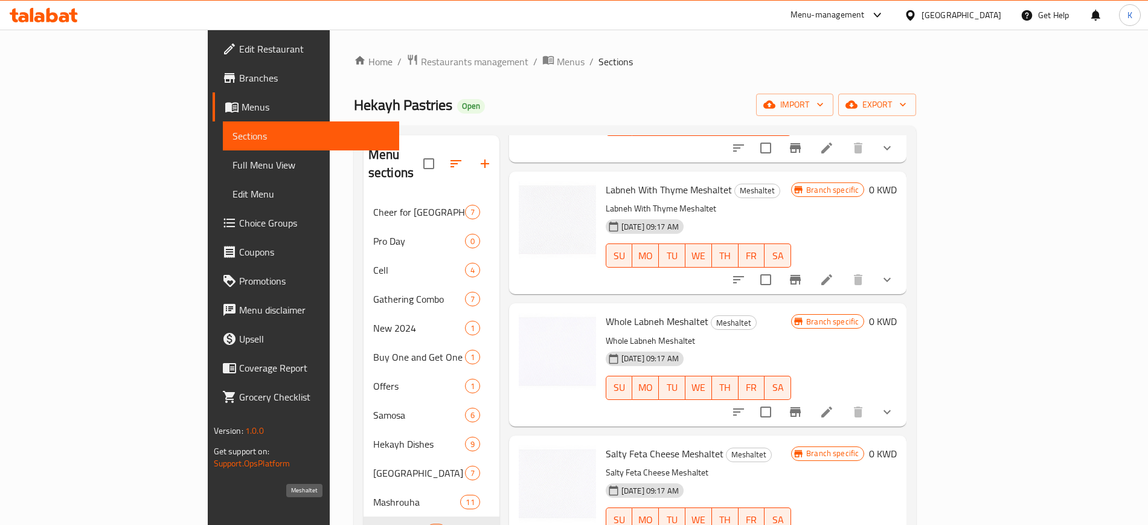
click at [373, 524] on span "Meshaltet" at bounding box center [400, 531] width 54 height 14
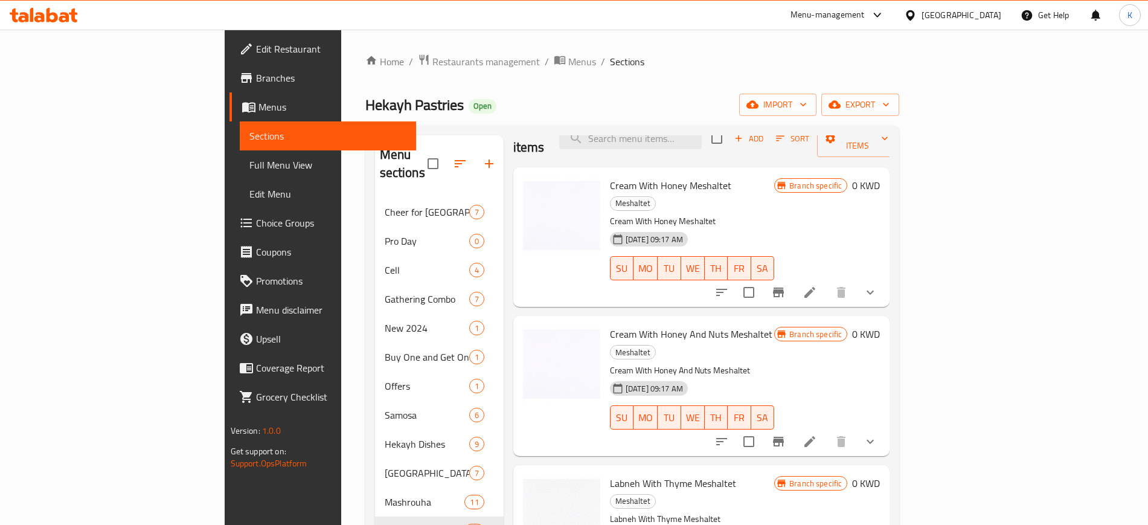
scroll to position [0, 0]
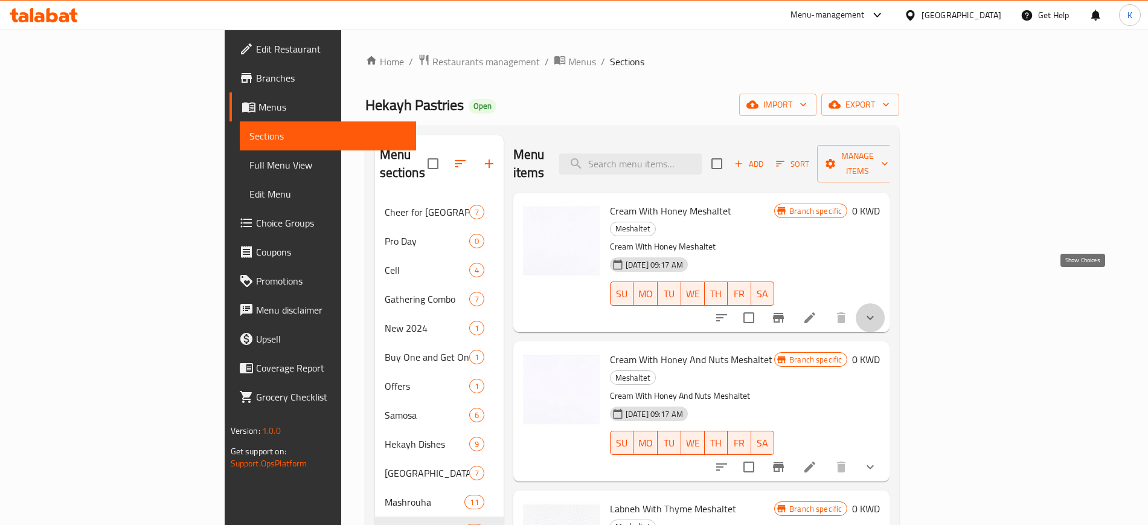
click at [878, 310] on icon "show more" at bounding box center [870, 317] width 14 height 14
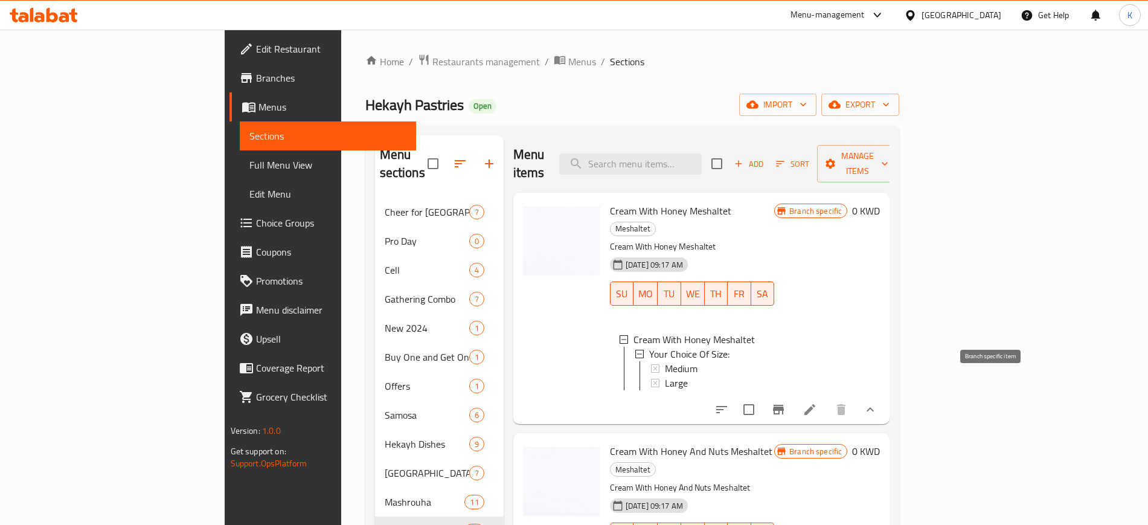
click at [786, 402] on icon "Branch-specific-item" at bounding box center [778, 409] width 14 height 14
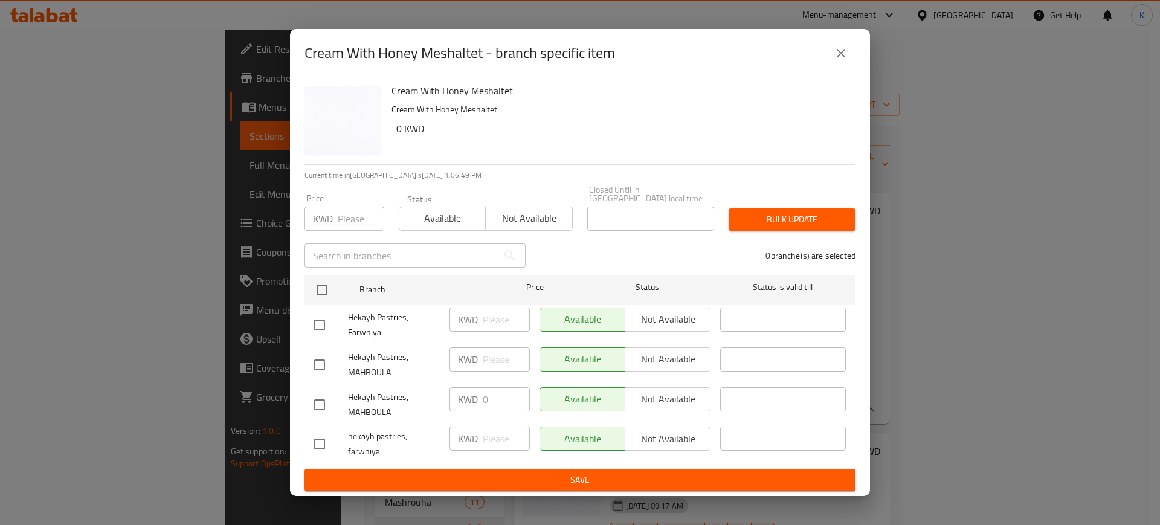
click at [844, 60] on icon "close" at bounding box center [841, 53] width 14 height 14
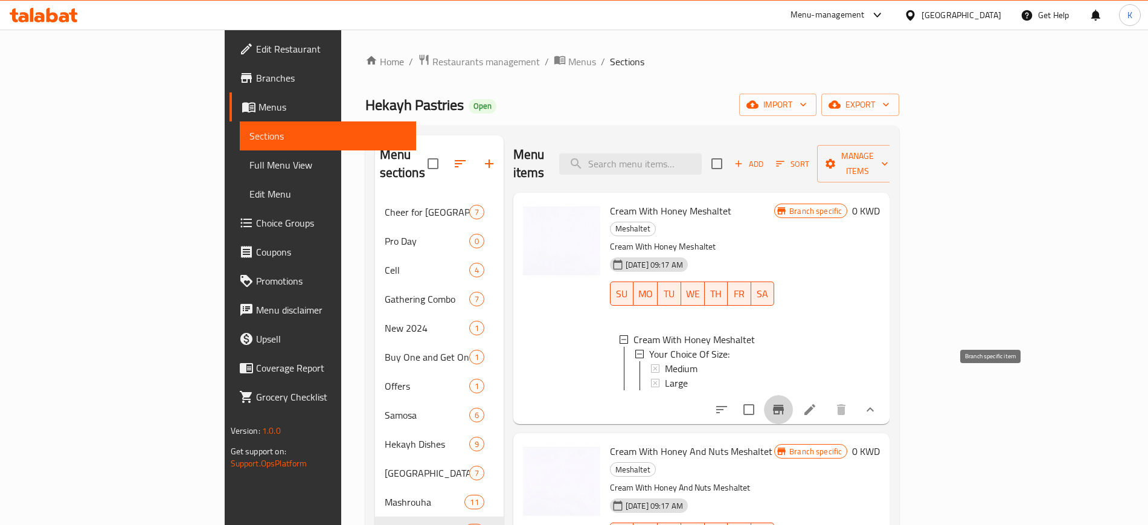
click at [786, 402] on icon "Branch-specific-item" at bounding box center [778, 409] width 14 height 14
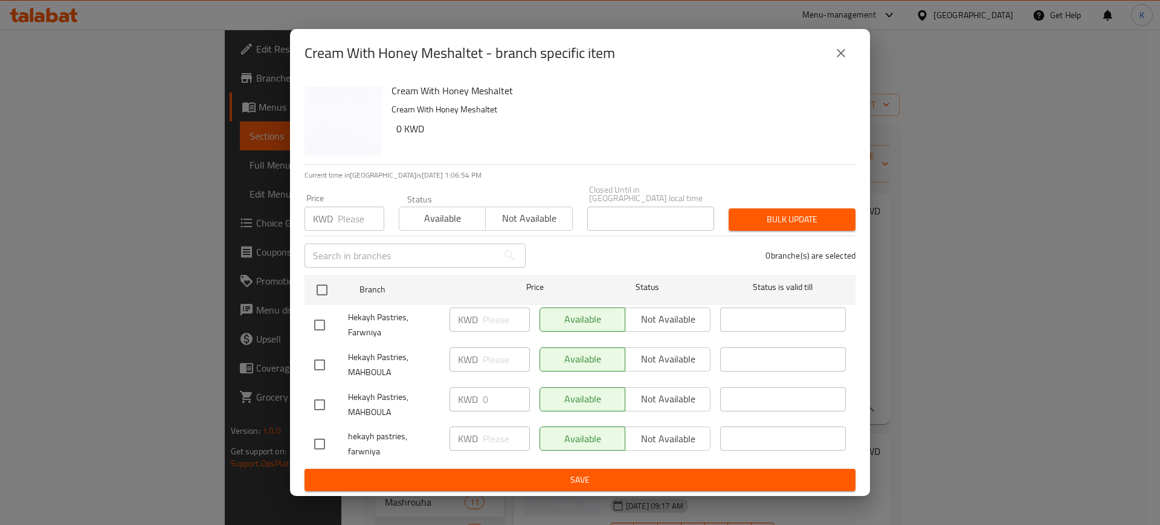
click at [839, 57] on icon "close" at bounding box center [841, 53] width 8 height 8
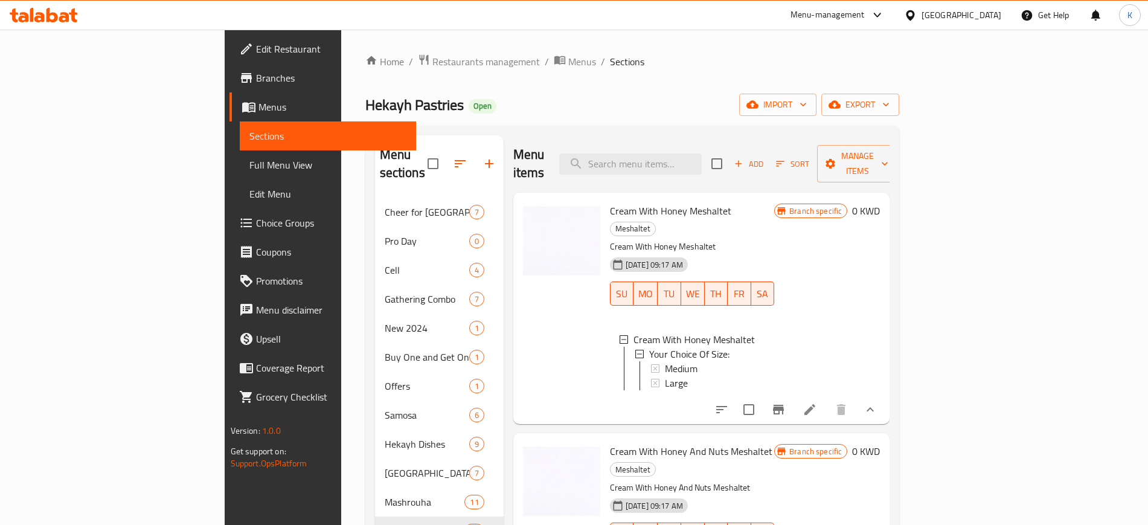
click at [747, 77] on div "Home / Restaurants management / Menus / Sections Hekayh Pastries Open import ex…" at bounding box center [632, 365] width 535 height 622
click at [888, 152] on span "Manage items" at bounding box center [858, 164] width 62 height 30
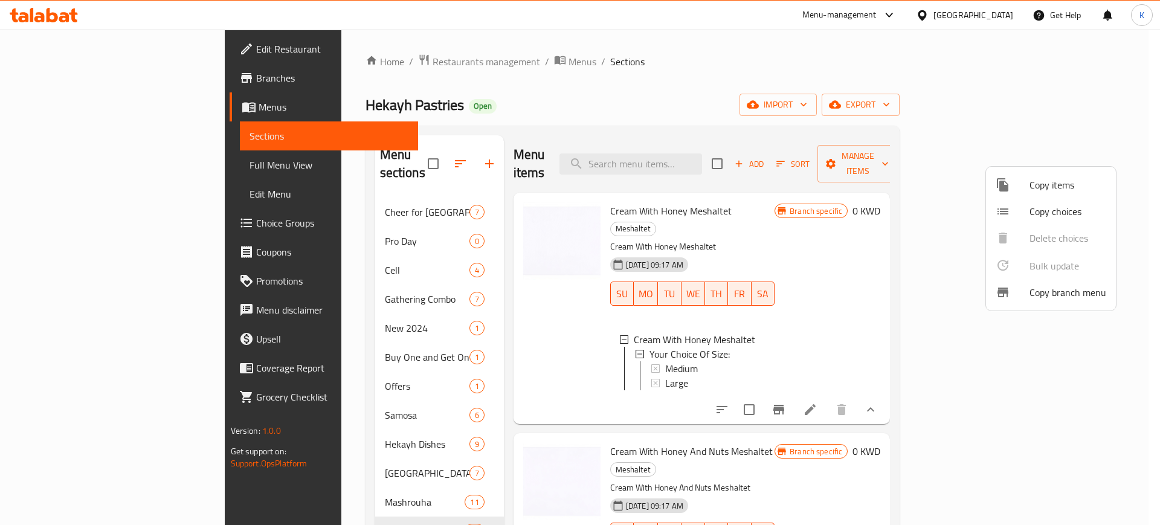
click at [867, 121] on div at bounding box center [580, 262] width 1160 height 525
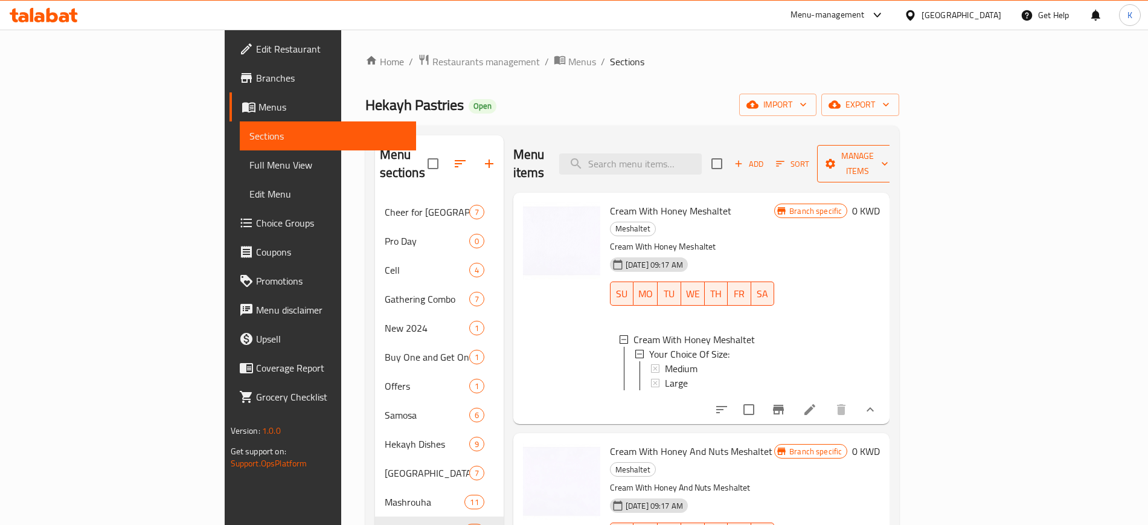
click at [888, 152] on span "Manage items" at bounding box center [858, 164] width 62 height 30
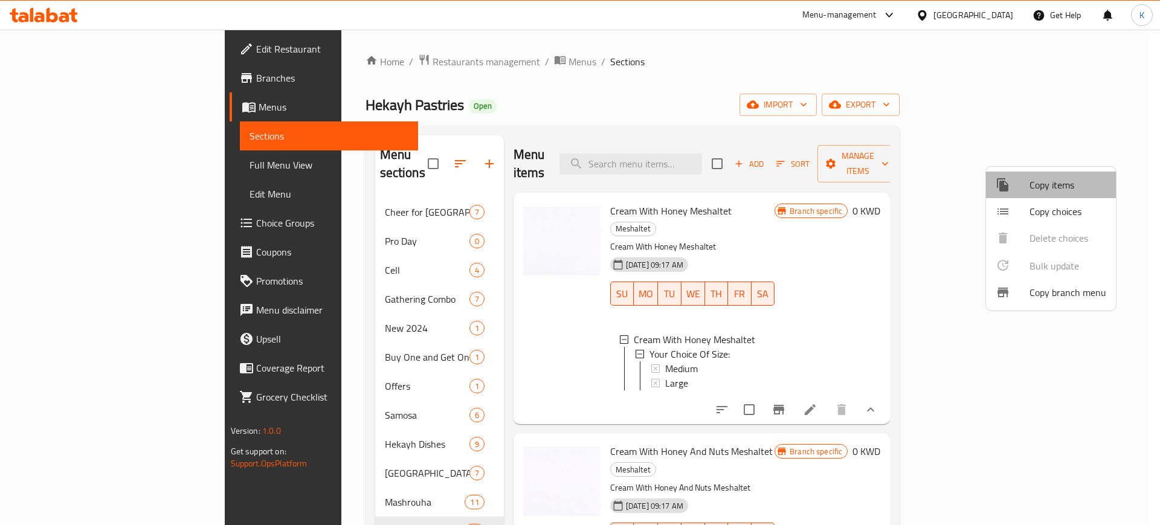
click at [1036, 178] on span "Copy items" at bounding box center [1067, 185] width 77 height 14
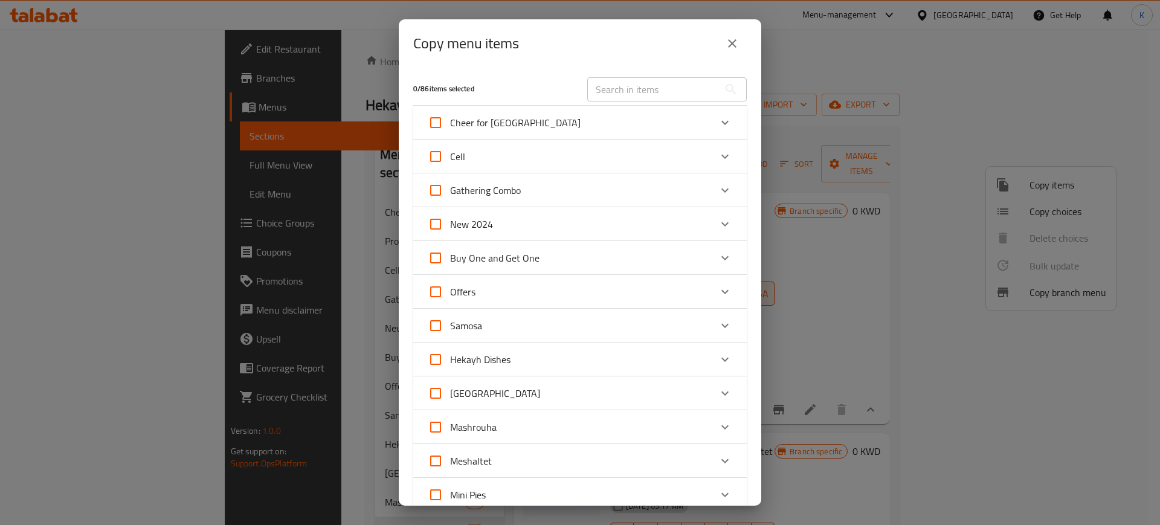
scroll to position [151, 0]
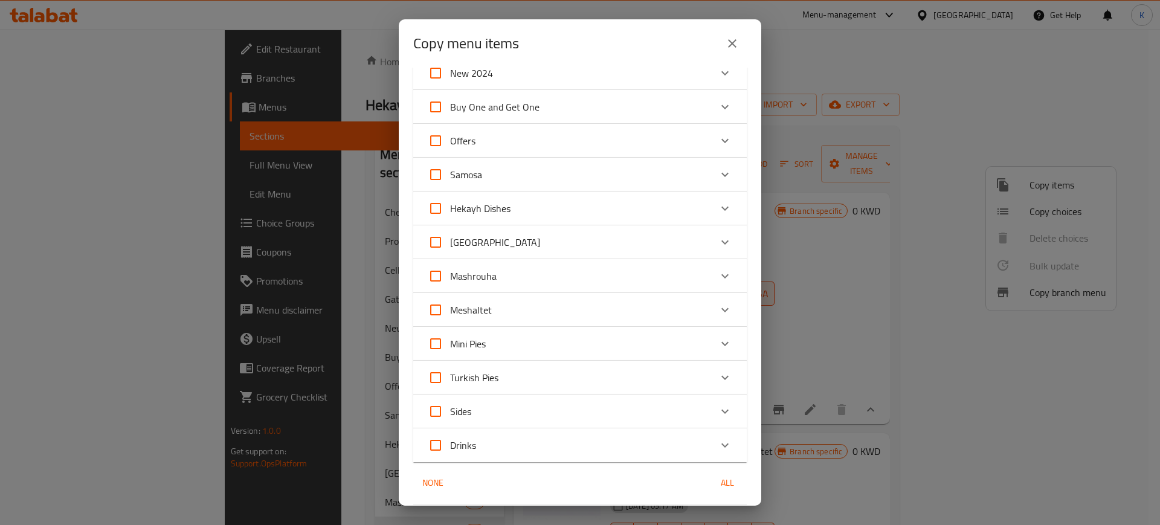
click at [608, 307] on div "Meshaltet" at bounding box center [569, 309] width 283 height 29
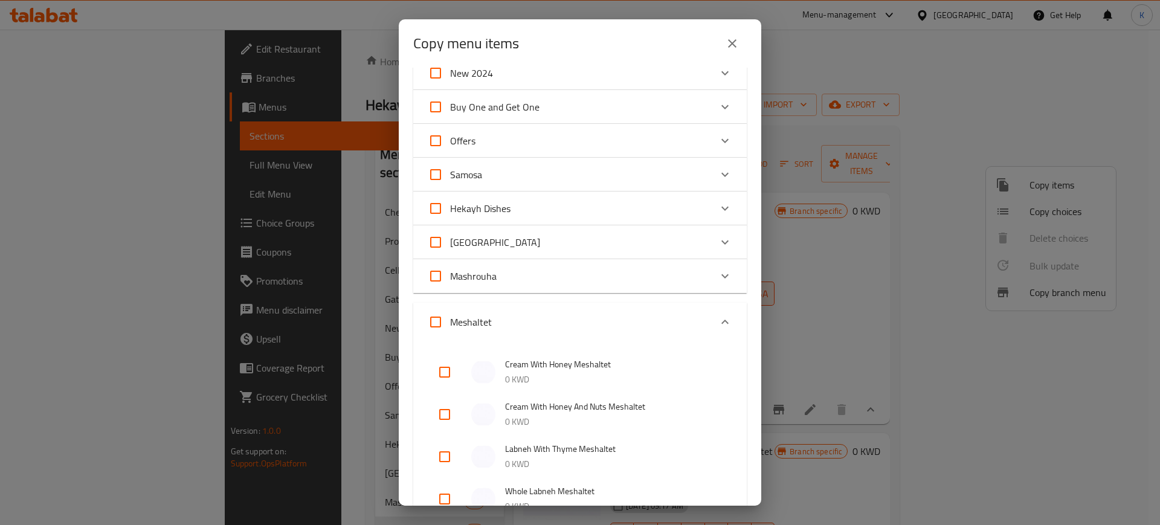
click at [429, 316] on input "Meshaltet" at bounding box center [435, 321] width 29 height 29
checkbox input "true"
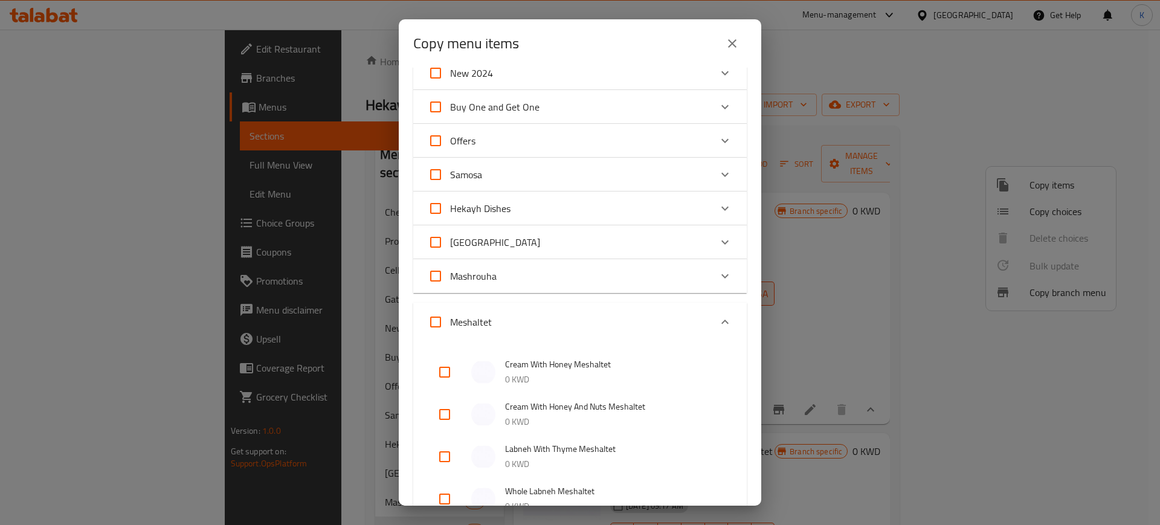
checkbox input "true"
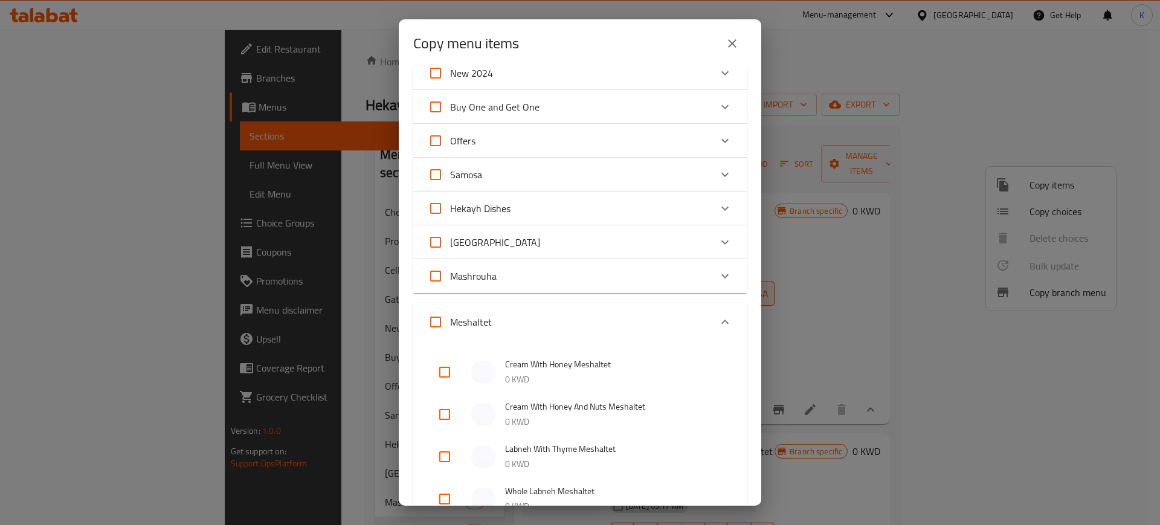
checkbox input "true"
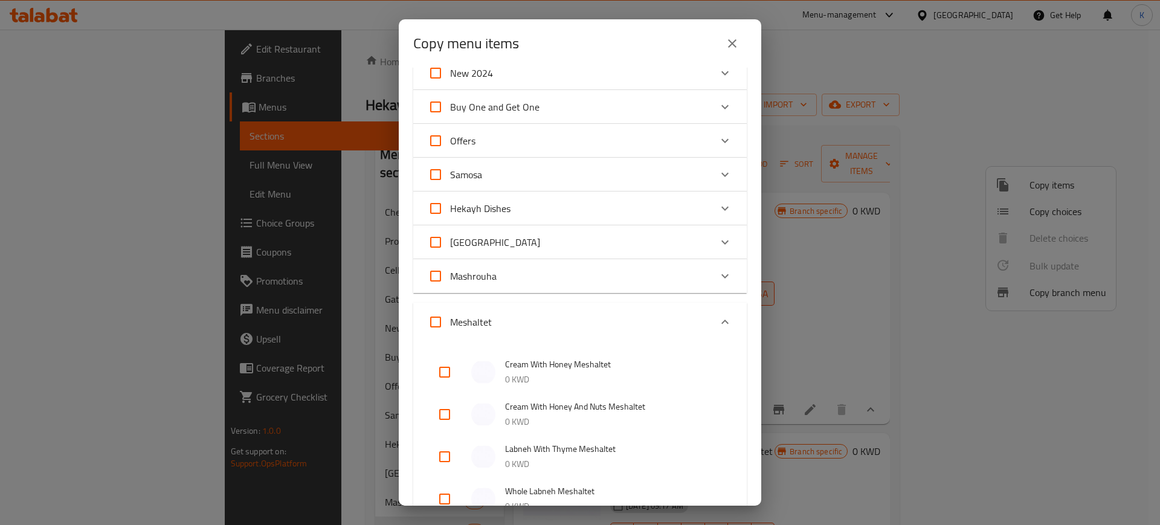
checkbox input "true"
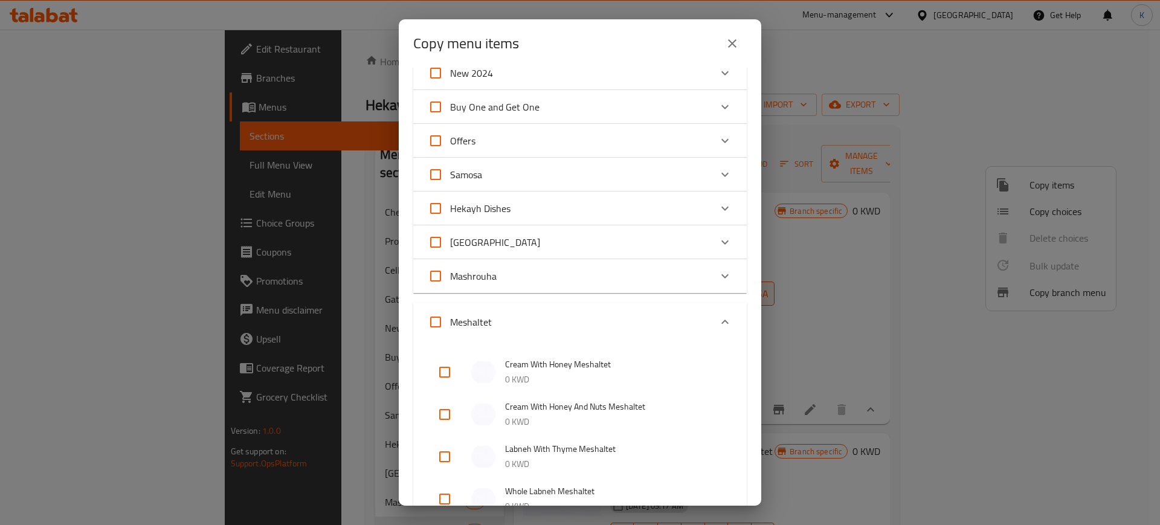
checkbox input "true"
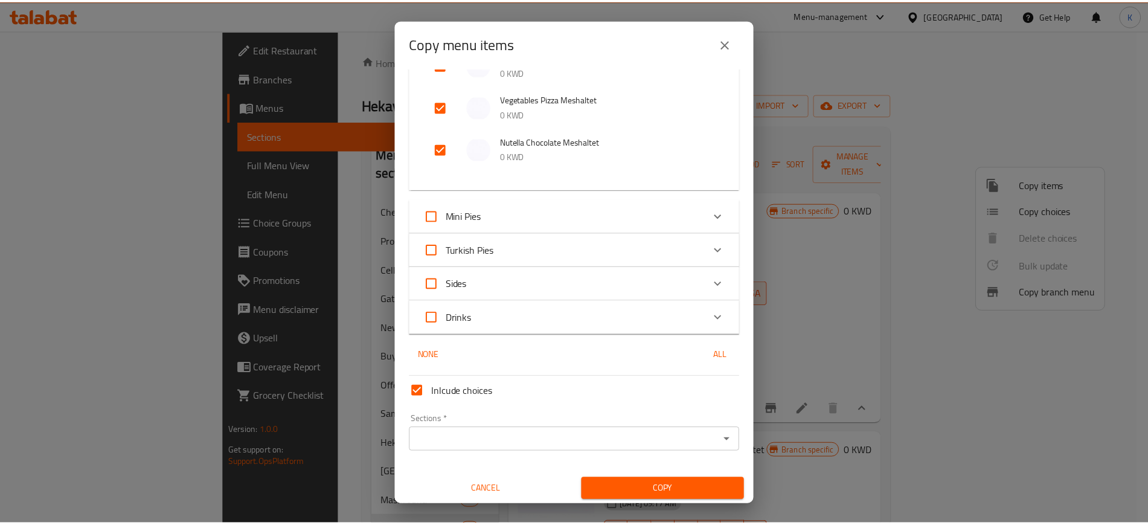
scroll to position [1180, 0]
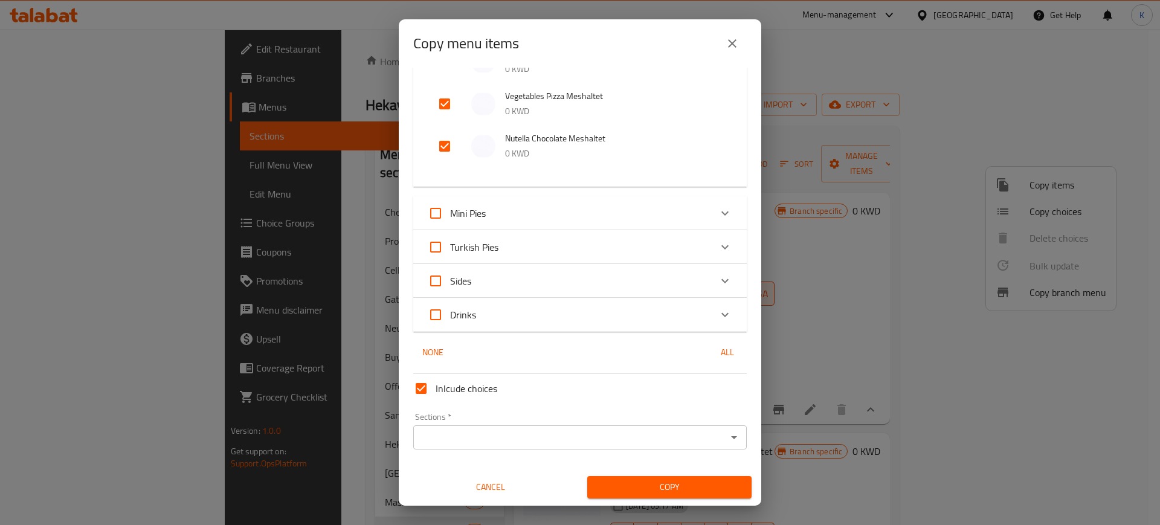
click at [662, 450] on div "Sections   * Sections *" at bounding box center [579, 431] width 343 height 47
click at [677, 439] on input "Sections   *" at bounding box center [570, 437] width 306 height 17
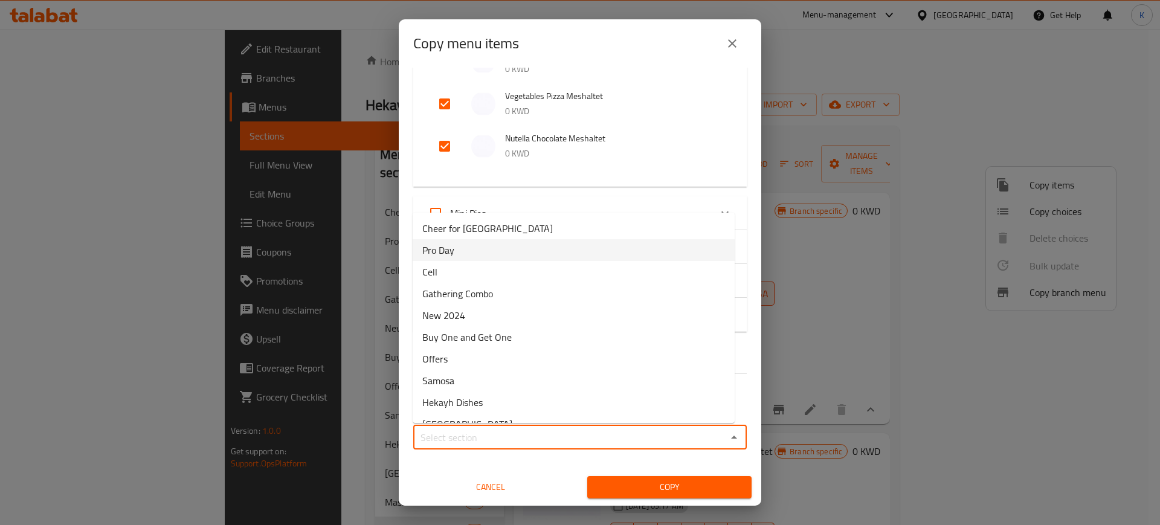
click at [492, 250] on li "Pro Day" at bounding box center [574, 250] width 322 height 22
type input "Pro Day"
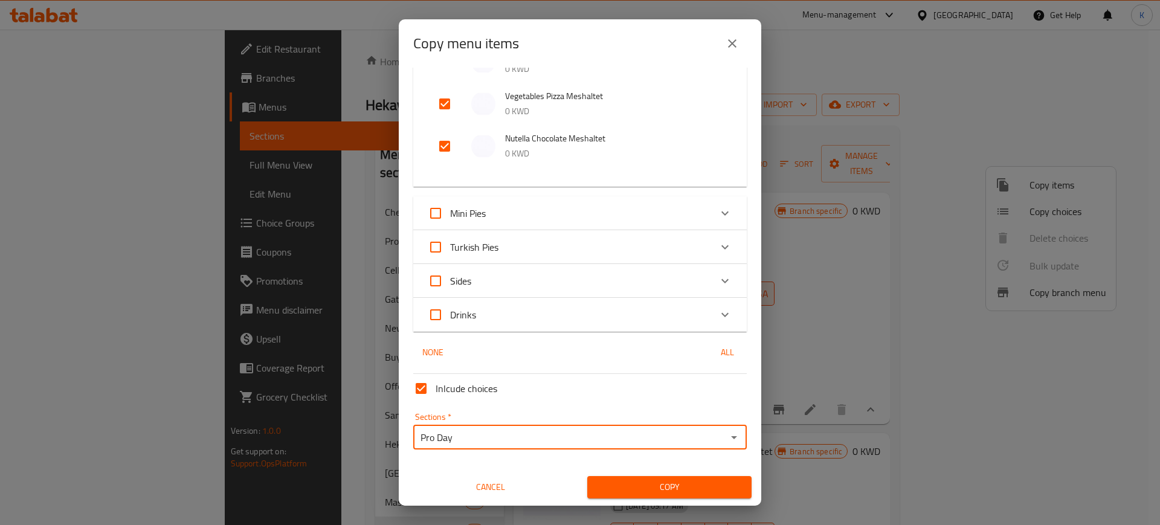
click at [694, 490] on span "Copy" at bounding box center [669, 487] width 145 height 15
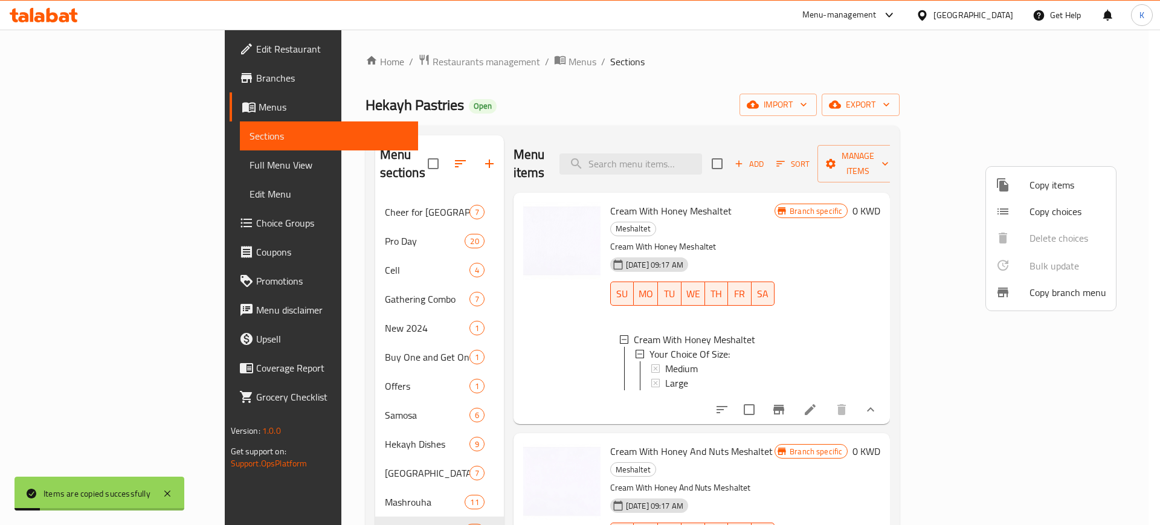
click at [269, 225] on div at bounding box center [580, 262] width 1160 height 525
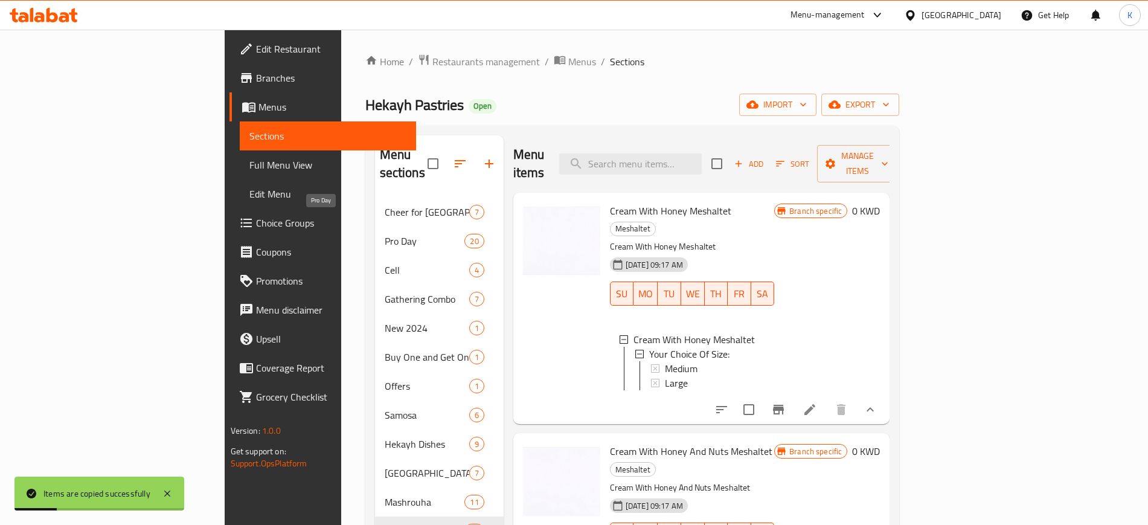
click at [385, 234] on span "Pro Day" at bounding box center [425, 241] width 80 height 14
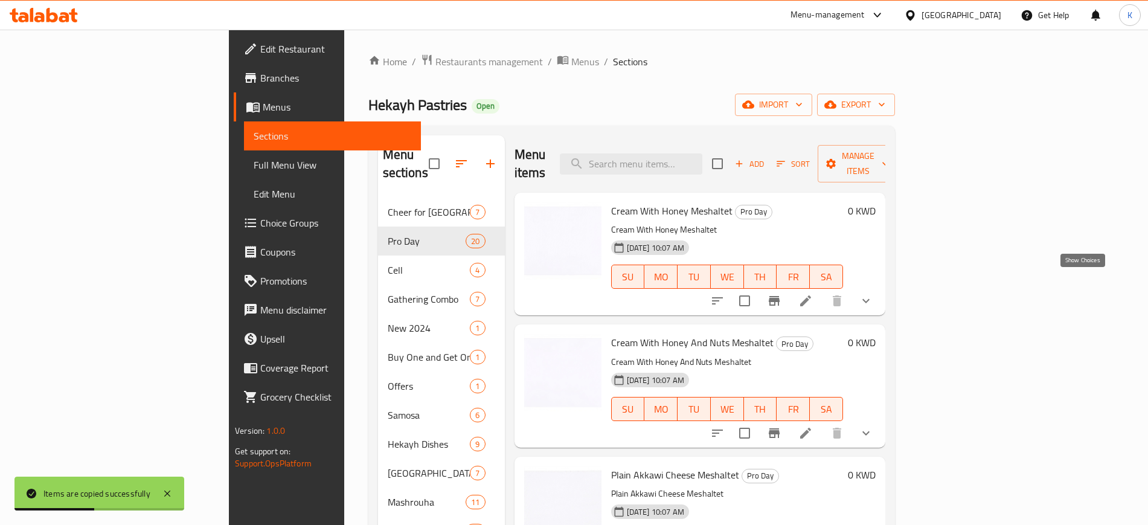
click at [873, 294] on icon "show more" at bounding box center [866, 301] width 14 height 14
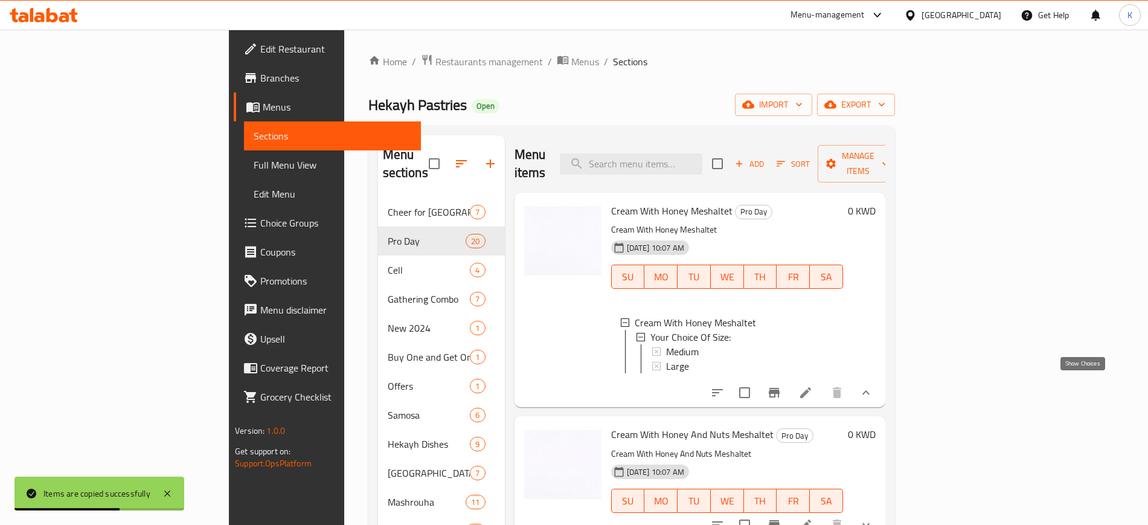
click at [873, 390] on icon "show more" at bounding box center [866, 392] width 14 height 14
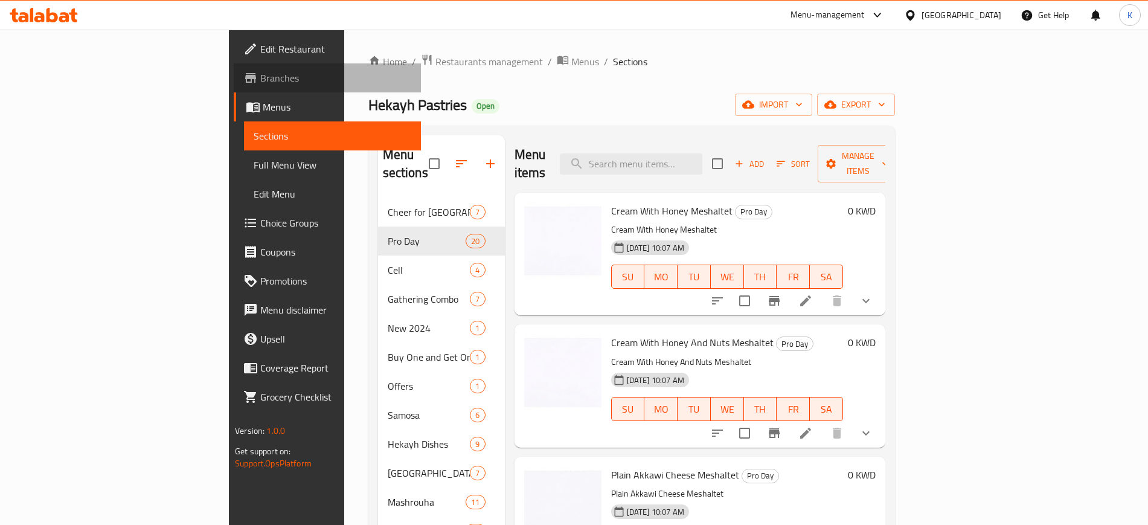
click at [260, 77] on span "Branches" at bounding box center [335, 78] width 150 height 14
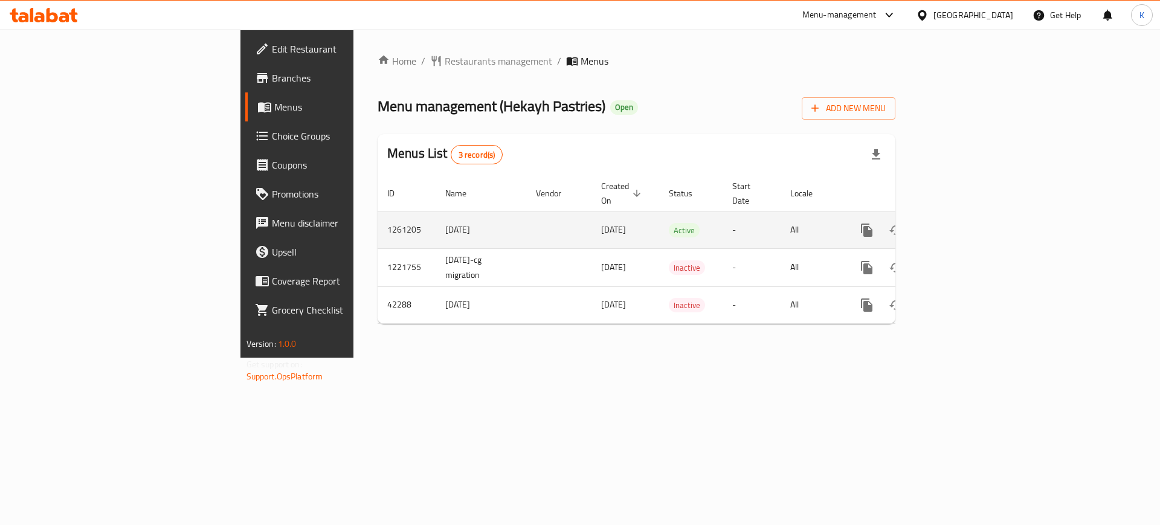
click at [961, 223] on icon "enhanced table" at bounding box center [953, 230] width 14 height 14
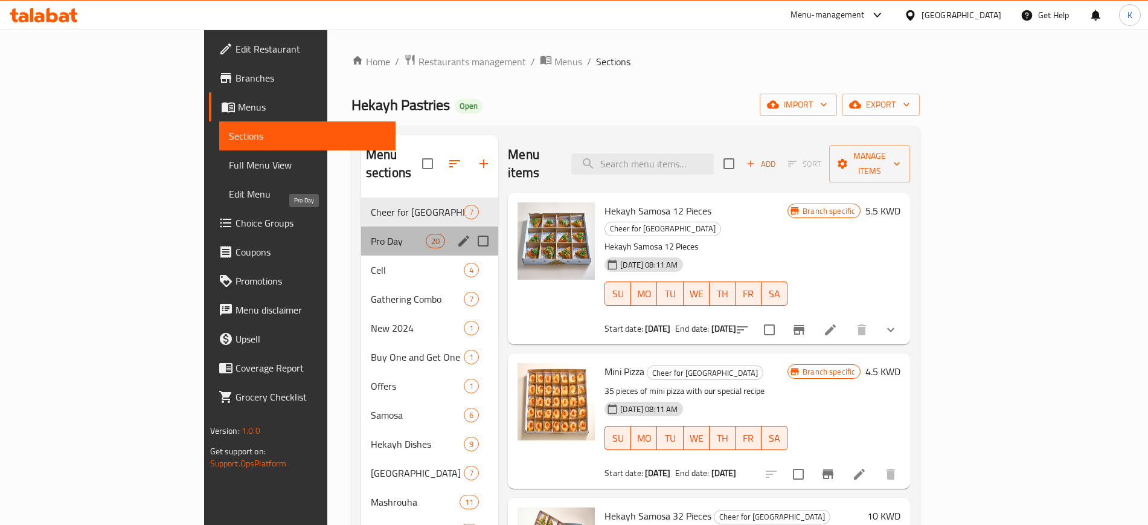
click at [371, 234] on span "Pro Day" at bounding box center [398, 241] width 55 height 14
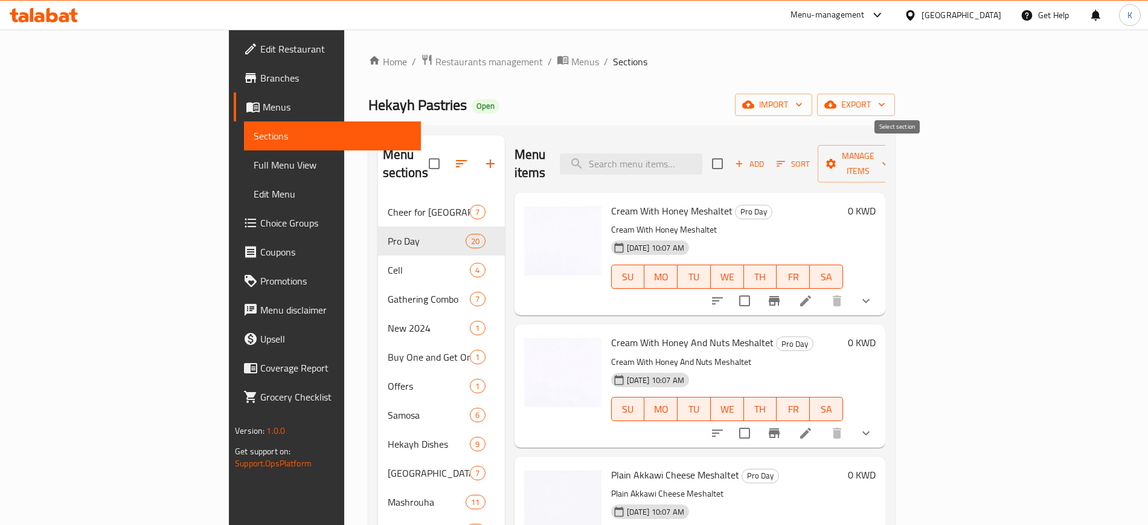
click at [730, 156] on input "checkbox" at bounding box center [717, 163] width 25 height 25
checkbox input "true"
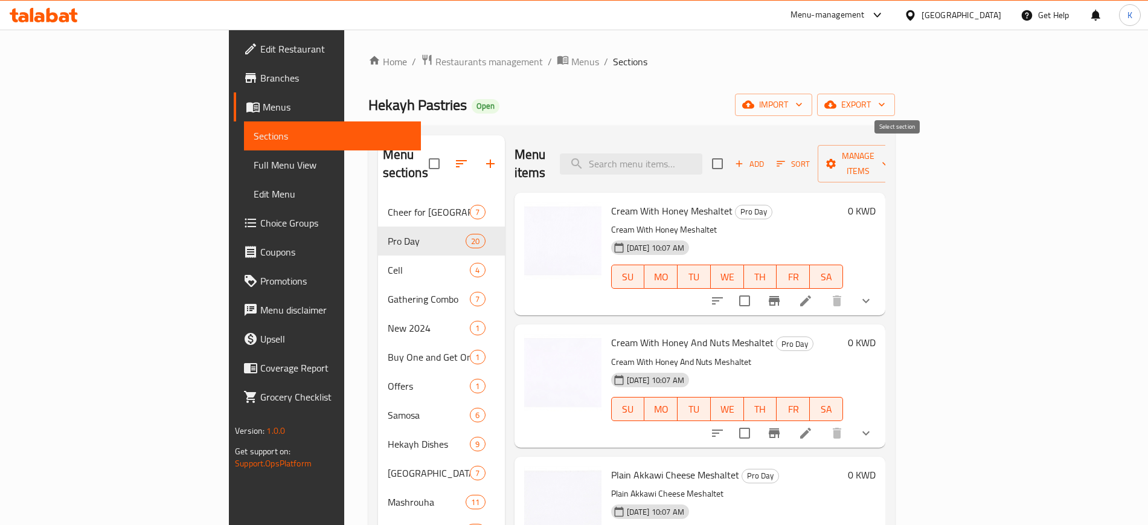
checkbox input "true"
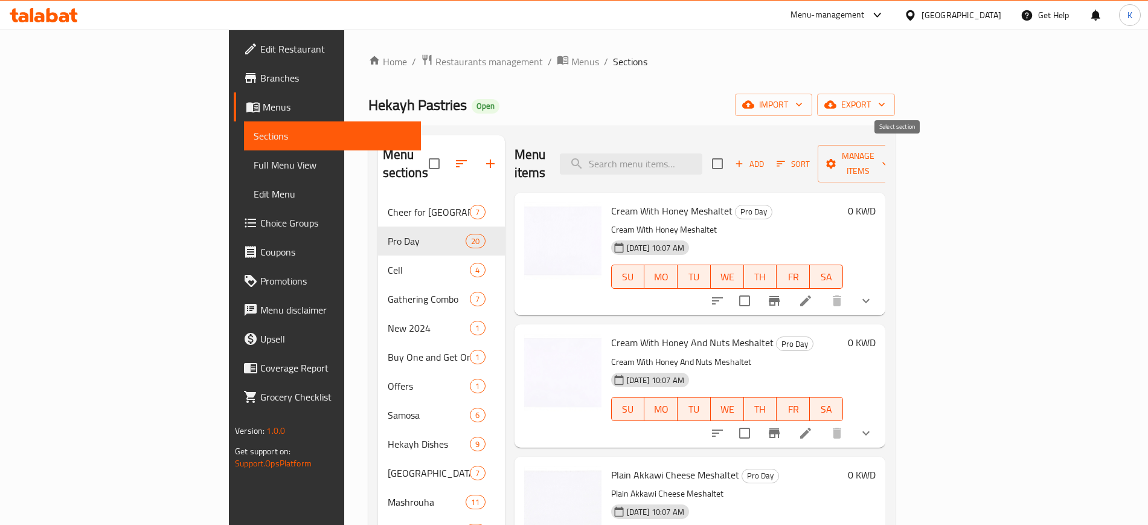
checkbox input "true"
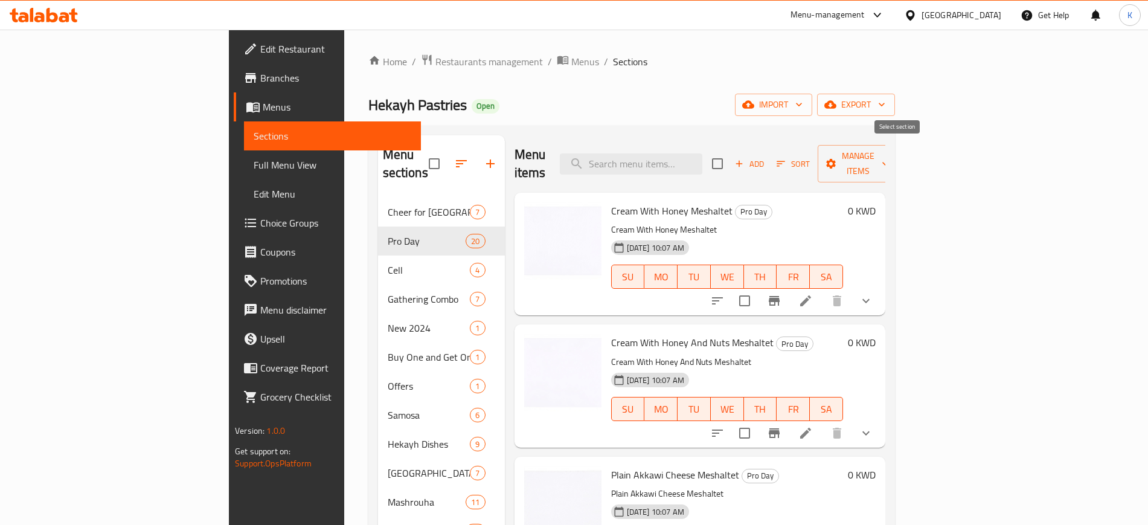
checkbox input "true"
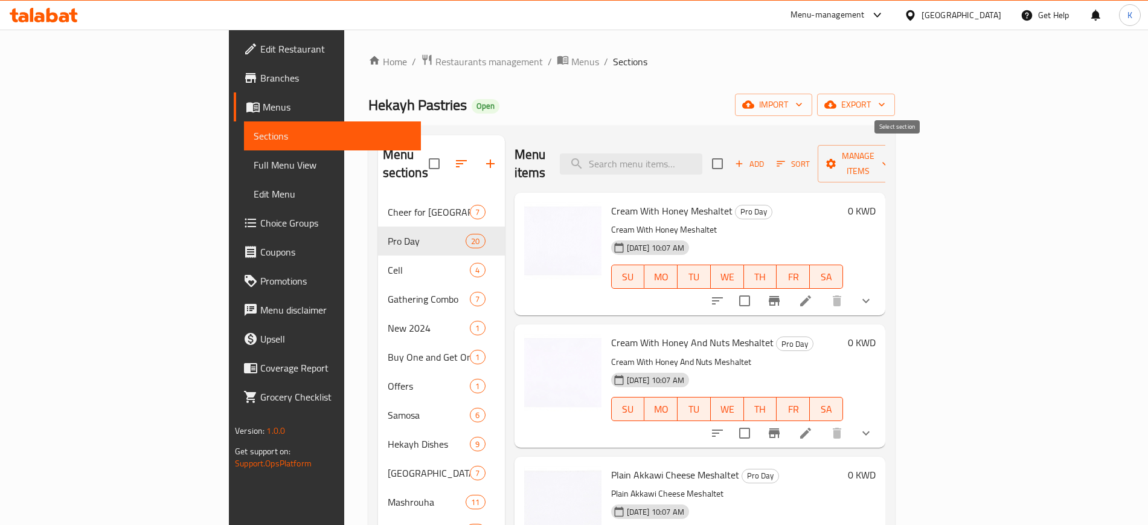
checkbox input "true"
click at [899, 145] on button "Manage items" at bounding box center [858, 163] width 81 height 37
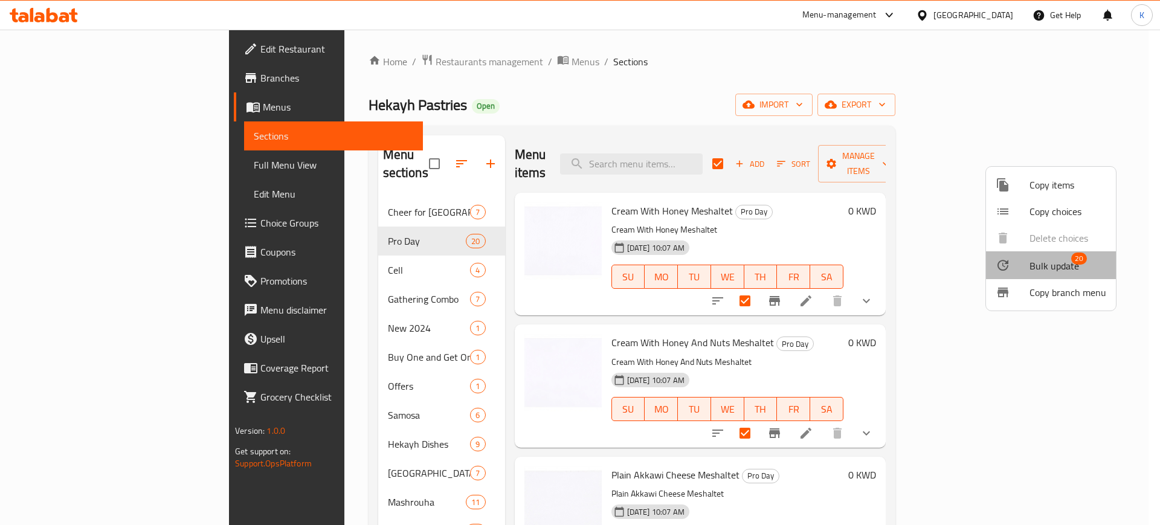
click at [1070, 264] on span "Bulk update" at bounding box center [1054, 266] width 50 height 14
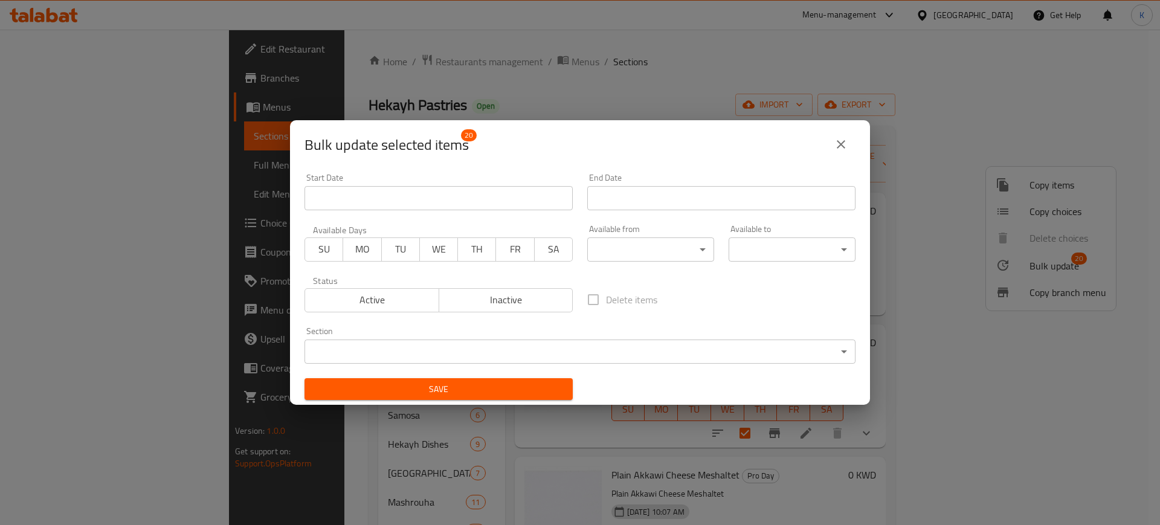
click at [407, 249] on span "TU" at bounding box center [401, 249] width 28 height 18
click at [438, 249] on span "WE" at bounding box center [439, 249] width 28 height 18
click at [472, 249] on span "TH" at bounding box center [477, 249] width 28 height 18
click at [504, 197] on input "Start Date" at bounding box center [438, 198] width 268 height 24
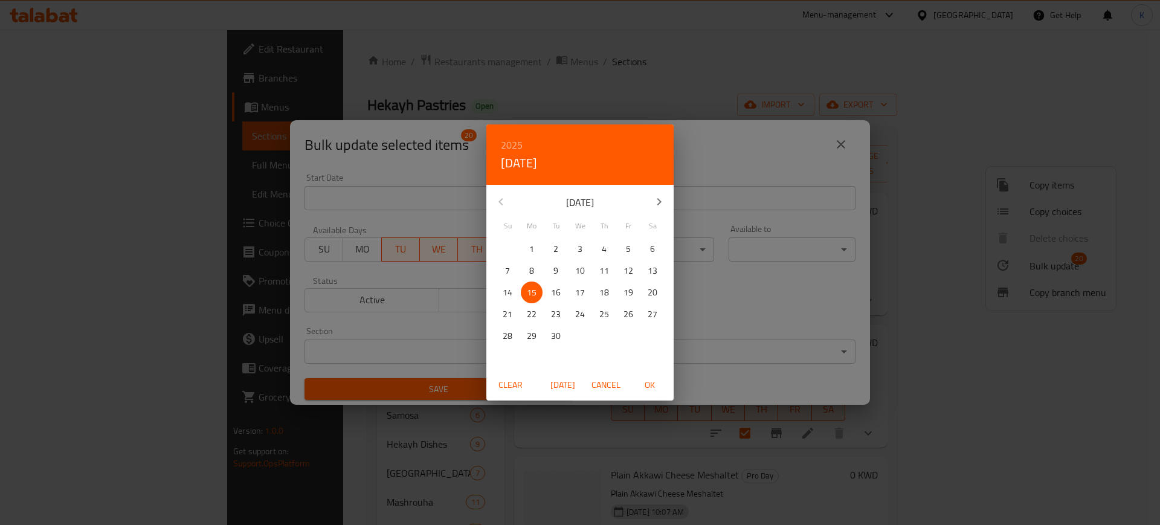
click at [555, 291] on p "16" at bounding box center [556, 292] width 10 height 15
click at [644, 379] on span "OK" at bounding box center [649, 384] width 29 height 15
type input "[DATE]"
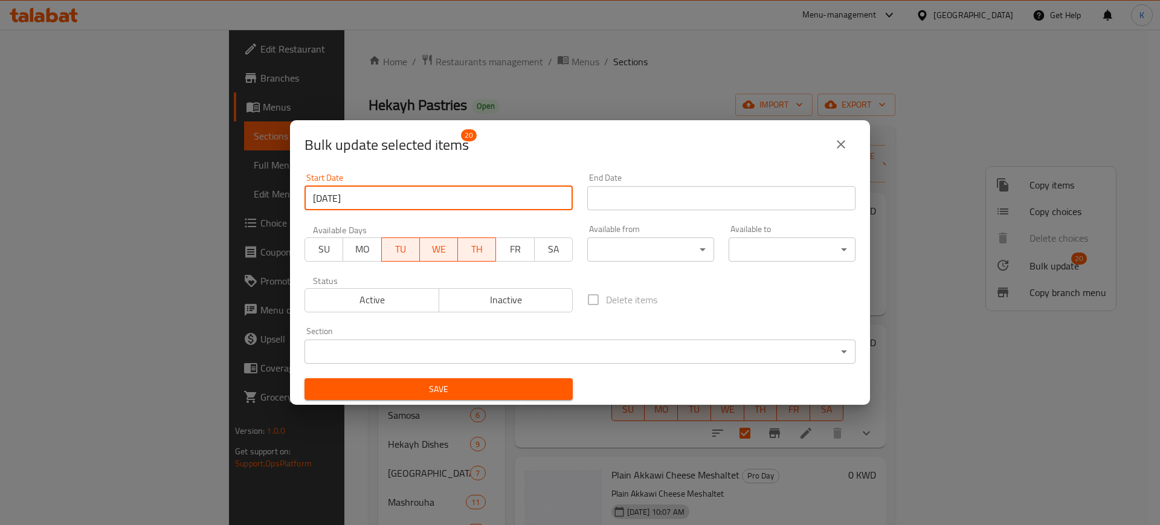
click at [668, 190] on input "Start Date" at bounding box center [721, 198] width 268 height 24
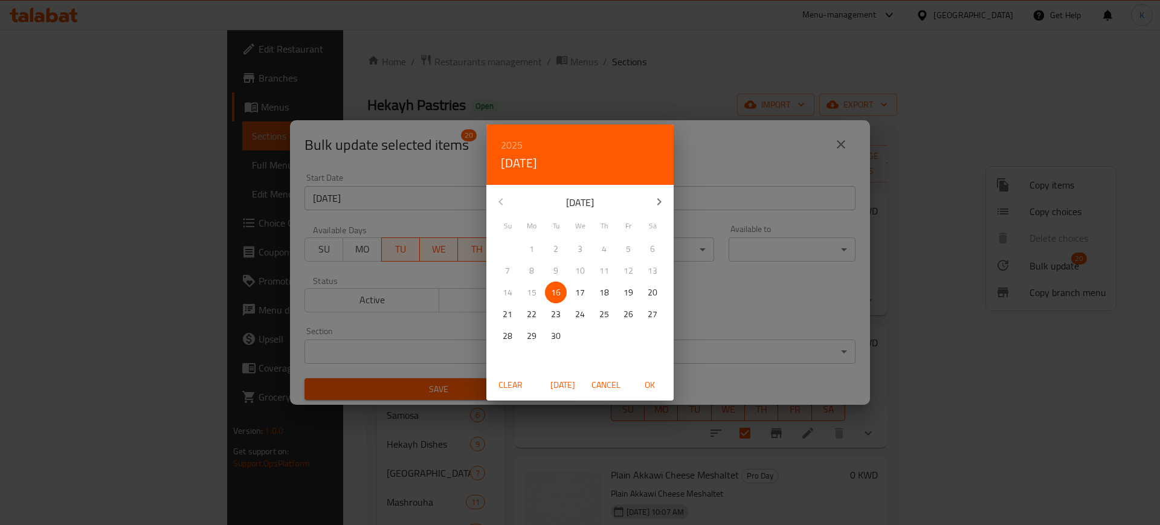
click at [582, 291] on p "17" at bounding box center [580, 292] width 10 height 15
click at [648, 394] on button "OK" at bounding box center [649, 385] width 39 height 22
type input "[DATE]"
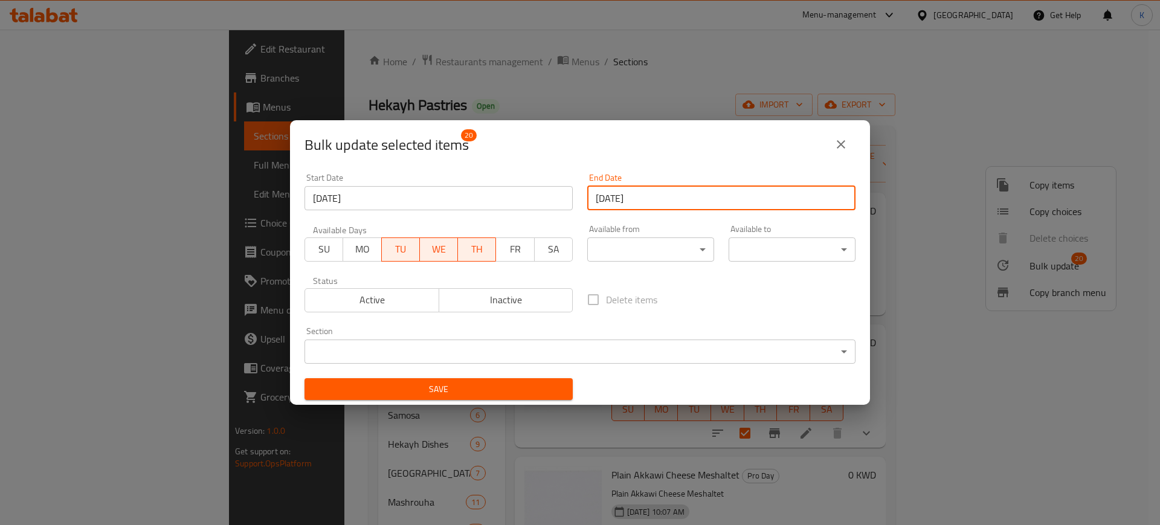
click at [517, 394] on span "Save" at bounding box center [438, 389] width 249 height 15
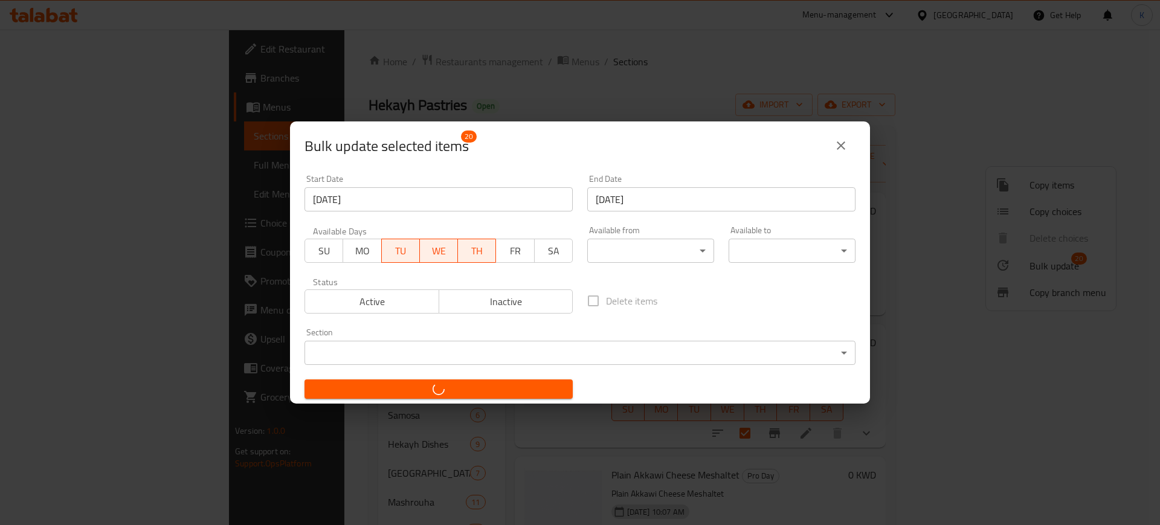
checkbox input "false"
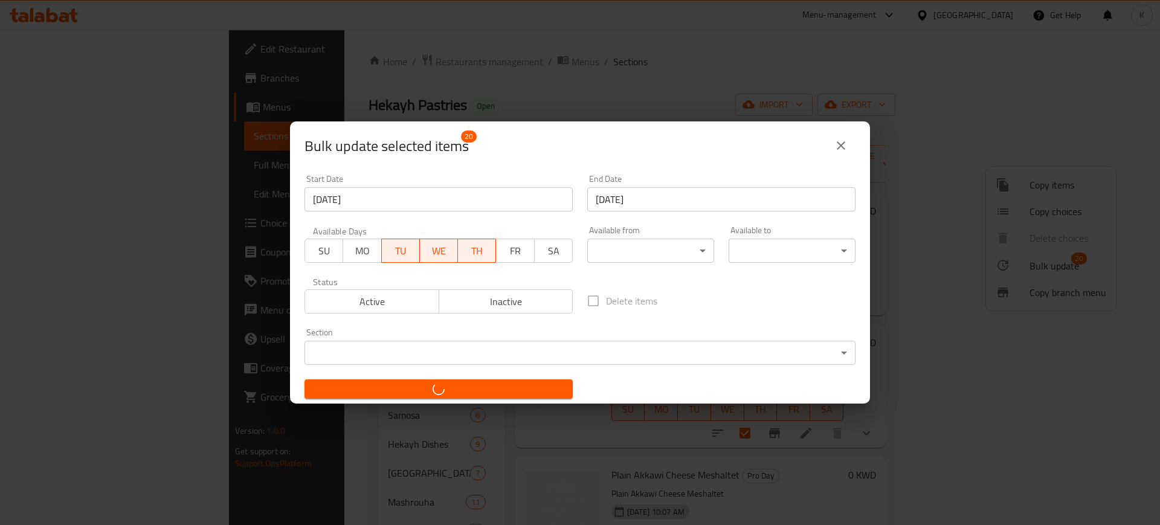
checkbox input "false"
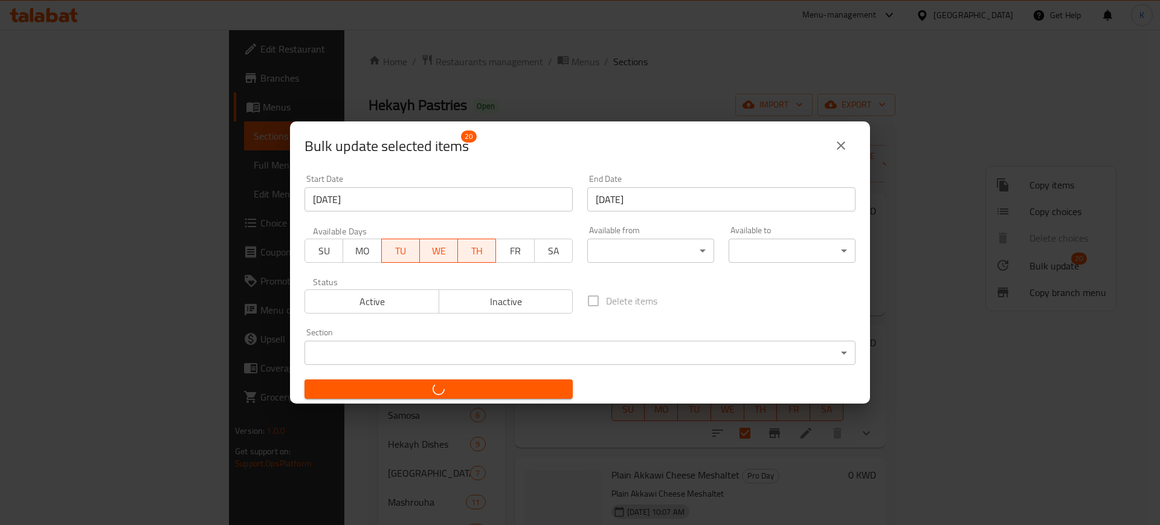
checkbox input "false"
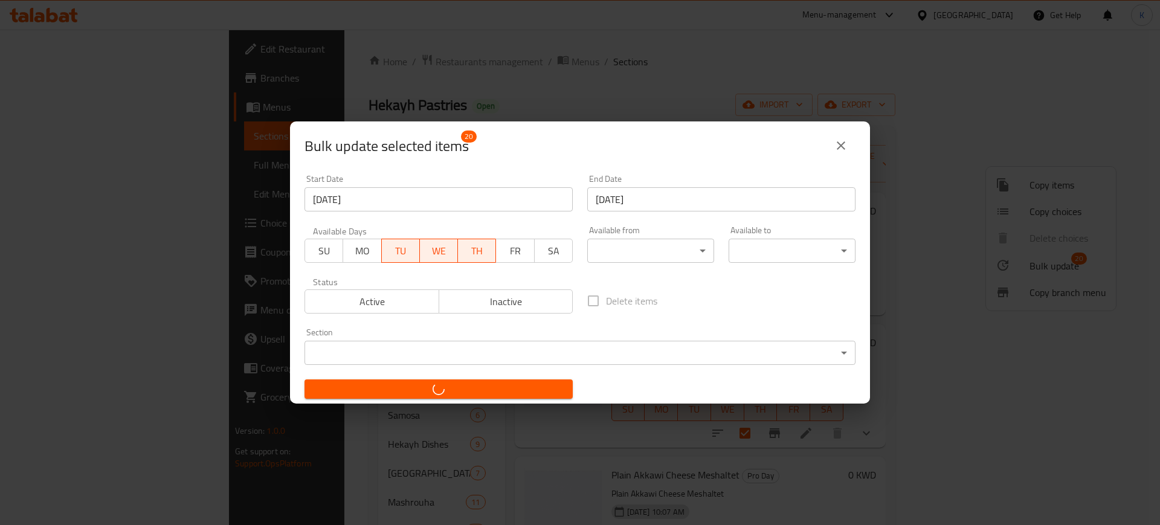
checkbox input "false"
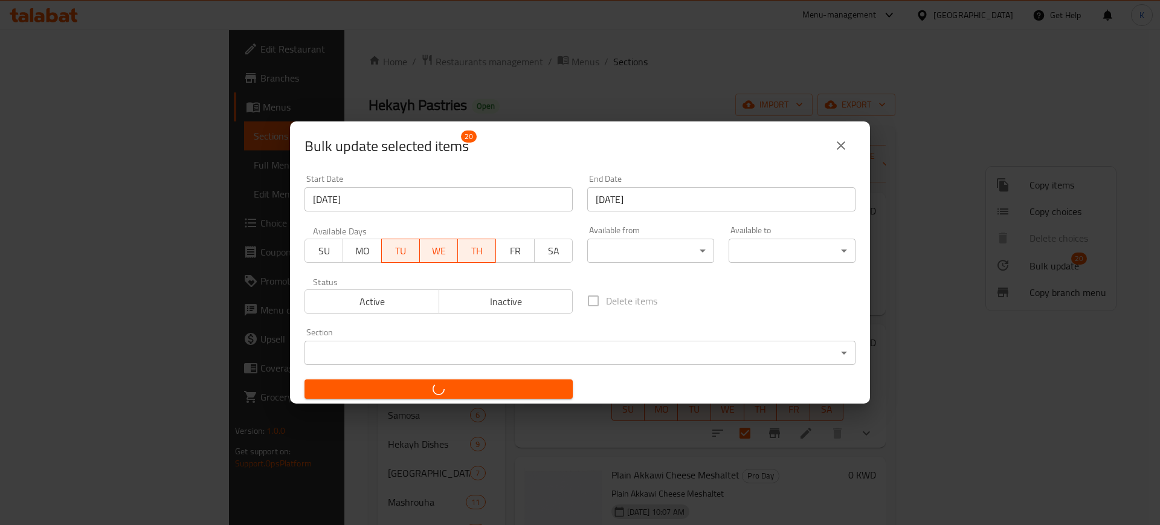
checkbox input "false"
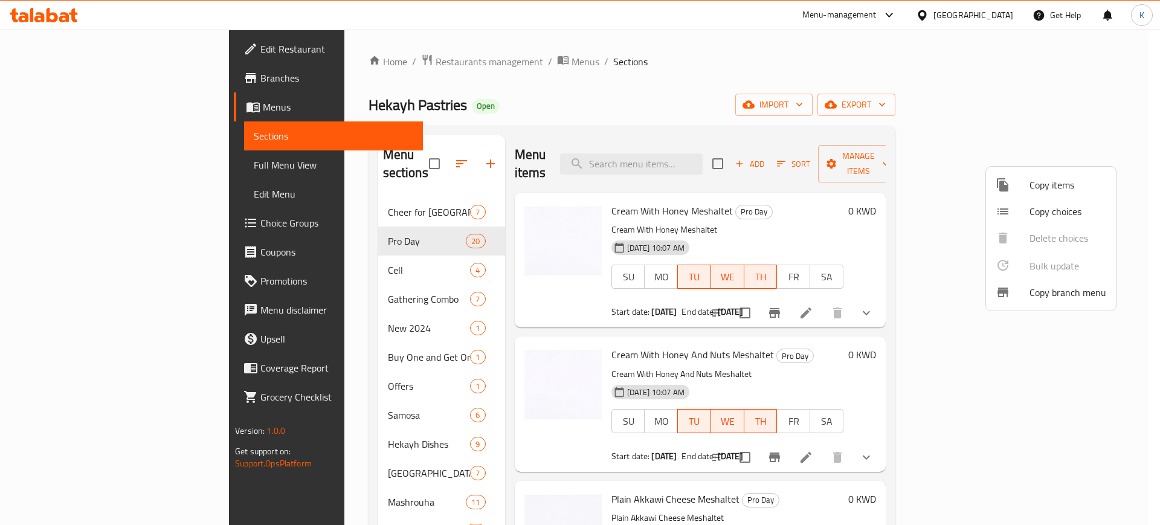
click at [323, 49] on div at bounding box center [580, 262] width 1160 height 525
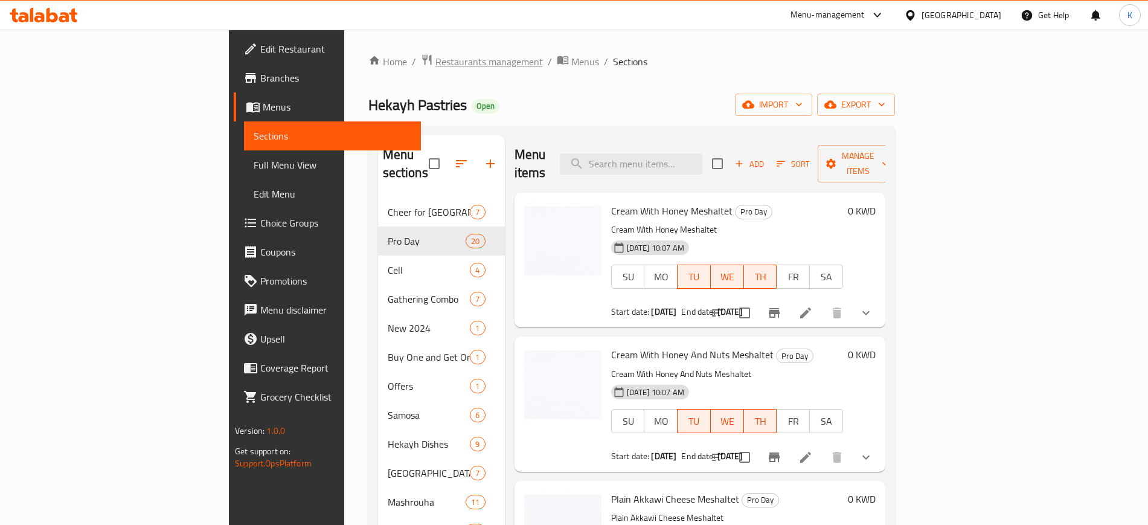
click at [435, 59] on span "Restaurants management" at bounding box center [489, 61] width 108 height 14
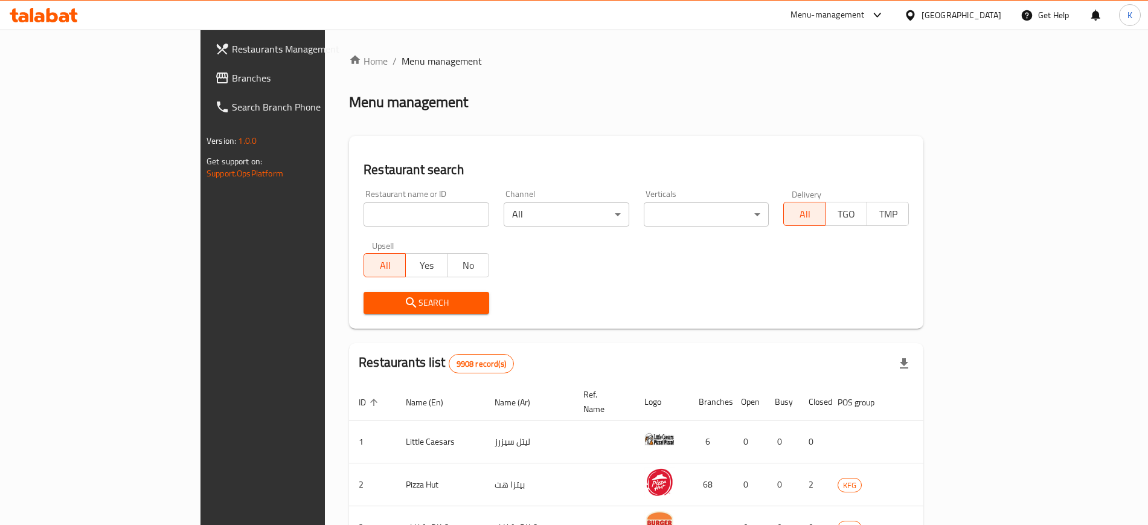
click at [364, 228] on div "Restaurant name or ID Restaurant name or ID" at bounding box center [426, 207] width 140 height 51
click at [368, 214] on input "search" at bounding box center [427, 214] width 126 height 24
paste input "626889"
type input "626889"
click button "Search" at bounding box center [427, 303] width 126 height 22
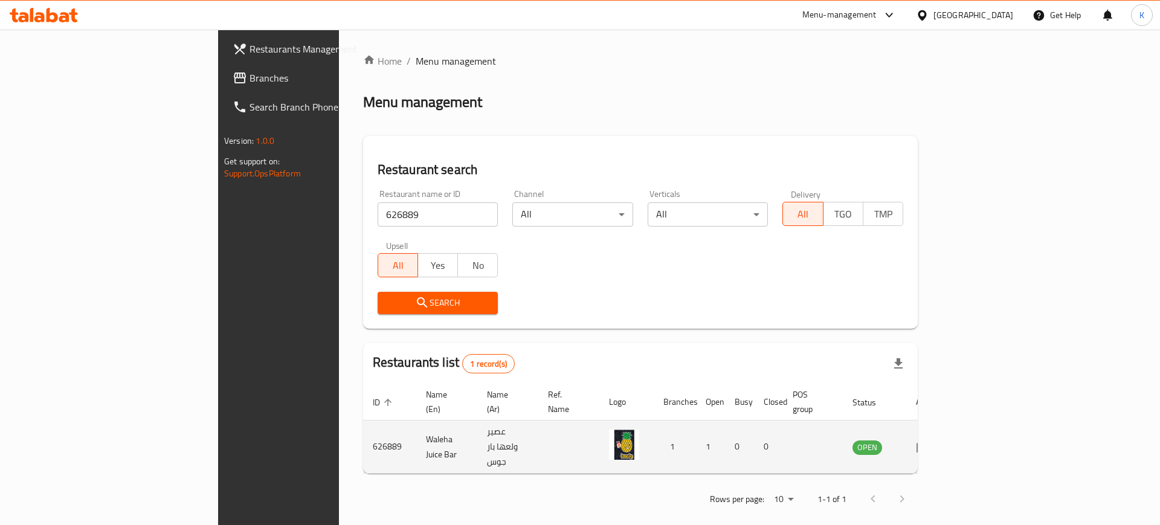
click at [930, 442] on icon "enhanced table" at bounding box center [922, 447] width 13 height 10
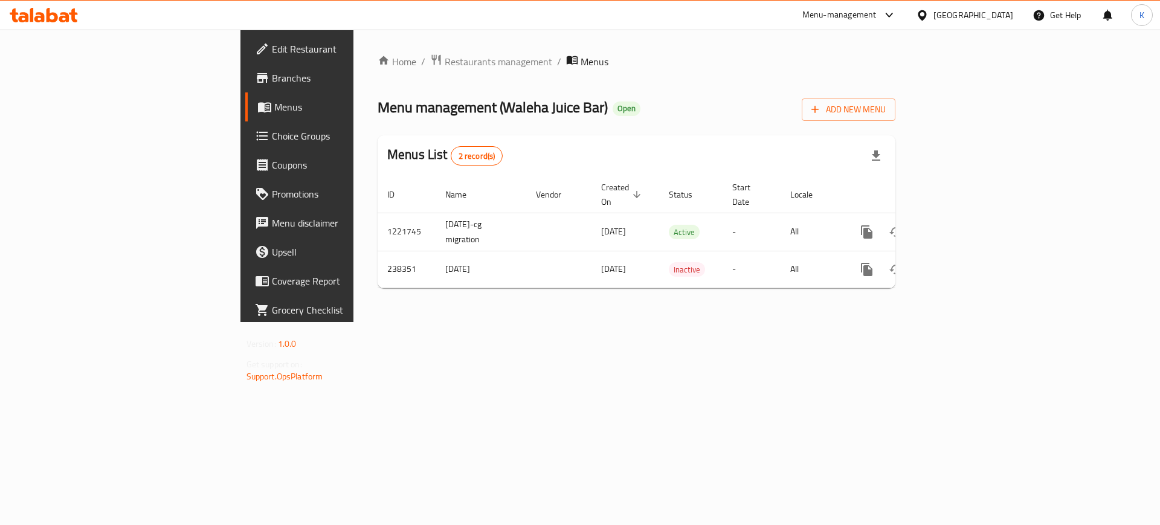
click at [272, 75] on span "Branches" at bounding box center [348, 78] width 153 height 14
